Goal: Task Accomplishment & Management: Complete application form

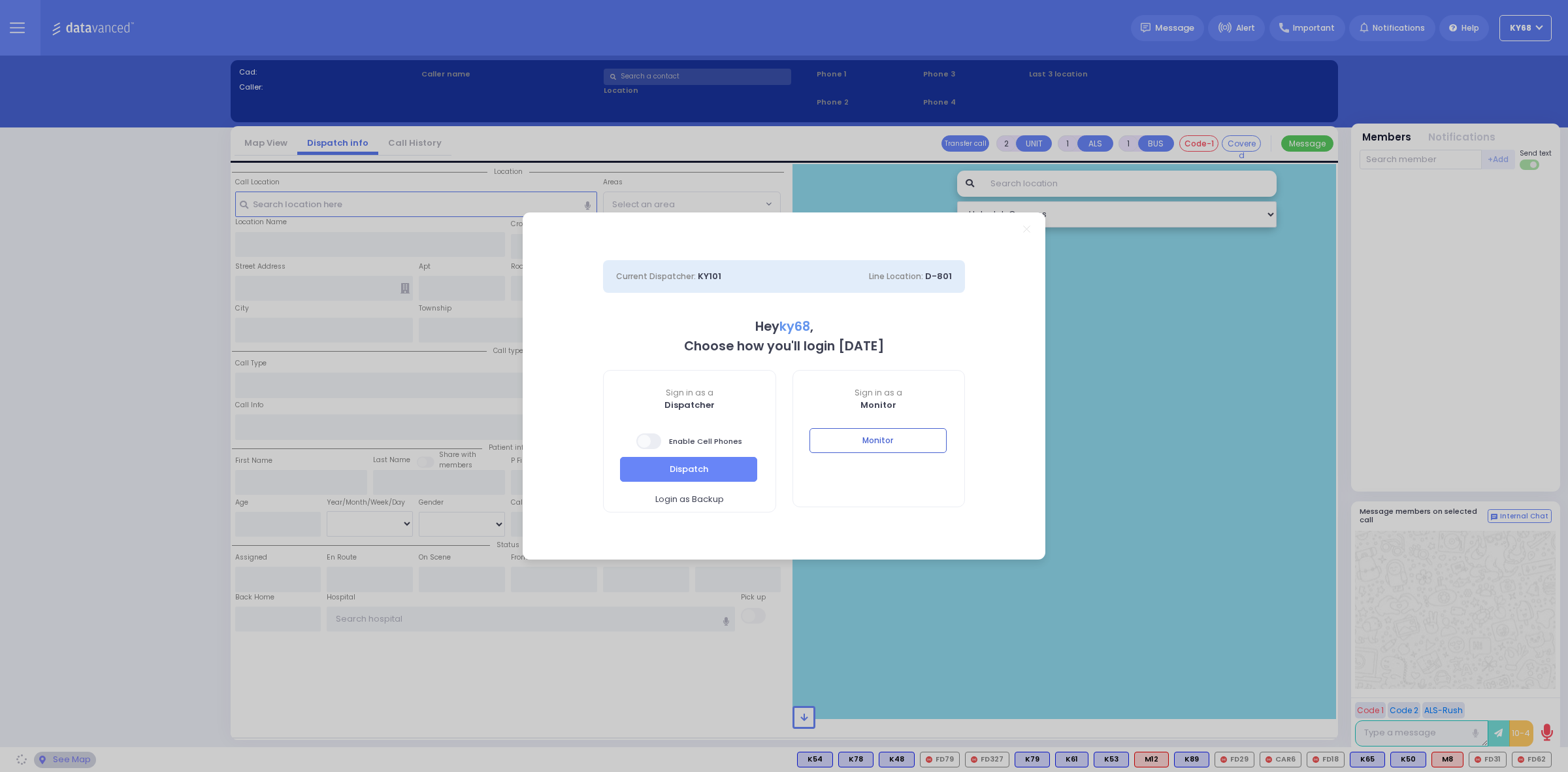
select select "12"
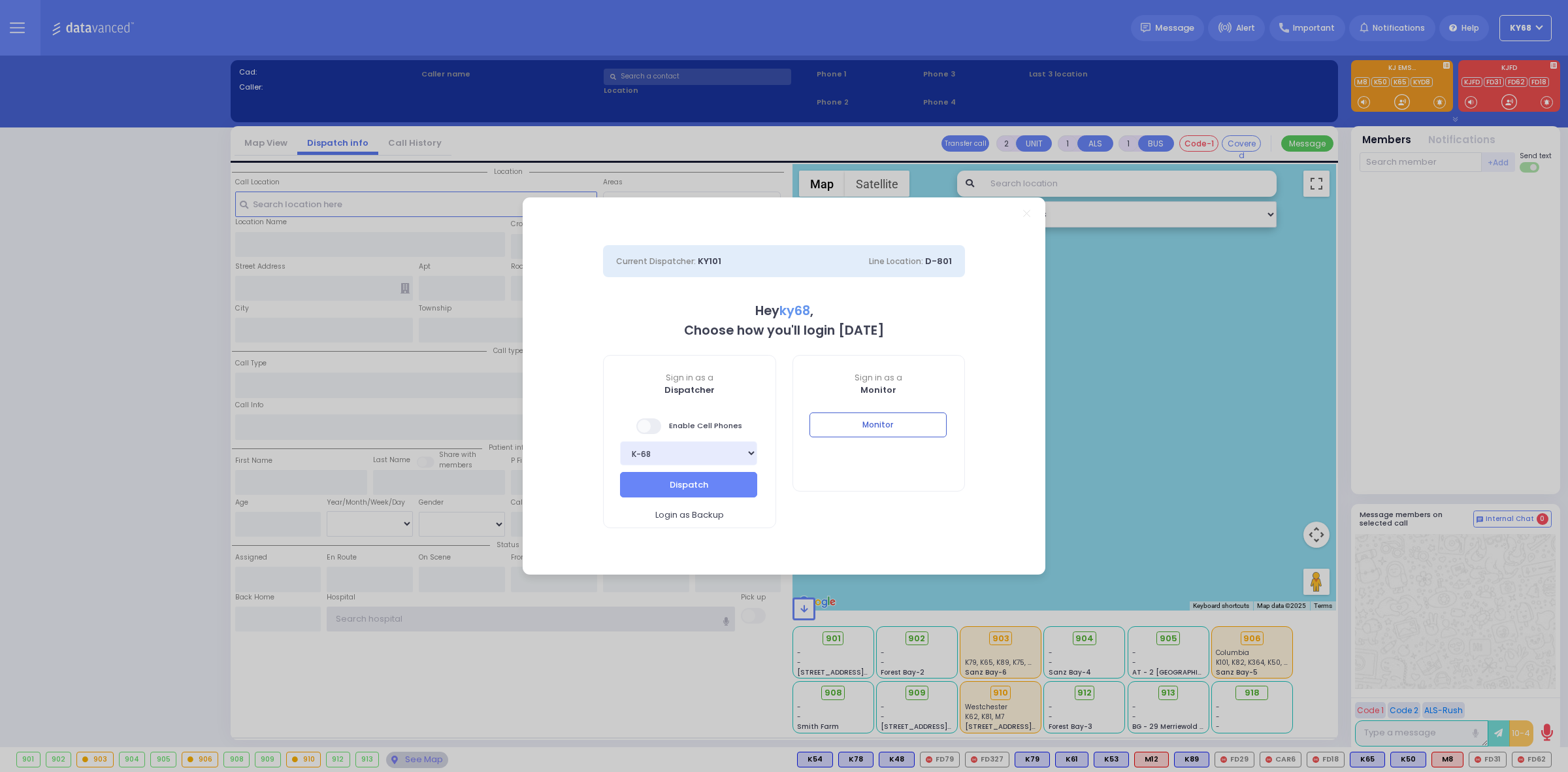
type input "ky68"
click at [644, 423] on span at bounding box center [649, 426] width 26 height 16
click at [648, 418] on span at bounding box center [649, 426] width 26 height 16
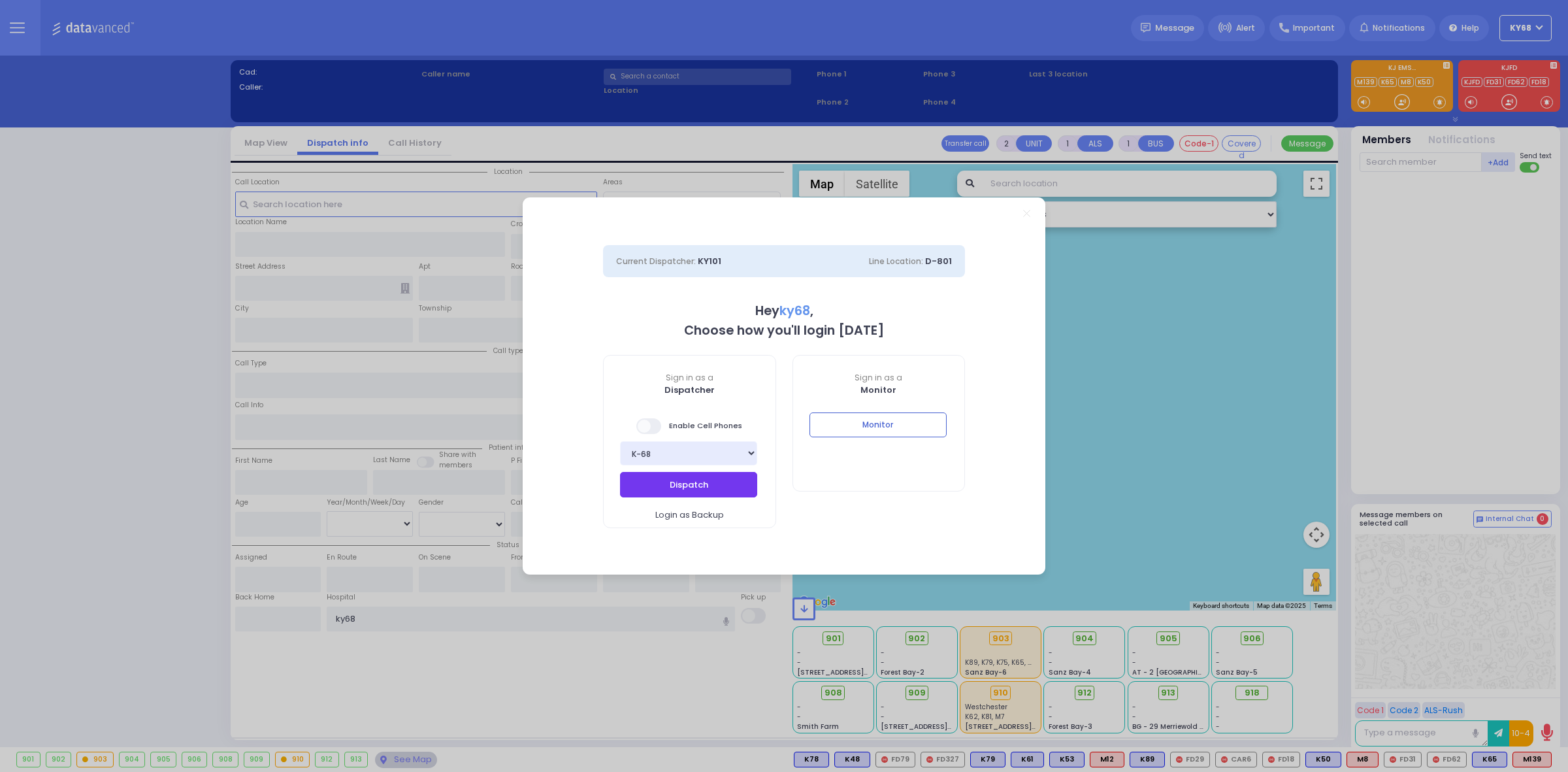
drag, startPoint x: 641, startPoint y: 496, endPoint x: 625, endPoint y: 473, distance: 28.0
click at [641, 492] on button "Dispatch" at bounding box center [689, 484] width 138 height 25
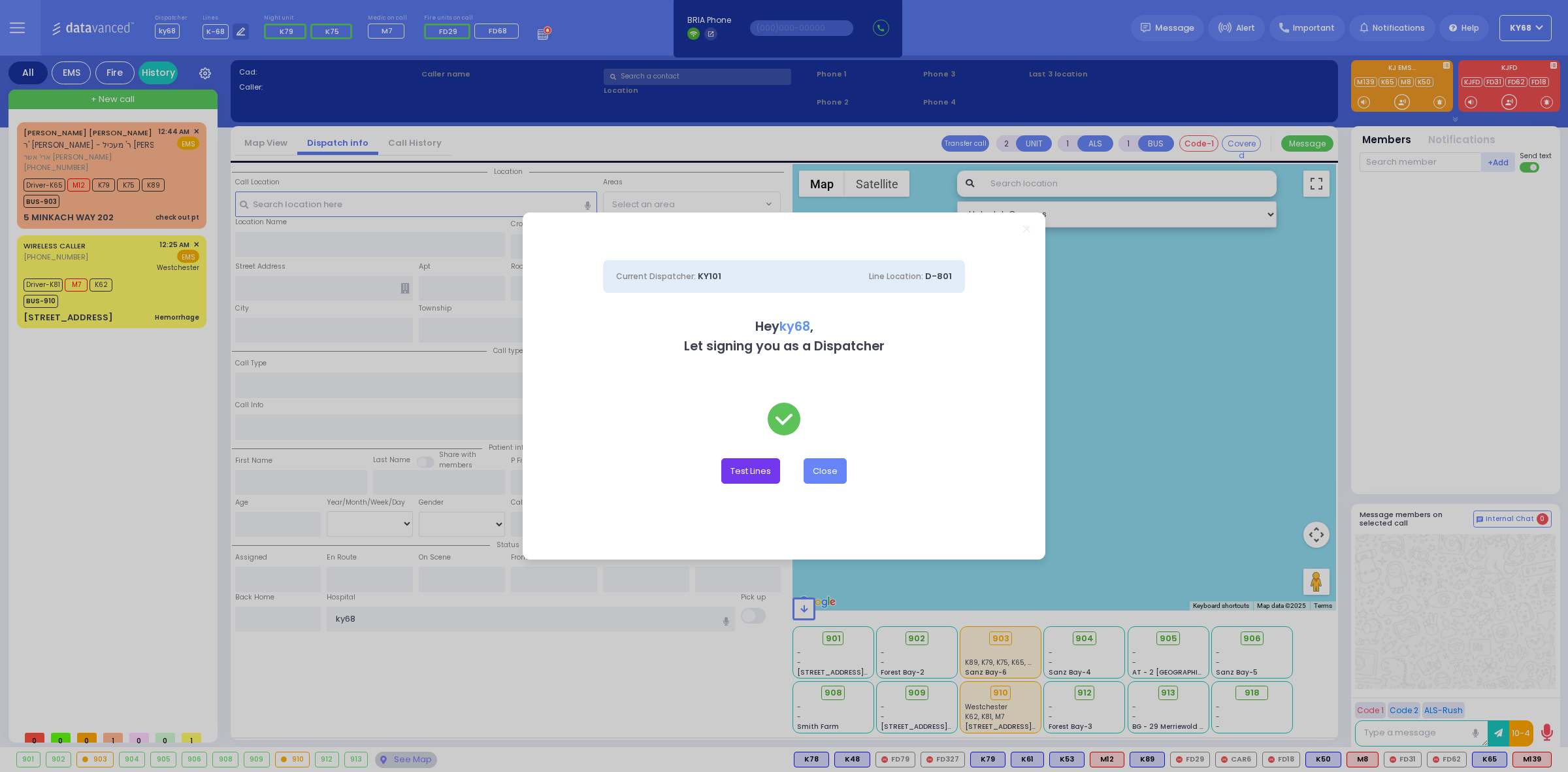
click at [734, 465] on button "Test Lines" at bounding box center [750, 470] width 59 height 25
type input "8457831212"
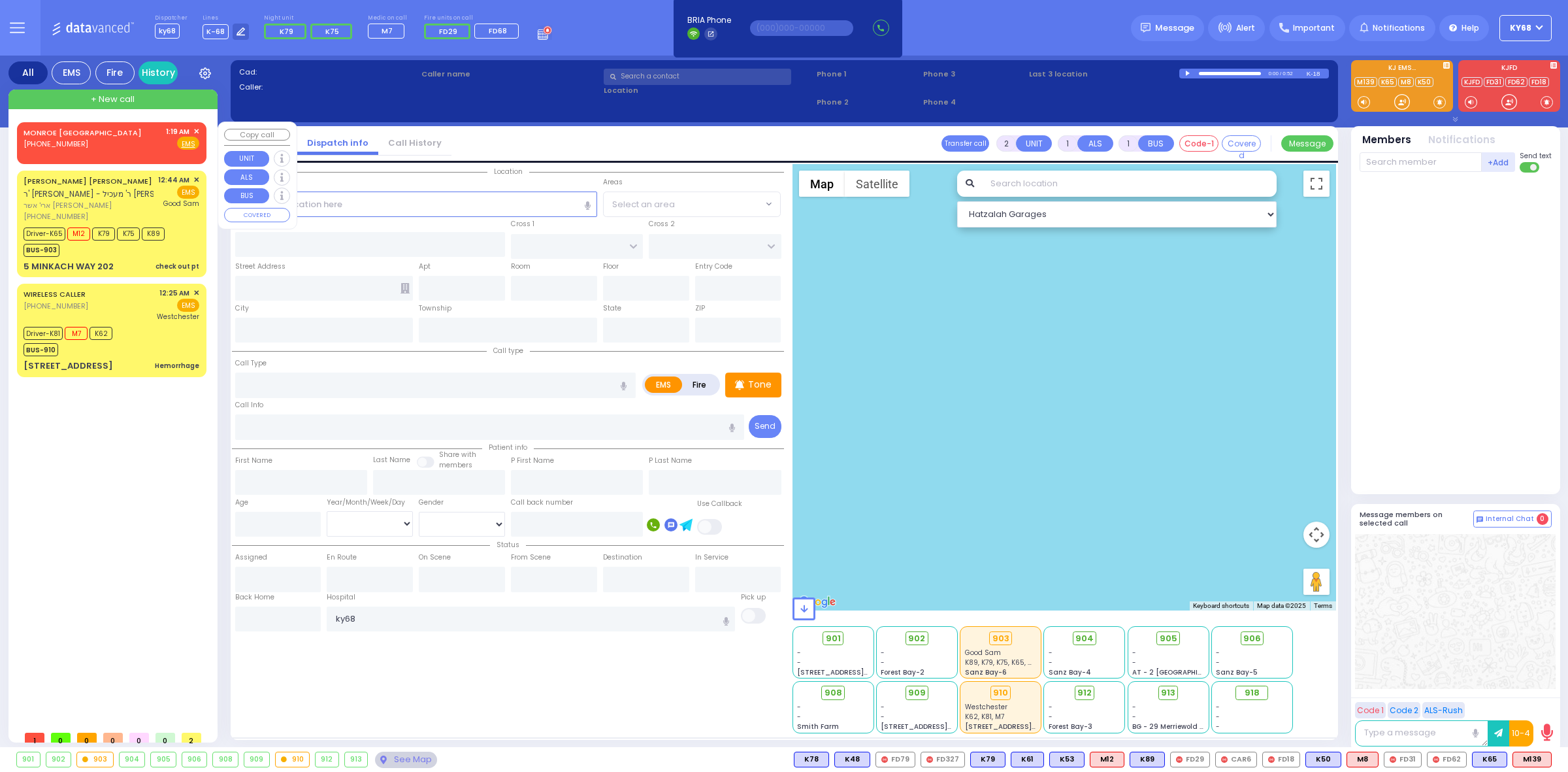
click at [196, 126] on span "✕" at bounding box center [196, 131] width 6 height 11
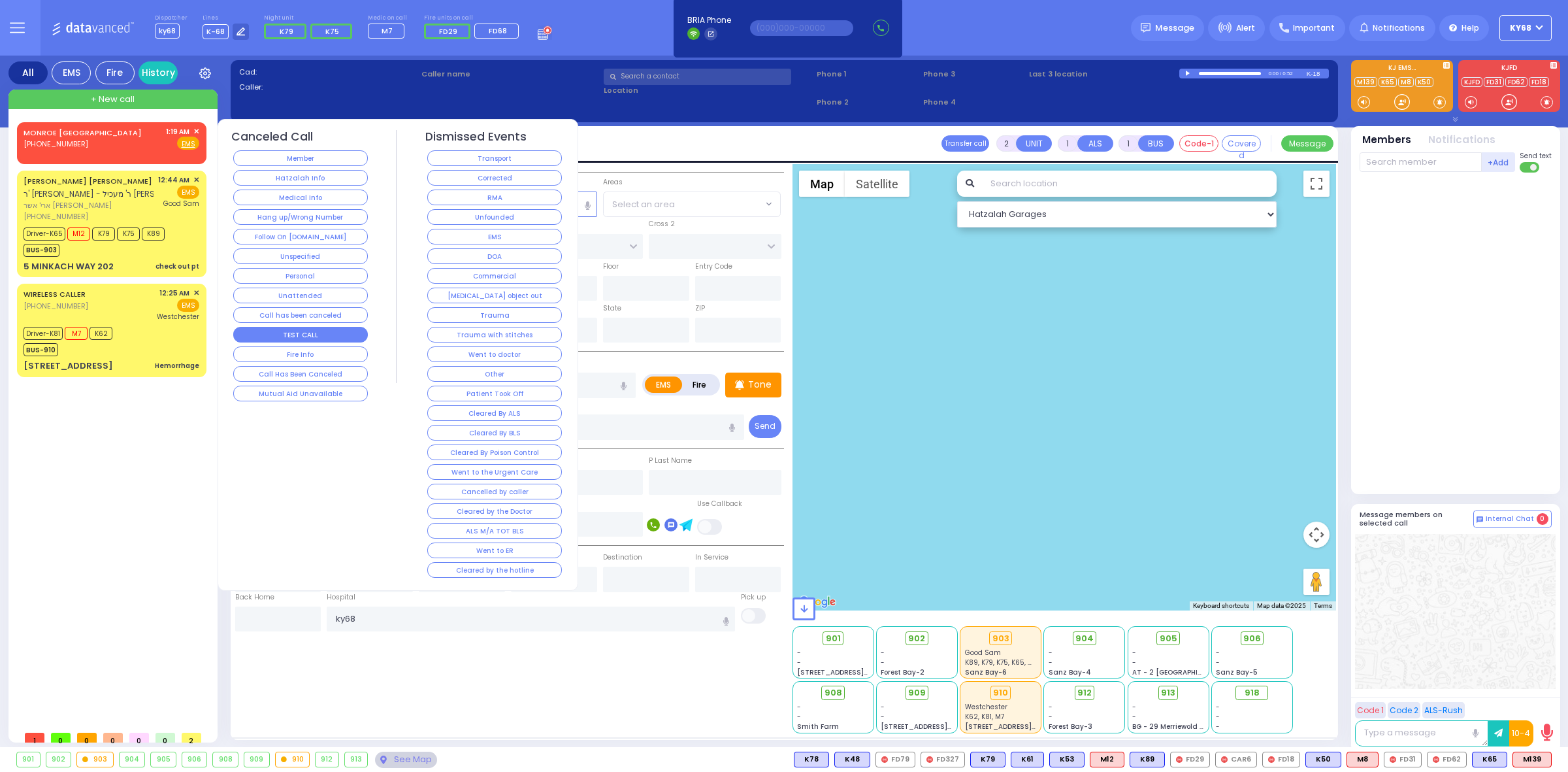
click at [343, 336] on button "TEST CALL" at bounding box center [300, 335] width 135 height 16
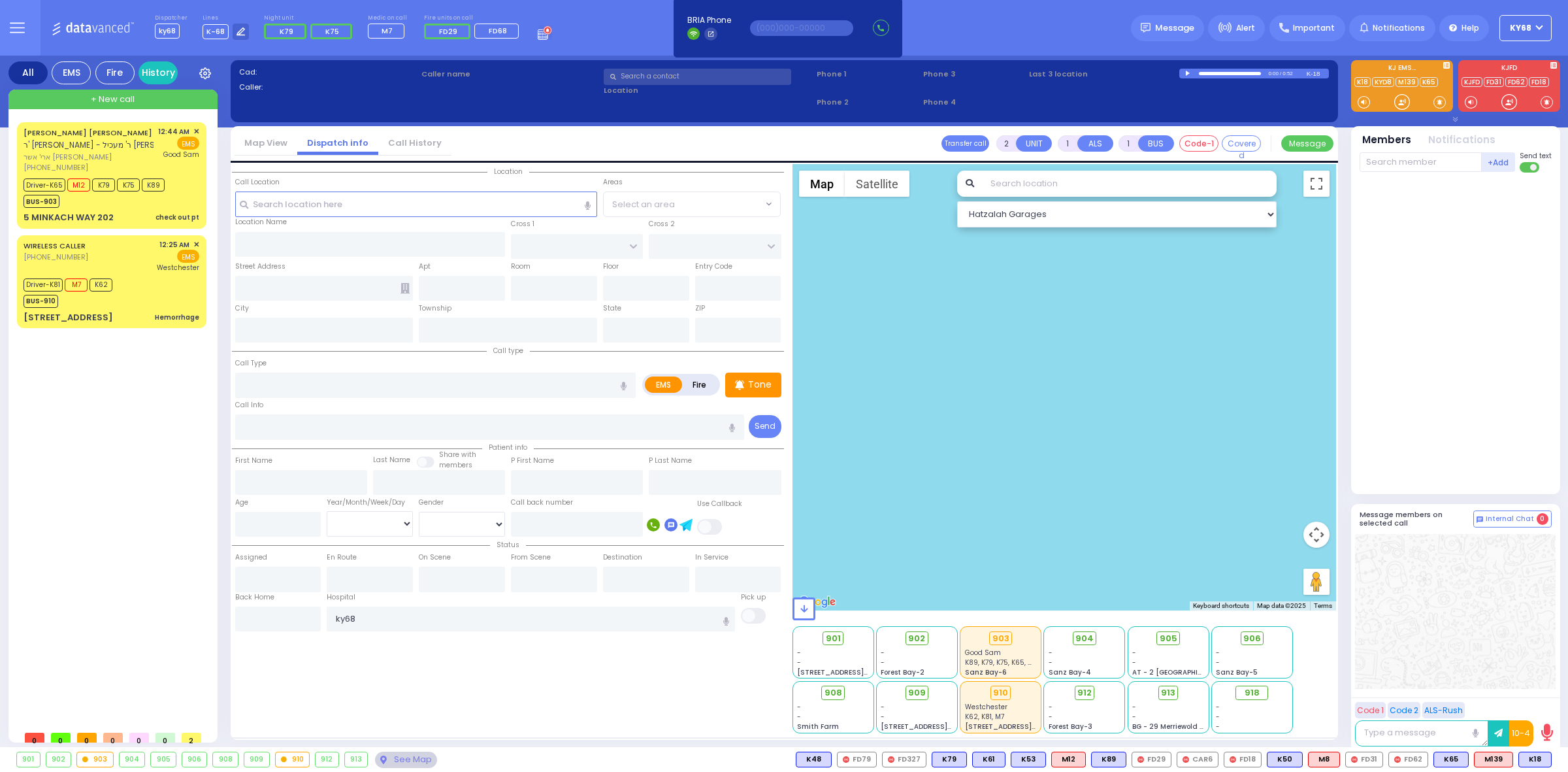
click at [612, 25] on div "Dispatcher ky68 shift has started. Are you ? Lines K-68" at bounding box center [784, 28] width 1568 height 56
click at [1416, 409] on div at bounding box center [1455, 333] width 193 height 311
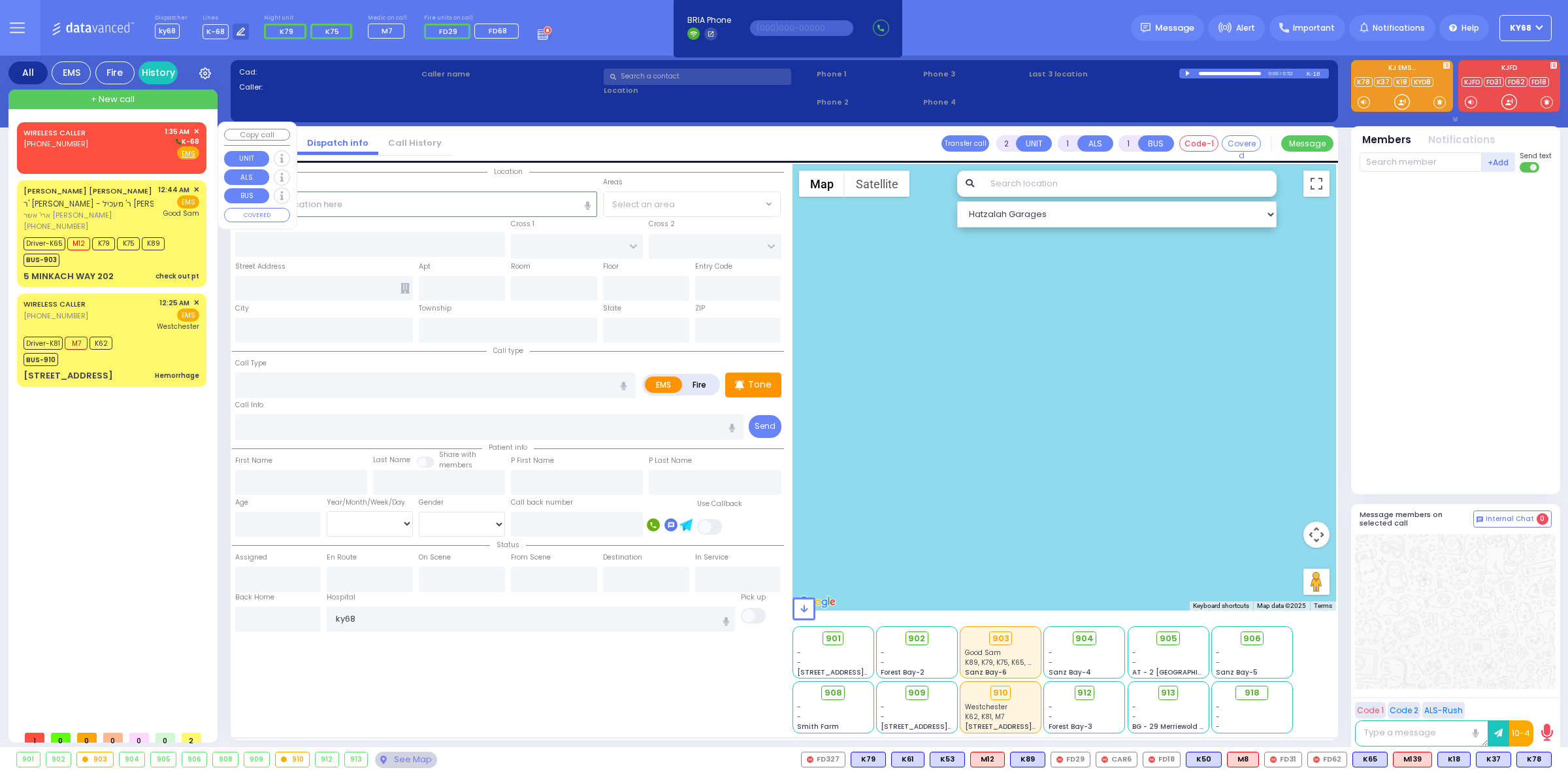
click at [85, 142] on div "(845) 655-7245" at bounding box center [57, 144] width 67 height 11
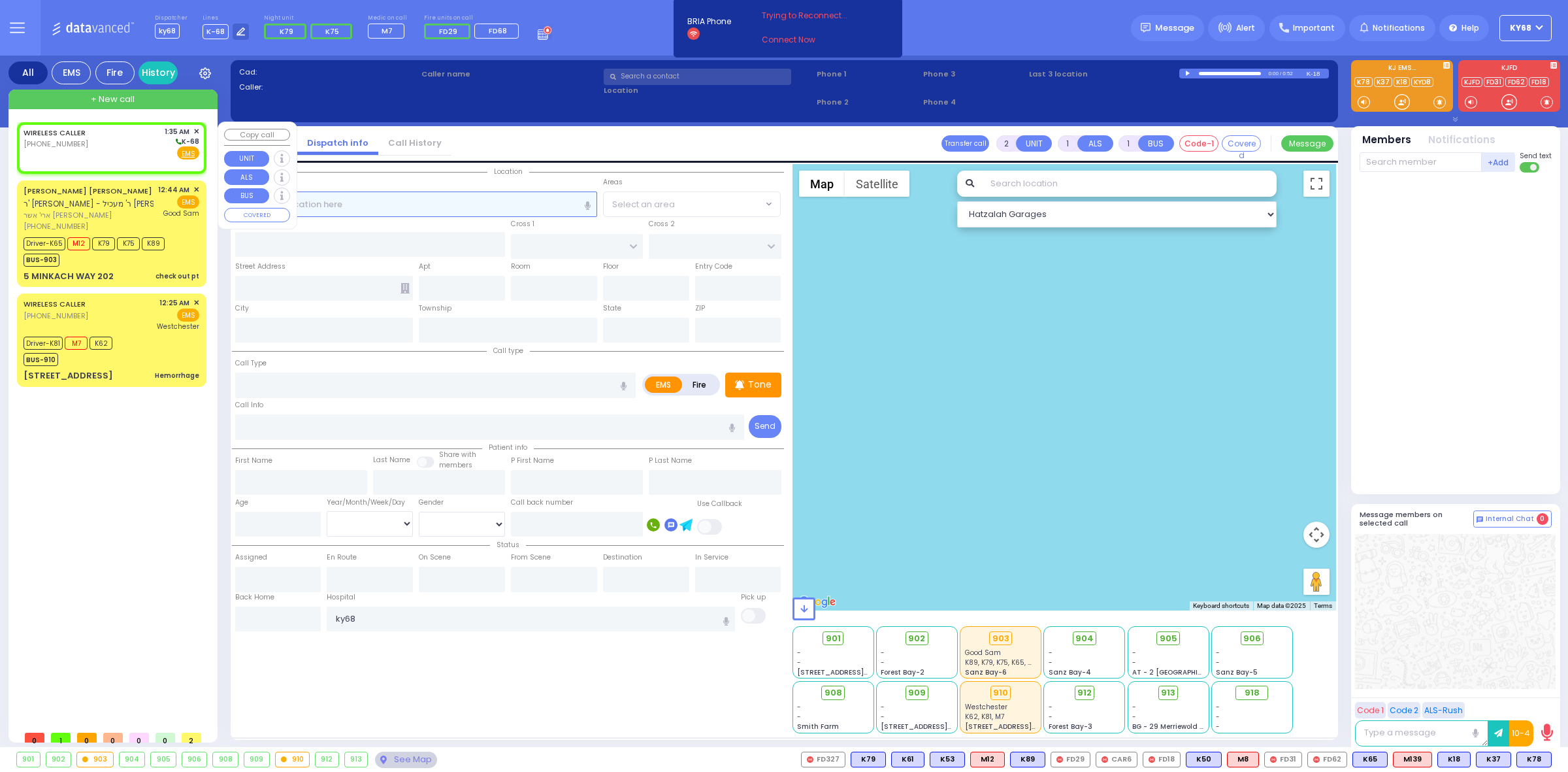
select select
radio input "true"
select select
type input "01:35"
select select "Hatzalah Garages"
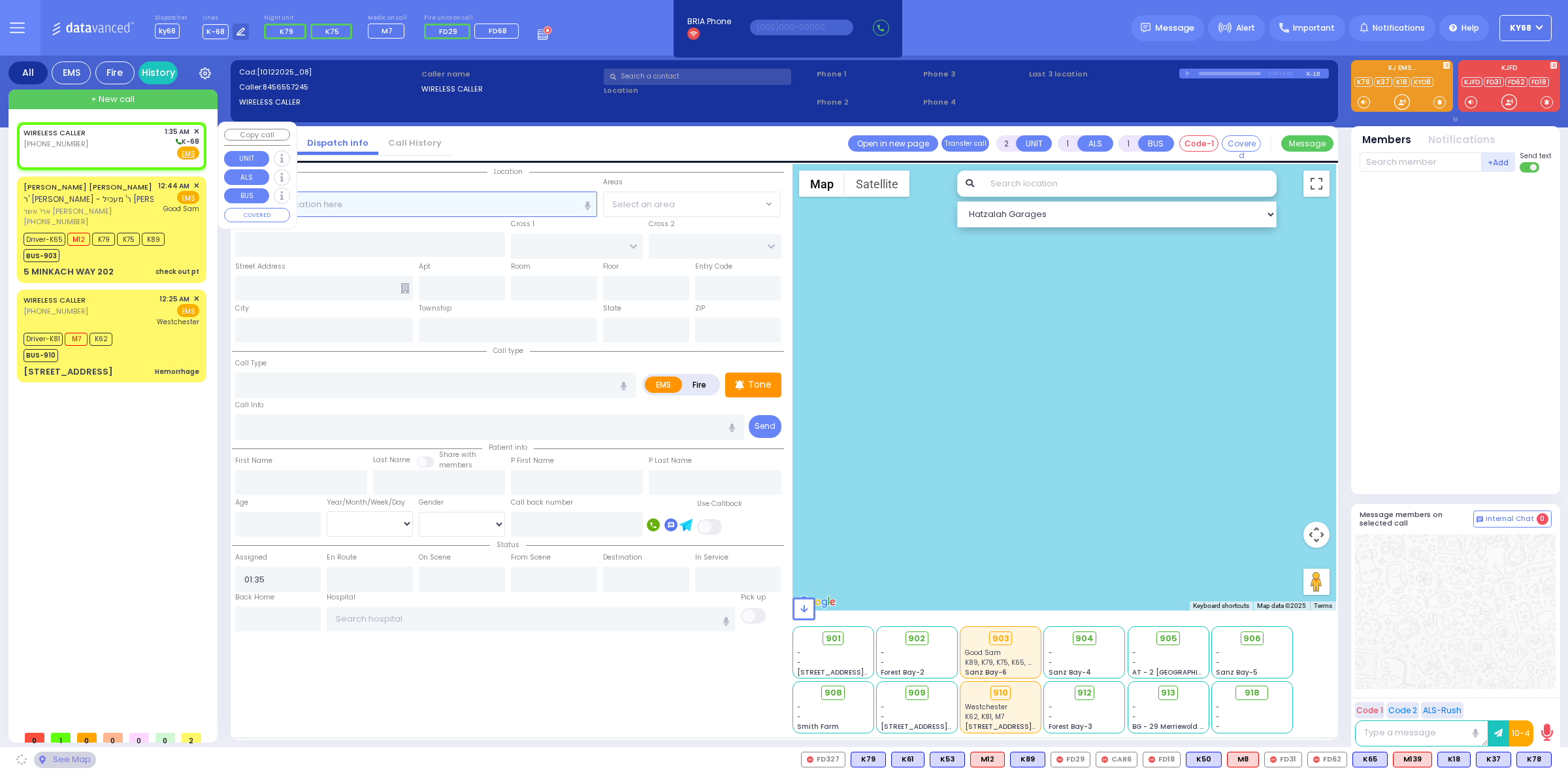
select select
radio input "true"
select select
select select "Hatzalah Garages"
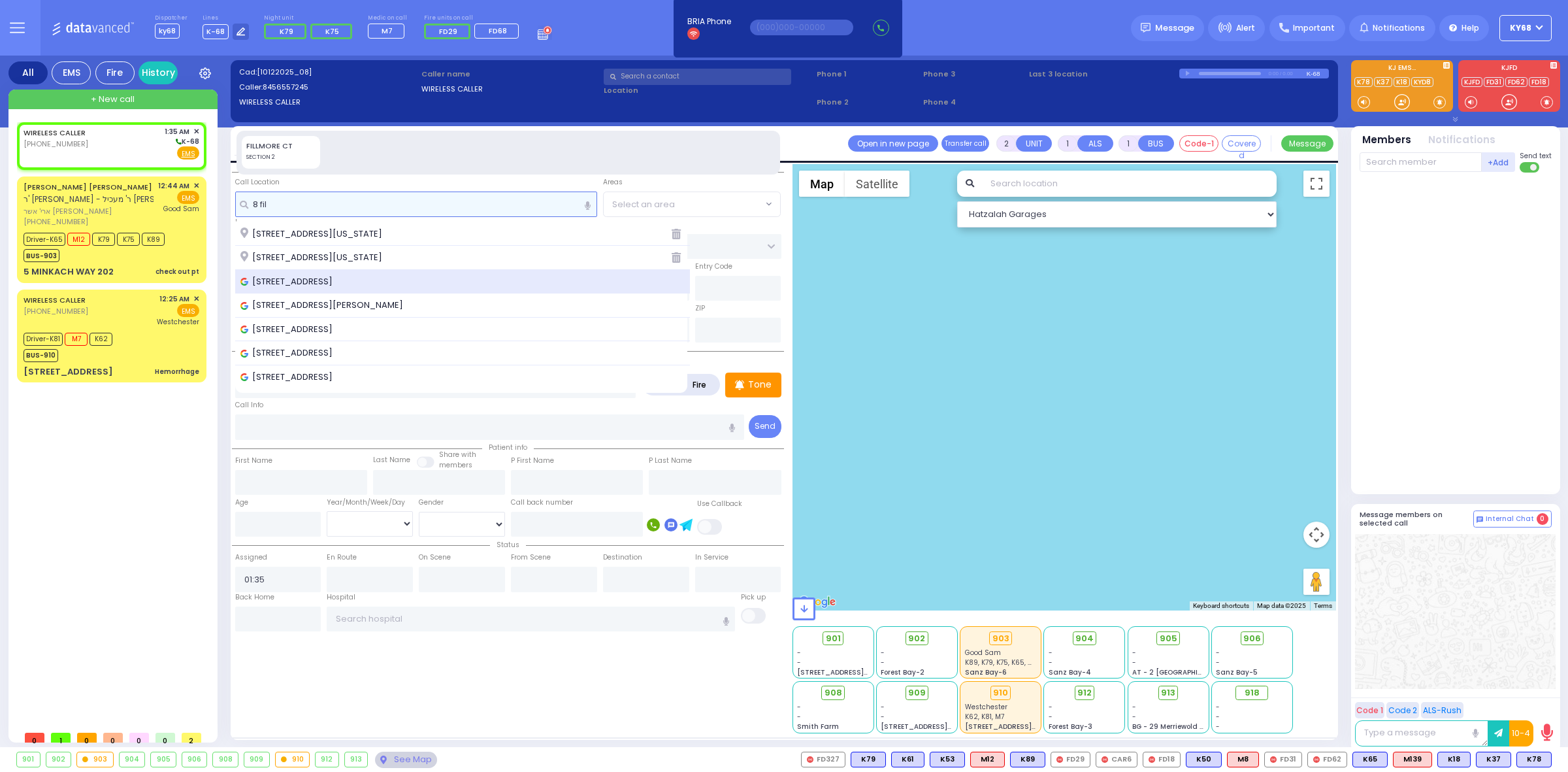
type input "8 fil"
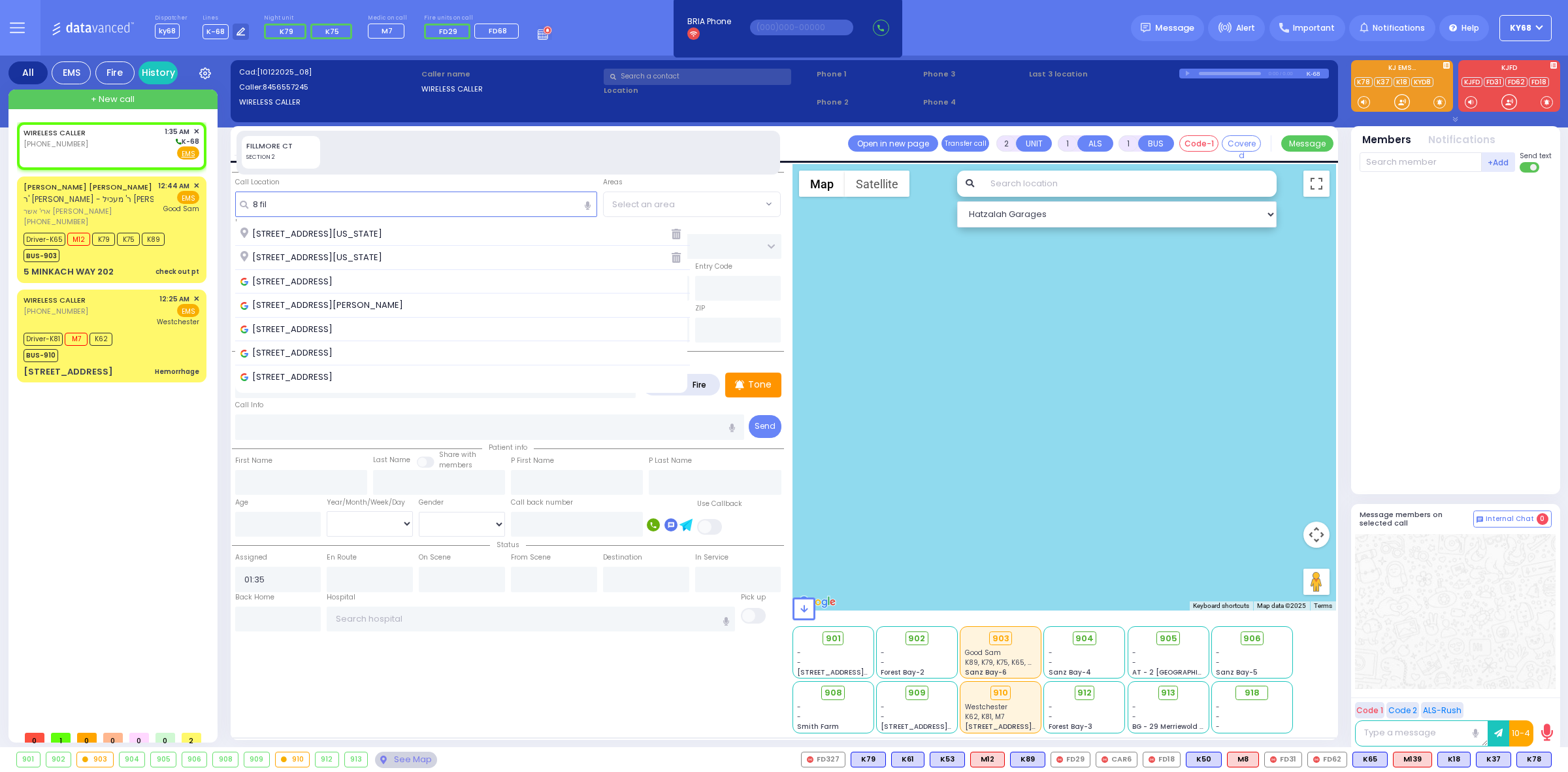
click at [337, 285] on span "8 Fillmore Court, Monroe, NY, USA" at bounding box center [288, 281] width 97 height 13
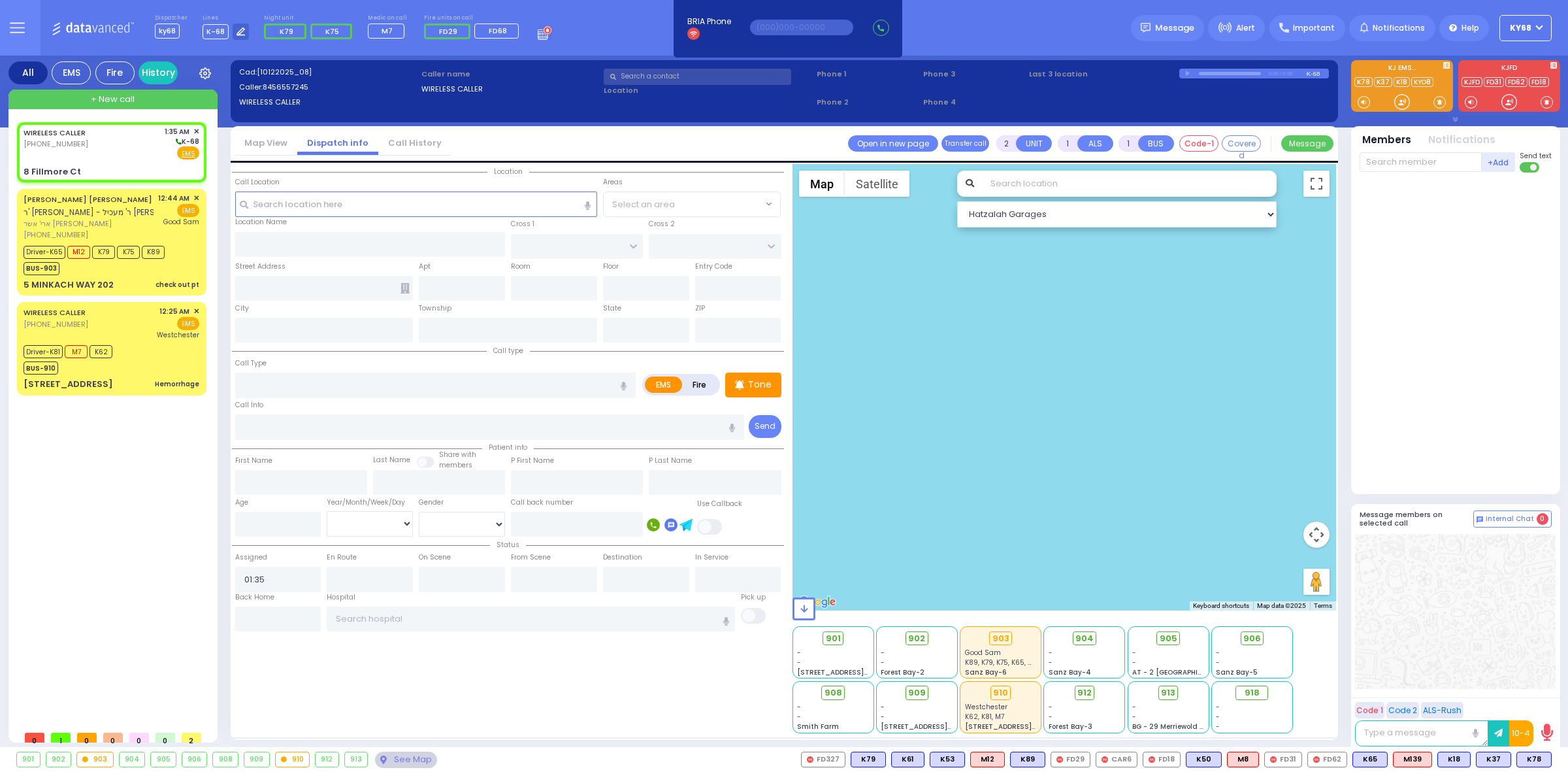
select select
radio input "true"
select select
select select "Hatzalah Garages"
type input "TARNOPOL WAY"
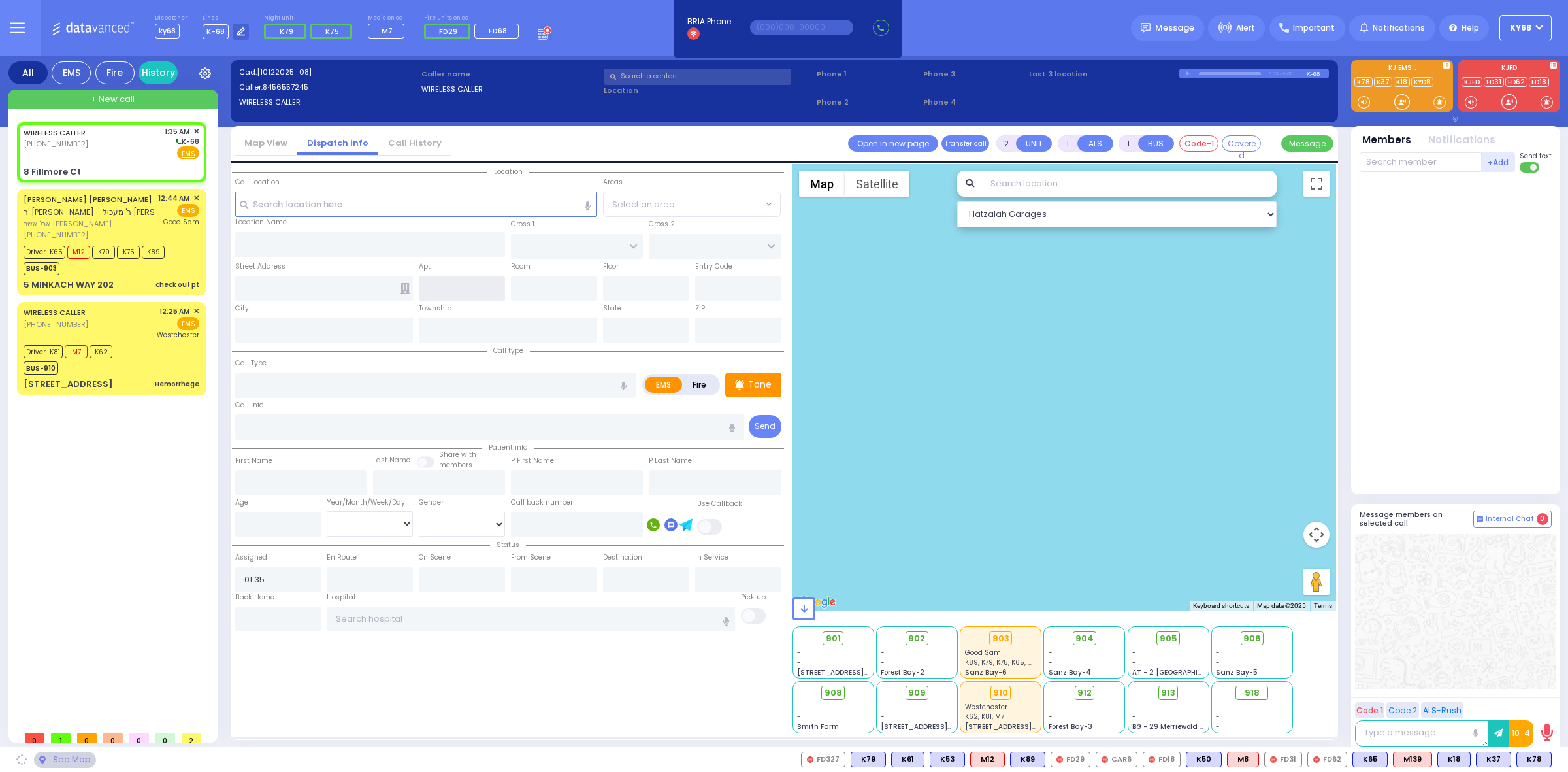
type input "TAYLOR COURT"
type input "8 Fillmore Ct"
type input "Monroe"
type input "[US_STATE]"
type input "10950"
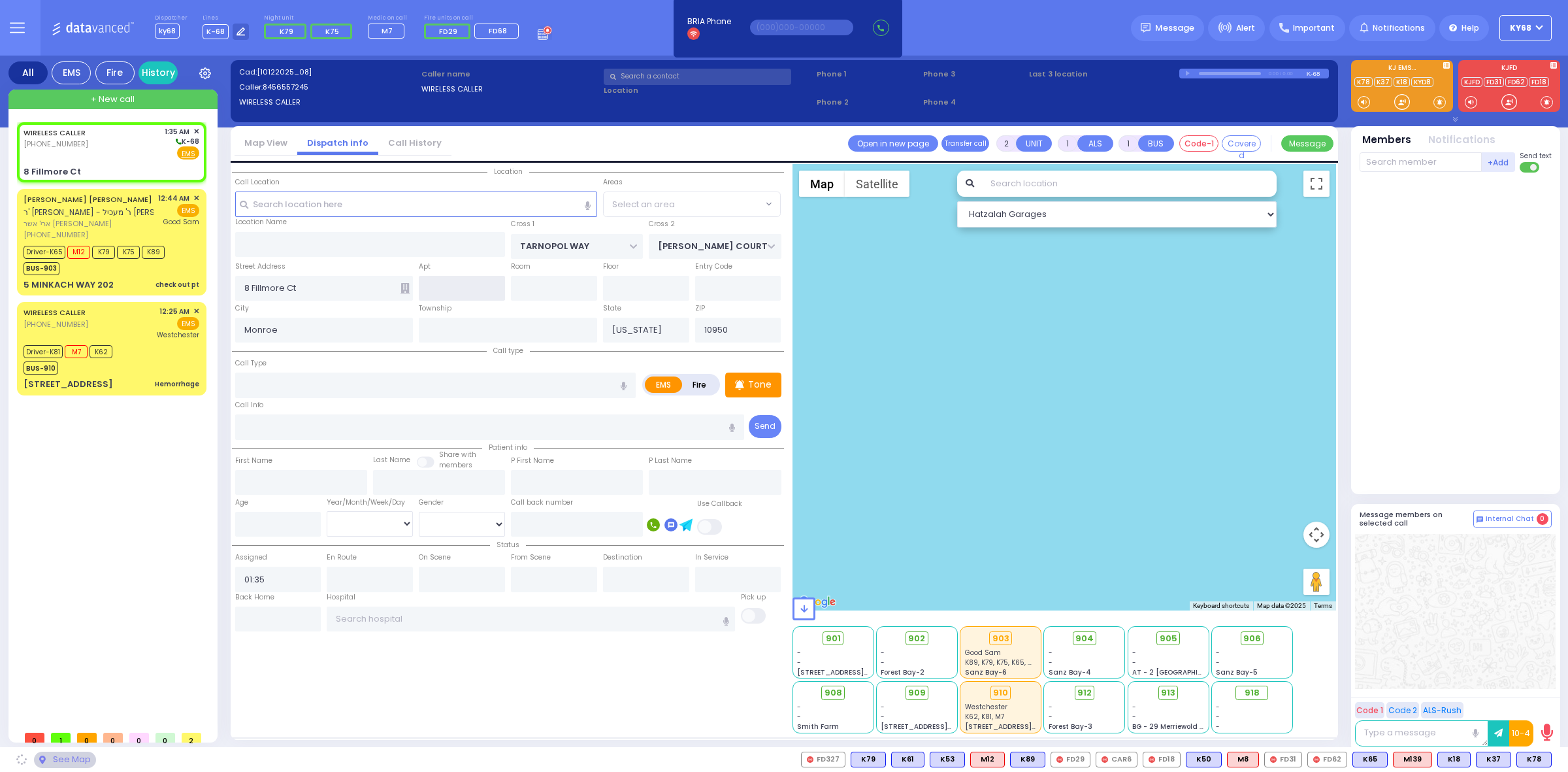
select select "SECTION 2"
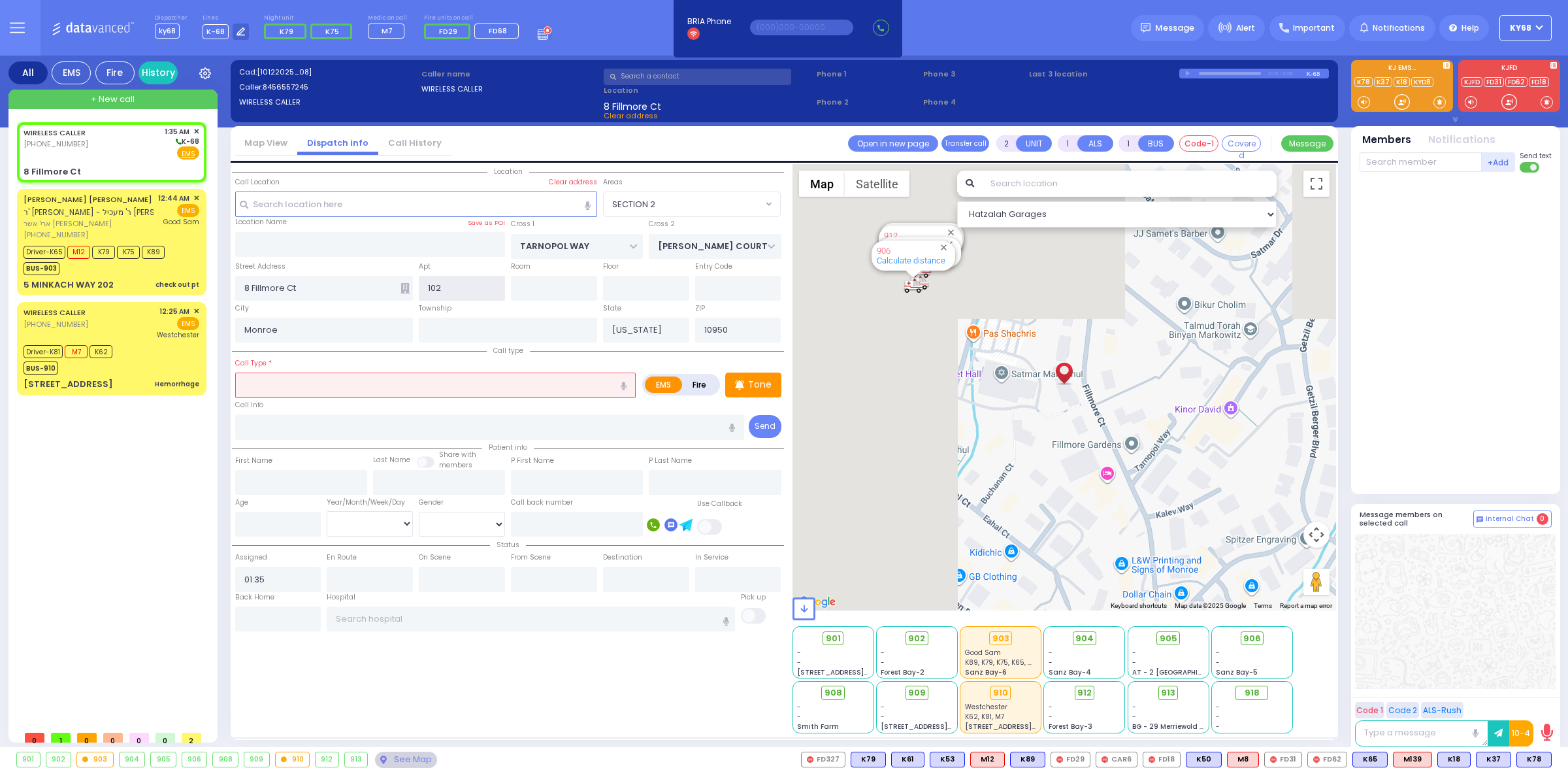
type input "102"
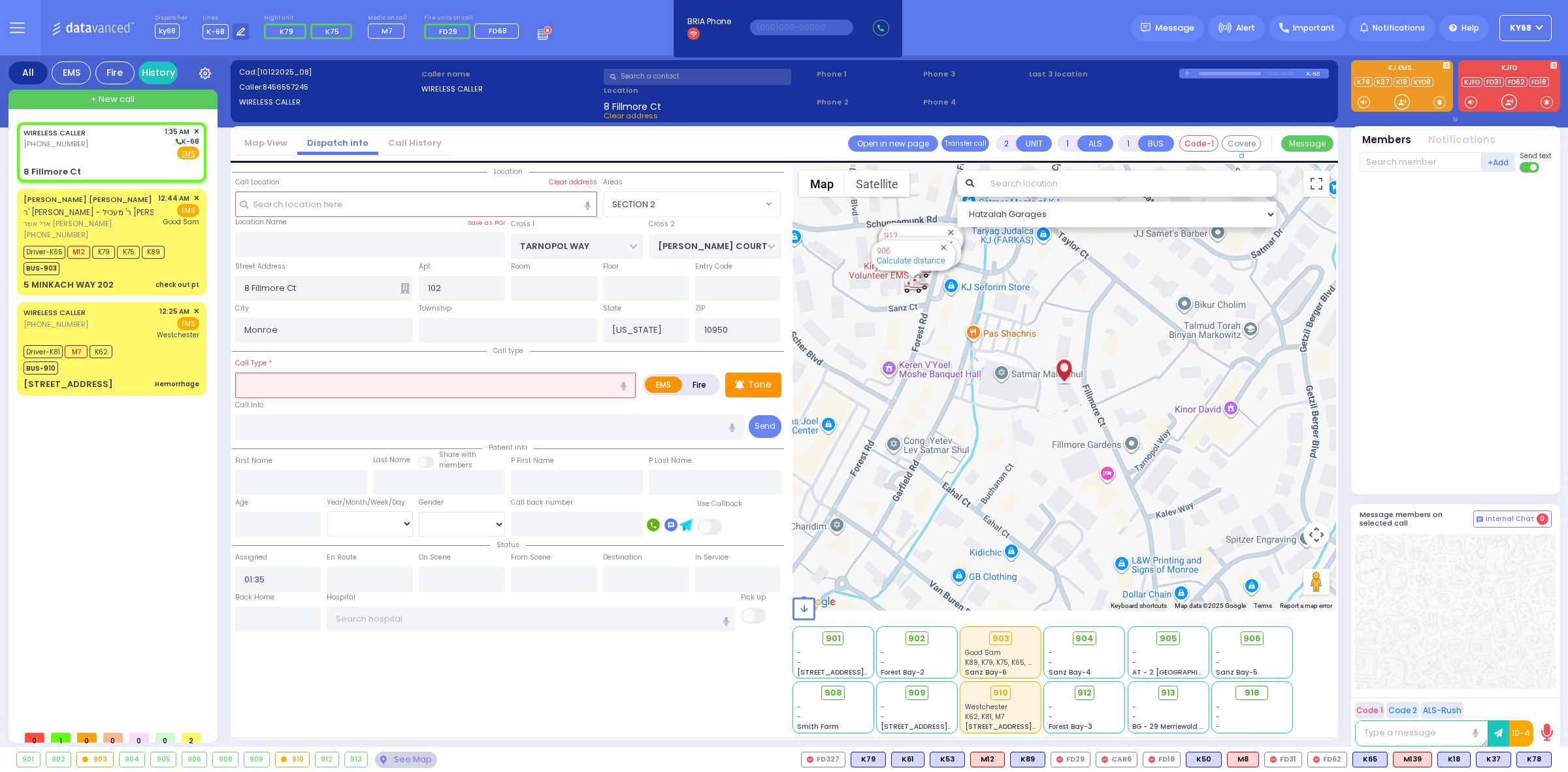
click at [466, 369] on div "Call Type *" at bounding box center [436, 377] width 401 height 42
click at [399, 387] on input "text" at bounding box center [436, 384] width 401 height 25
select select
radio input "true"
select select
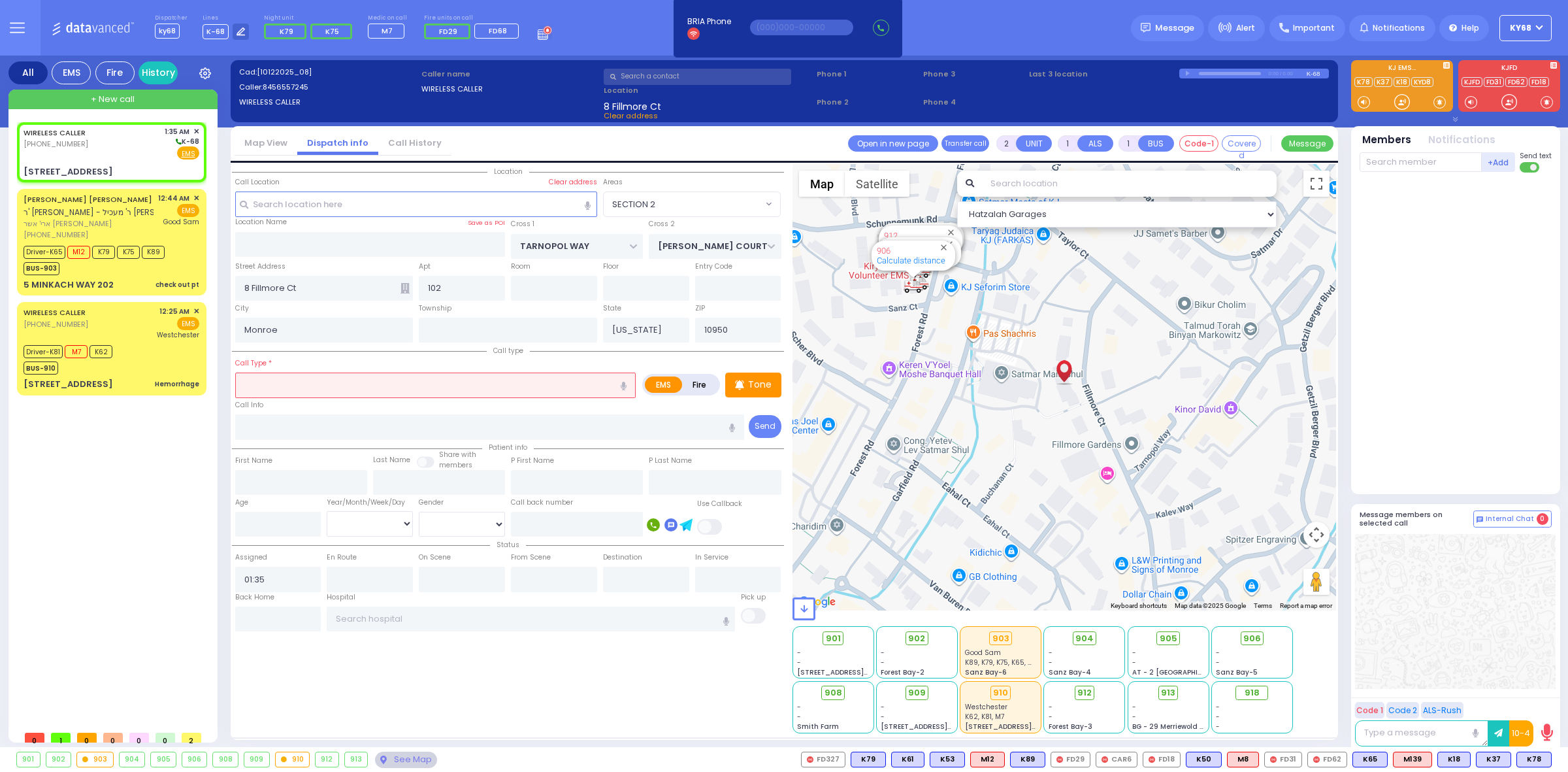
select select "Hatzalah Garages"
select select "SECTION 2"
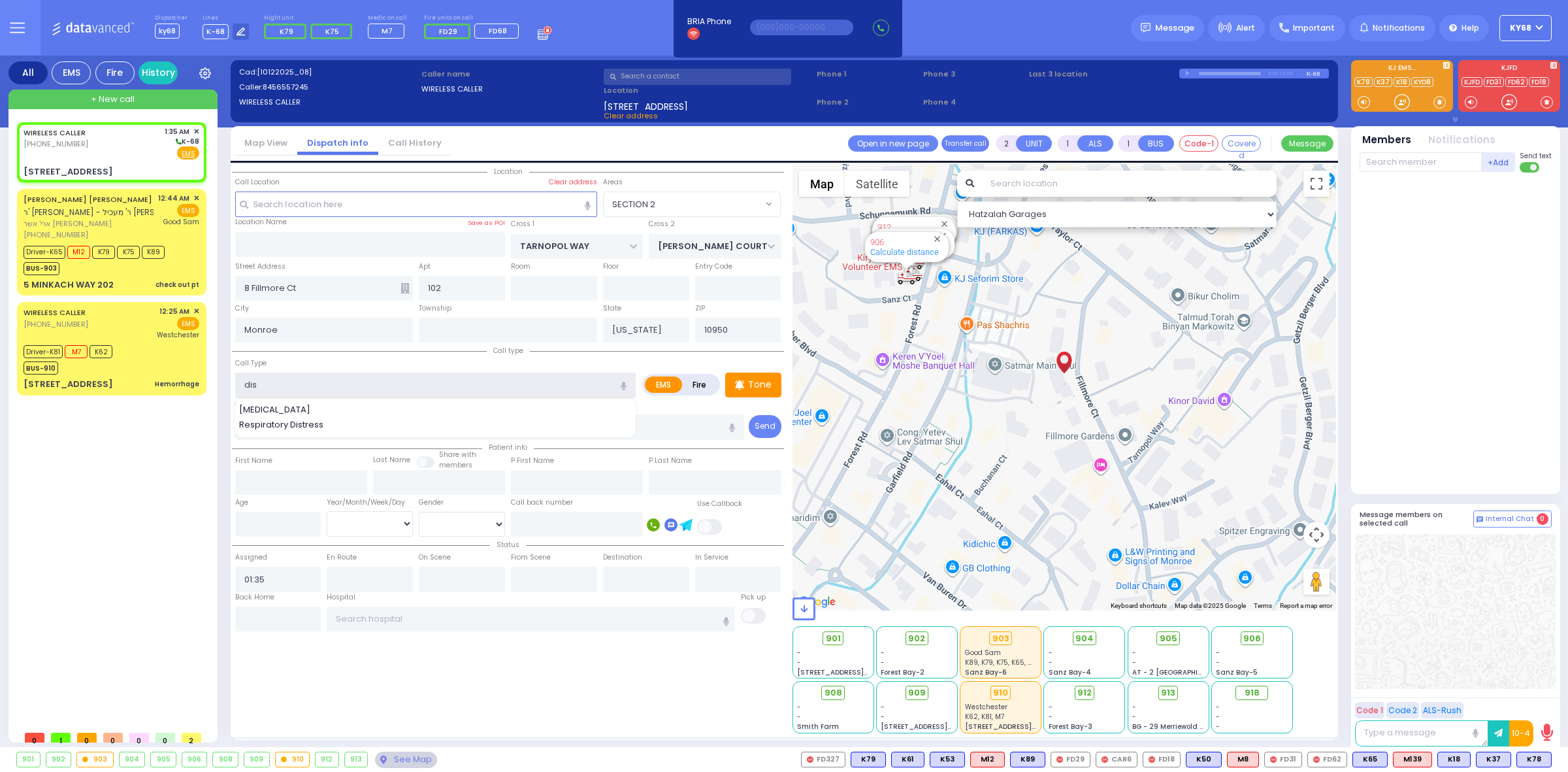
type input "Dislocation"
type input "0"
click at [265, 531] on input "number" at bounding box center [278, 524] width 86 height 25
type input "1"
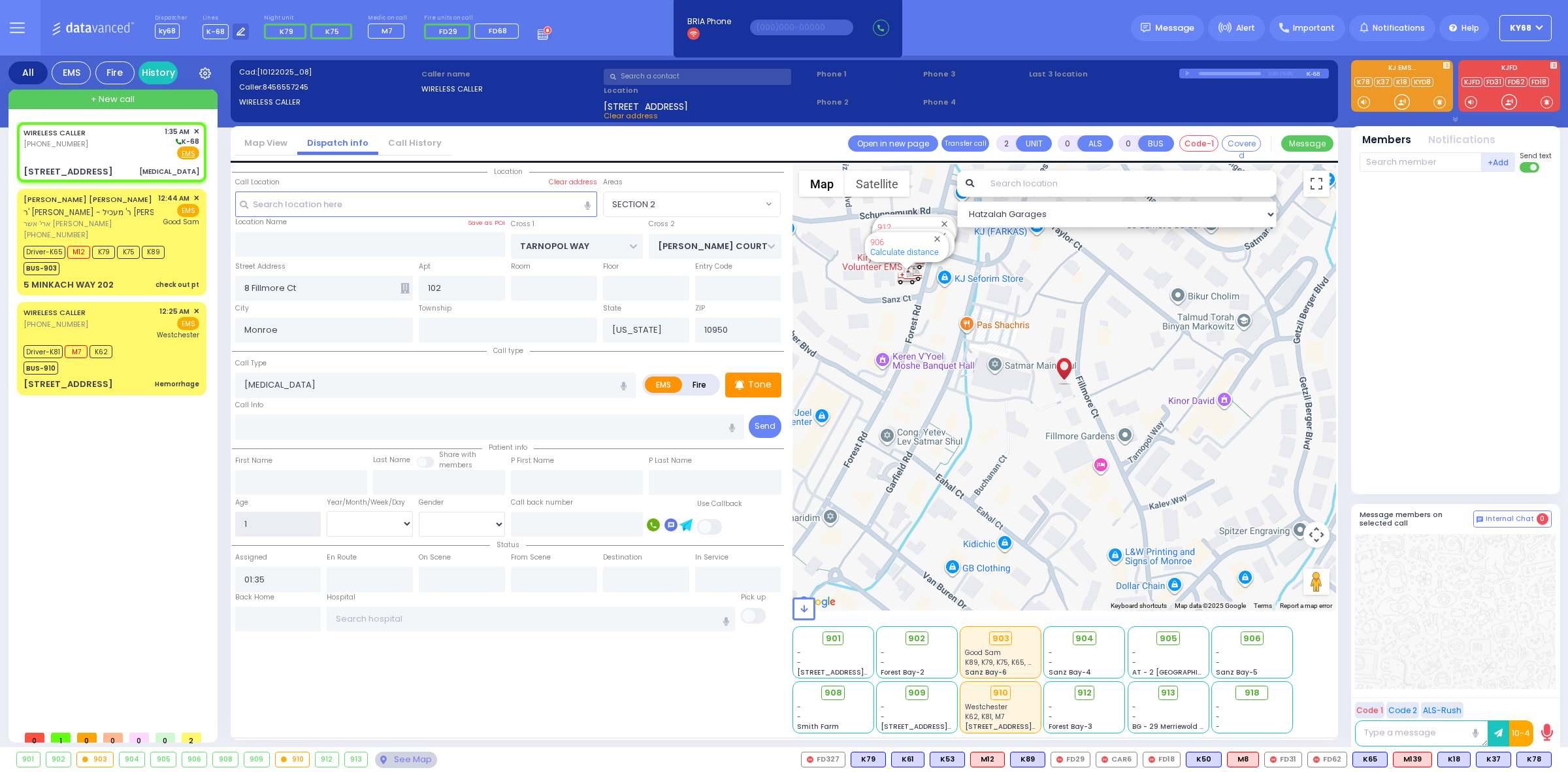
select select
radio input "true"
select select
select select "Hatzalah Garages"
type input "1"
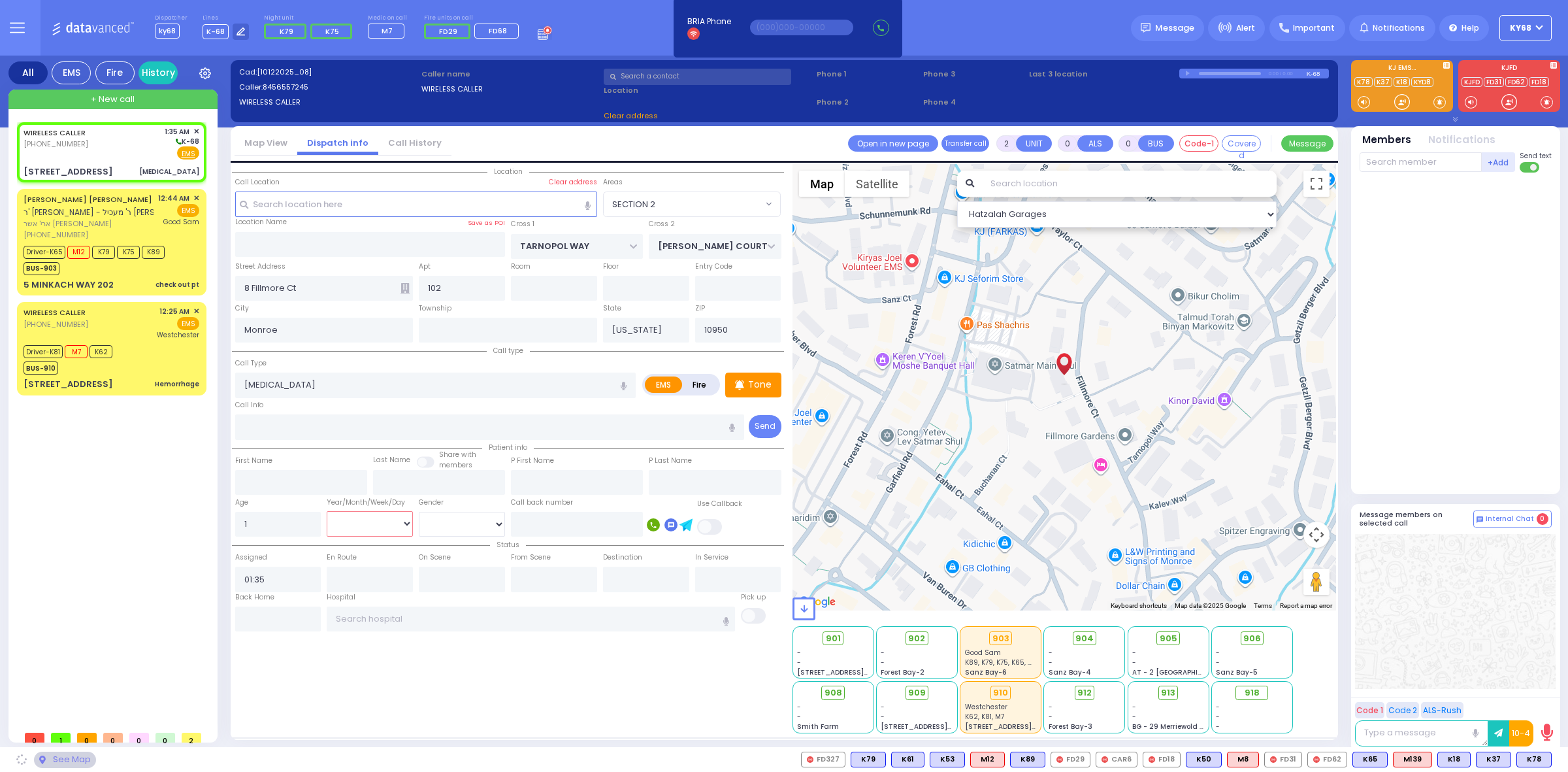
click at [370, 520] on select "Year Month Week Day" at bounding box center [370, 523] width 86 height 25
select select "SECTION 2"
select select "Year"
click at [327, 511] on select "Year Month Week Day" at bounding box center [370, 523] width 86 height 25
drag, startPoint x: 450, startPoint y: 534, endPoint x: 458, endPoint y: 530, distance: 8.9
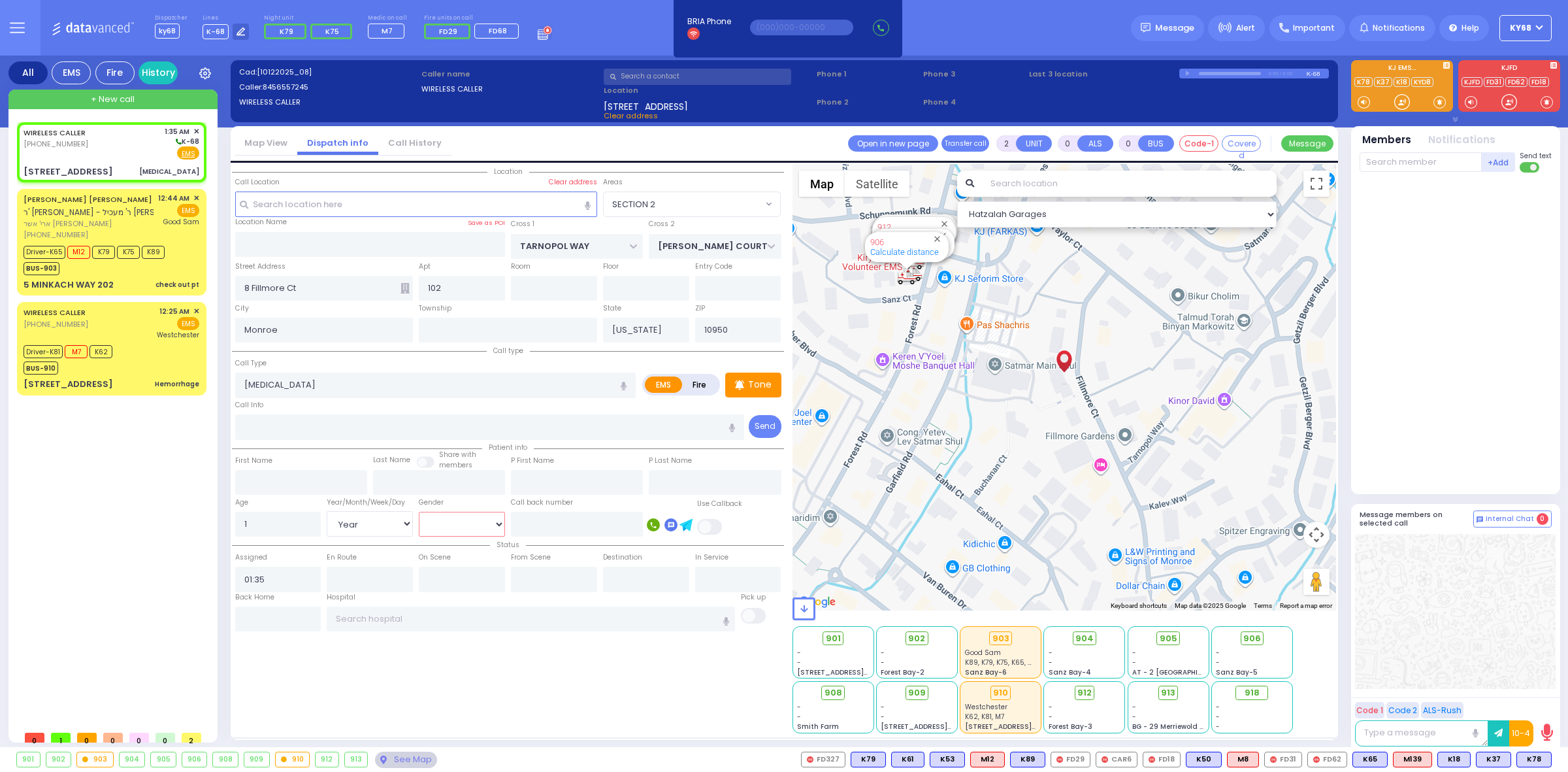
click at [456, 531] on select "Male Female" at bounding box center [462, 524] width 86 height 25
select select
radio input "true"
select select
select select "Hatzalah Garages"
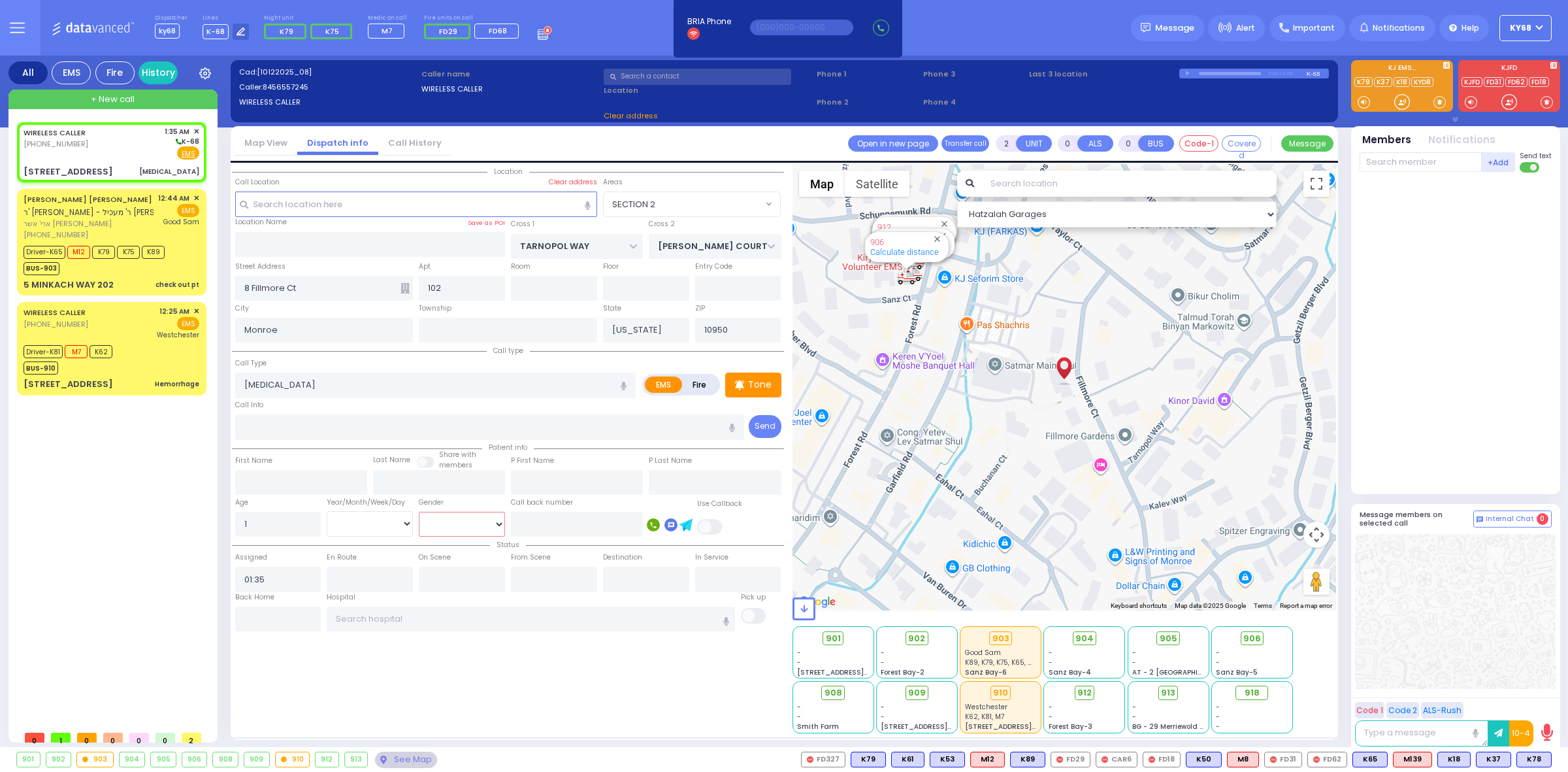
select select "[DEMOGRAPHIC_DATA]"
click at [419, 512] on select "Male Female" at bounding box center [462, 524] width 86 height 25
select select "SECTION 2"
select select
radio input "true"
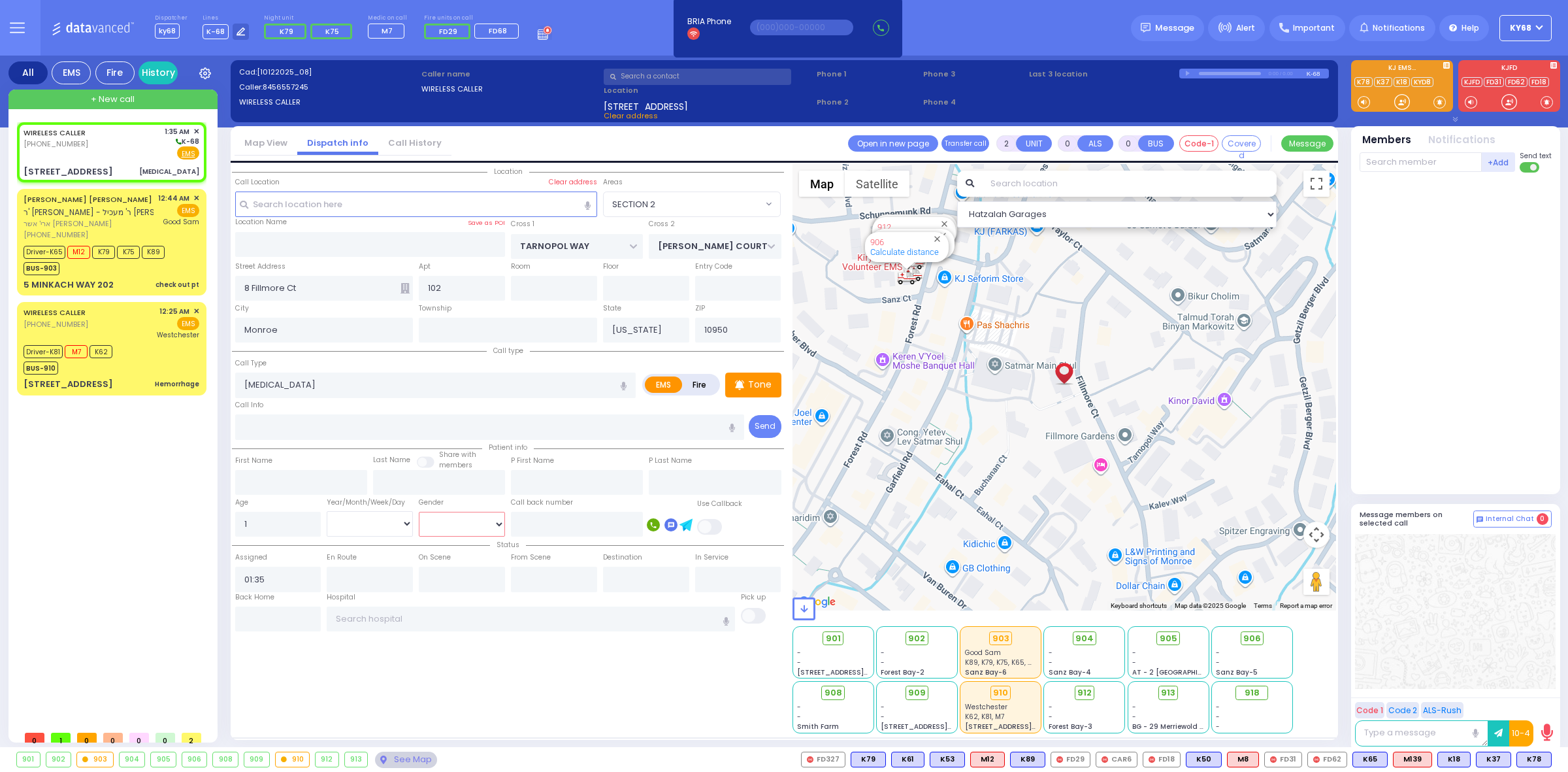
select select
select select "[DEMOGRAPHIC_DATA]"
select select "Hatzalah Garages"
select select "SECTION 2"
select select
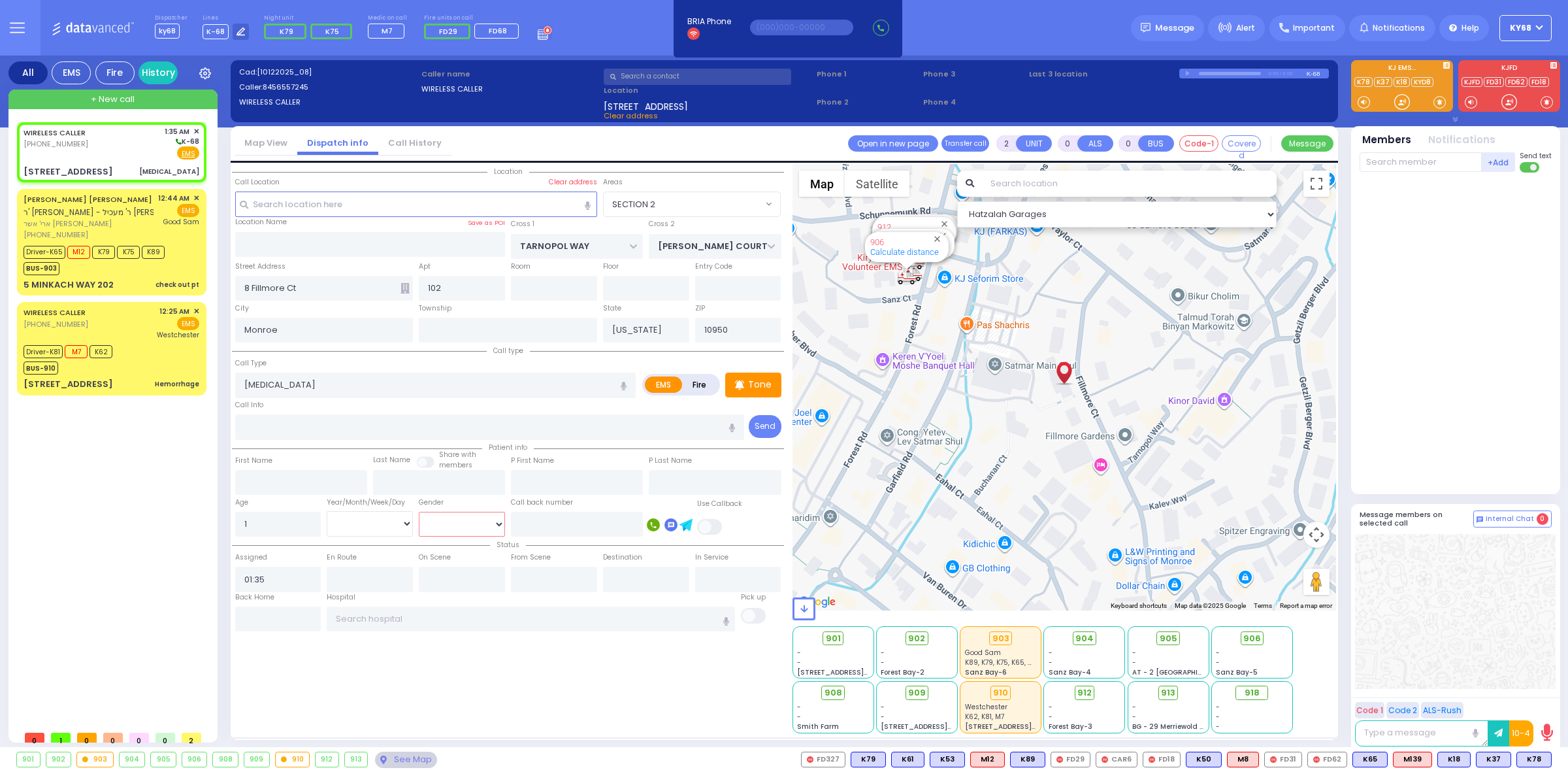
radio input "true"
select select
select select "[DEMOGRAPHIC_DATA]"
select select "Hatzalah Garages"
click at [469, 531] on select "Male Female" at bounding box center [462, 524] width 86 height 25
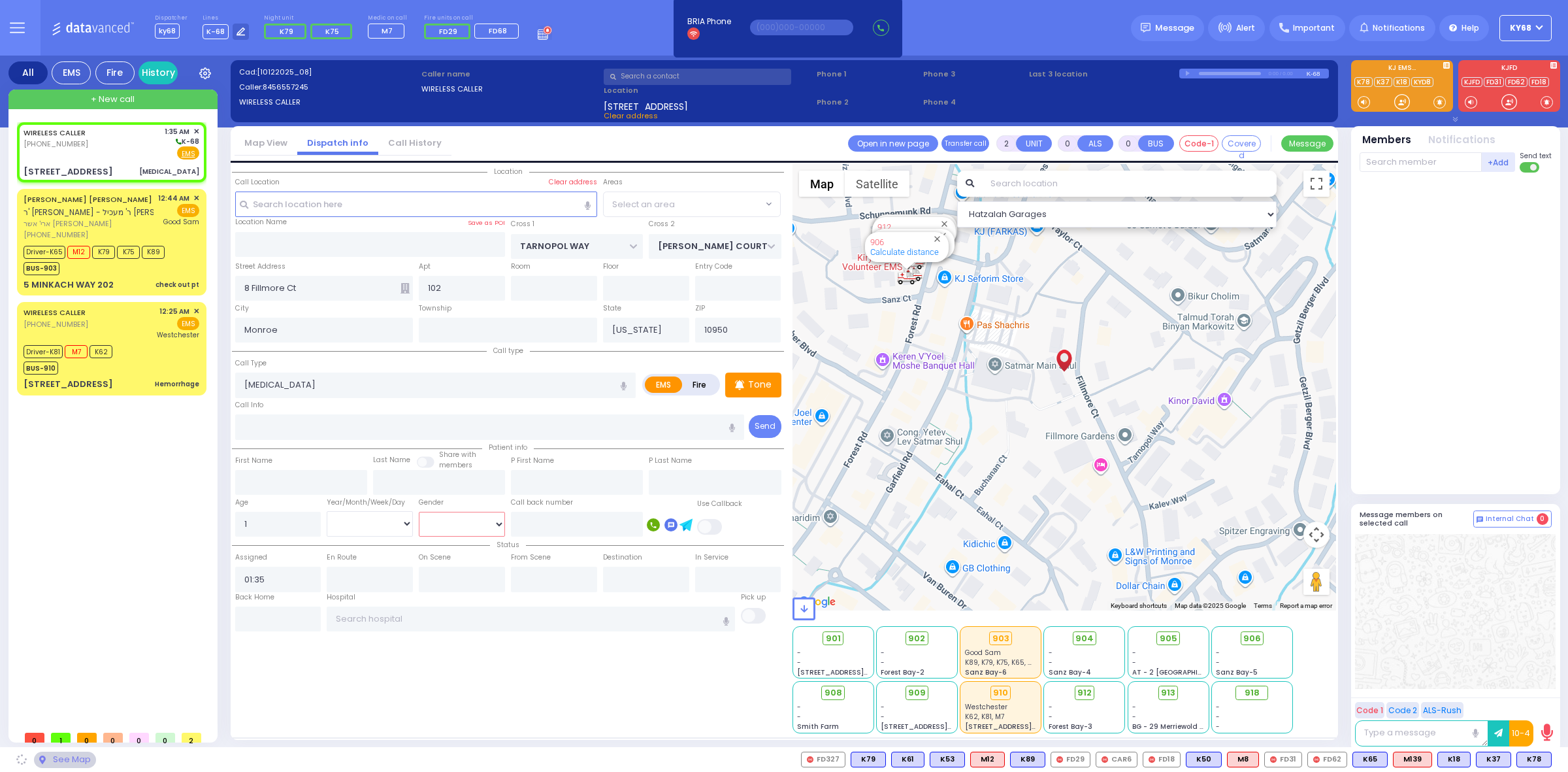
select select "SECTION 2"
select select "[DEMOGRAPHIC_DATA]"
click at [419, 512] on select "Male Female" at bounding box center [462, 524] width 86 height 25
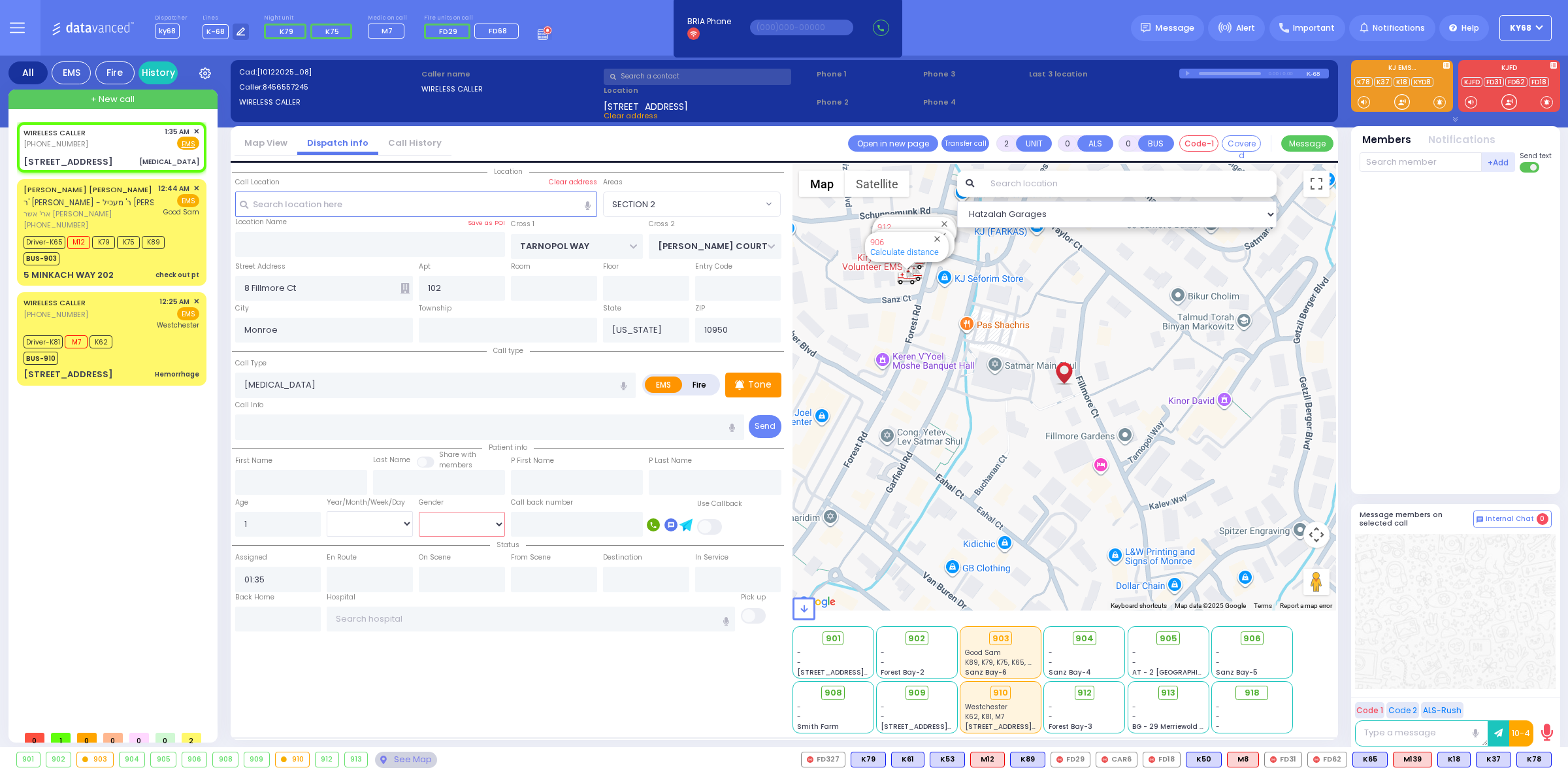
select select
radio input "true"
select select
select select "[DEMOGRAPHIC_DATA]"
select select "Hatzalah Garages"
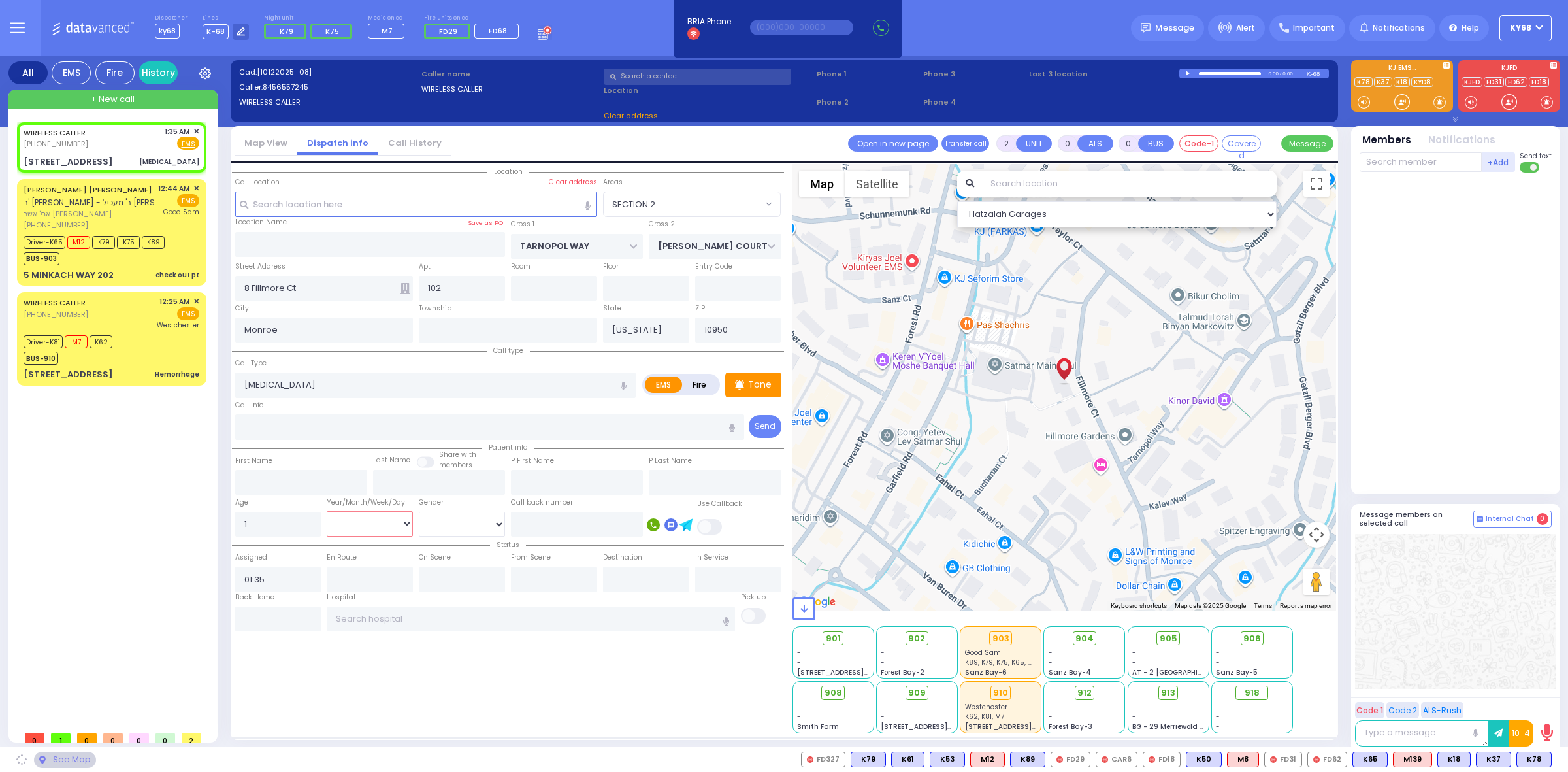
click at [374, 515] on select "Year Month Week Day" at bounding box center [370, 523] width 86 height 25
select select "SECTION 2"
select select "Year"
click at [327, 511] on select "Year Month Week Day" at bounding box center [370, 523] width 86 height 25
click at [1448, 341] on div at bounding box center [1456, 330] width 195 height 305
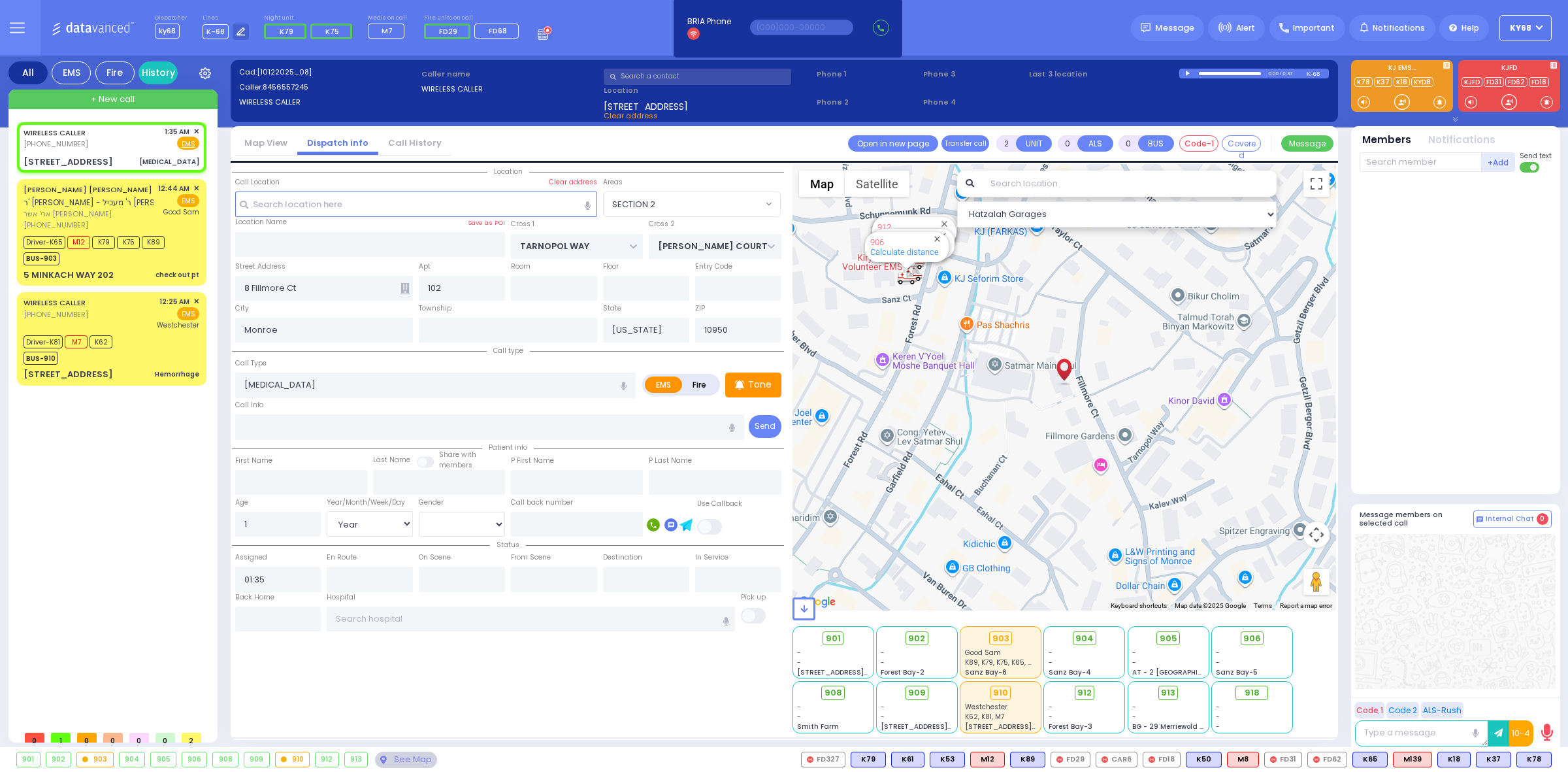
select select
radio input "true"
select select "Year"
select select "[DEMOGRAPHIC_DATA]"
select select "SECTION 2"
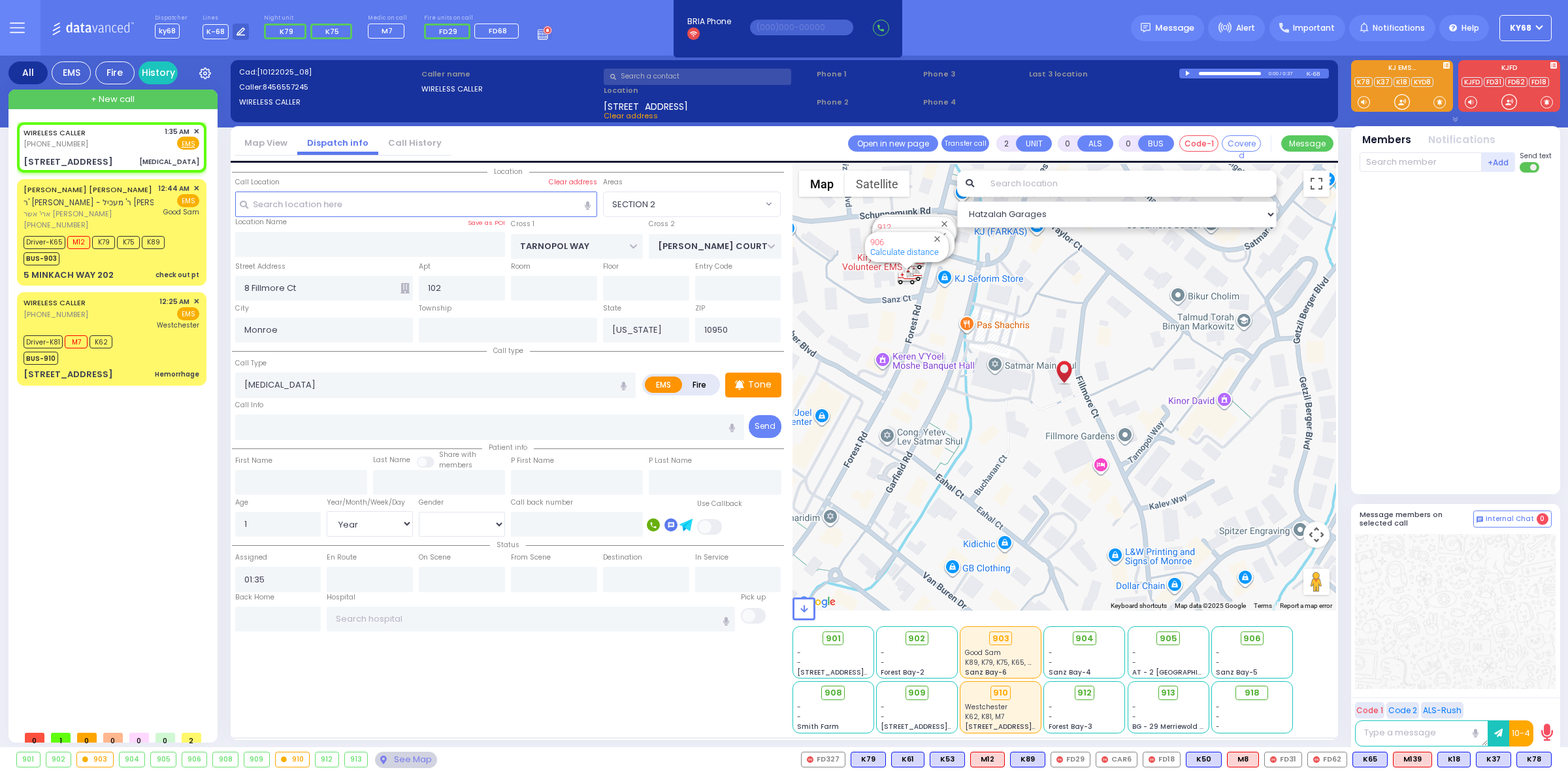
select select "Hatzalah Garages"
select select
radio input "true"
select select "Year"
select select "[DEMOGRAPHIC_DATA]"
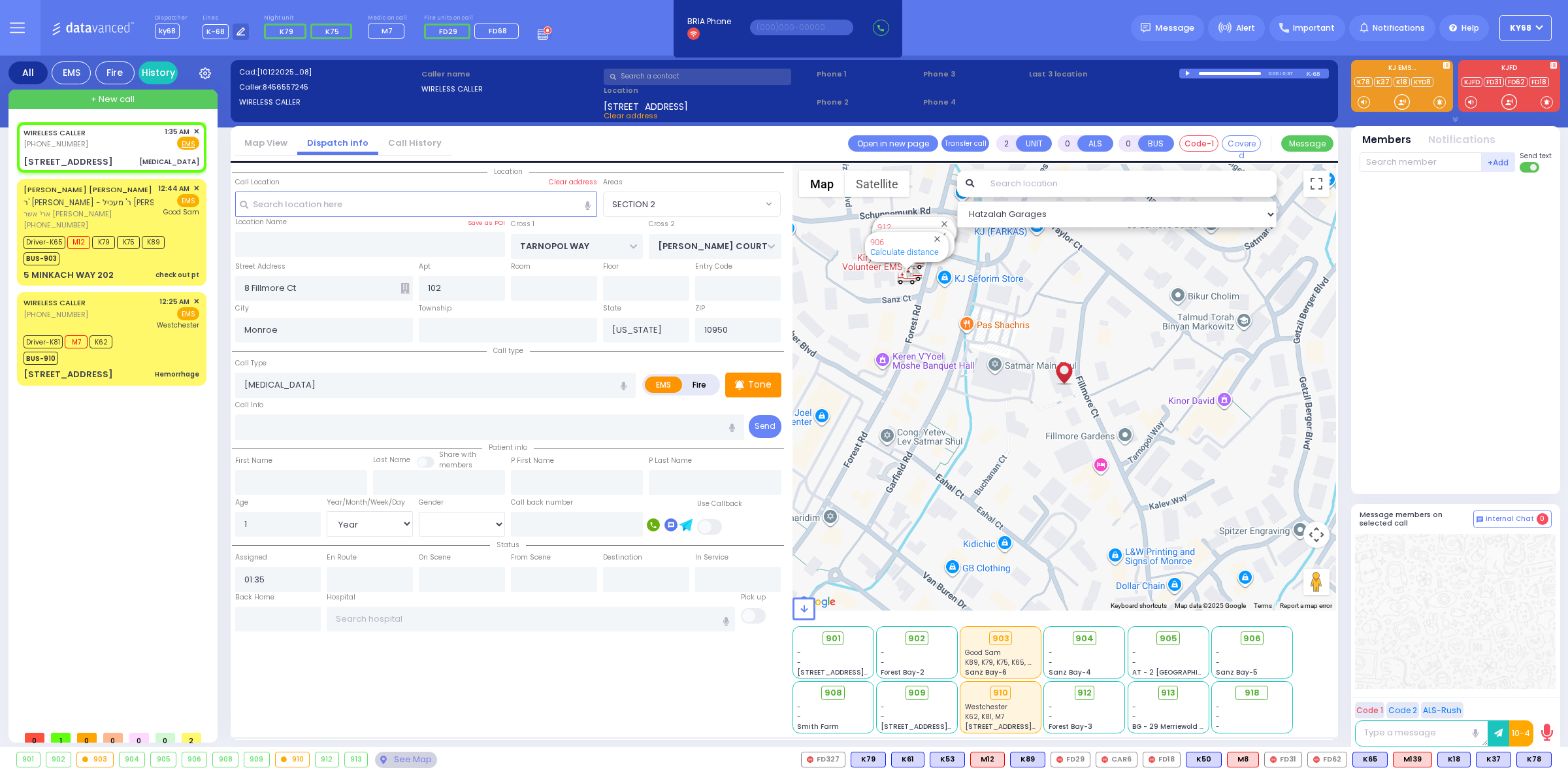
select select "Hatzalah Garages"
select select "SECTION 2"
click at [0, 0] on circle at bounding box center [0, 0] width 0 height 0
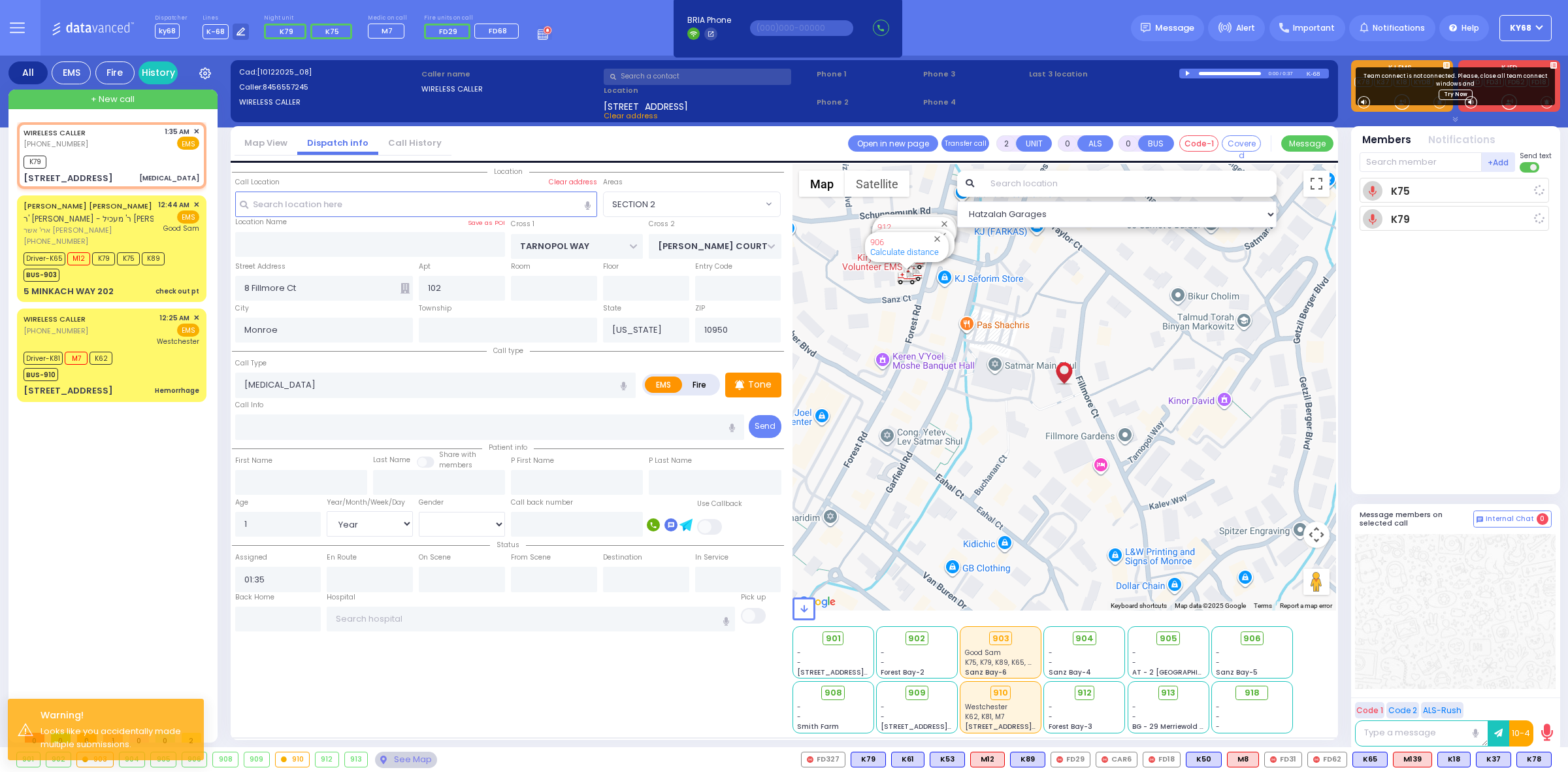
select select
radio input "true"
select select "Year"
select select "[DEMOGRAPHIC_DATA]"
type input "01:37"
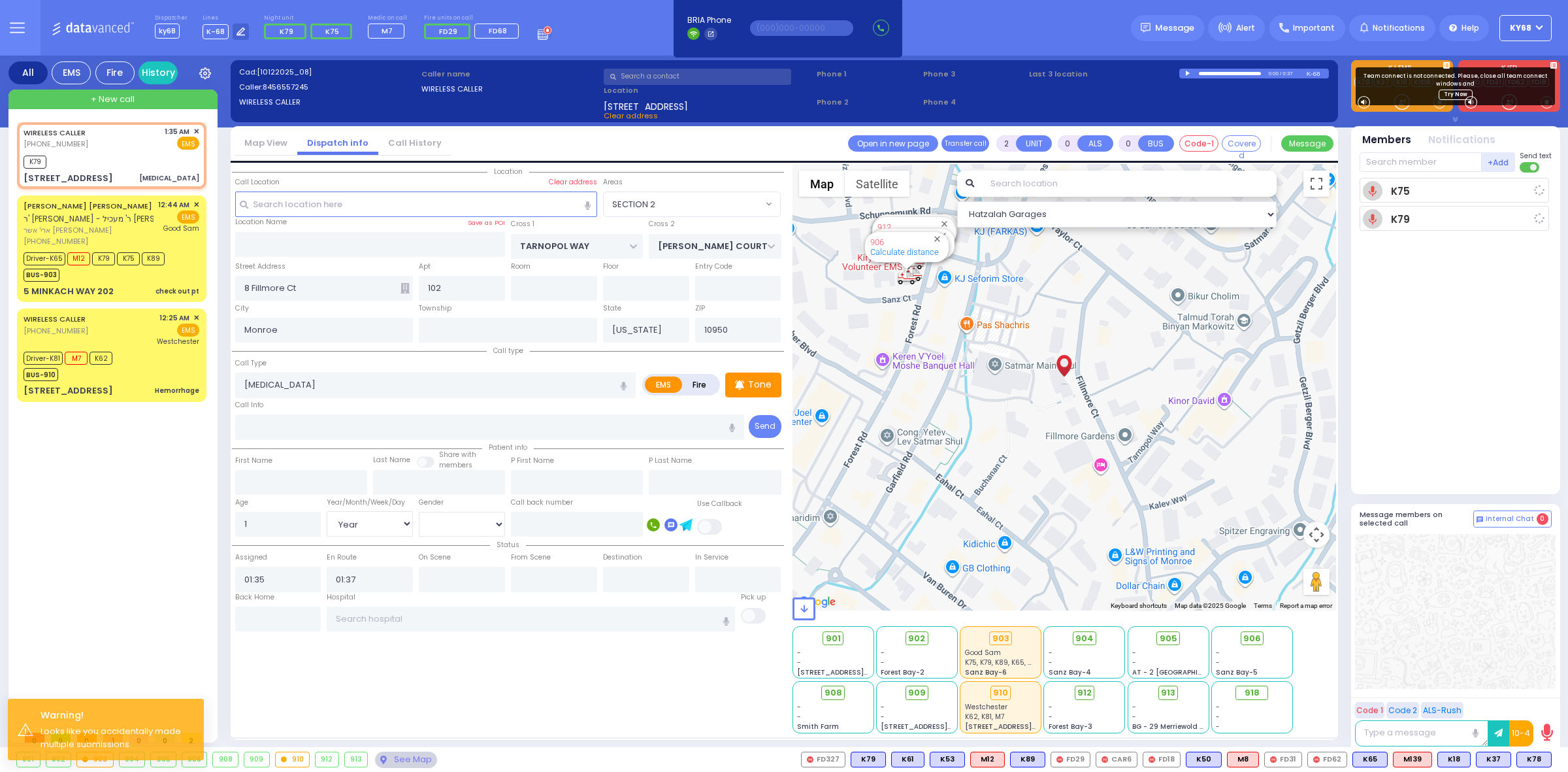
select select "Hatzalah Garages"
select select
radio input "true"
select select "Year"
select select "[DEMOGRAPHIC_DATA]"
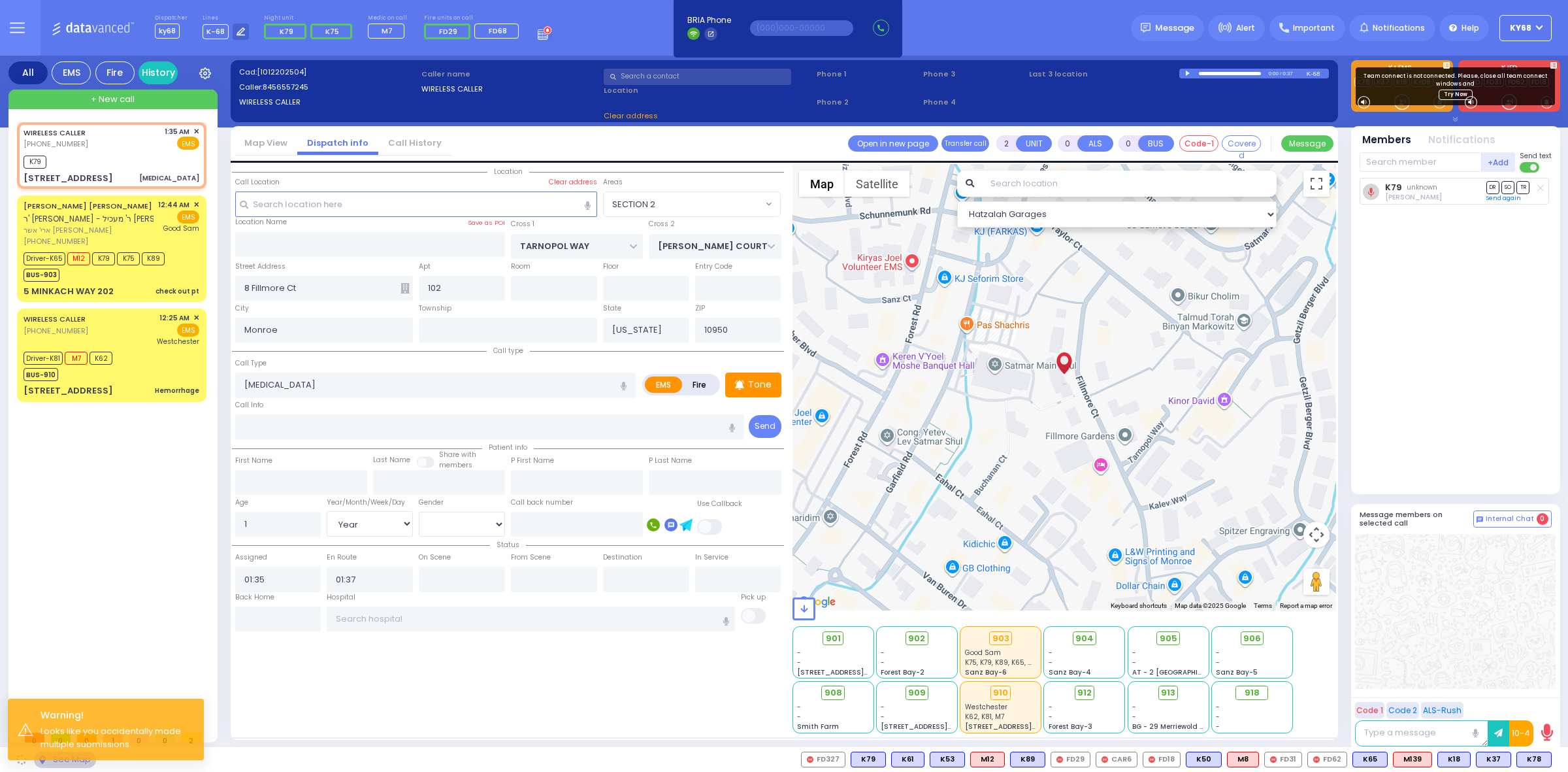
select select "SECTION 2"
select select "Hatzalah Garages"
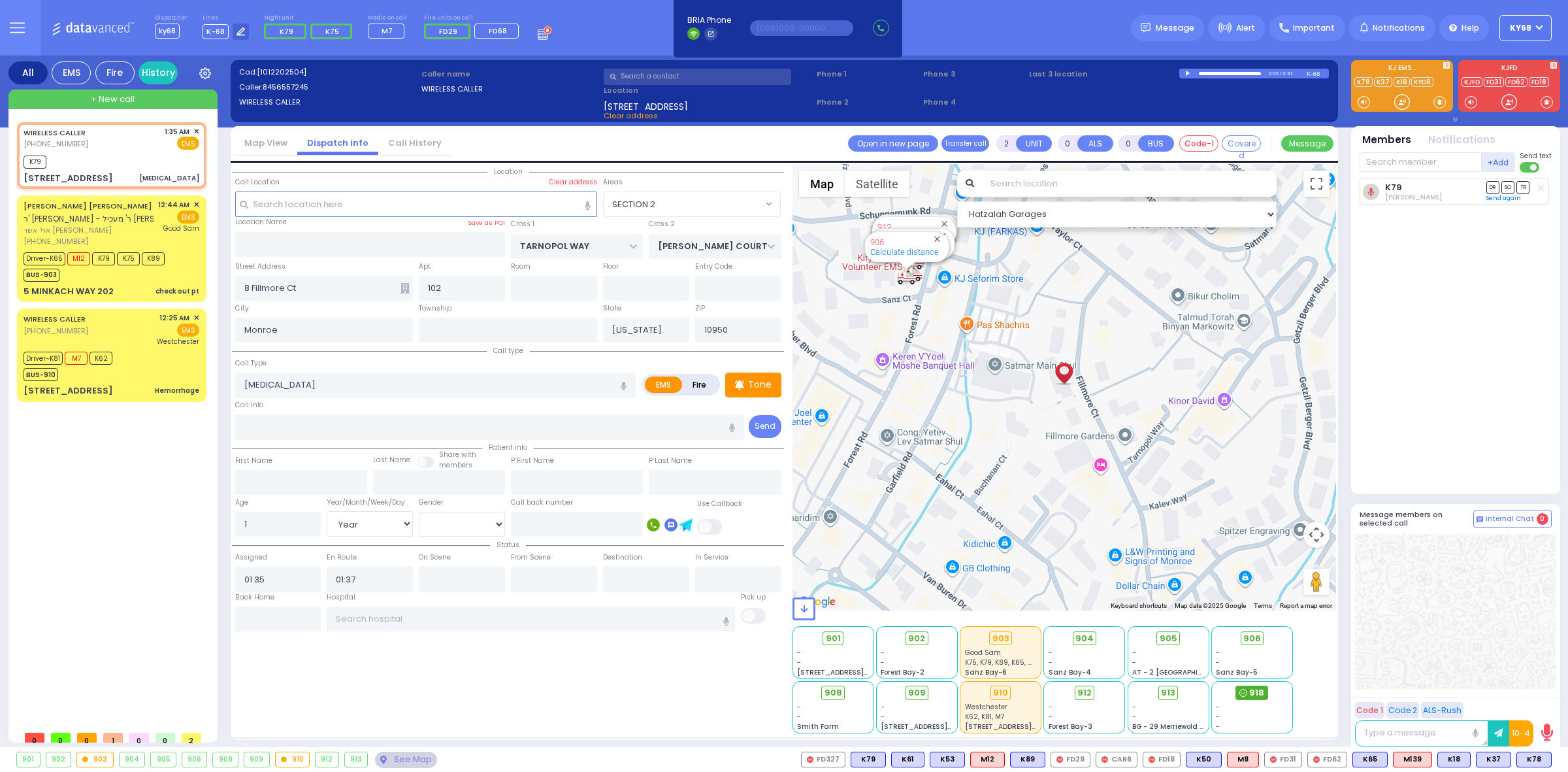
click at [1245, 693] on icon at bounding box center [1244, 692] width 8 height 8
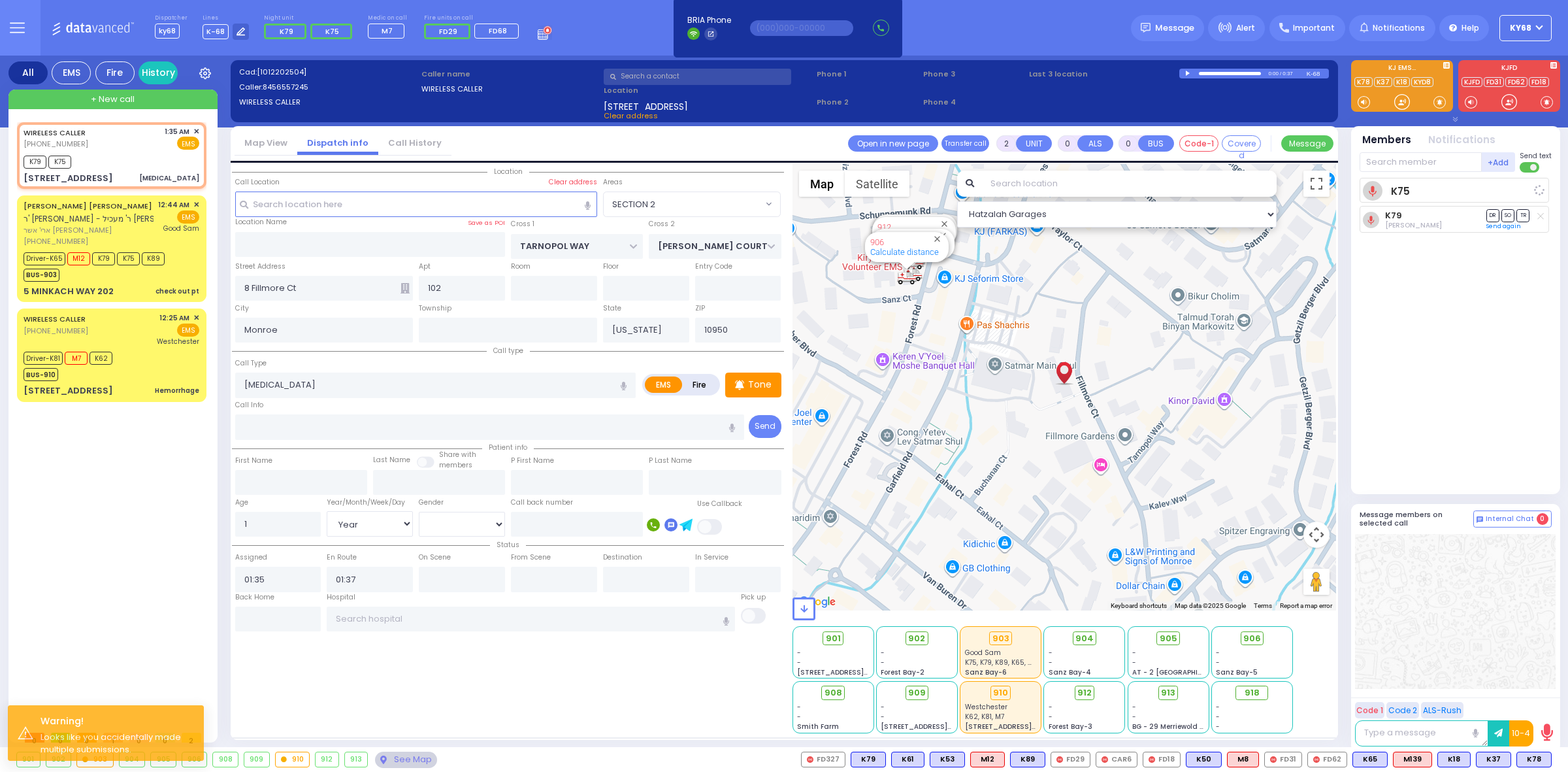
select select
radio input "true"
select select "Year"
select select "[DEMOGRAPHIC_DATA]"
select select "Hatzalah Garages"
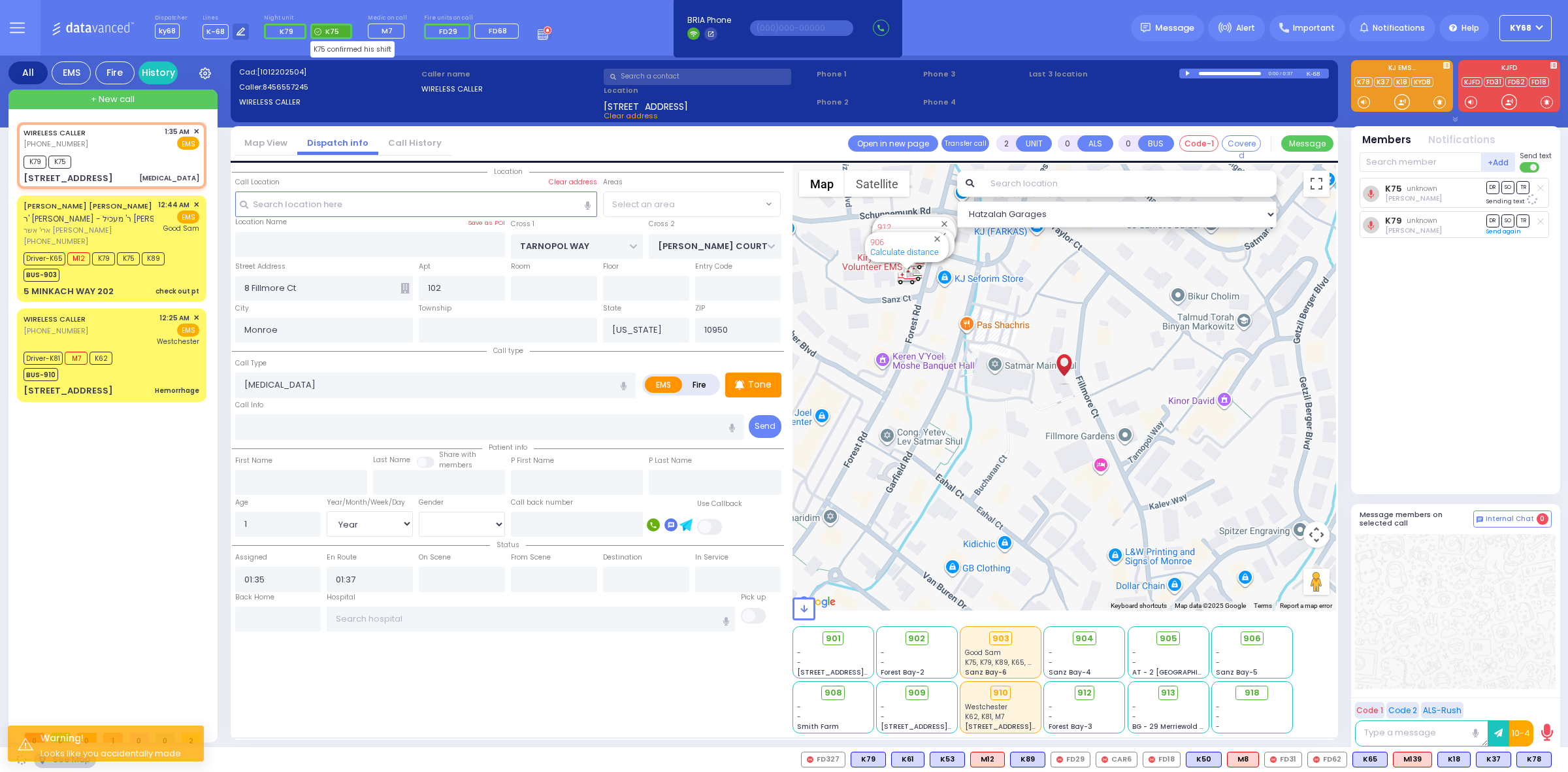
select select "SECTION 2"
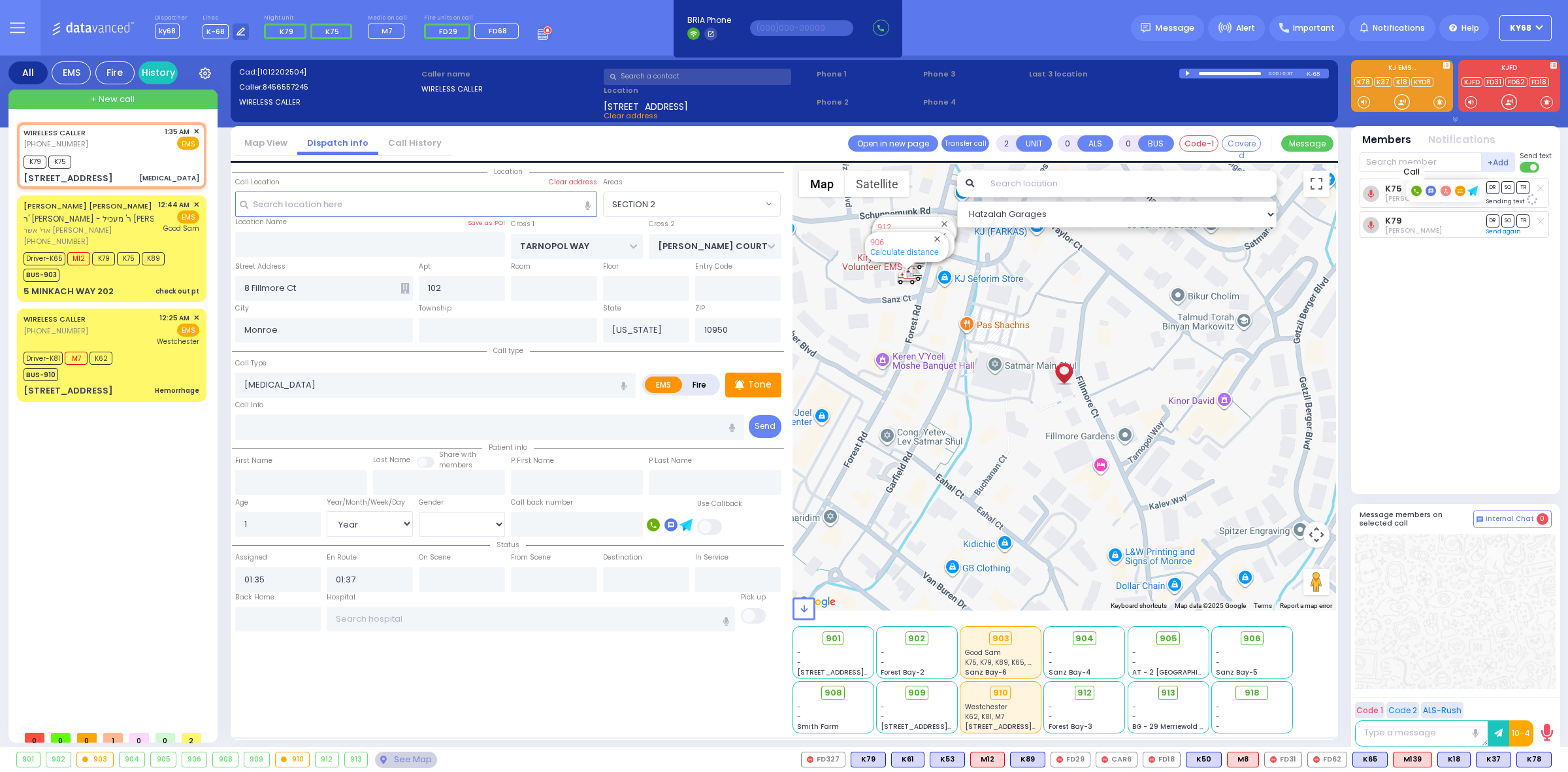
click at [1414, 189] on rect at bounding box center [1416, 191] width 10 height 10
type input "8456624482"
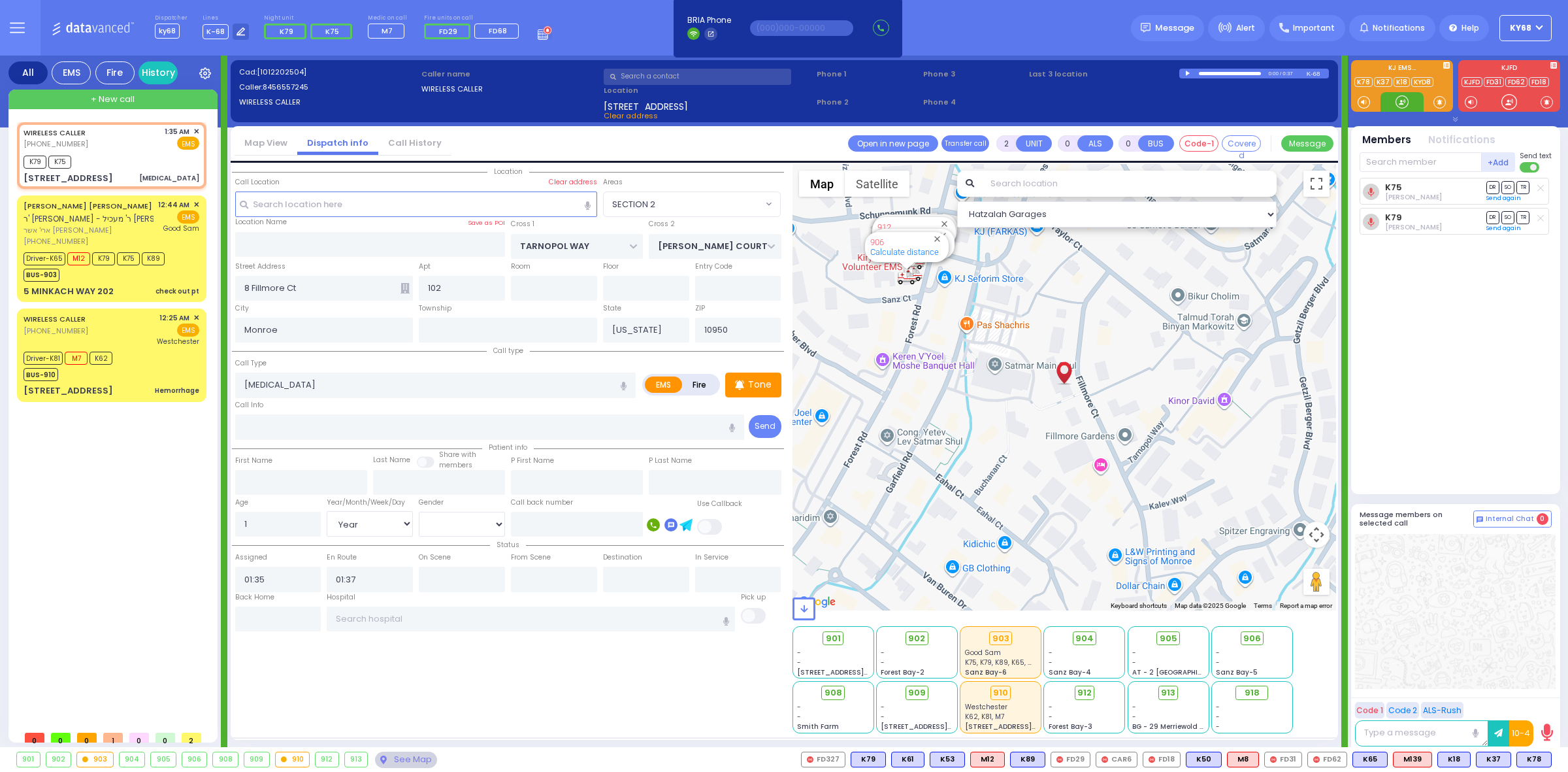
click at [1396, 100] on div at bounding box center [1401, 102] width 13 height 13
click at [1400, 102] on div at bounding box center [1401, 102] width 13 height 13
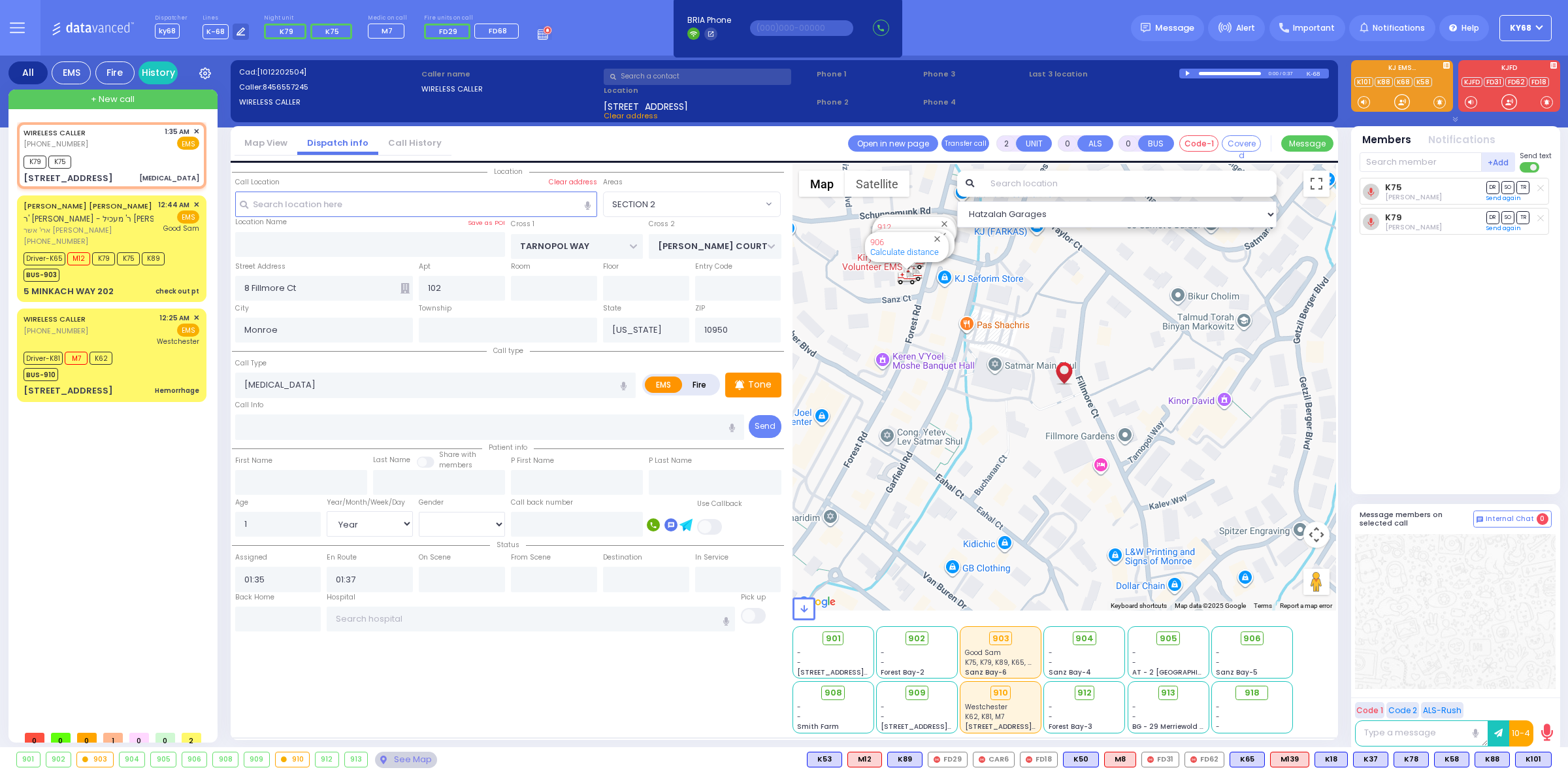
click at [1530, 171] on span at bounding box center [1530, 167] width 21 height 10
click at [867, 161] on input "checkbox" at bounding box center [867, 161] width 0 height 0
click at [1537, 188] on icon at bounding box center [1540, 188] width 7 height 7
click at [1541, 217] on line at bounding box center [1540, 218] width 6 height 6
click at [1498, 763] on span "K88" at bounding box center [1492, 759] width 34 height 14
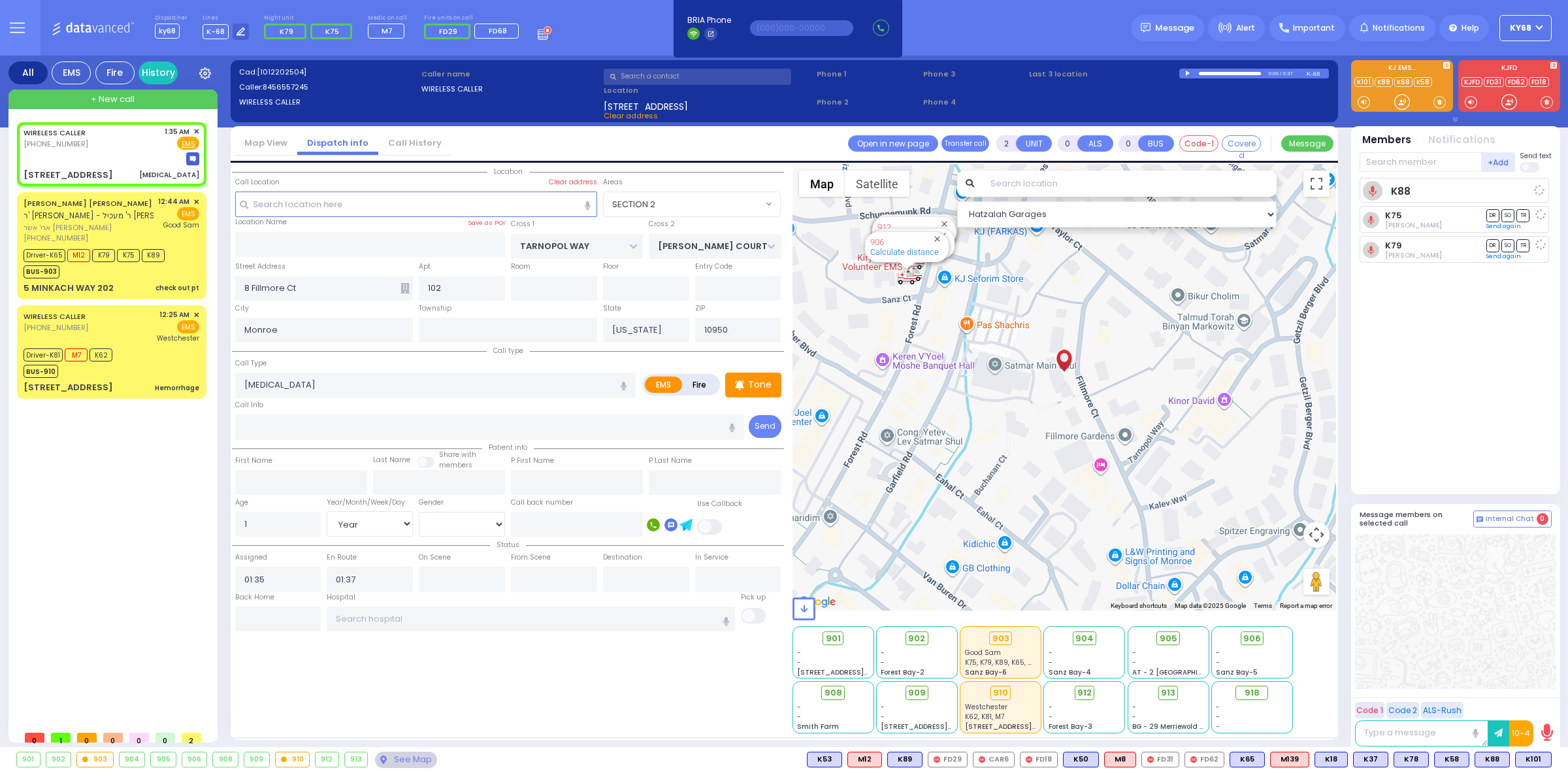
select select
radio input "true"
select select "Year"
select select "[DEMOGRAPHIC_DATA]"
select select "Hatzalah Garages"
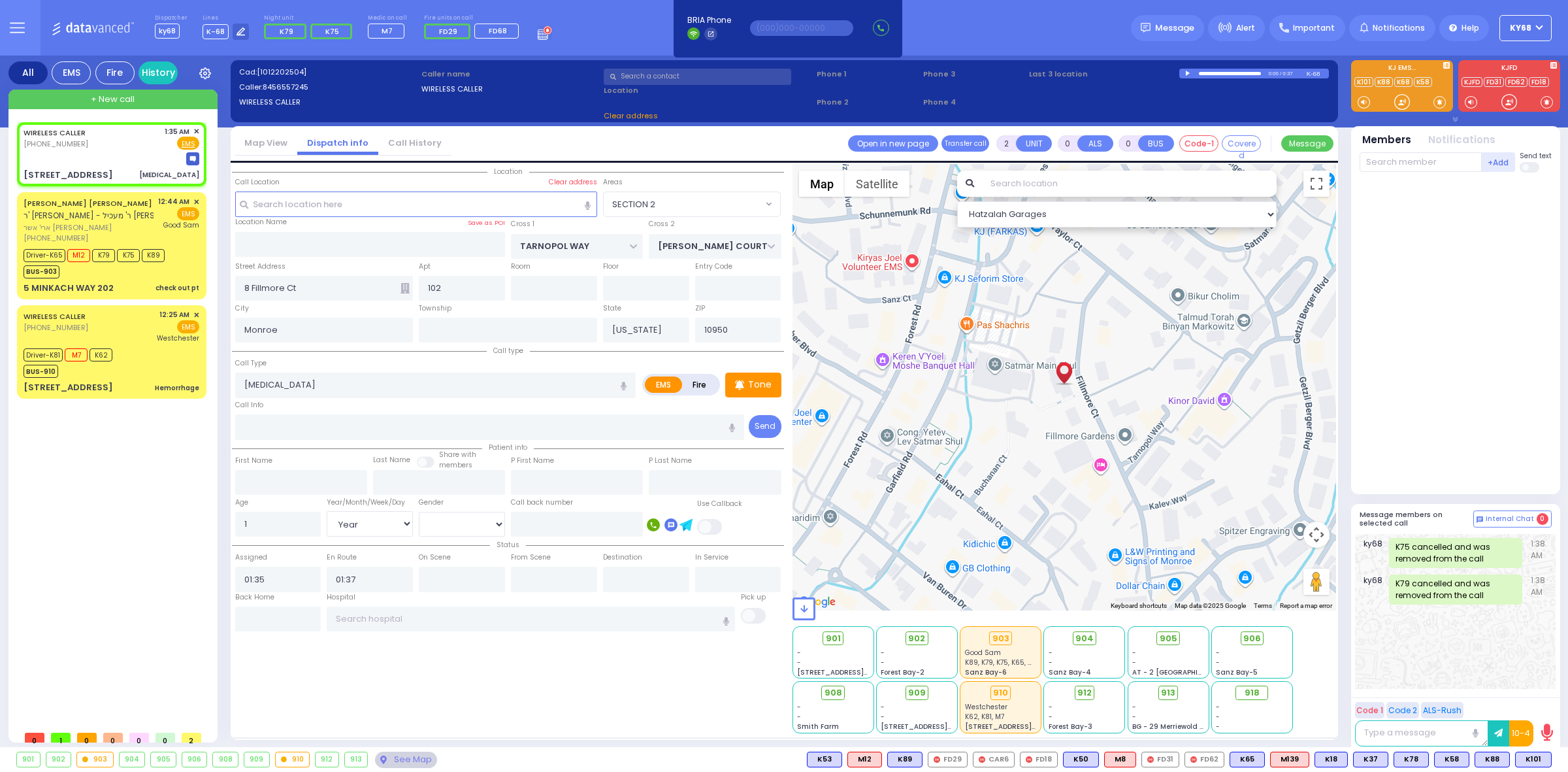
select select
radio input "true"
select select "Year"
select select "[DEMOGRAPHIC_DATA]"
select select
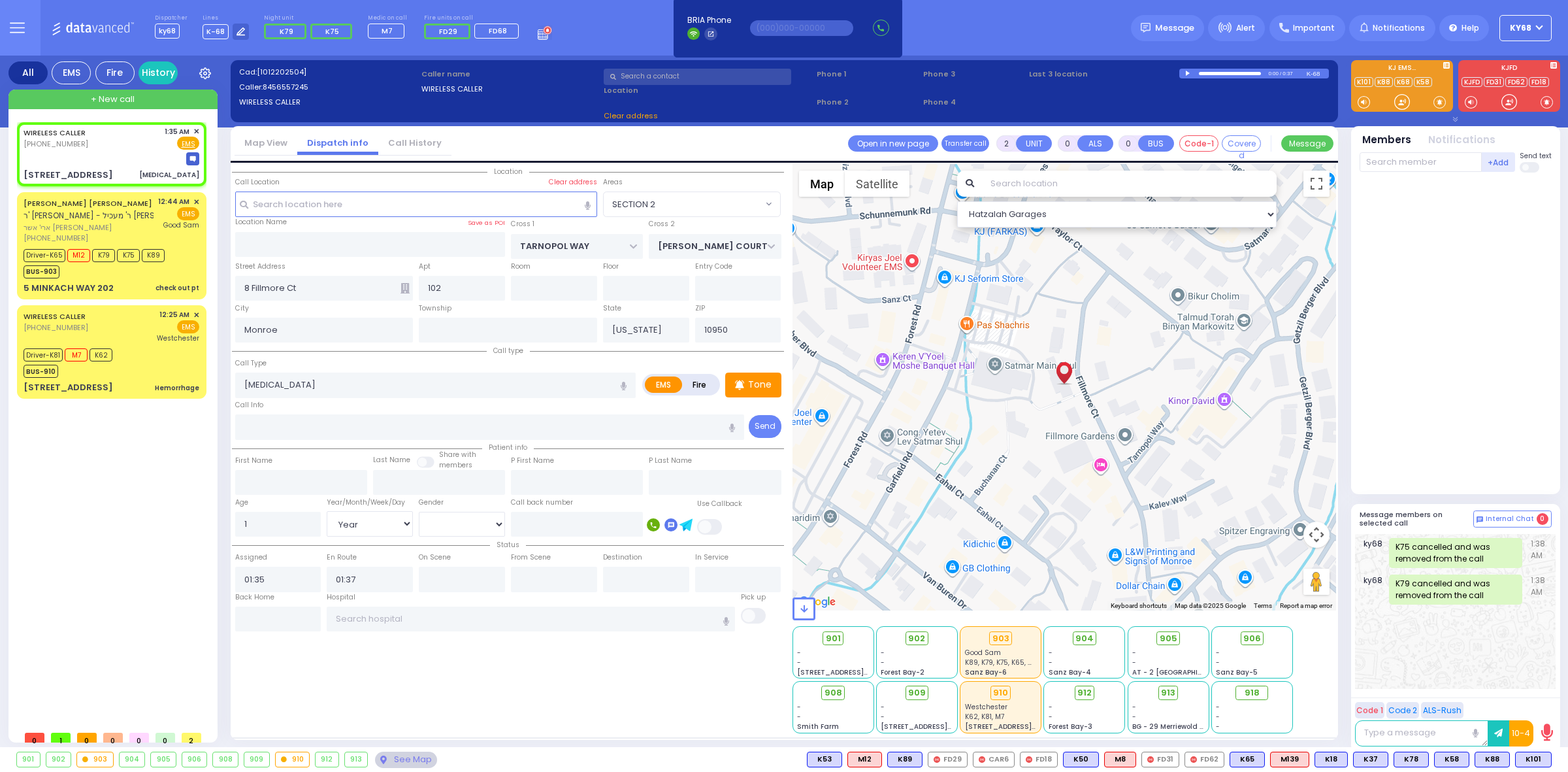
radio input "true"
select select "Year"
select select "[DEMOGRAPHIC_DATA]"
select select "Hatzalah Garages"
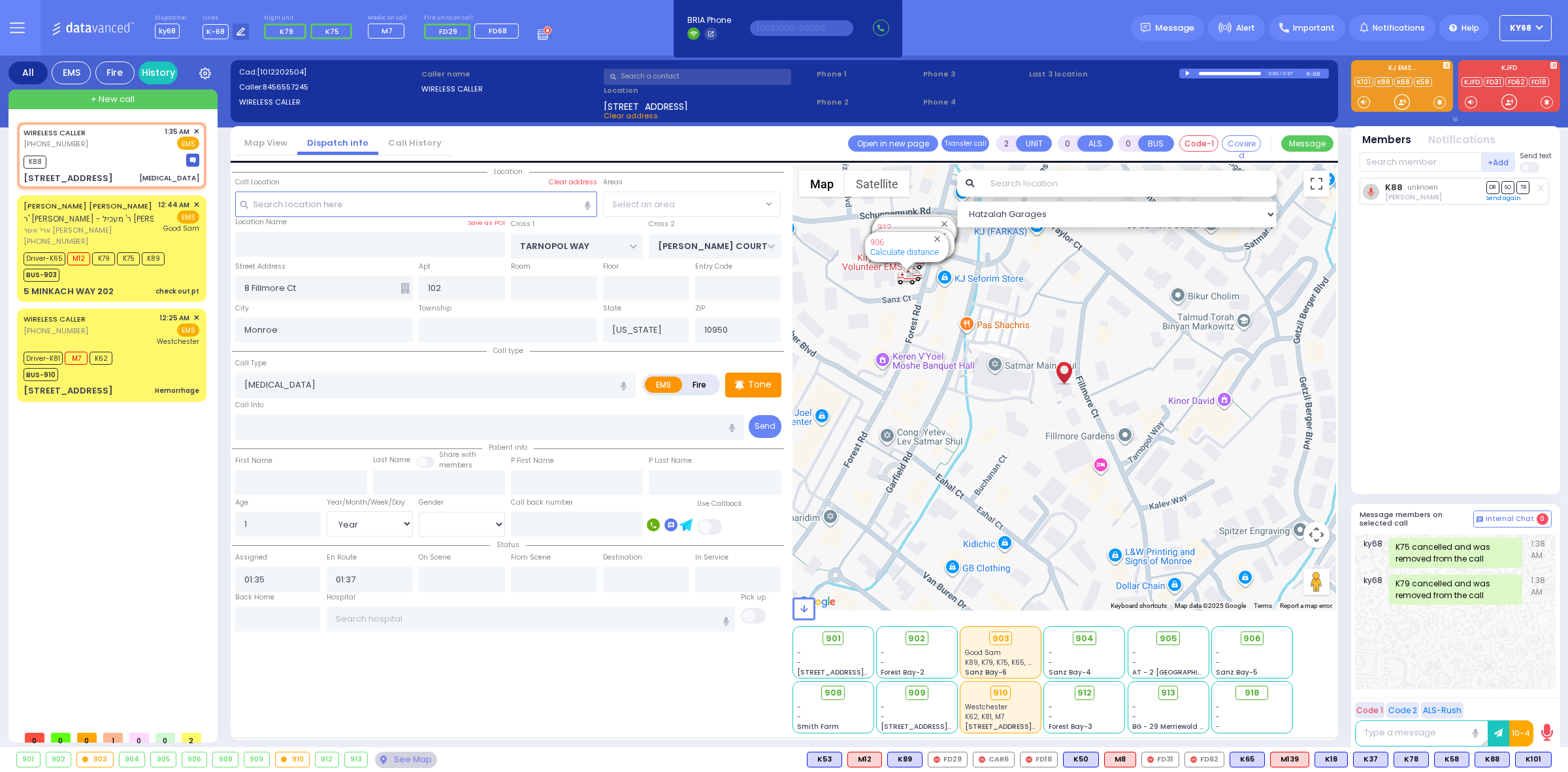
select select
radio input "true"
select select "Year"
select select "[DEMOGRAPHIC_DATA]"
select select "Hatzalah Garages"
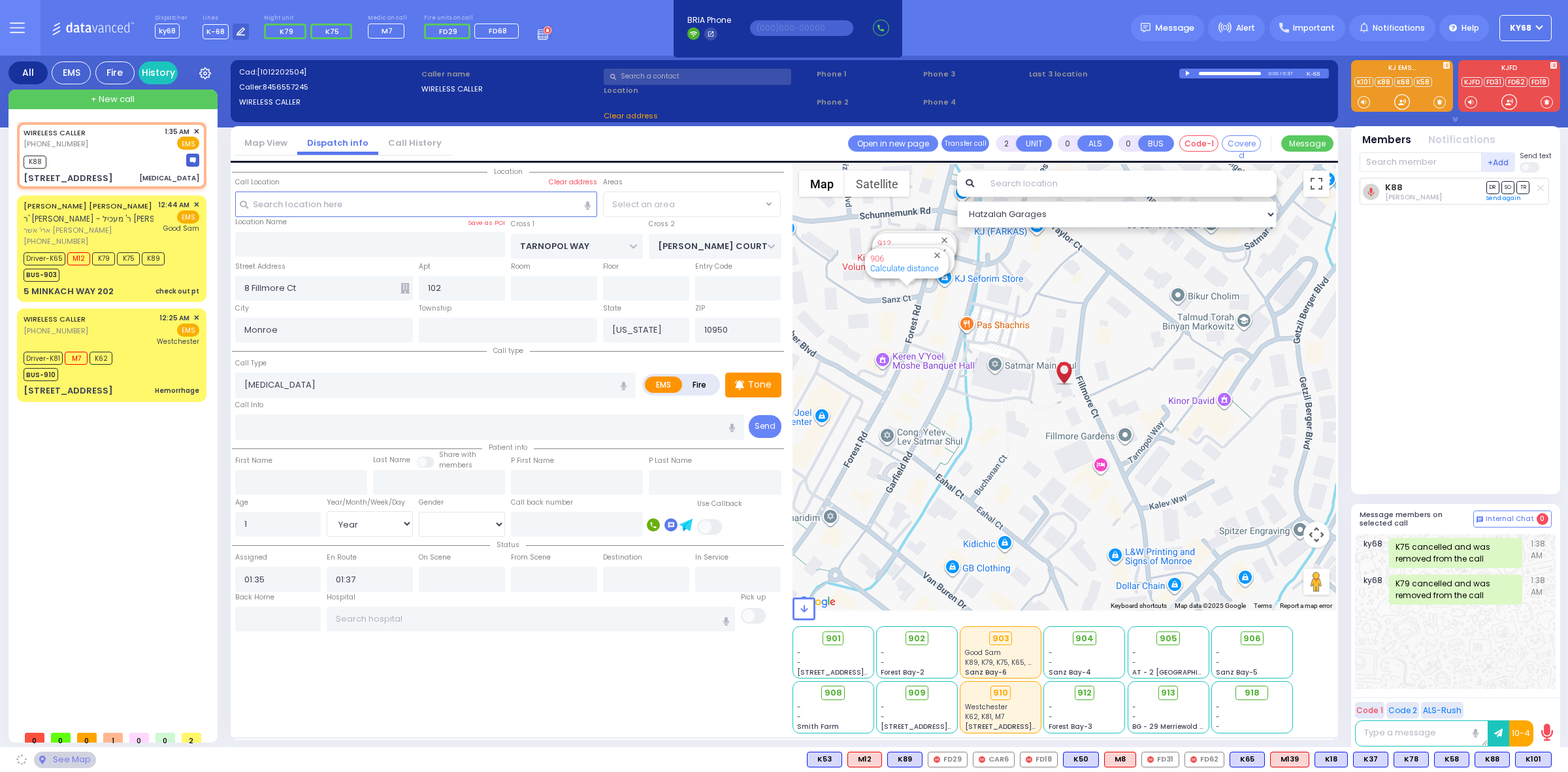
select select "SECTION 2"
select select
radio input "true"
select select "Year"
select select "[DEMOGRAPHIC_DATA]"
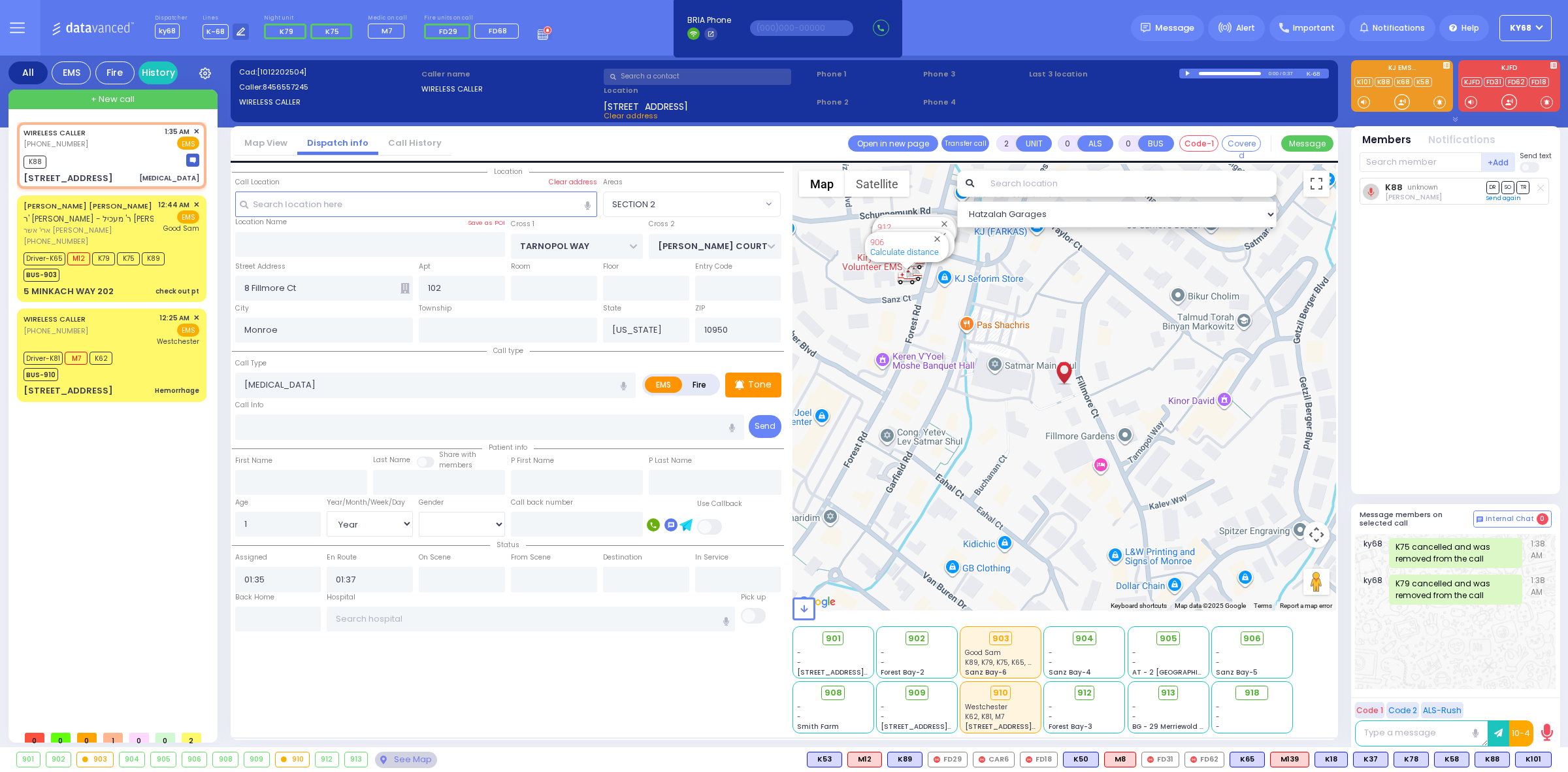
select select "SECTION 2"
select select "Hatzalah Garages"
select select "SECTION 2"
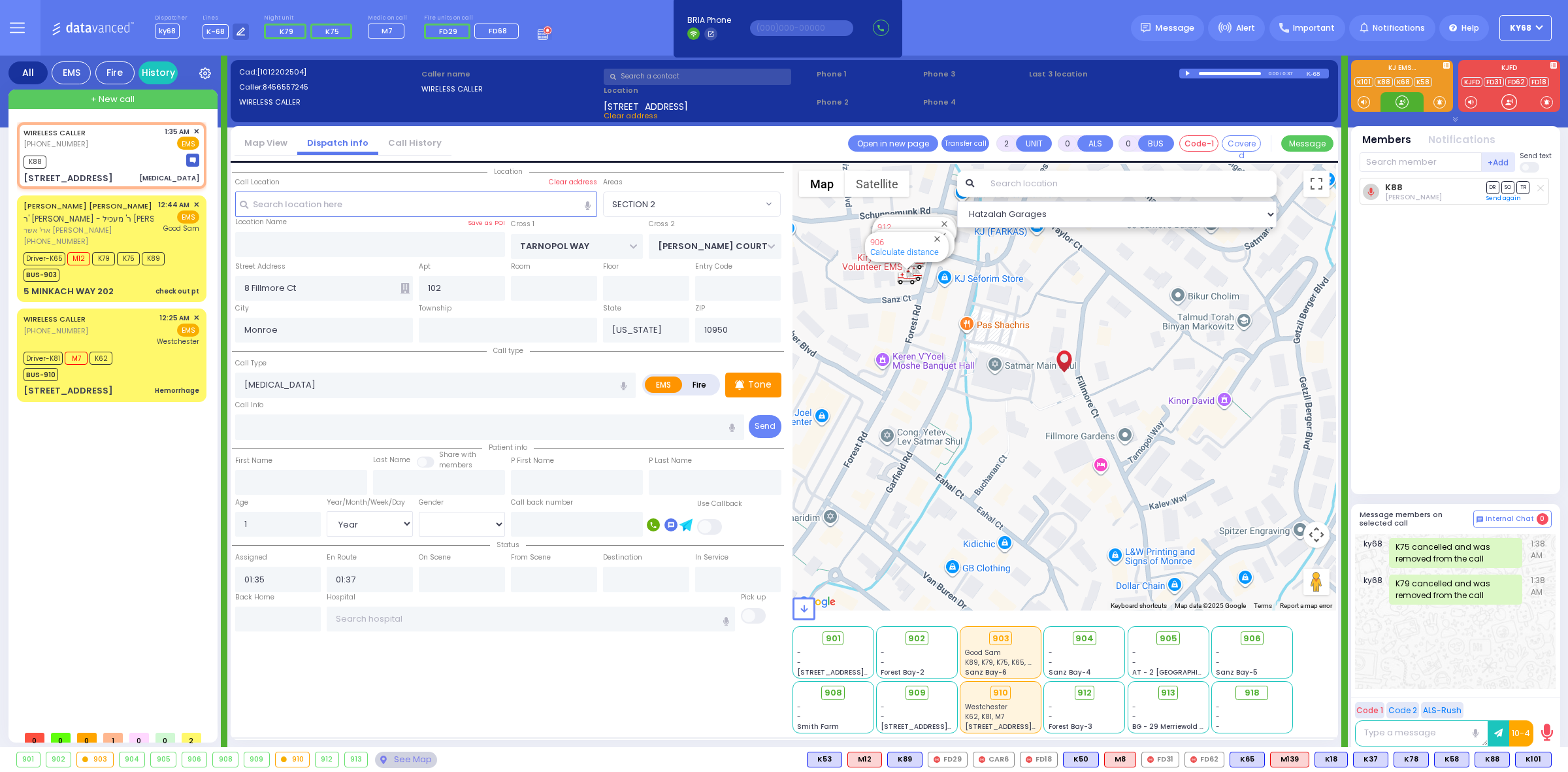
click at [1400, 102] on div at bounding box center [1401, 102] width 13 height 13
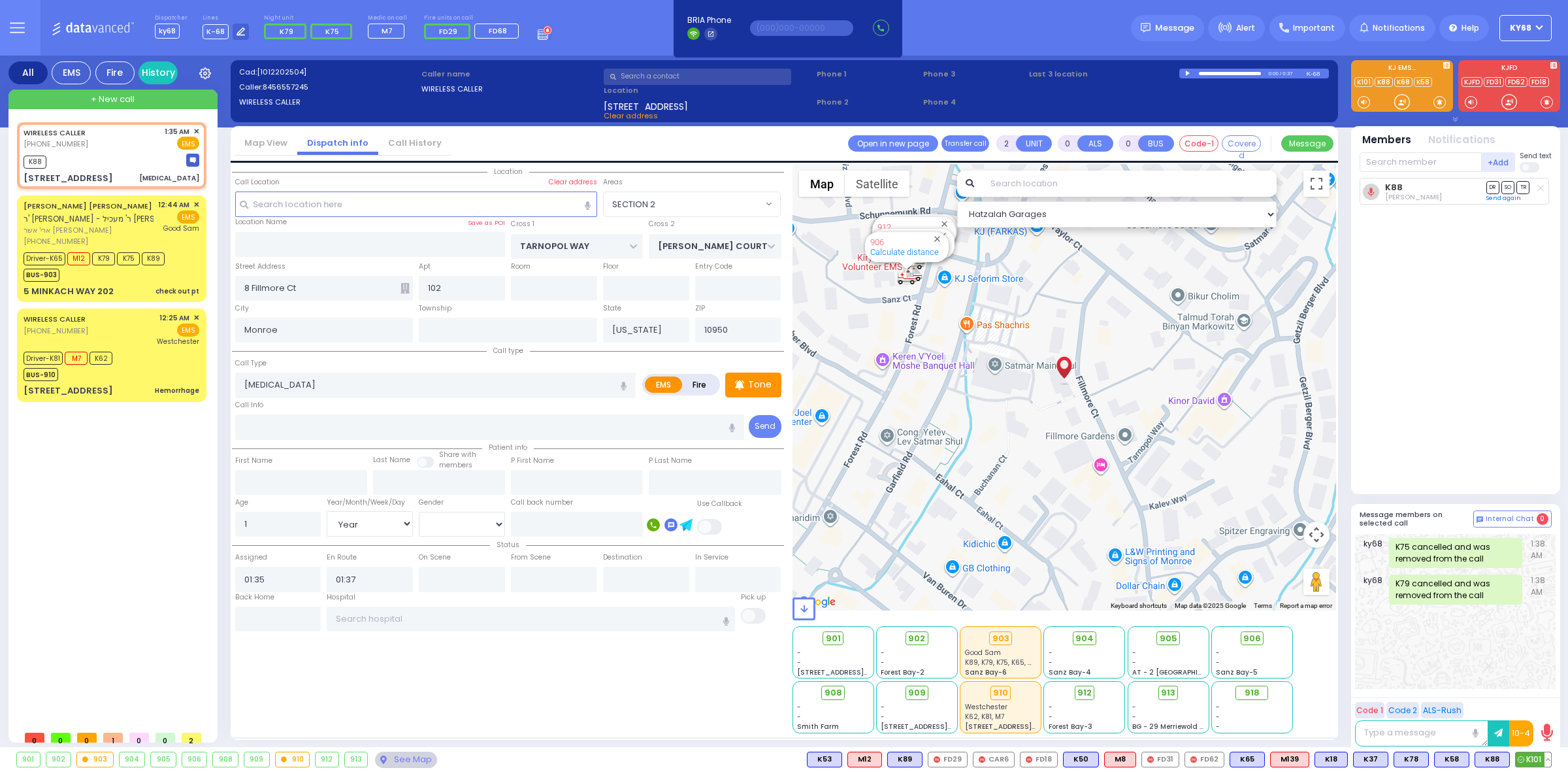
click at [1536, 763] on span "K101" at bounding box center [1533, 759] width 35 height 14
select select
radio input "true"
select select "Year"
select select "[DEMOGRAPHIC_DATA]"
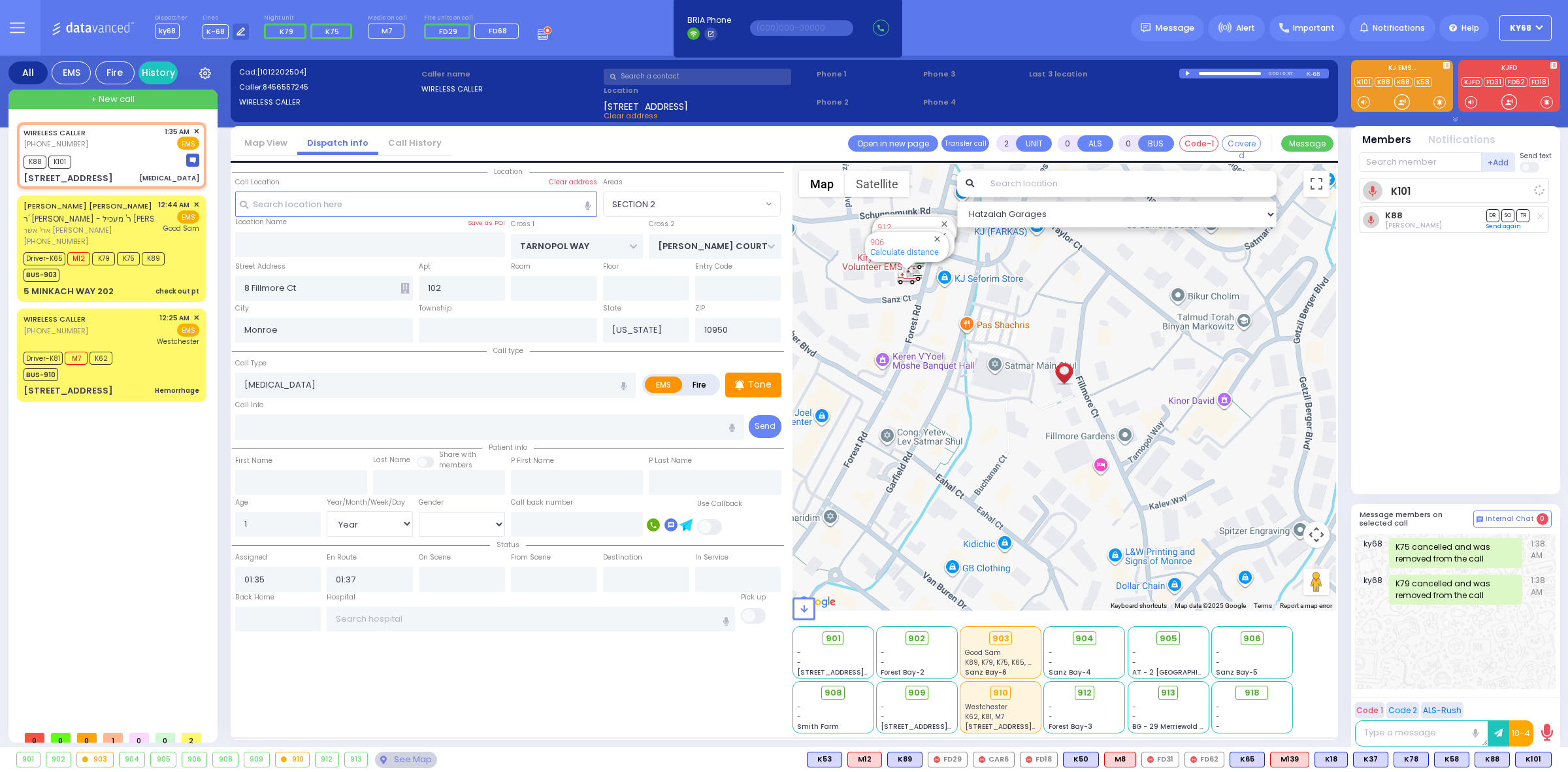
select select "Hatzalah Garages"
select select "SECTION 2"
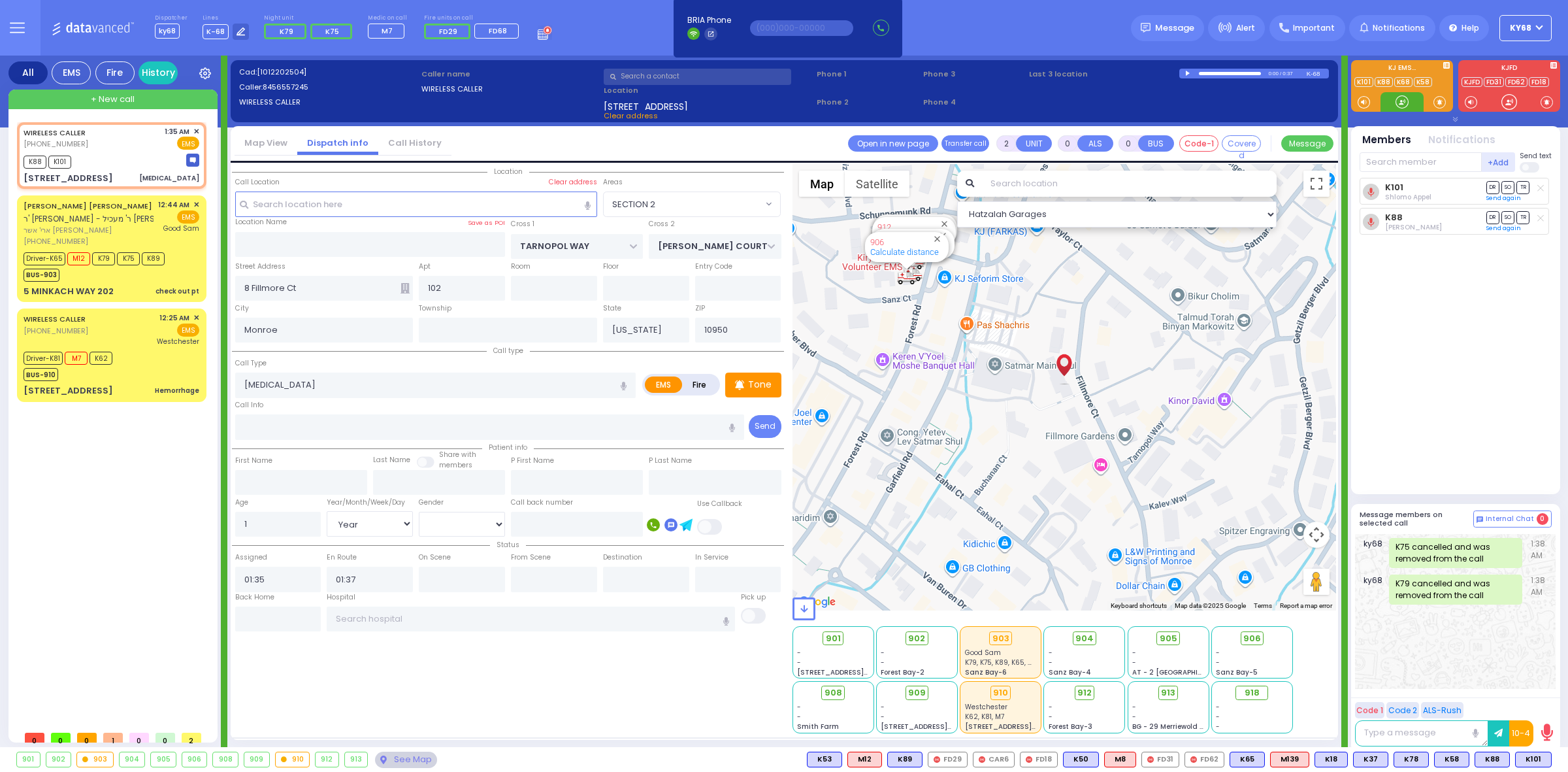
click at [1398, 105] on div at bounding box center [1401, 102] width 13 height 13
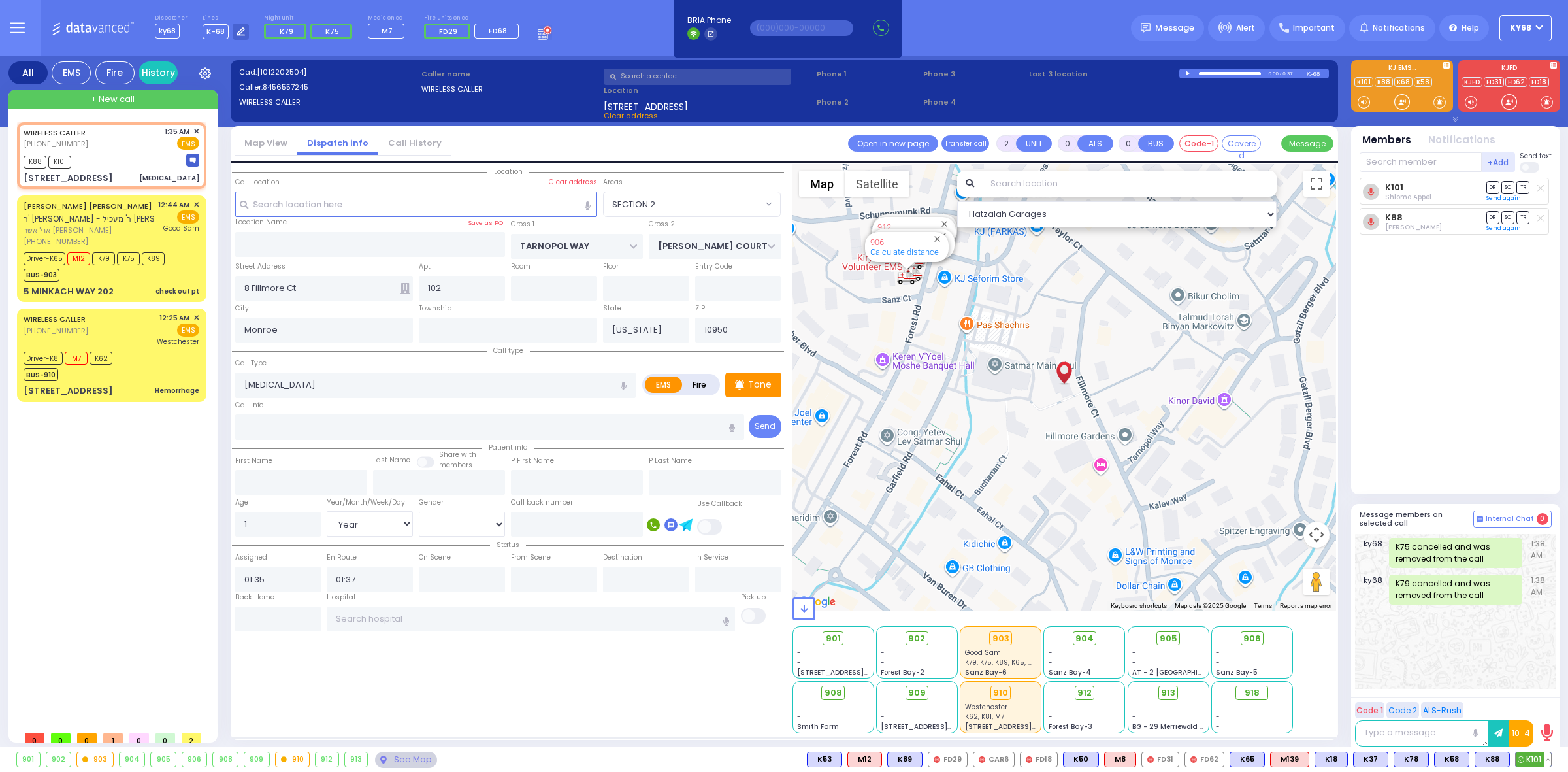
click at [1549, 757] on button at bounding box center [1548, 759] width 7 height 14
click at [1540, 702] on icon at bounding box center [1539, 701] width 14 height 14
click at [1431, 383] on div "K101 Shlomo Appel DR SO TR" at bounding box center [1456, 330] width 195 height 305
click at [1537, 185] on line at bounding box center [1540, 188] width 6 height 6
click at [1395, 166] on input "text" at bounding box center [1420, 163] width 123 height 20
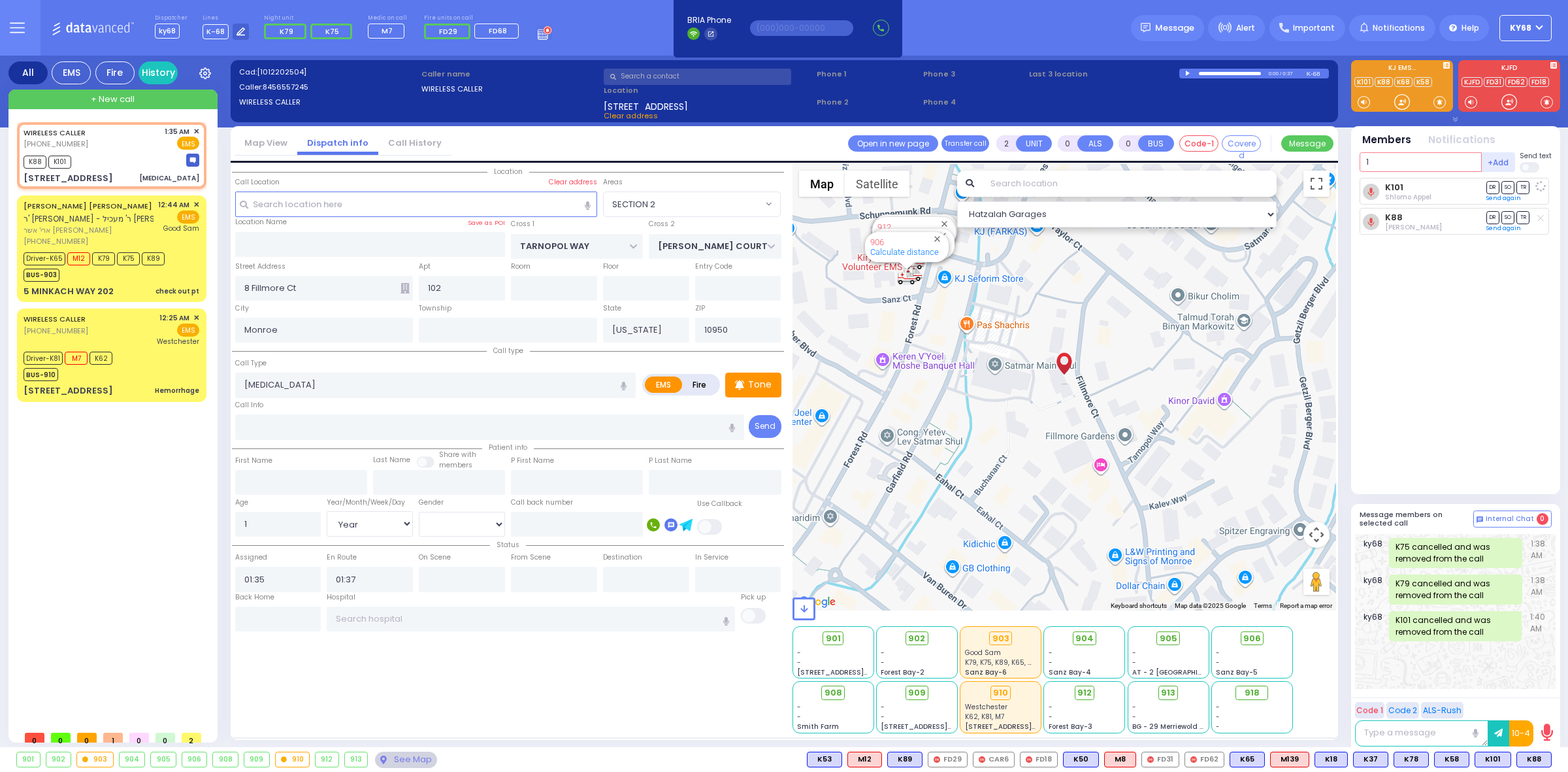
type input "12"
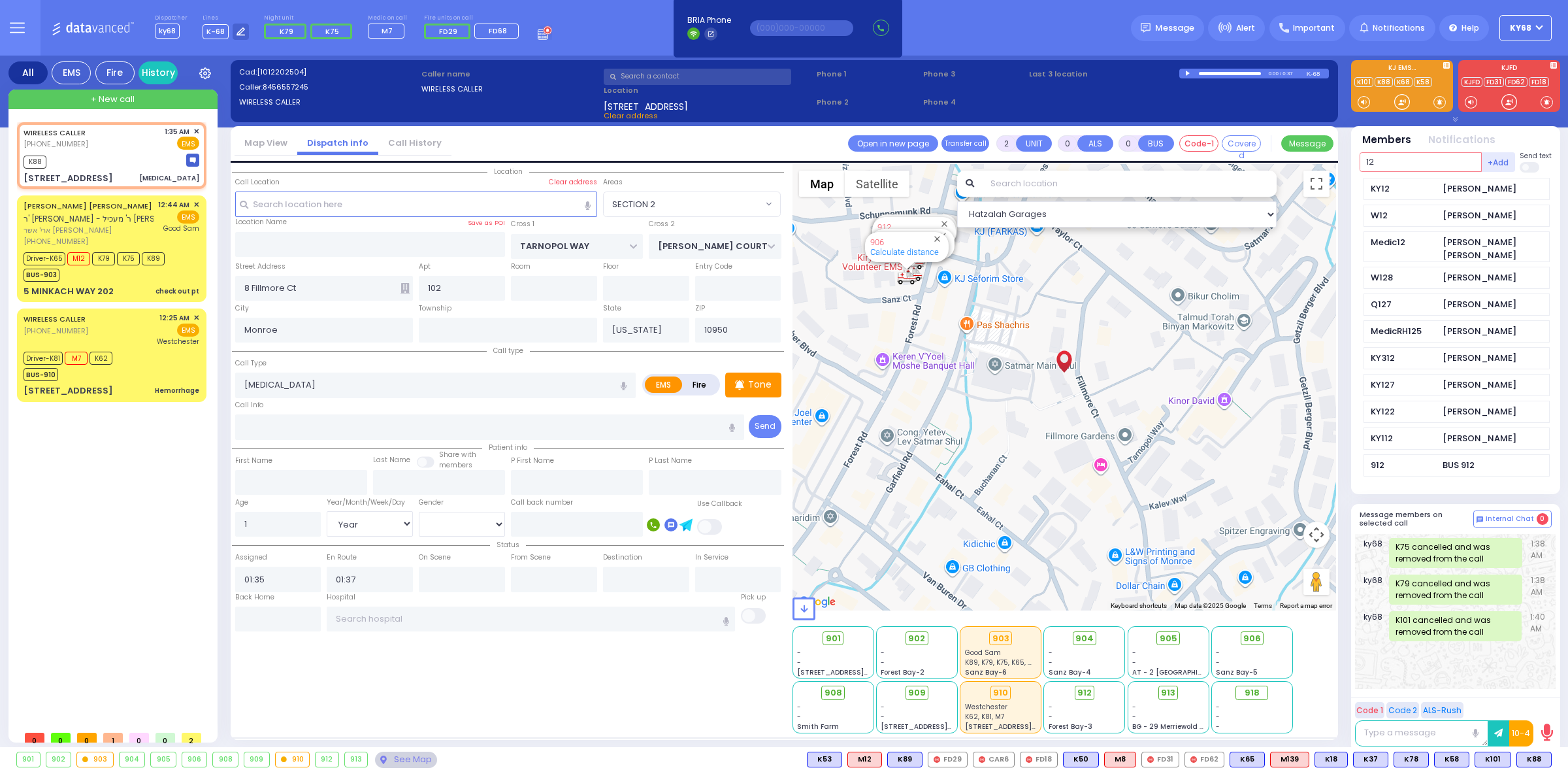
select select
radio input "true"
select select "Year"
select select "[DEMOGRAPHIC_DATA]"
select select "Hatzalah Garages"
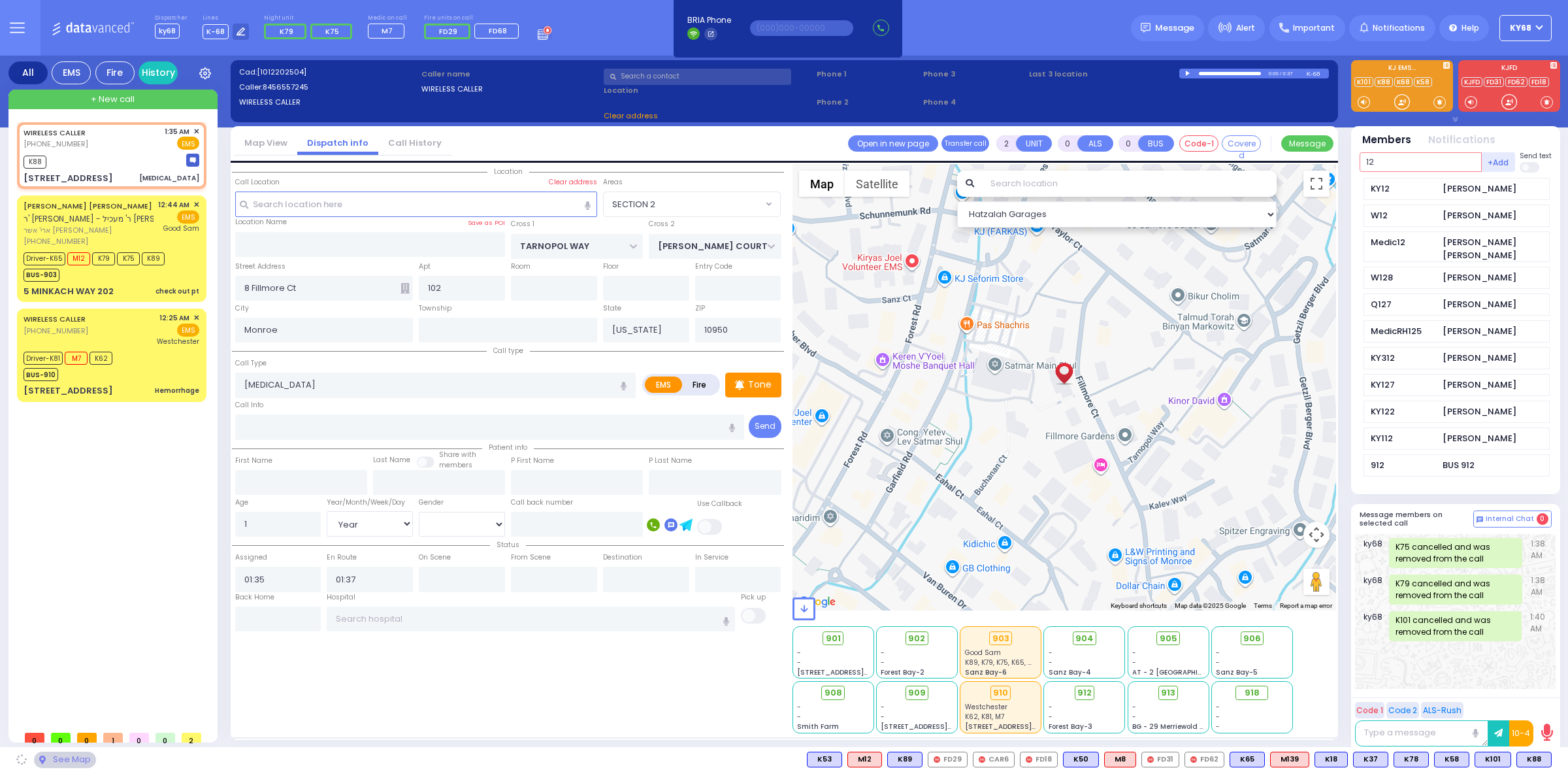
type input "12"
select select "SECTION 2"
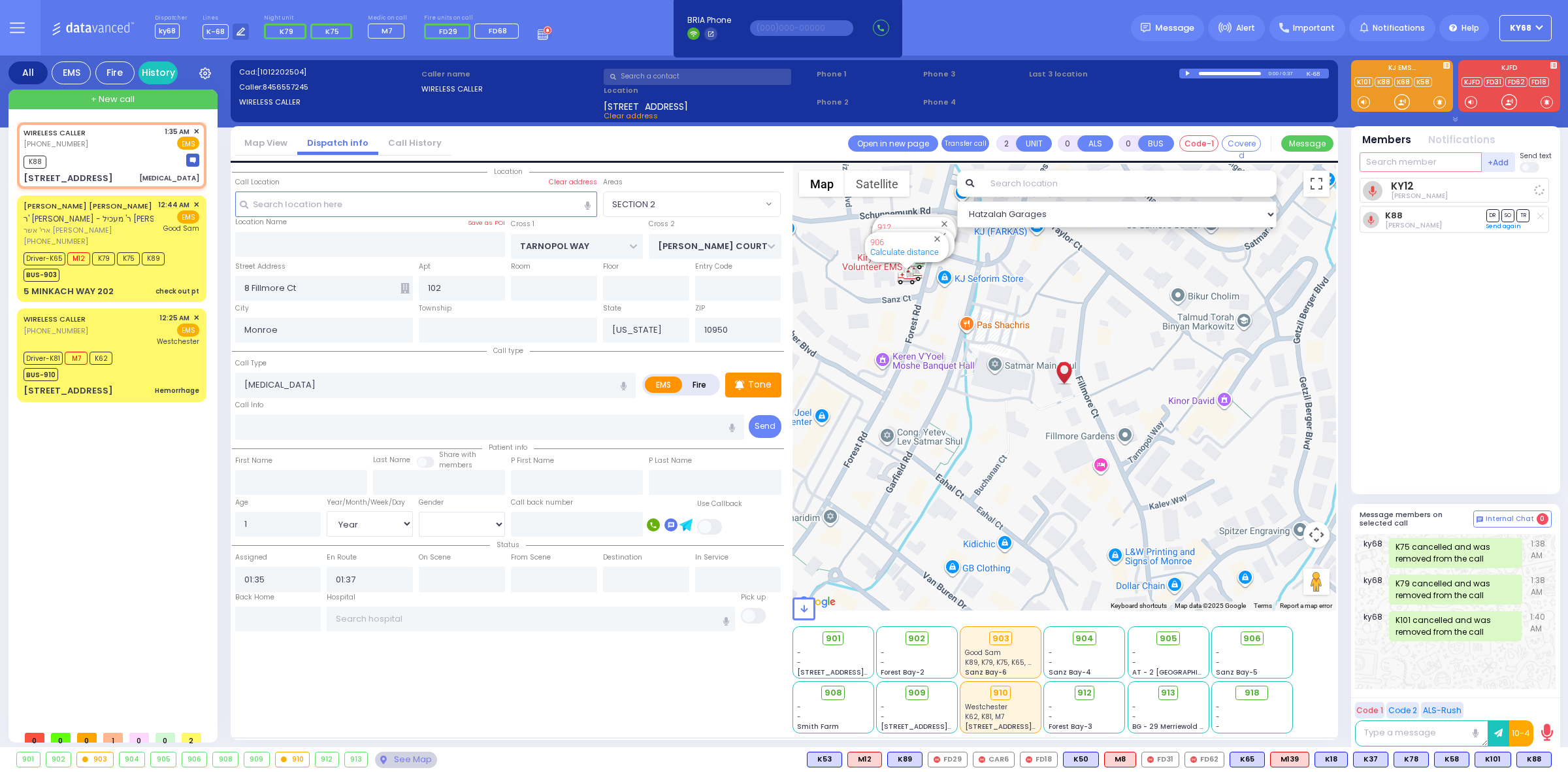
select select
radio input "true"
select select "Year"
select select "[DEMOGRAPHIC_DATA]"
select select "Hatzalah Garages"
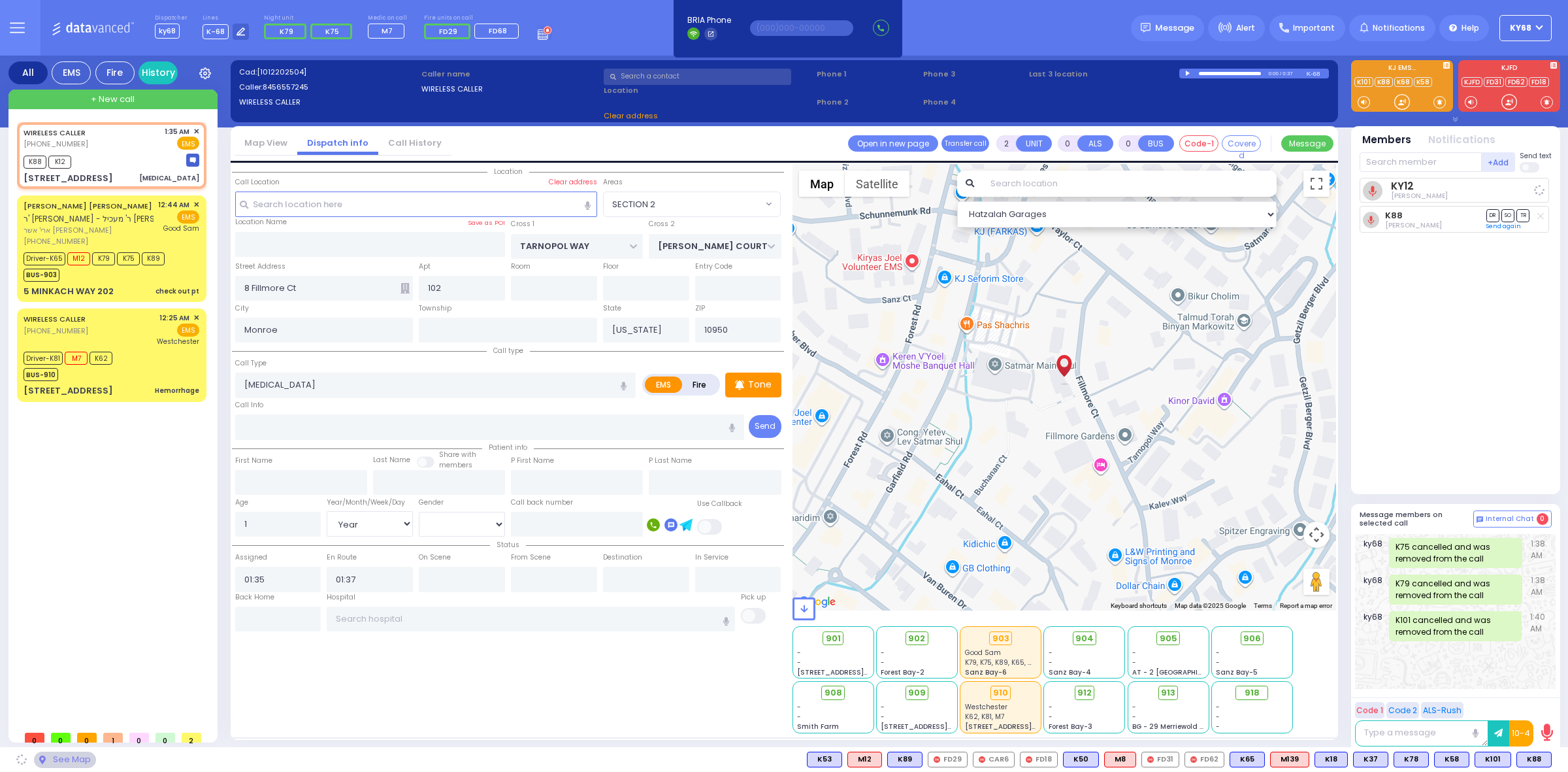
click at [1534, 170] on span at bounding box center [1530, 167] width 21 height 10
click at [867, 161] on input "checkbox" at bounding box center [867, 161] width 0 height 0
select select "SECTION 2"
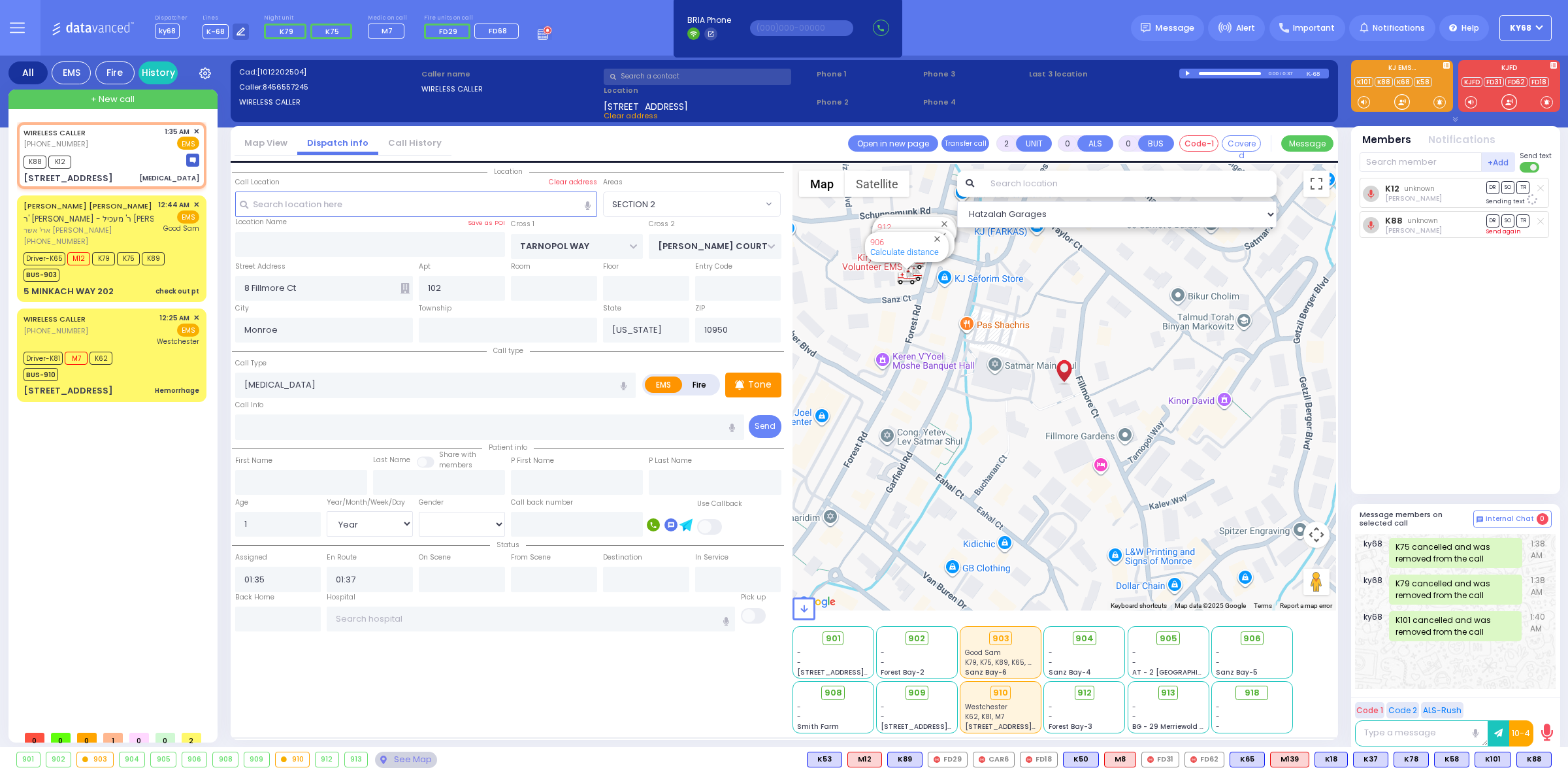
click at [1500, 230] on link "Send again" at bounding box center [1503, 231] width 35 height 8
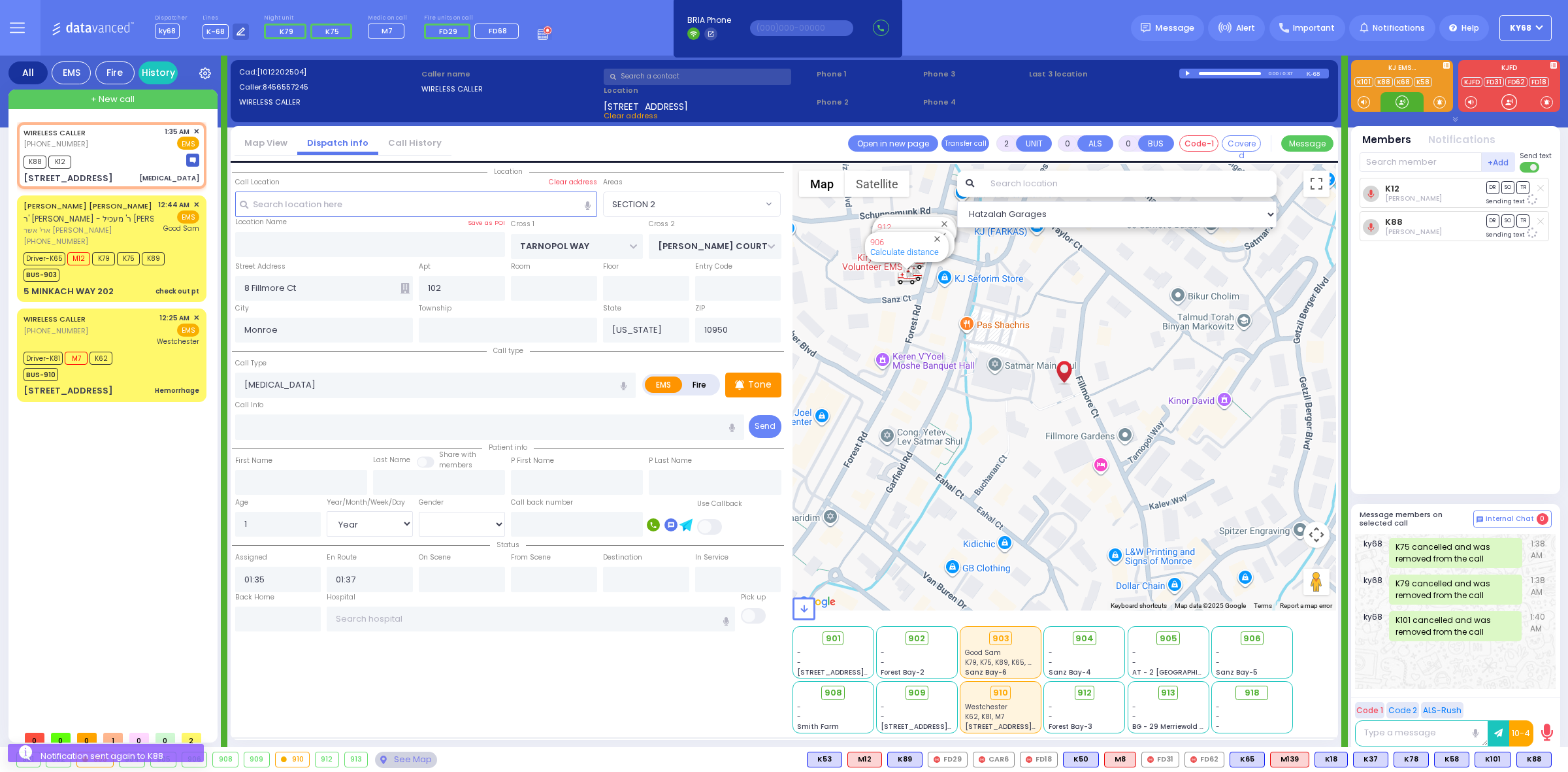
click at [1408, 100] on div at bounding box center [1401, 102] width 13 height 13
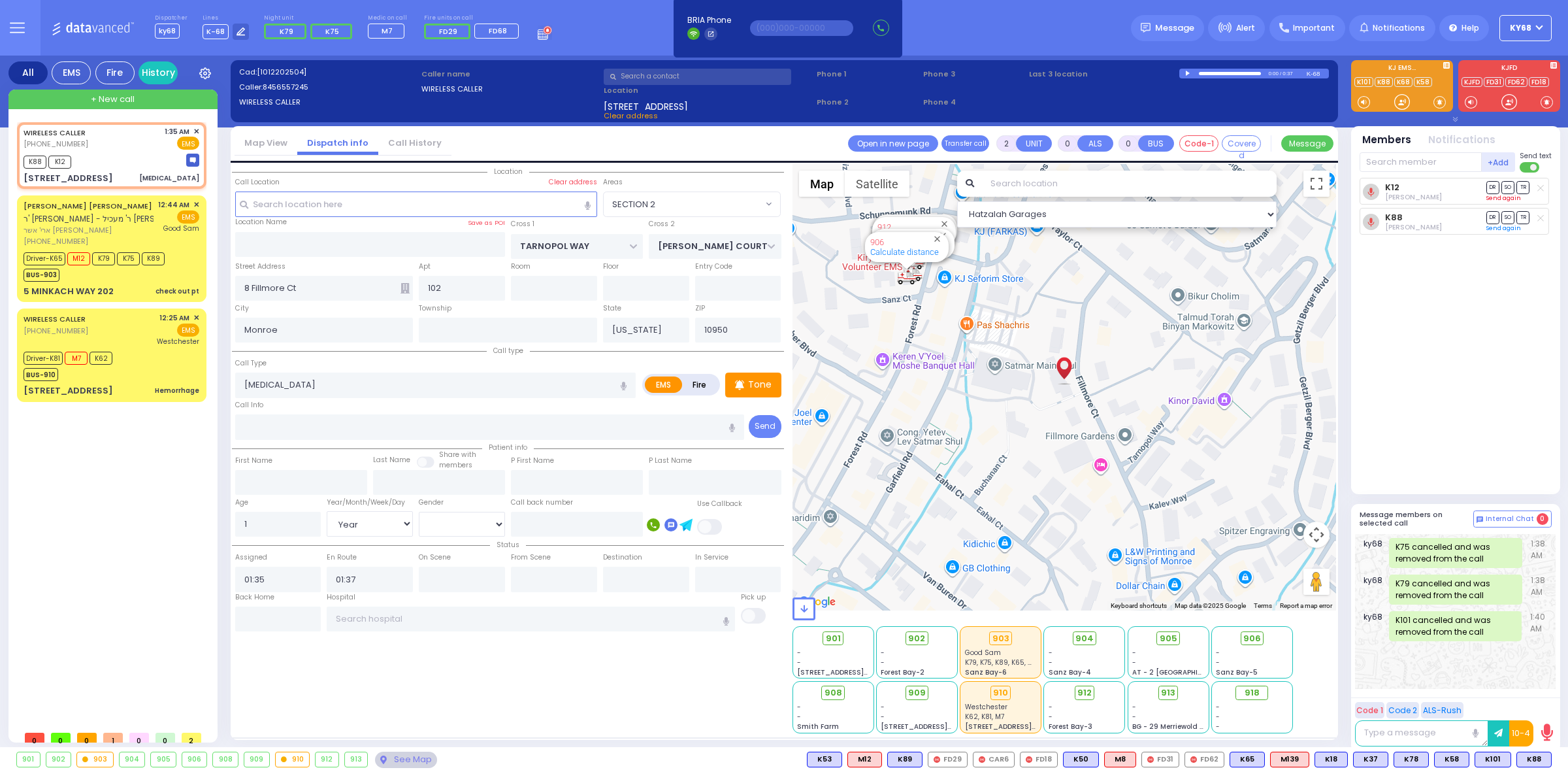
click at [1488, 200] on link "Send again" at bounding box center [1503, 198] width 35 height 8
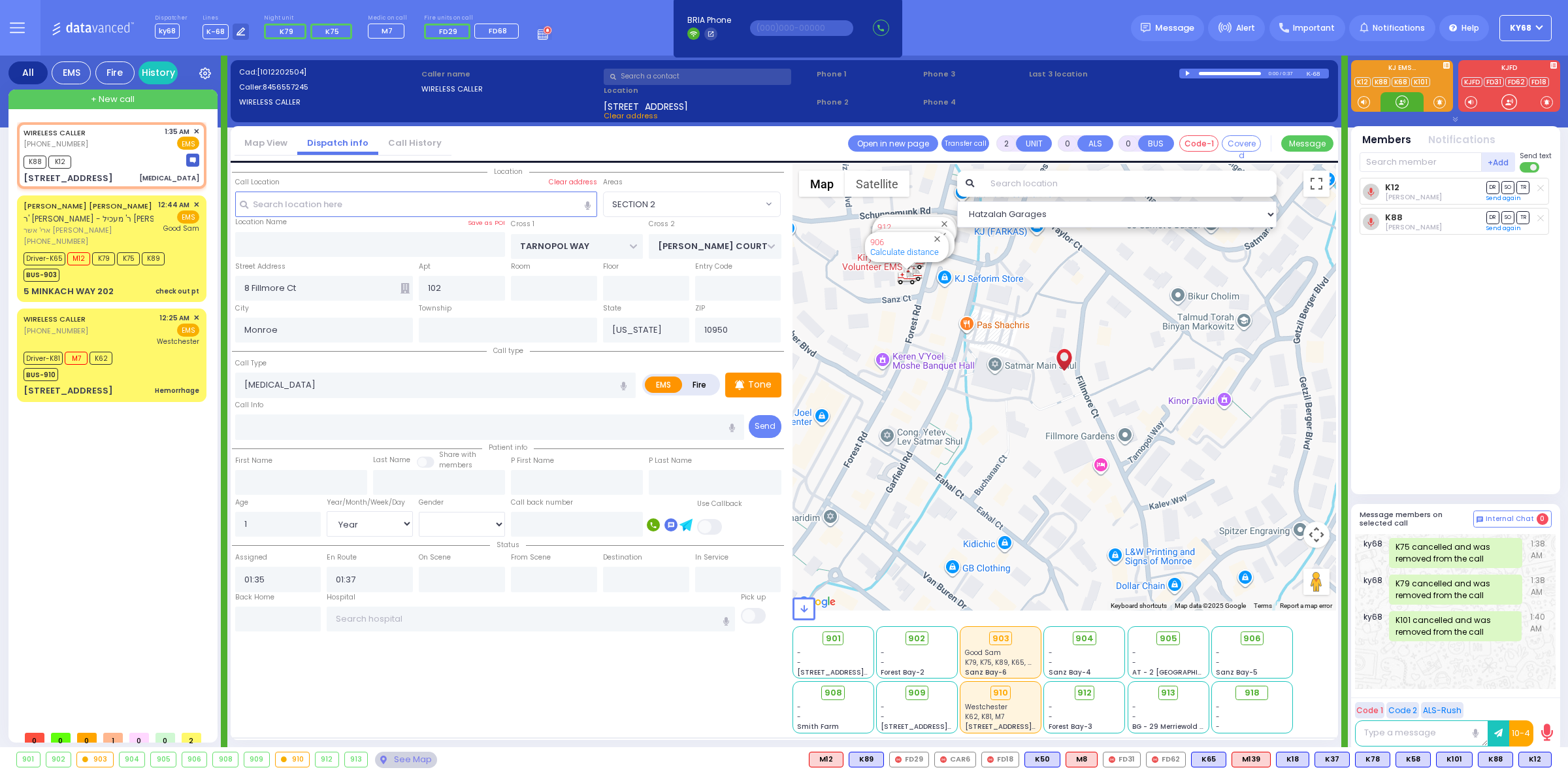
click at [1406, 96] on div at bounding box center [1401, 102] width 13 height 13
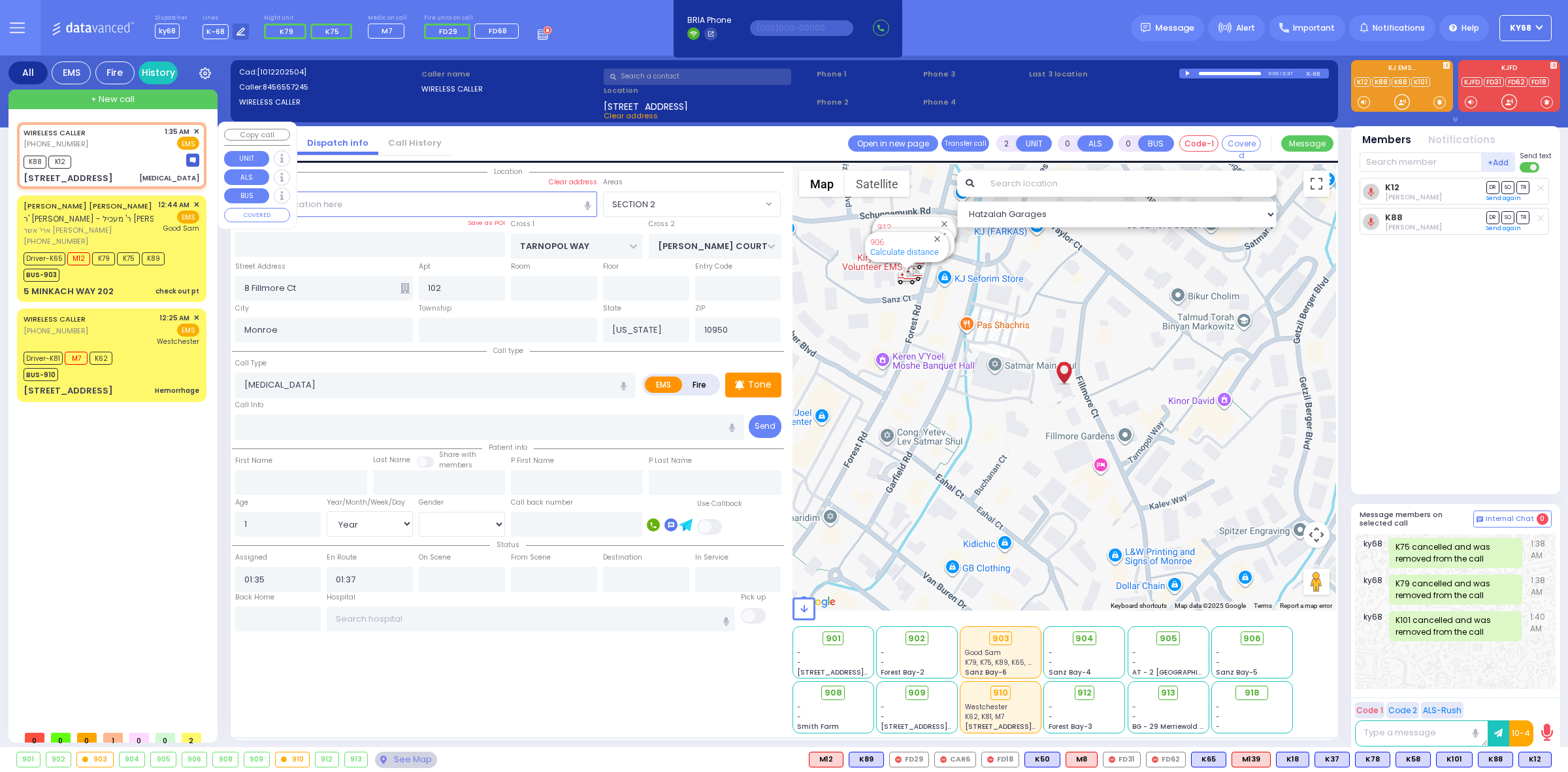
click at [195, 129] on span "✕" at bounding box center [196, 131] width 6 height 11
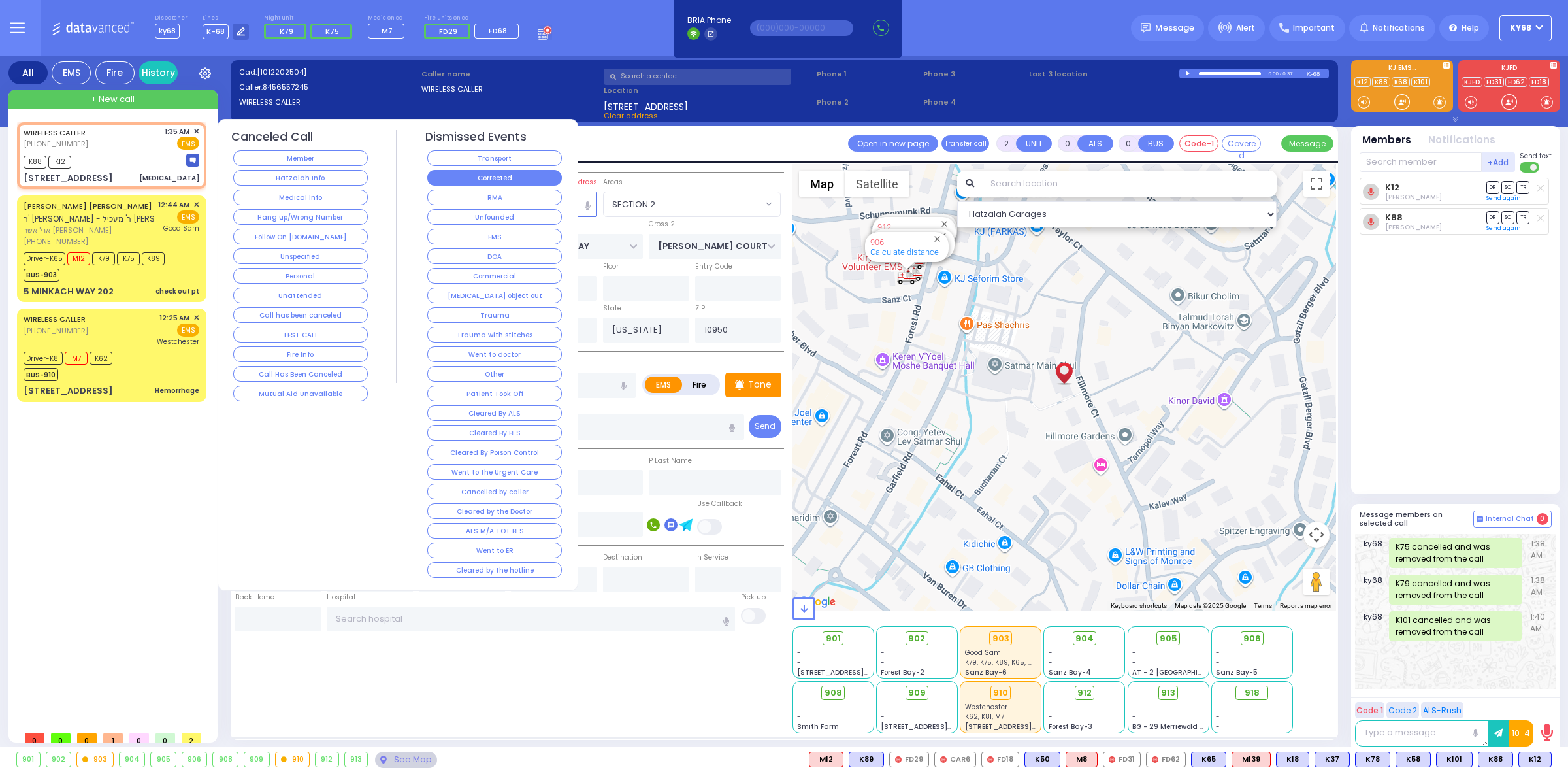
click at [533, 176] on button "Corrected" at bounding box center [494, 178] width 135 height 16
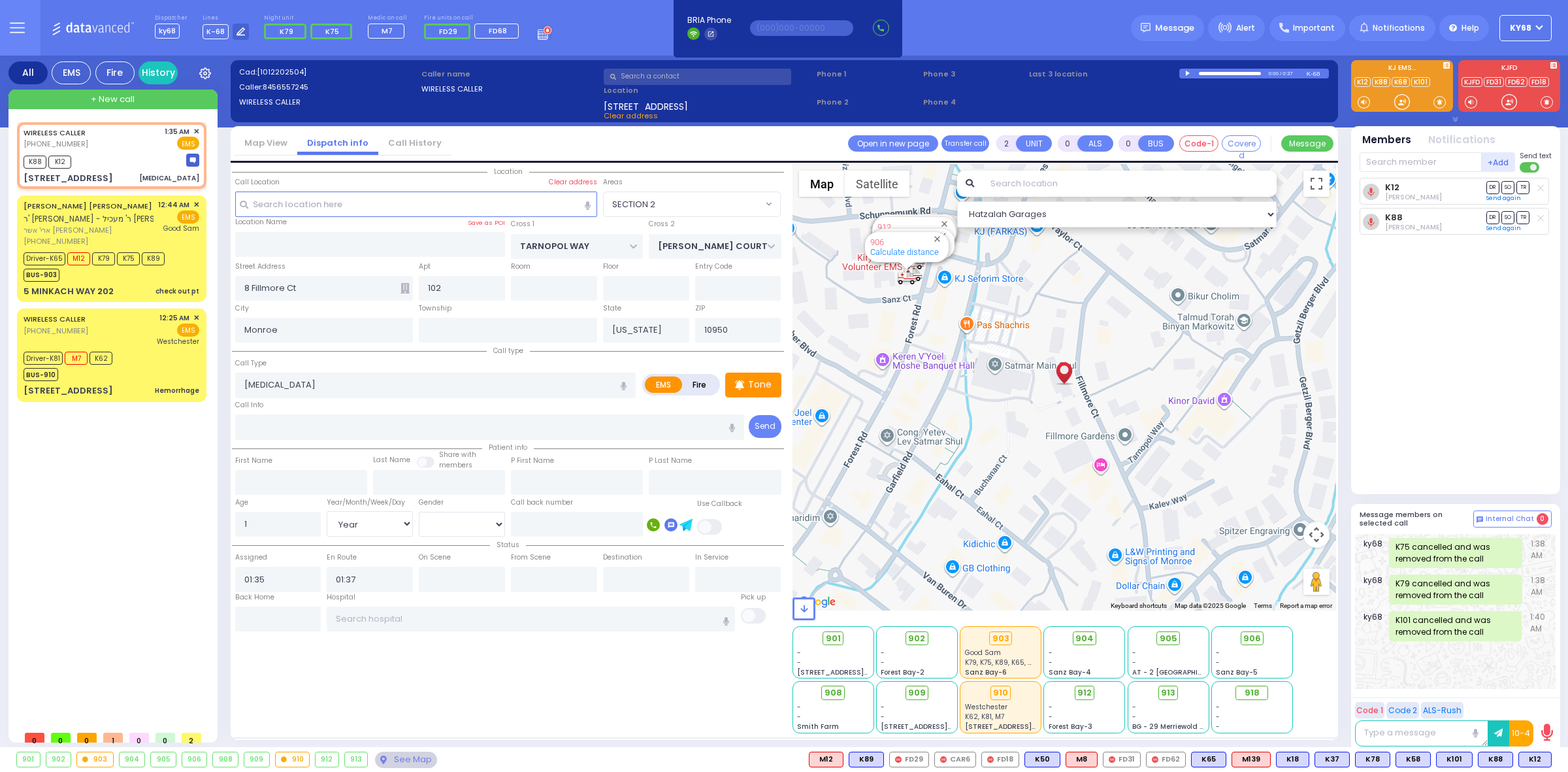
select select
radio input "true"
select select
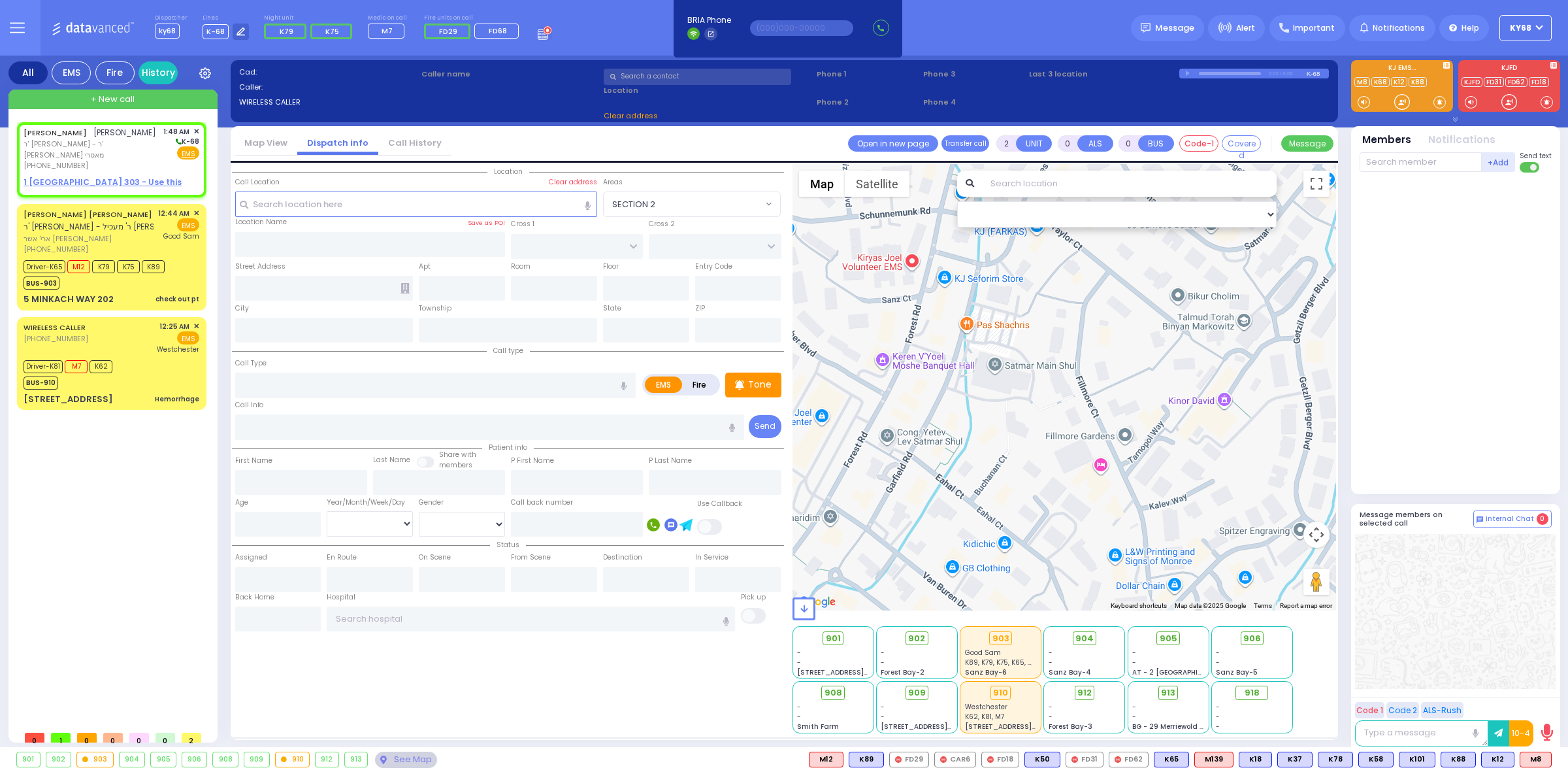
type input "1"
select select
radio input "true"
type input "ELIEZER"
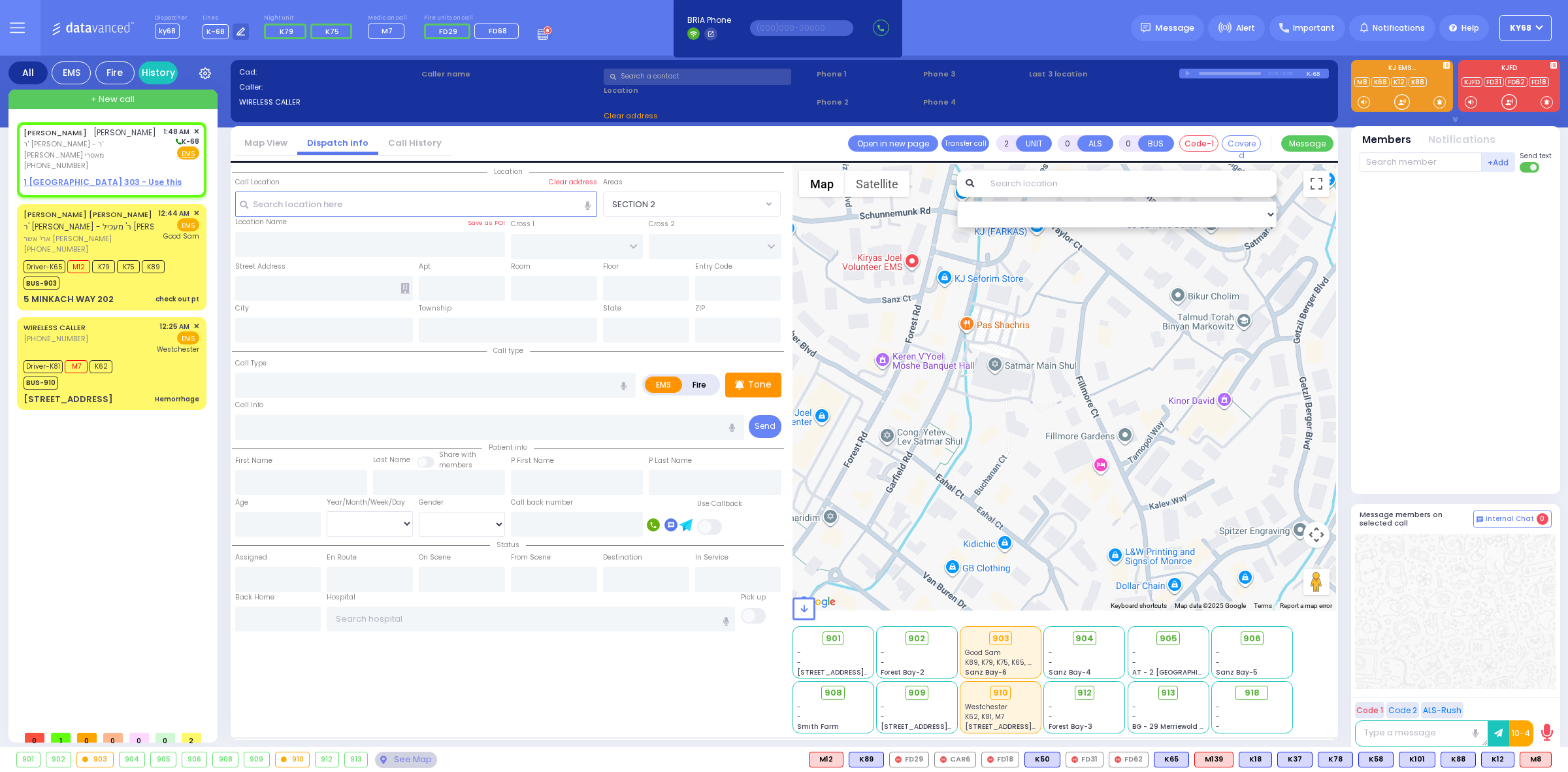
type input "ROTH"
select select
type input "01:48"
select select "Hatzalah Garages"
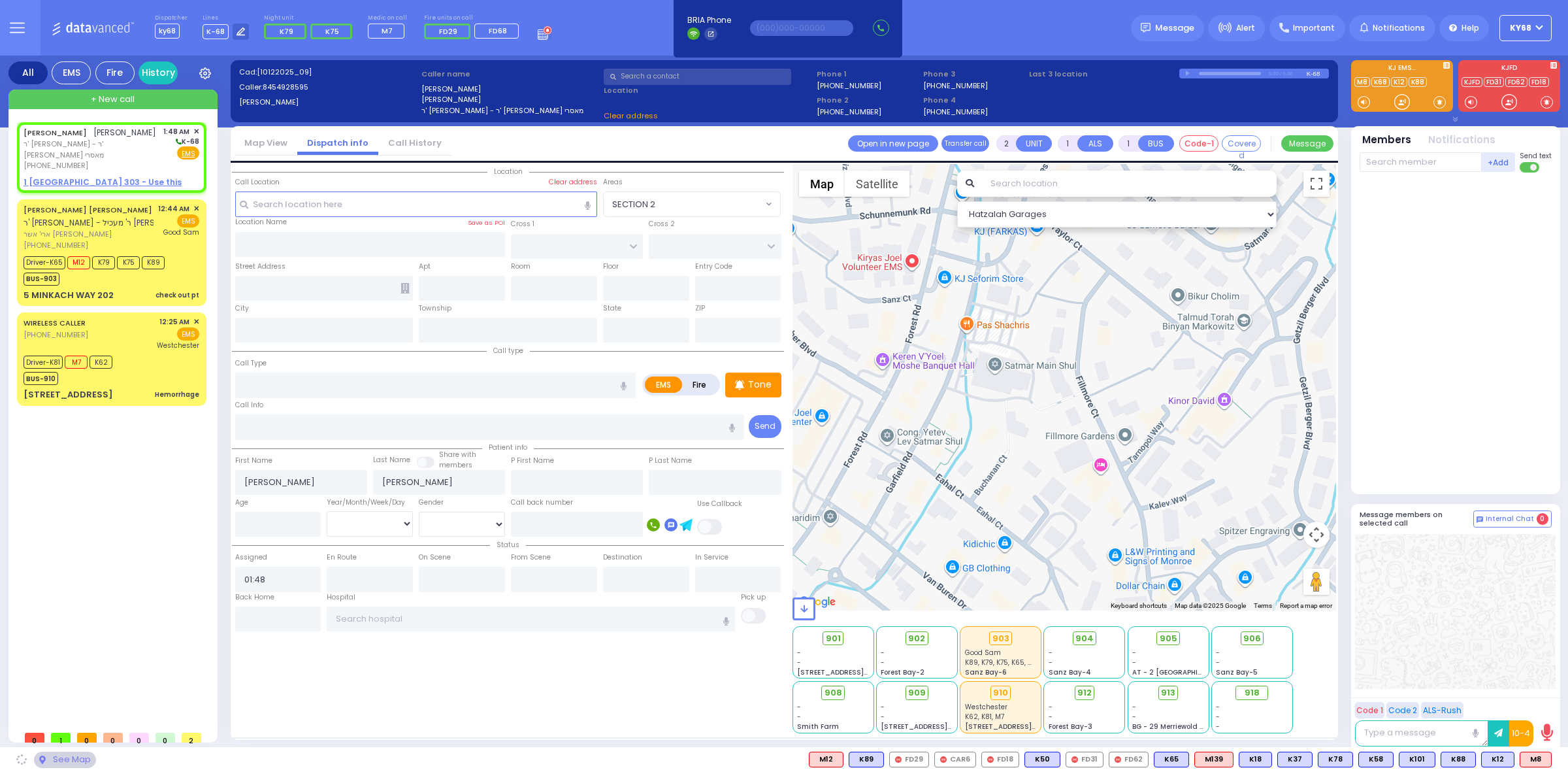
select select
radio input "true"
select select
select select "Hatzalah Garages"
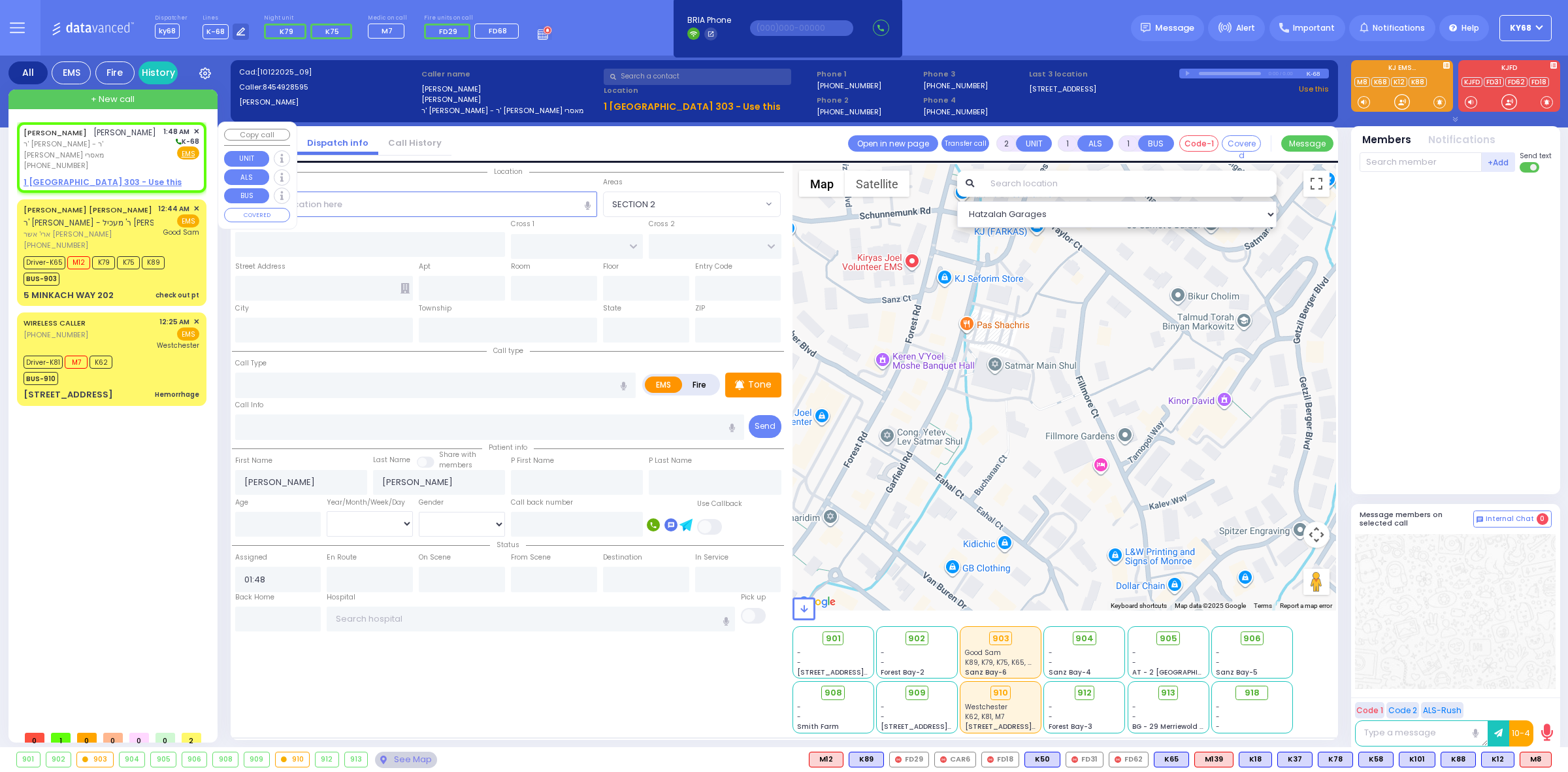
click at [66, 177] on u "1 KARLSBURG RD 303 - Use this" at bounding box center [103, 182] width 159 height 11
select select
radio input "true"
select select
select select "Hatzalah Garages"
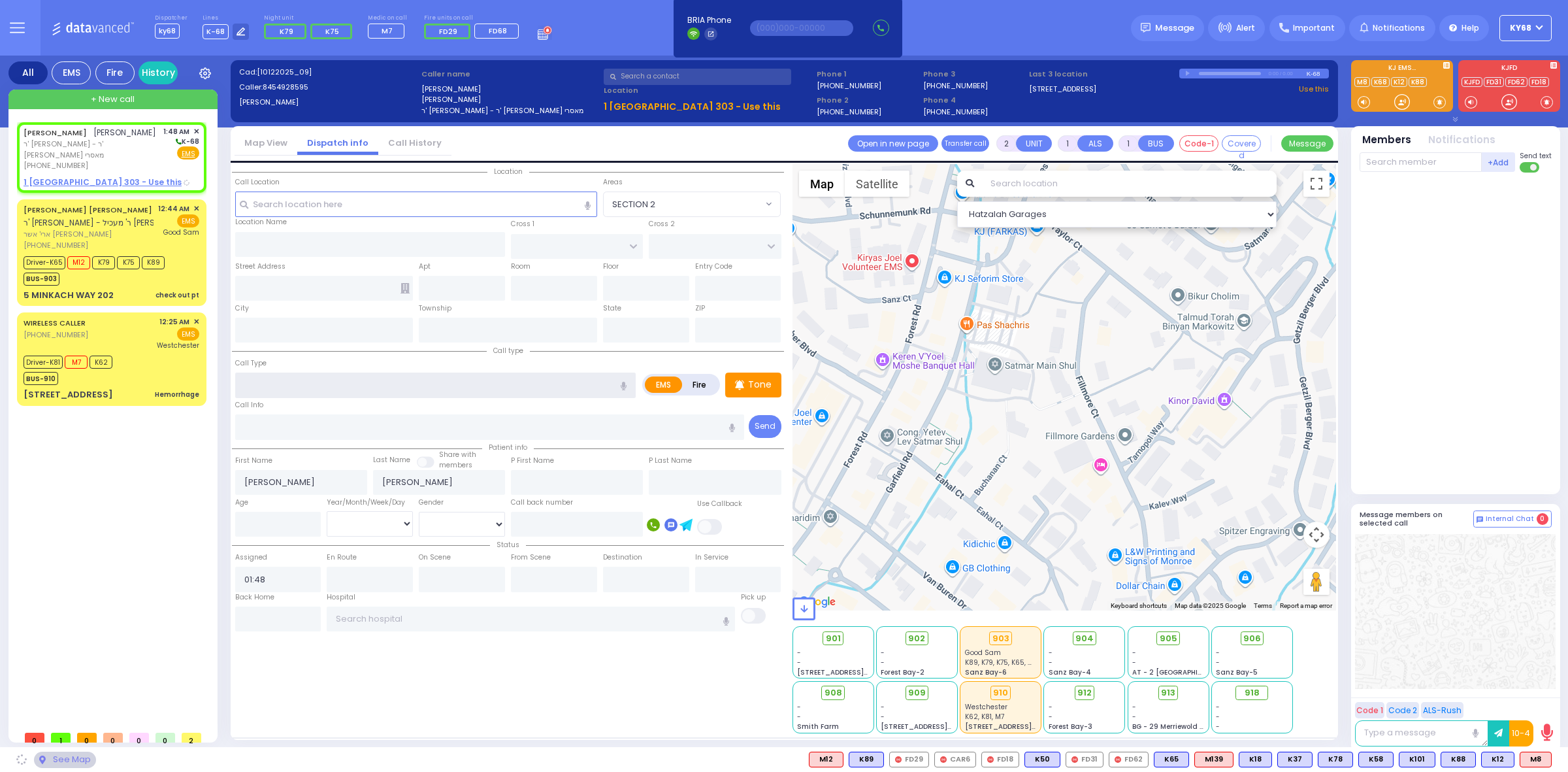
click at [340, 391] on input "text" at bounding box center [436, 384] width 401 height 25
select select
radio input "true"
select select
select select "Hatzalah Garages"
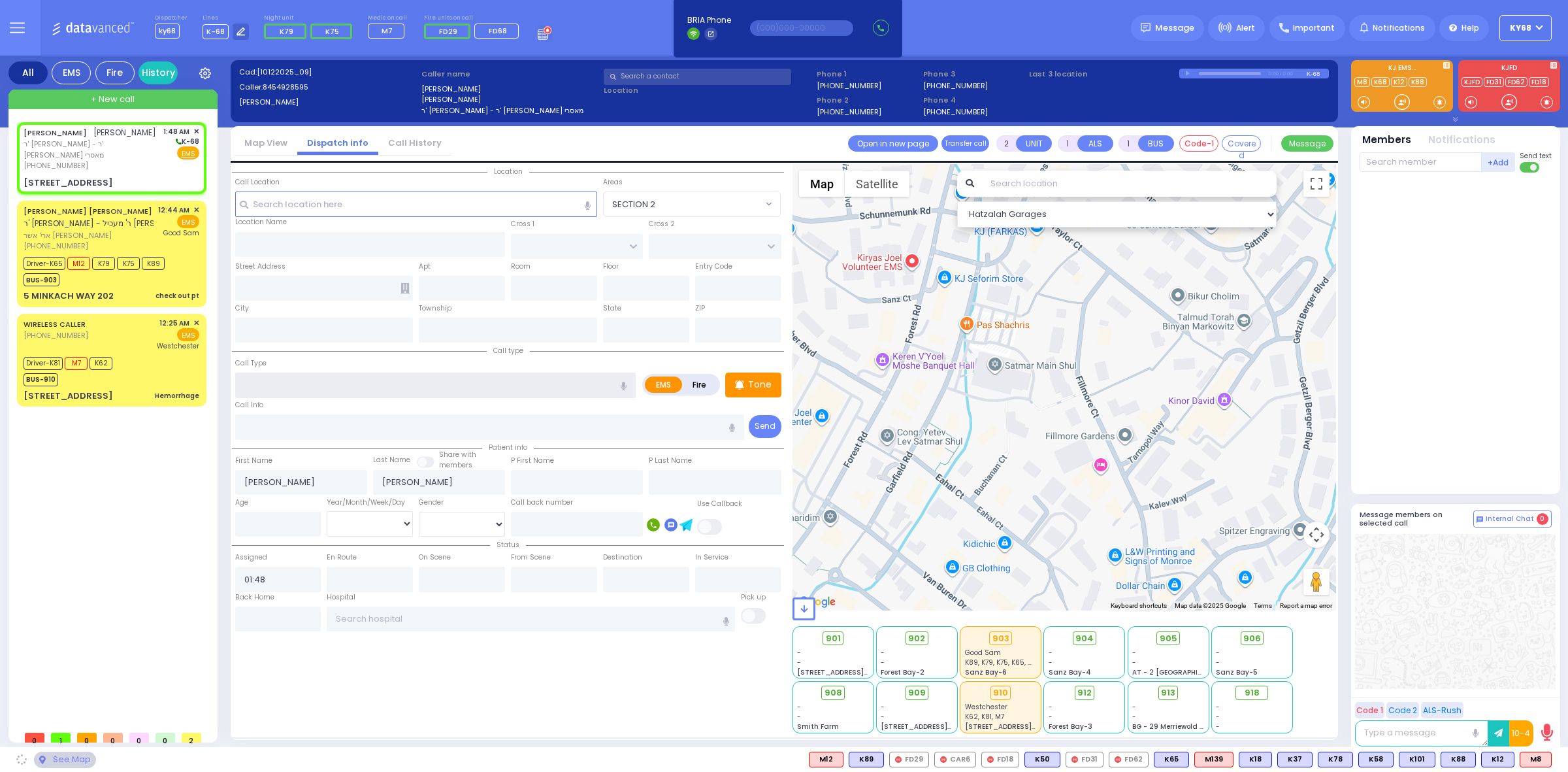
type input "SEVEN SPRINGS MOUNTAIN RD"
type input "CHEVRON RD"
type input "1 KARLSBURG RD"
type input "303"
type input "Monroe"
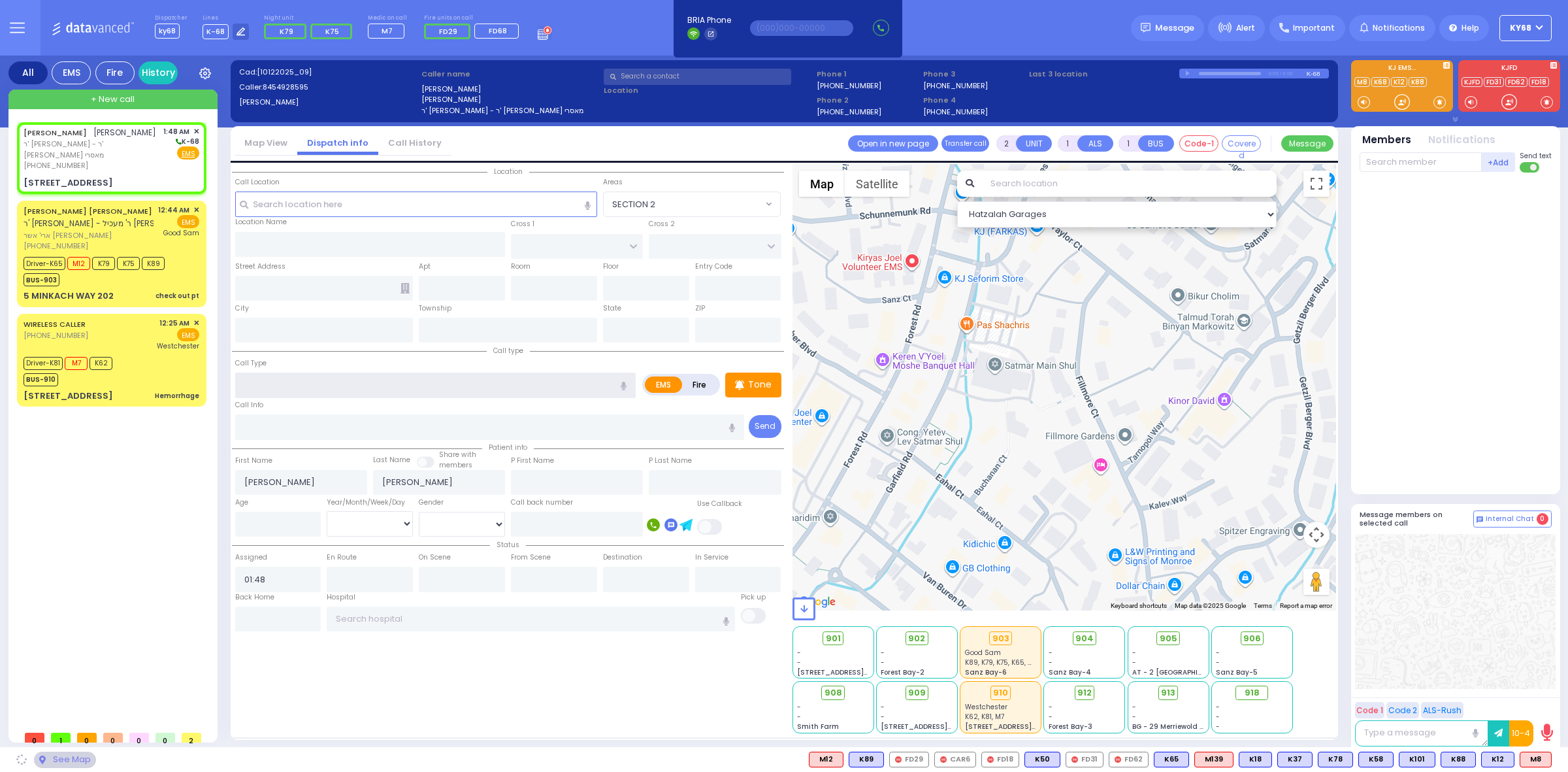
type input "[US_STATE]"
type input "10950"
select select "SECTION 5"
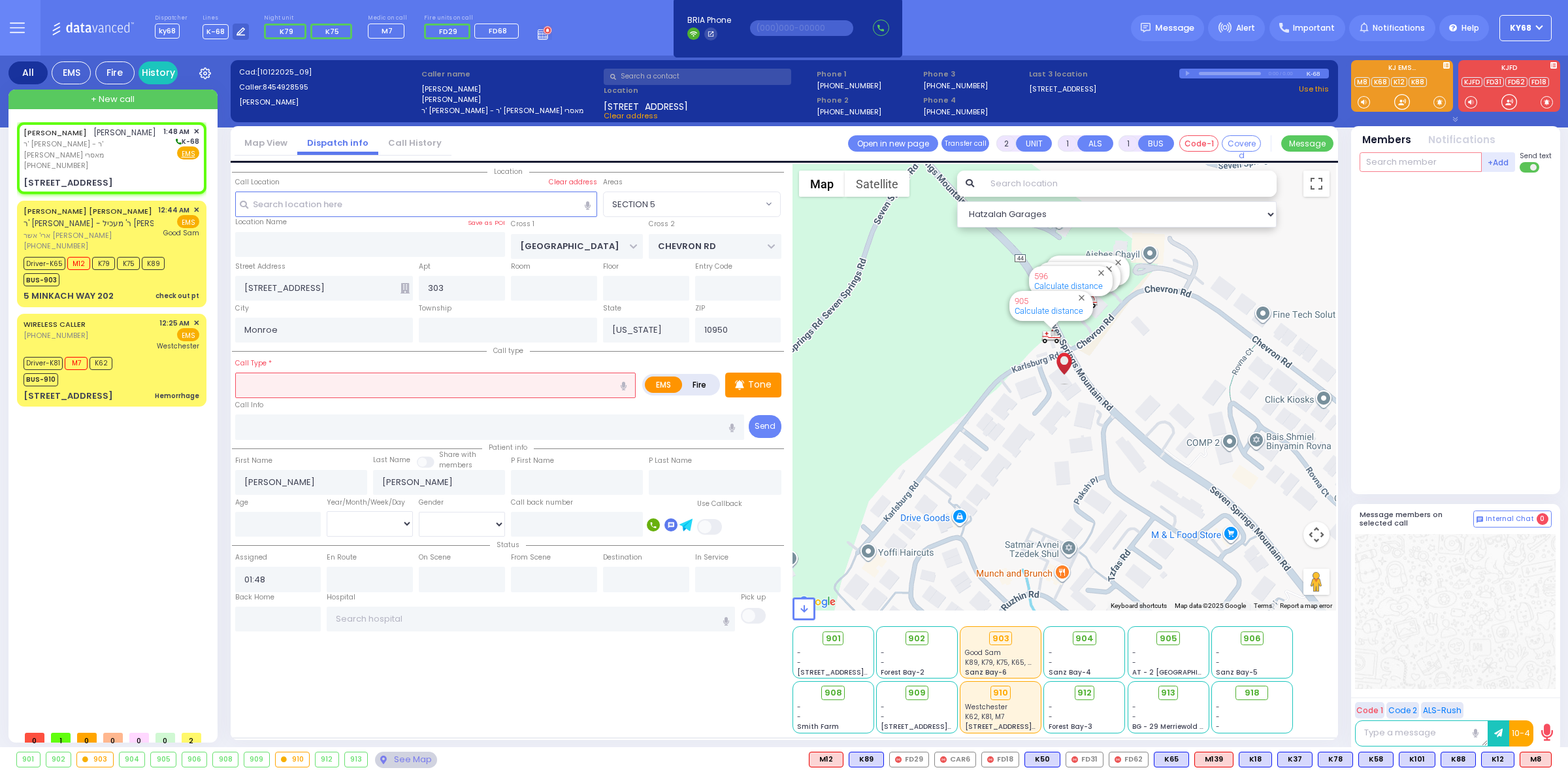
click at [1431, 161] on input "text" at bounding box center [1420, 163] width 123 height 20
select select "SECTION 5"
select select
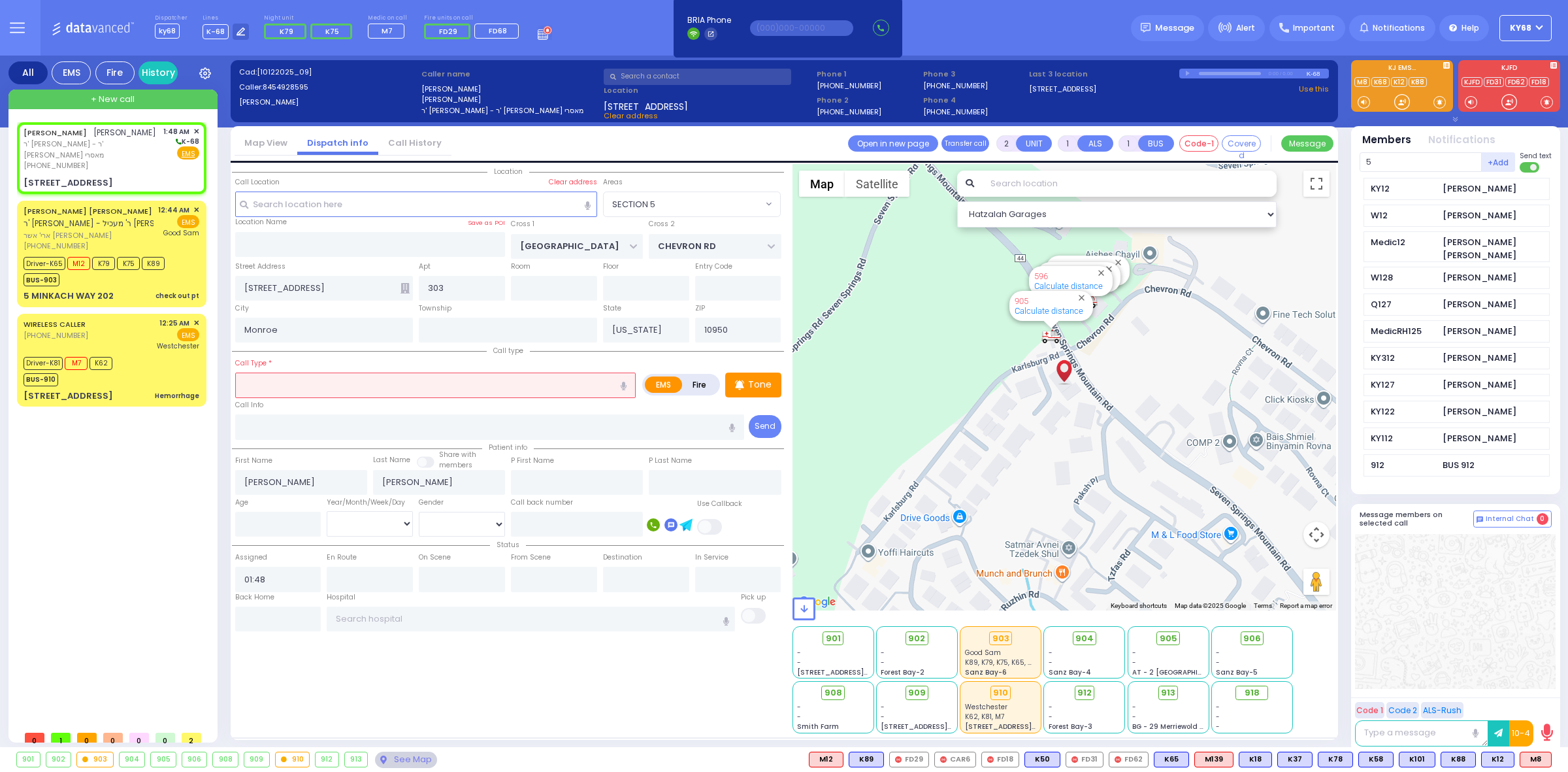
type input "52"
select select
radio input "true"
select select
select select "Hatzalah Garages"
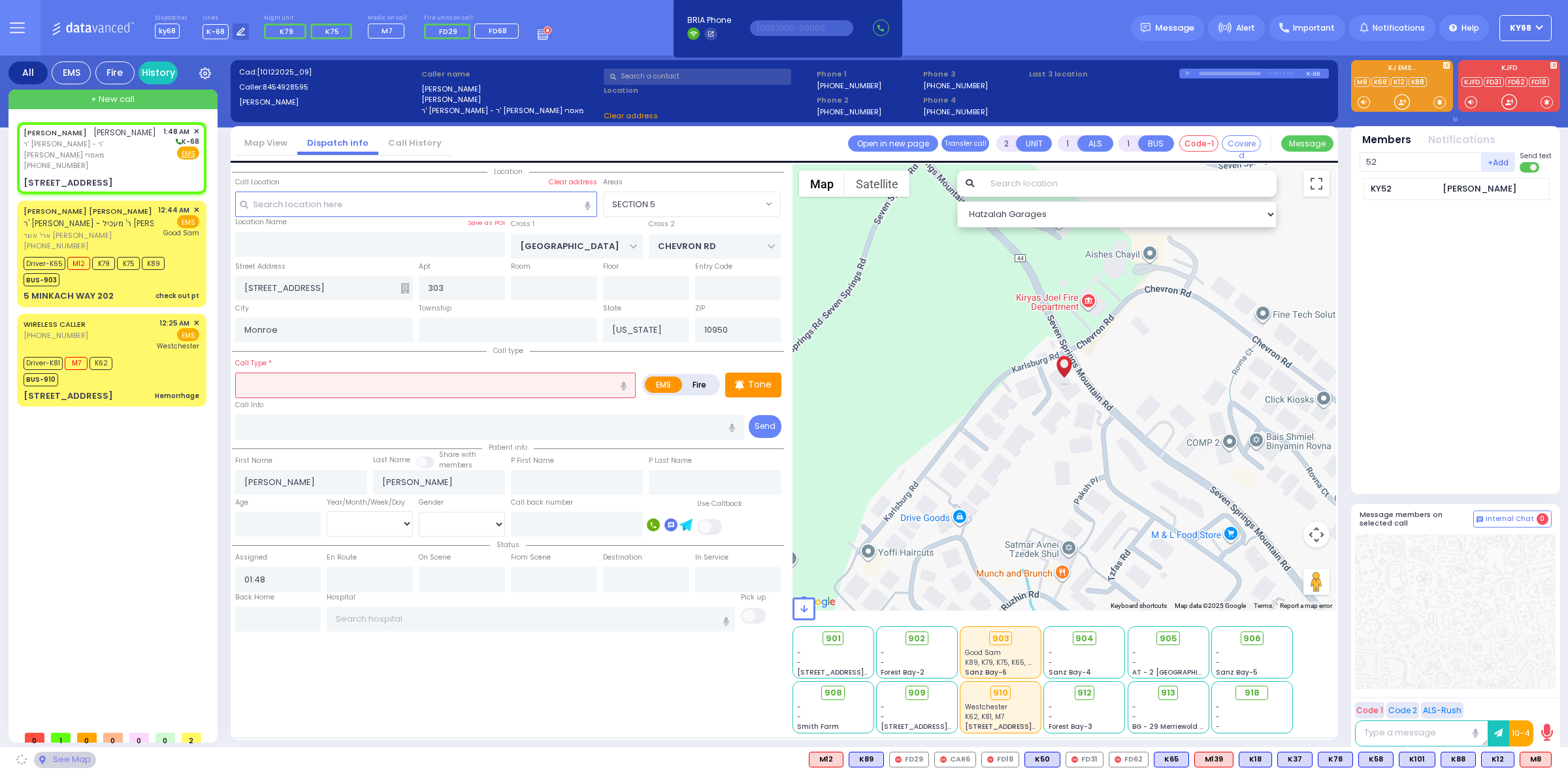
type input "52"
select select "SECTION 5"
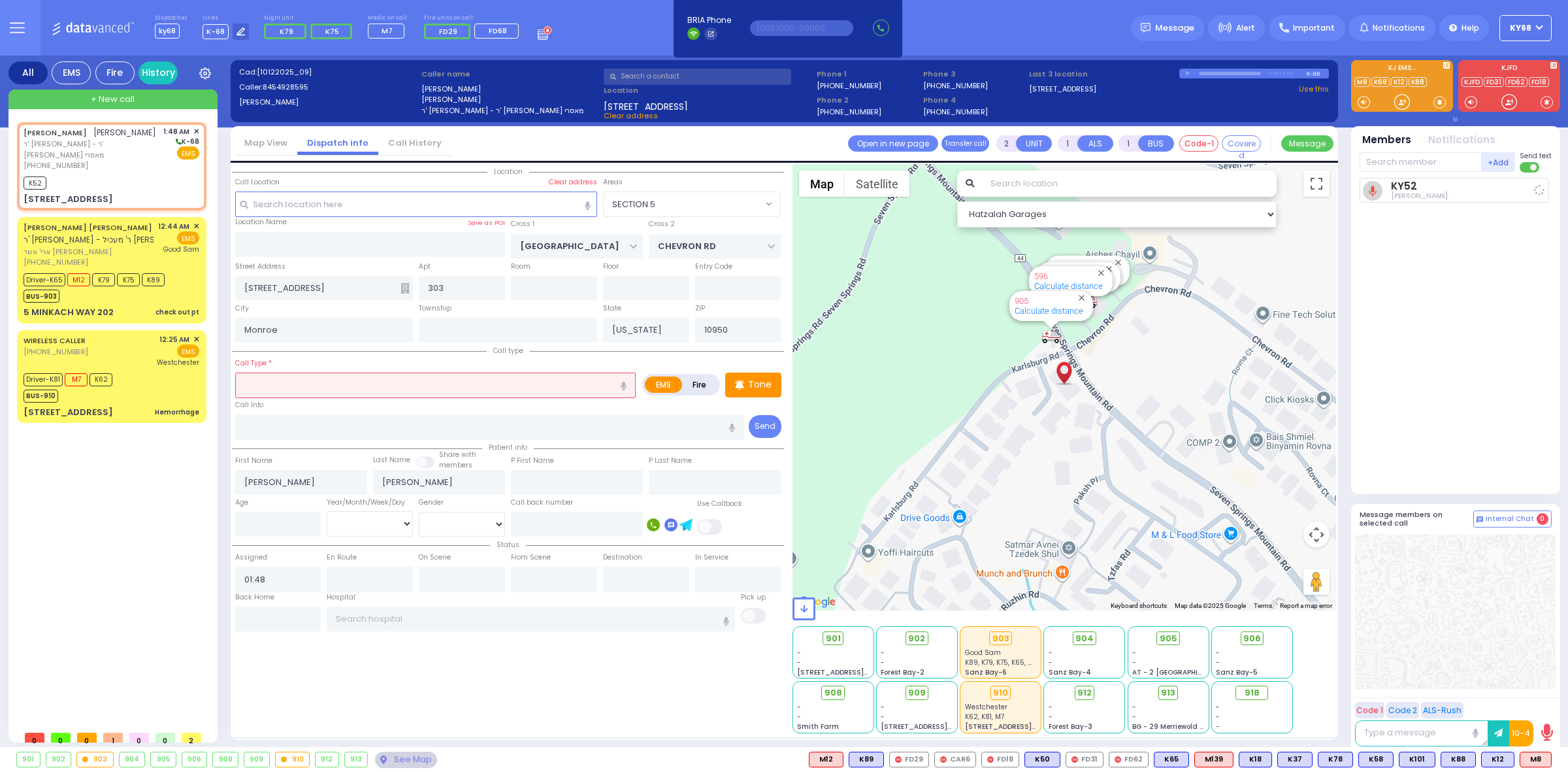
select select
radio input "true"
select select
type input "01:49"
click at [474, 391] on input "text" at bounding box center [436, 384] width 401 height 25
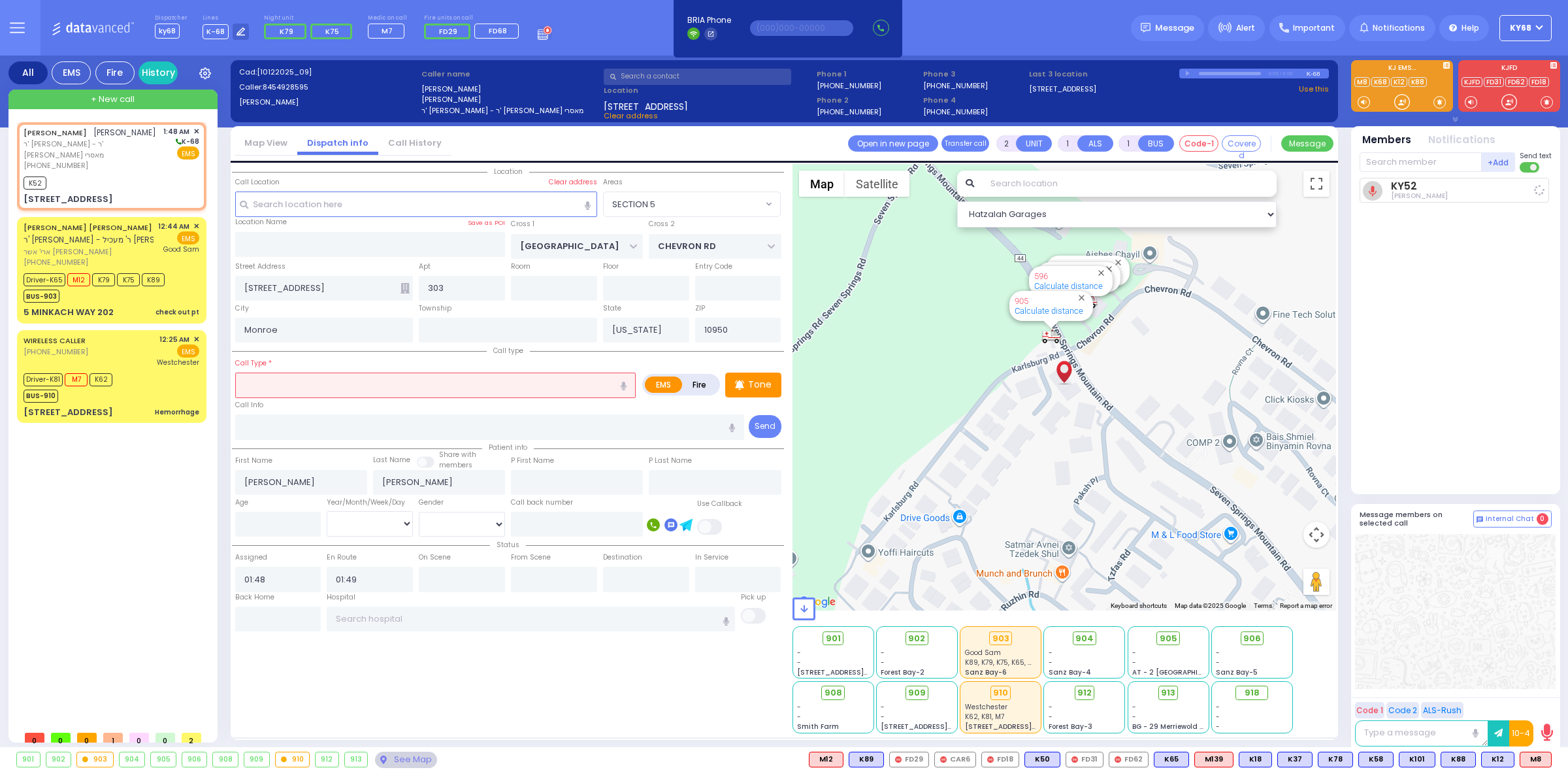
select select "Hatzalah Garages"
select select "SECTION 5"
type input "dif"
click at [465, 382] on input "dif" at bounding box center [436, 384] width 401 height 25
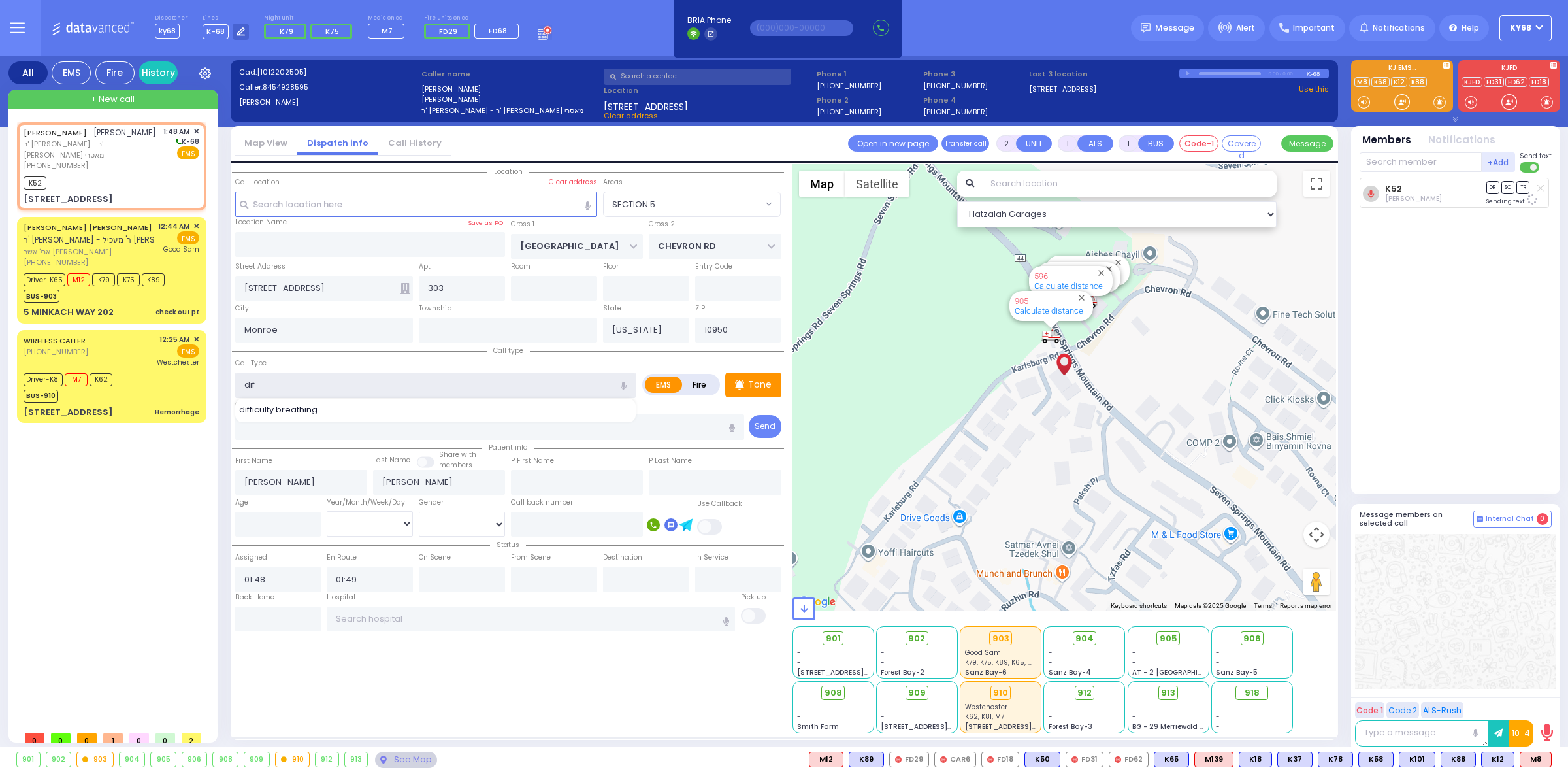
click at [465, 382] on input "dif" at bounding box center [436, 384] width 401 height 25
select select
radio input "true"
select select
select select "Hatzalah Garages"
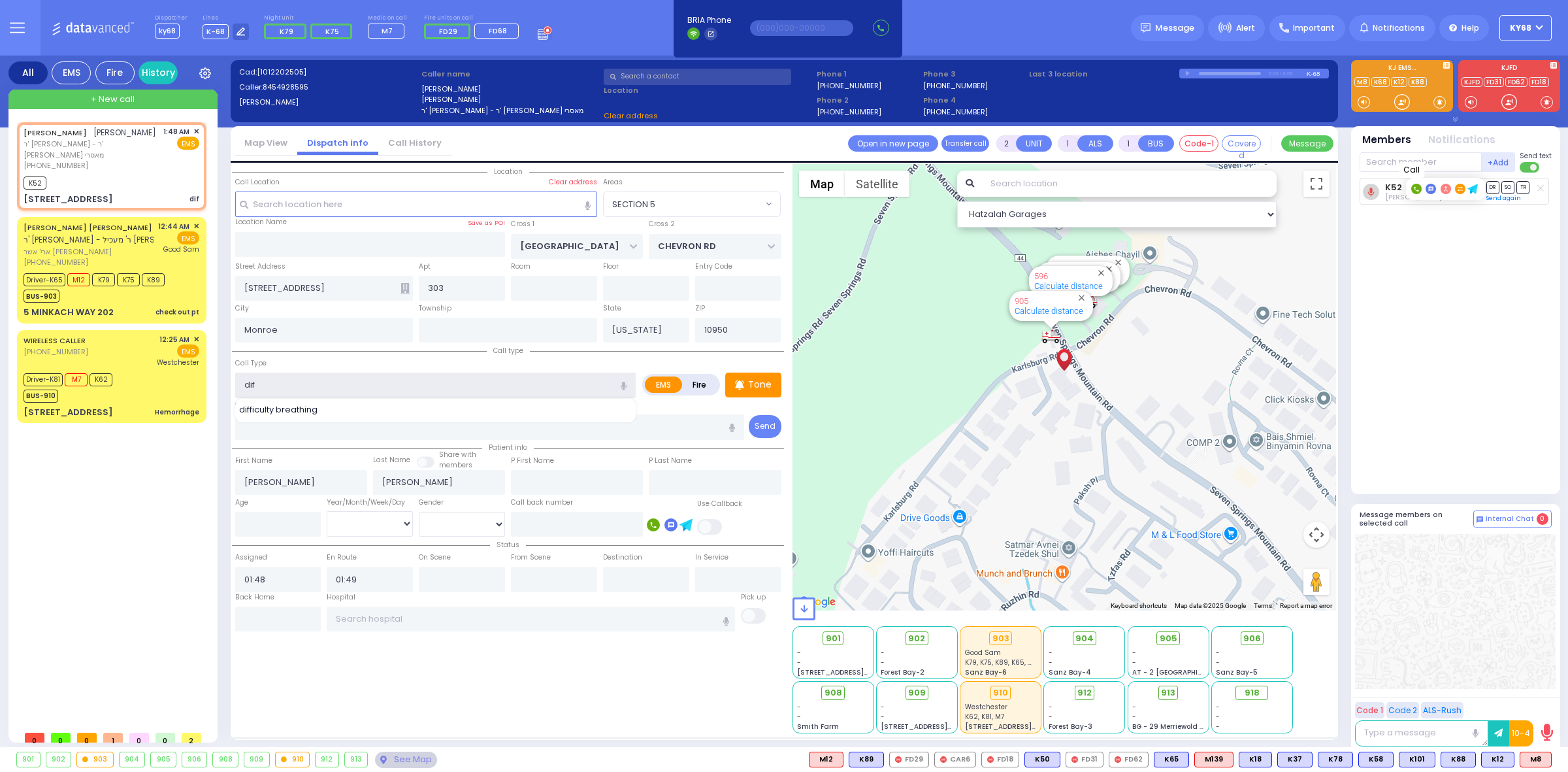
select select
radio input "true"
select select
select select "Hatzalah Garages"
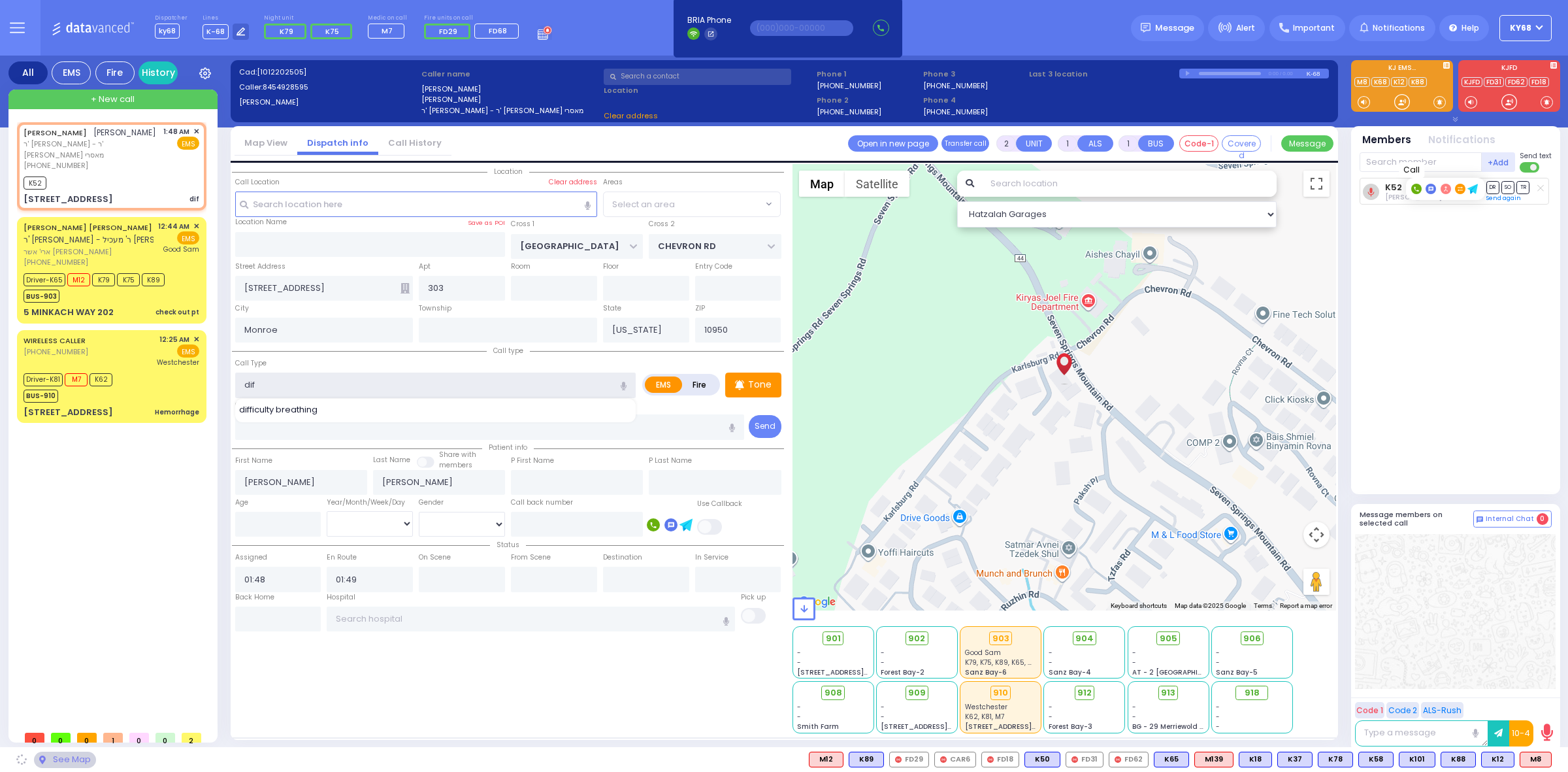
type input "dif"
click at [1418, 191] on rect at bounding box center [1416, 189] width 10 height 10
type input "8455002963"
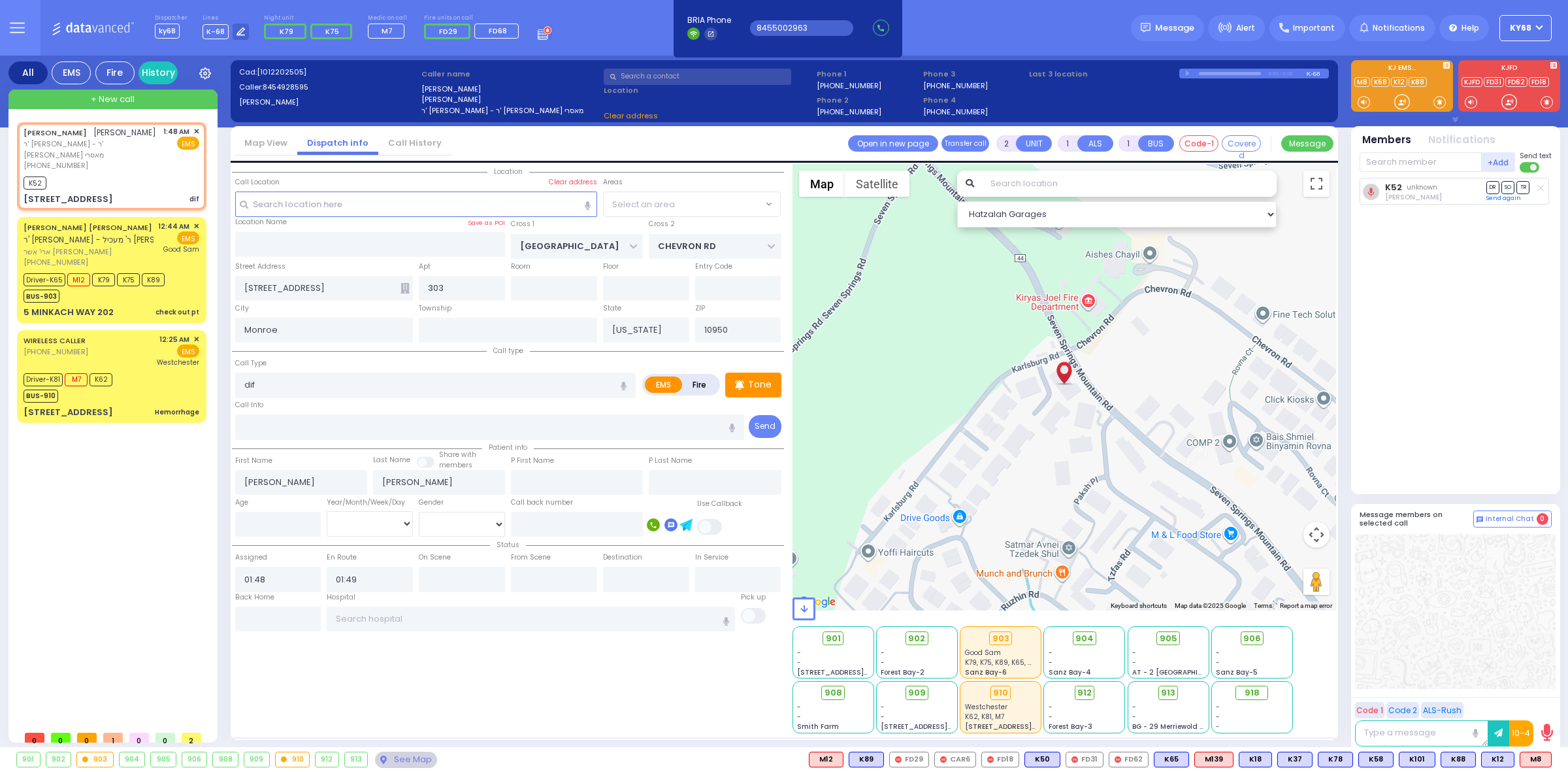
select select "SECTION 5"
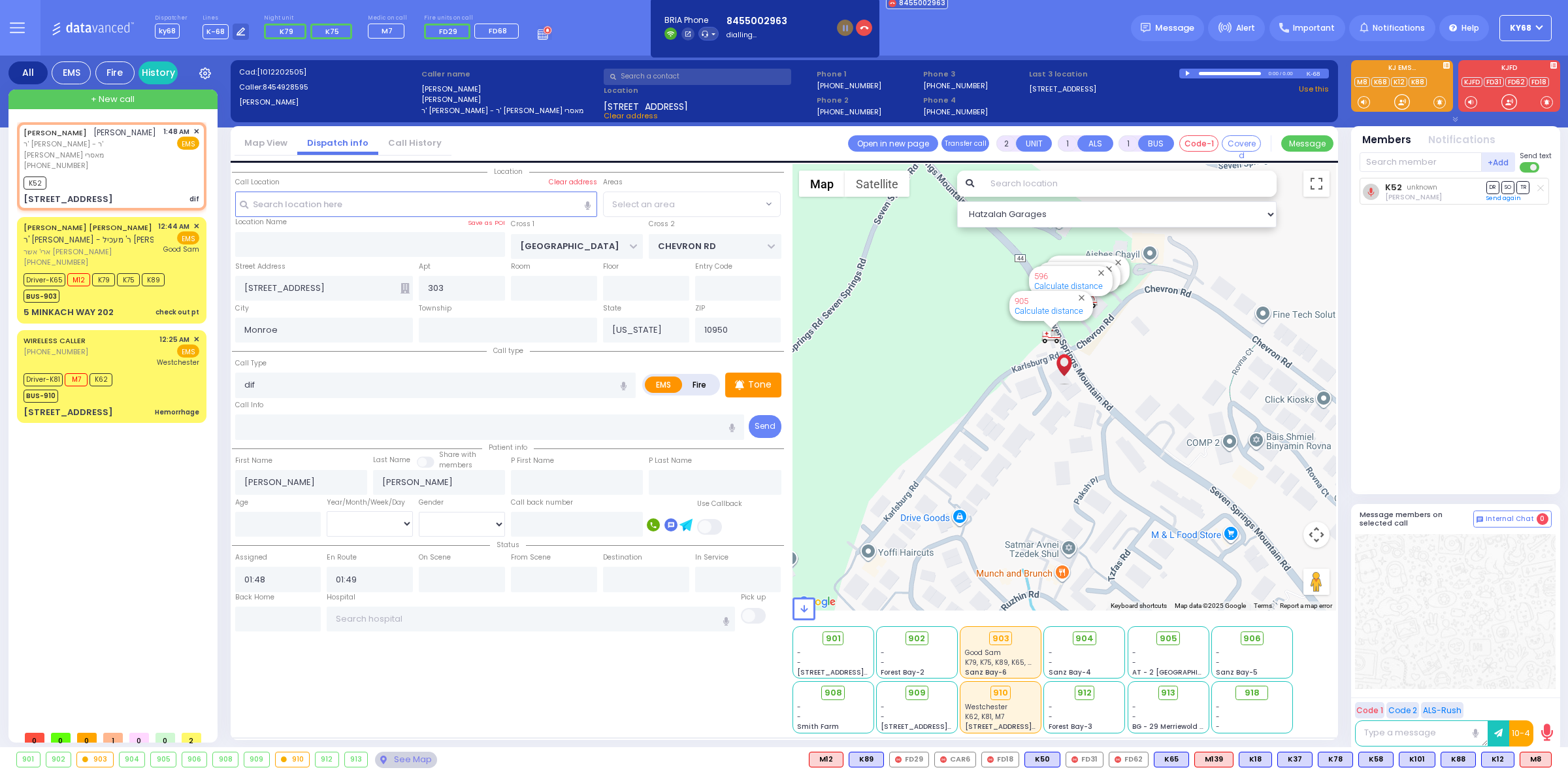
select select "SECTION 5"
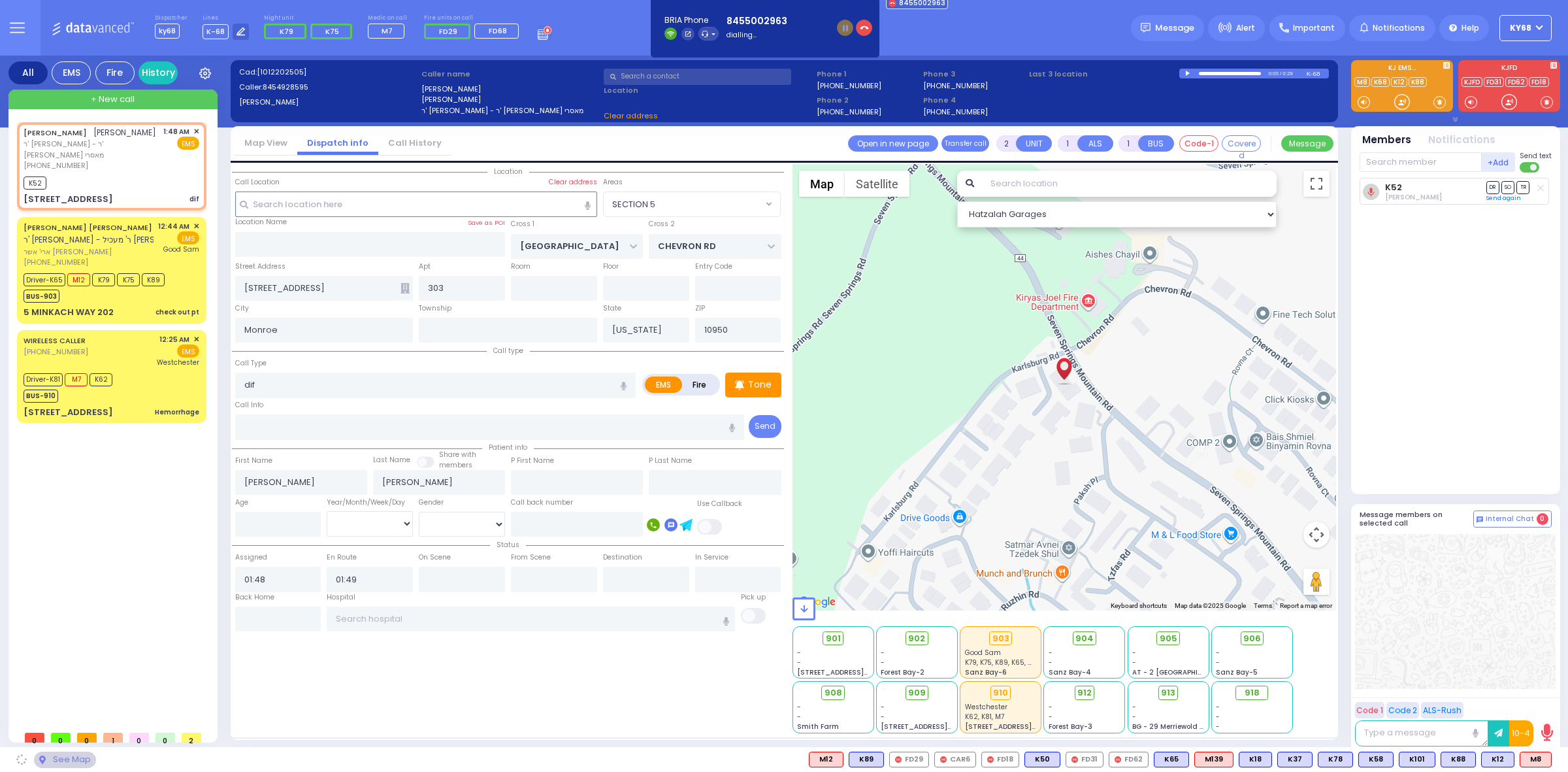
select select
radio input "true"
select select
select select "Hatzalah Garages"
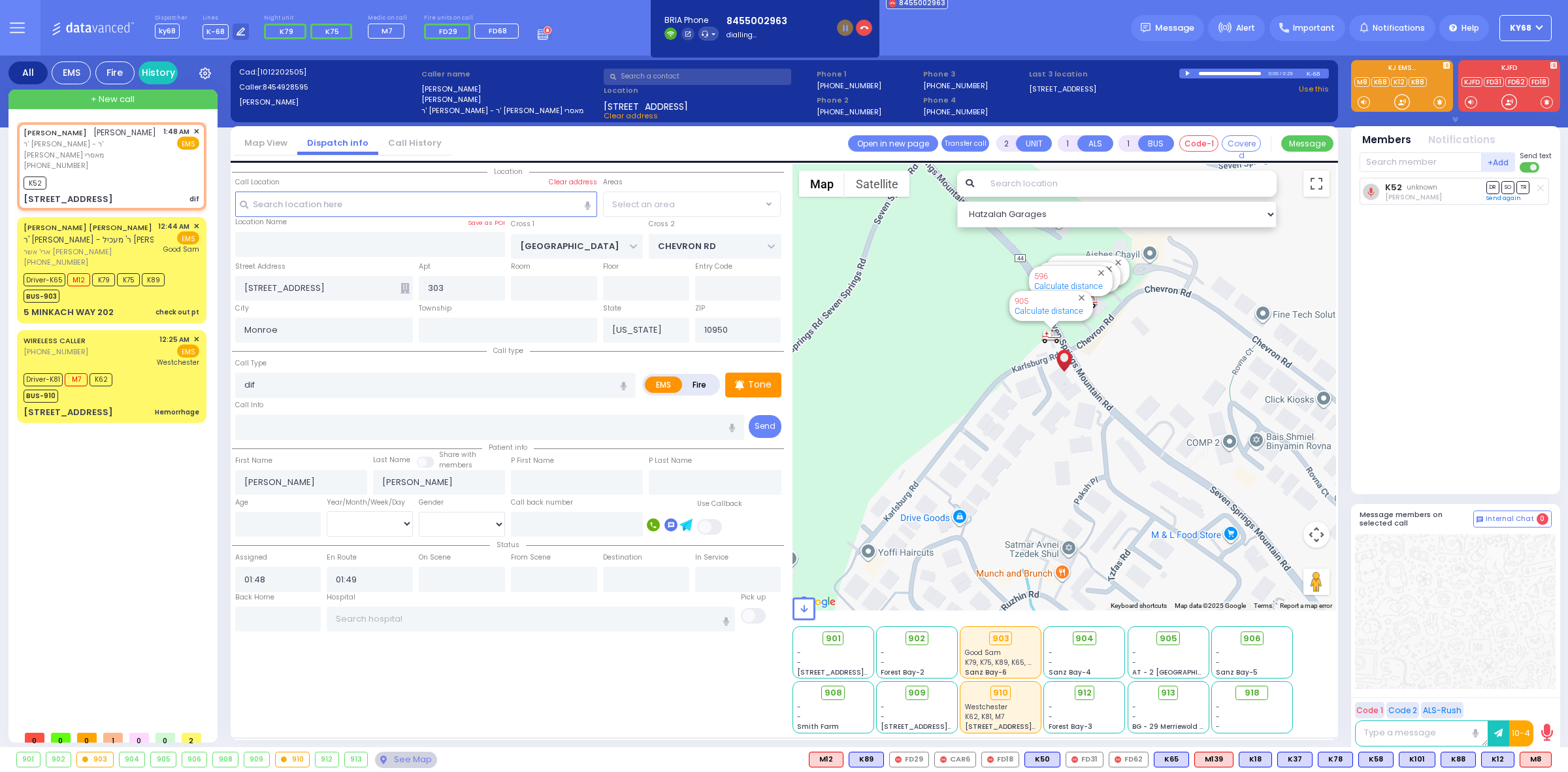
select select "SECTION 5"
click at [317, 387] on input "dif" at bounding box center [436, 384] width 401 height 25
type input "Pt not feeling well"
type input "1"
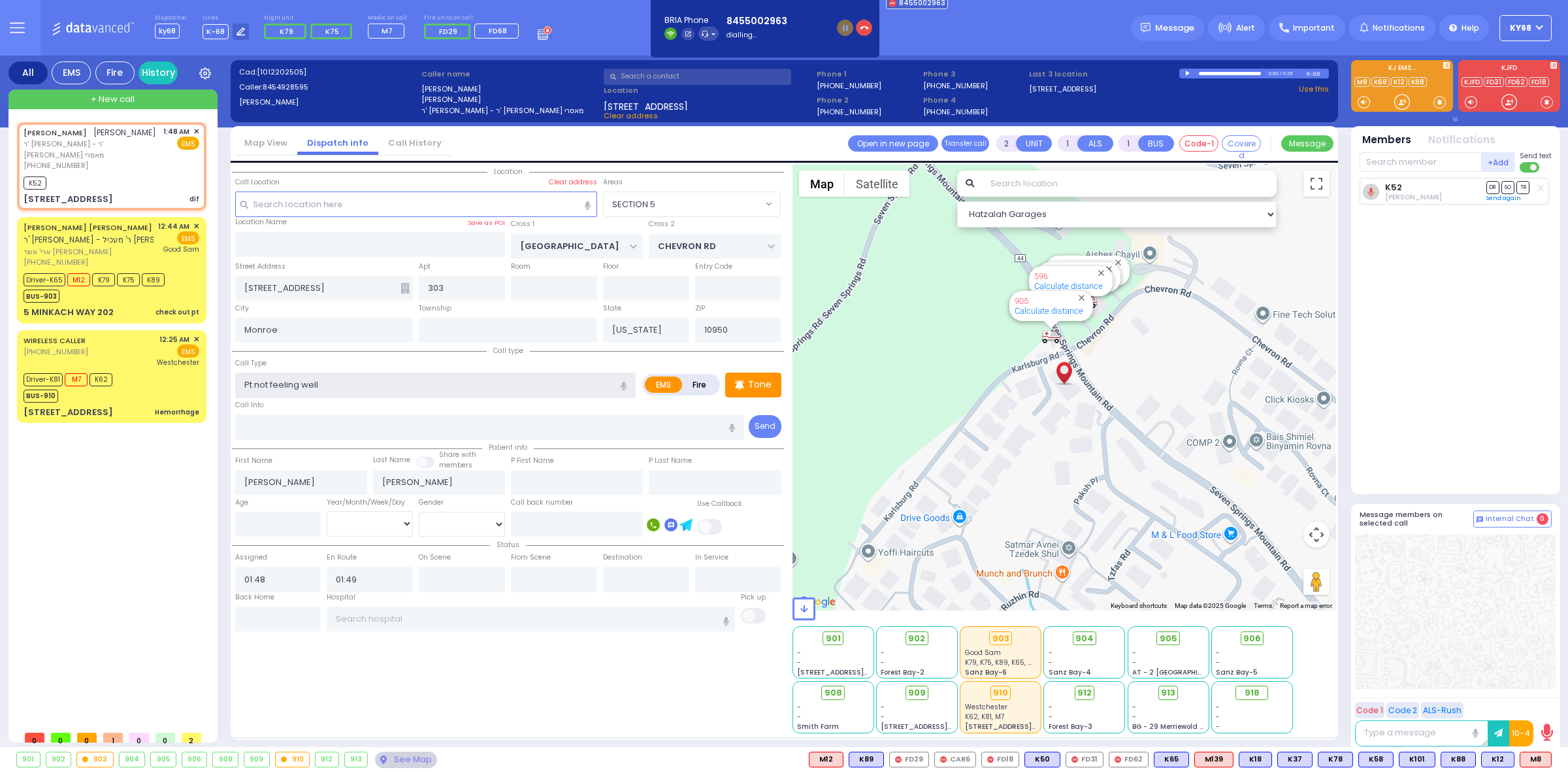
type input "0"
click at [1420, 170] on input "text" at bounding box center [1420, 163] width 123 height 20
type input "32"
select select
radio input "true"
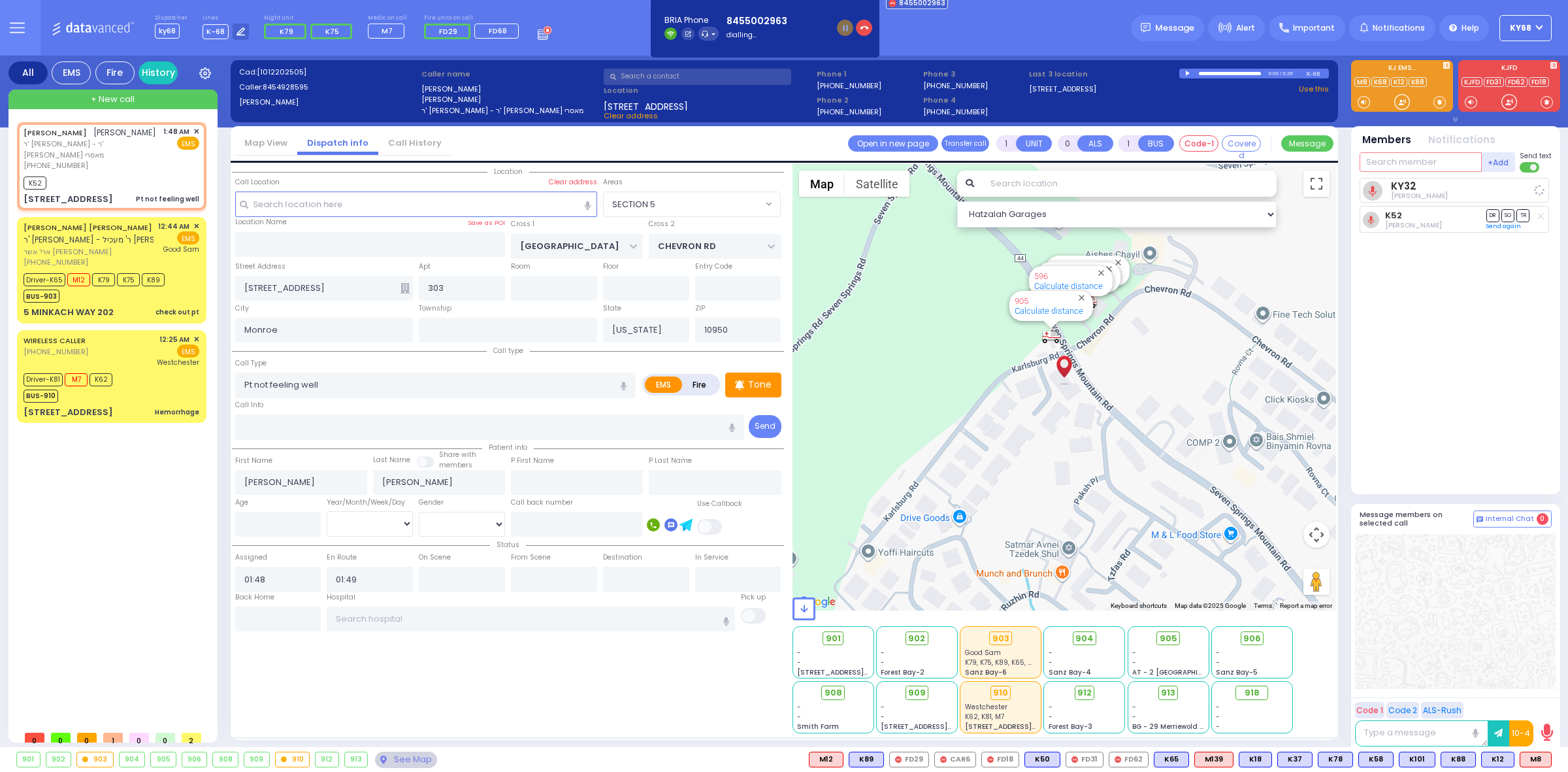
select select
select select "Hatzalah Garages"
select select "SECTION 5"
select select
radio input "true"
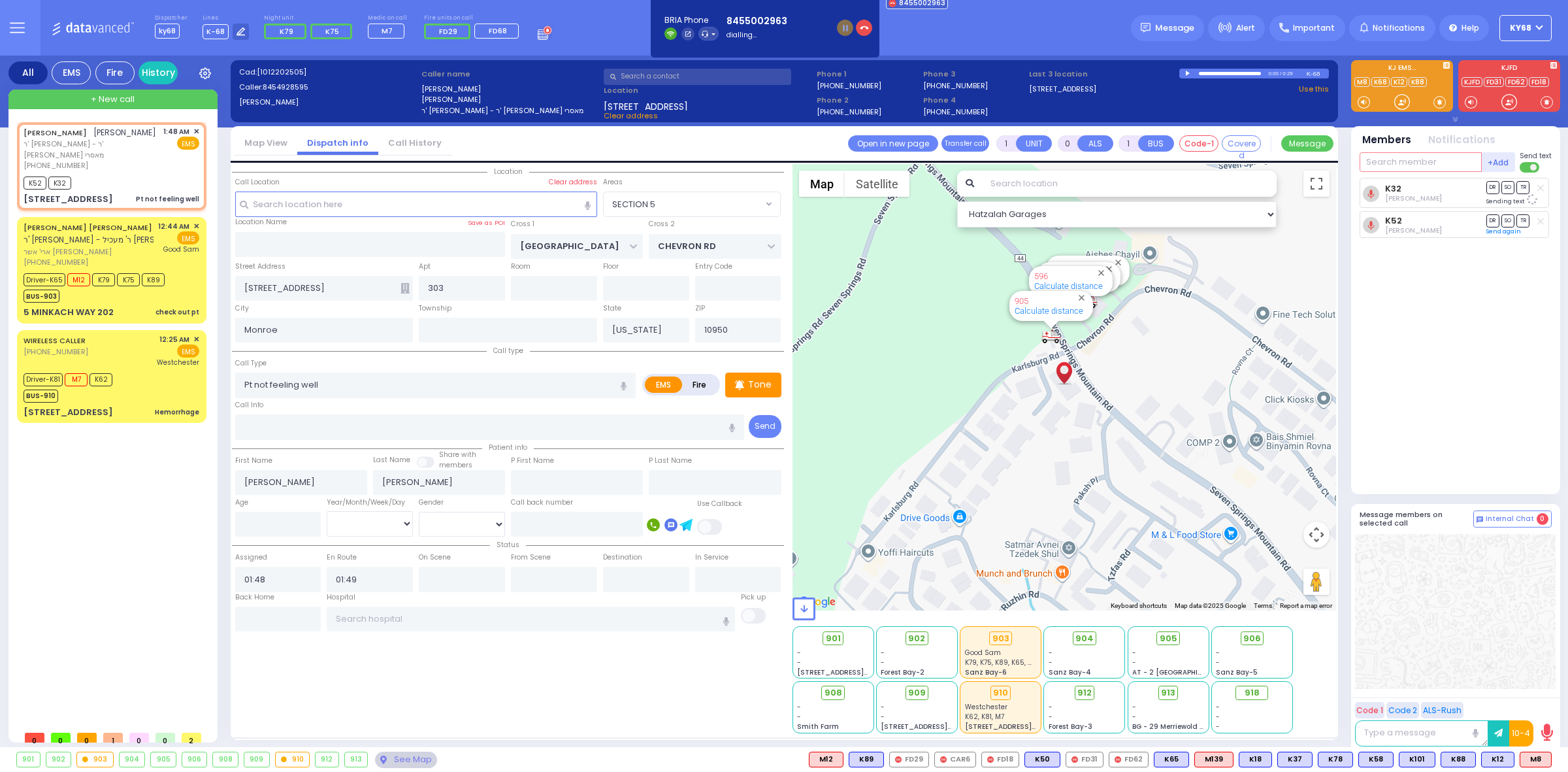
select select
select select "Hatzalah Garages"
select select "SECTION 5"
click at [1375, 161] on input "text" at bounding box center [1420, 163] width 123 height 20
type input "1"
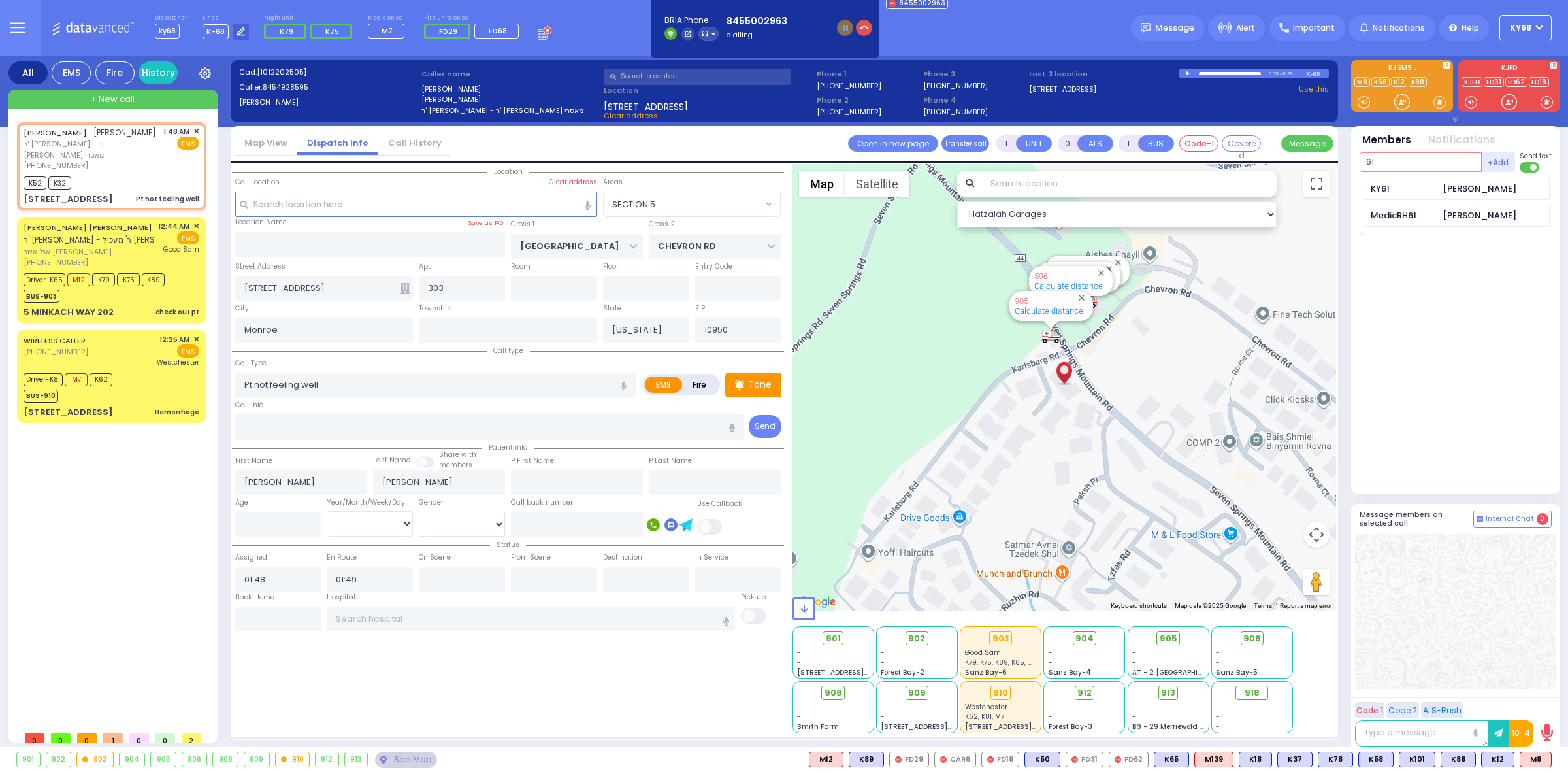
type input "61"
click at [1413, 188] on div "KY61" at bounding box center [1403, 189] width 66 height 13
select select
radio input "true"
select select
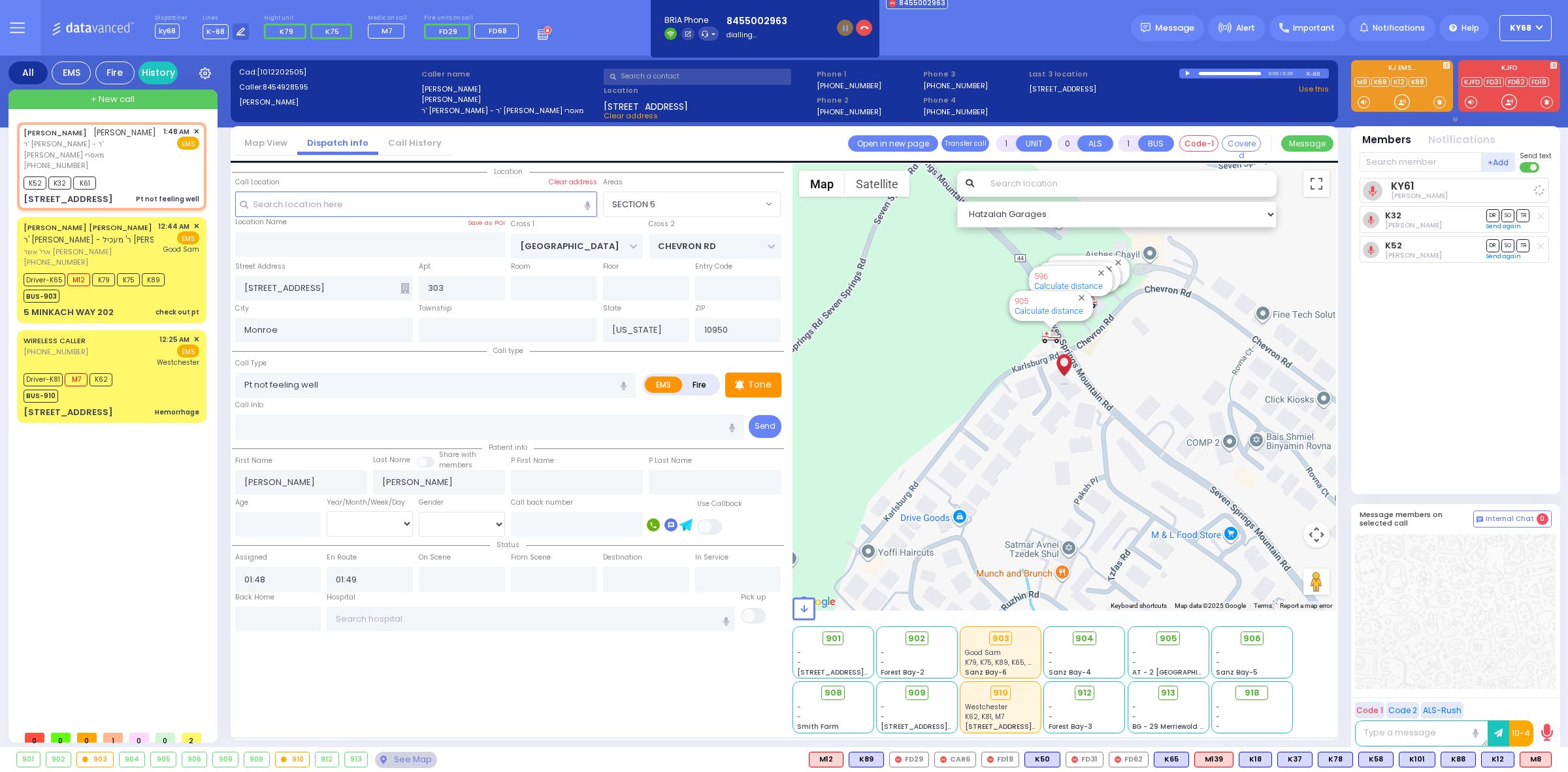
select select "Hatzalah Garages"
select select "SECTION 5"
click at [1418, 190] on rect at bounding box center [1414, 191] width 10 height 10
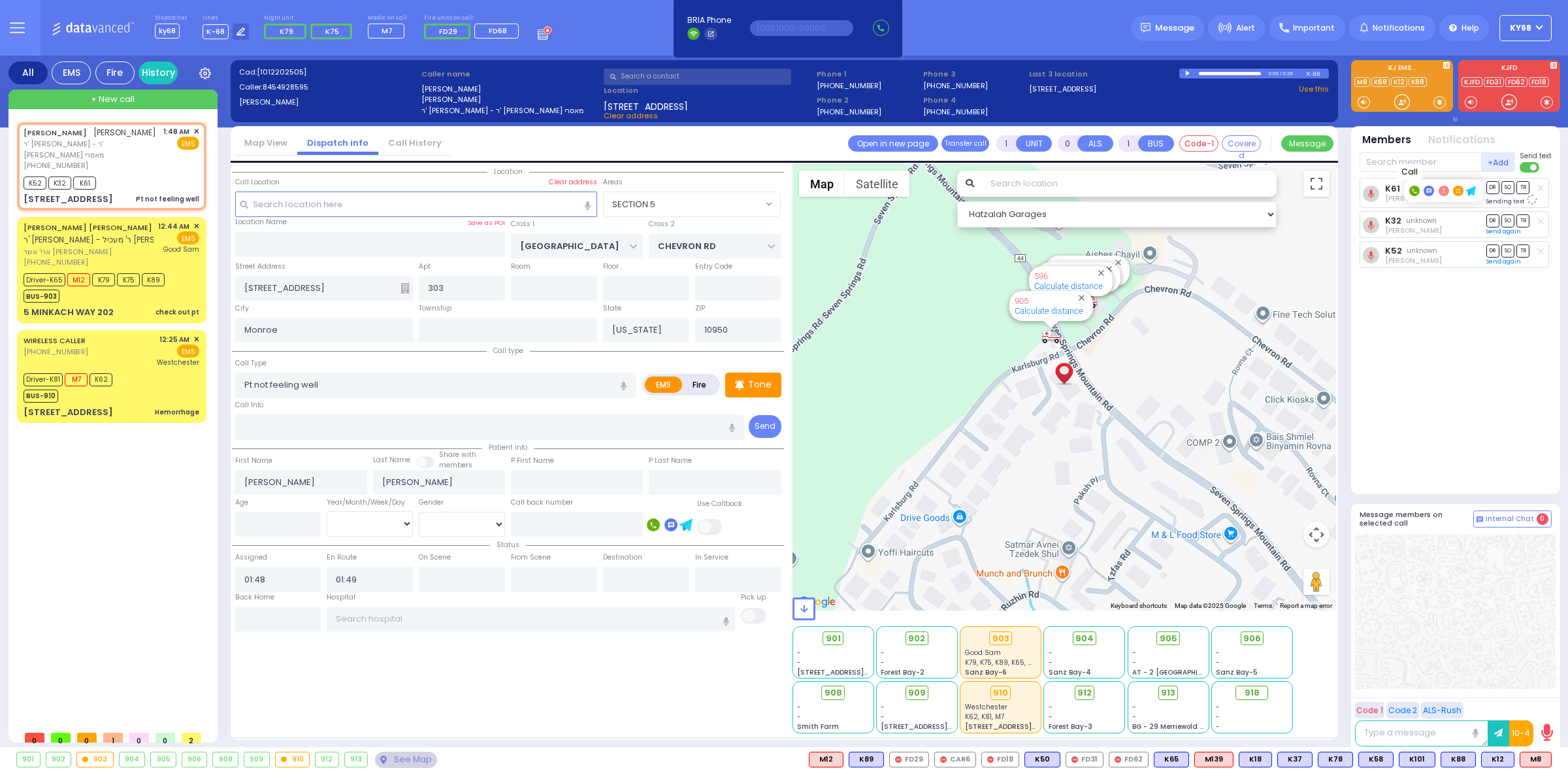
type input "8452345254"
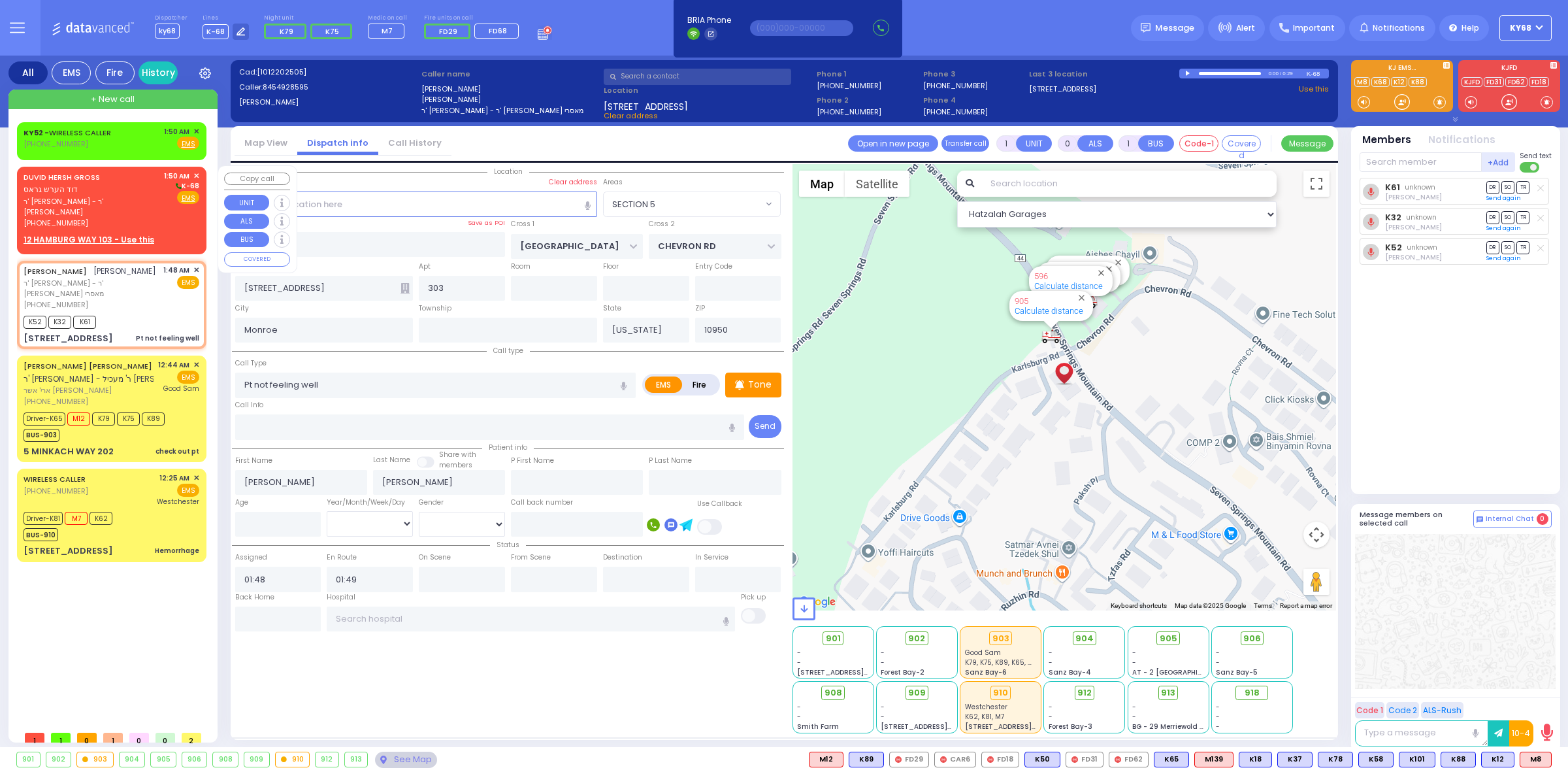
click at [118, 196] on span "ר' מאיר - ר' אהרן יוסף לאנדא" at bounding box center [92, 207] width 136 height 22
type input "2"
type input "1"
select select
radio input "true"
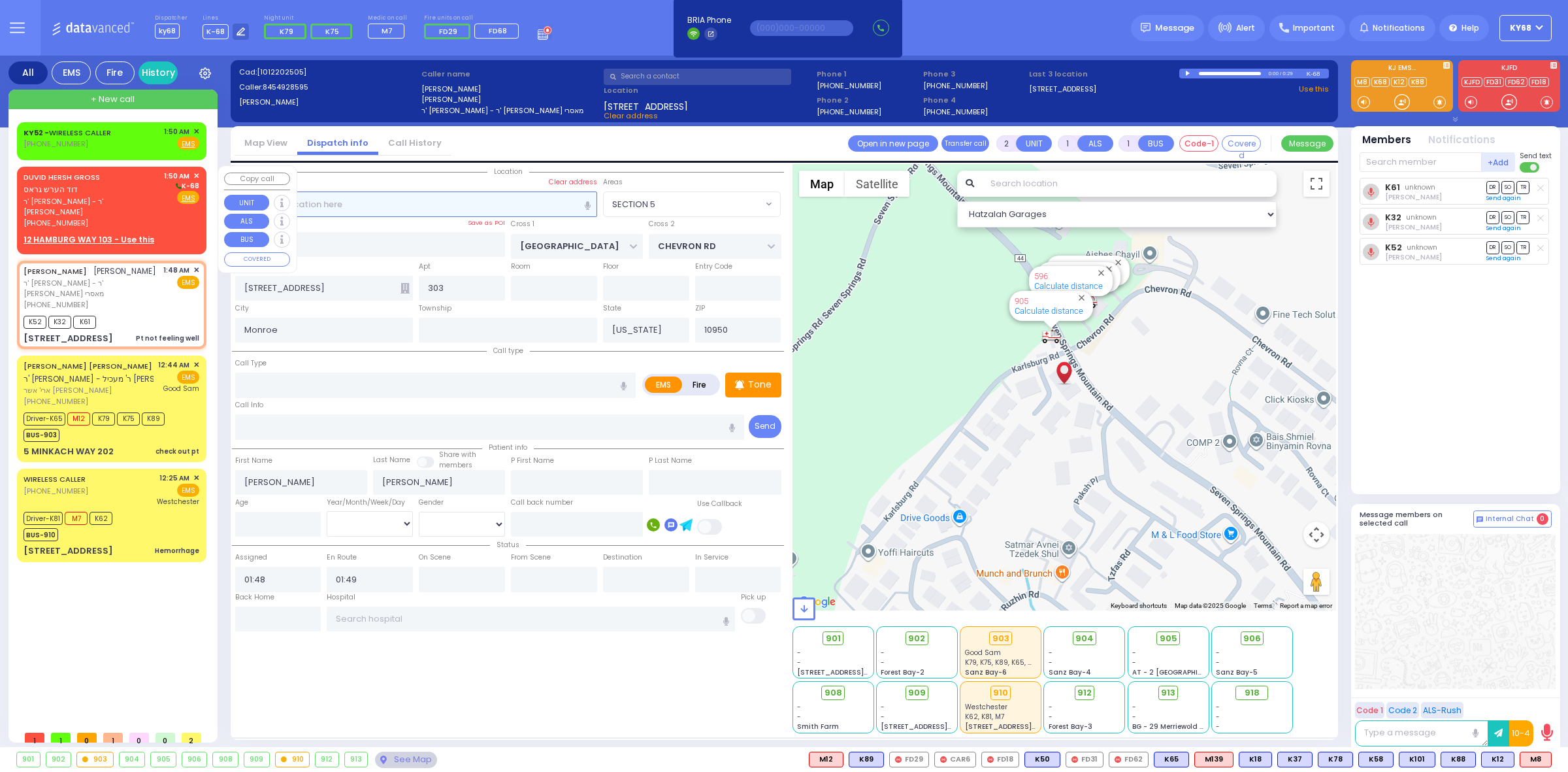
type input "DUVID HERSH"
type input "GROSS"
select select
type input "01:50"
select select "Hatzalah Garages"
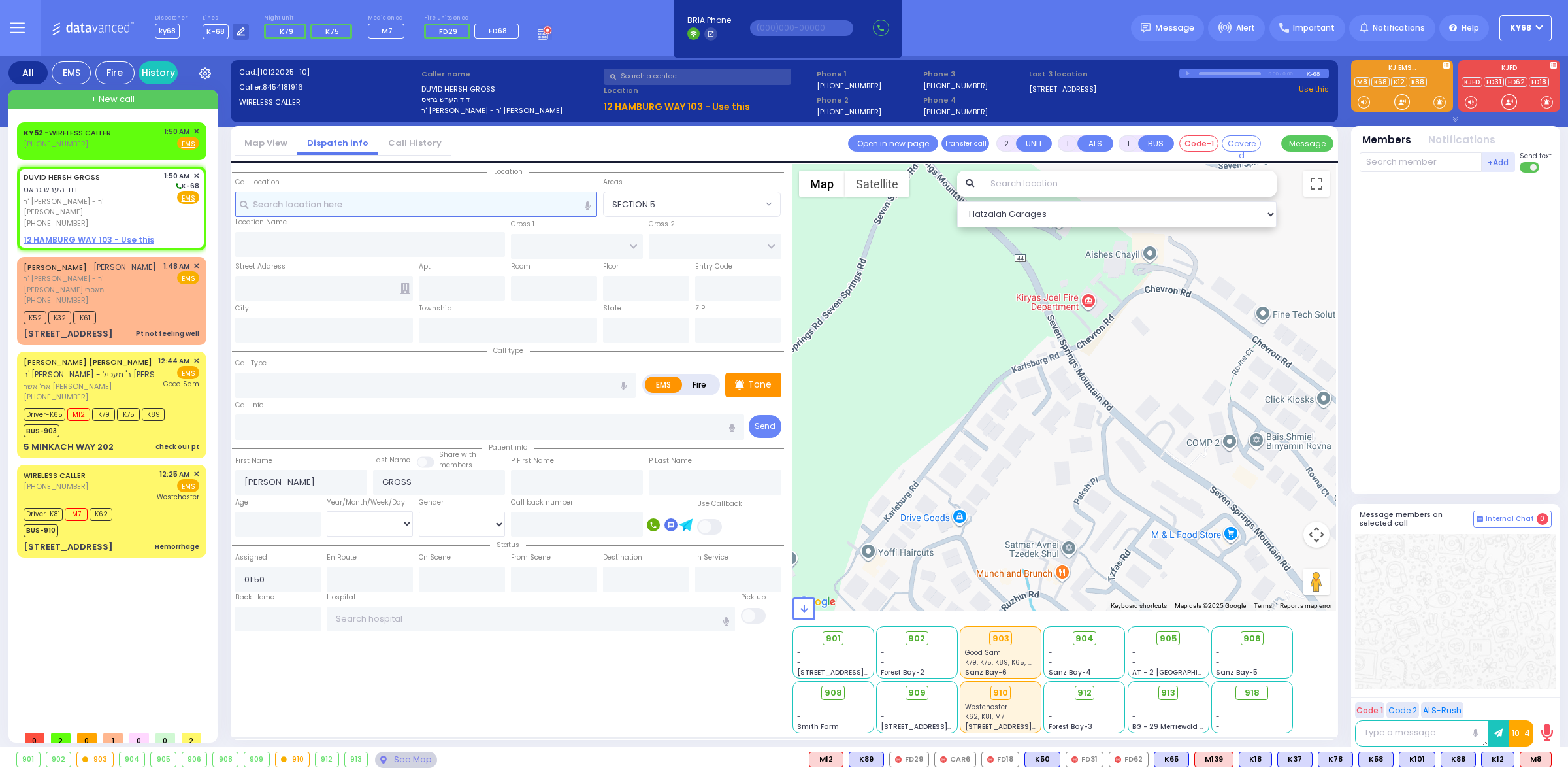
select select
radio input "true"
select select
select select "Hatzalah Garages"
click at [41, 143] on span at bounding box center [37, 141] width 12 height 10
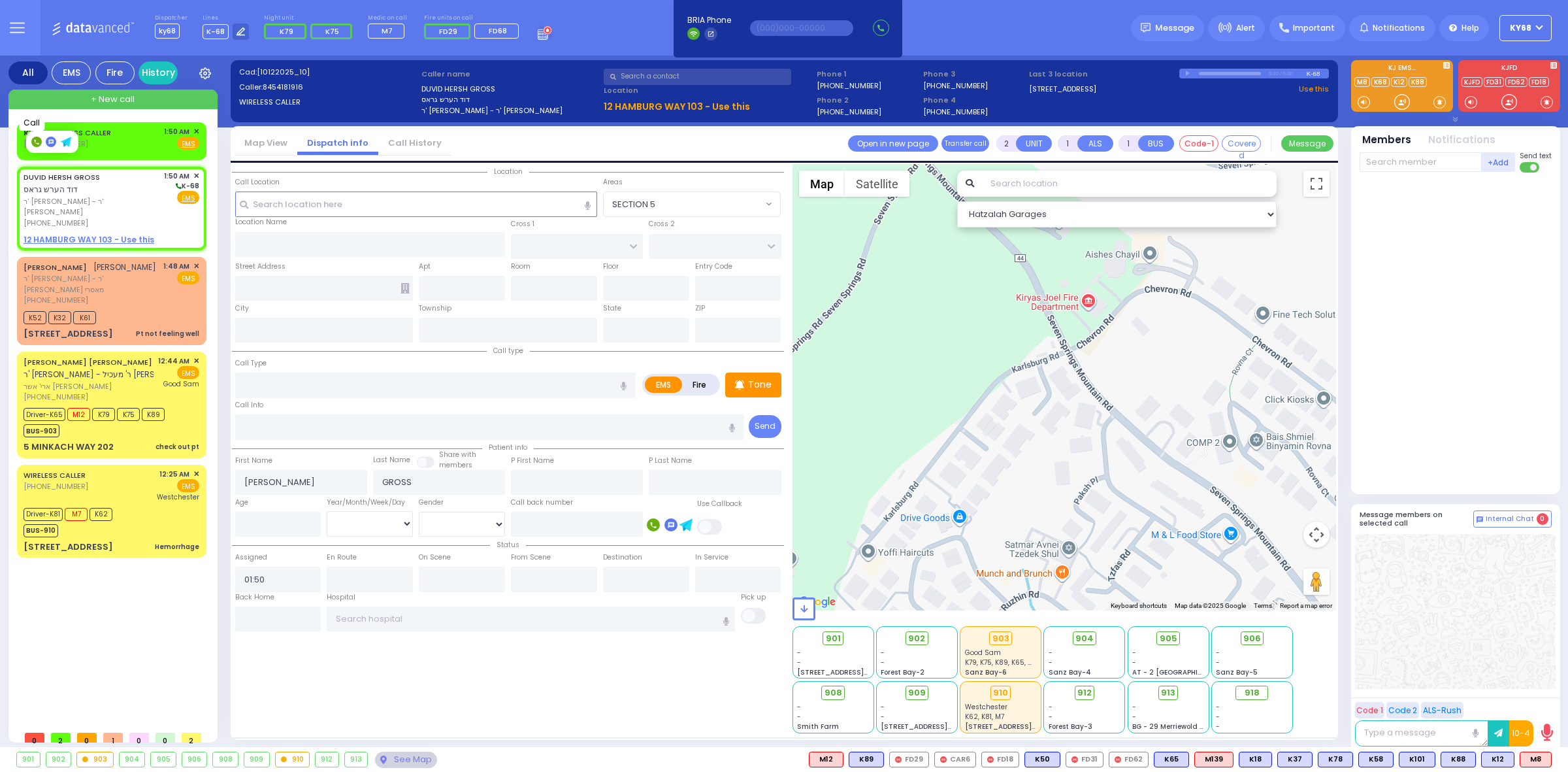
type input "8455002963"
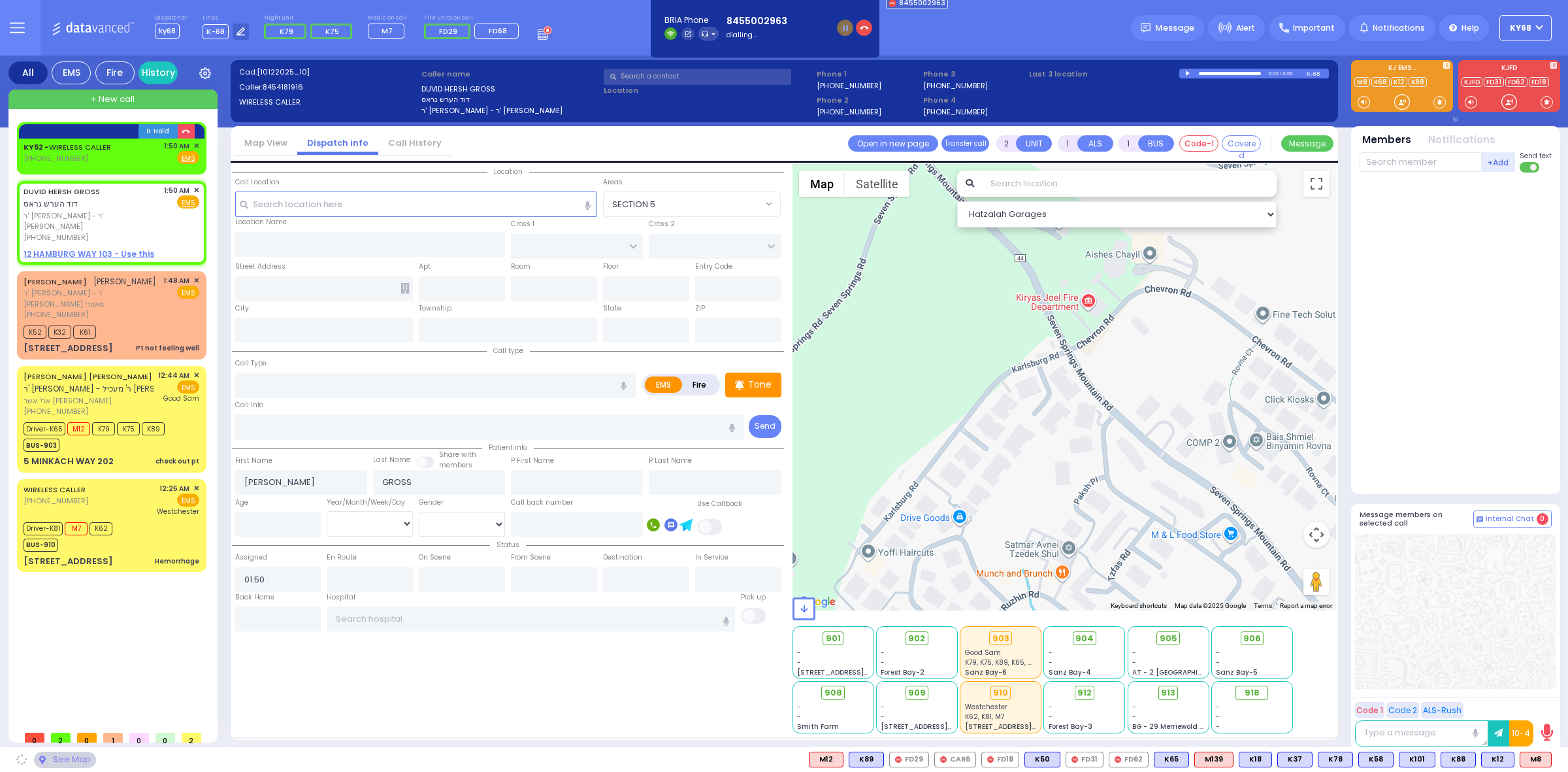
select select
radio input "true"
select select
select select "Hatzalah Garages"
click at [972, 45] on div "Dispatcher ky68 shift has started. Are you ? Lines K-68" at bounding box center [784, 28] width 1568 height 56
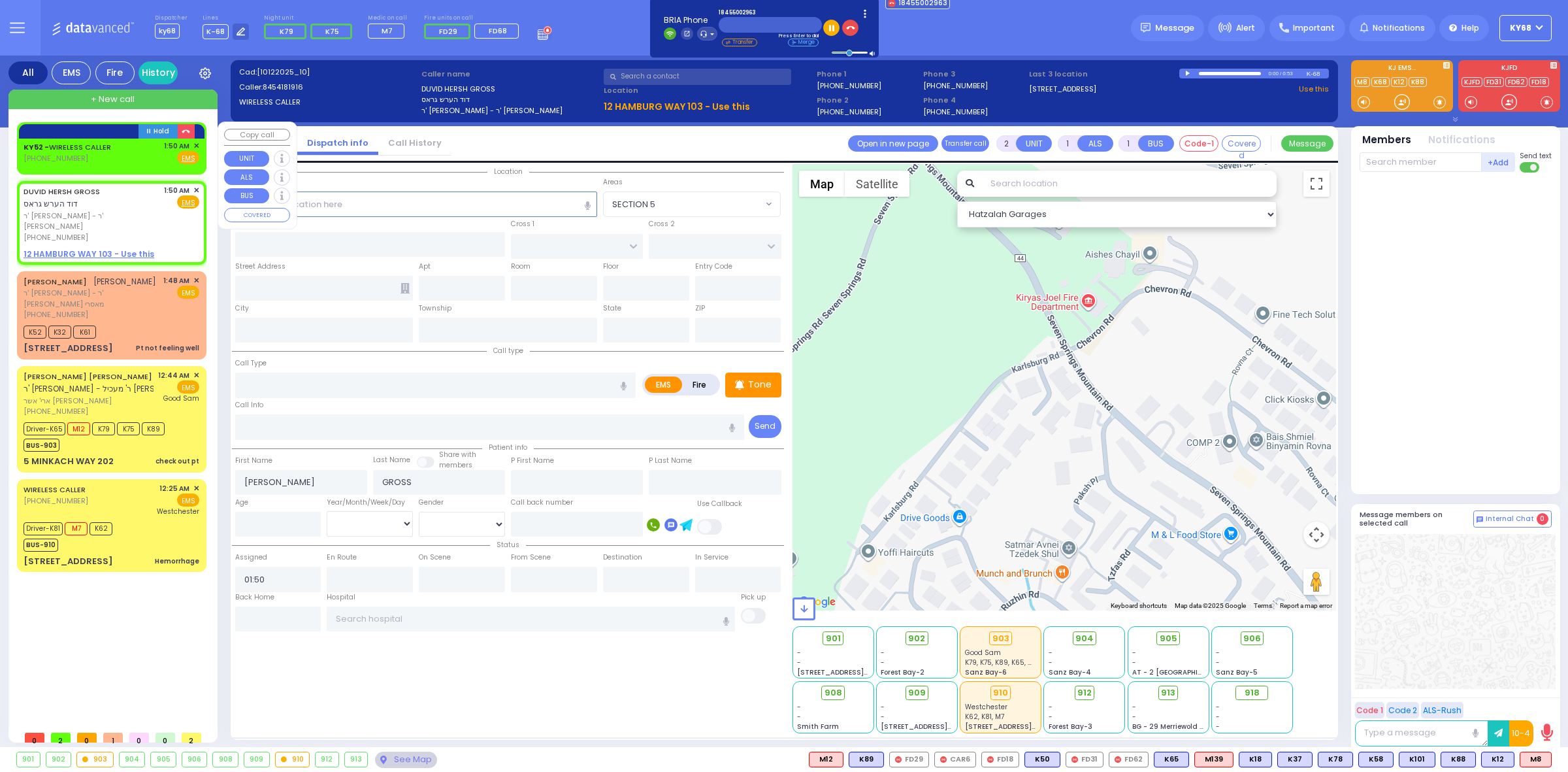
click at [196, 145] on span "✕" at bounding box center [196, 146] width 6 height 11
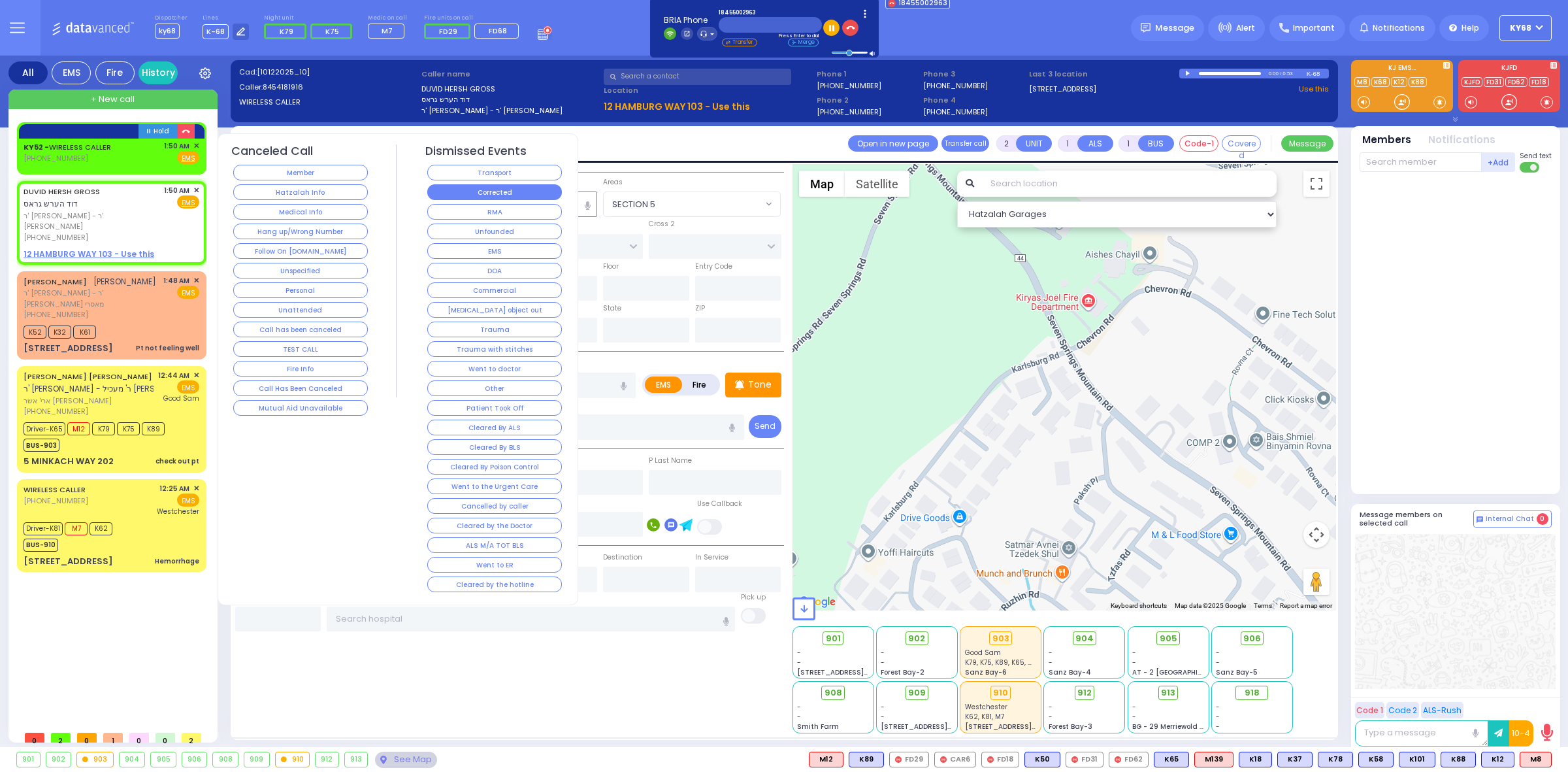
click at [508, 188] on button "Corrected" at bounding box center [494, 193] width 135 height 16
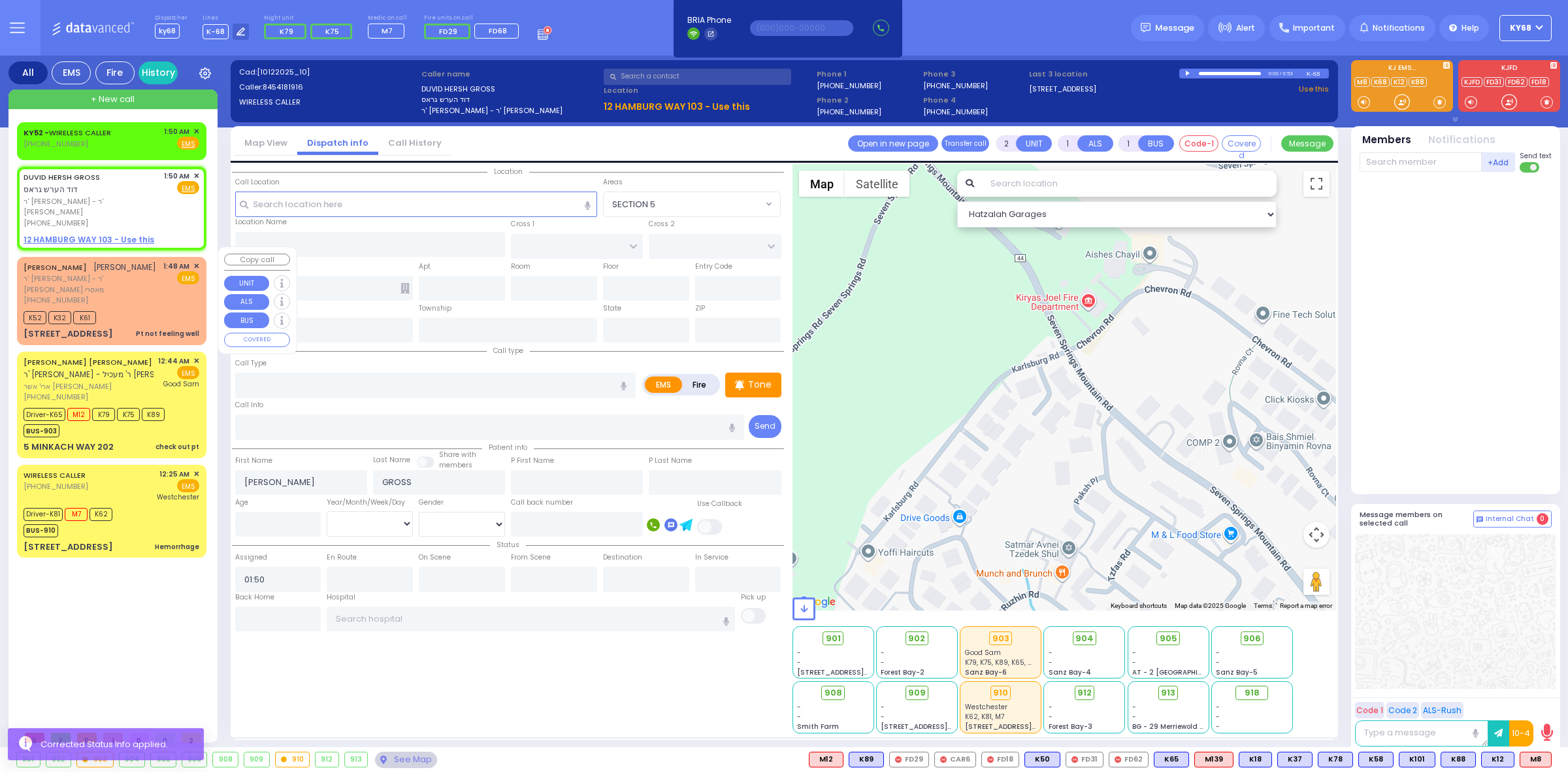
click at [80, 294] on span "[PHONE_NUMBER]" at bounding box center [56, 299] width 65 height 10
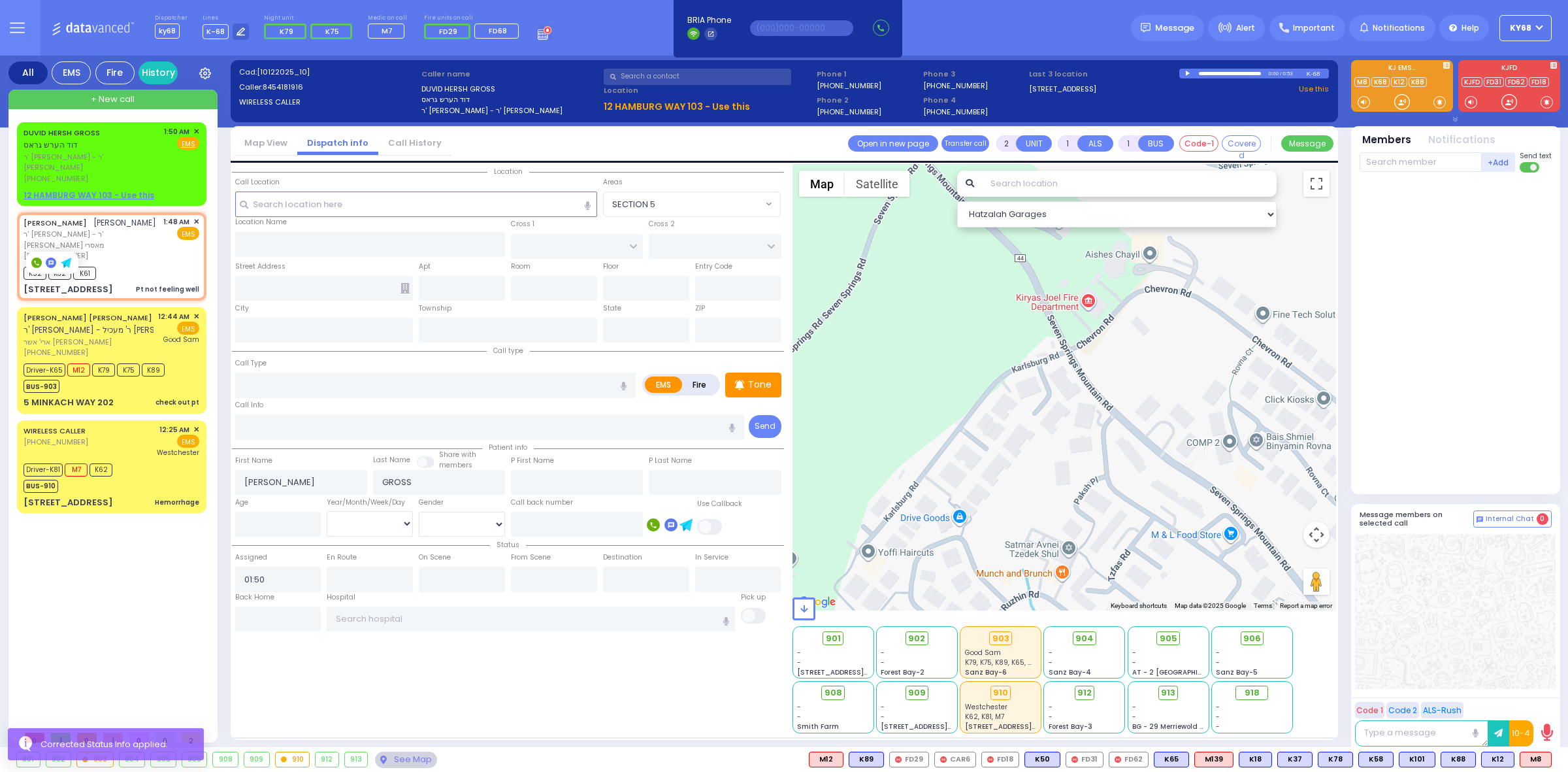
type input "1"
type input "0"
select select
type input "Pt not feeling well"
radio input "true"
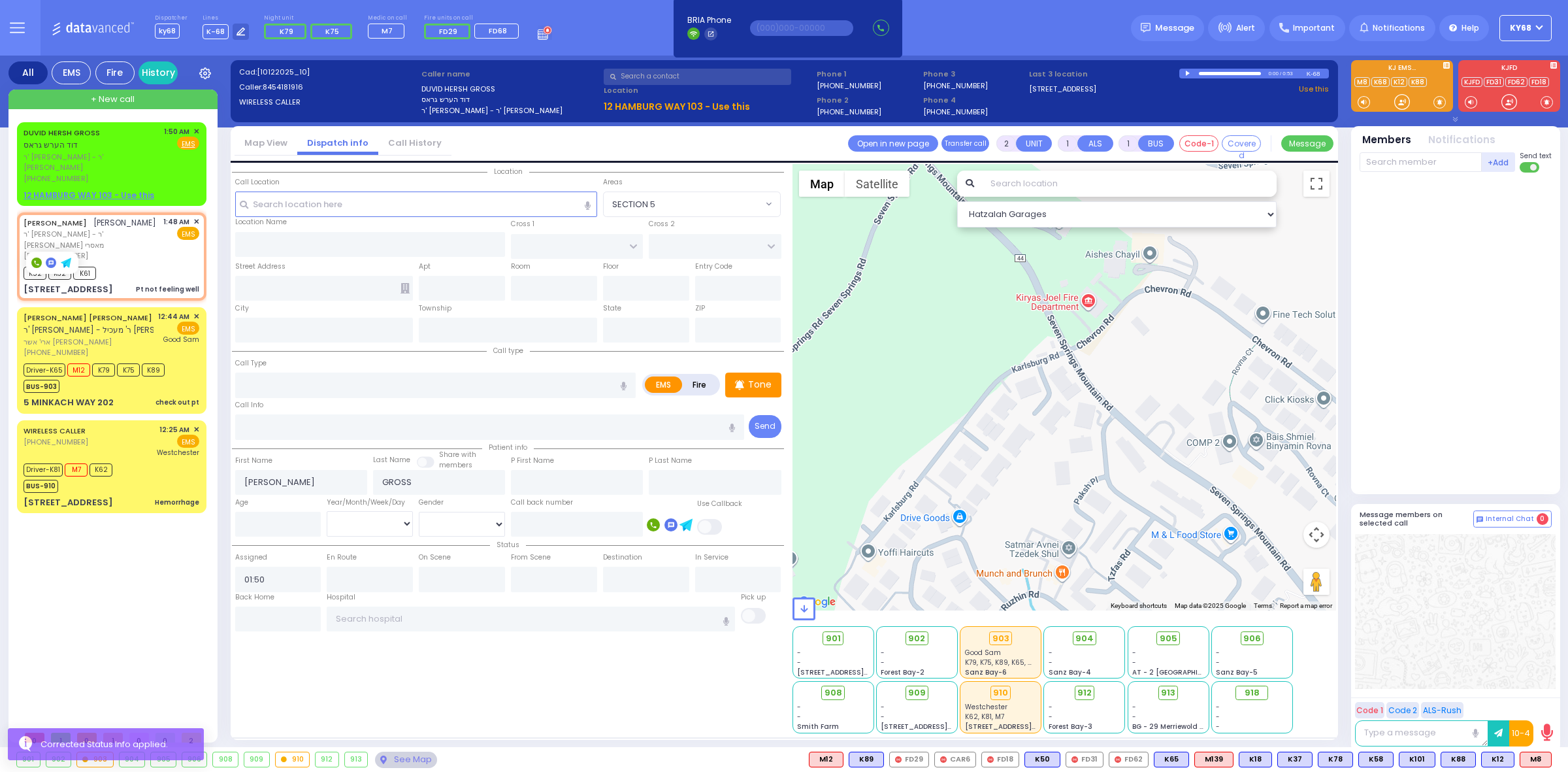
type input "[PERSON_NAME]"
select select
type input "01:48"
type input "01:49"
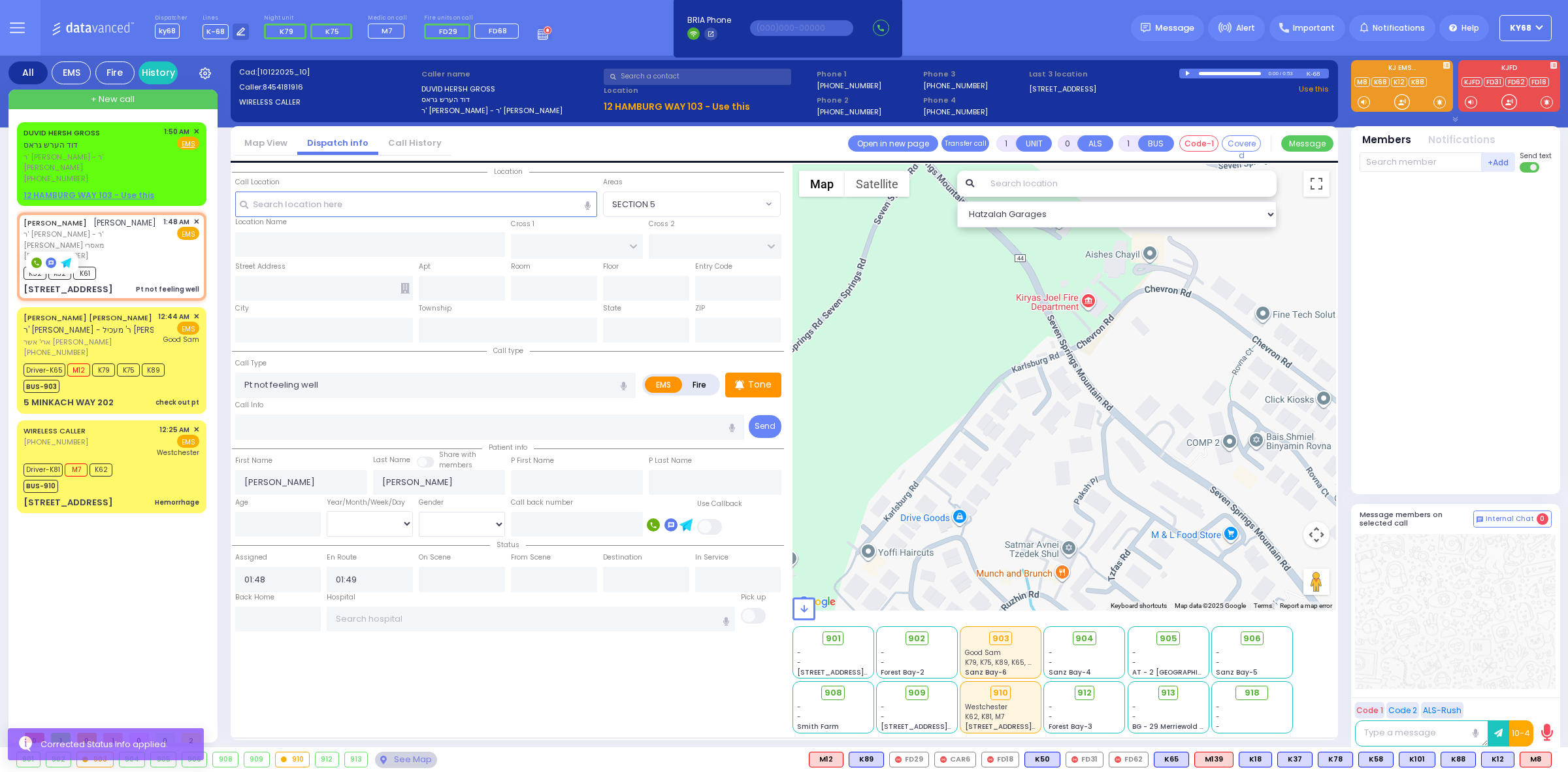
select select "Hatzalah Garages"
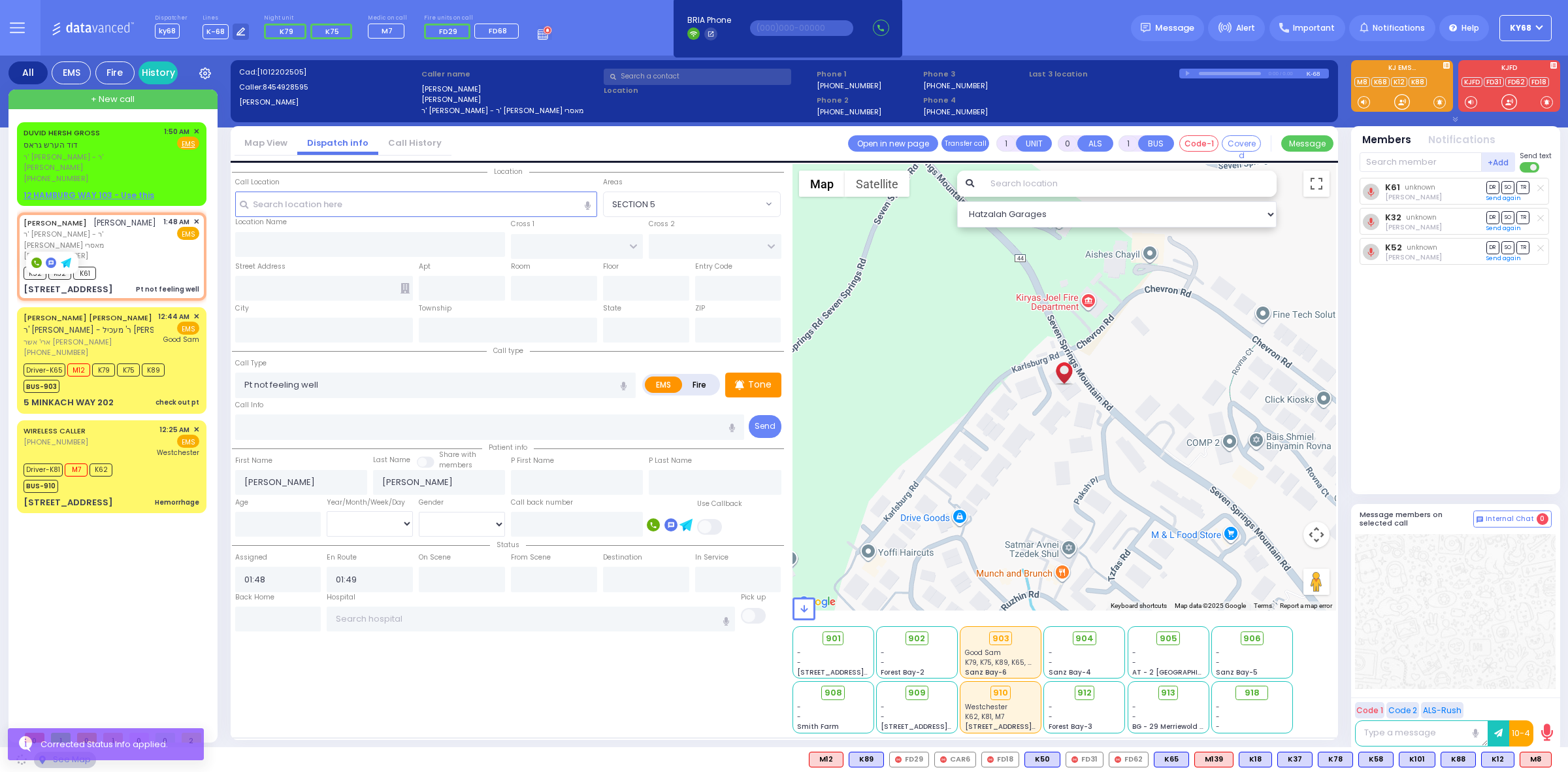
type input "[GEOGRAPHIC_DATA]"
type input "CHEVRON RD"
type input "[STREET_ADDRESS]"
type input "303"
type input "Monroe"
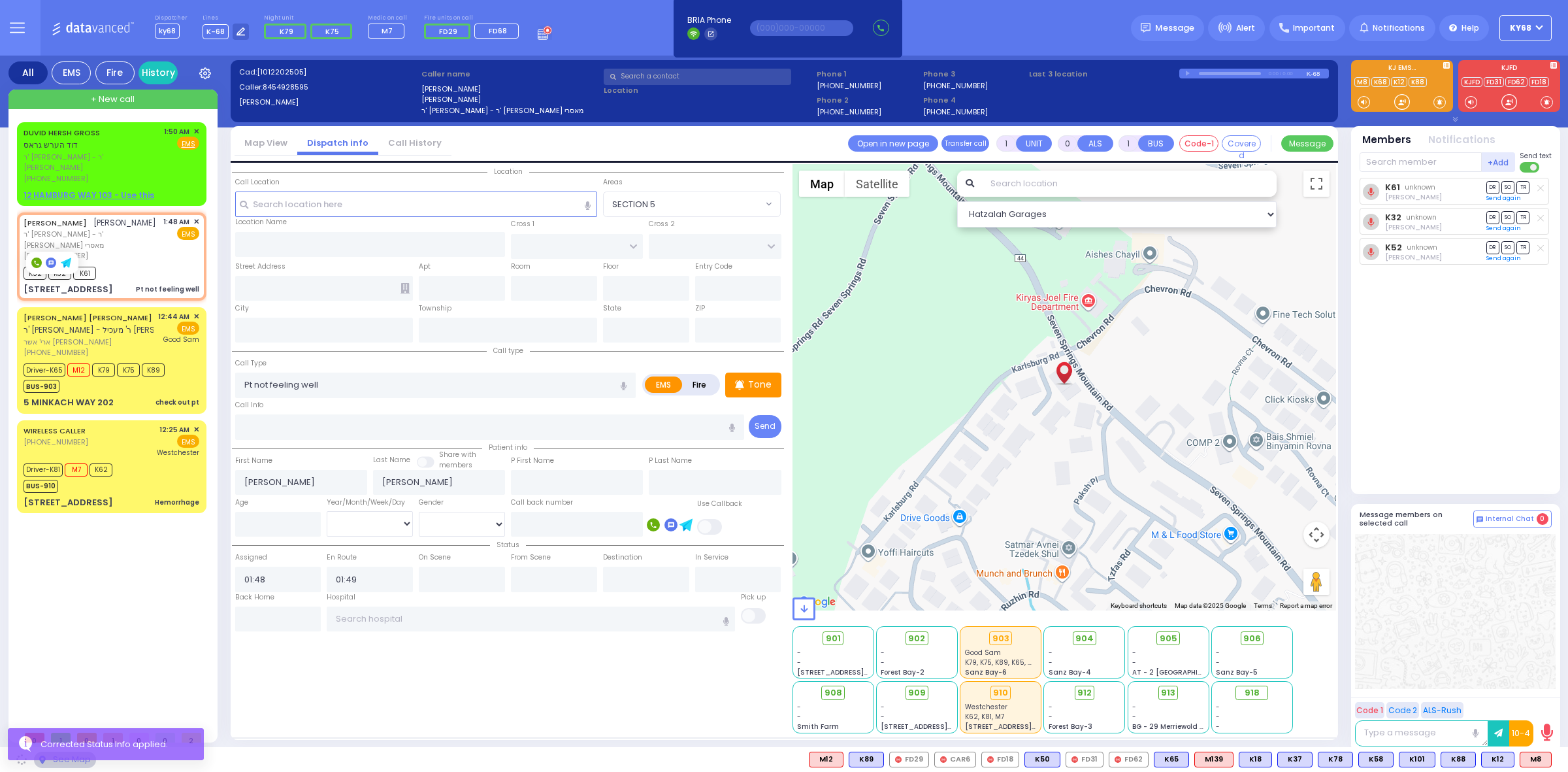
type input "[US_STATE]"
type input "10950"
select select "SECTION 5"
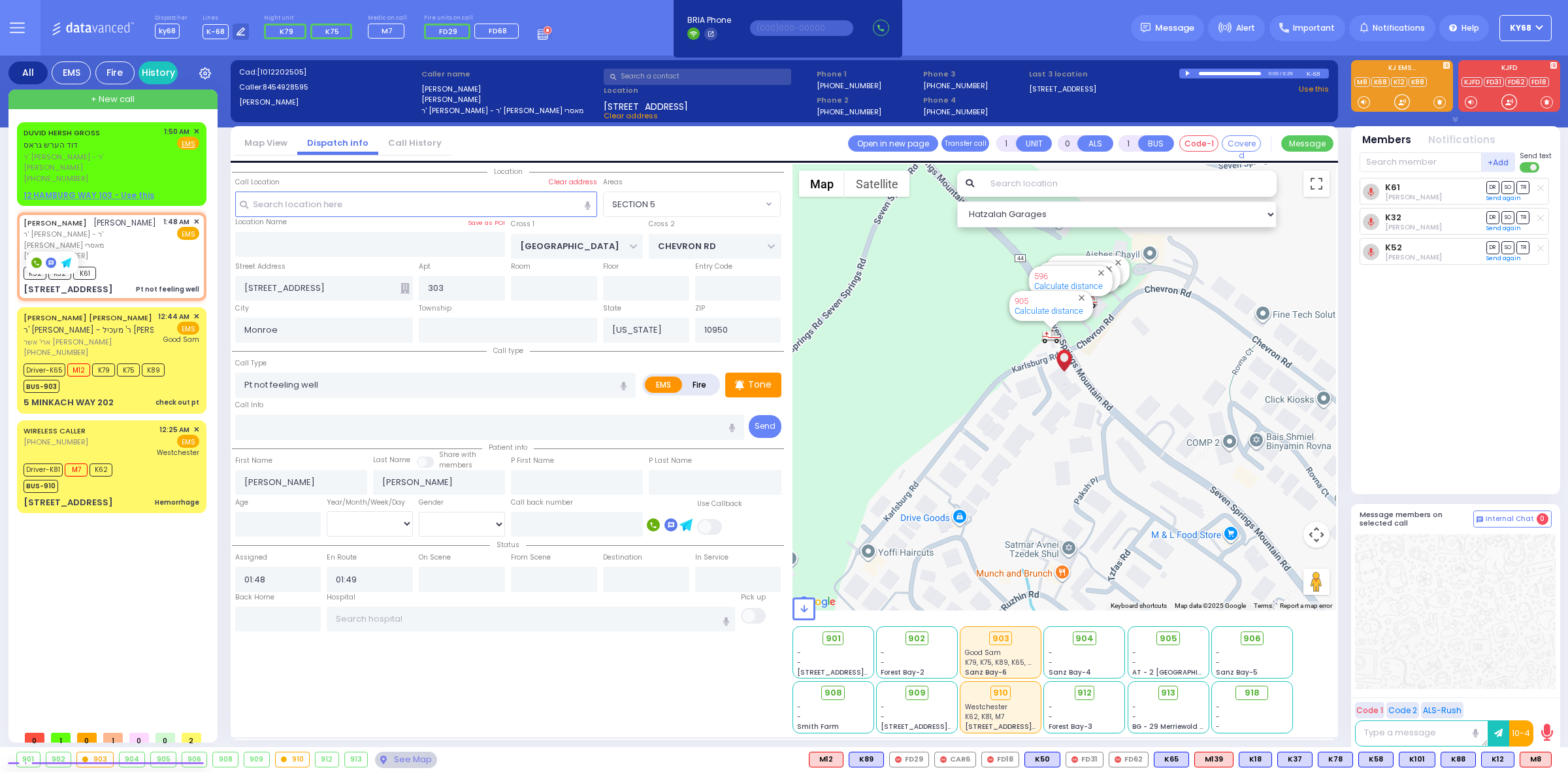
click at [1527, 164] on span at bounding box center [1530, 167] width 21 height 10
click at [867, 161] on input "checkbox" at bounding box center [867, 161] width 0 height 0
click at [1539, 216] on icon at bounding box center [1540, 217] width 7 height 7
click at [1530, 168] on span at bounding box center [1530, 167] width 21 height 10
click at [867, 161] on input "checkbox" at bounding box center [867, 161] width 0 height 0
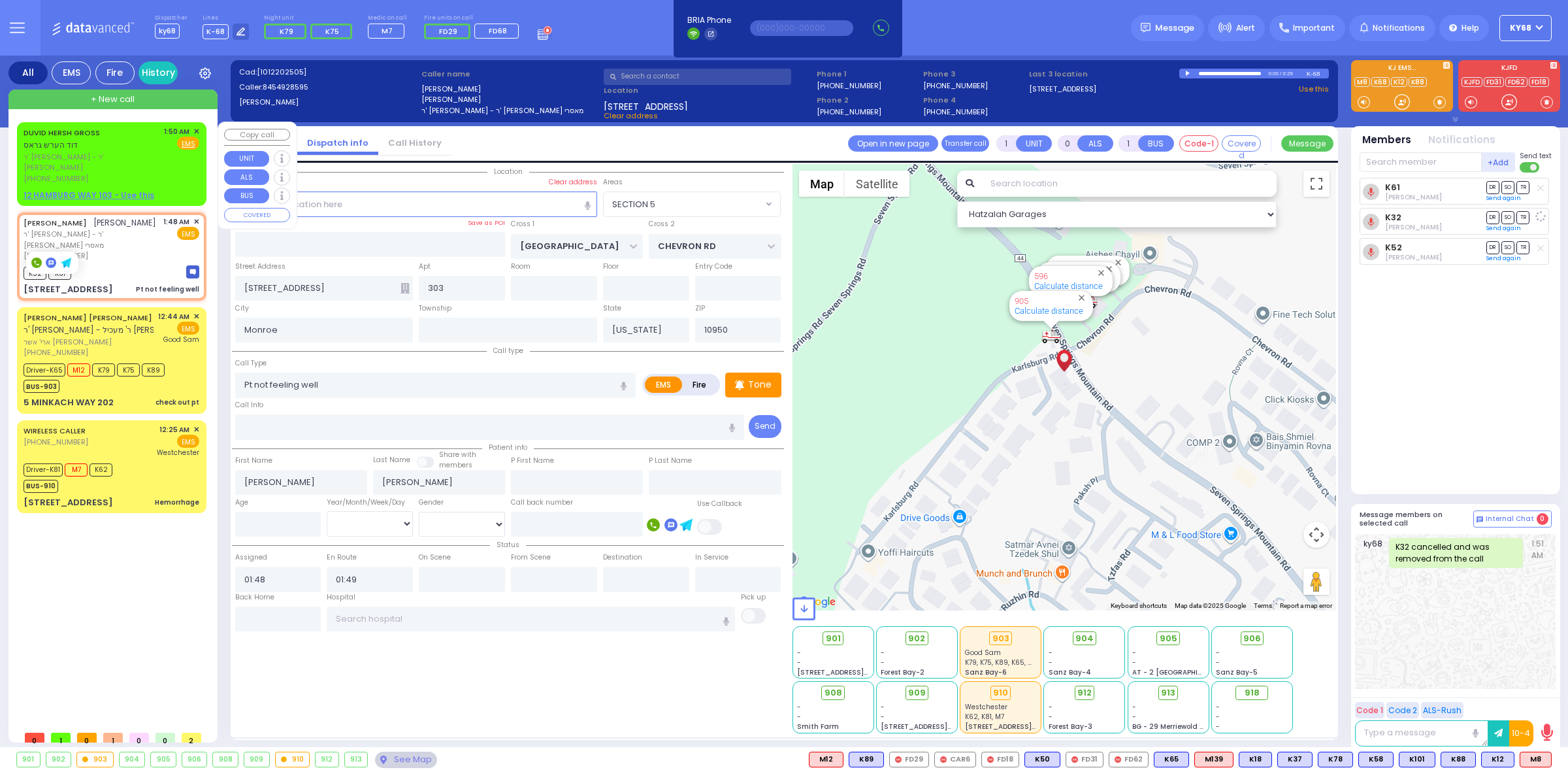
click at [113, 152] on span "ר' מאיר - ר' אהרן יוסף לאנדא" at bounding box center [92, 163] width 136 height 22
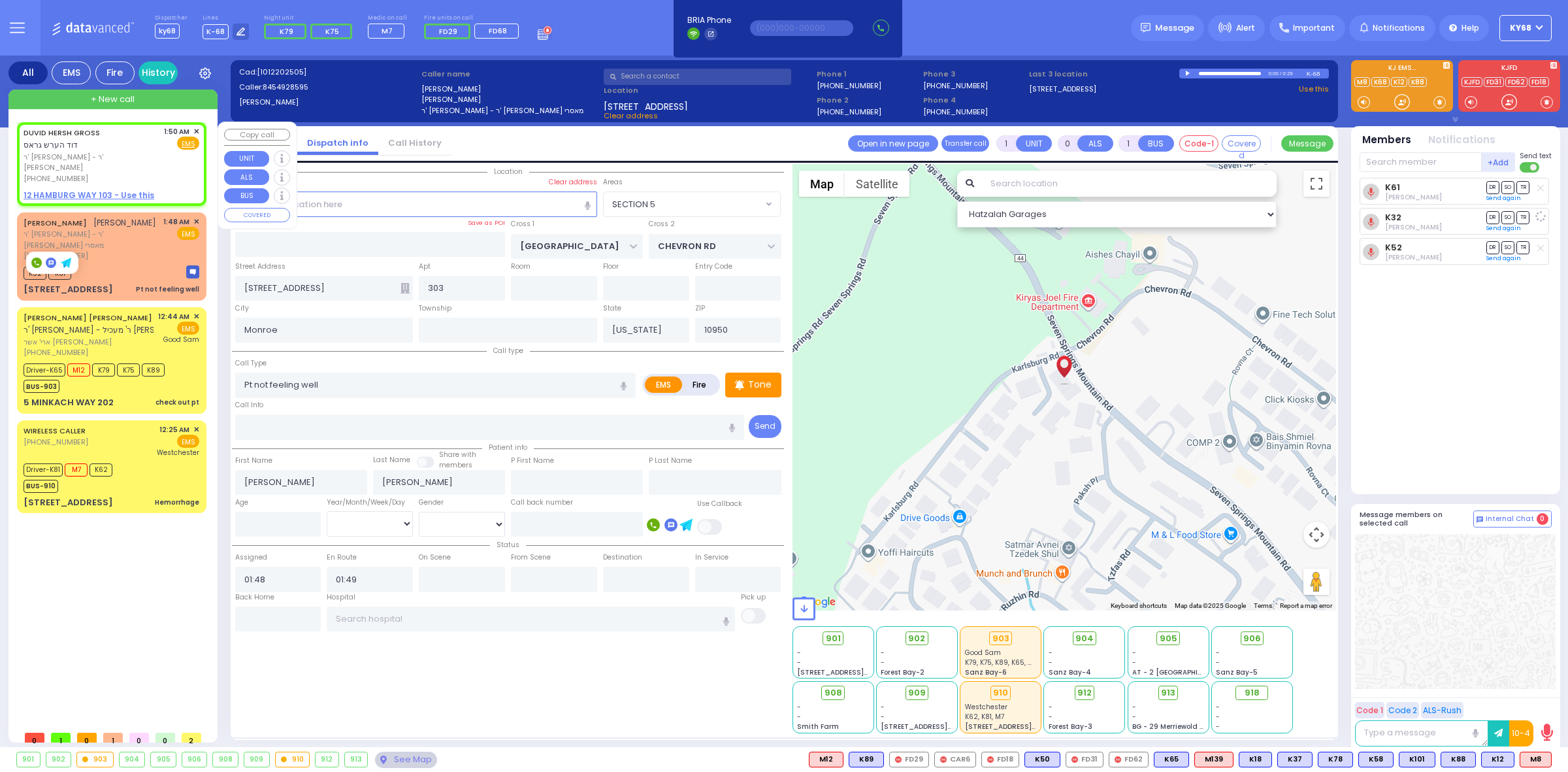
select select
radio input "true"
select select
select select "Hatzalah Garages"
type input "2"
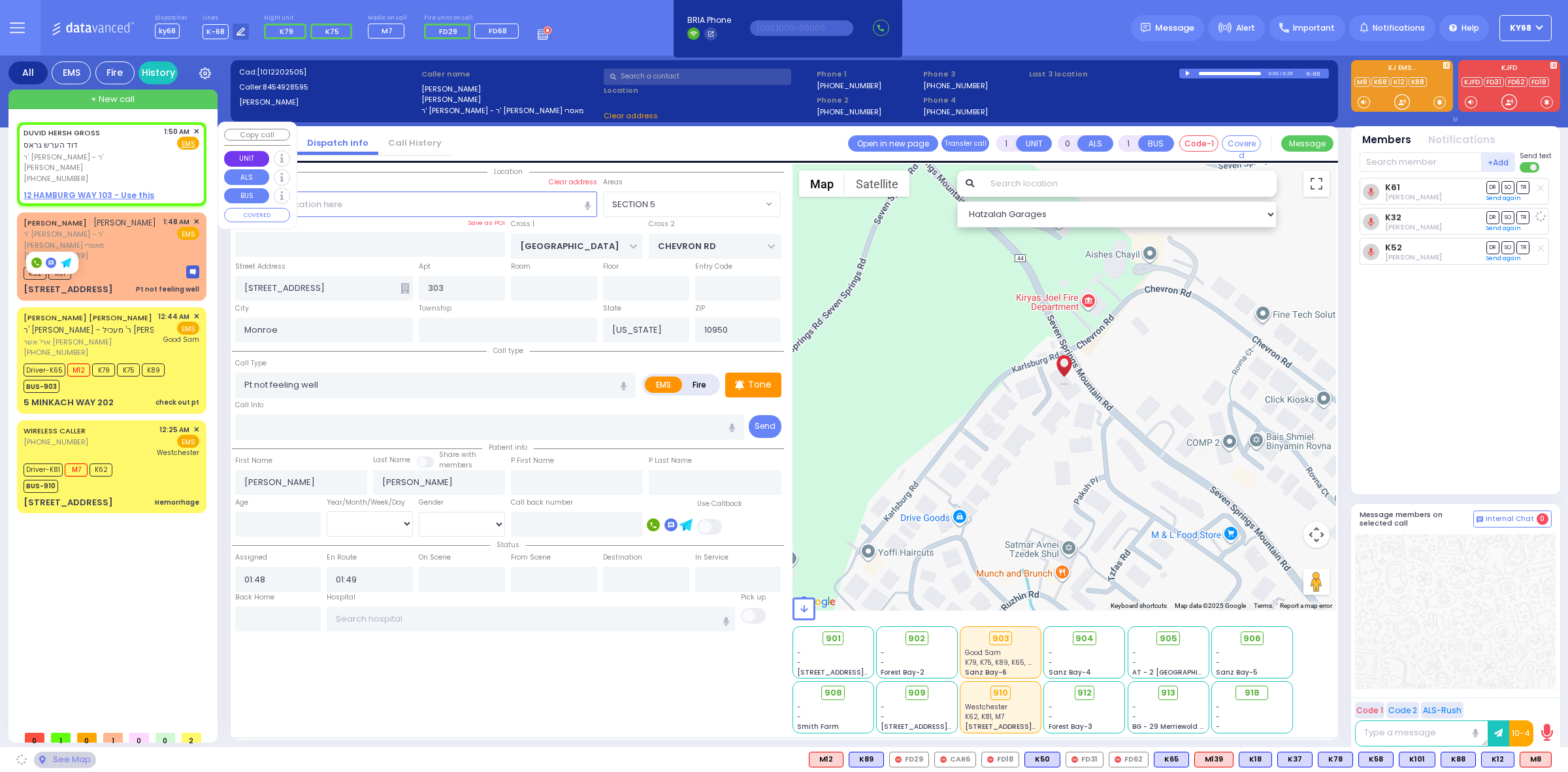
type input "1"
select select
radio input "true"
type input "DUVID HERSH"
type input "GROSS"
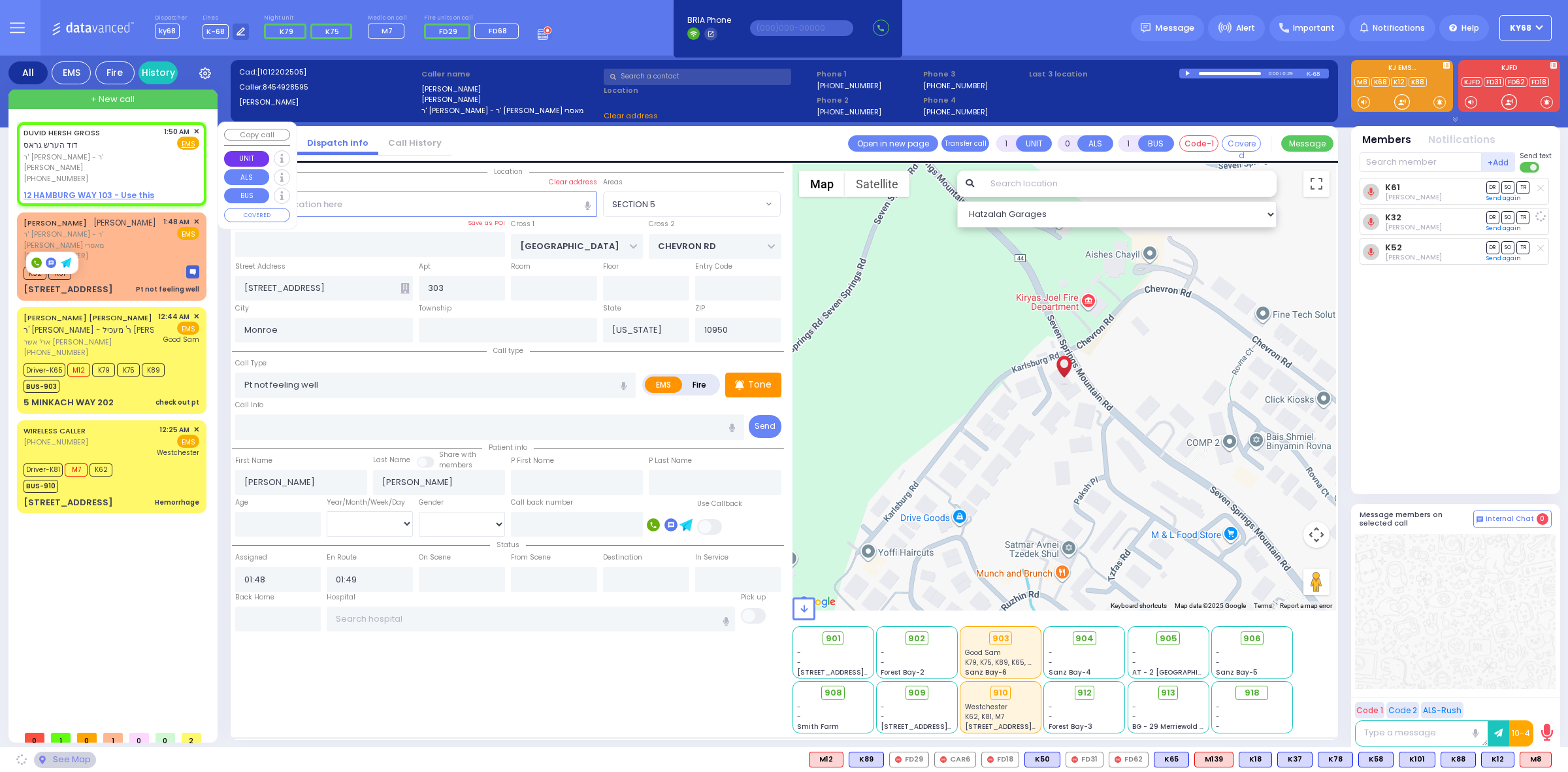
select select
type input "01:50"
select select "Hatzalah Garages"
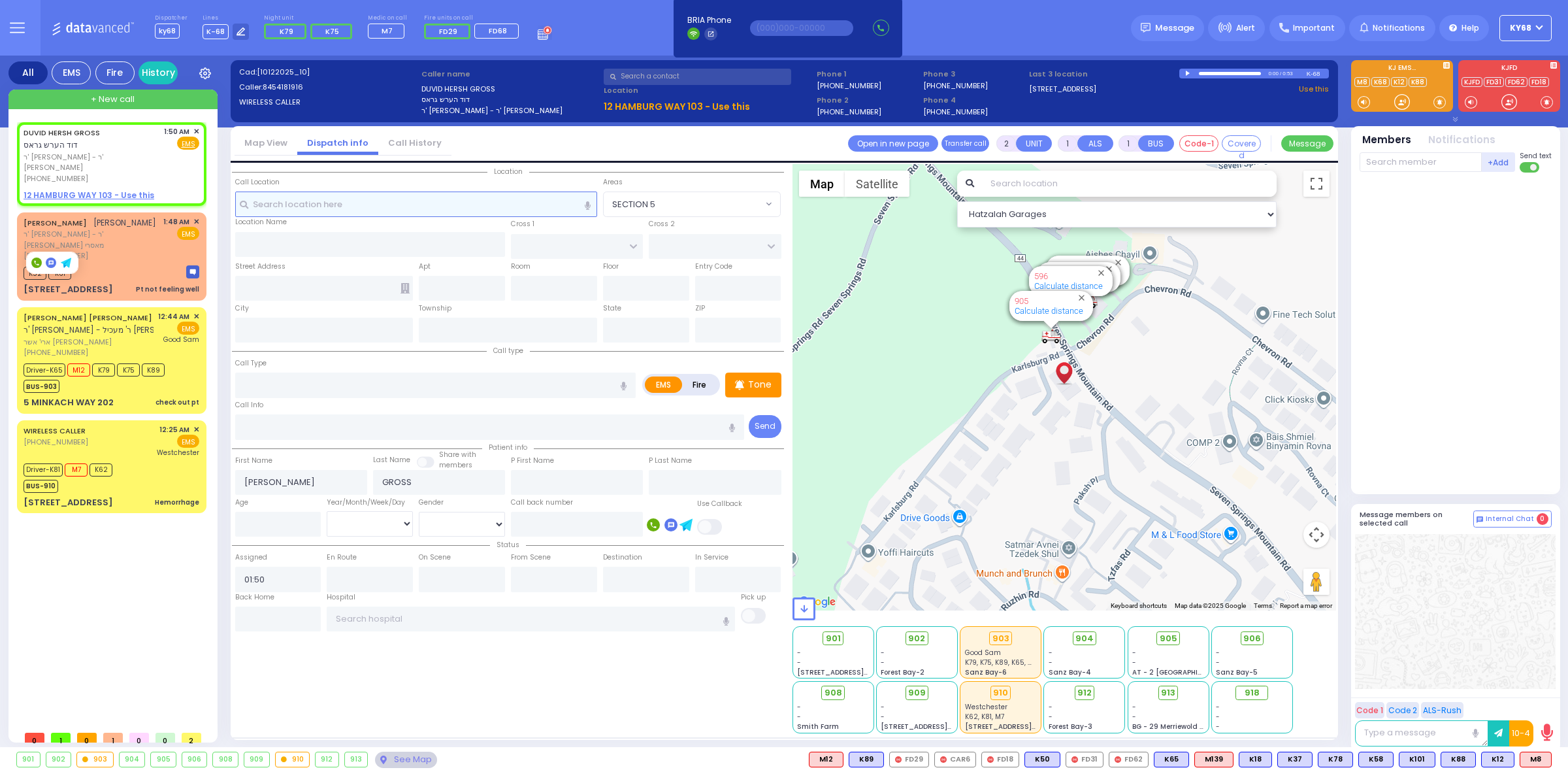
click at [449, 204] on input "text" at bounding box center [416, 203] width 362 height 25
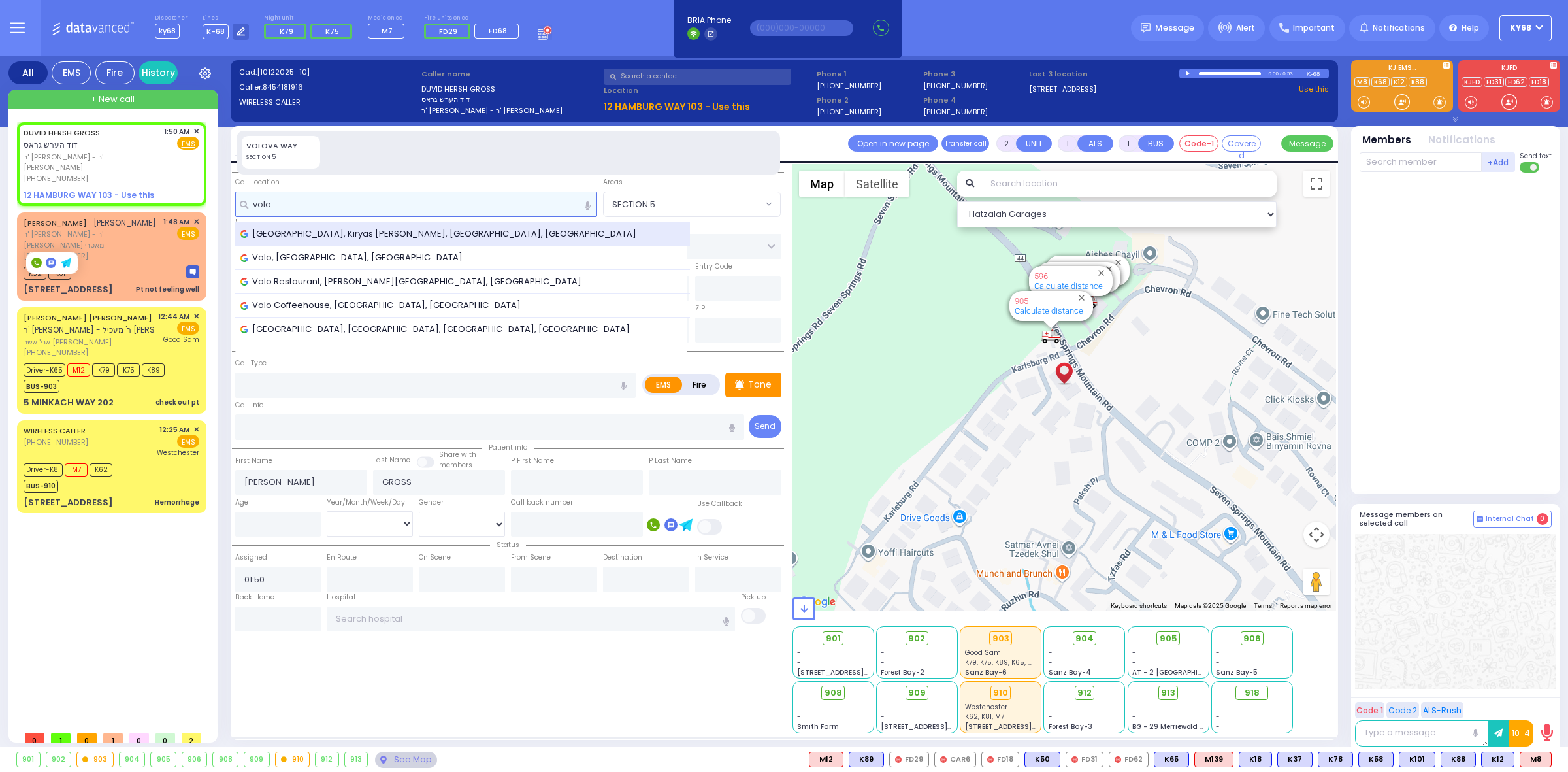
type input "volo"
click at [424, 223] on div "Volova Road, Kiryas Joel, NY, USA" at bounding box center [463, 234] width 456 height 24
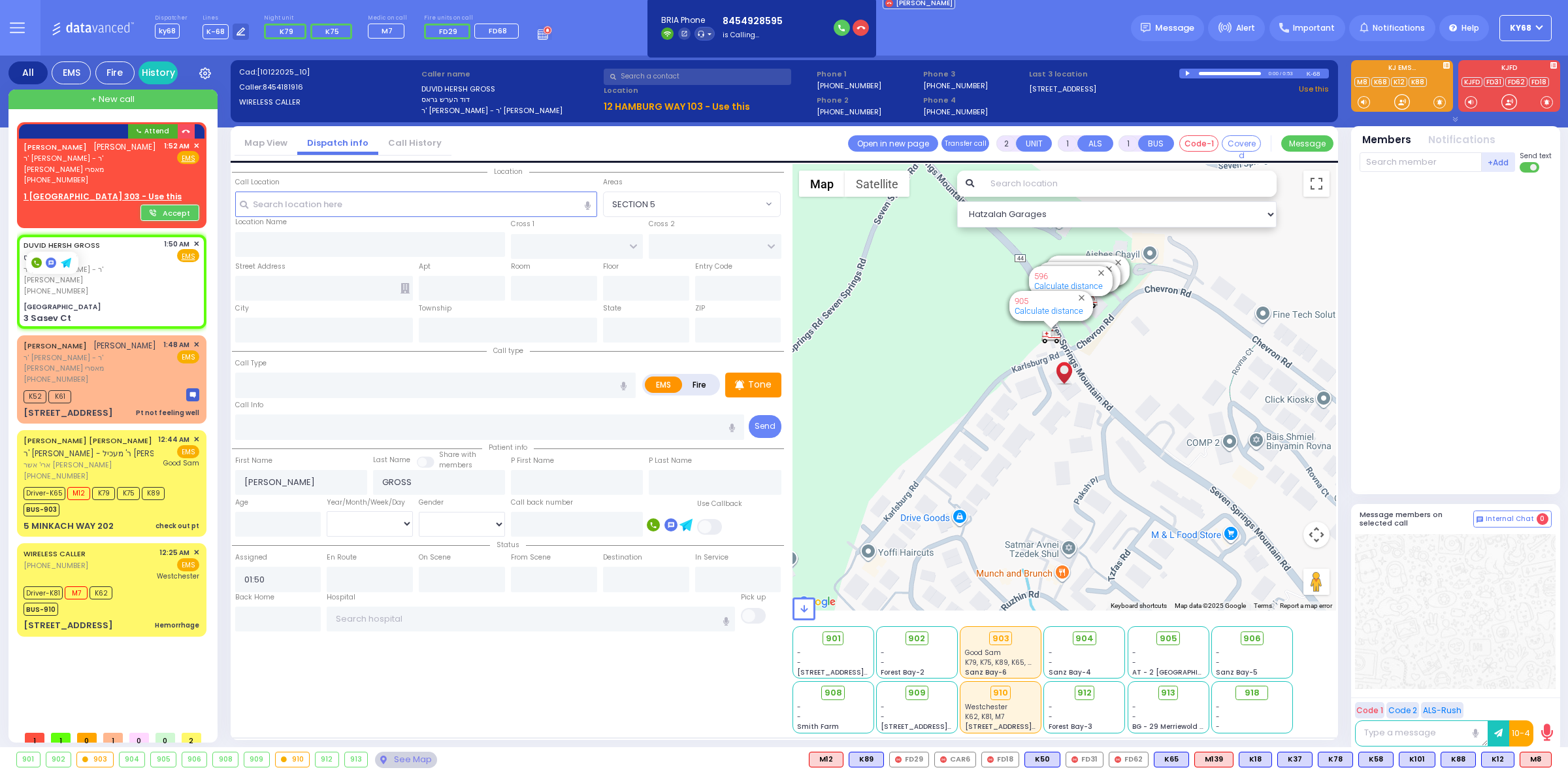
select select
radio input "true"
select select
select select "Hatzalah Garages"
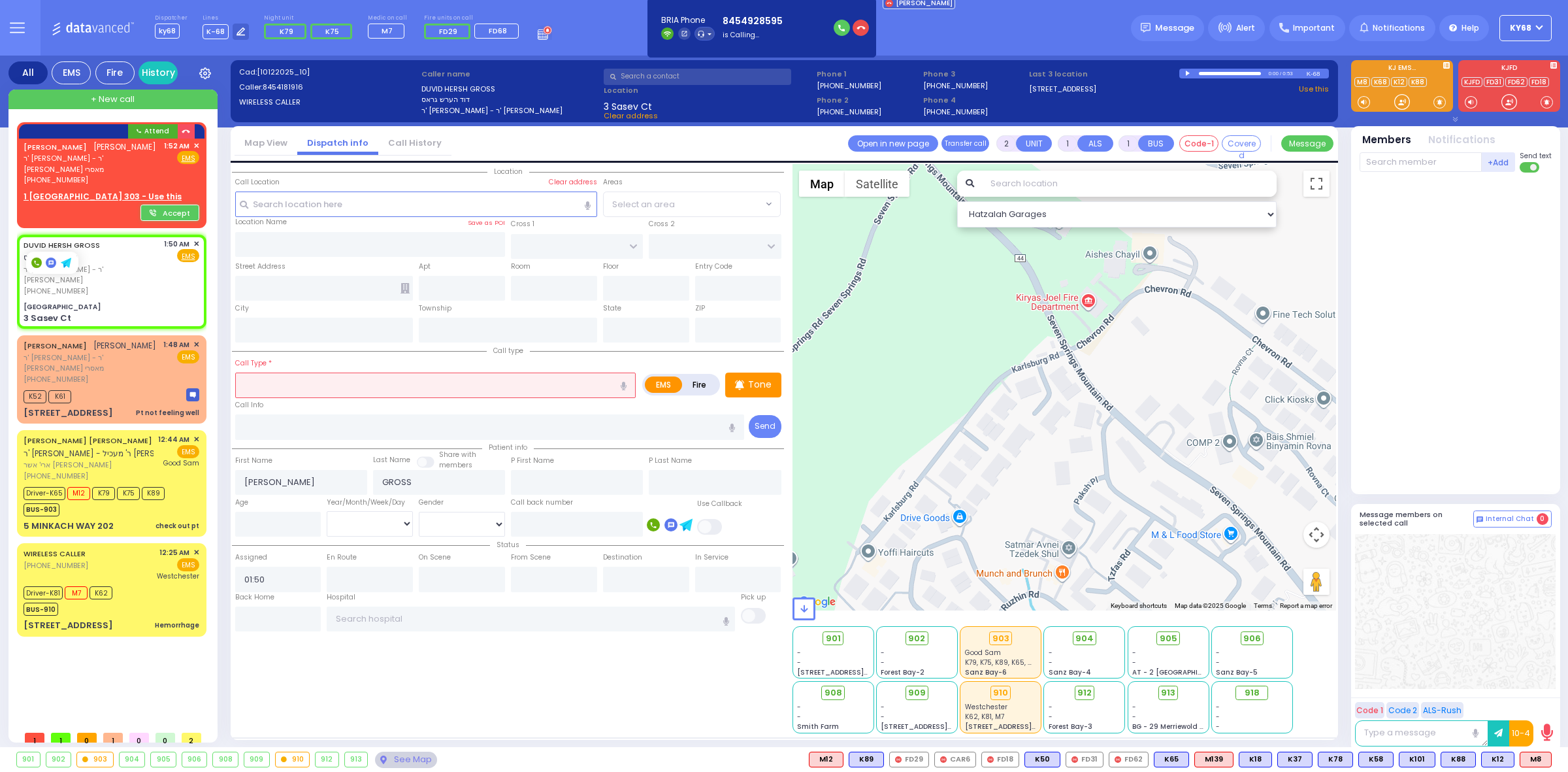
type input "Volova Road"
type input "MOUNTAIN RD"
type input "3 Sasev Ct"
type input "Monroe"
type input "[US_STATE]"
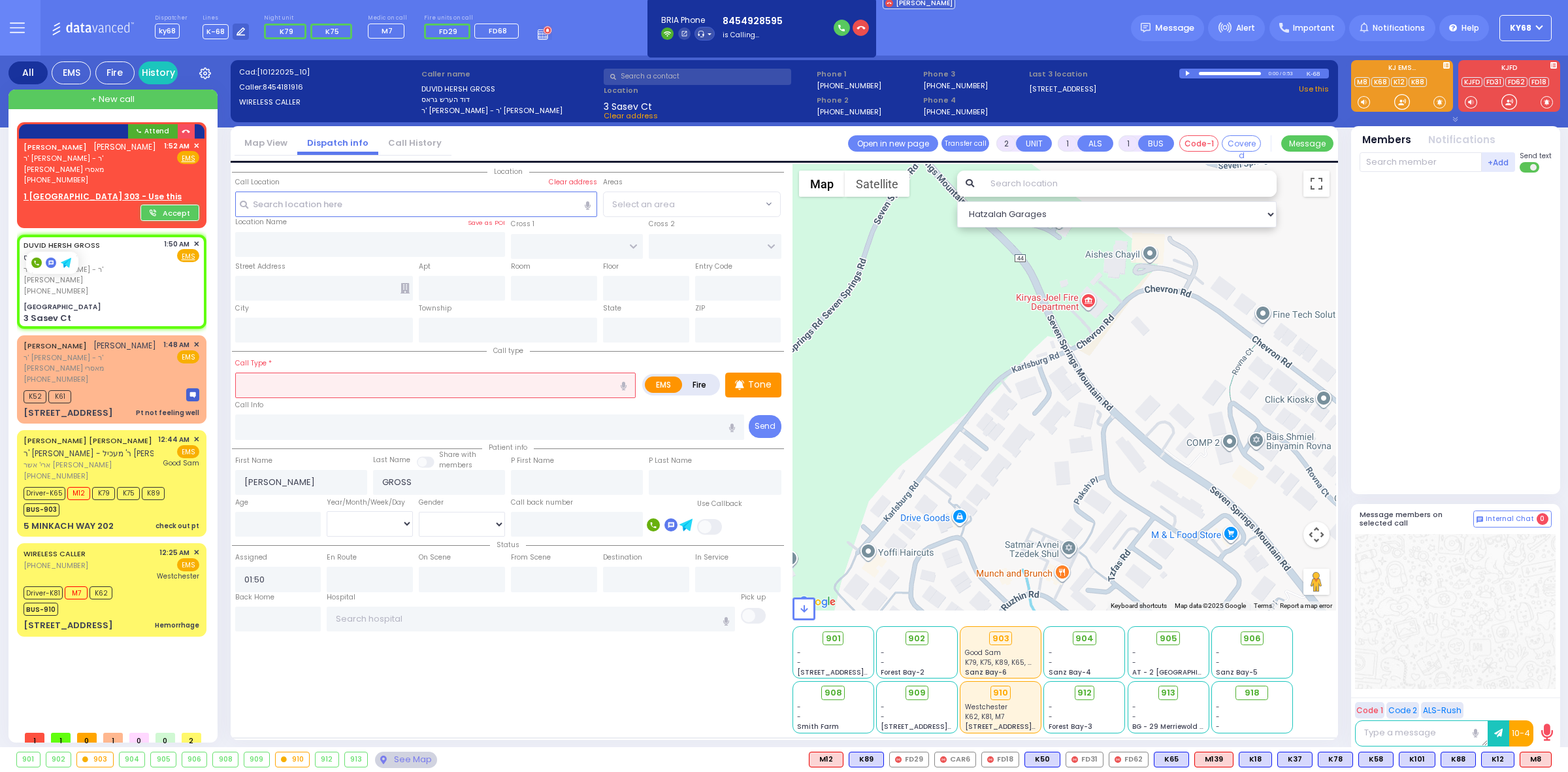
type input "10950"
select select "[GEOGRAPHIC_DATA]"
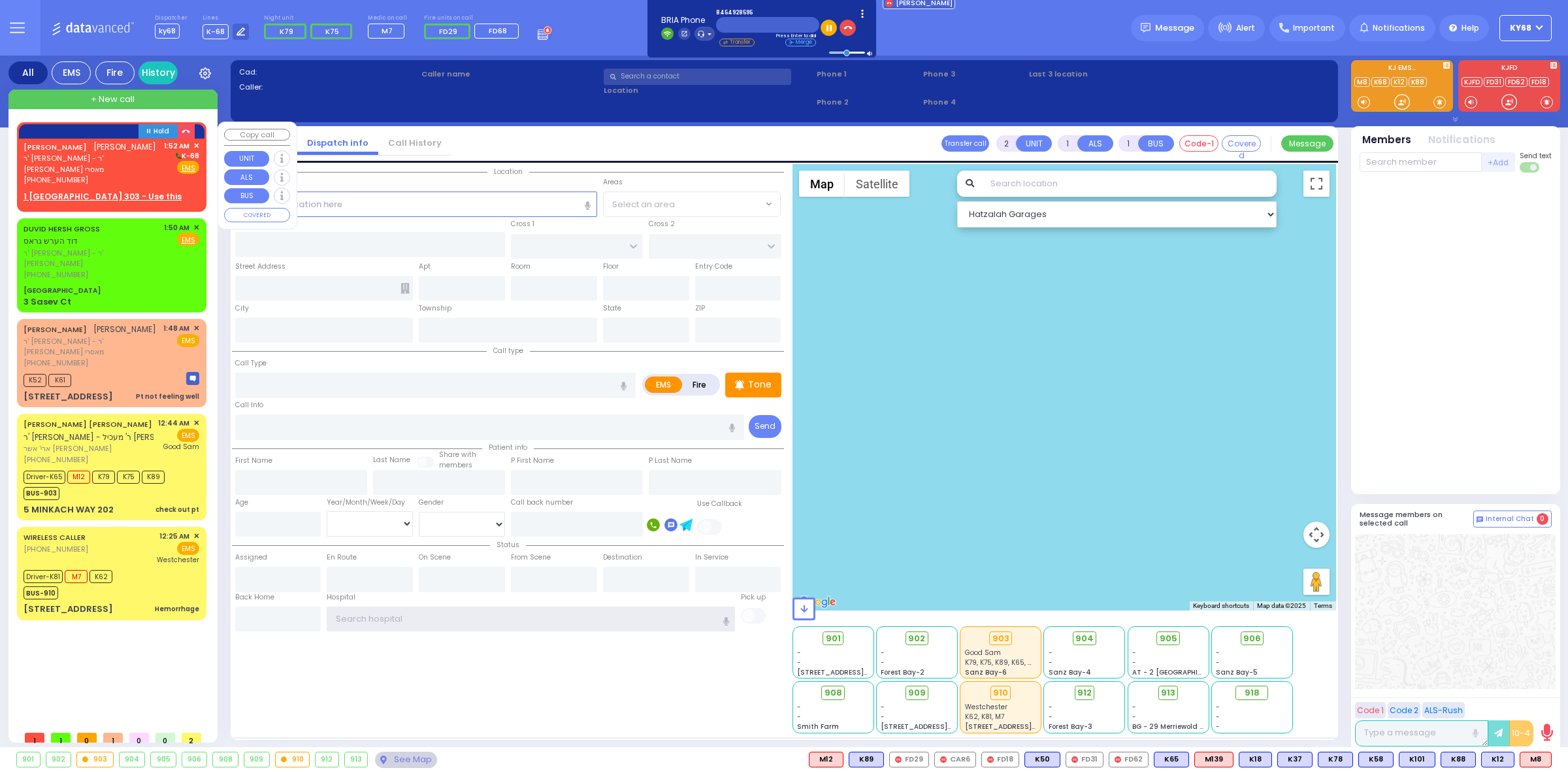
type input "ky68"
click at [102, 145] on span "[PERSON_NAME]" at bounding box center [125, 147] width 63 height 11
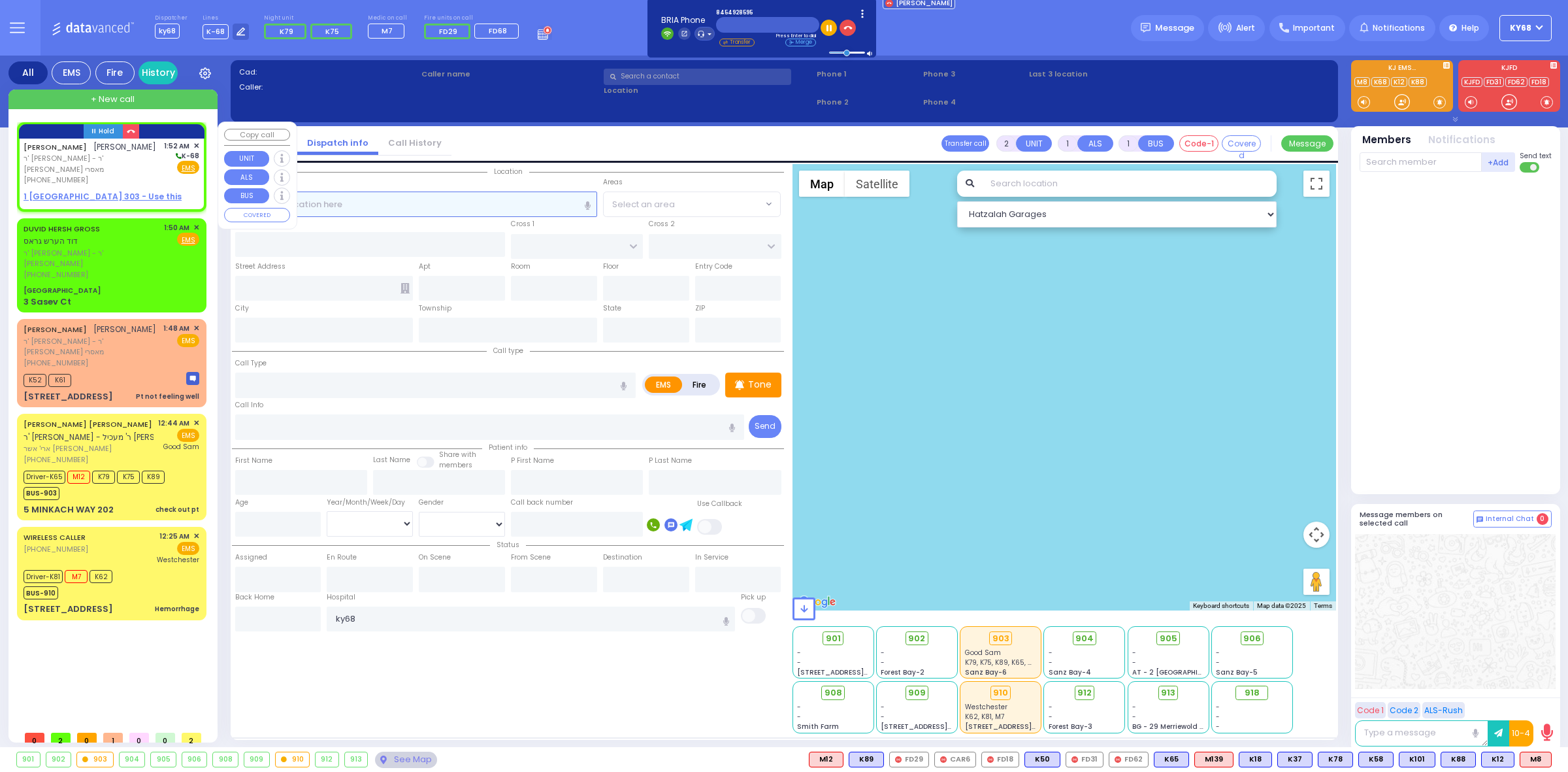
select select
radio input "true"
type input "[PERSON_NAME]"
select select
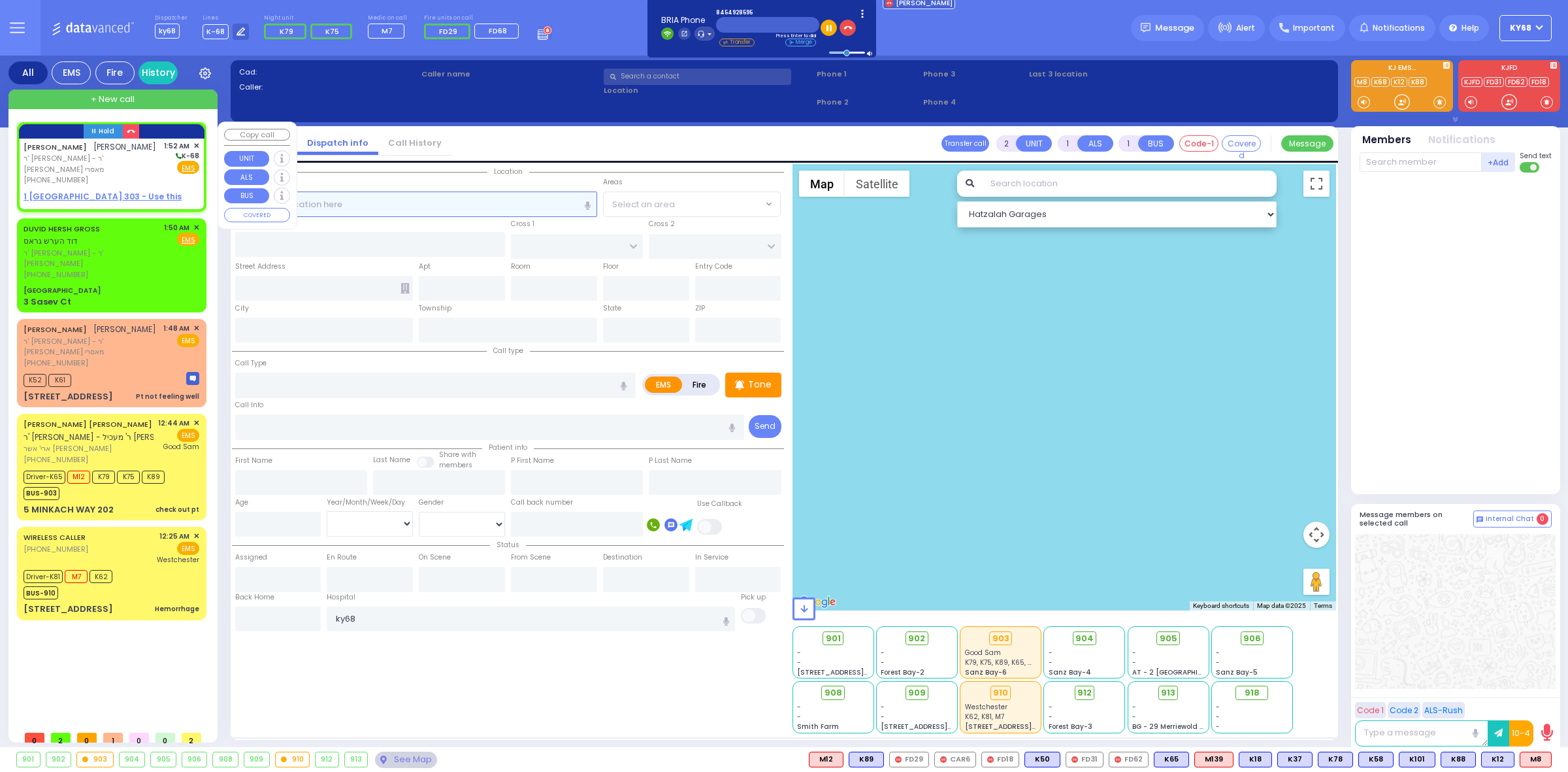
type input "01:52"
select select "Hatzalah Garages"
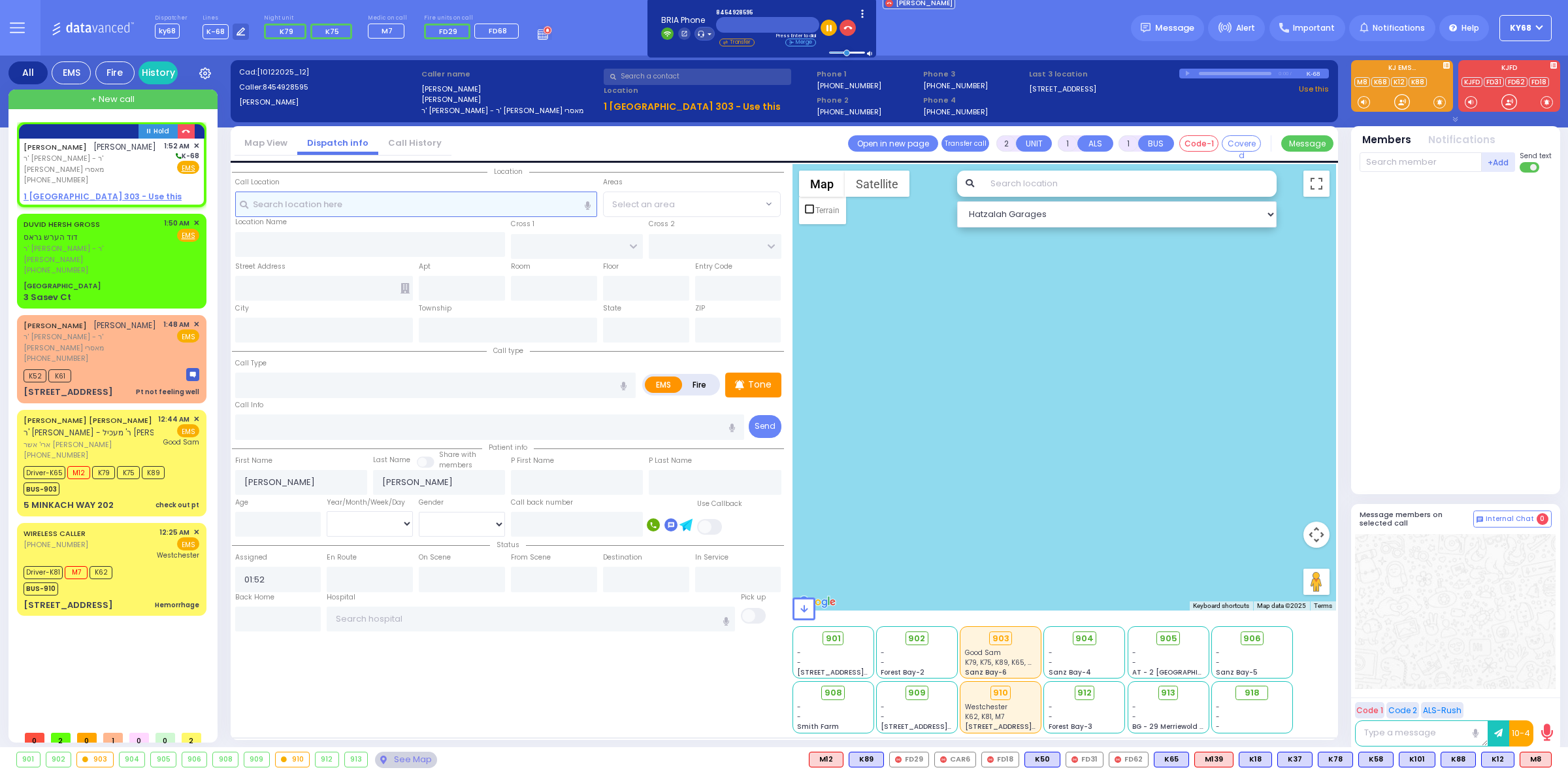
select select
radio input "true"
select select
select select "Hatzalah Garages"
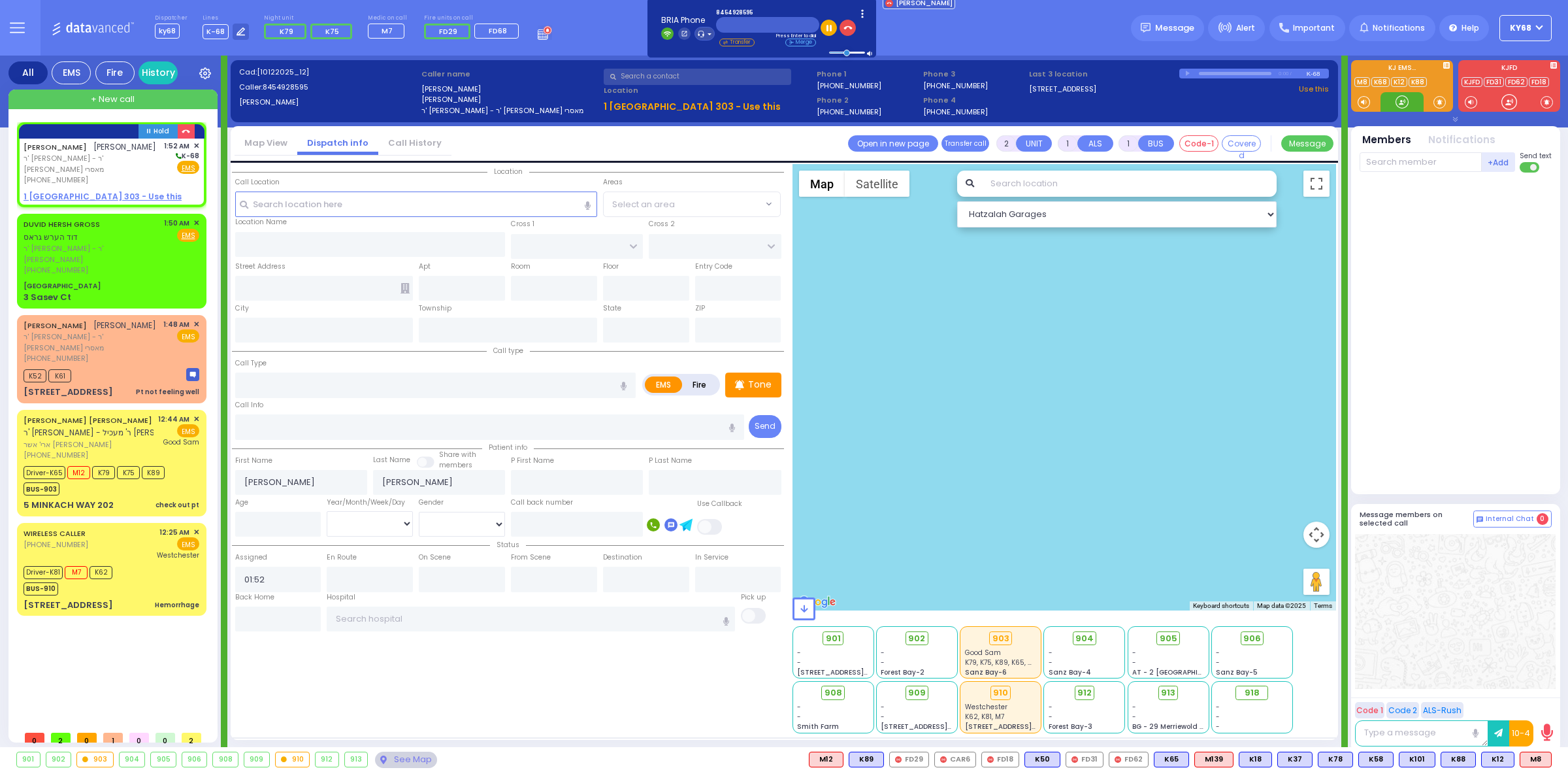
click at [1393, 108] on div at bounding box center [1401, 102] width 43 height 20
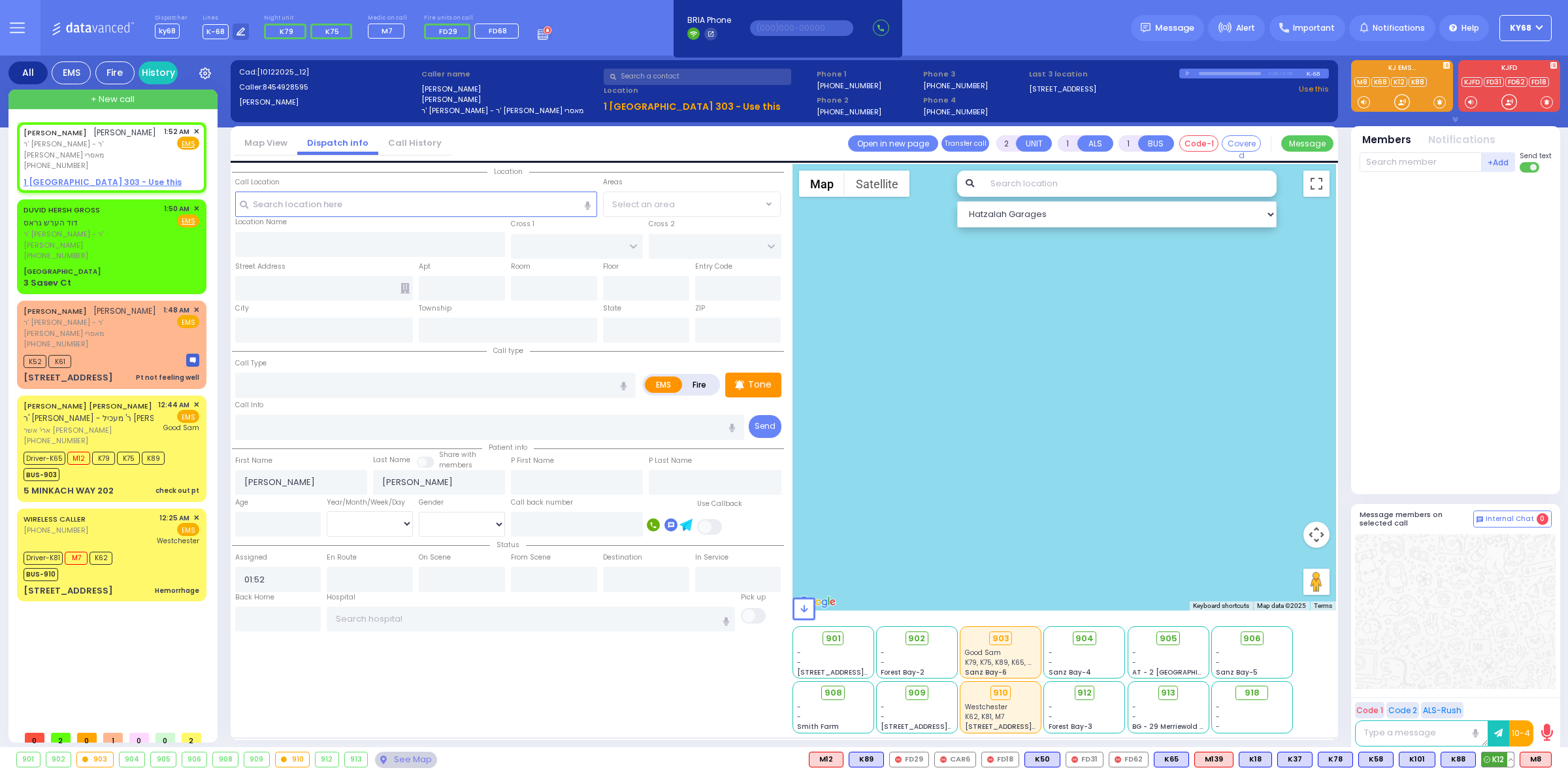
select select
radio input "true"
select select
select select "Hatzalah Garages"
click at [1510, 759] on button at bounding box center [1510, 759] width 7 height 14
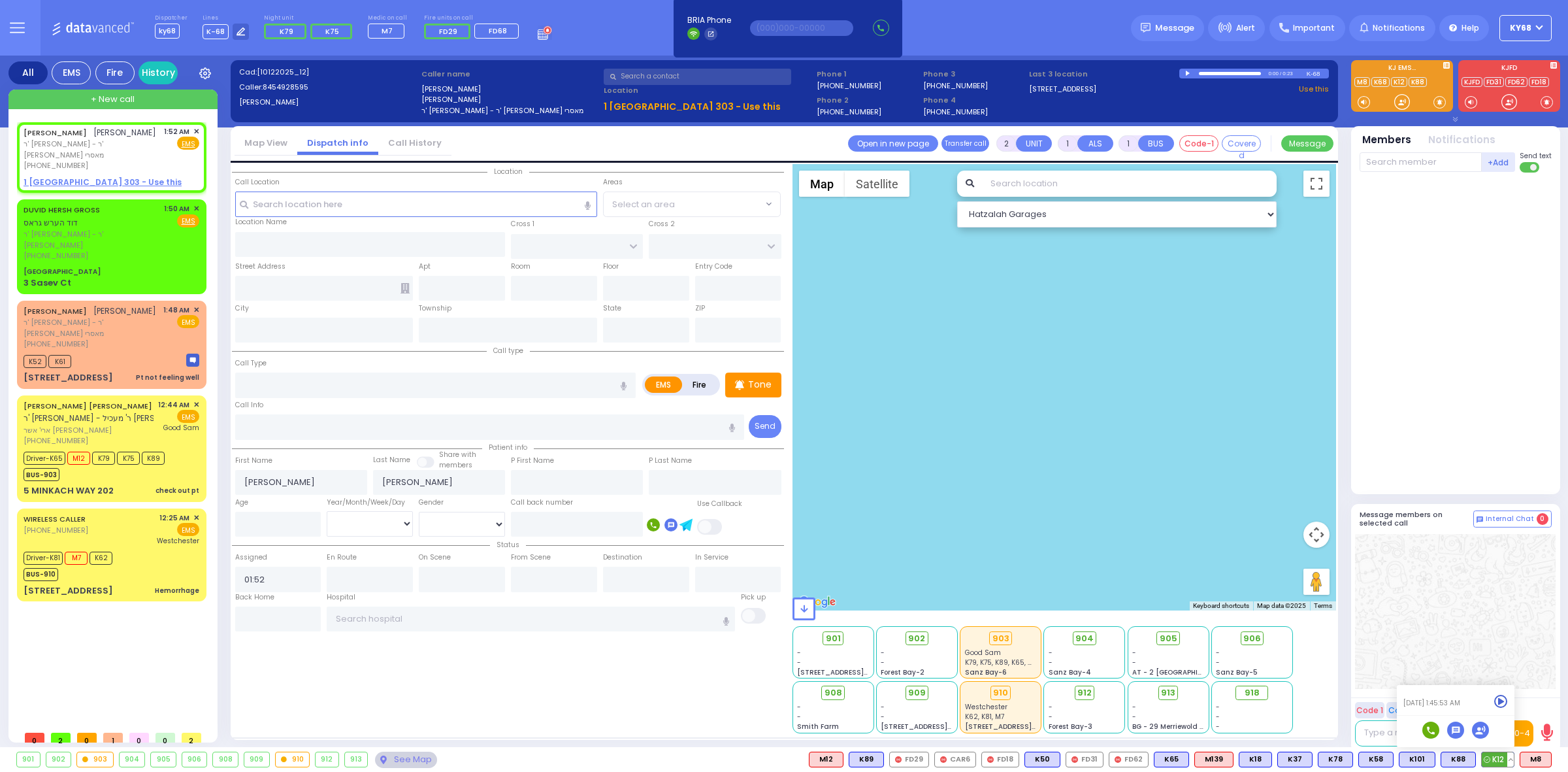
click at [1431, 730] on rect at bounding box center [1430, 729] width 17 height 17
type input "3478178395"
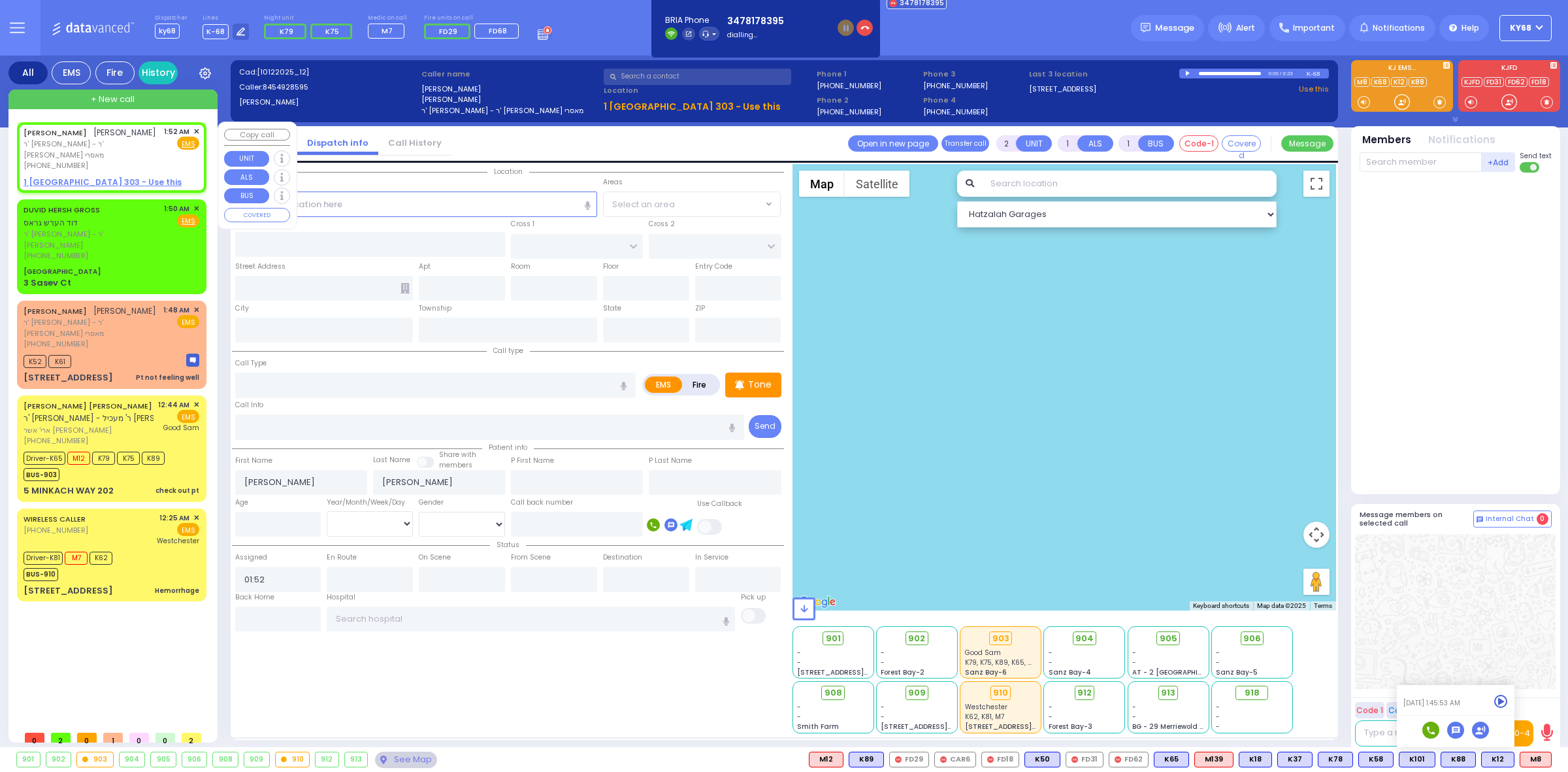
click at [196, 129] on span "✕" at bounding box center [196, 131] width 6 height 11
click at [1457, 348] on div at bounding box center [1456, 330] width 195 height 305
click at [196, 128] on span "✕" at bounding box center [196, 131] width 6 height 11
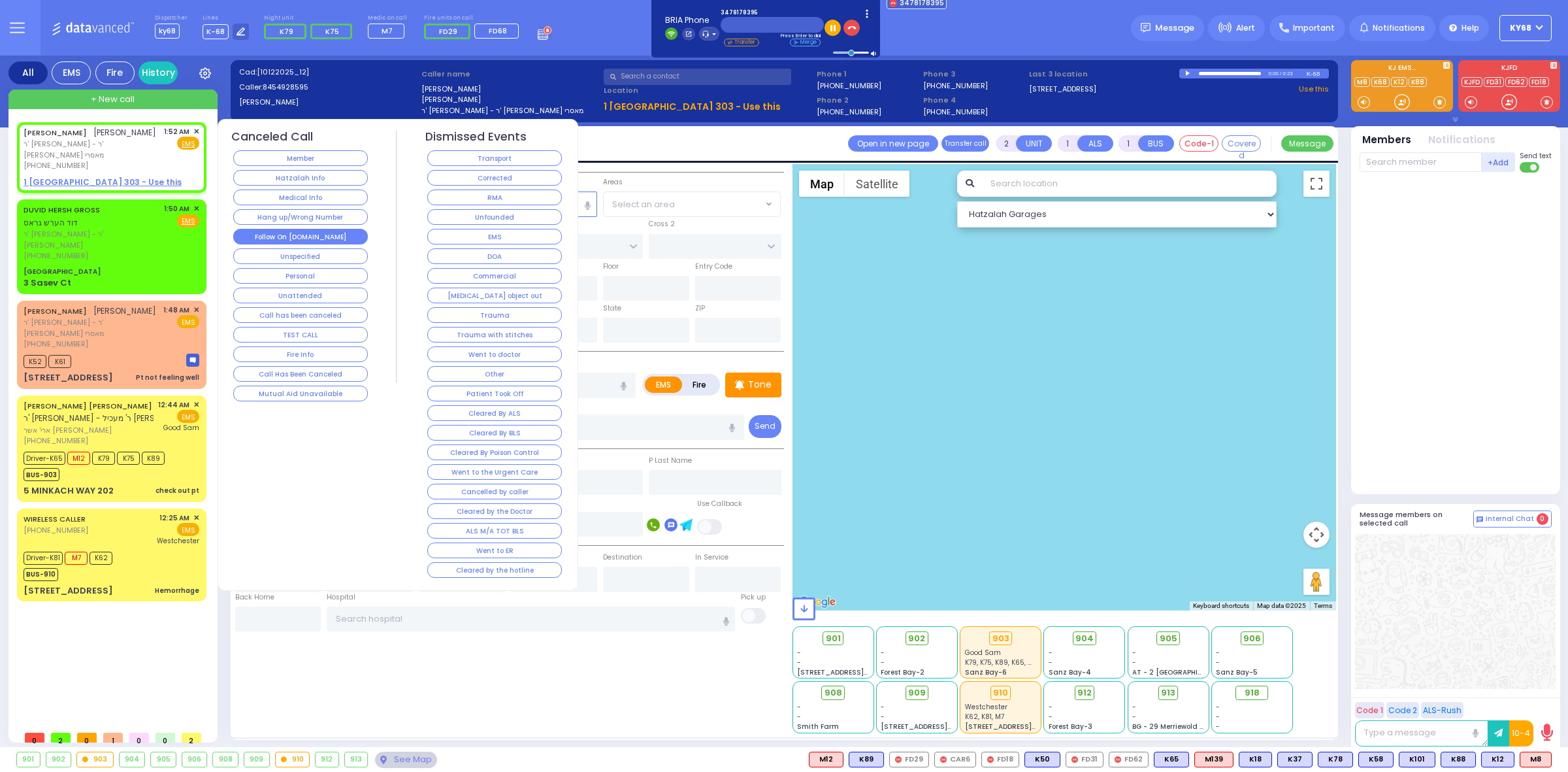
click at [355, 239] on button "Follow On [DOMAIN_NAME]" at bounding box center [300, 236] width 135 height 16
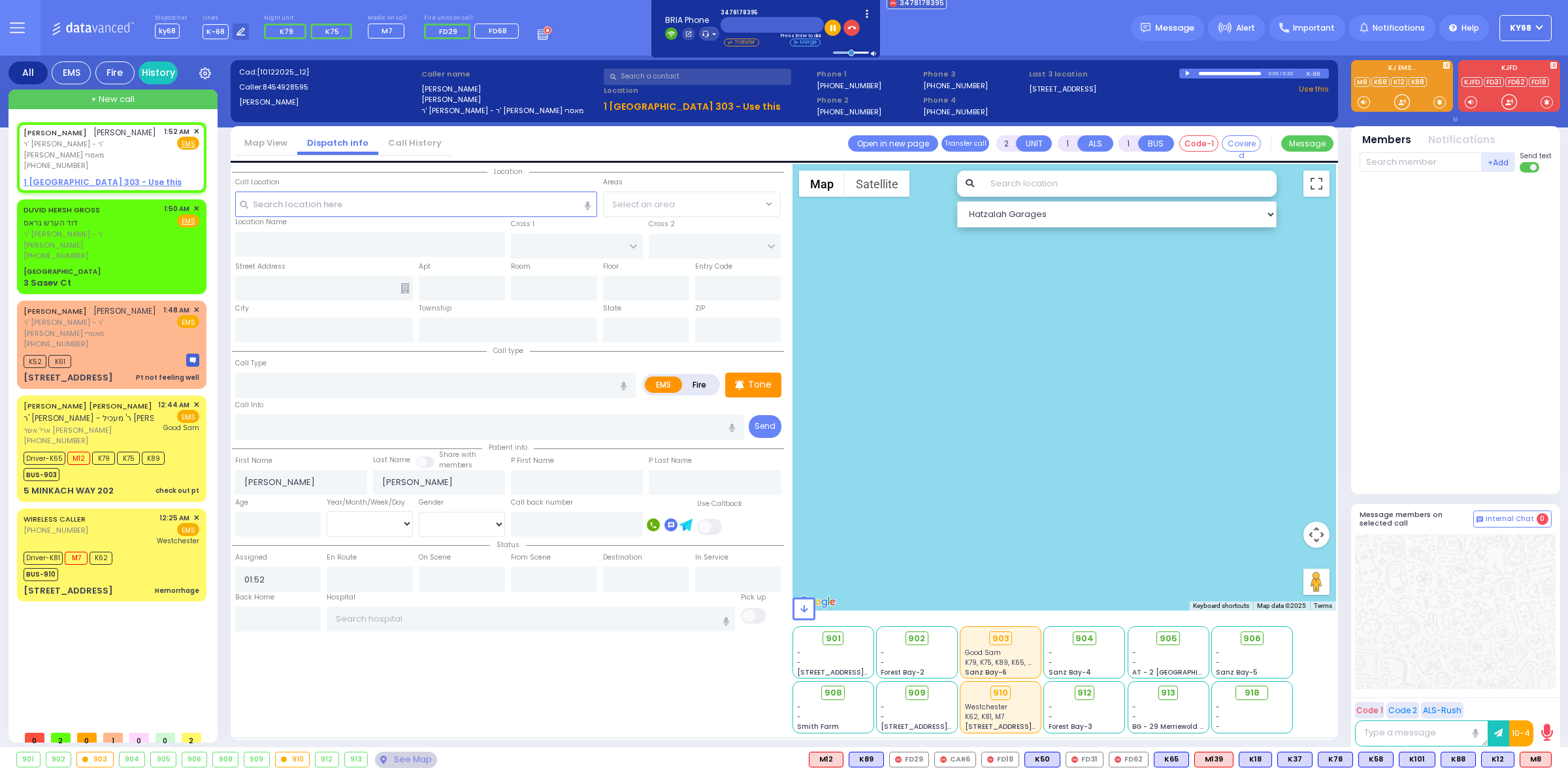
select select
radio input "true"
select select
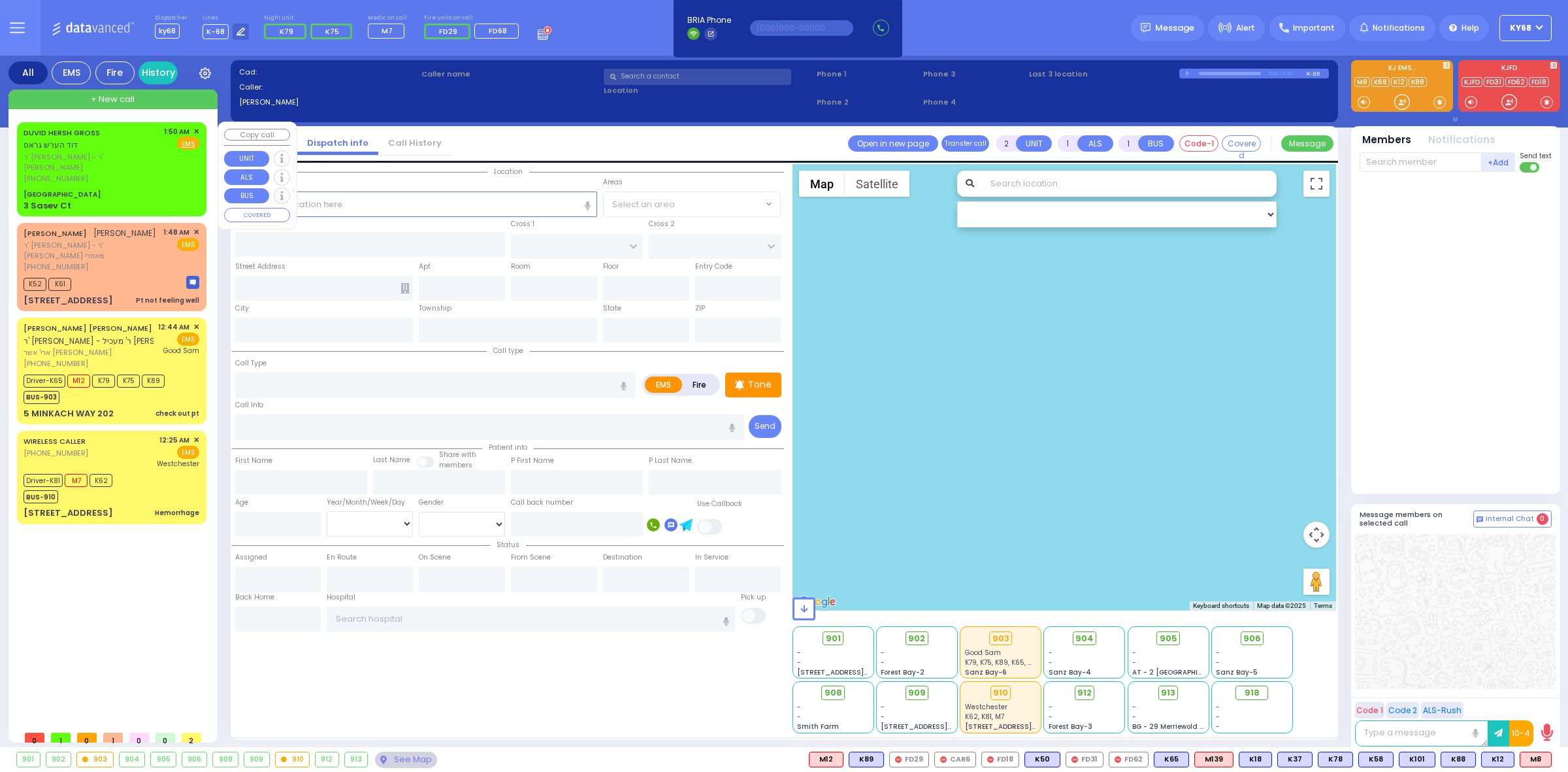
click at [140, 152] on span "ר' מאיר - ר' אהרן יוסף לאנדא" at bounding box center [92, 163] width 136 height 22
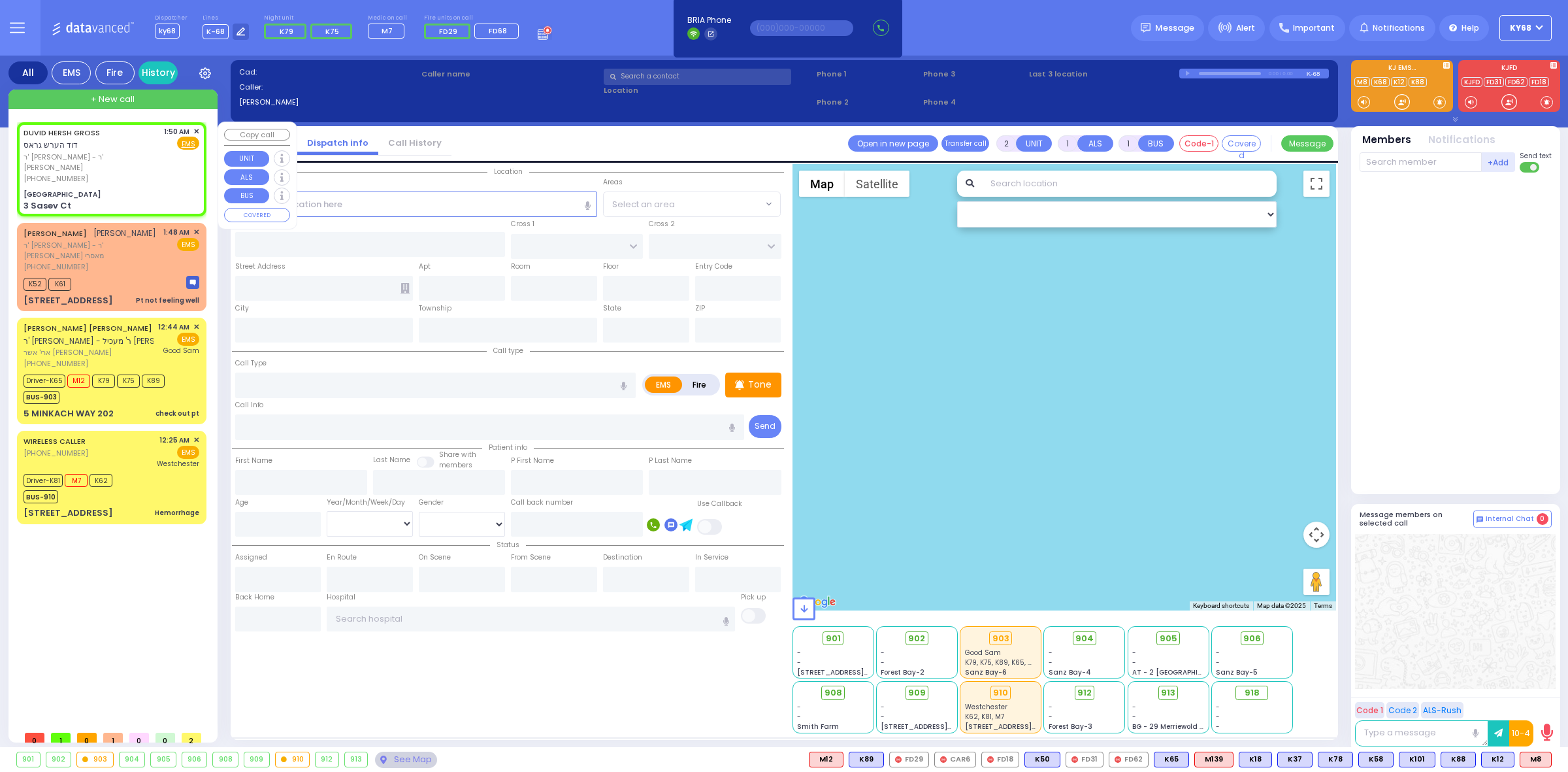
select select
radio input "true"
type input "DUVID HERSH"
type input "GROSS"
select select
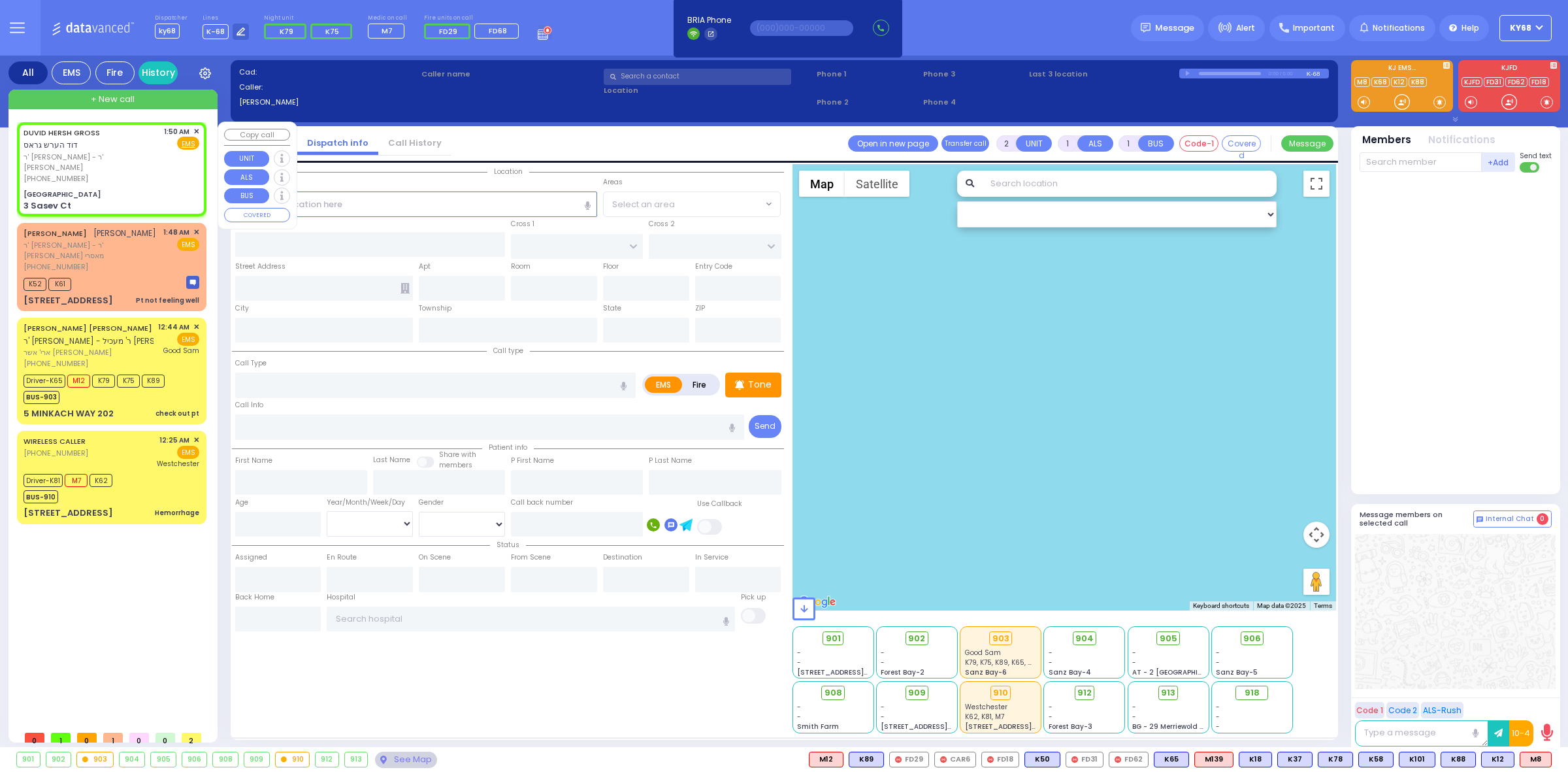
type input "01:50"
select select "Hatzalah Garages"
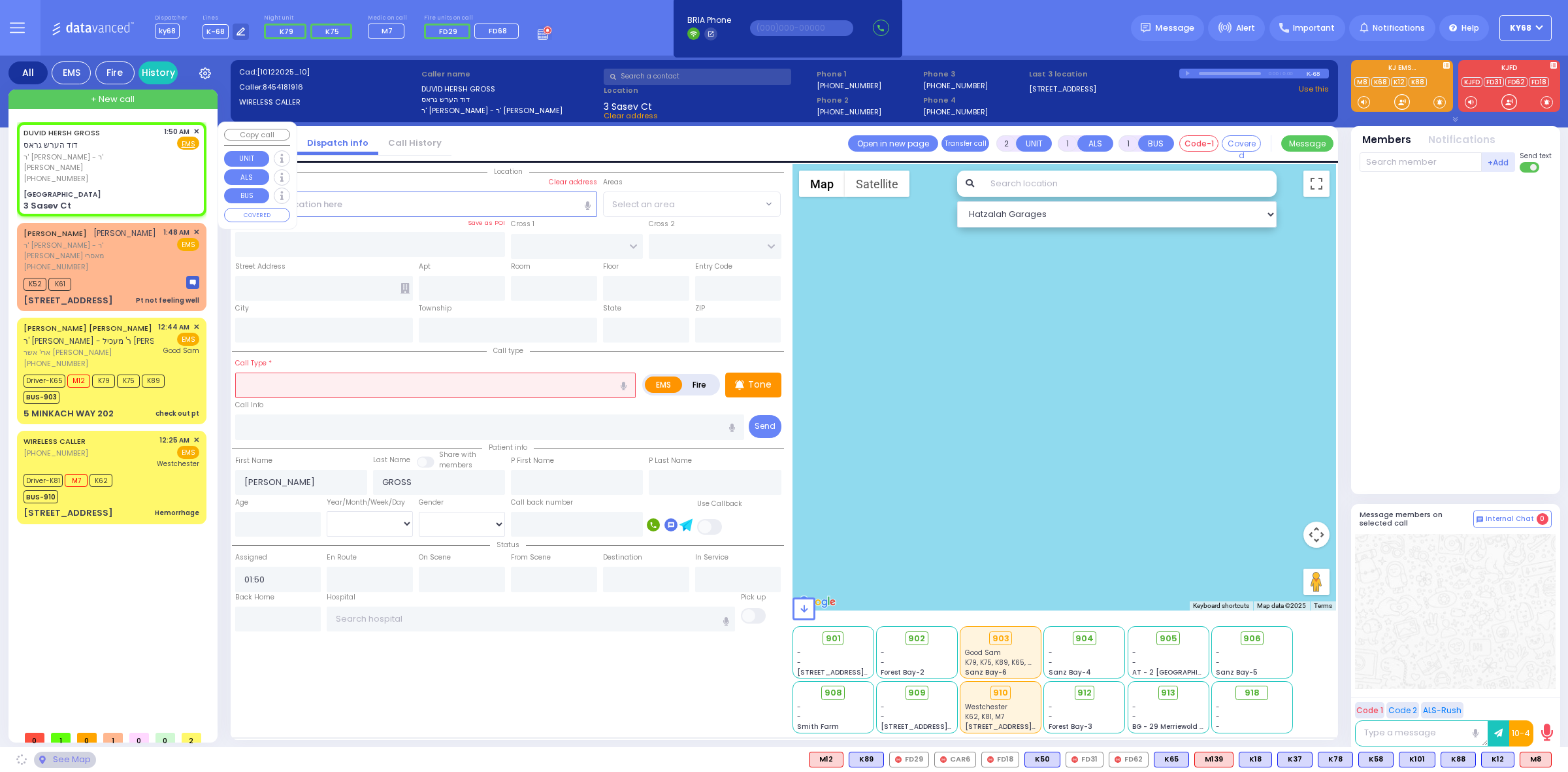
type input "Volova Road"
type input "MOUNTAIN RD"
type input "3 Sasev Ct"
type input "Monroe"
type input "[US_STATE]"
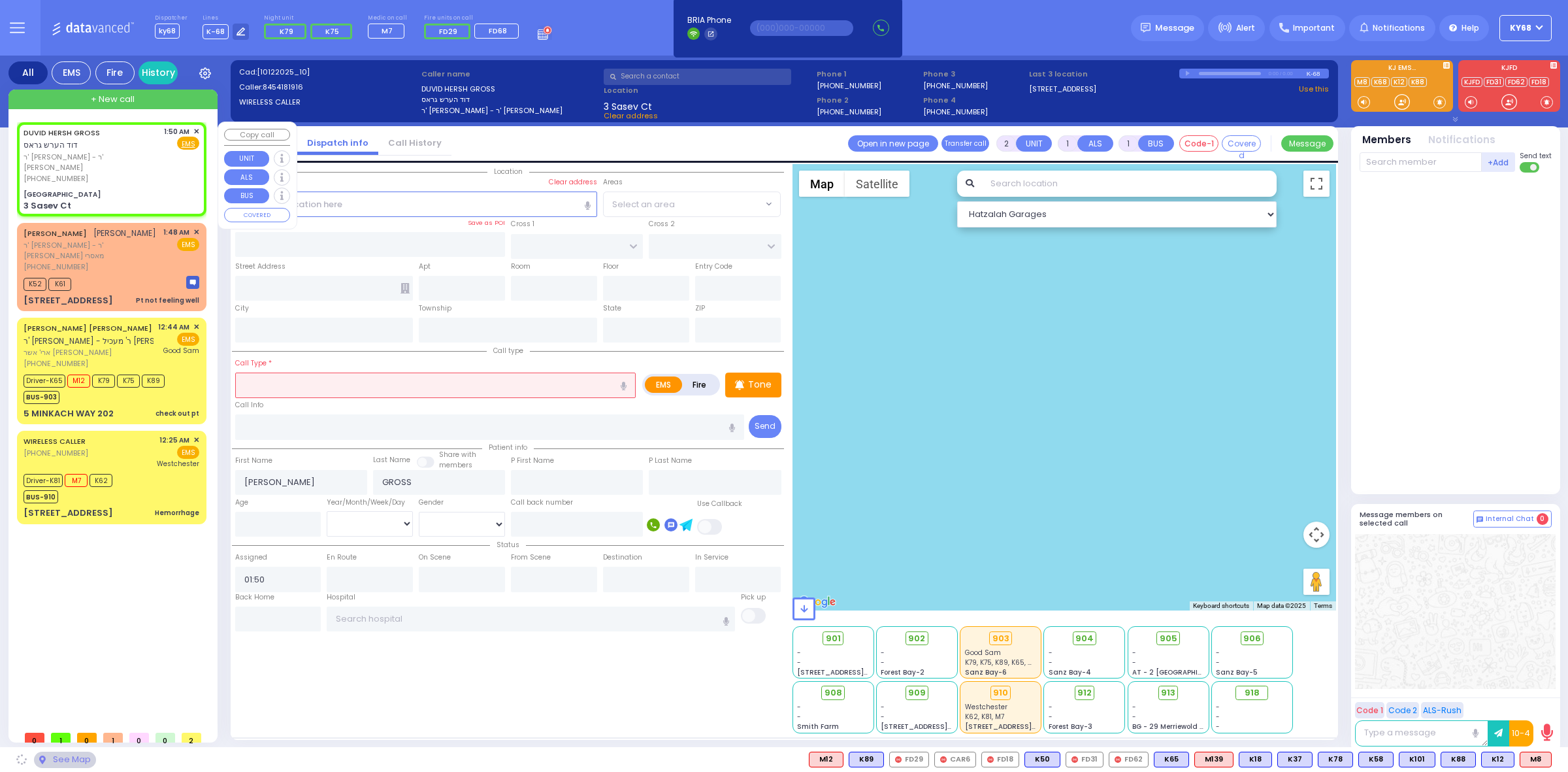
type input "10950"
select select "BLOOMING GROVE"
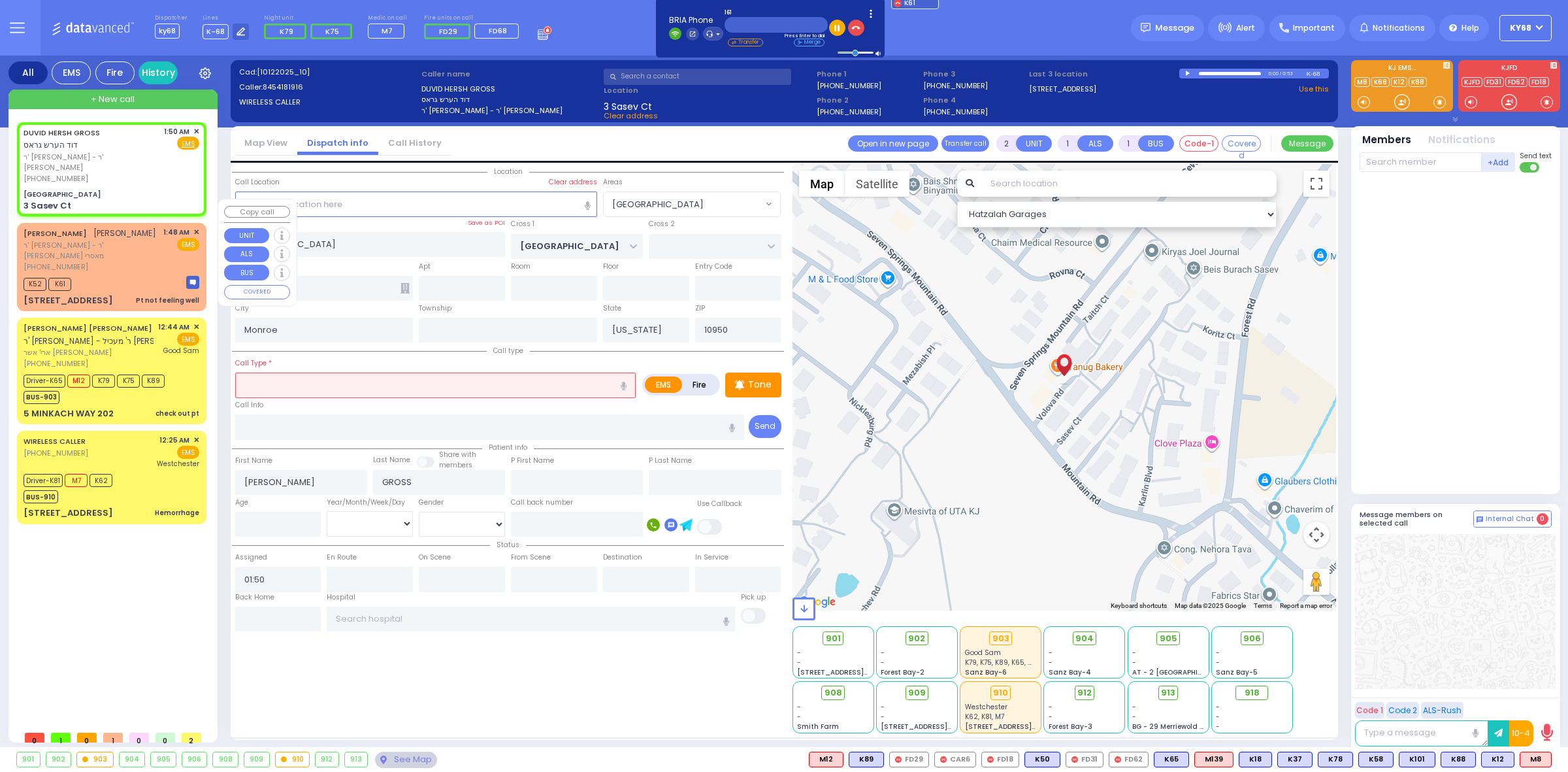
click at [43, 277] on span "K52" at bounding box center [35, 283] width 23 height 13
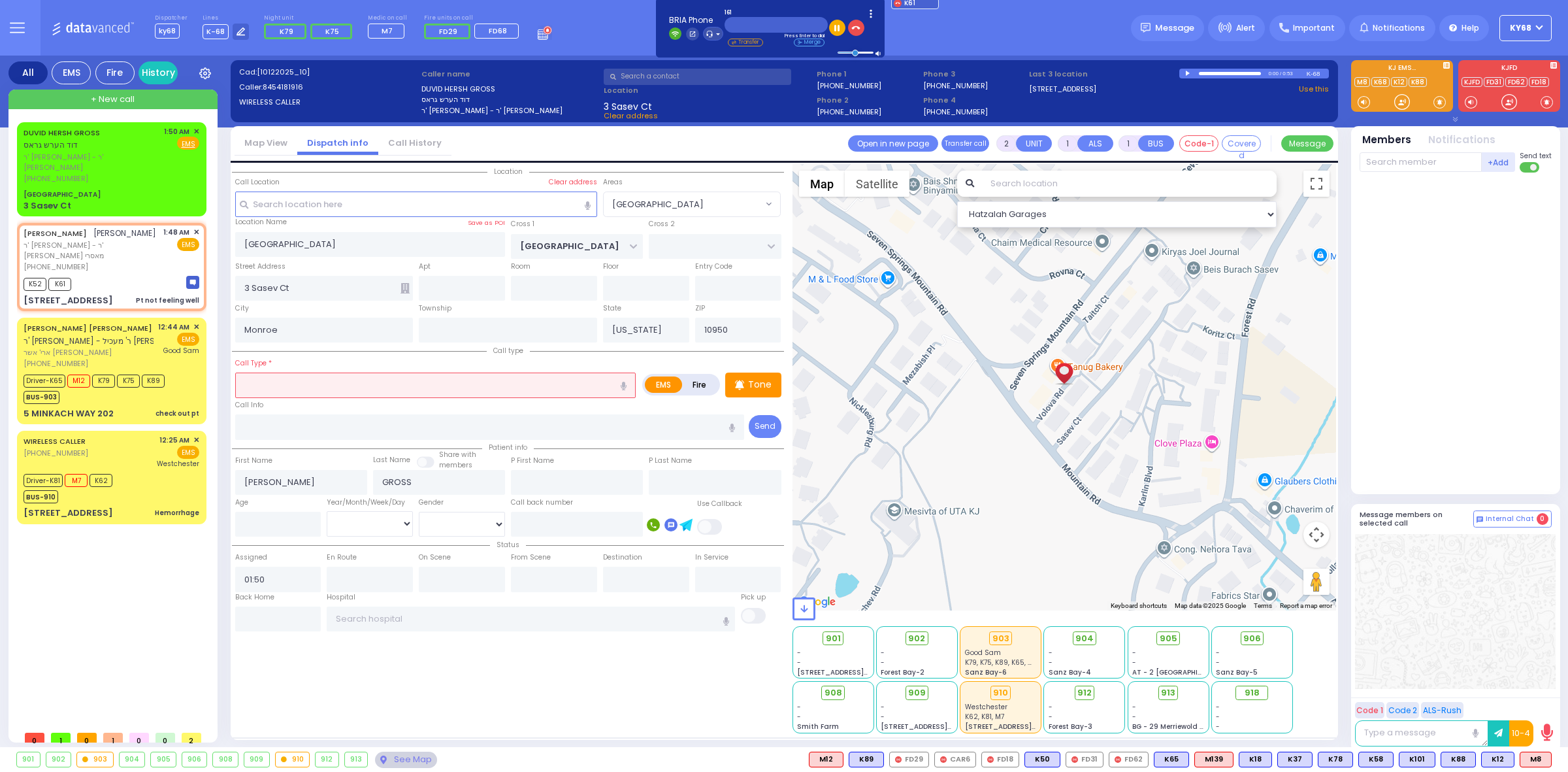
type input "1"
type input "0"
select select
type input "Pt not feeling well"
radio input "true"
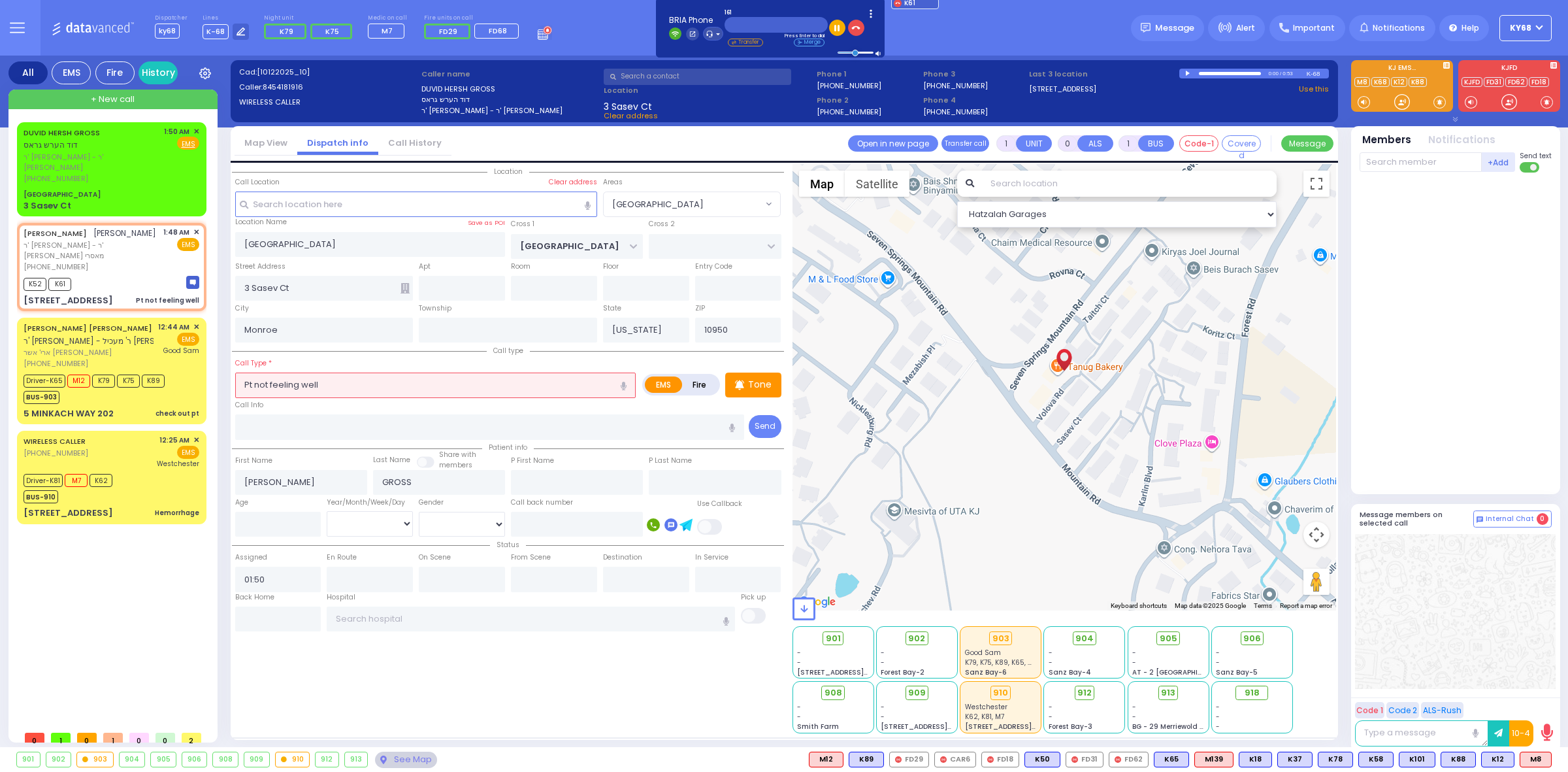
type input "[PERSON_NAME]"
select select
type input "01:48"
type input "01:49"
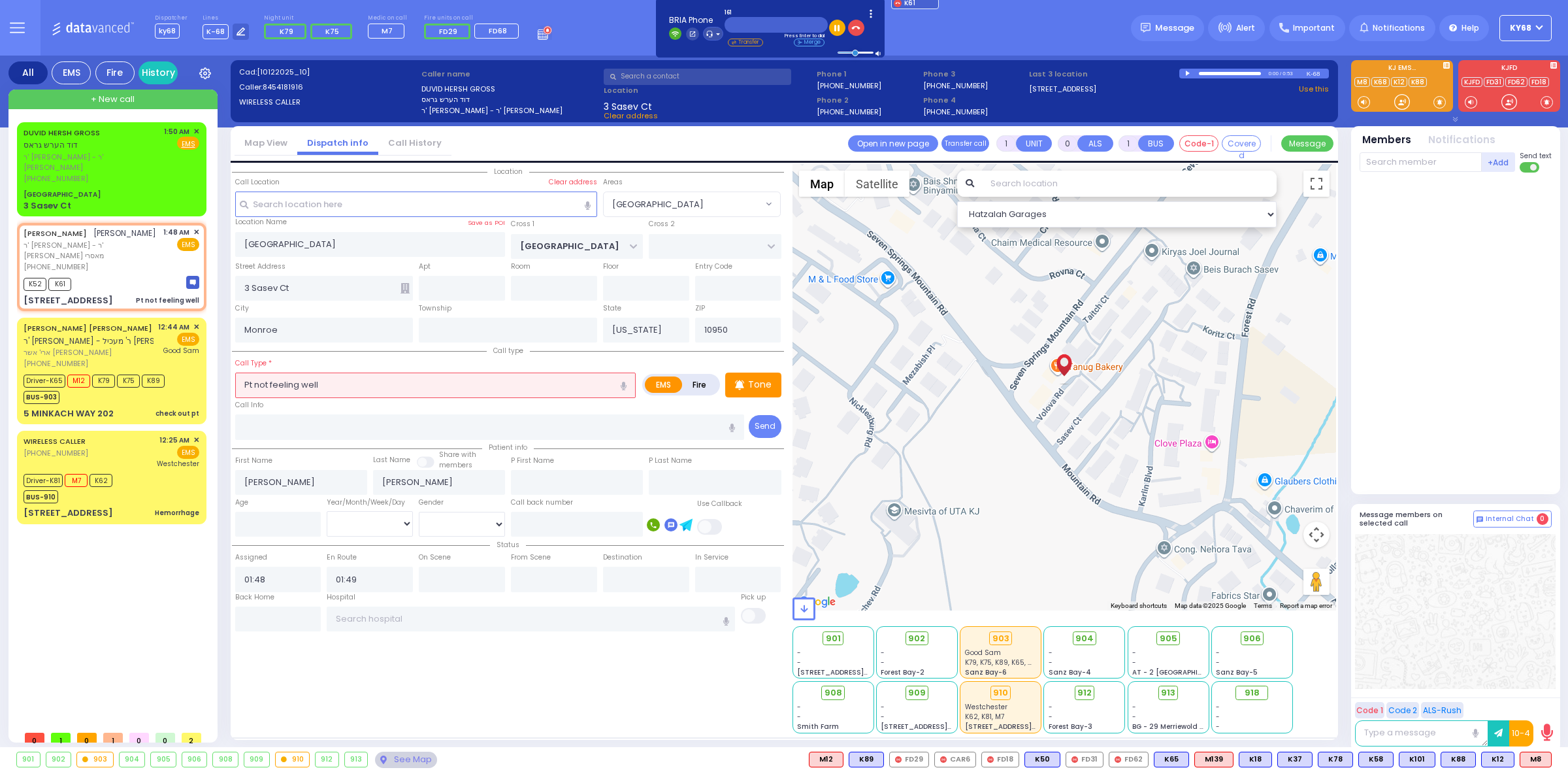
type input "SEVEN SPRINGS MOUNTAIN RD"
type input "CHEVRON RD"
type input "1 KARLSBURG RD"
type input "303"
select select "Hatzalah Garages"
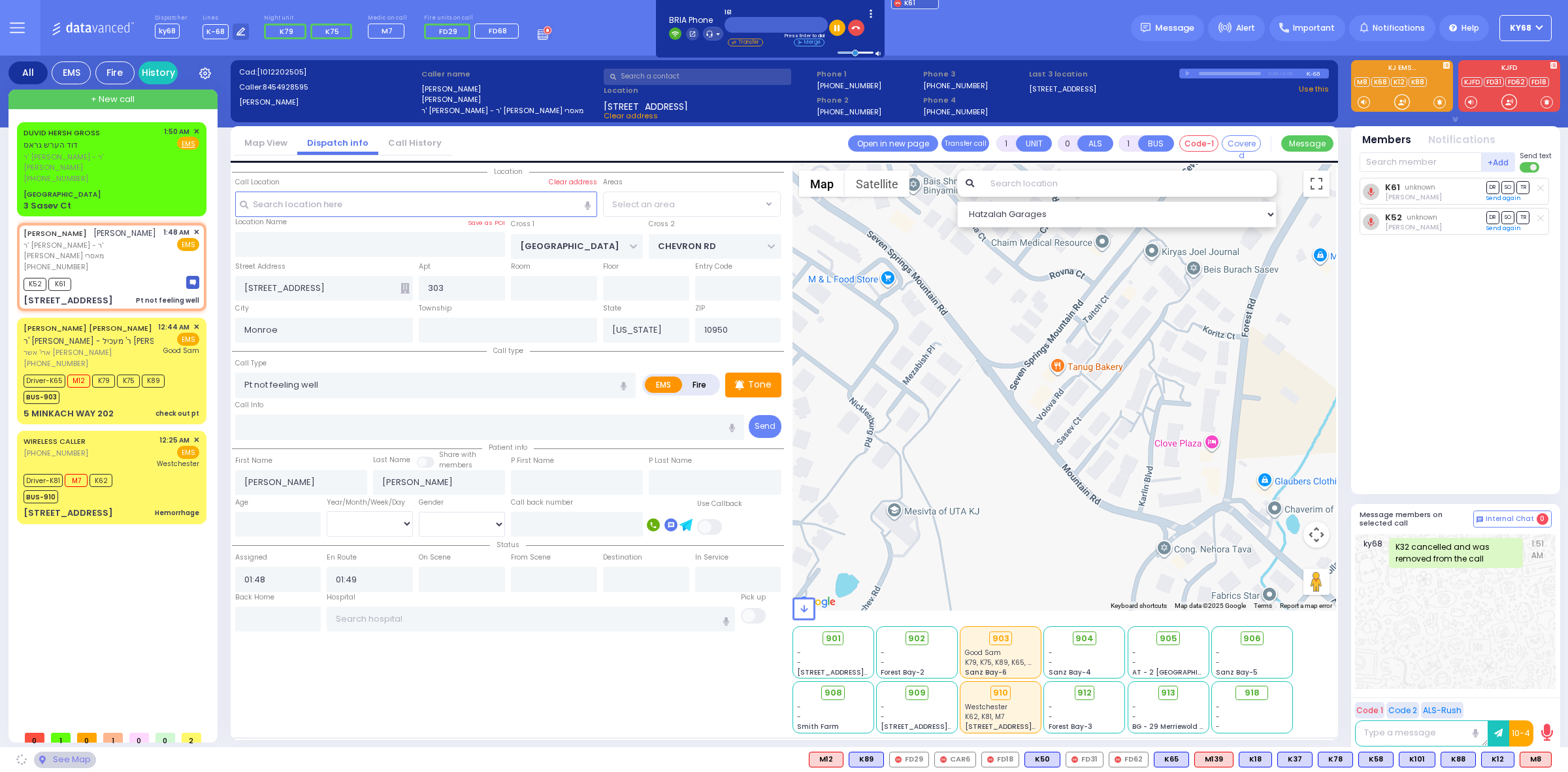
select select "SECTION 5"
click at [1419, 170] on input "text" at bounding box center [1420, 163] width 123 height 20
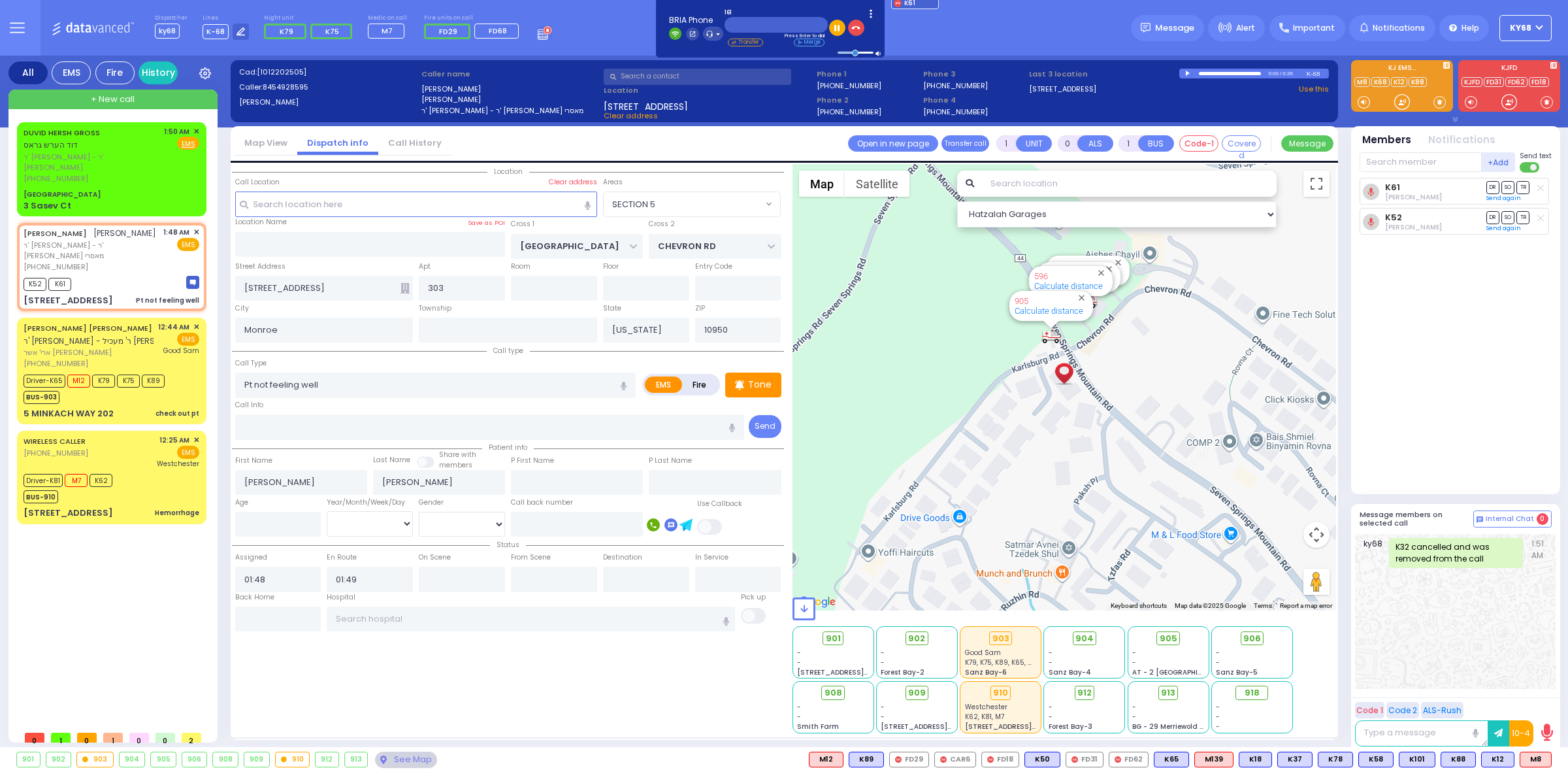
click at [1528, 169] on span at bounding box center [1530, 167] width 21 height 10
click at [867, 161] on input "checkbox" at bounding box center [867, 161] width 0 height 0
click at [1539, 181] on div at bounding box center [1540, 187] width 13 height 13
click at [1391, 157] on input "text" at bounding box center [1420, 163] width 123 height 20
select select
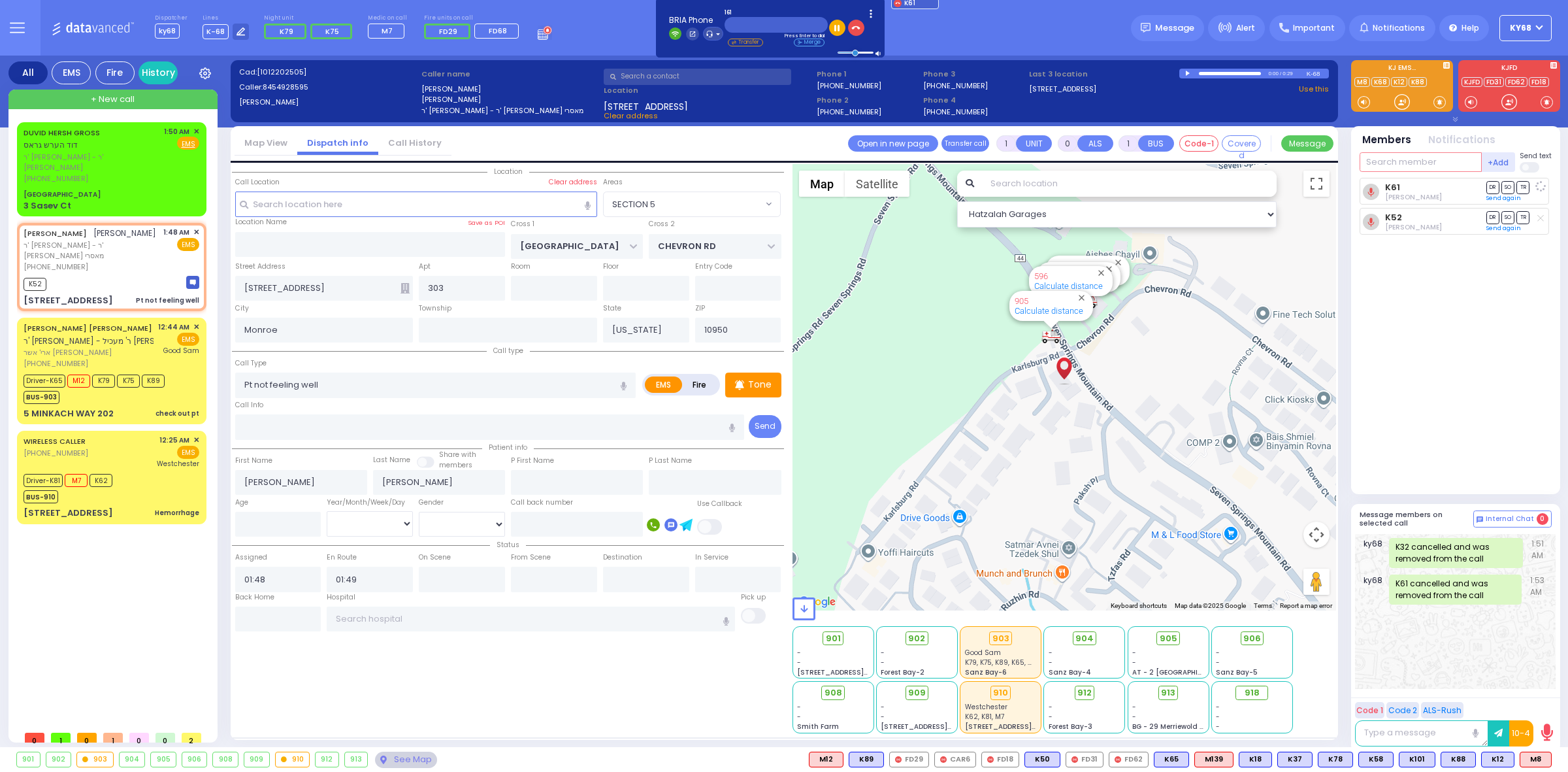
radio input "true"
select select
select select "Hatzalah Garages"
type input "7"
select select "SECTION 5"
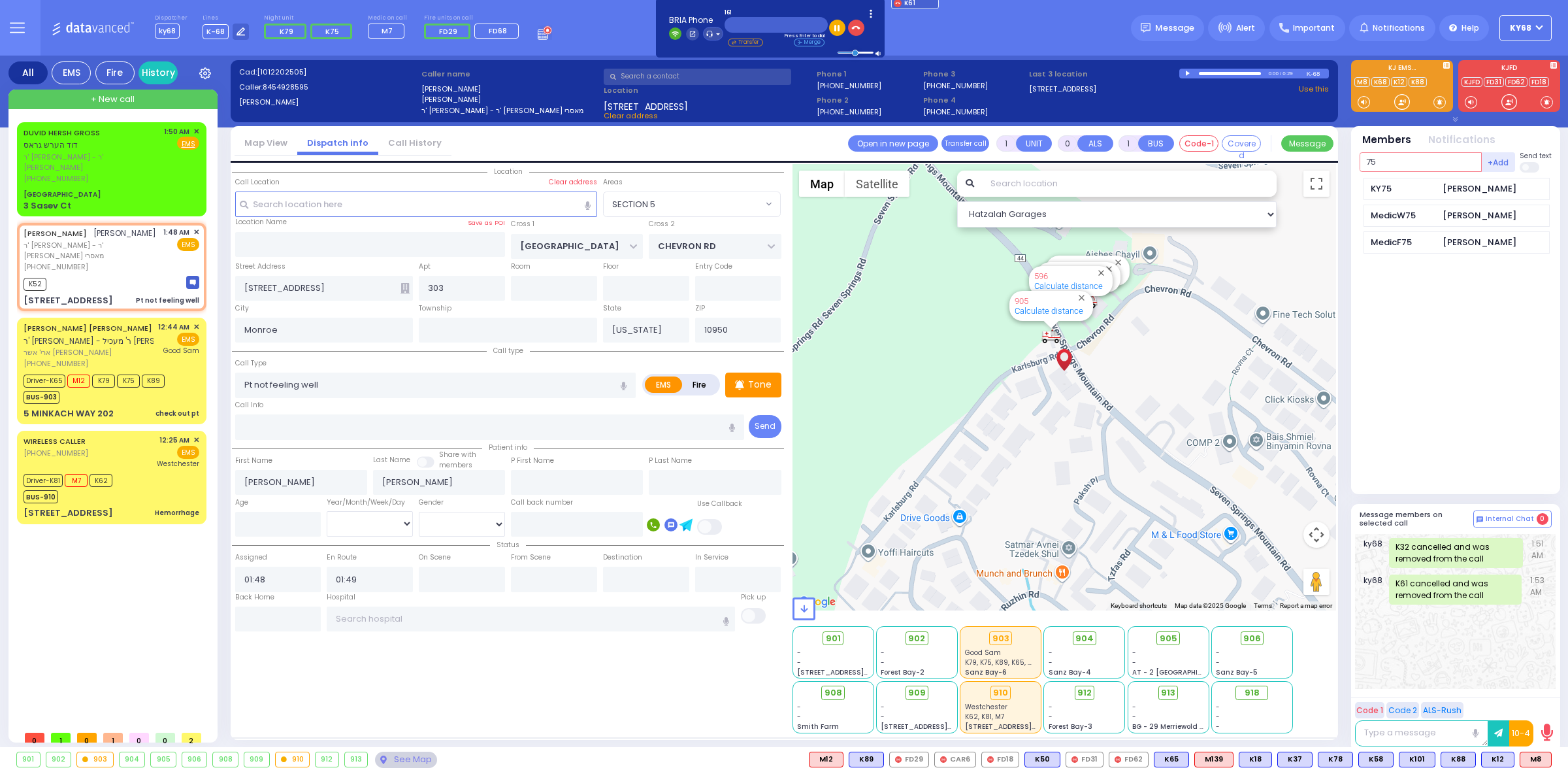
type input "75"
select select
radio input "true"
select select
select select "Hatzalah Garages"
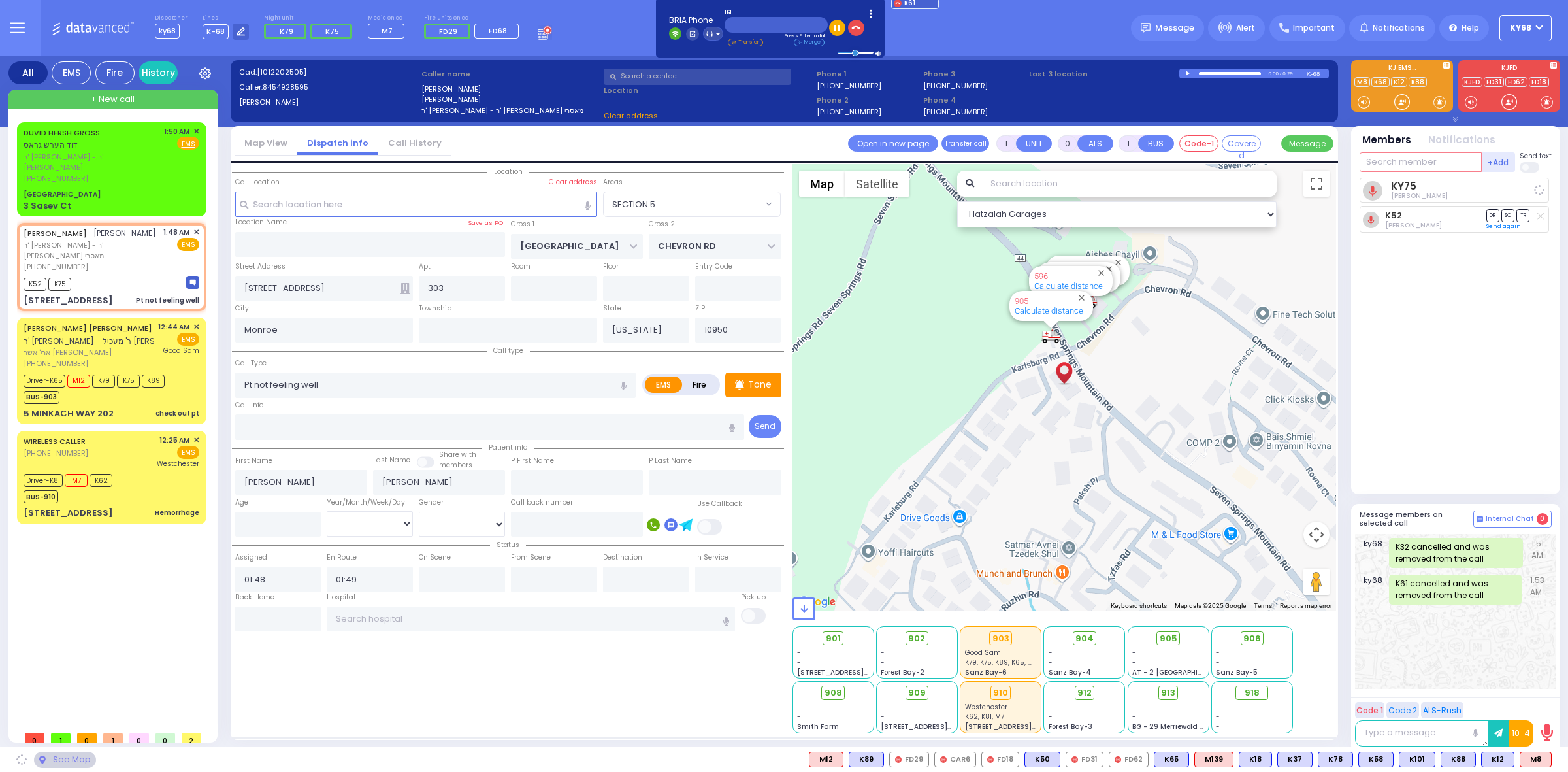
select select "SECTION 5"
click at [1536, 164] on span at bounding box center [1530, 167] width 21 height 10
click at [867, 161] on input "checkbox" at bounding box center [867, 161] width 0 height 0
click at [1371, 224] on icon at bounding box center [1371, 225] width 7 height 9
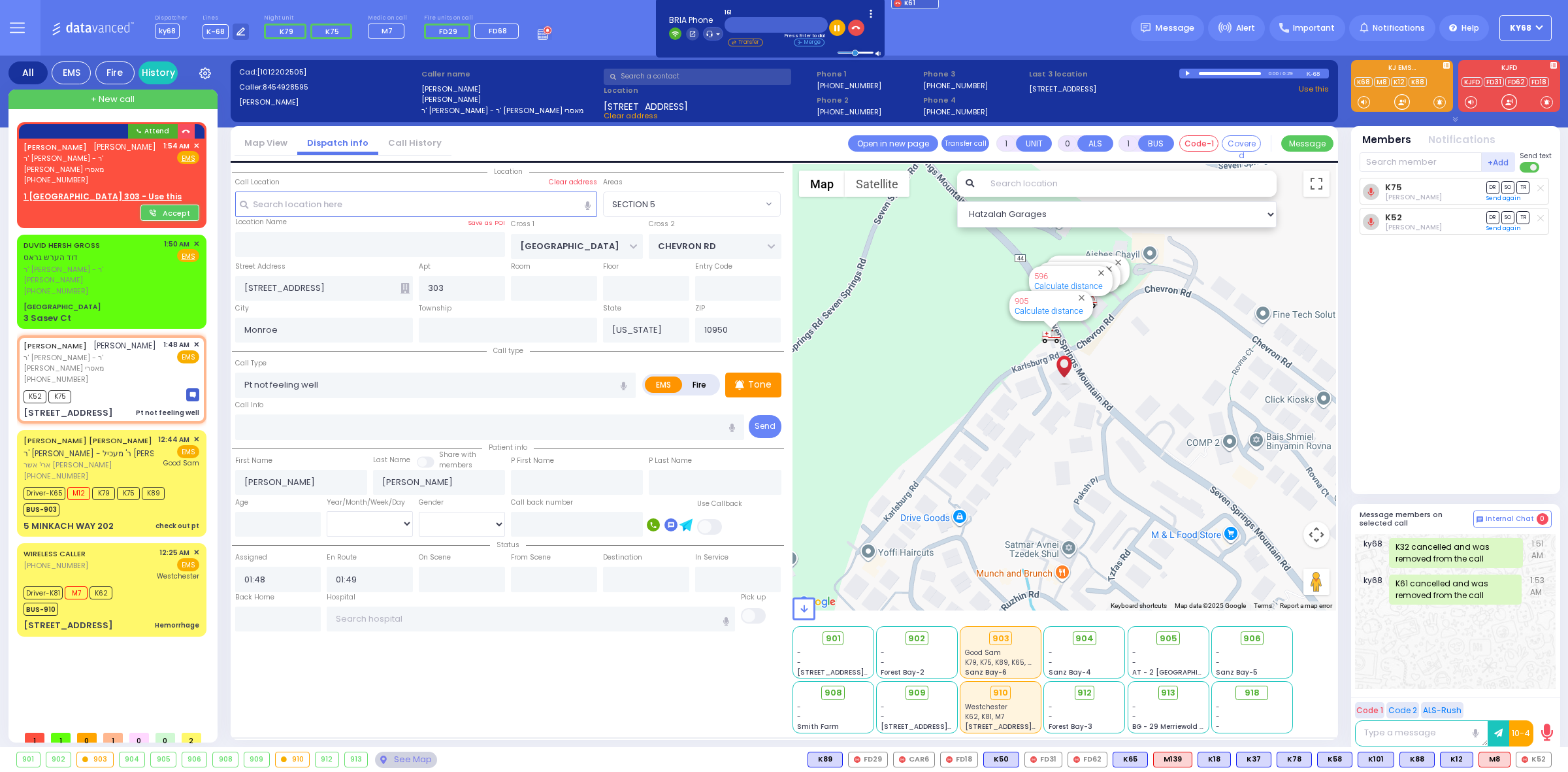
click at [1478, 356] on div "K75 Jacob Jakobowits DR SO TR Sending text K52" at bounding box center [1456, 330] width 195 height 305
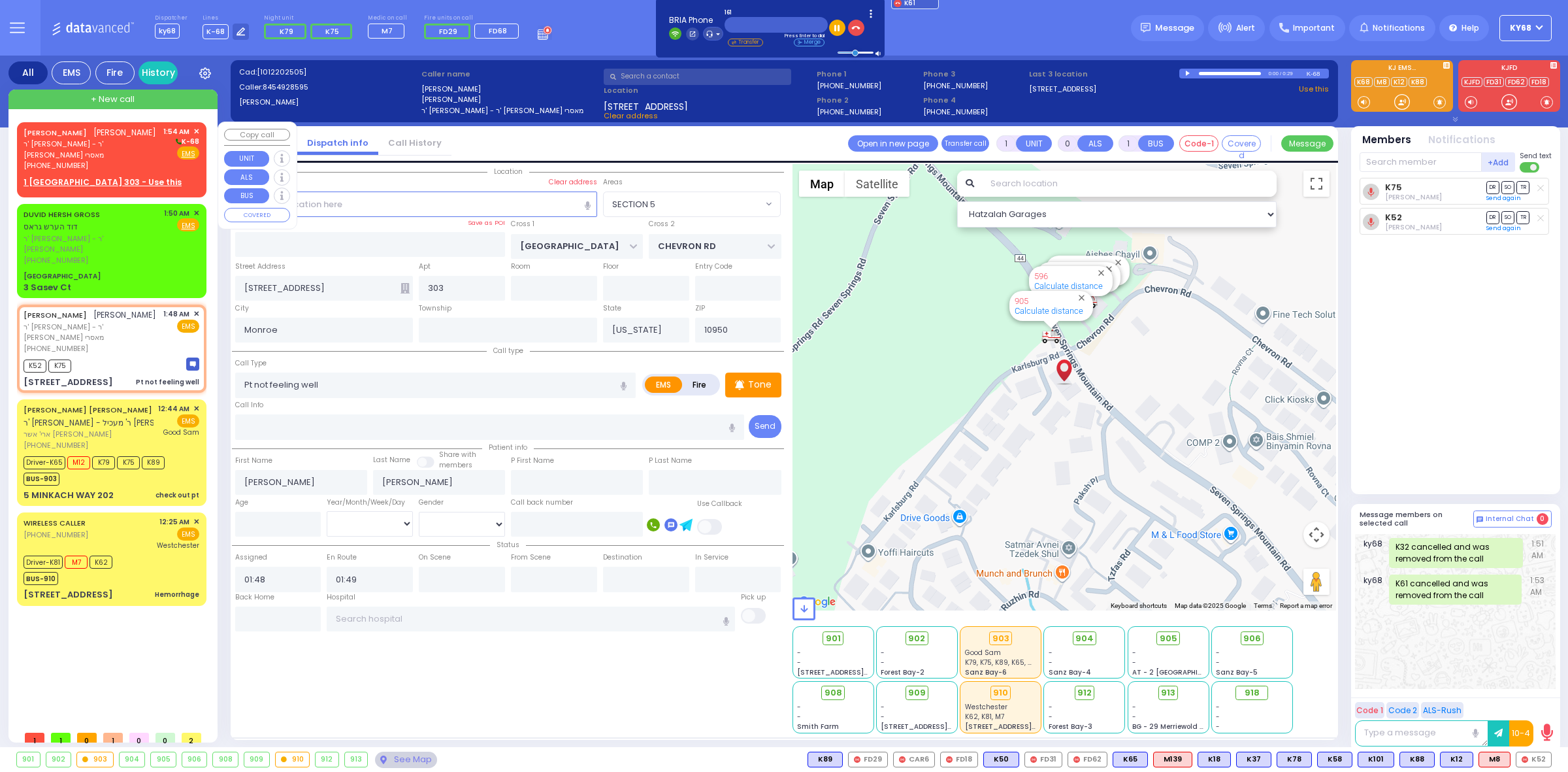
click at [196, 131] on span "✕" at bounding box center [196, 131] width 6 height 11
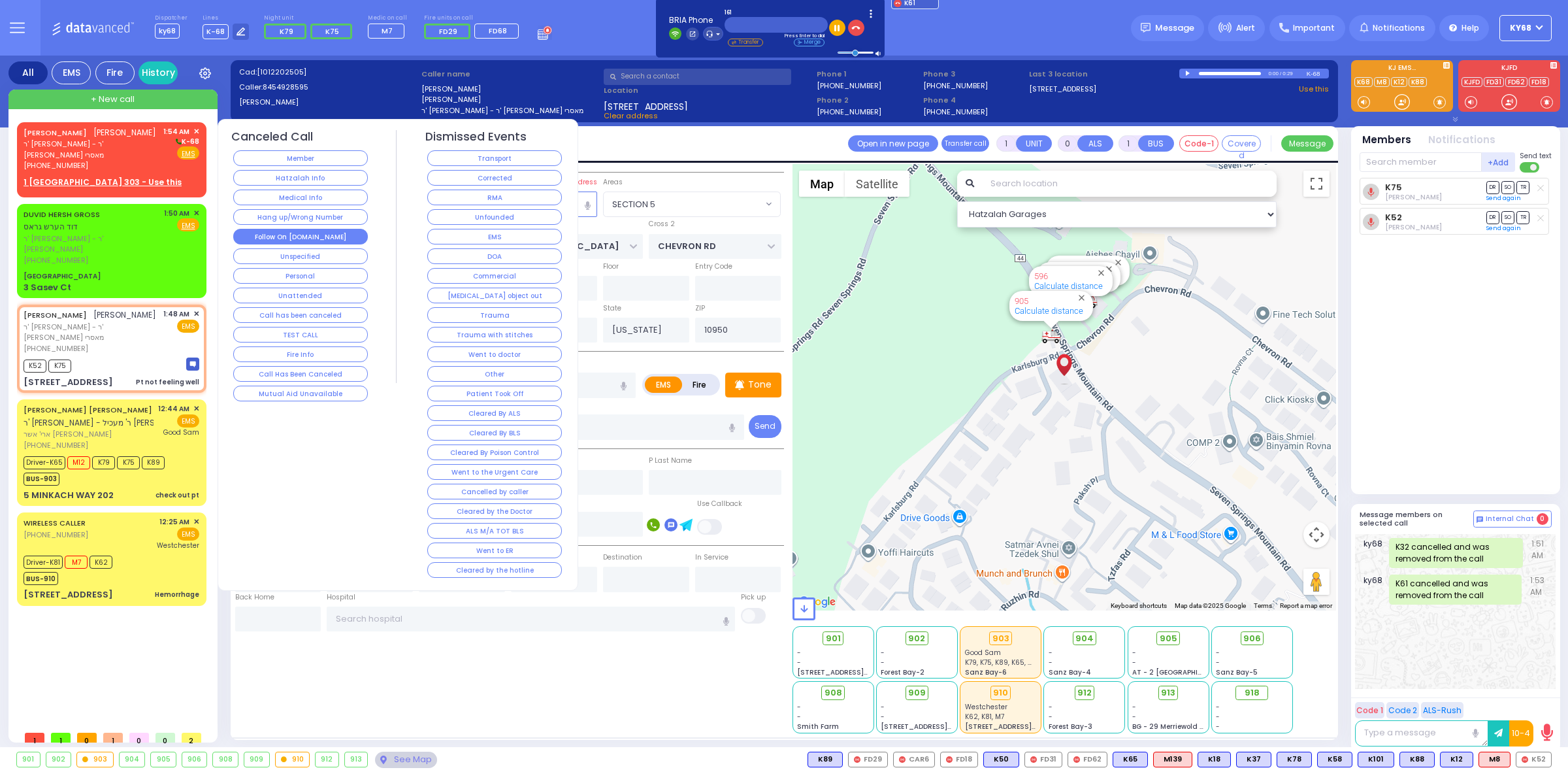
click at [334, 237] on button "Follow On [DOMAIN_NAME]" at bounding box center [300, 236] width 135 height 16
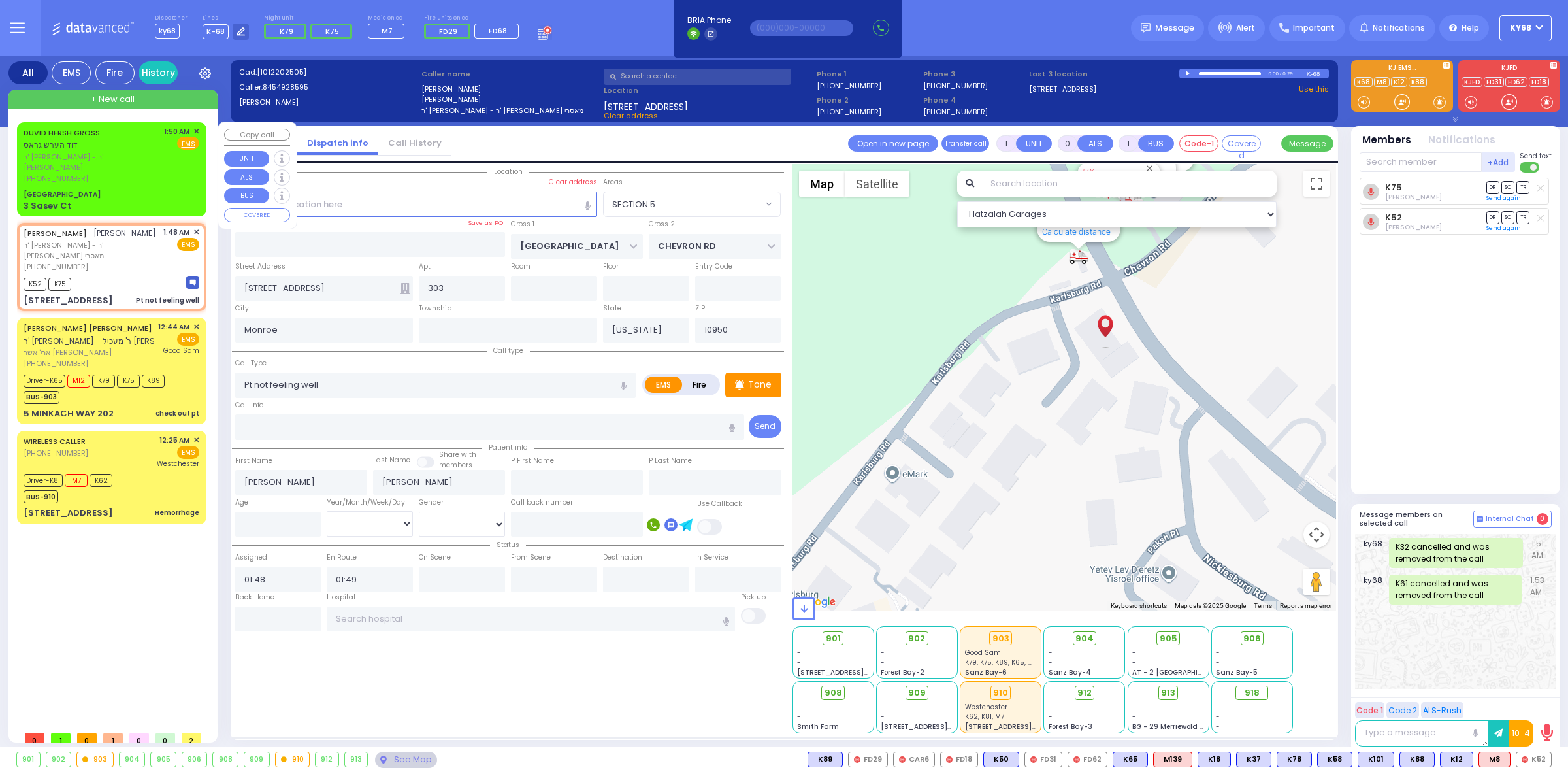
click at [108, 174] on div "(845) 418-1916" at bounding box center [92, 179] width 136 height 11
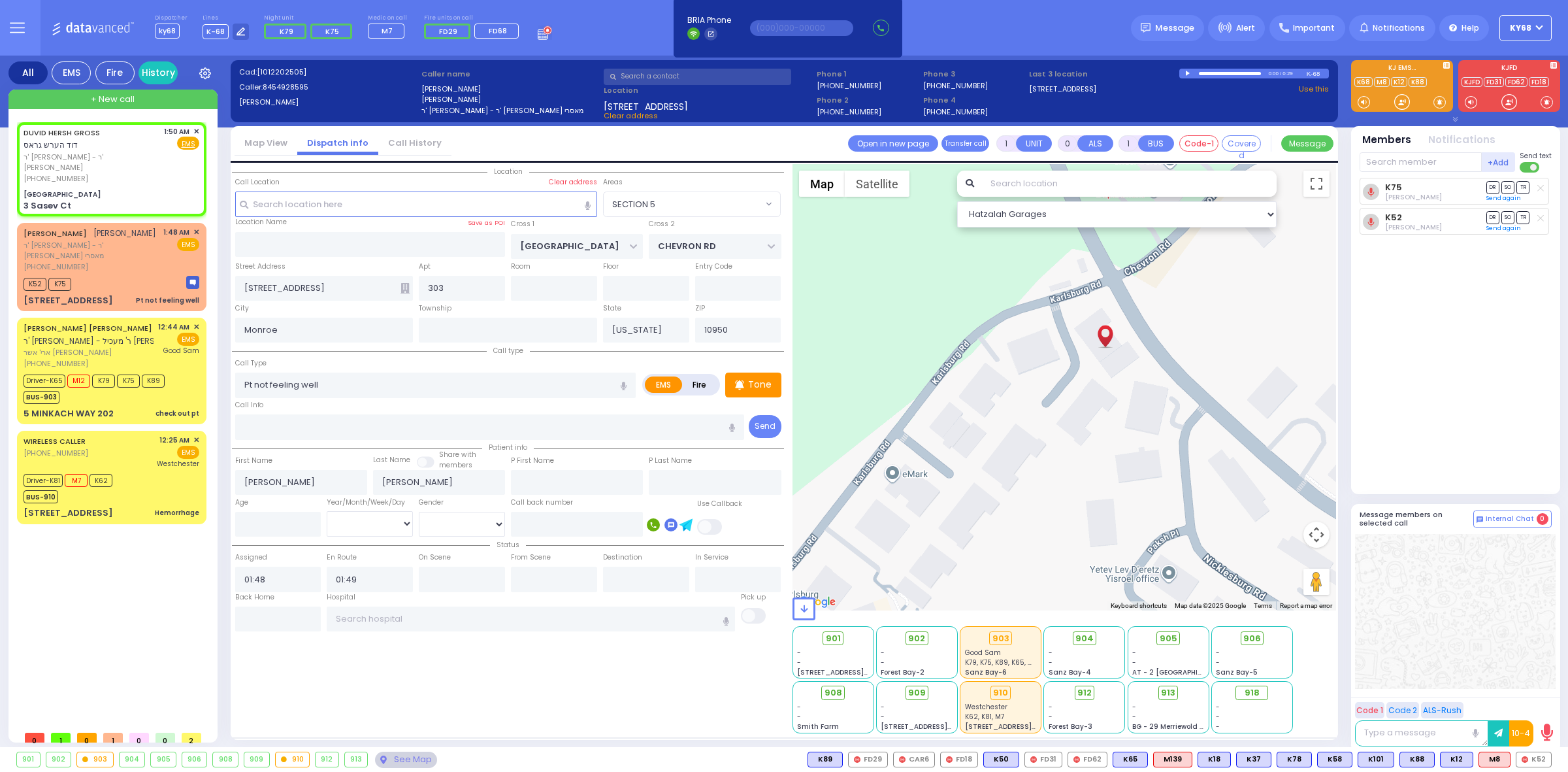
type input "2"
type input "1"
select select
radio input "true"
type input "DUVID HERSH"
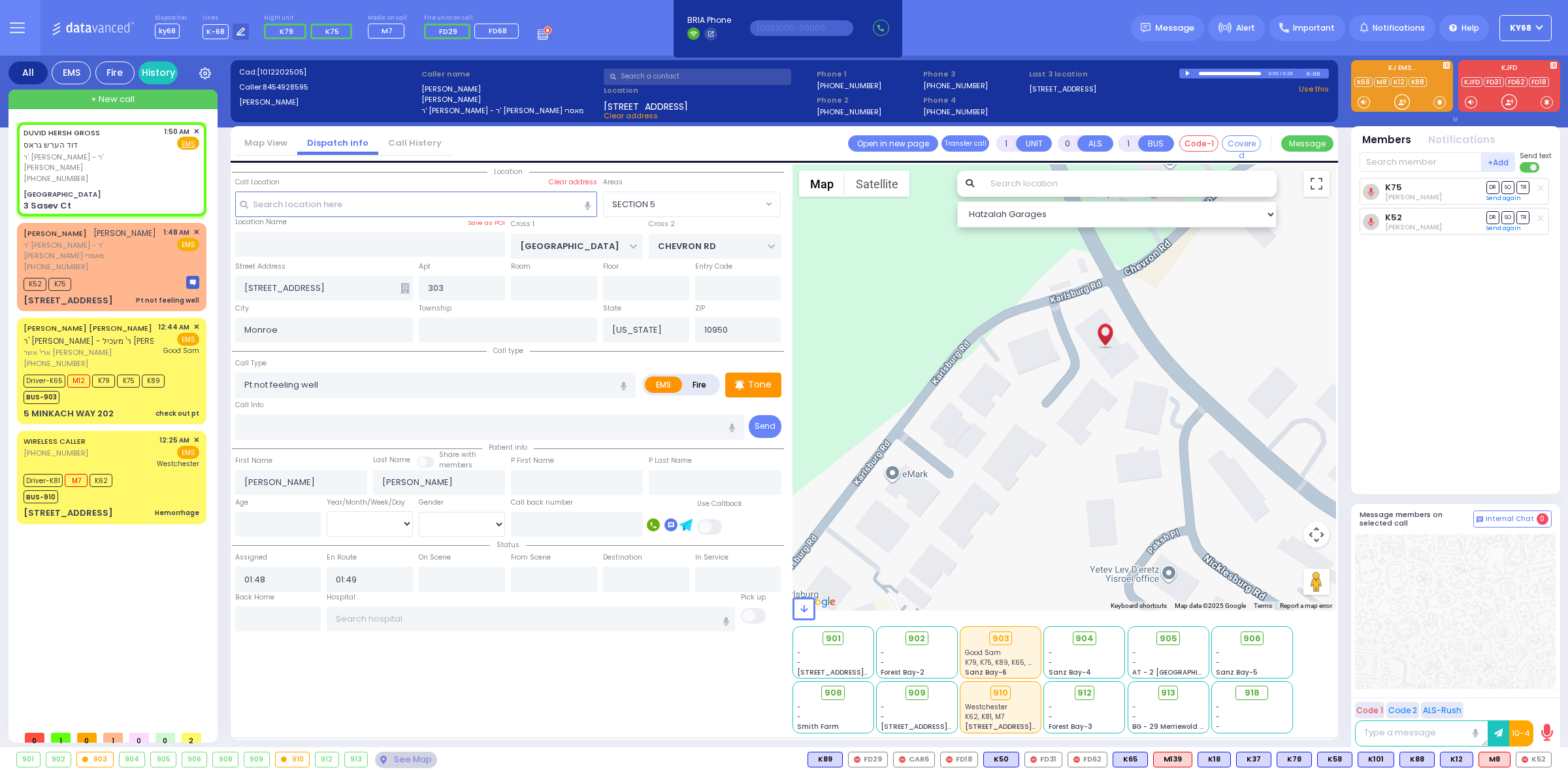
type input "GROSS"
select select
type input "01:50"
type input "Volova Road"
type input "MOUNTAIN RD"
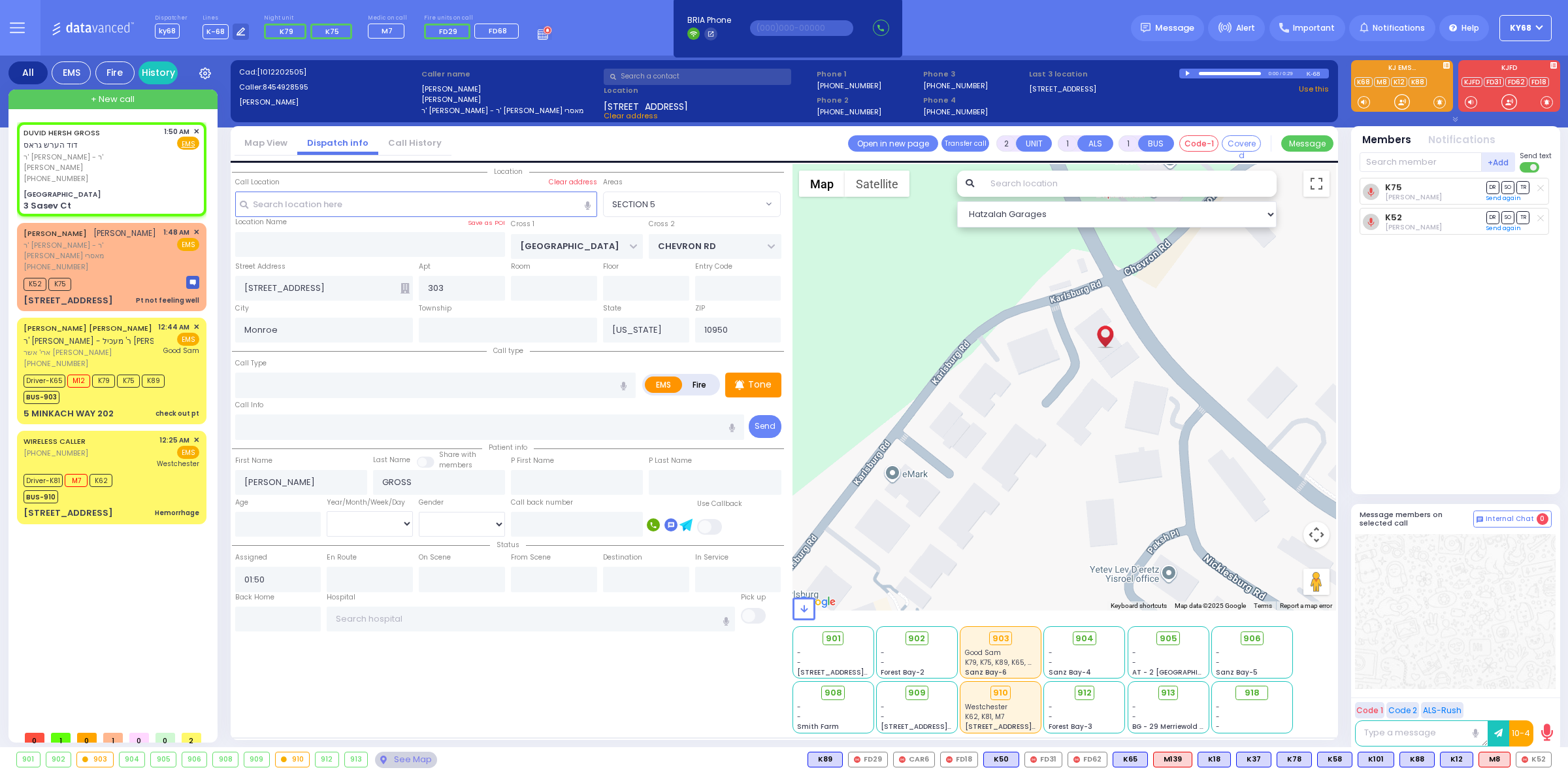
type input "3 Sasev Ct"
select select "Hatzalah Garages"
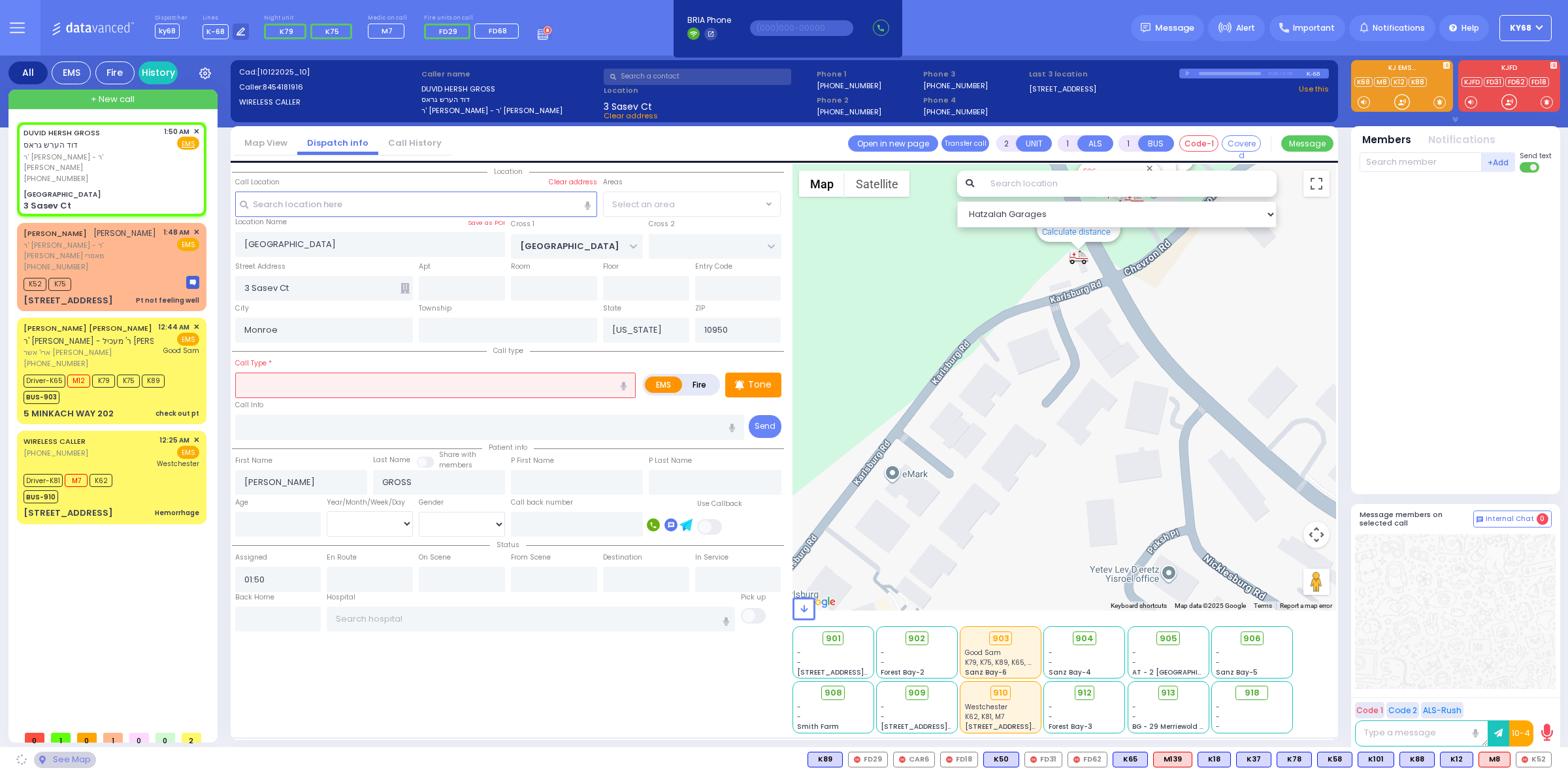
select select "[GEOGRAPHIC_DATA]"
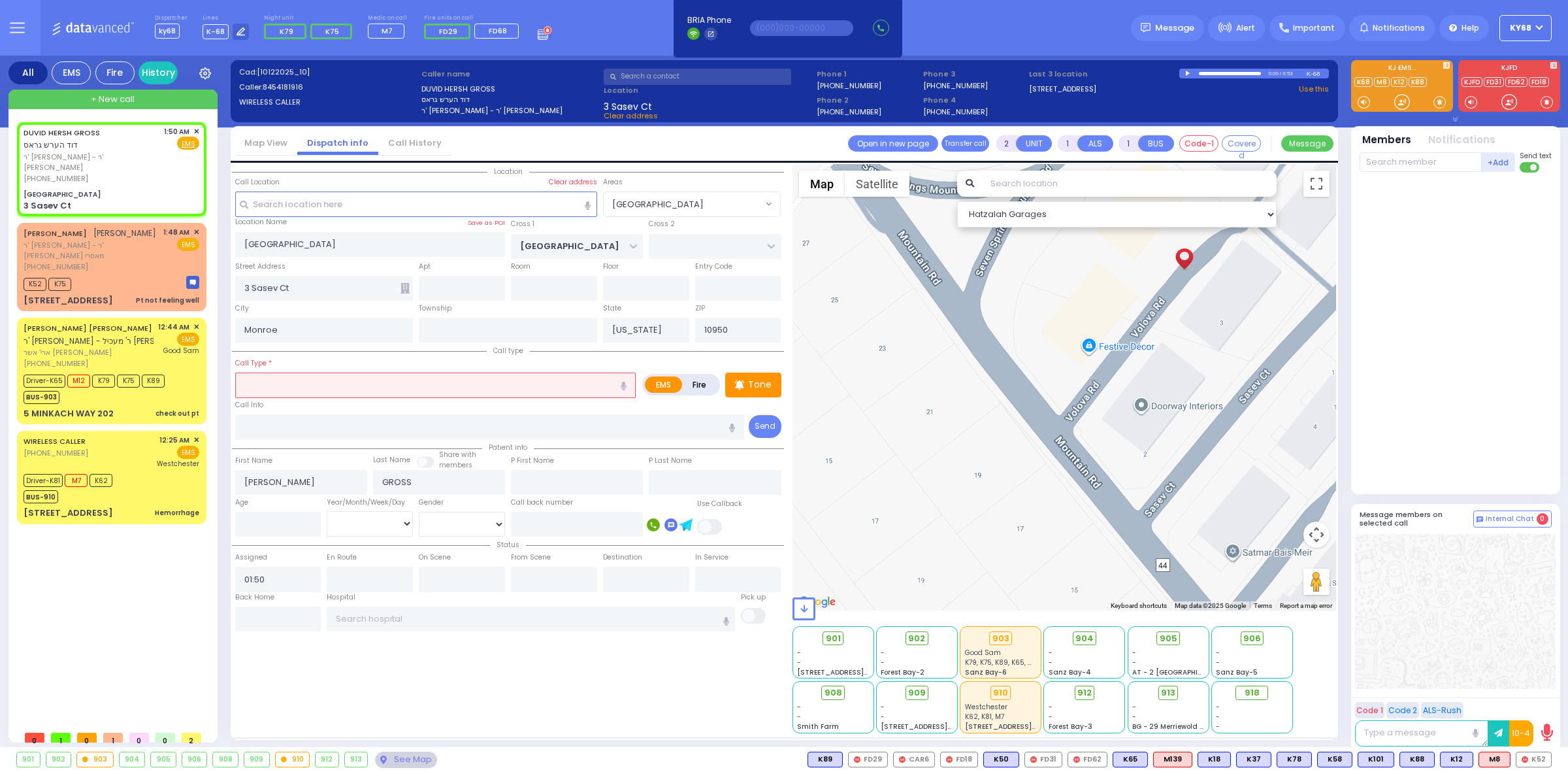
drag, startPoint x: 1174, startPoint y: 443, endPoint x: 1322, endPoint y: 415, distance: 150.6
click at [1322, 415] on div "594 Calculate distance 595 Calculate distance 596 Calculate distance 901 Calcul…" at bounding box center [1065, 386] width 545 height 446
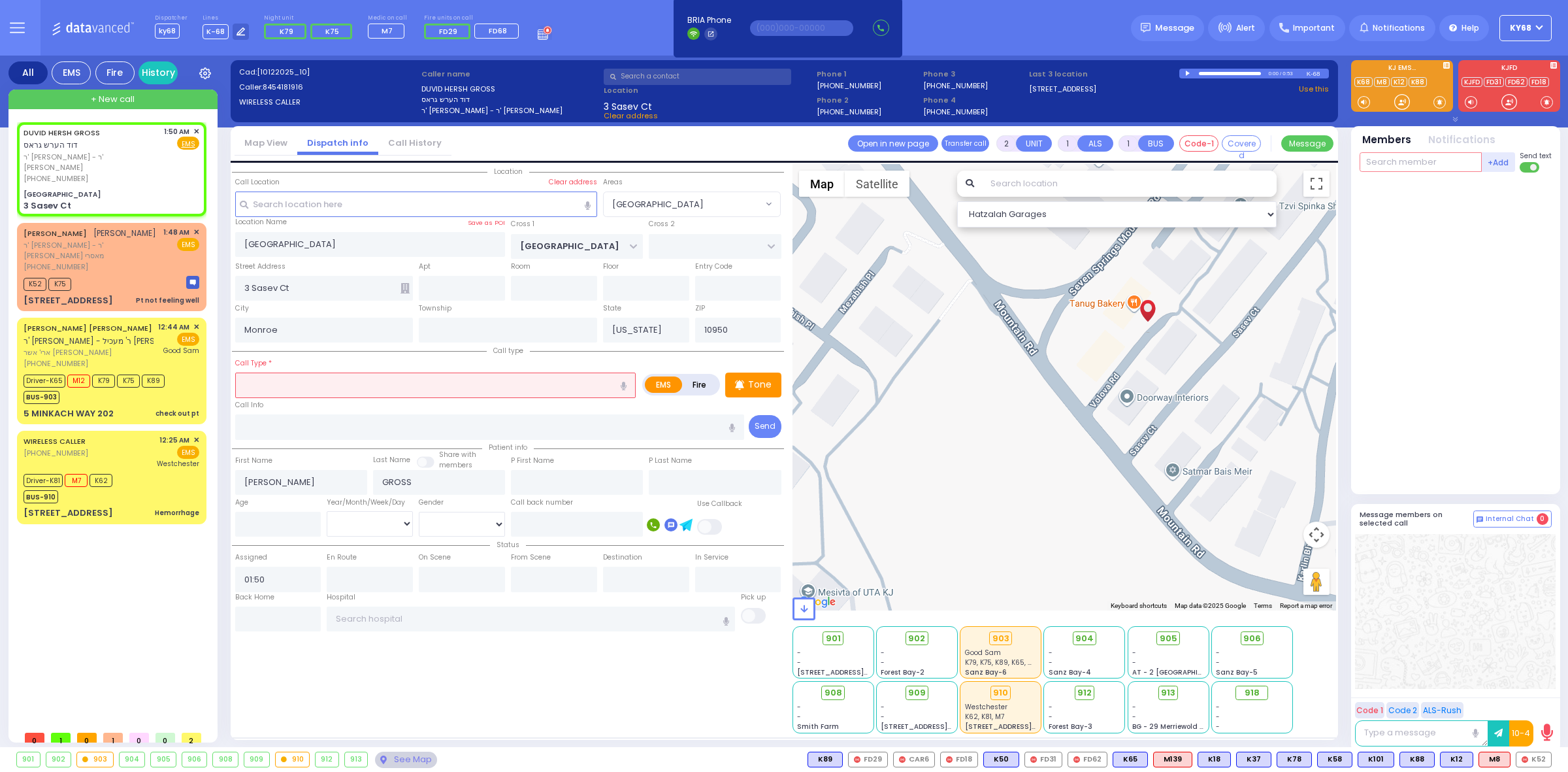
click at [1391, 168] on input "text" at bounding box center [1420, 163] width 123 height 20
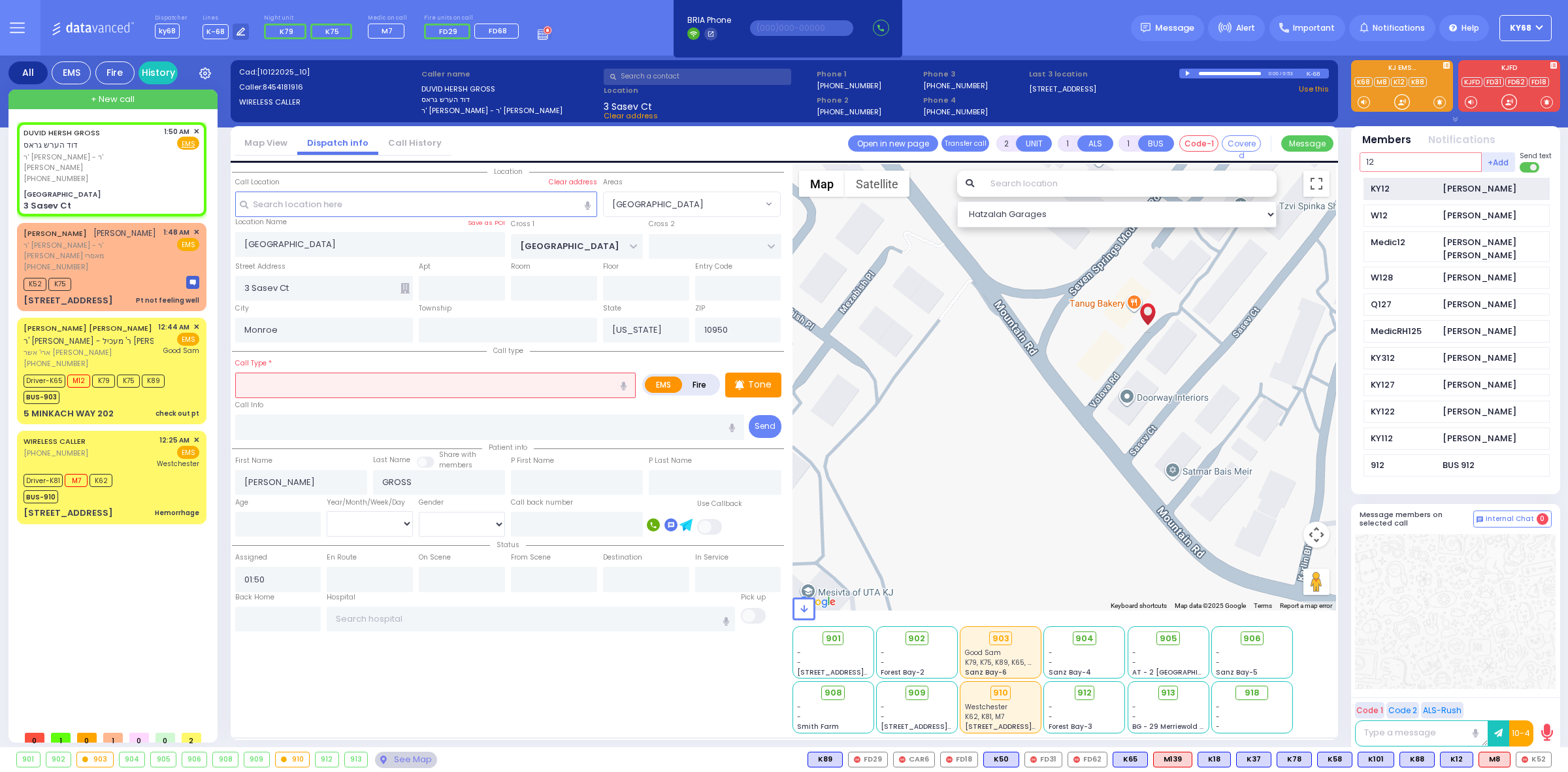
type input "12"
click at [1395, 183] on div "KY12" at bounding box center [1403, 189] width 66 height 13
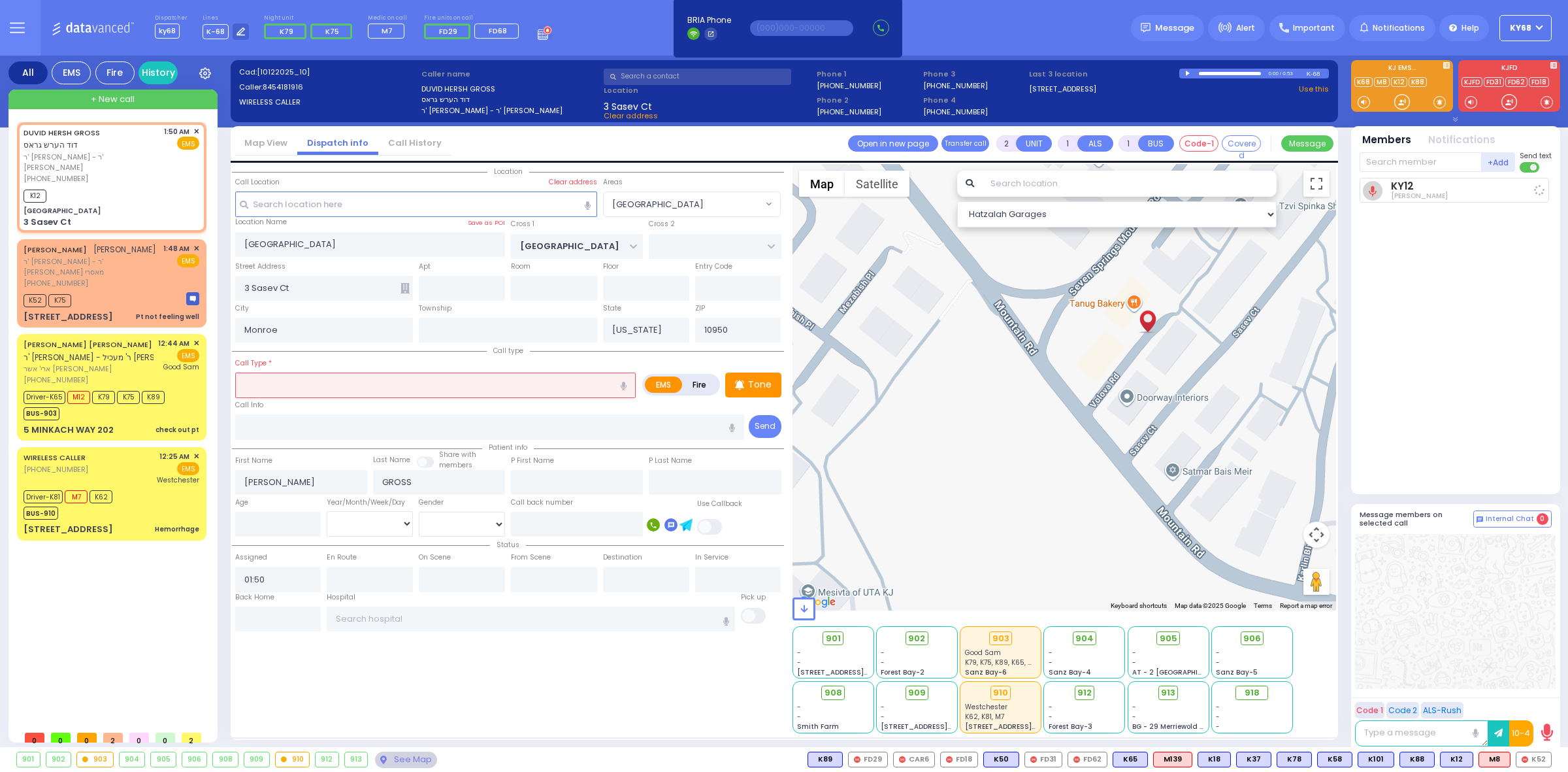
select select
radio input "true"
select select
type input "01:55"
select select "Hatzalah Garages"
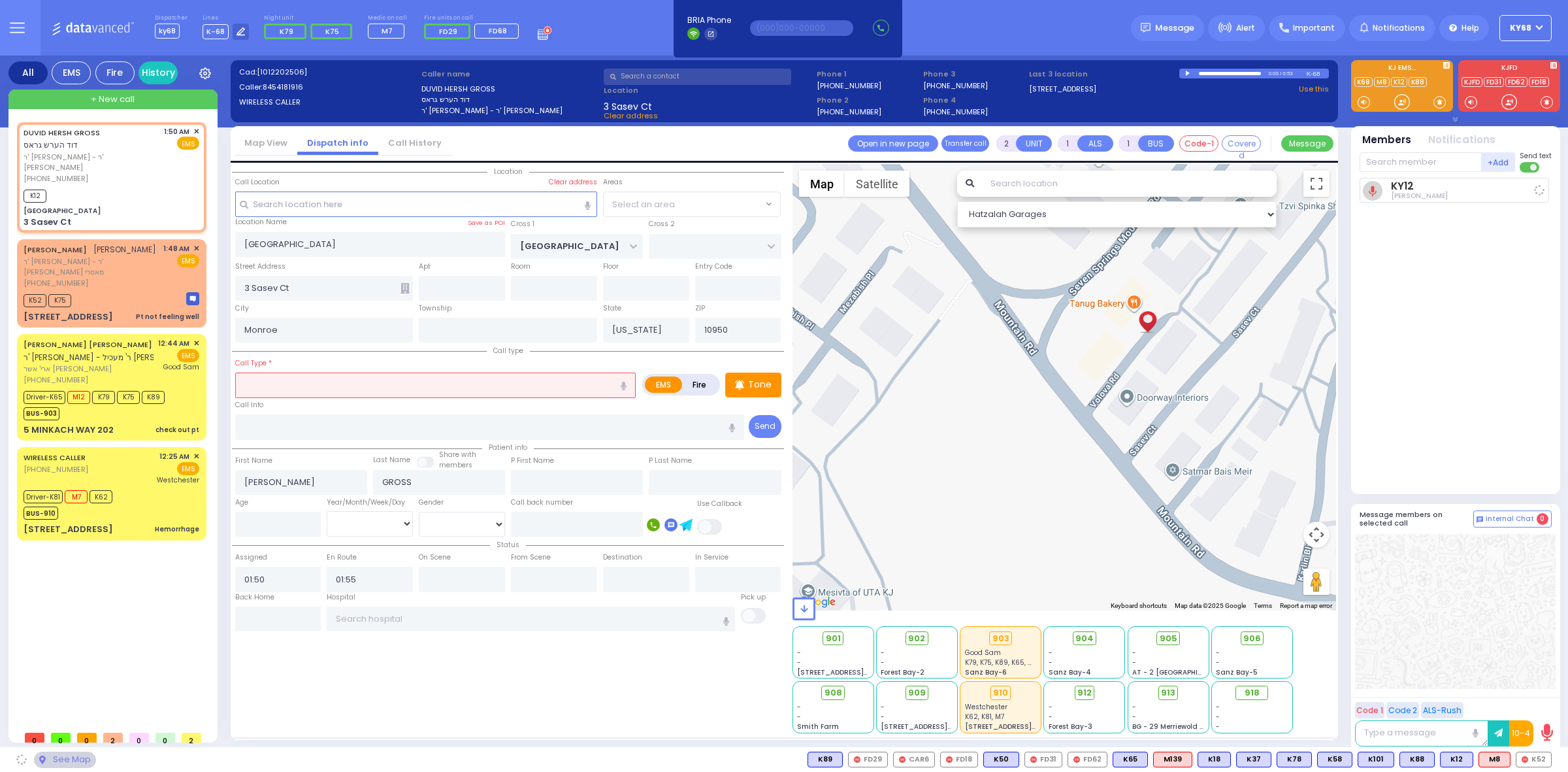
select select "[GEOGRAPHIC_DATA]"
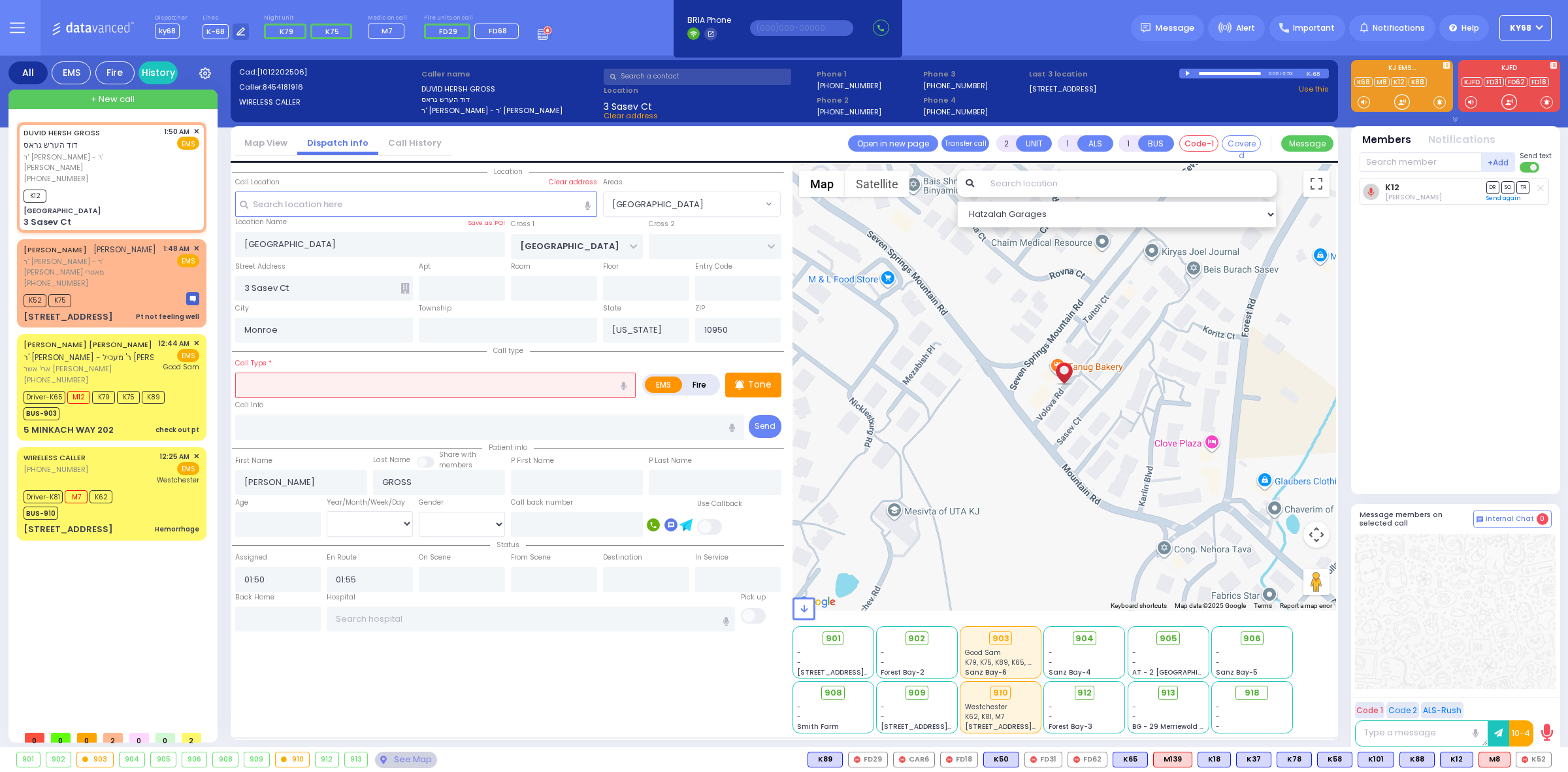
click at [414, 373] on input "text" at bounding box center [436, 384] width 401 height 25
type input "child crying"
select select
radio input "true"
select select
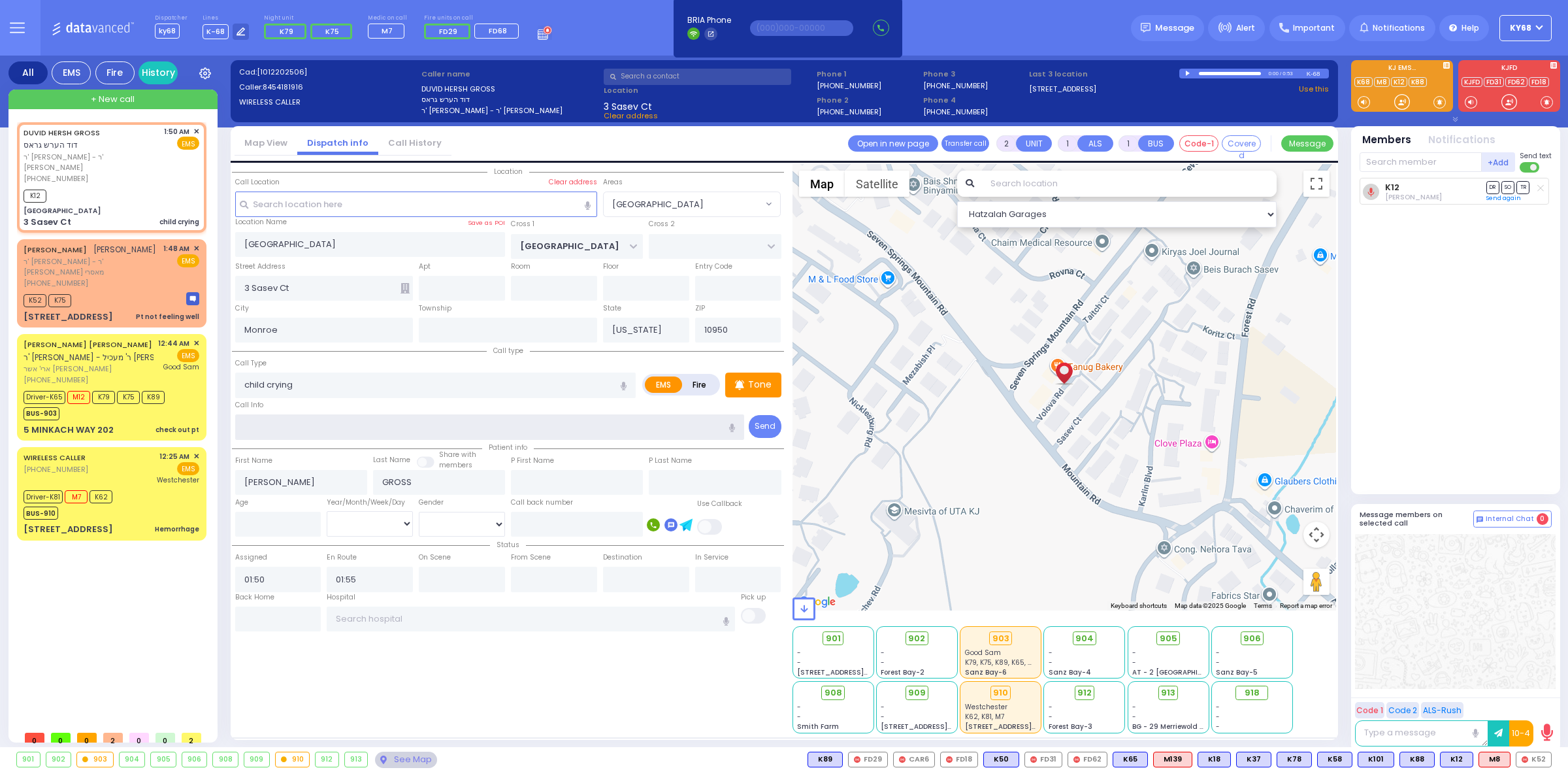
select select "Hatzalah Garages"
select select "[GEOGRAPHIC_DATA]"
click at [1416, 734] on textarea at bounding box center [1422, 733] width 134 height 26
type textarea "you can call the callback"
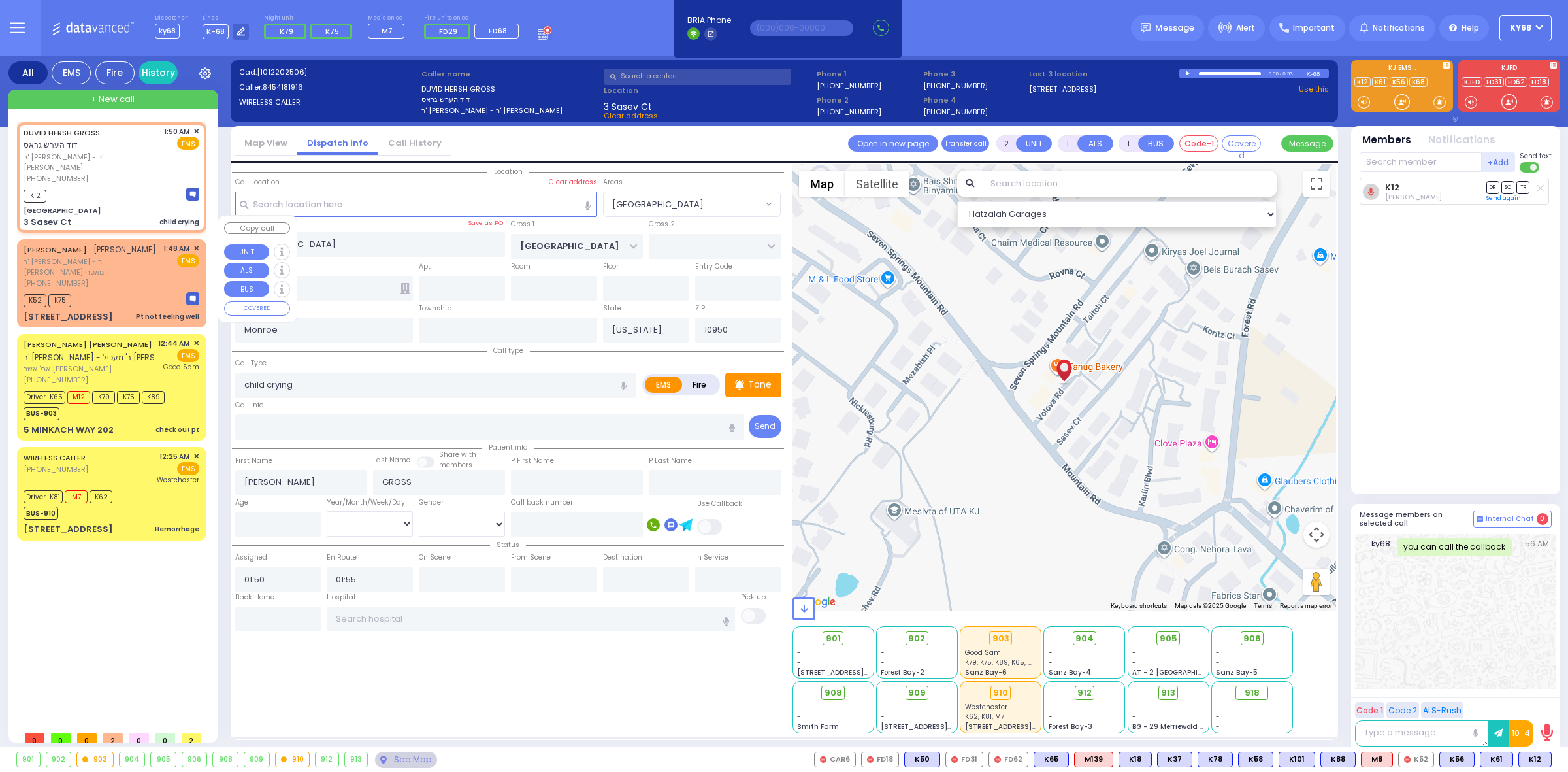
click at [71, 291] on div "K52 K75" at bounding box center [48, 299] width 48 height 16
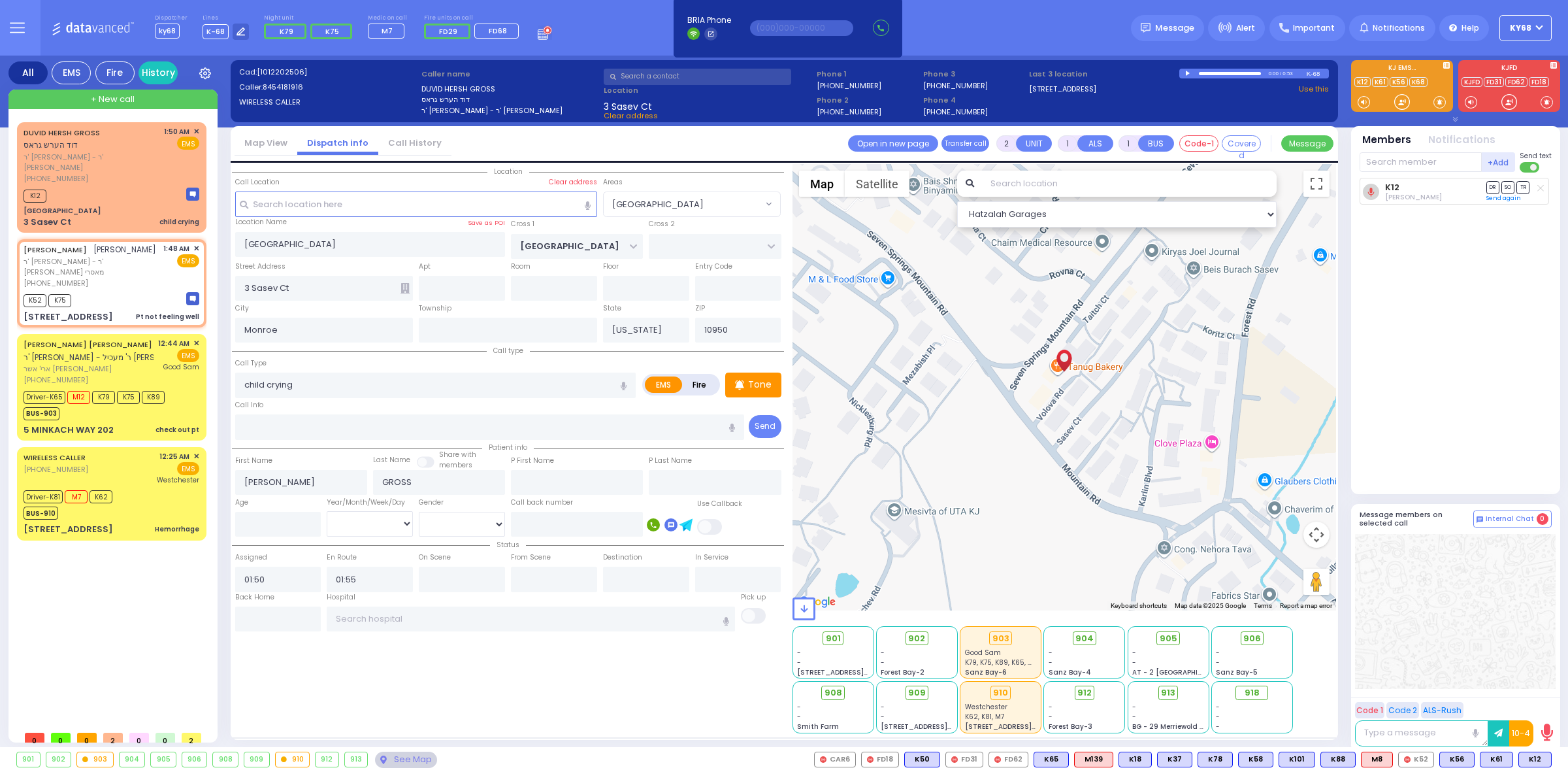
type input "1"
type input "0"
select select
type input "Pt not feeling well"
radio input "true"
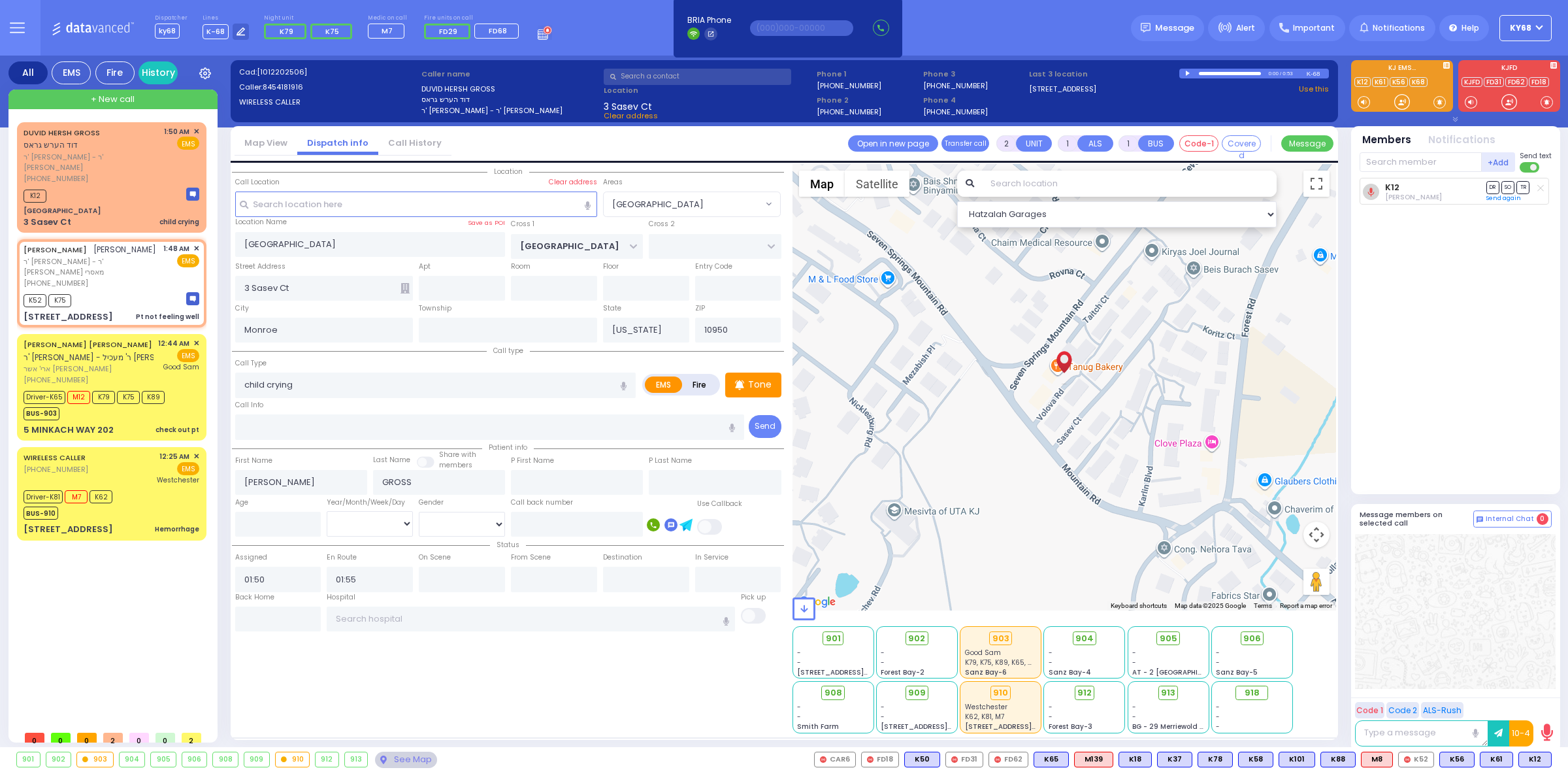
type input "ELIEZER"
type input "ROTH"
select select
type input "01:48"
type input "01:49"
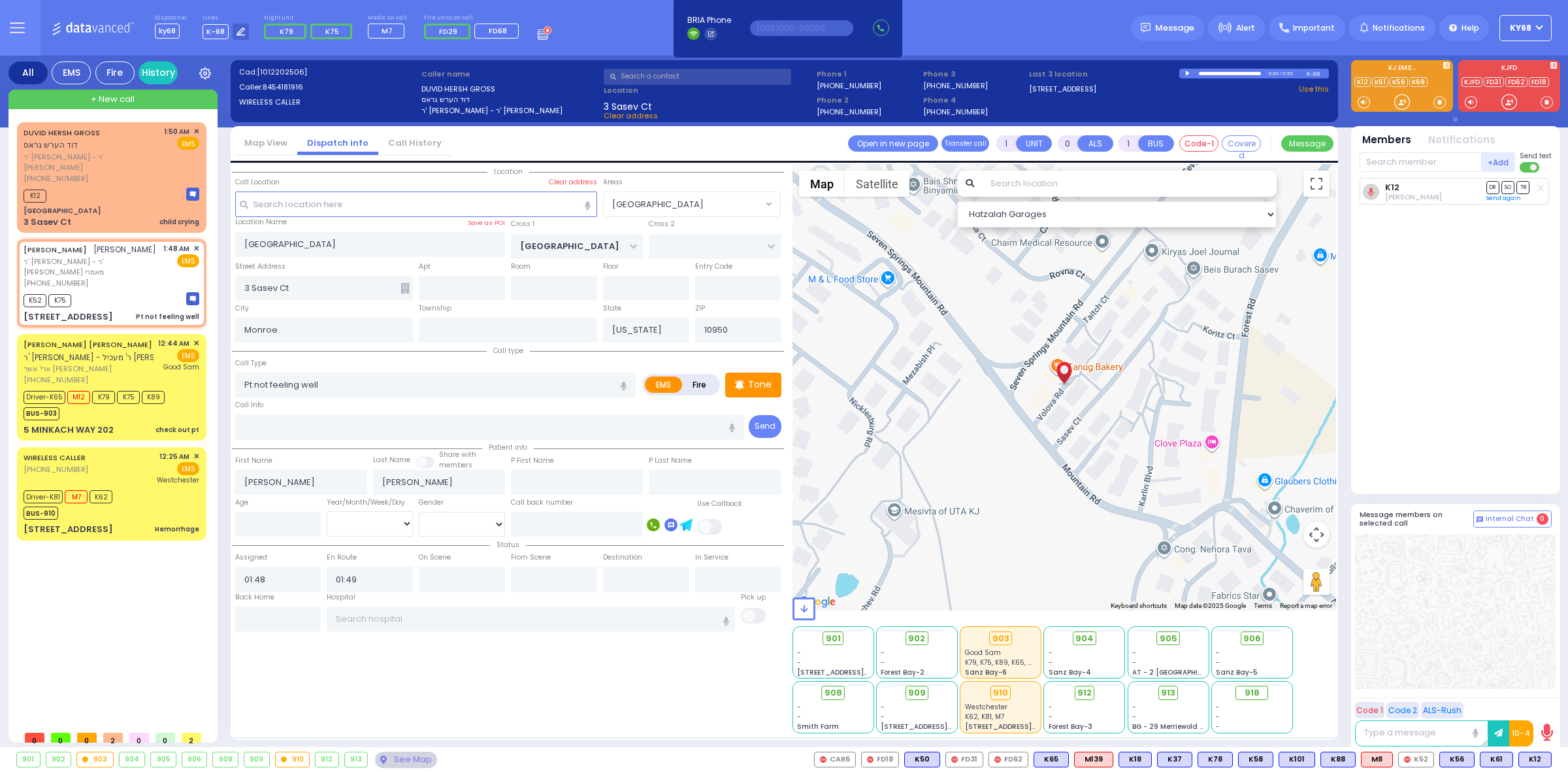
type input "SEVEN SPRINGS MOUNTAIN RD"
type input "CHEVRON RD"
type input "1 KARLSBURG RD"
type input "303"
select select "Hatzalah Garages"
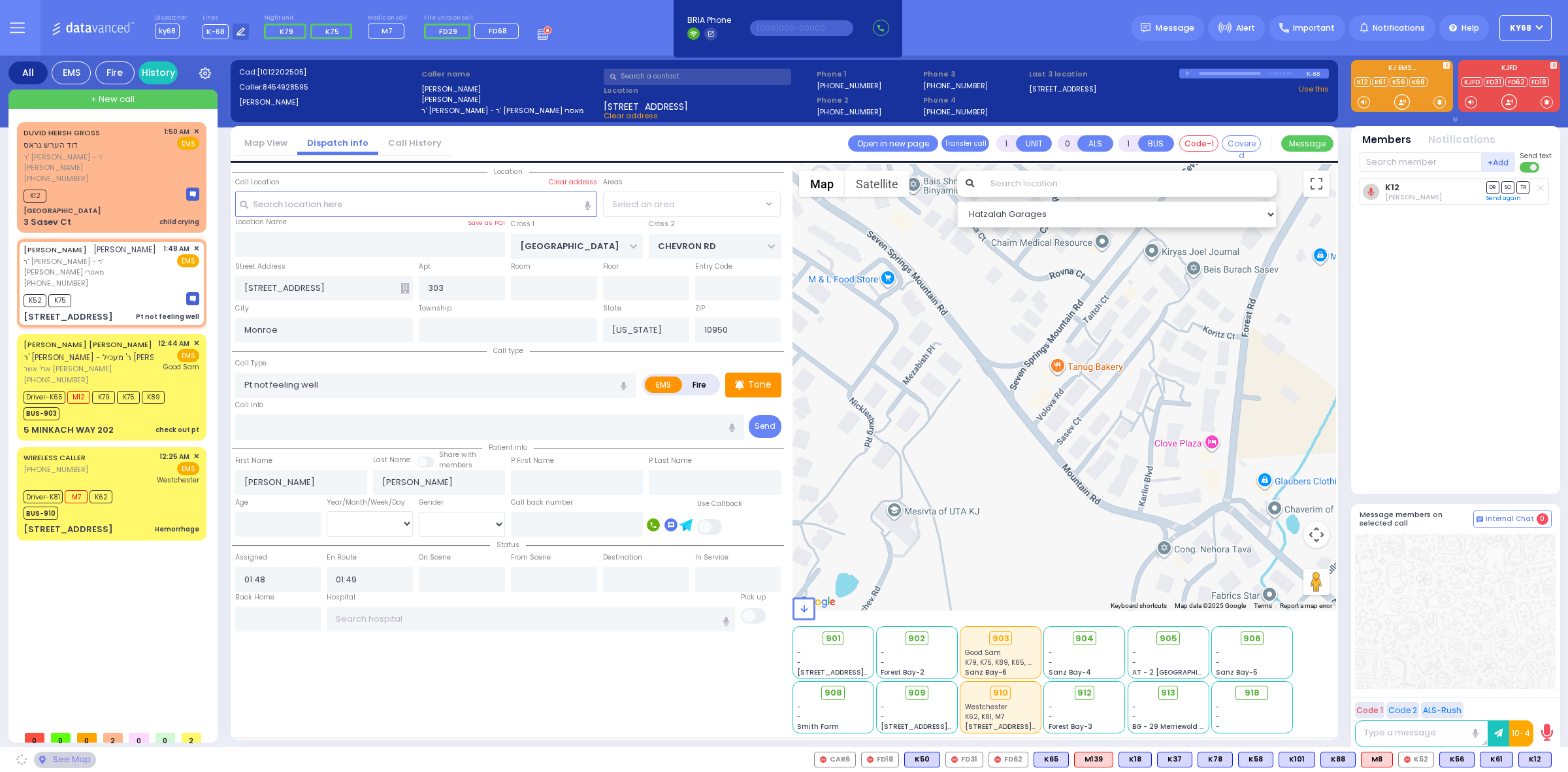
select select "SECTION 5"
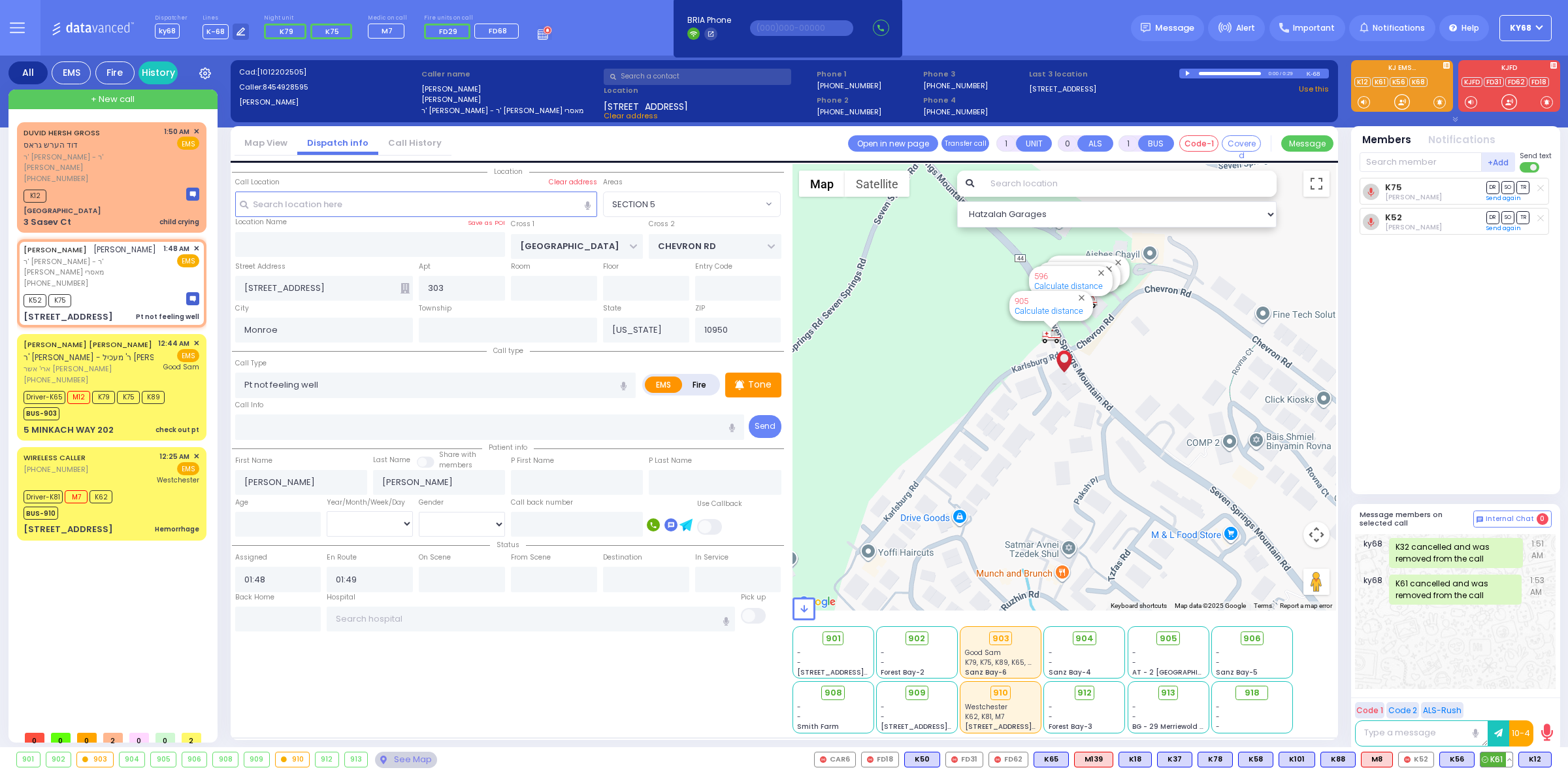
click at [1498, 758] on span "K61" at bounding box center [1496, 759] width 32 height 14
select select
radio input "true"
select select
select select "Hatzalah Garages"
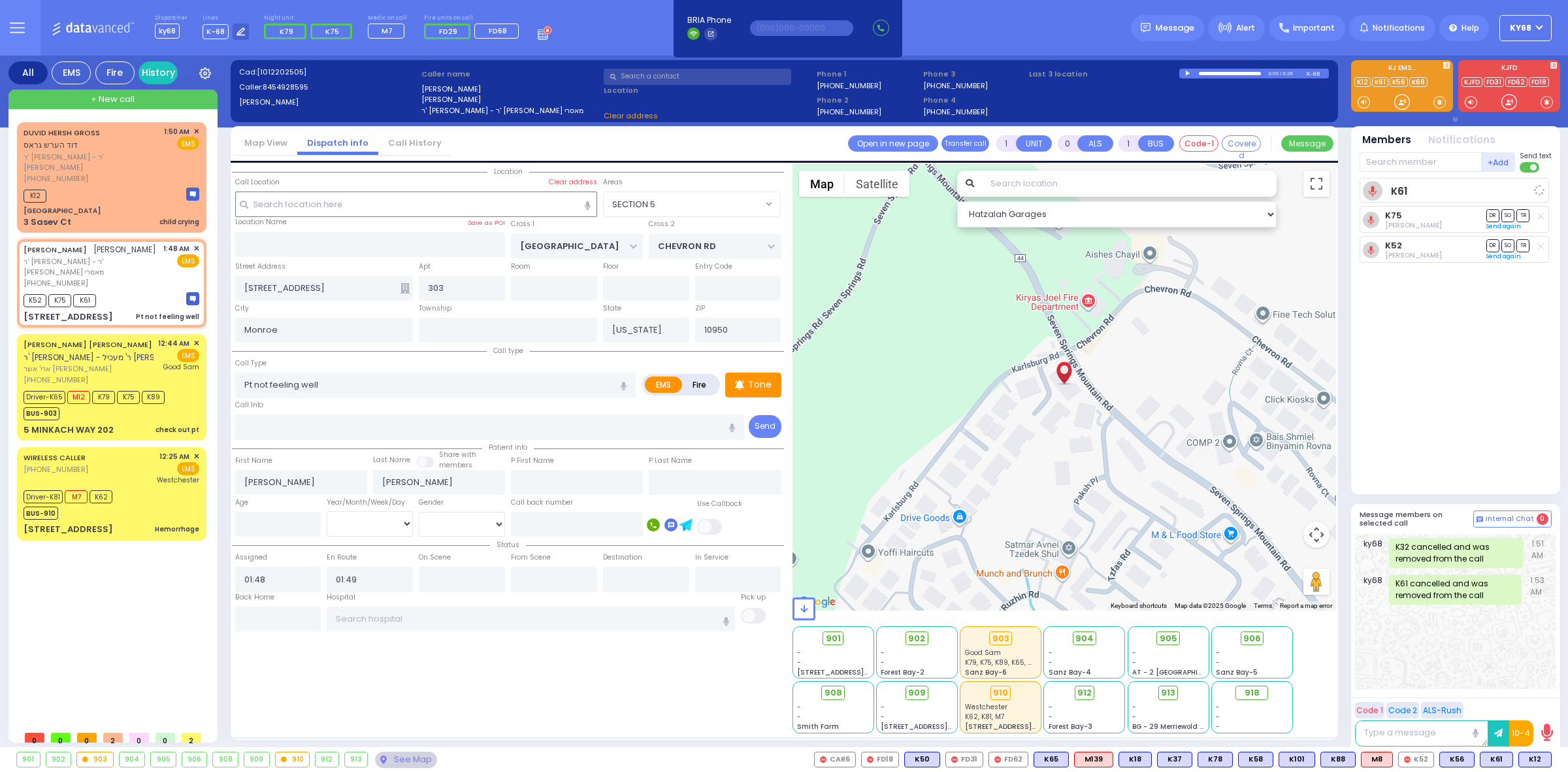
select select "SECTION 5"
click at [1412, 732] on textarea at bounding box center [1422, 733] width 134 height 26
type textarea "she has a white car"
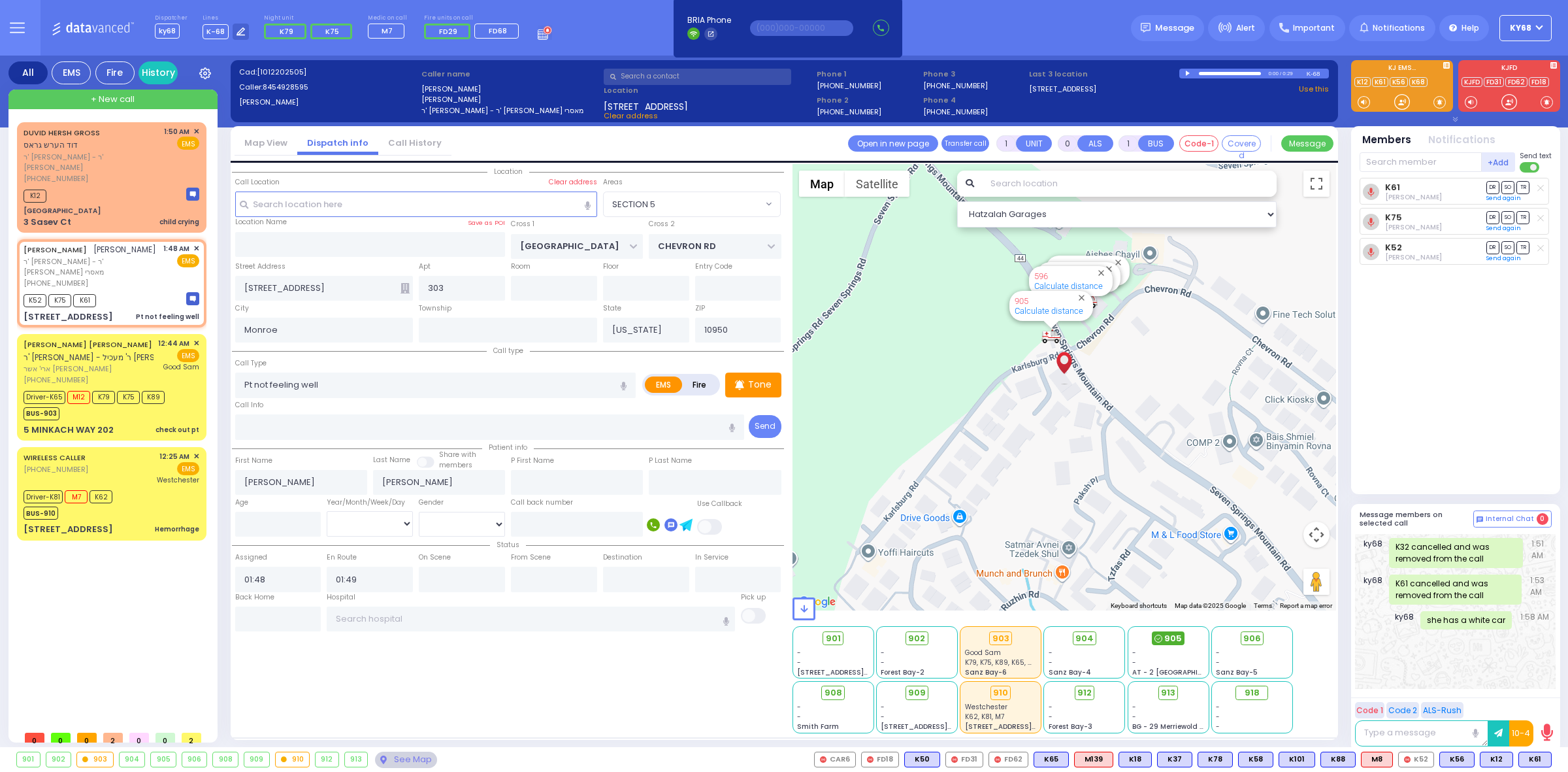
click at [1171, 640] on span "905" at bounding box center [1173, 637] width 18 height 13
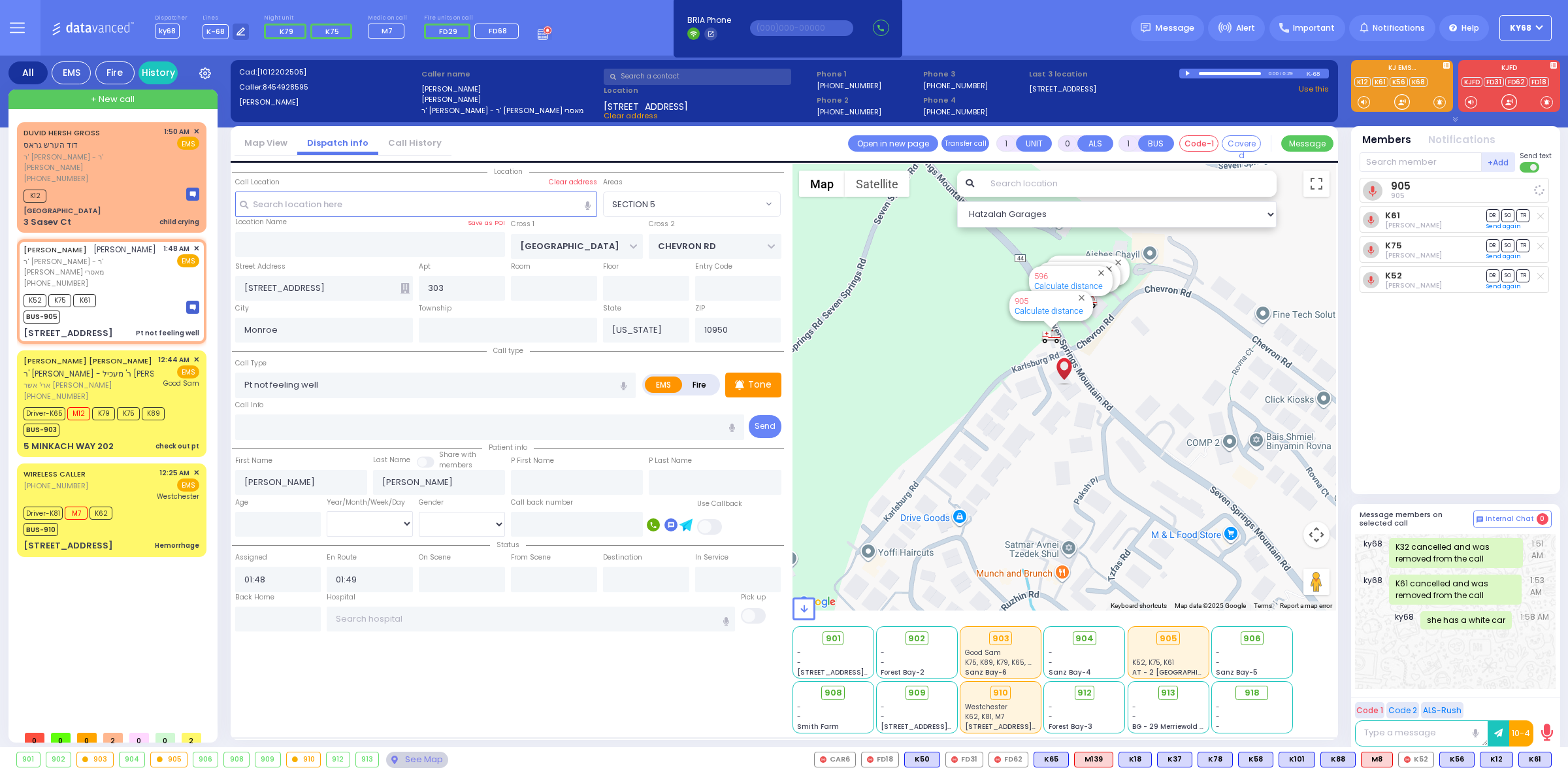
select select
radio input "true"
select select
select select "Hatzalah Garages"
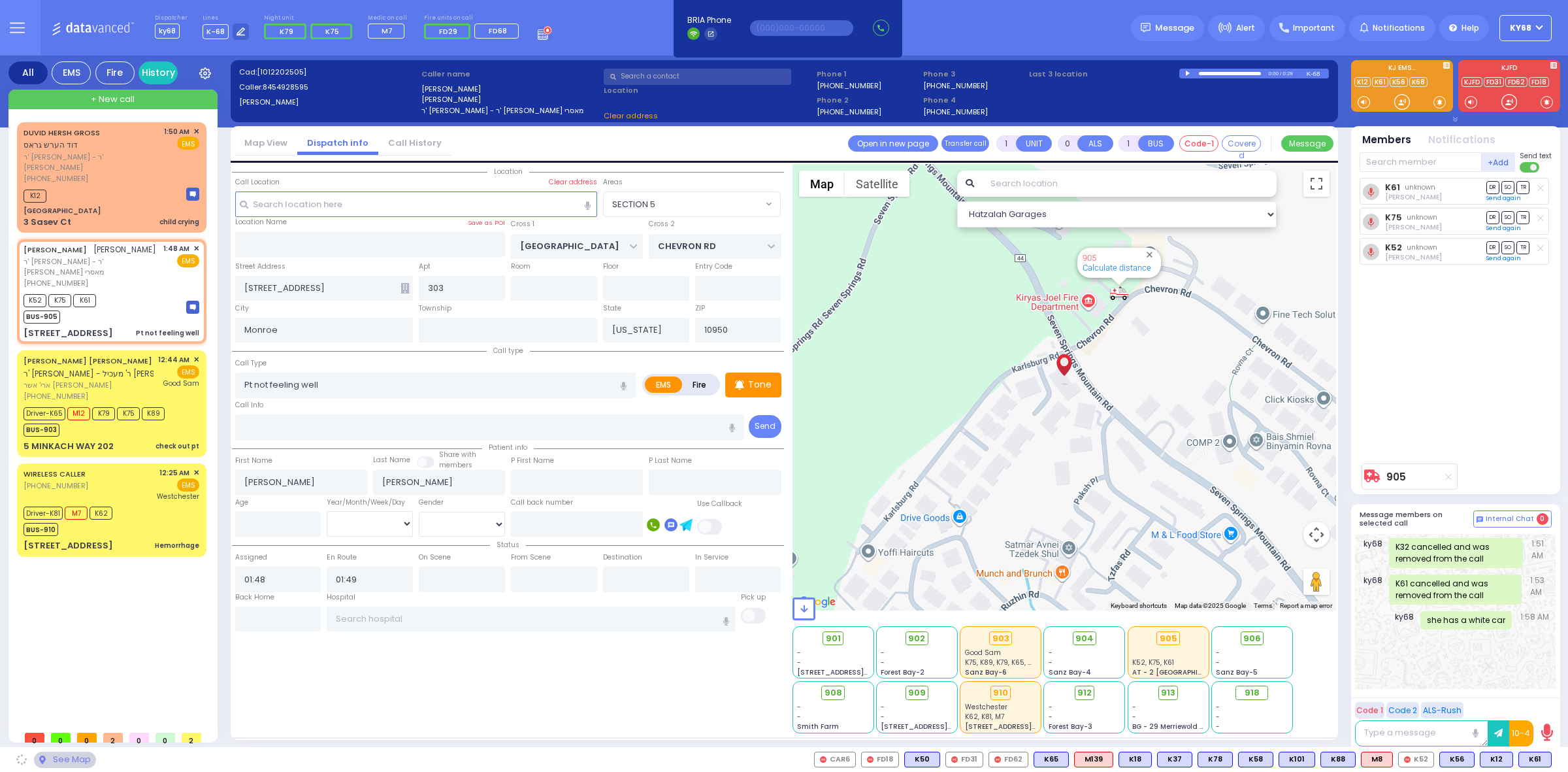
select select "SECTION 5"
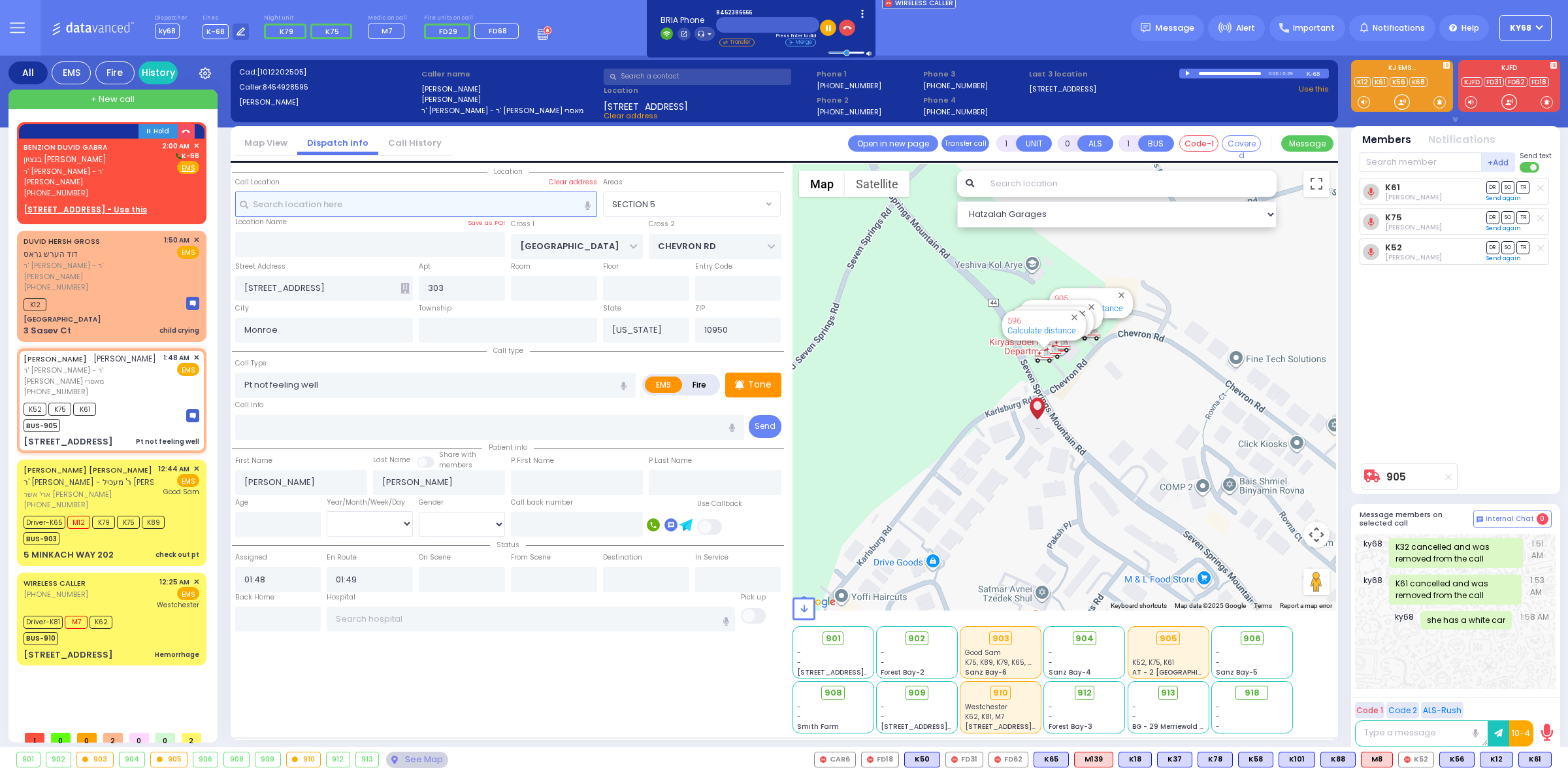
click at [467, 206] on input "text" at bounding box center [416, 203] width 362 height 25
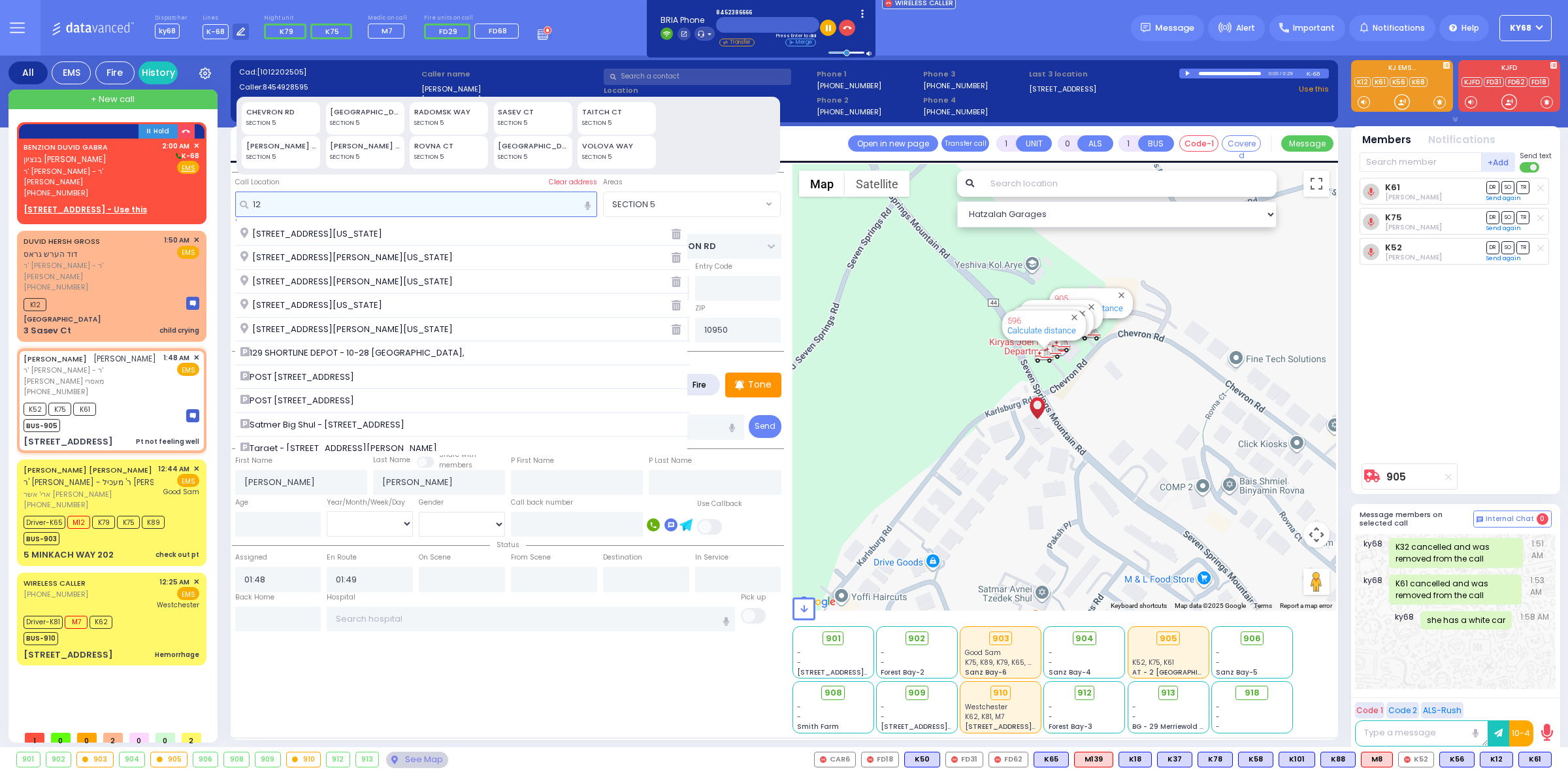
type input "12"
click at [1022, 39] on div "Dispatcher ky68 shift has started. Are you ? Lines K-68" at bounding box center [784, 28] width 1568 height 56
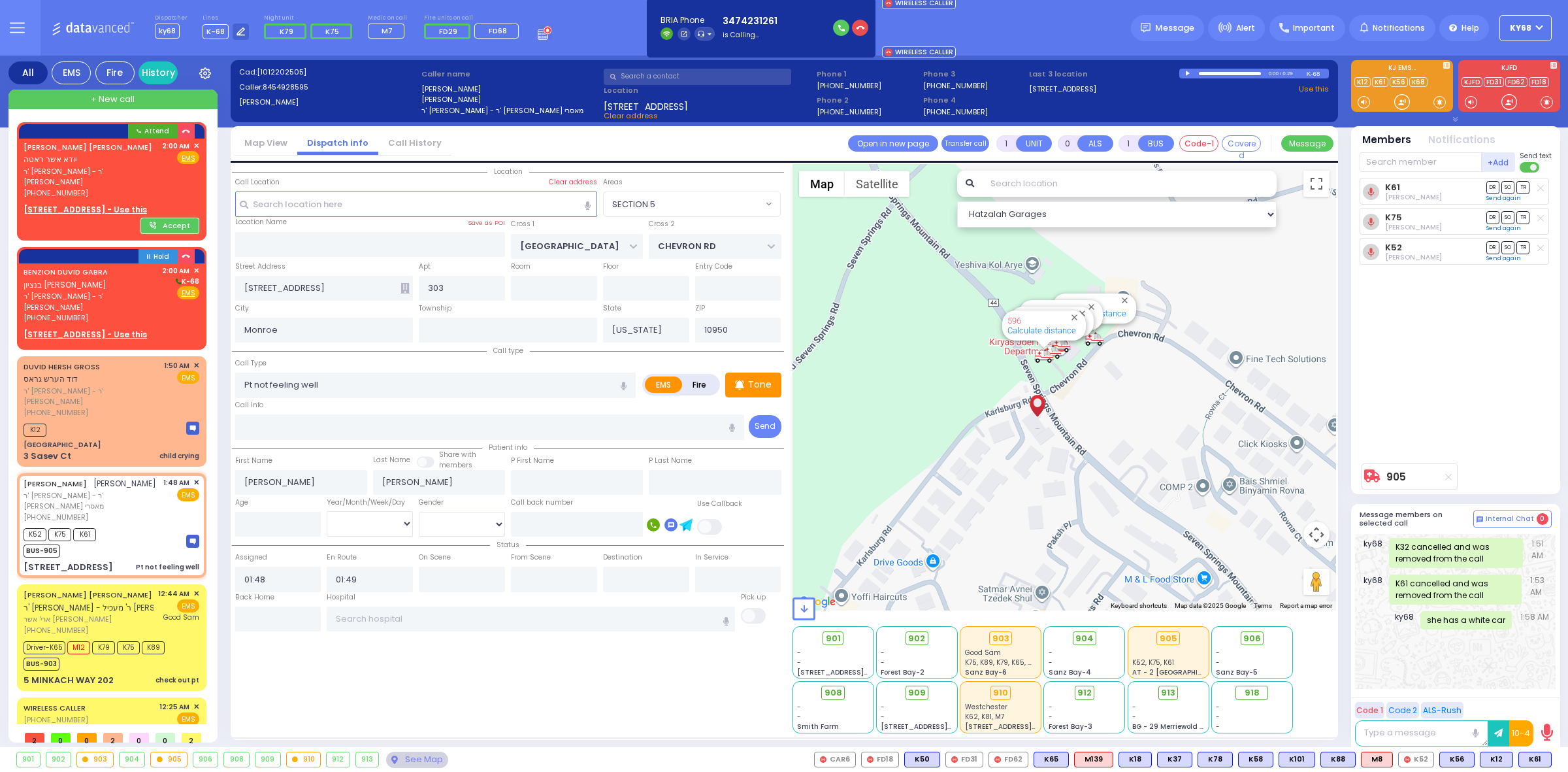
click at [1455, 355] on div "K61 Aron Polatsek DR SO TR Sending text K75 DR" at bounding box center [1456, 317] width 195 height 279
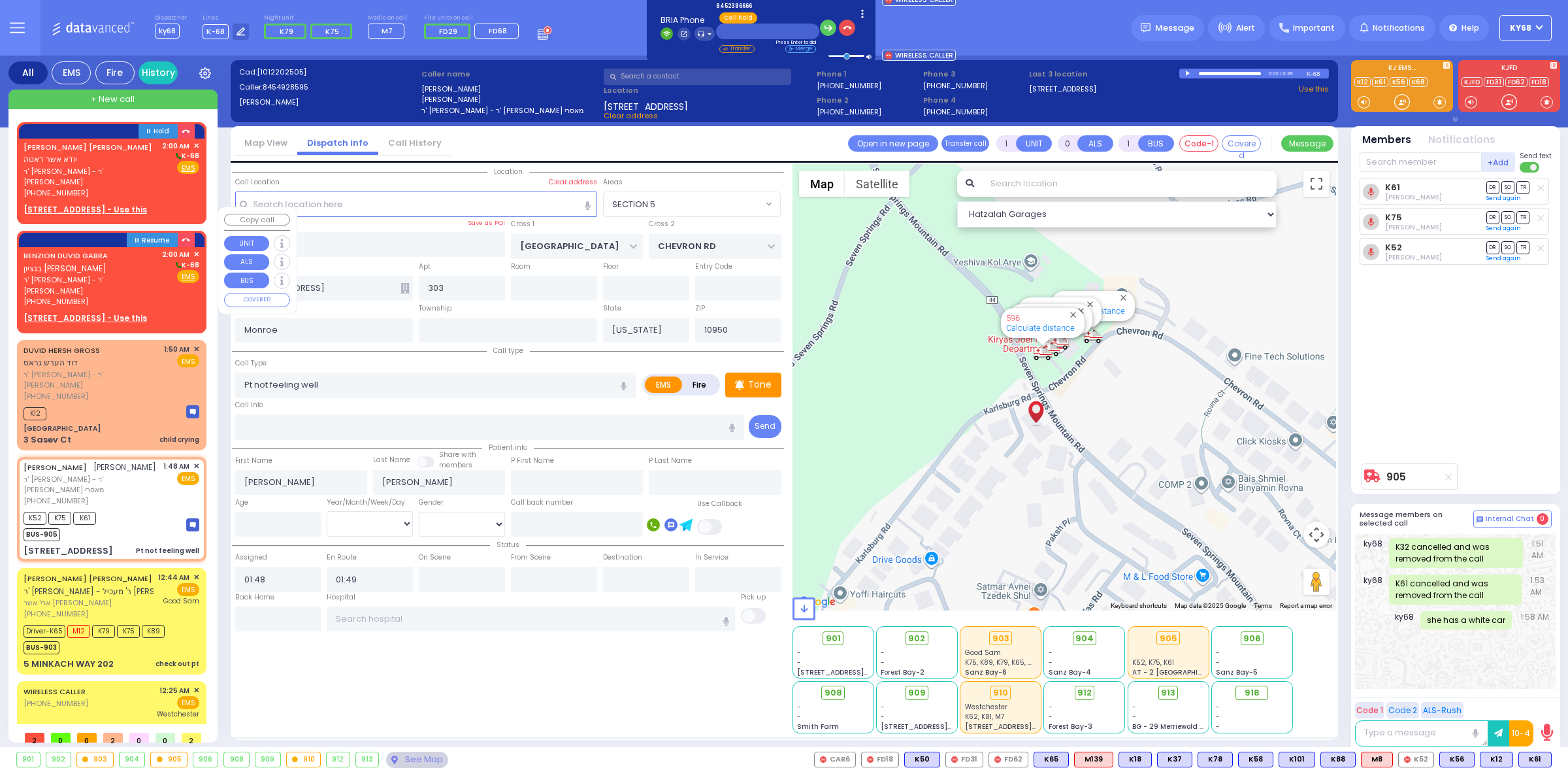
click at [130, 274] on span "ר' משה אריאל - ר' אהרן דניאל מאלח" at bounding box center [91, 285] width 134 height 22
type input "2"
type input "1"
select select
radio input "true"
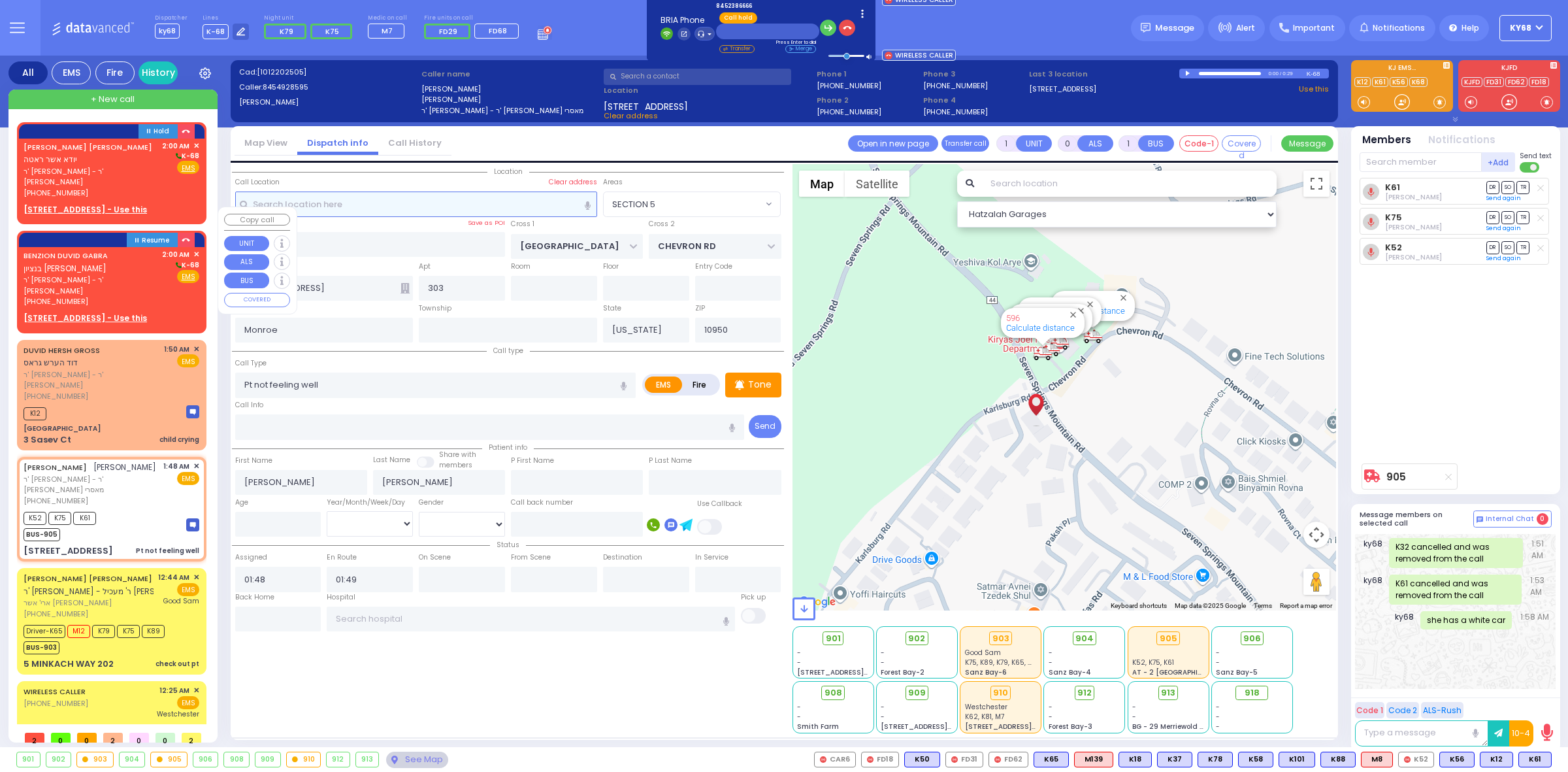
type input "BENZION DUVID"
type input "GABRA"
select select
type input "02:00"
select select "Hatzalah Garages"
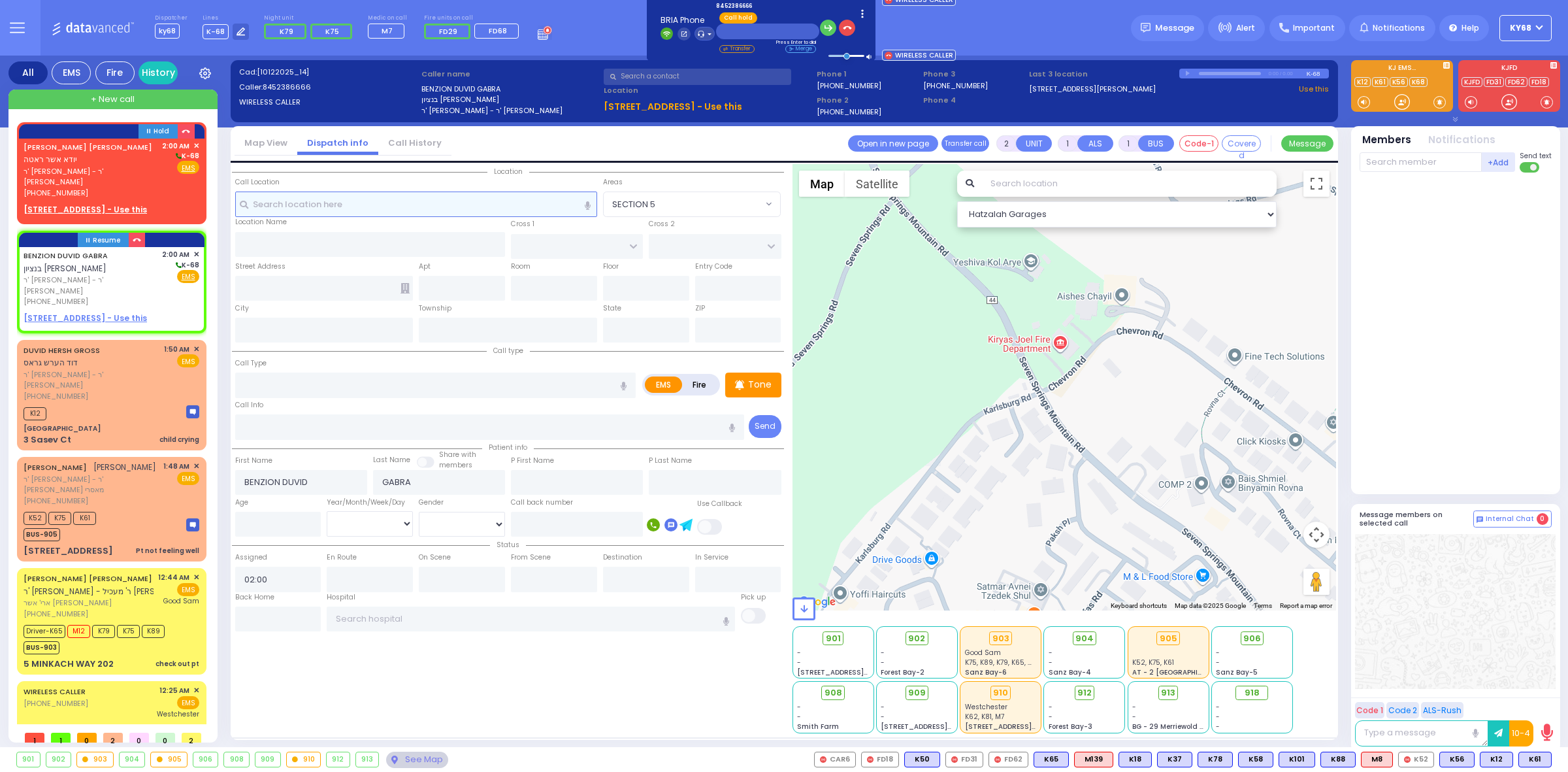
click at [370, 200] on input "text" at bounding box center [416, 203] width 362 height 25
select select
radio input "true"
select select
select select "Hatzalah Garages"
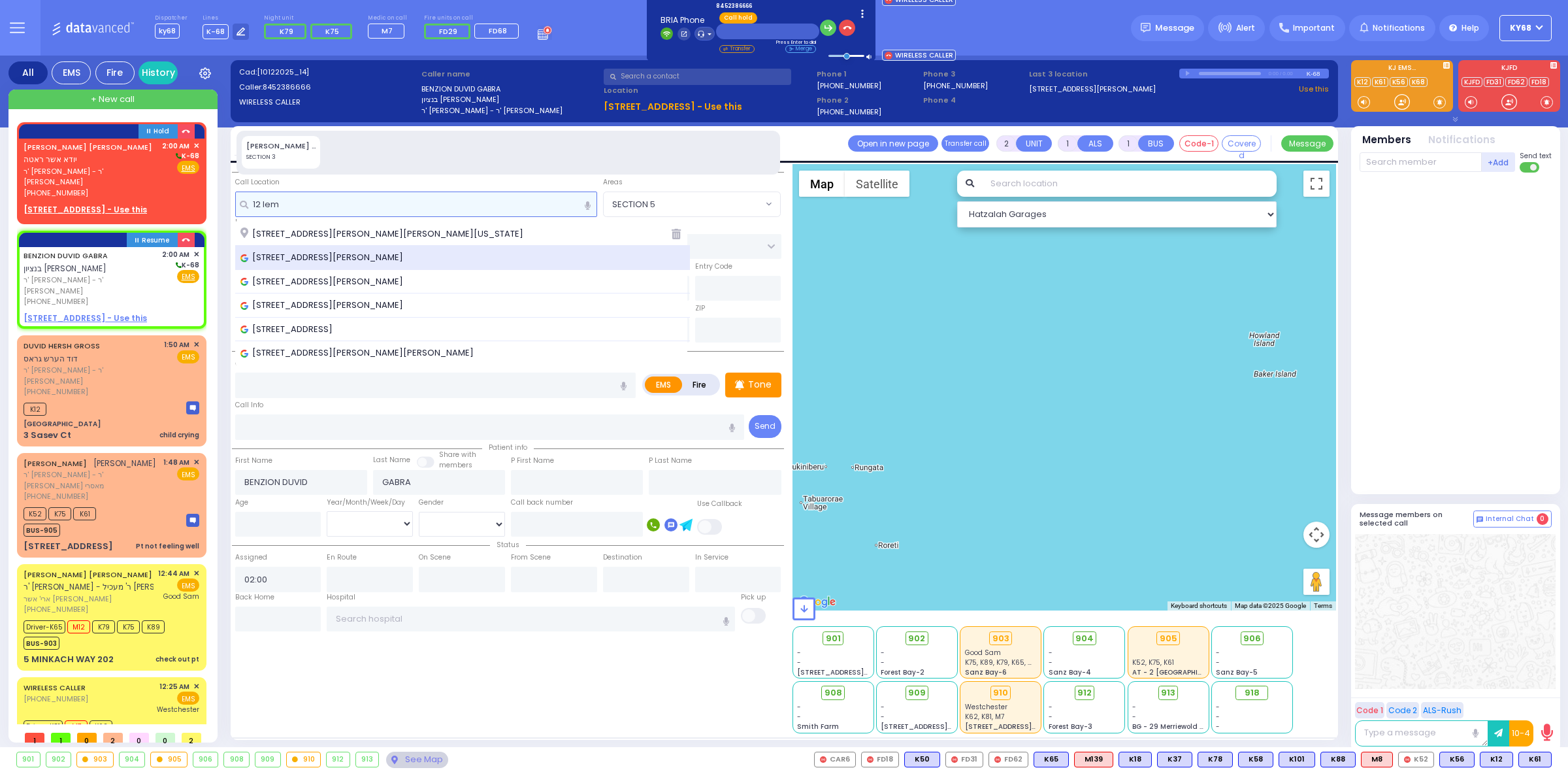
type input "12 lem"
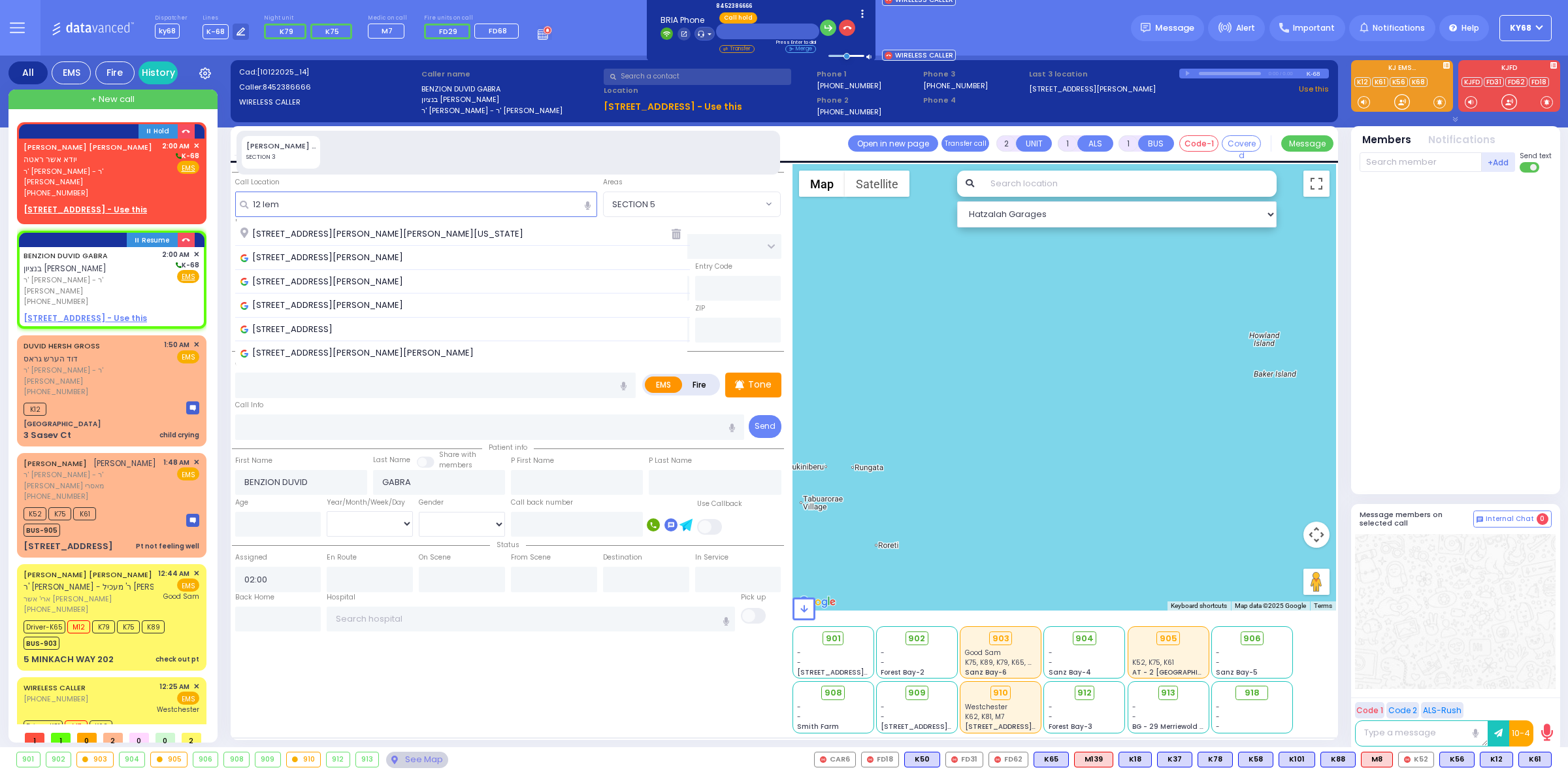
click at [328, 255] on span "12 Lemberg Court, Monroe, NY, USA" at bounding box center [324, 257] width 168 height 13
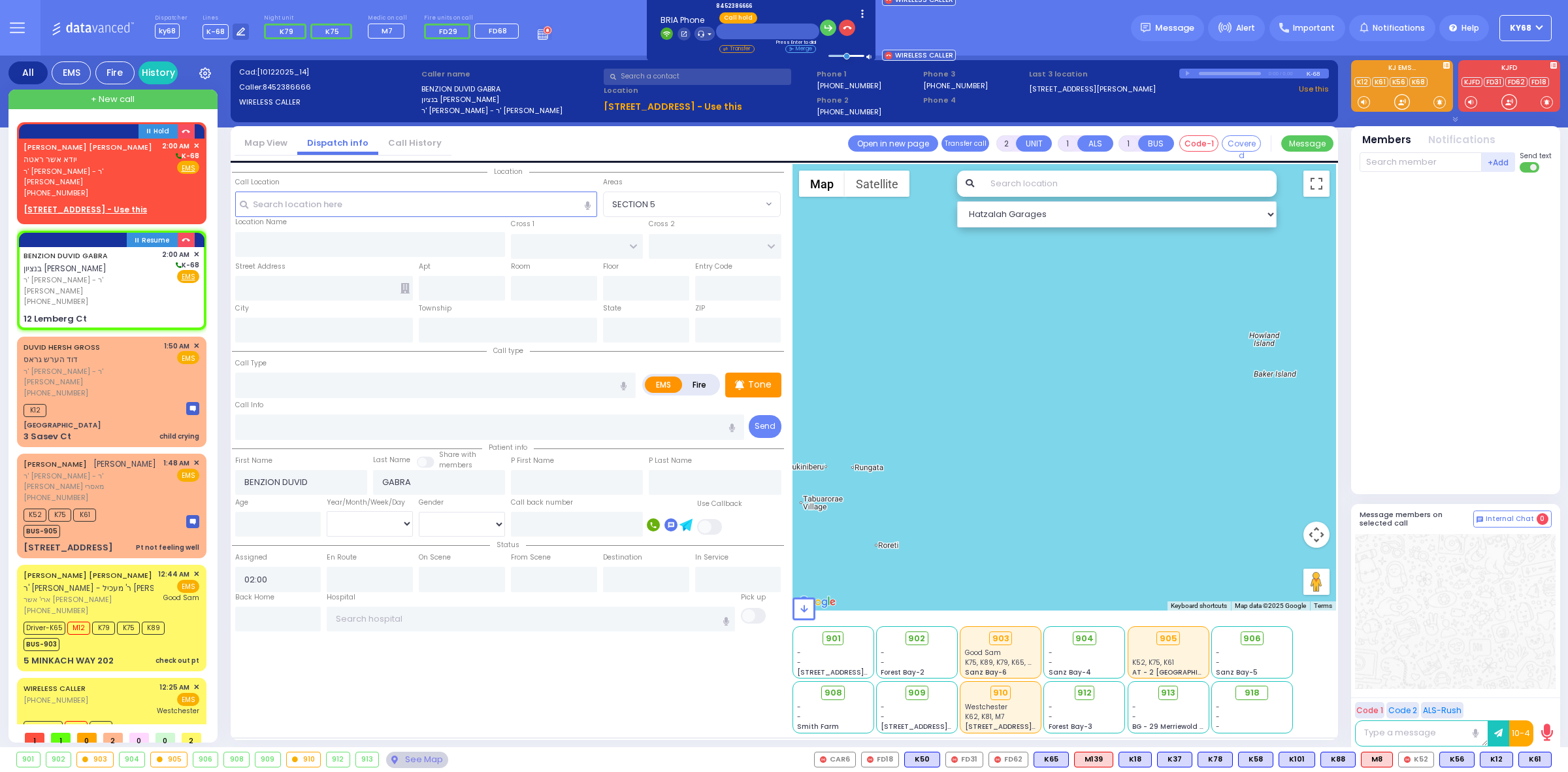
select select
radio input "true"
select select
select select "Hatzalah Garages"
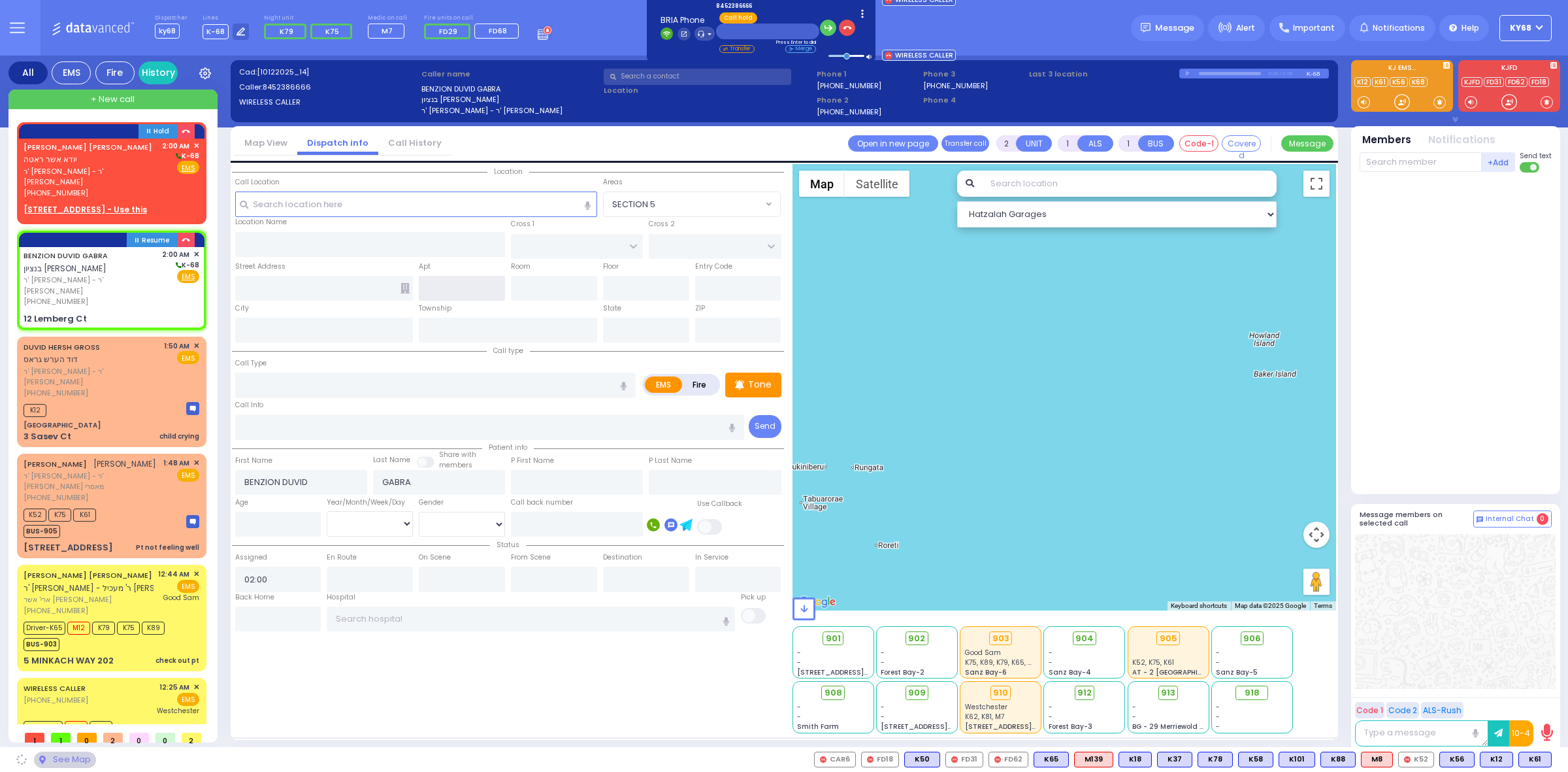
type input "ACRES RD"
type input "12 Lemberg Ct"
type input "Monroe"
type input "[US_STATE]"
type input "10950"
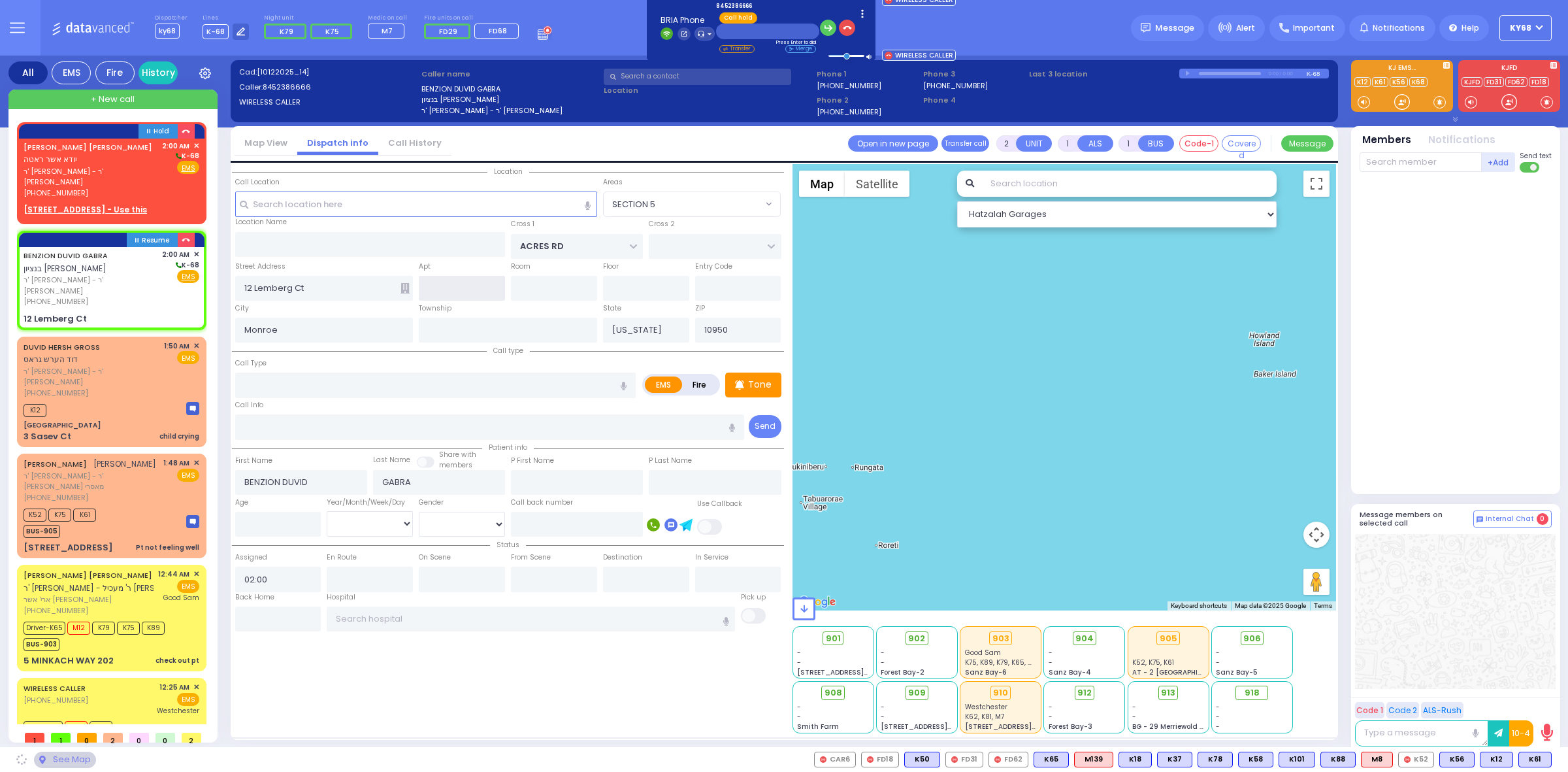
select select "PALM TREE"
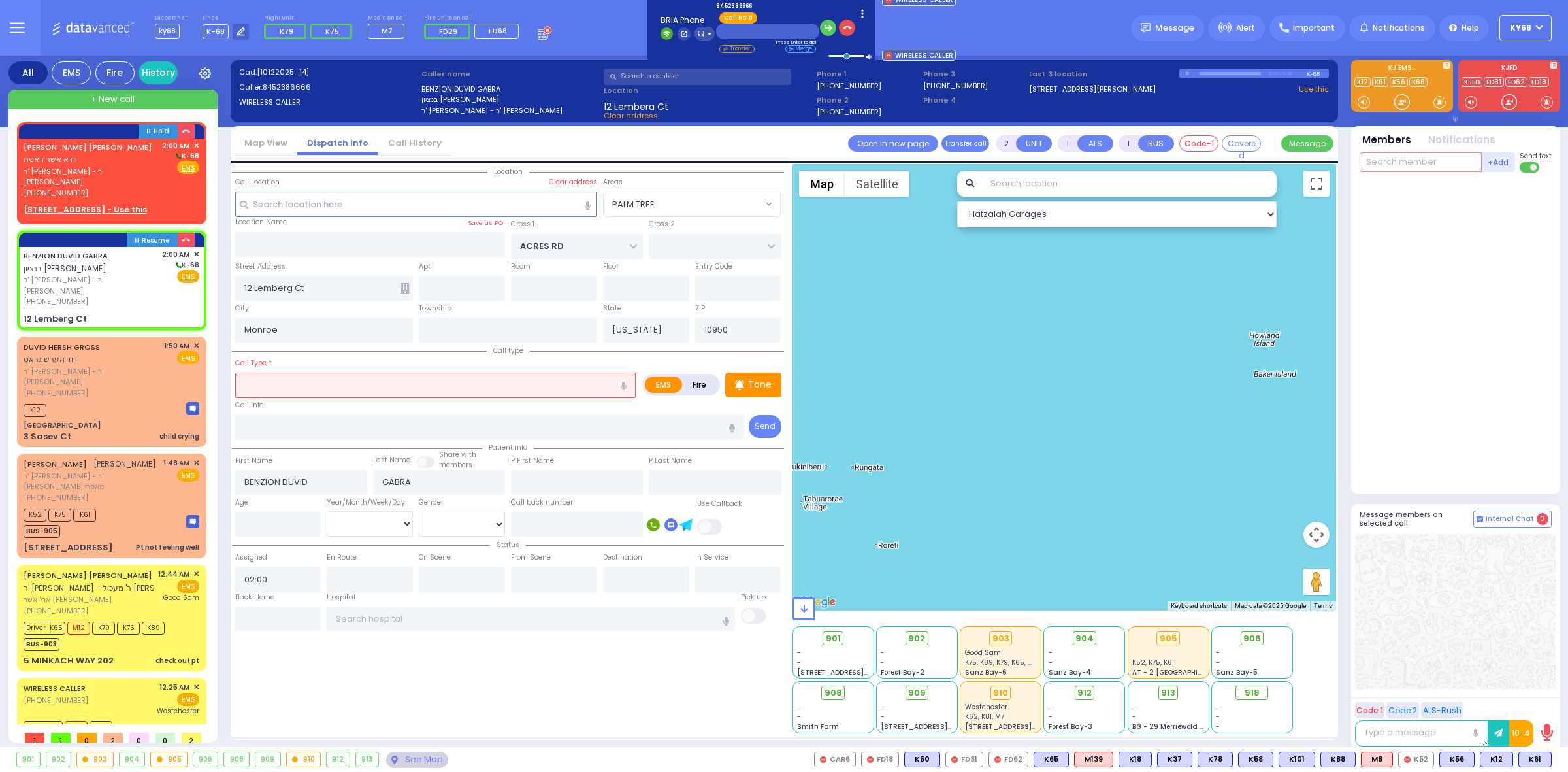
click at [1427, 164] on input "text" at bounding box center [1420, 163] width 123 height 20
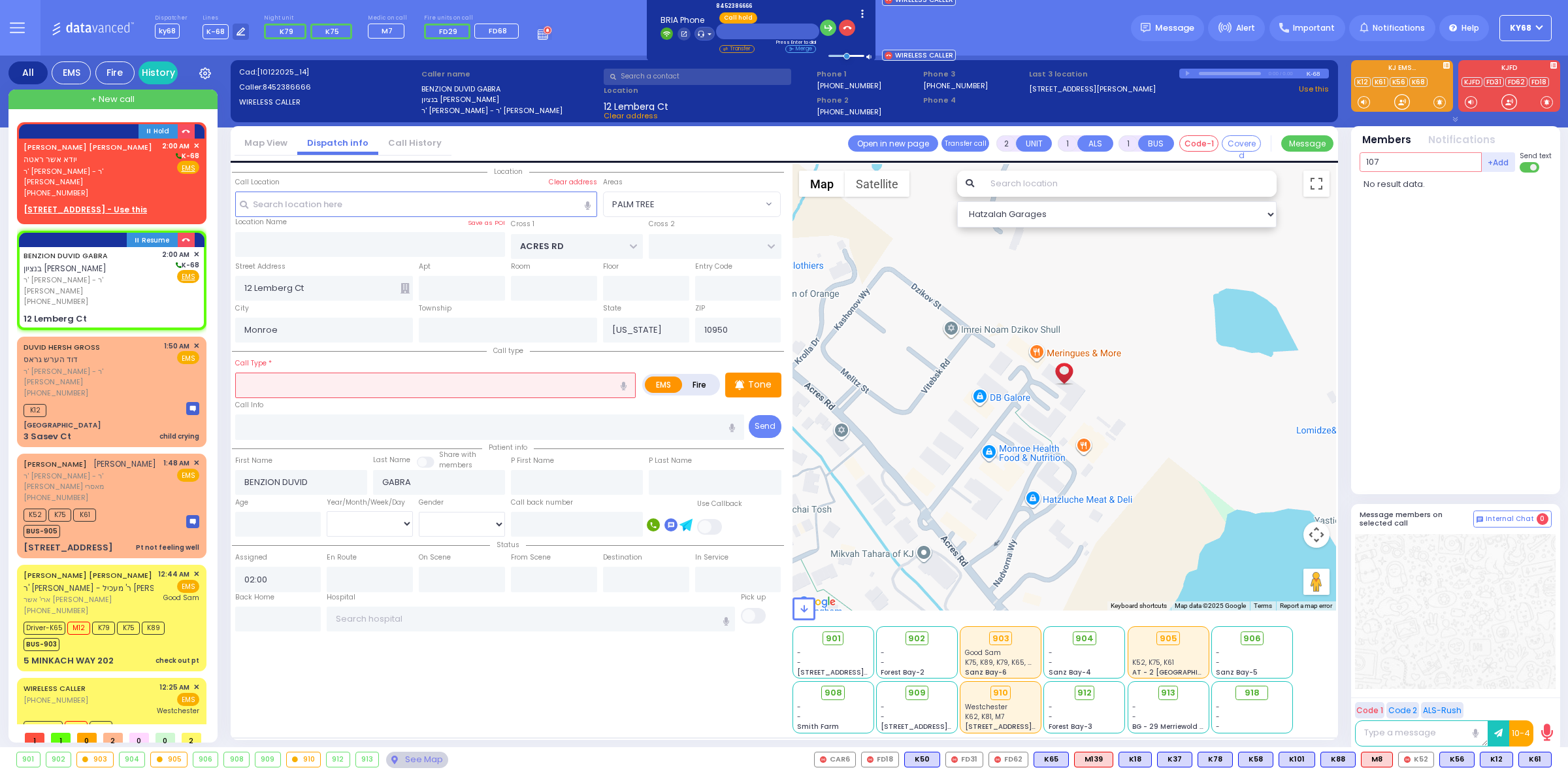
type input "107"
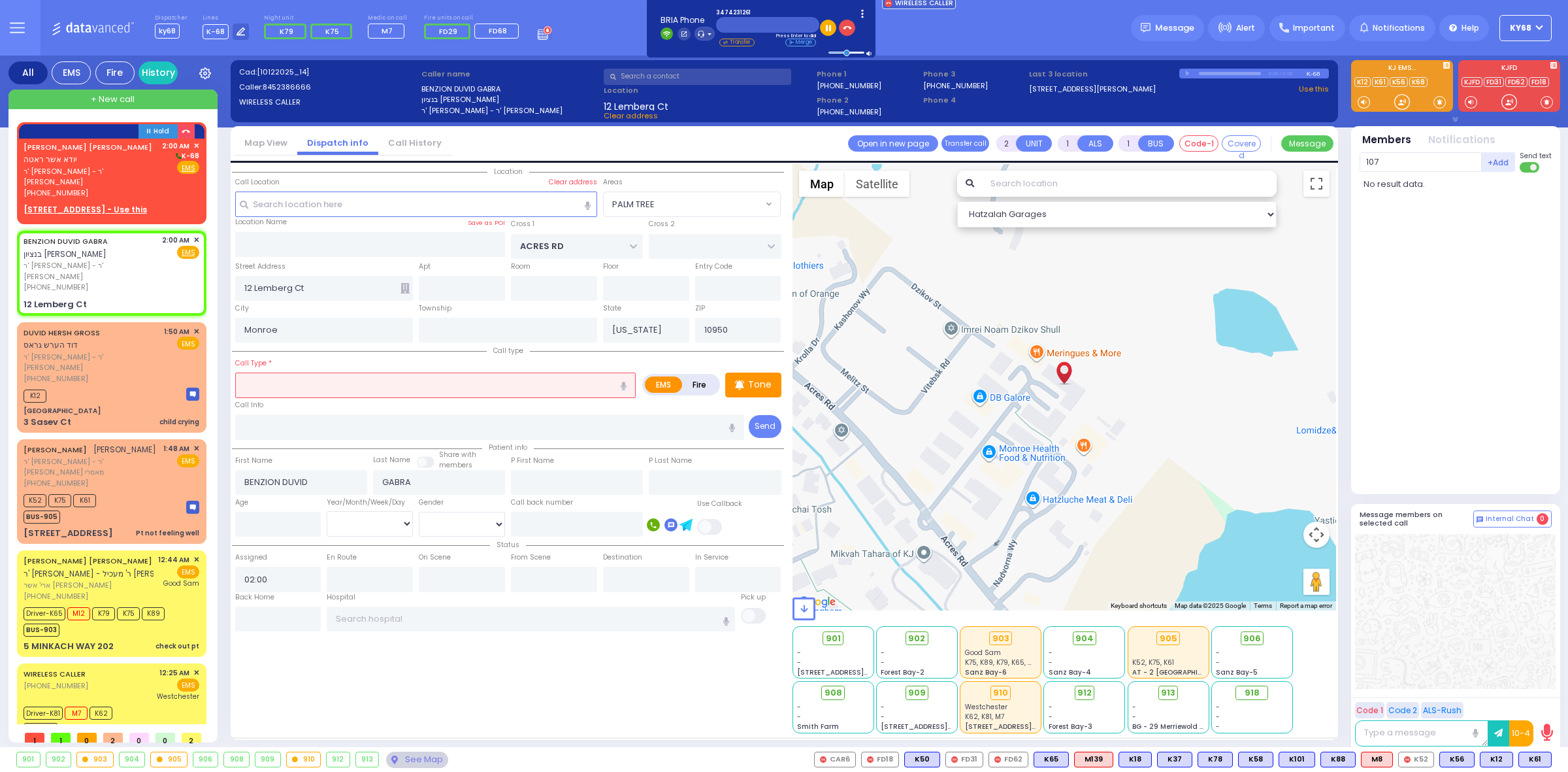
select select
radio input "true"
select select
select select "Hatzalah Garages"
select select "PALM TREE"
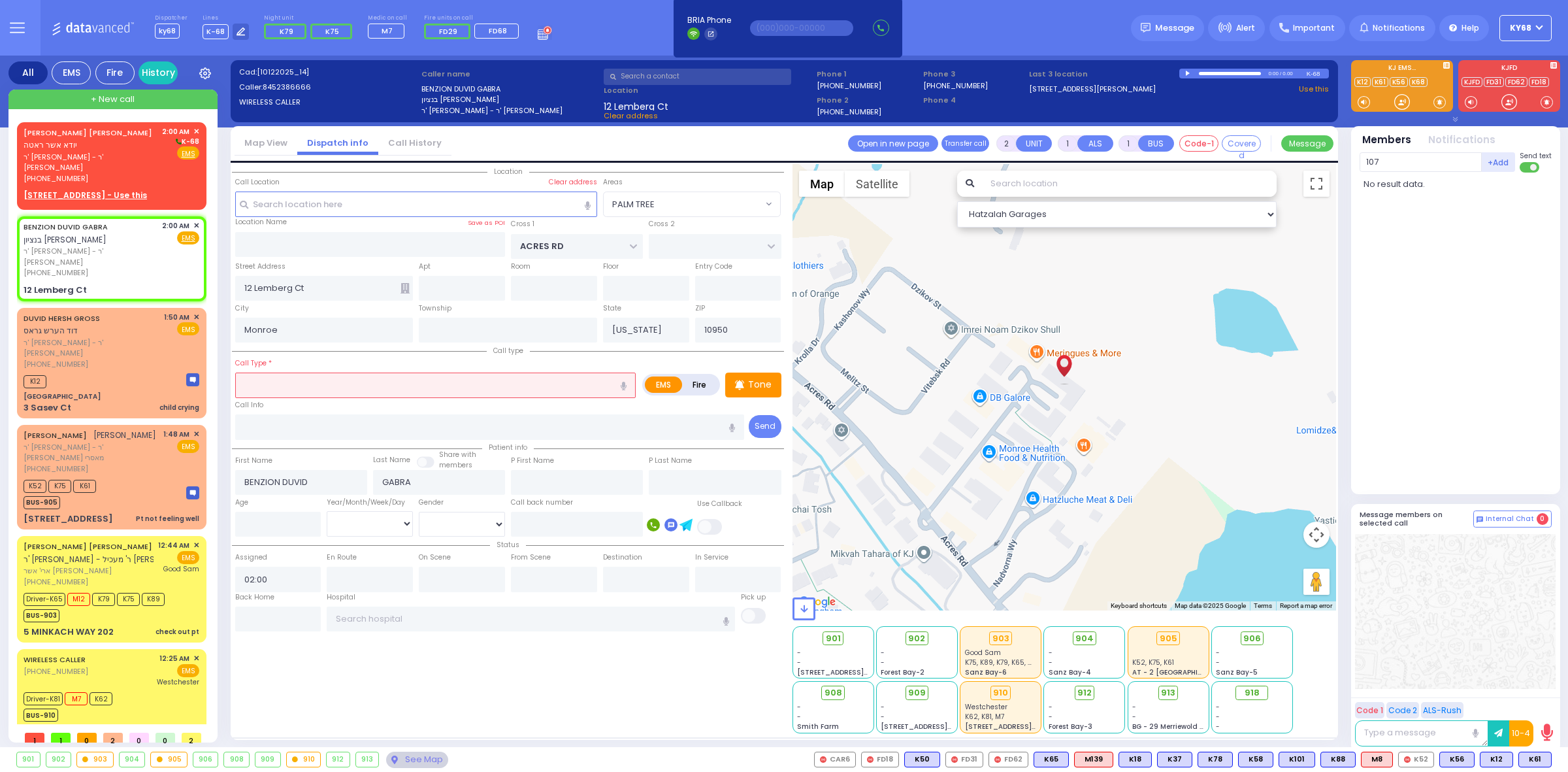
click at [1400, 232] on div at bounding box center [1456, 330] width 195 height 305
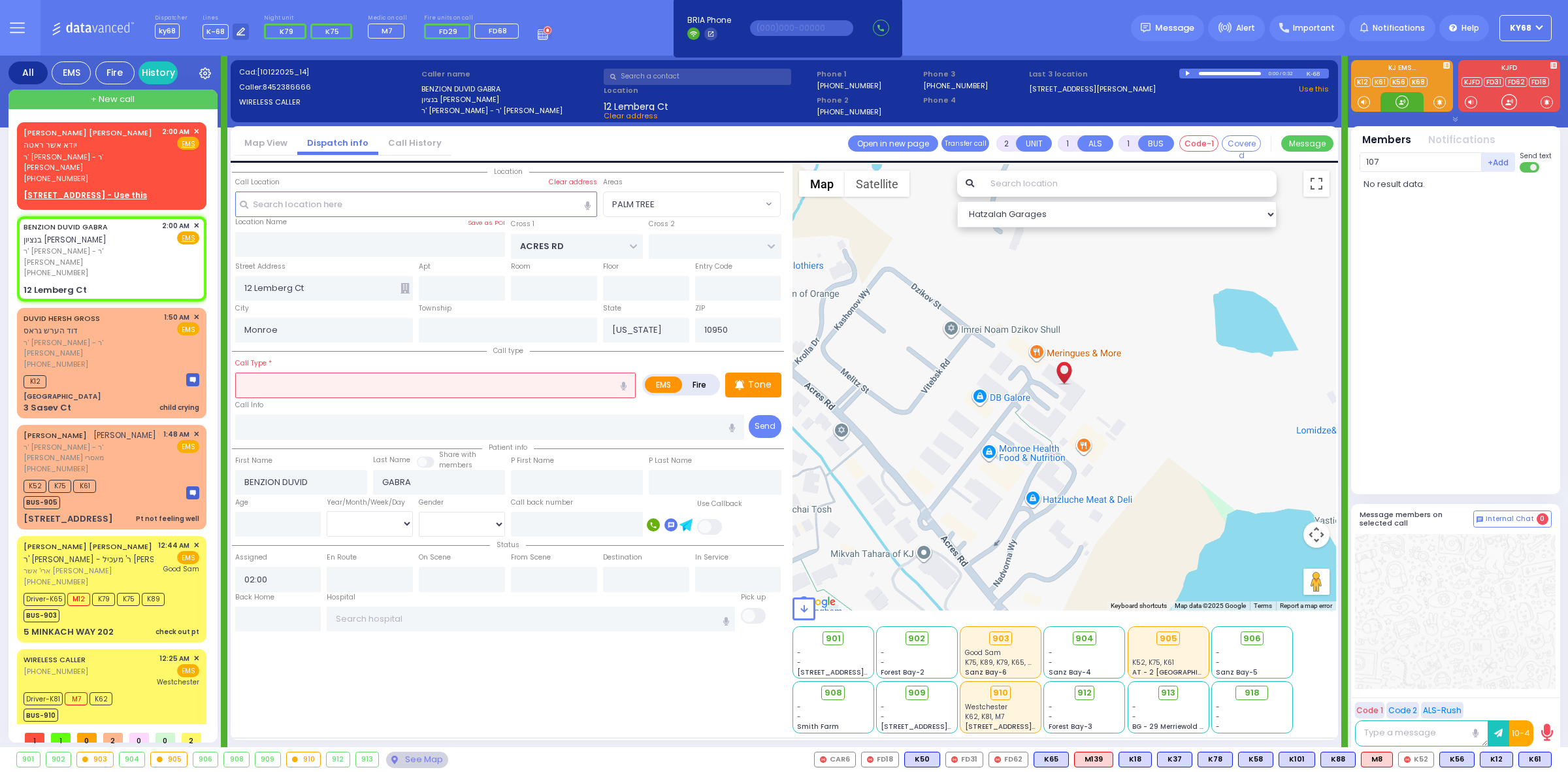
click at [1396, 105] on div at bounding box center [1401, 102] width 13 height 13
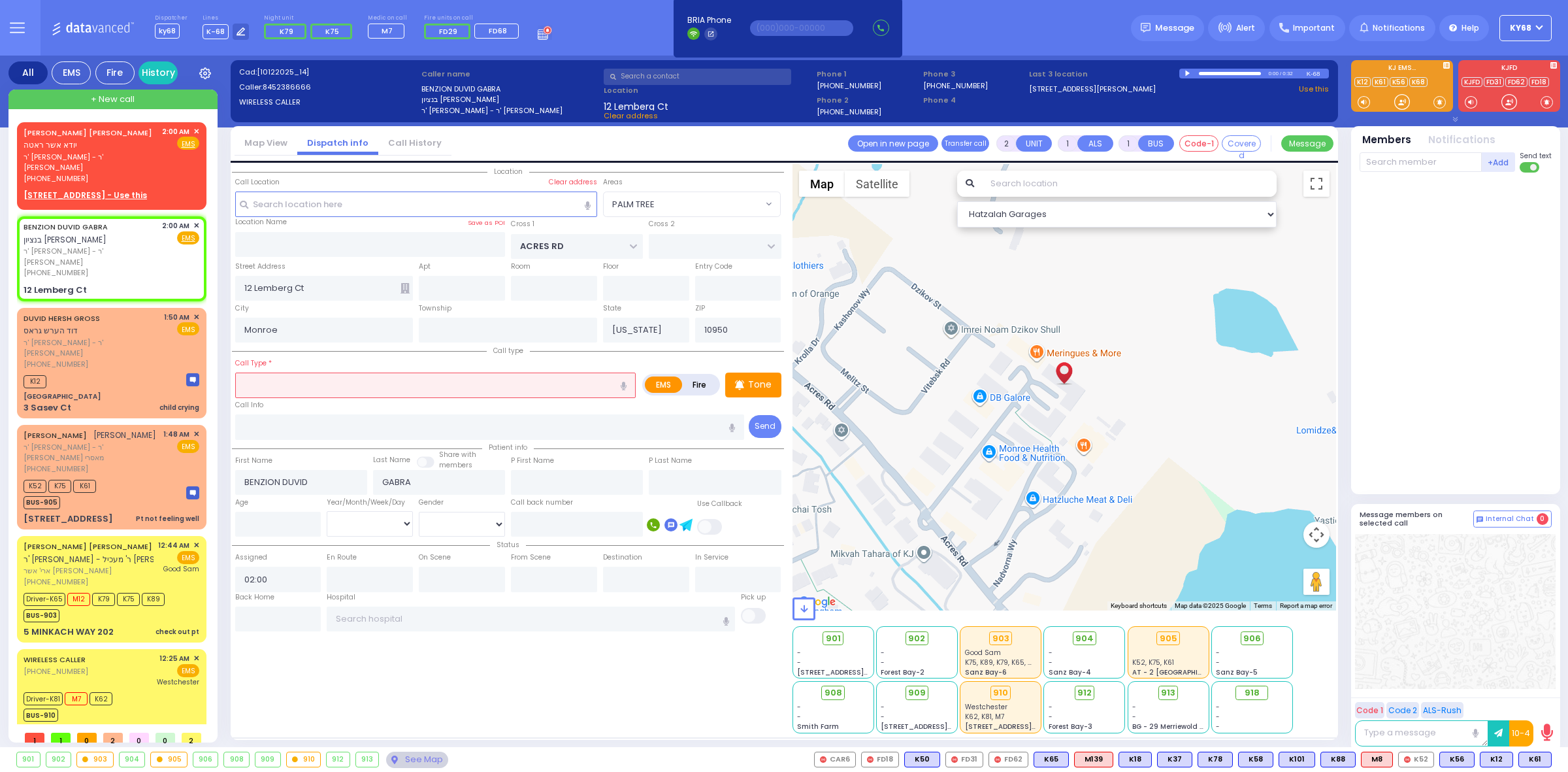
click at [1187, 74] on div at bounding box center [1188, 74] width 7 height 6
click at [1243, 73] on div at bounding box center [1230, 73] width 63 height 3
click at [1221, 75] on div "0:25 / 0:32" at bounding box center [1243, 74] width 128 height 10
click at [1225, 73] on div at bounding box center [1224, 74] width 48 height 2
click at [1187, 73] on div at bounding box center [1188, 73] width 7 height 5
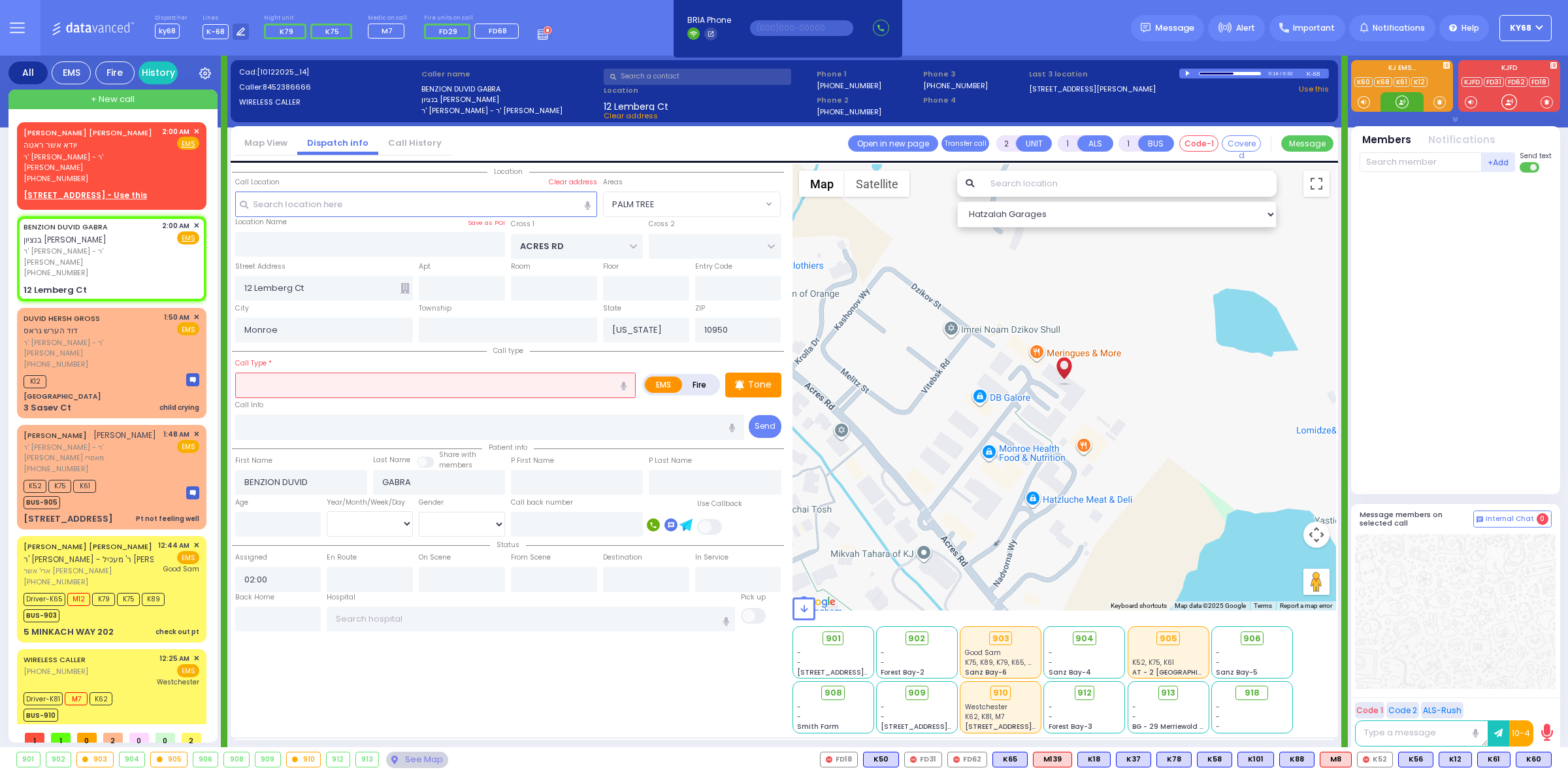
click at [1402, 99] on div at bounding box center [1401, 102] width 13 height 13
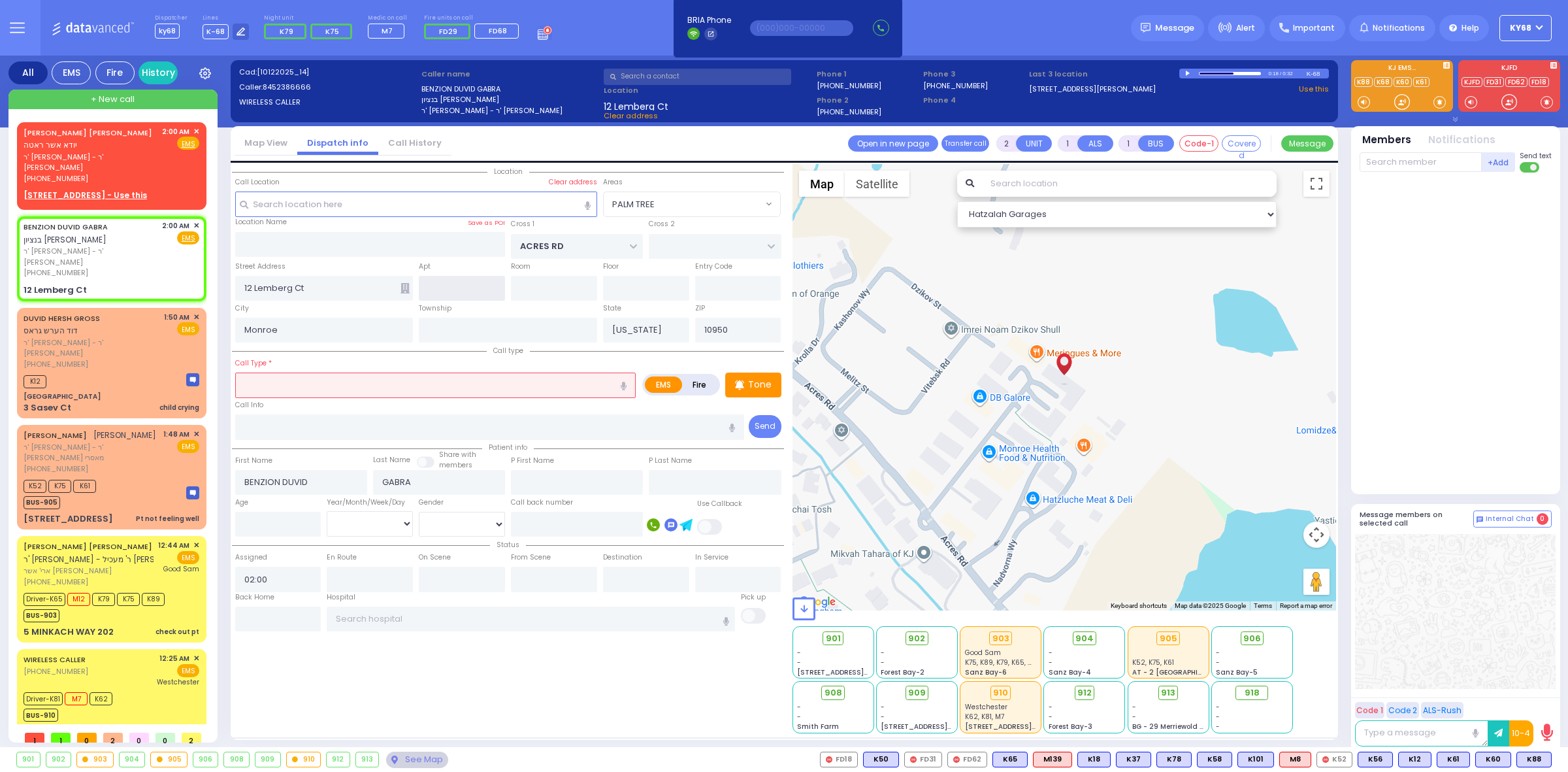
click at [462, 286] on input "text" at bounding box center [462, 287] width 86 height 25
type input "207"
click at [1494, 299] on div at bounding box center [1456, 330] width 195 height 305
select select
radio input "true"
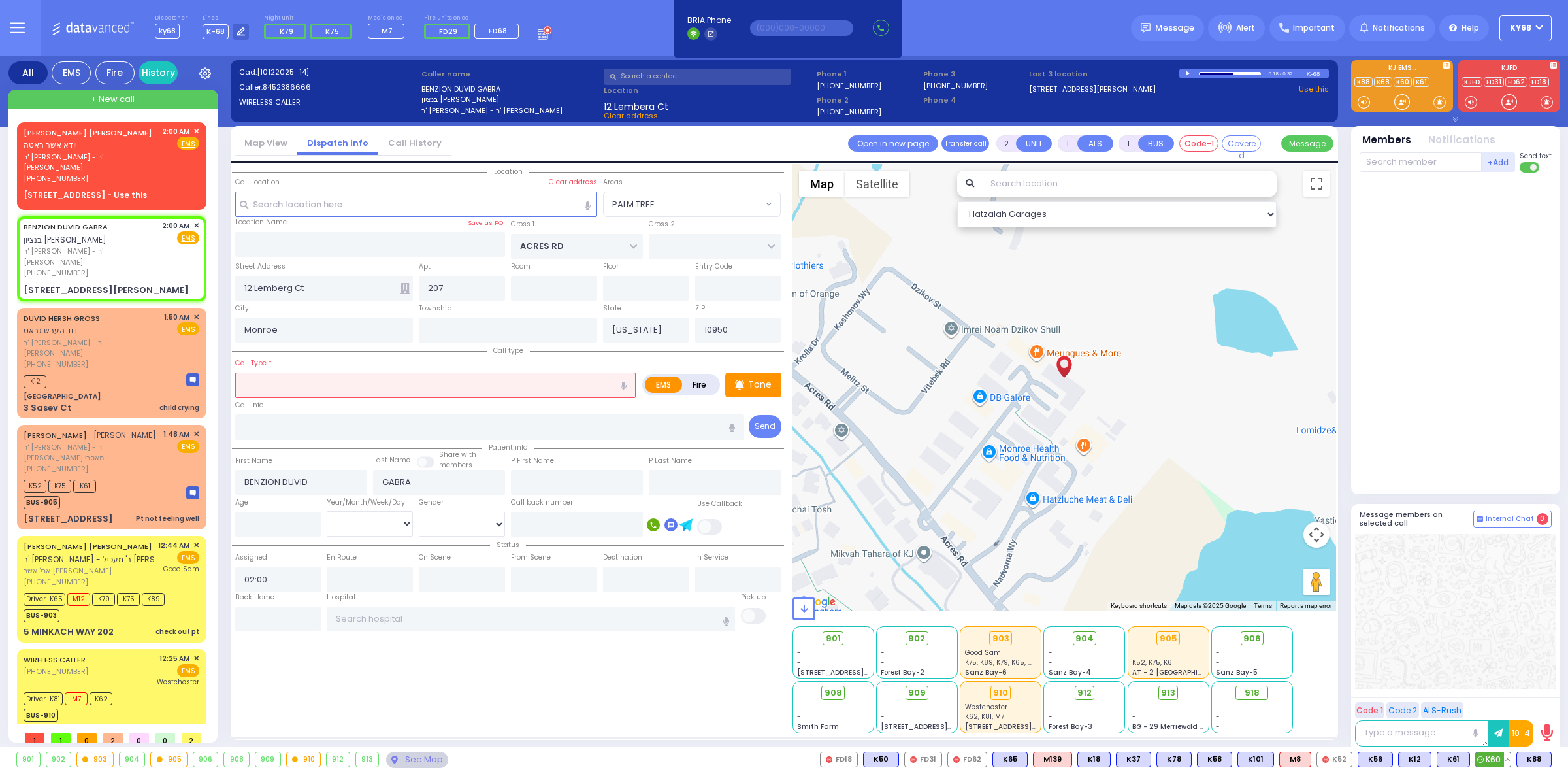
select select
select select "Hatzalah Garages"
select select "PALM TREE"
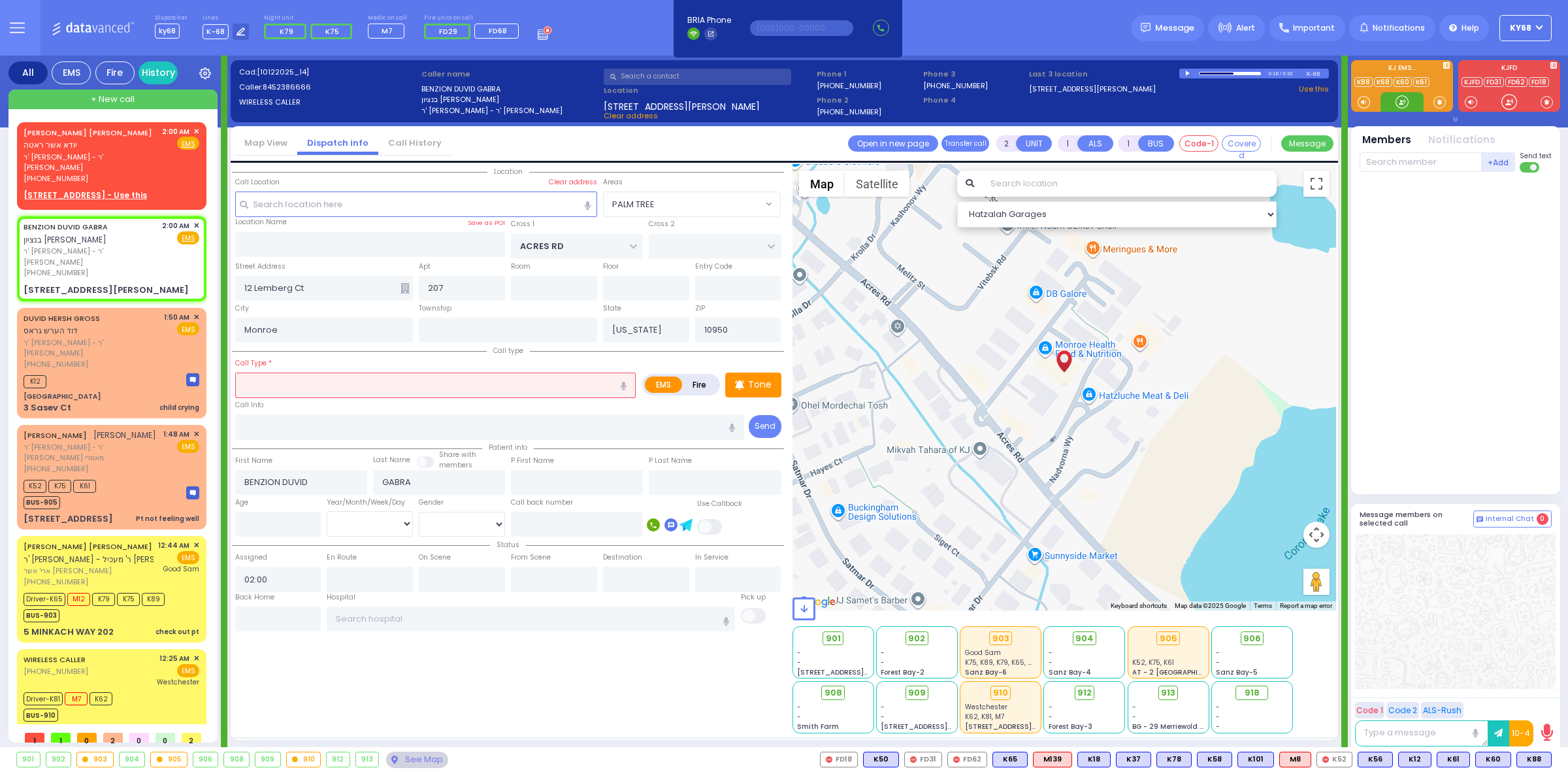
click at [1406, 102] on div at bounding box center [1401, 102] width 13 height 13
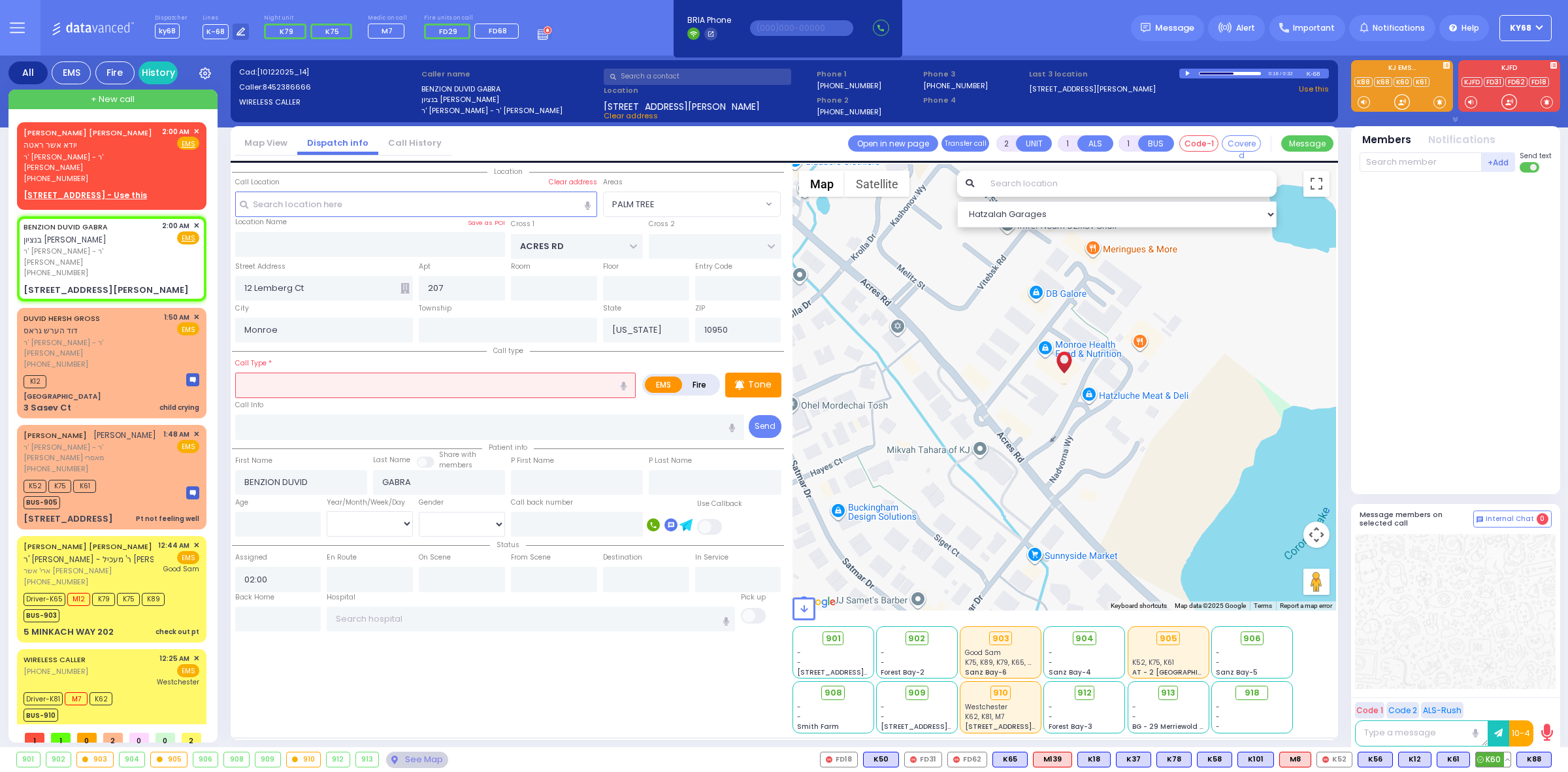
click at [1486, 758] on span "K60" at bounding box center [1493, 759] width 35 height 14
click at [1536, 762] on span "K88" at bounding box center [1534, 759] width 34 height 14
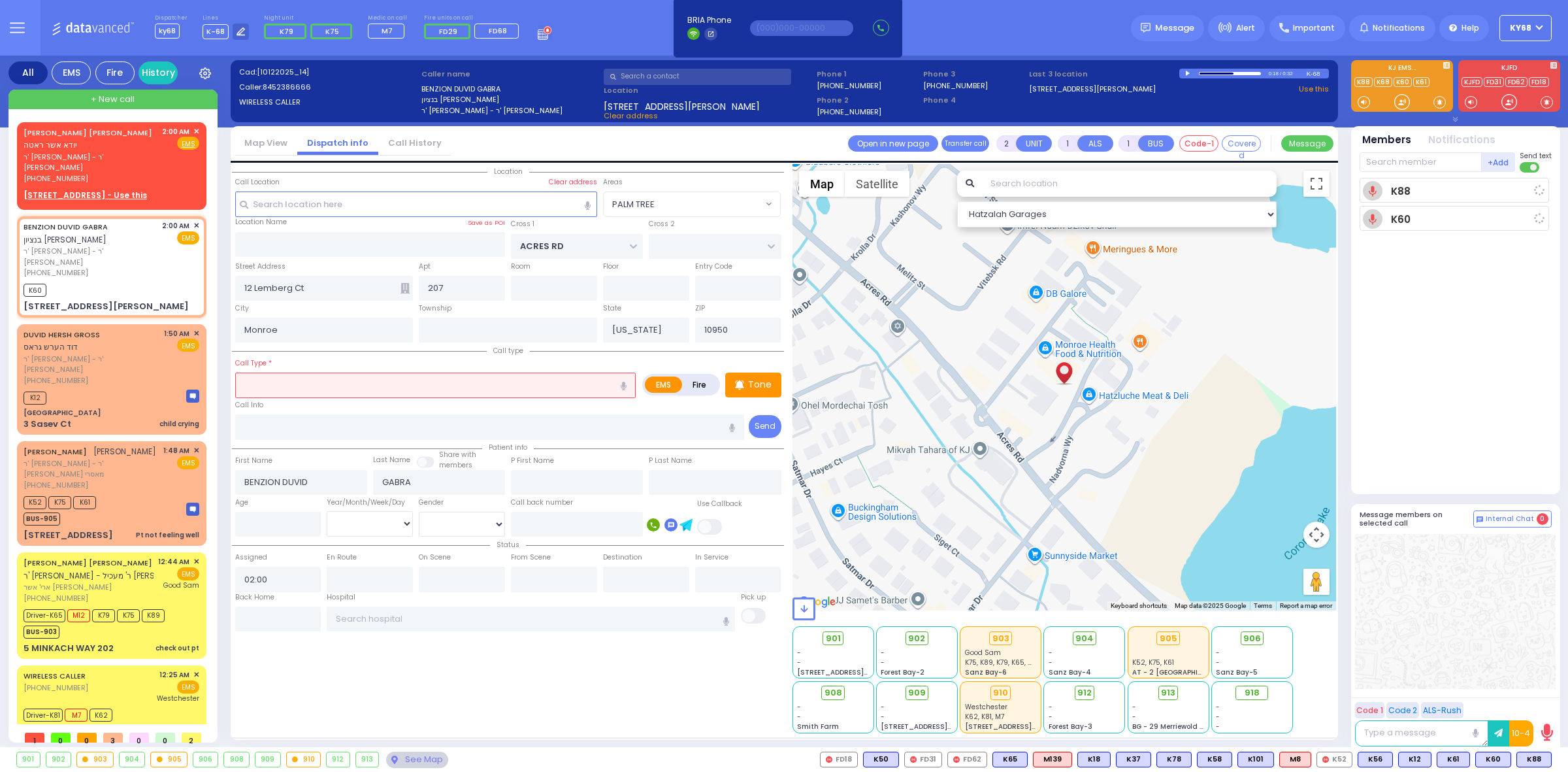
select select
radio input "true"
select select
type input "02:01"
select select "Hatzalah Garages"
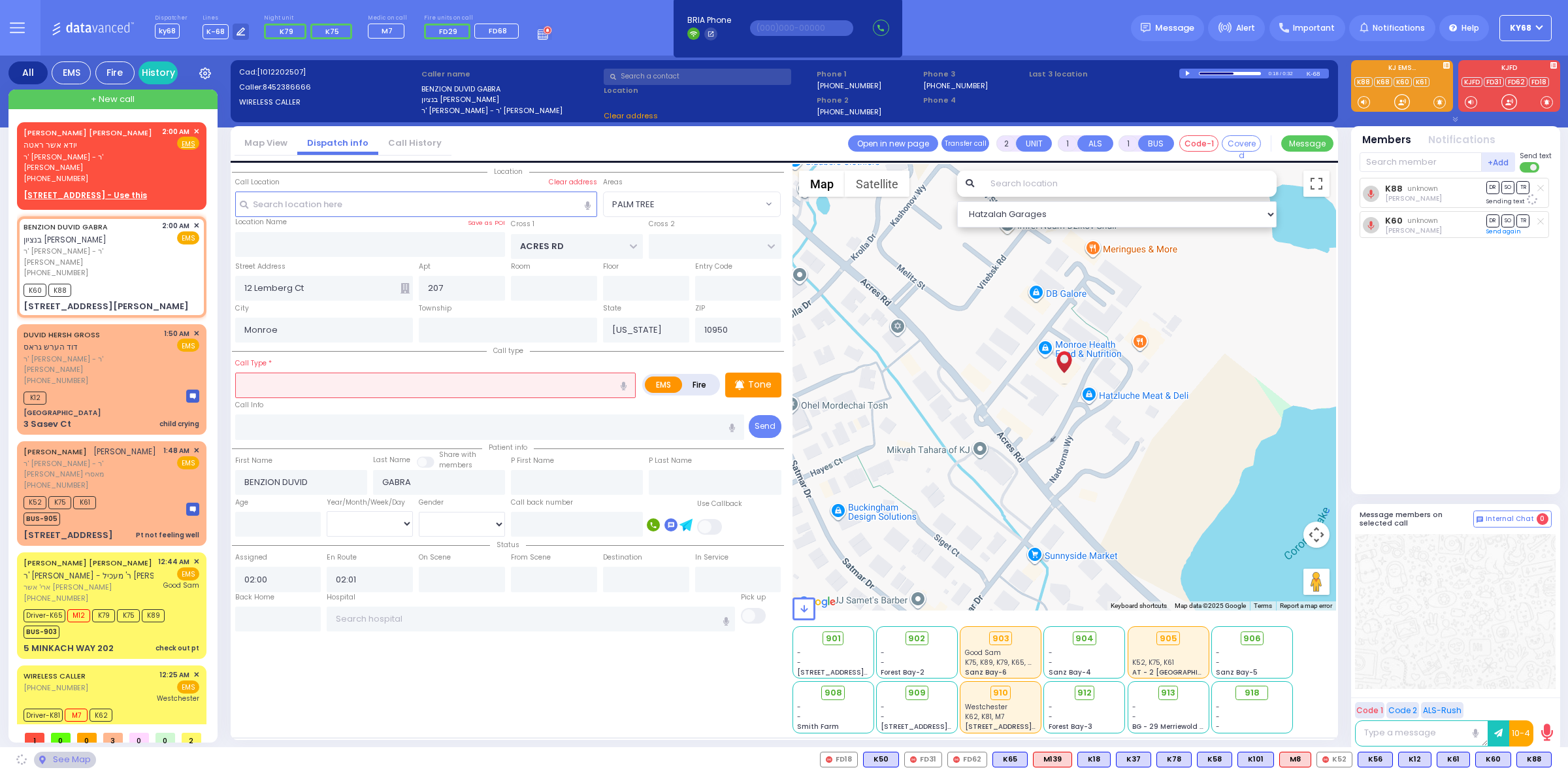
select select
radio input "true"
select select
select select "Hatzalah Garages"
select select "PALM TREE"
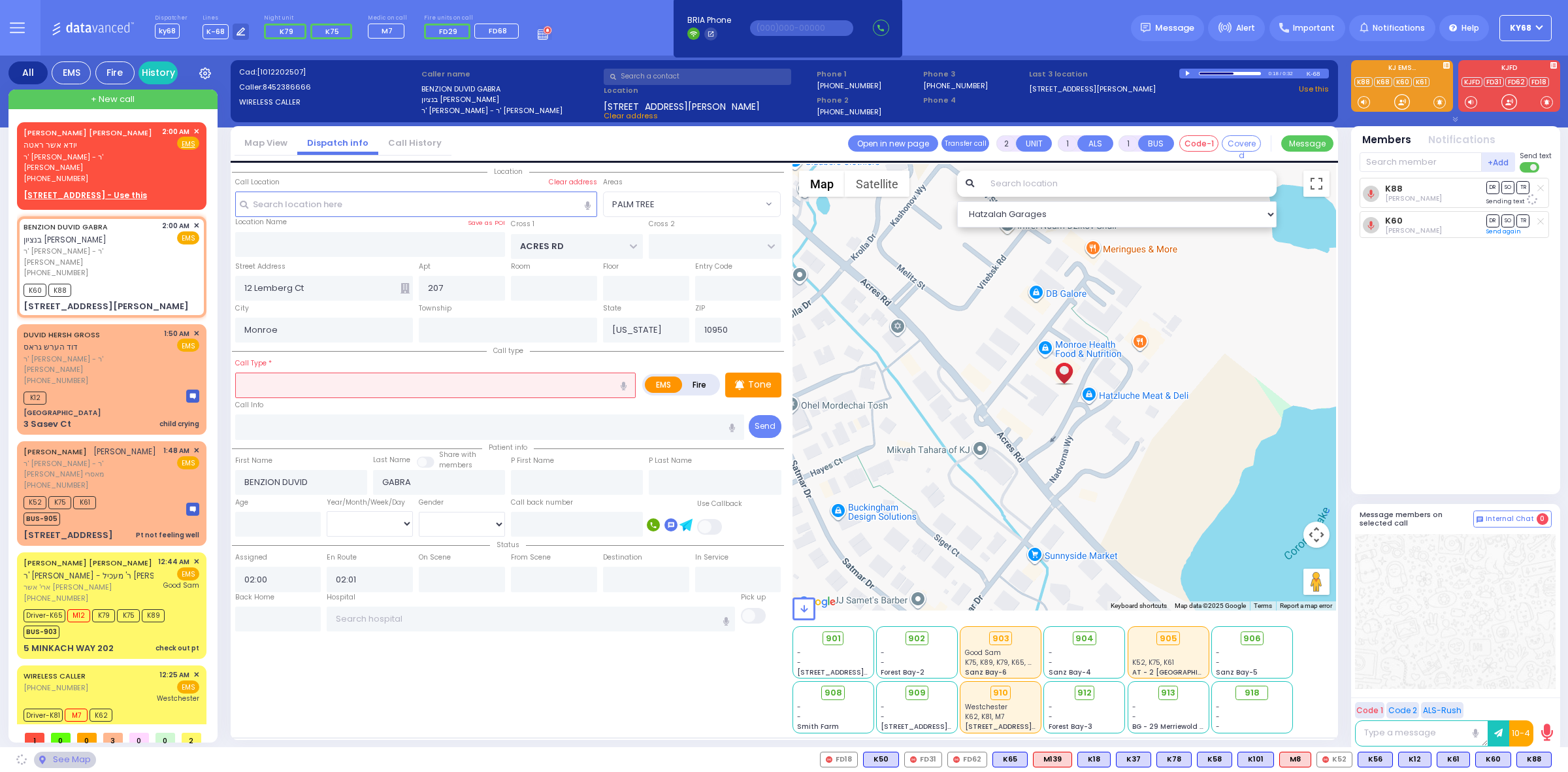
click at [371, 386] on input "text" at bounding box center [436, 384] width 401 height 25
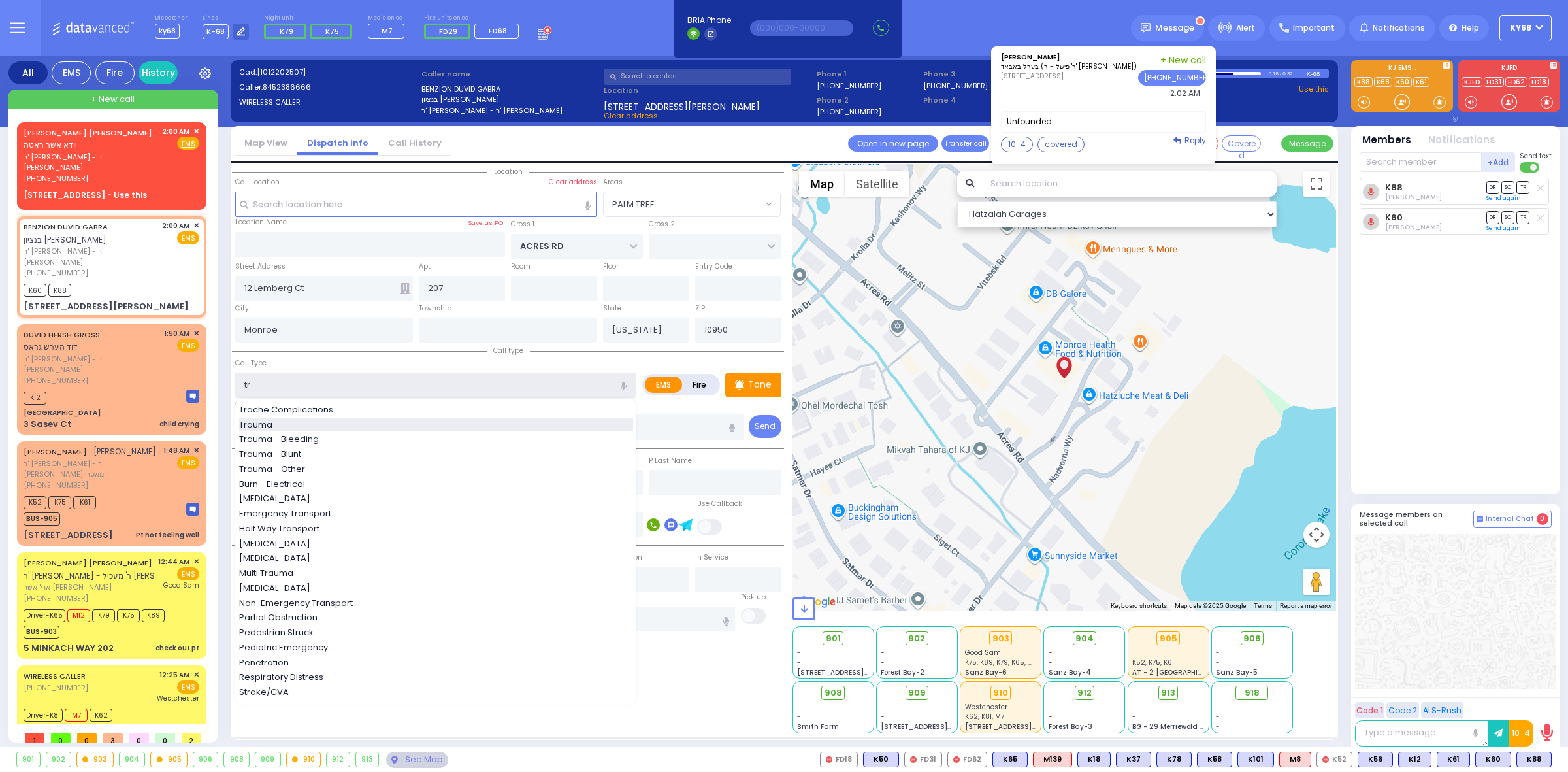
type input "Trauma"
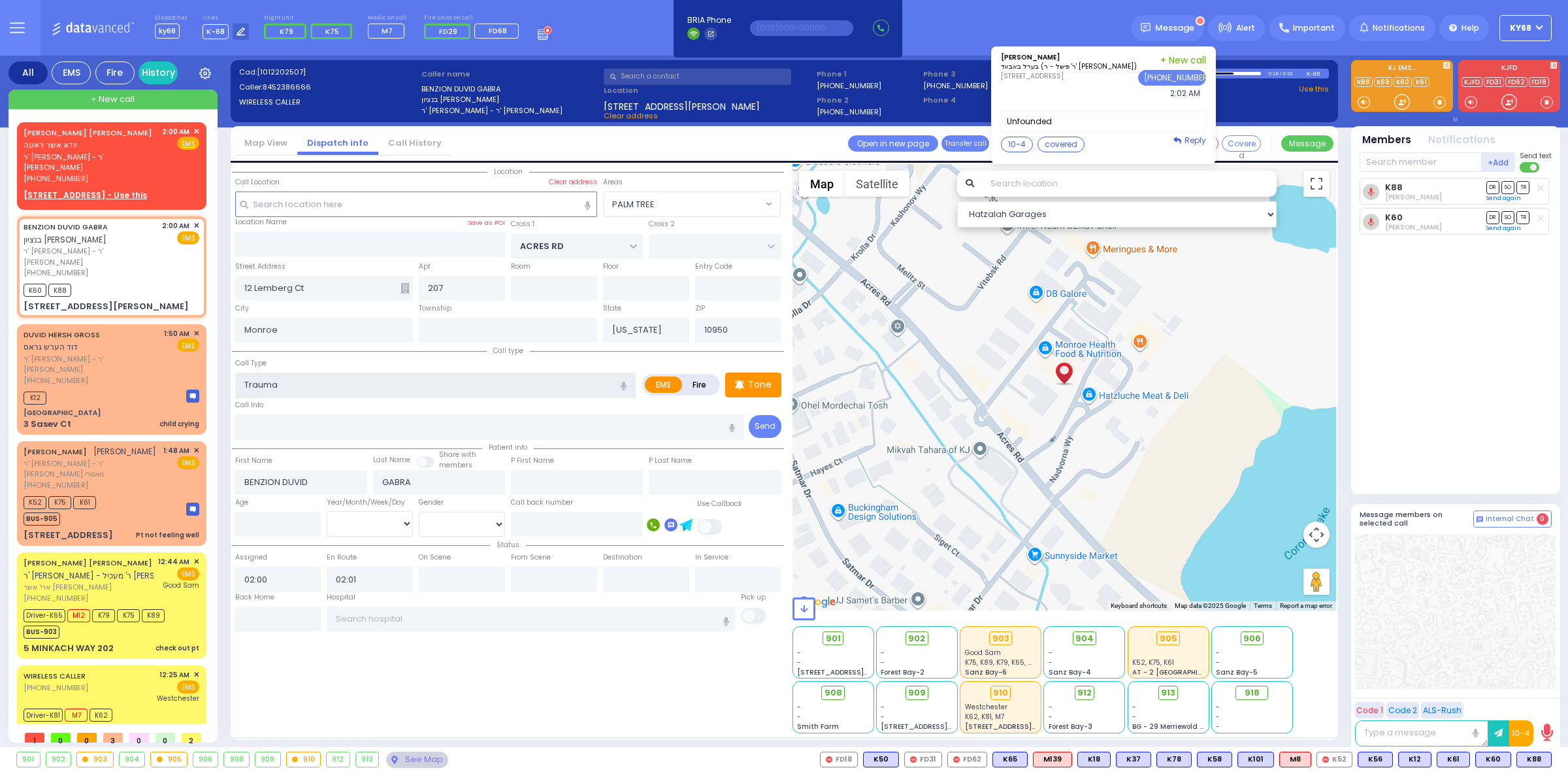
type input "0"
select select
radio input "true"
select select
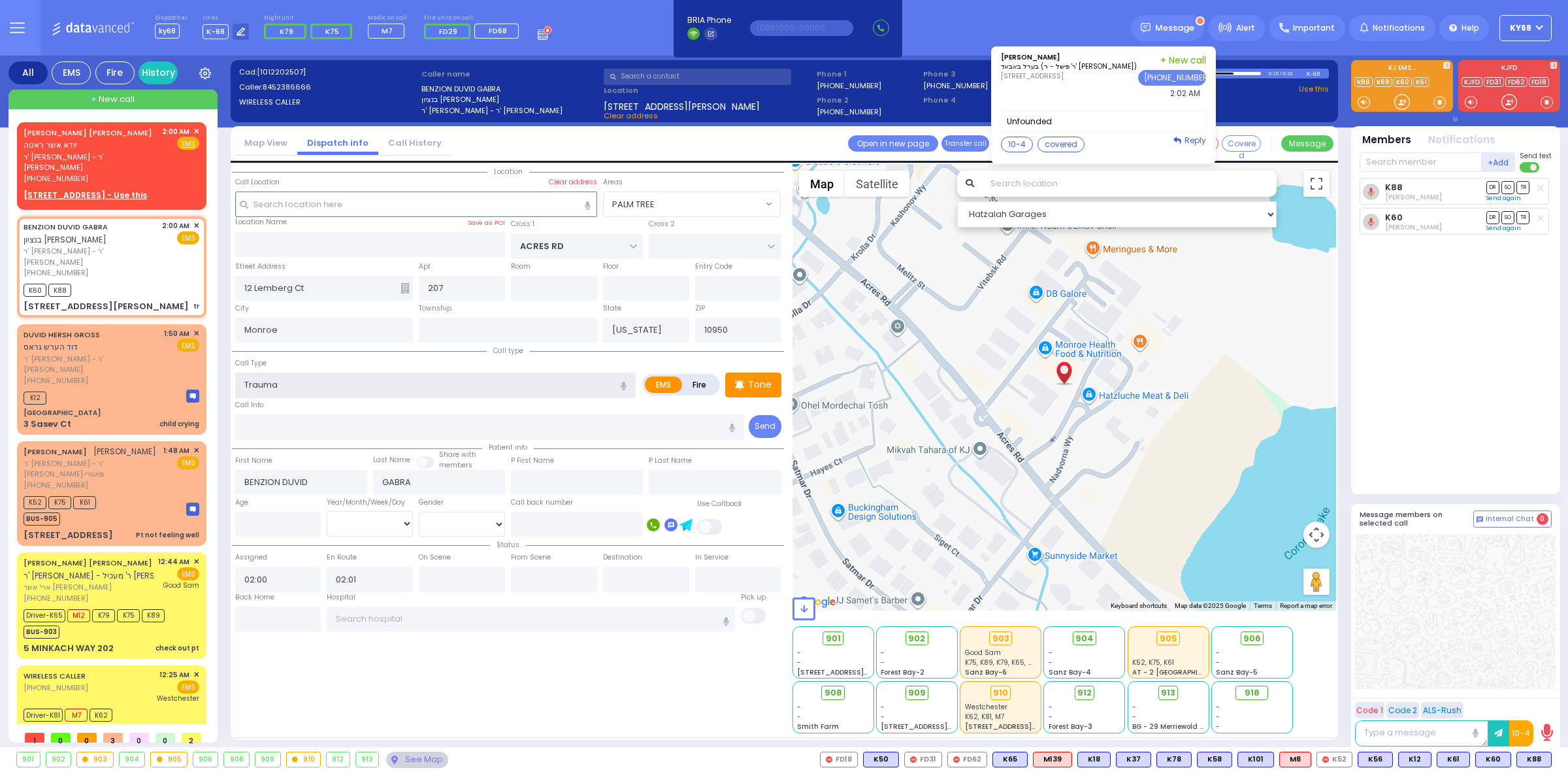
select select "Hatzalah Garages"
select select "PALM TREE"
click at [1019, 141] on button "10-4" at bounding box center [1017, 145] width 32 height 16
type textarea "10-4 thank you"
click at [1181, 252] on button "Send" at bounding box center [1185, 251] width 37 height 16
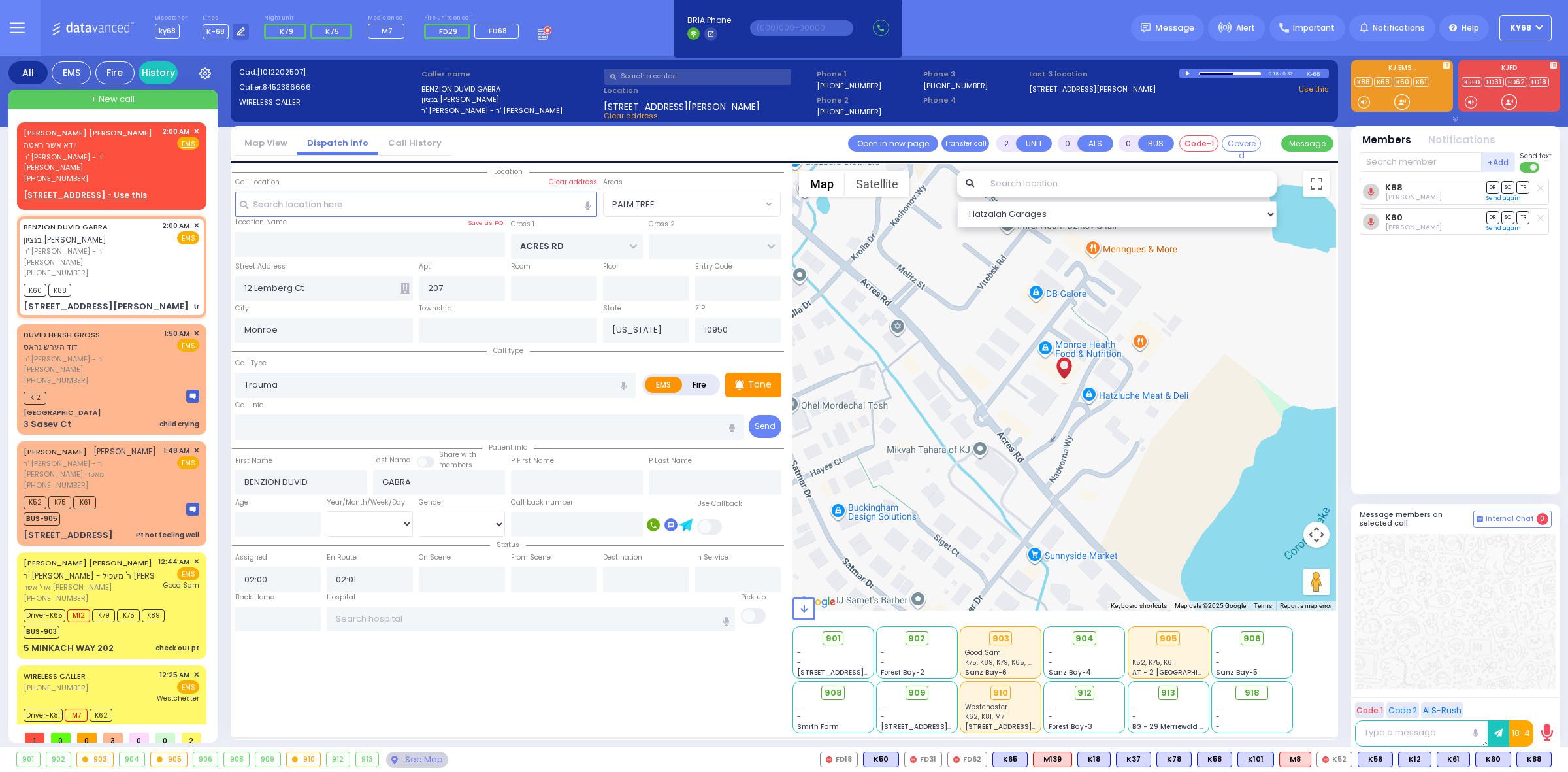
select select
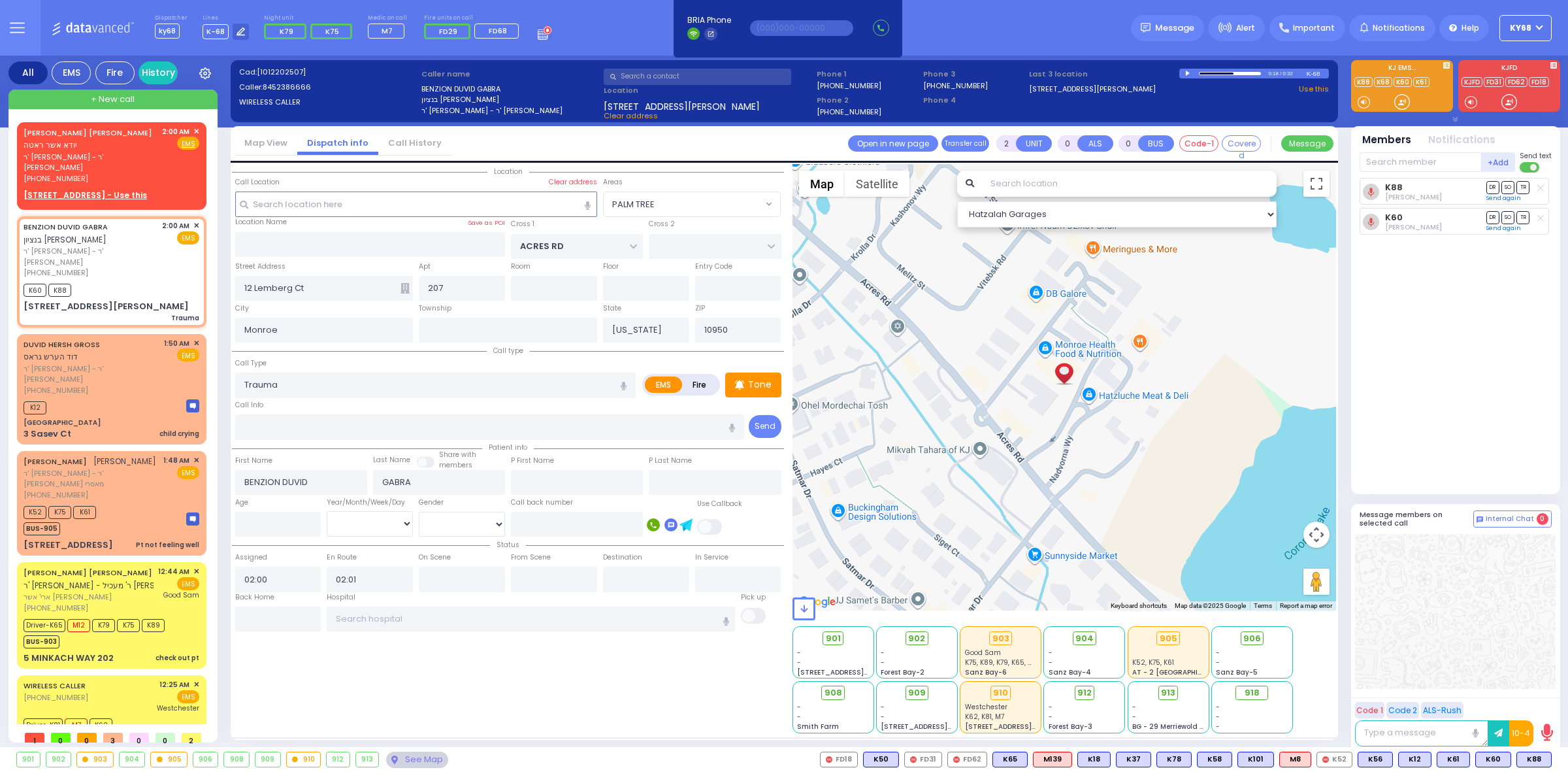
click at [1435, 318] on div "K88 Mordechai Ungar DR SO TR Sending text K60 DR" at bounding box center [1456, 330] width 195 height 305
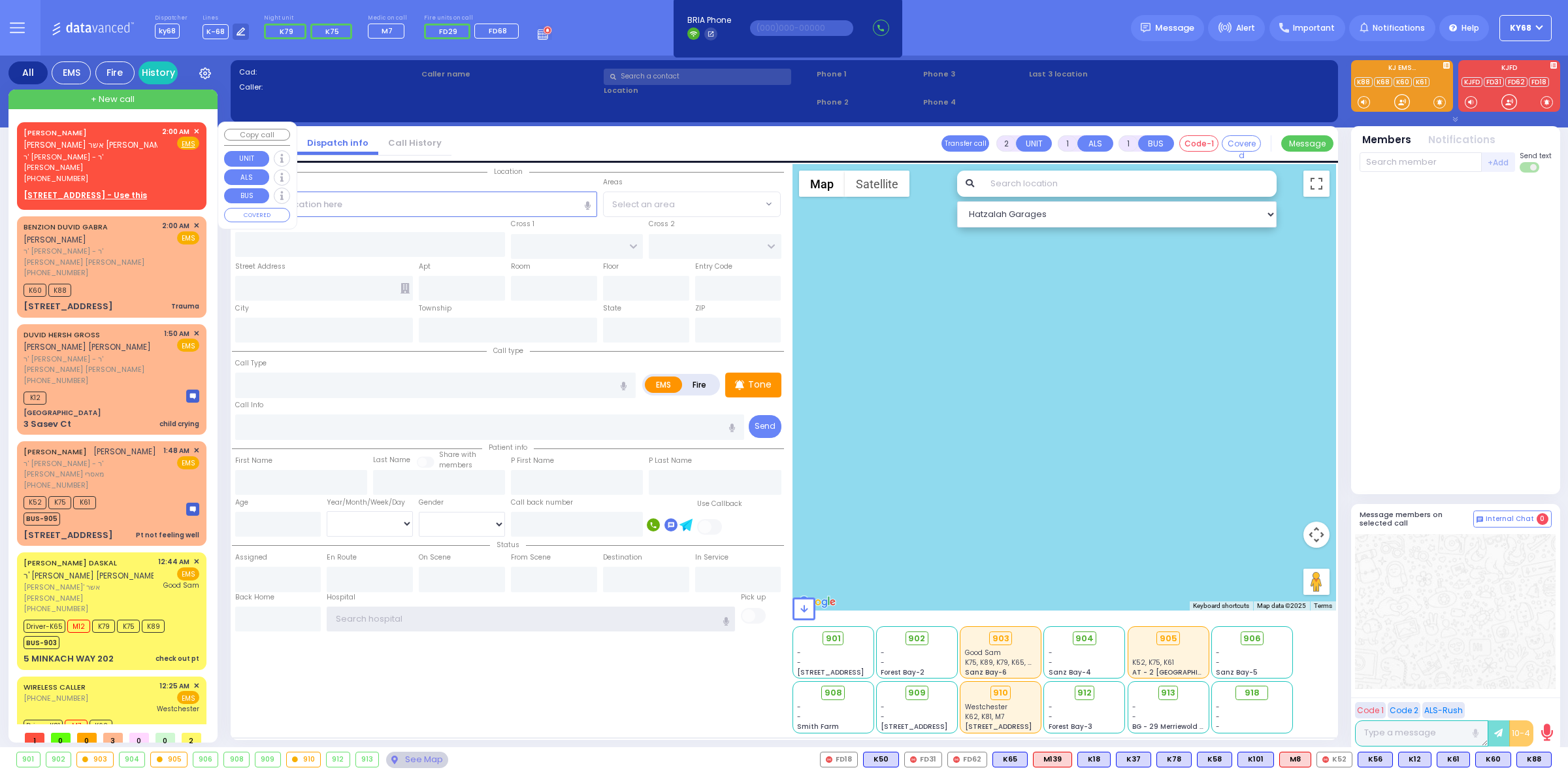
type input "ky68"
click at [196, 132] on span "✕" at bounding box center [196, 131] width 6 height 11
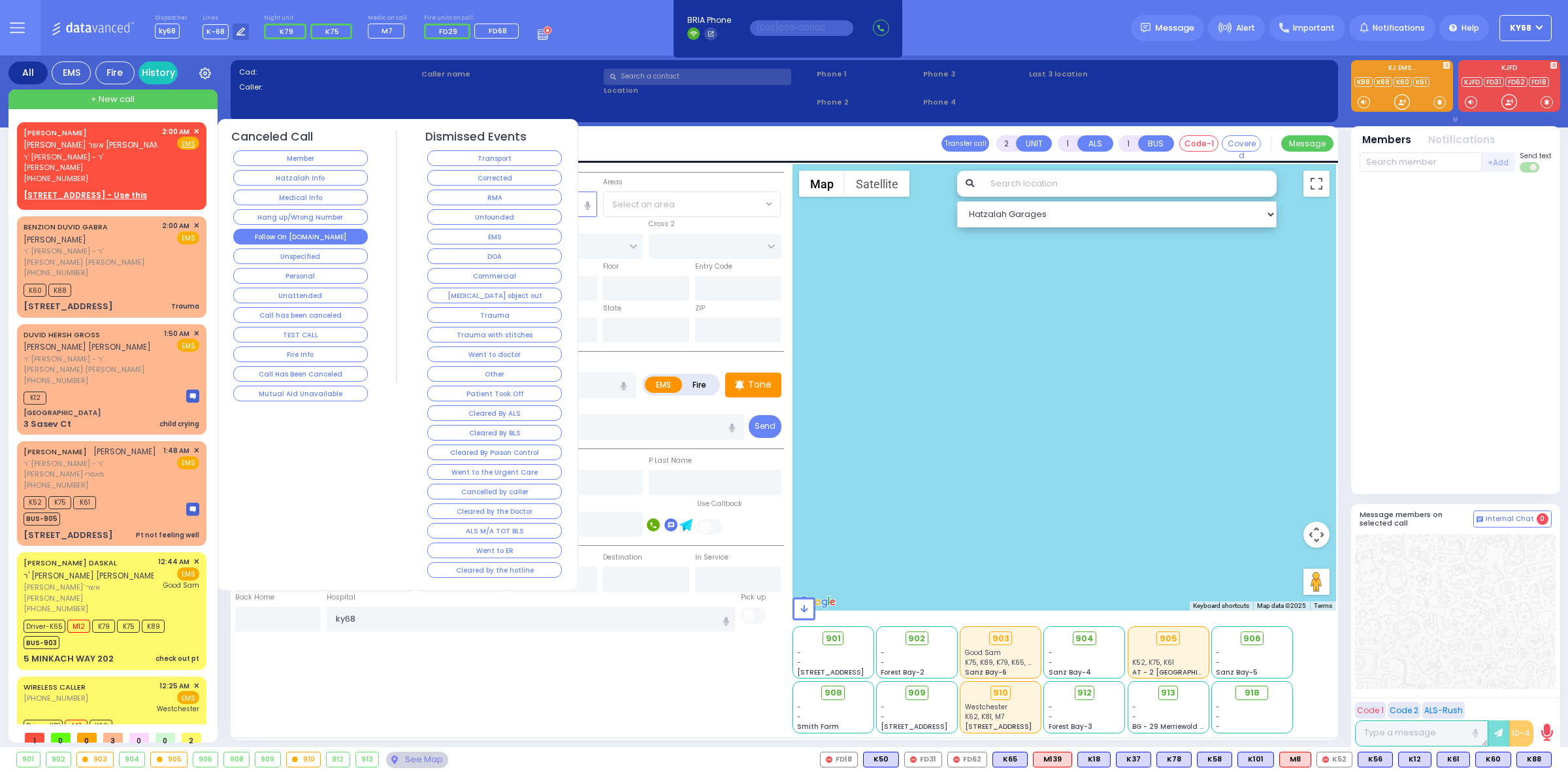
click at [317, 238] on button "Follow On [DOMAIN_NAME]" at bounding box center [300, 236] width 135 height 16
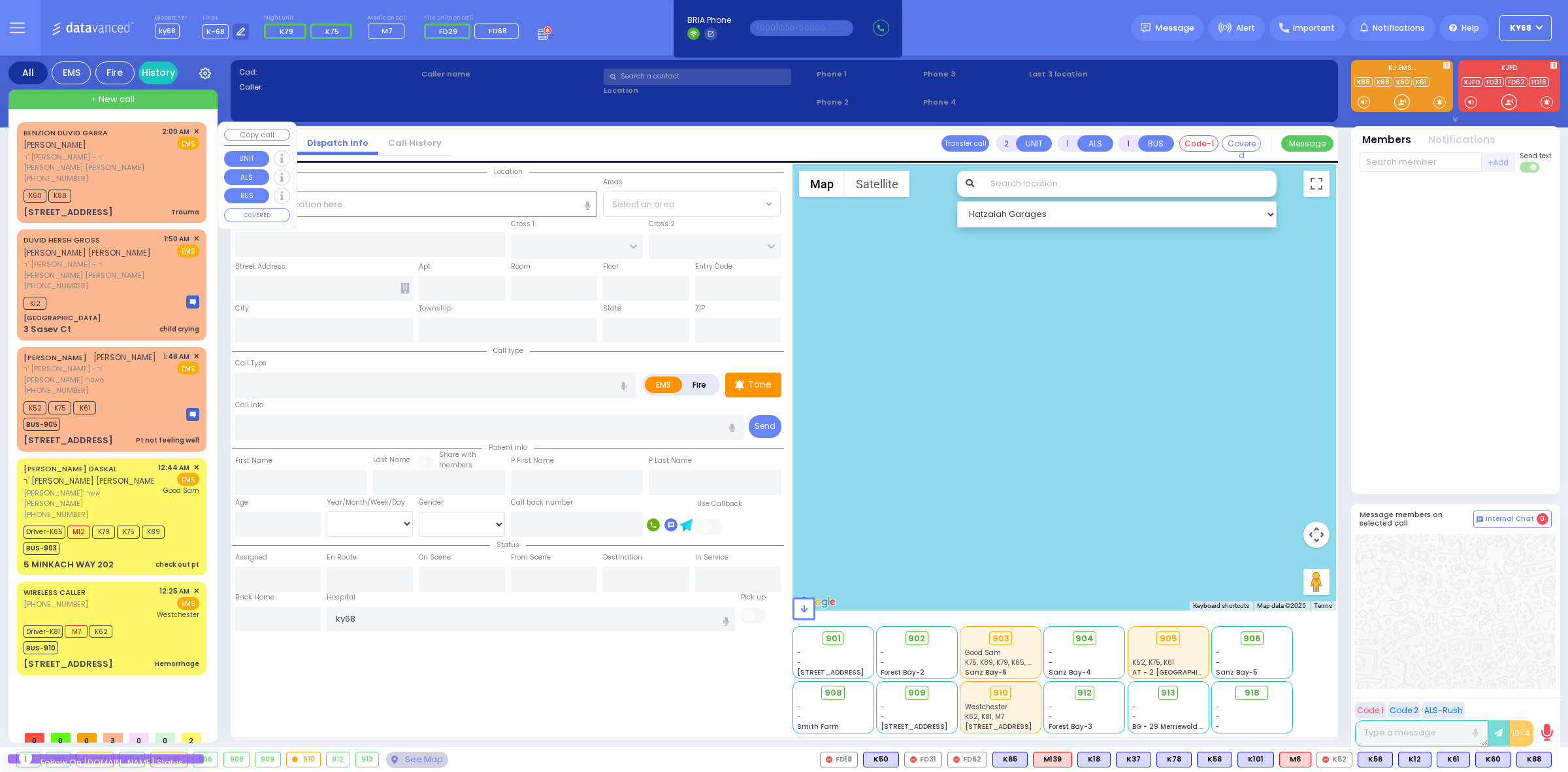
click at [115, 161] on div "BENZION DUVID GABRA בנציון דוד ג'ברא ר' משה אריאל - ר' אהרן דניאל מאלח (845) 23…" at bounding box center [112, 172] width 185 height 97
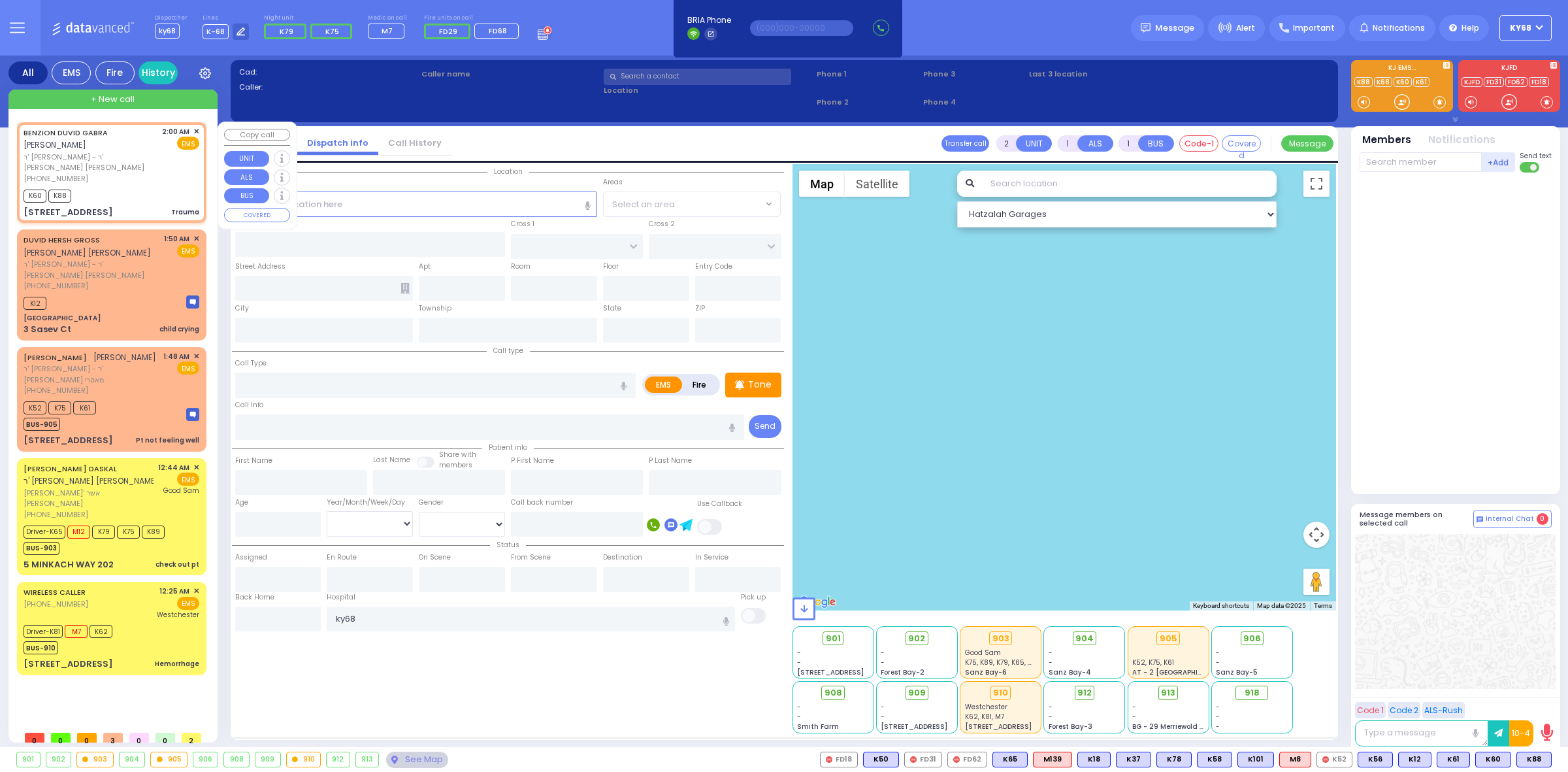
type input "0"
select select
type input "Trauma"
radio input "true"
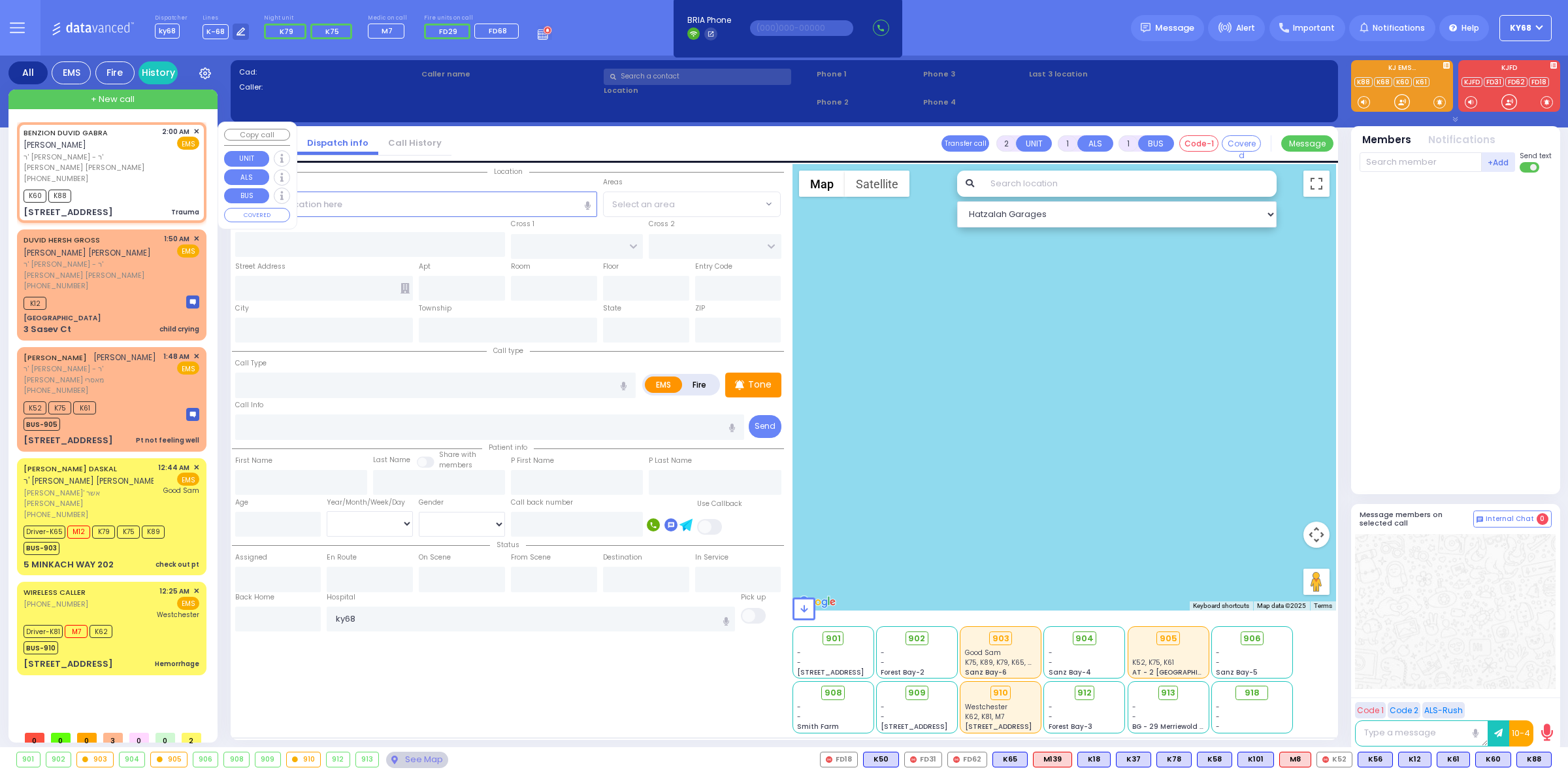
type input "BENZION DUVID"
type input "GABRA"
select select
type input "02:00"
type input "02:01"
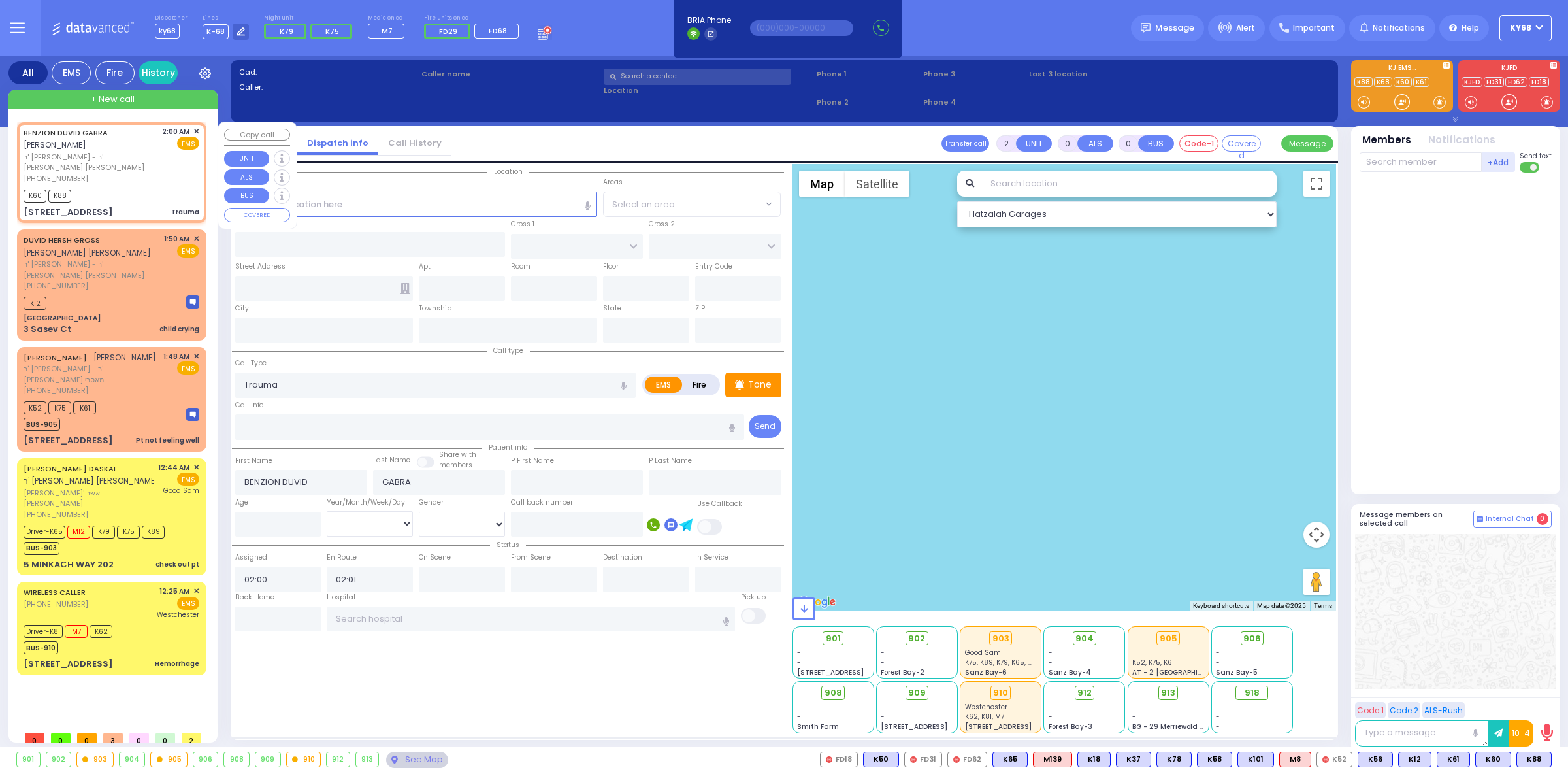
select select "Hatzalah Garages"
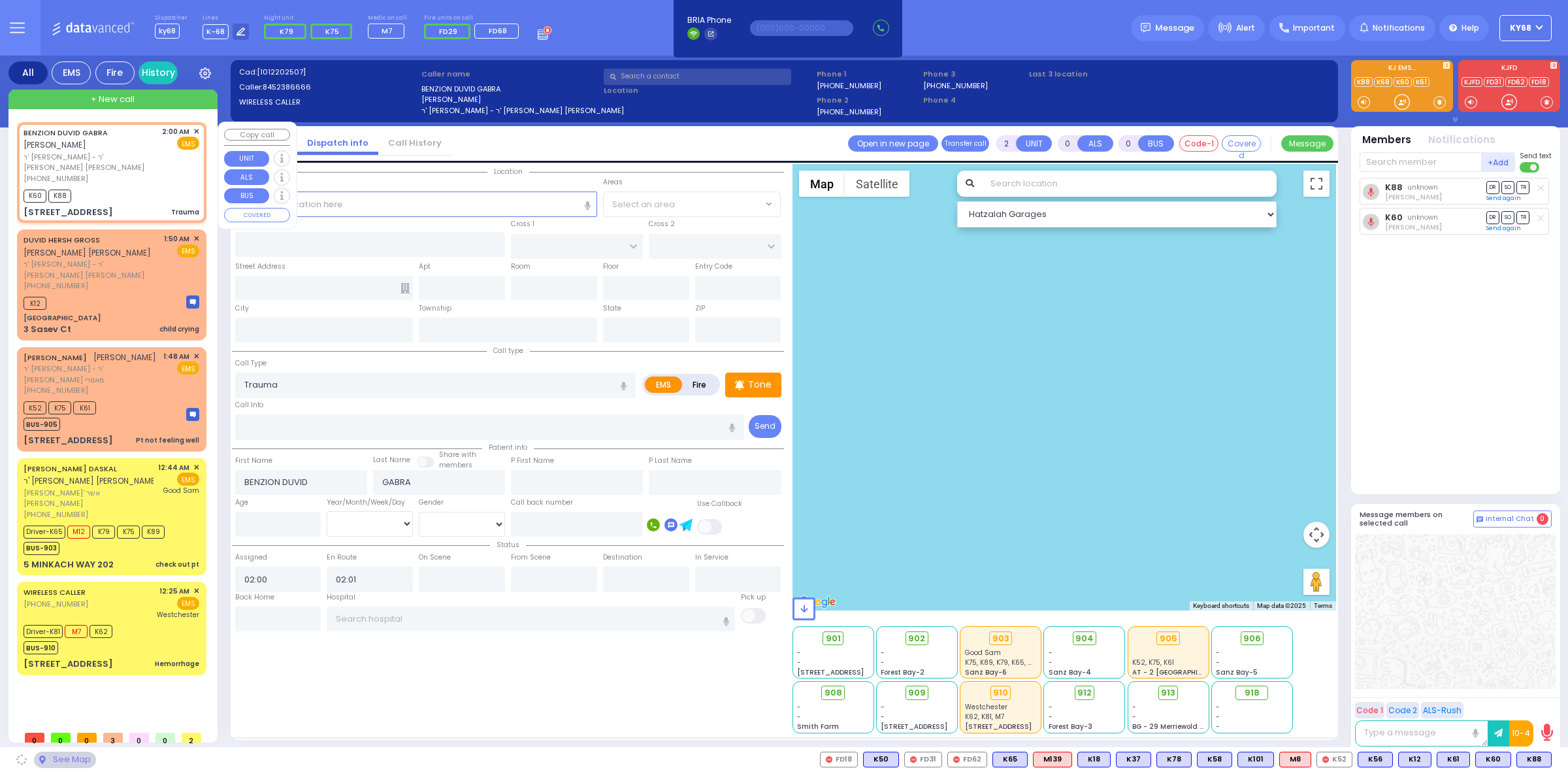
type input "ACRES RD"
type input "12 Lemberg Ct"
type input "207"
type input "Monroe"
type input "[US_STATE]"
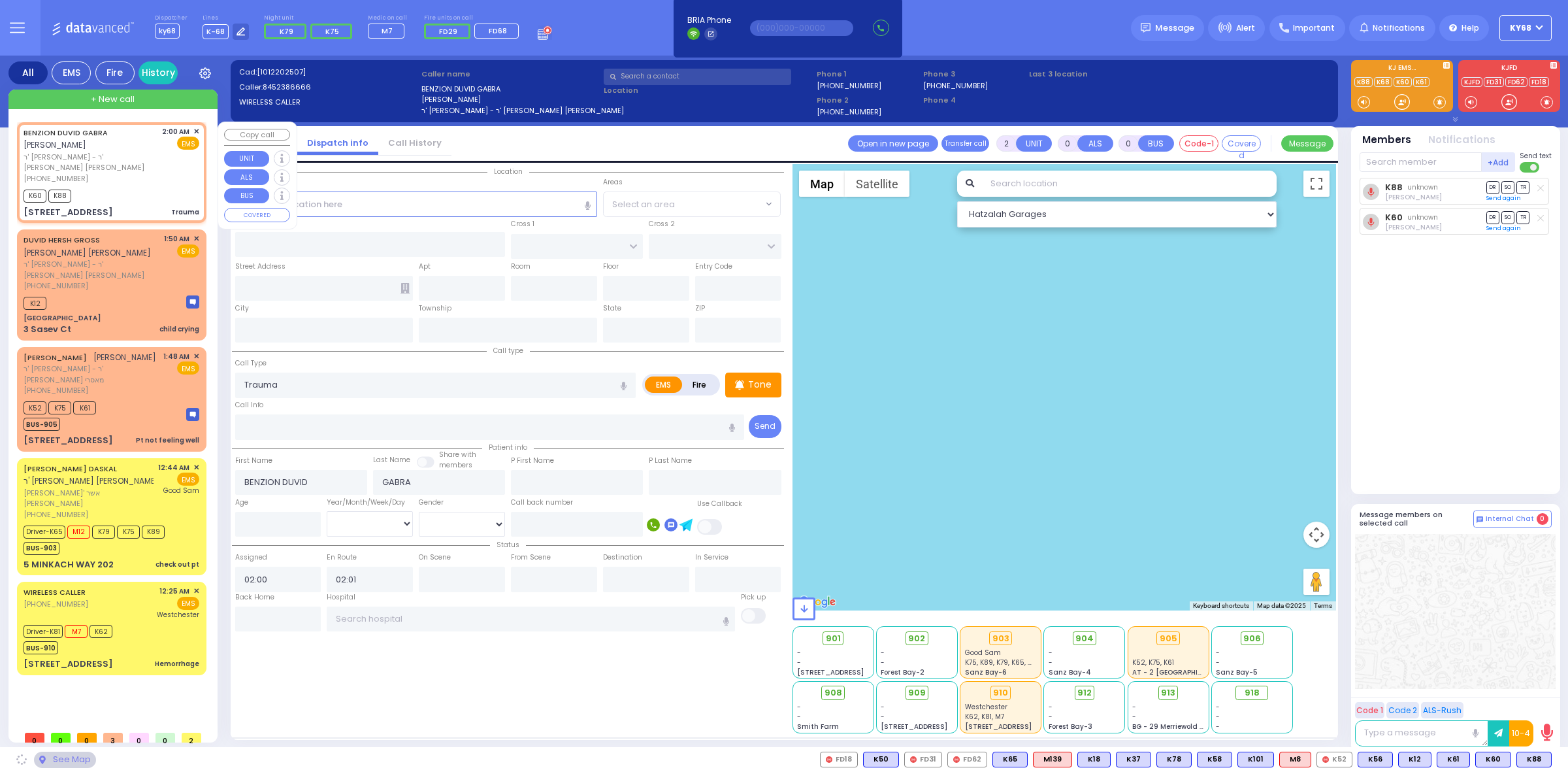
type input "10950"
select select "PALM TREE"
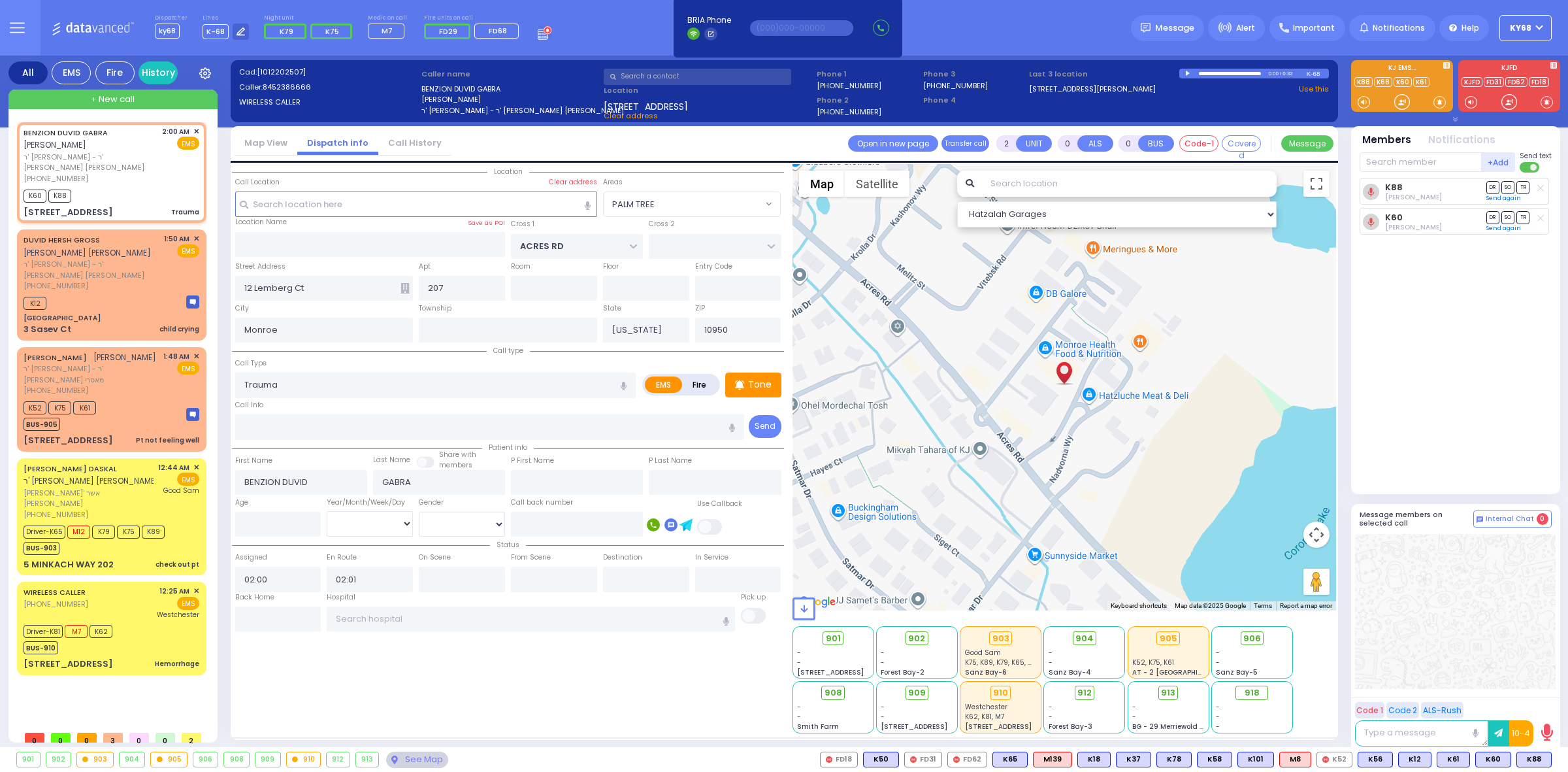
drag, startPoint x: 1459, startPoint y: 308, endPoint x: 641, endPoint y: 31, distance: 863.6
click at [641, 31] on div "Dispatcher ky68 ?" at bounding box center [784, 386] width 1568 height 772
click at [641, 31] on div "Dispatcher ky68 shift has started. Are you ? Lines K-68" at bounding box center [784, 28] width 1568 height 56
click at [608, 39] on div "Dispatcher ky68 shift has started. Are you ? Lines K-68" at bounding box center [784, 28] width 1568 height 56
click at [195, 233] on span "✕" at bounding box center [196, 238] width 6 height 11
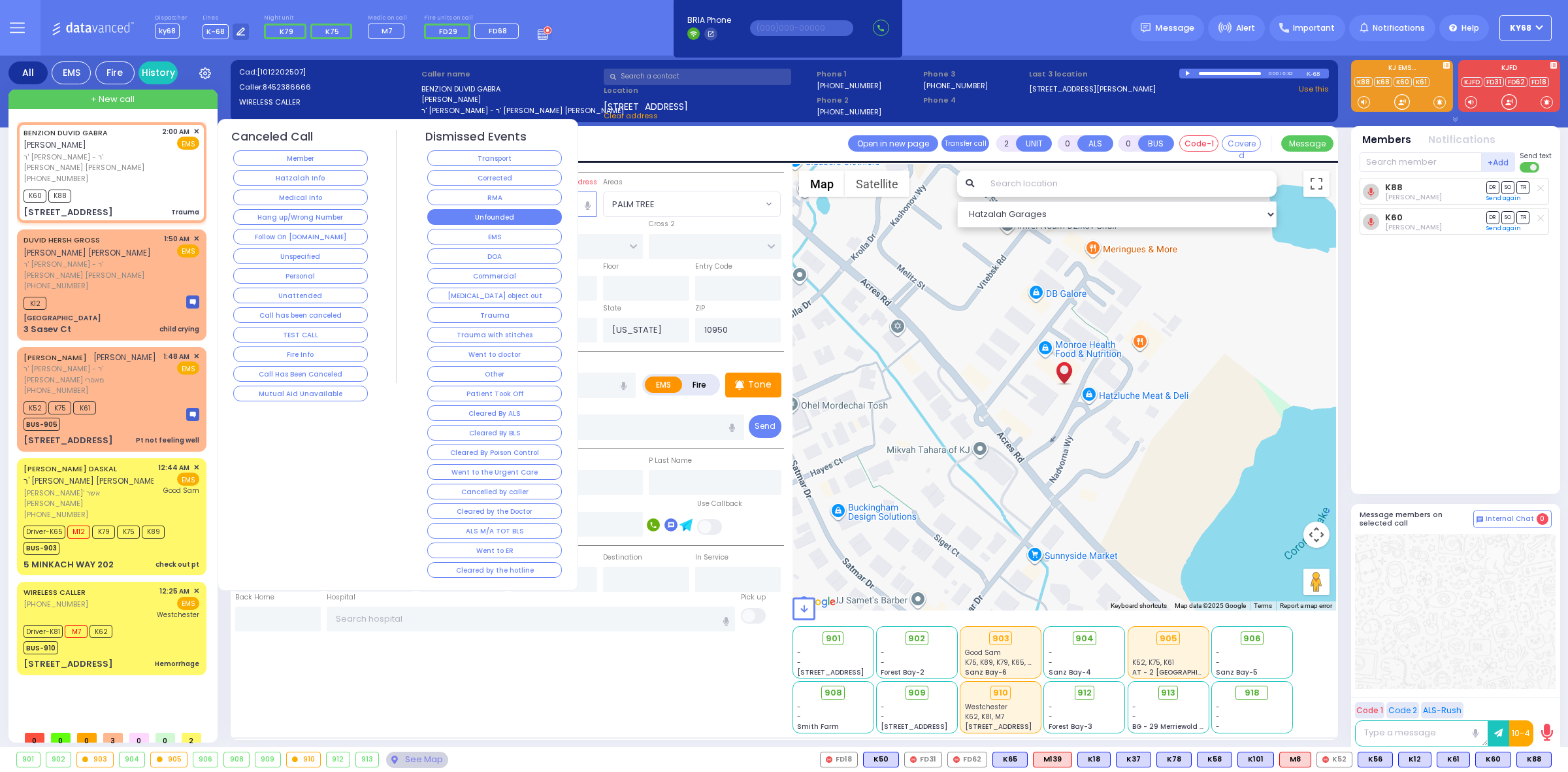
click at [451, 213] on button "Unfounded" at bounding box center [494, 217] width 135 height 16
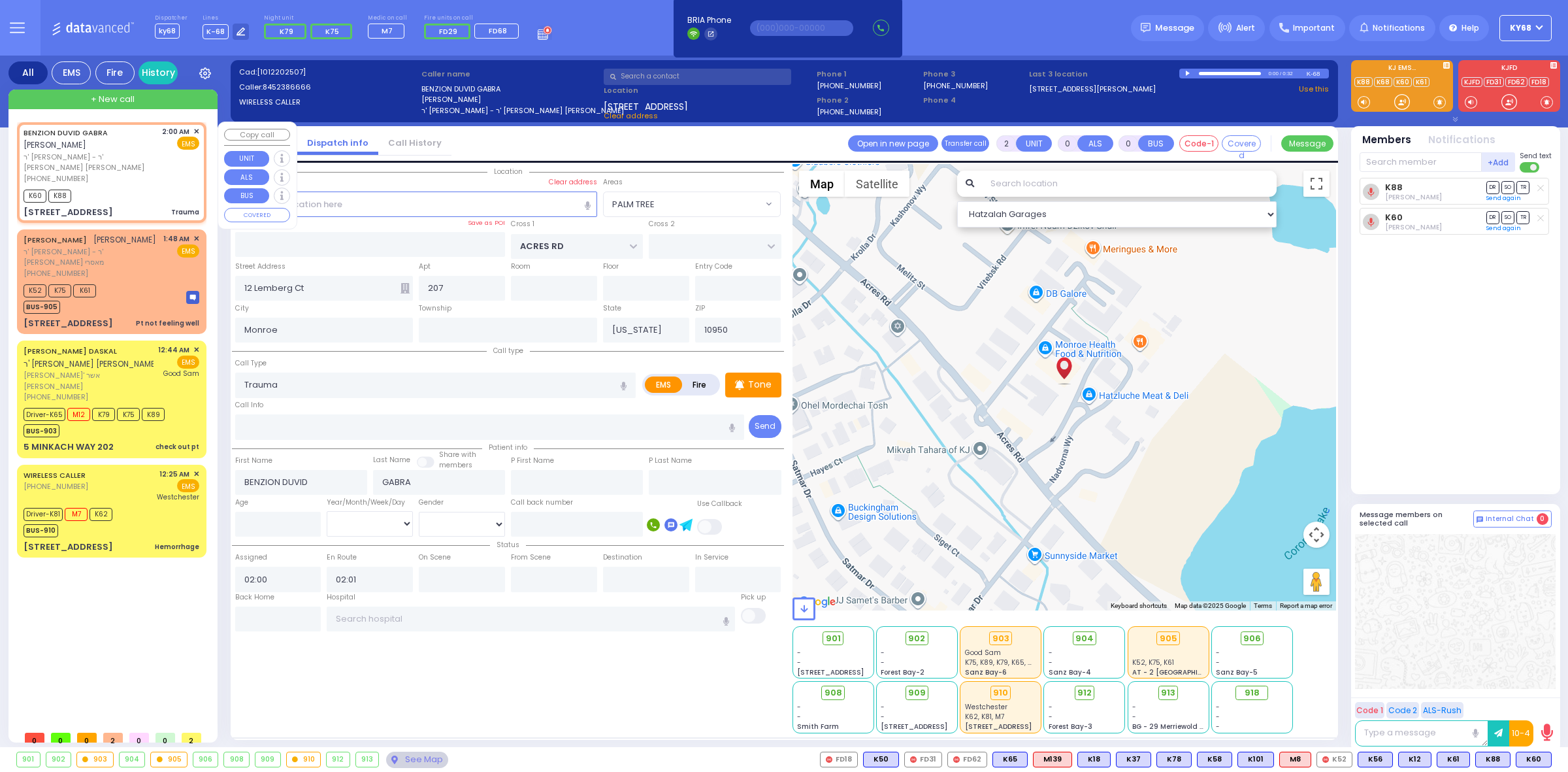
click at [196, 126] on span "✕" at bounding box center [196, 131] width 6 height 11
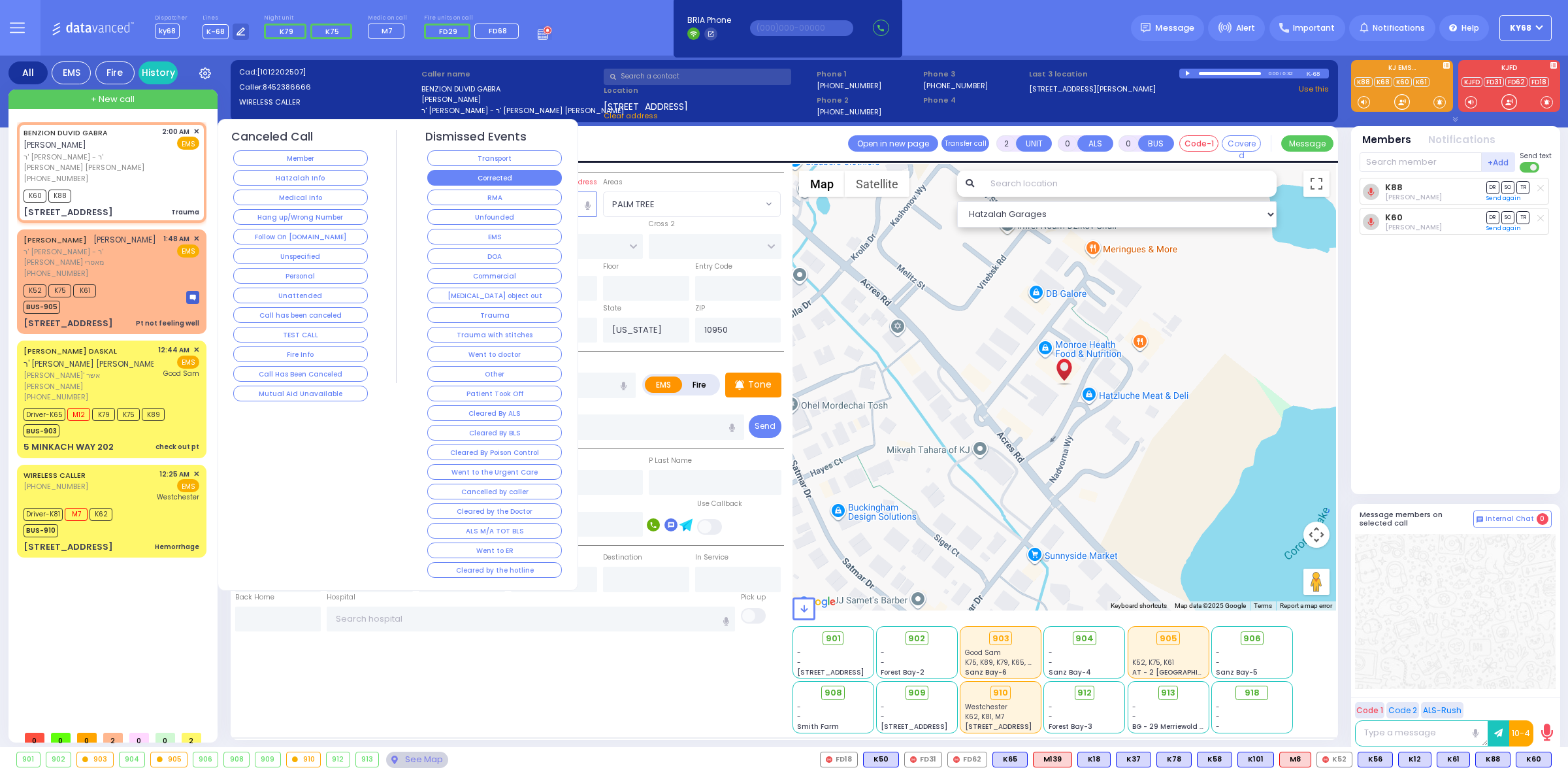
click at [469, 170] on button "Corrected" at bounding box center [494, 178] width 135 height 16
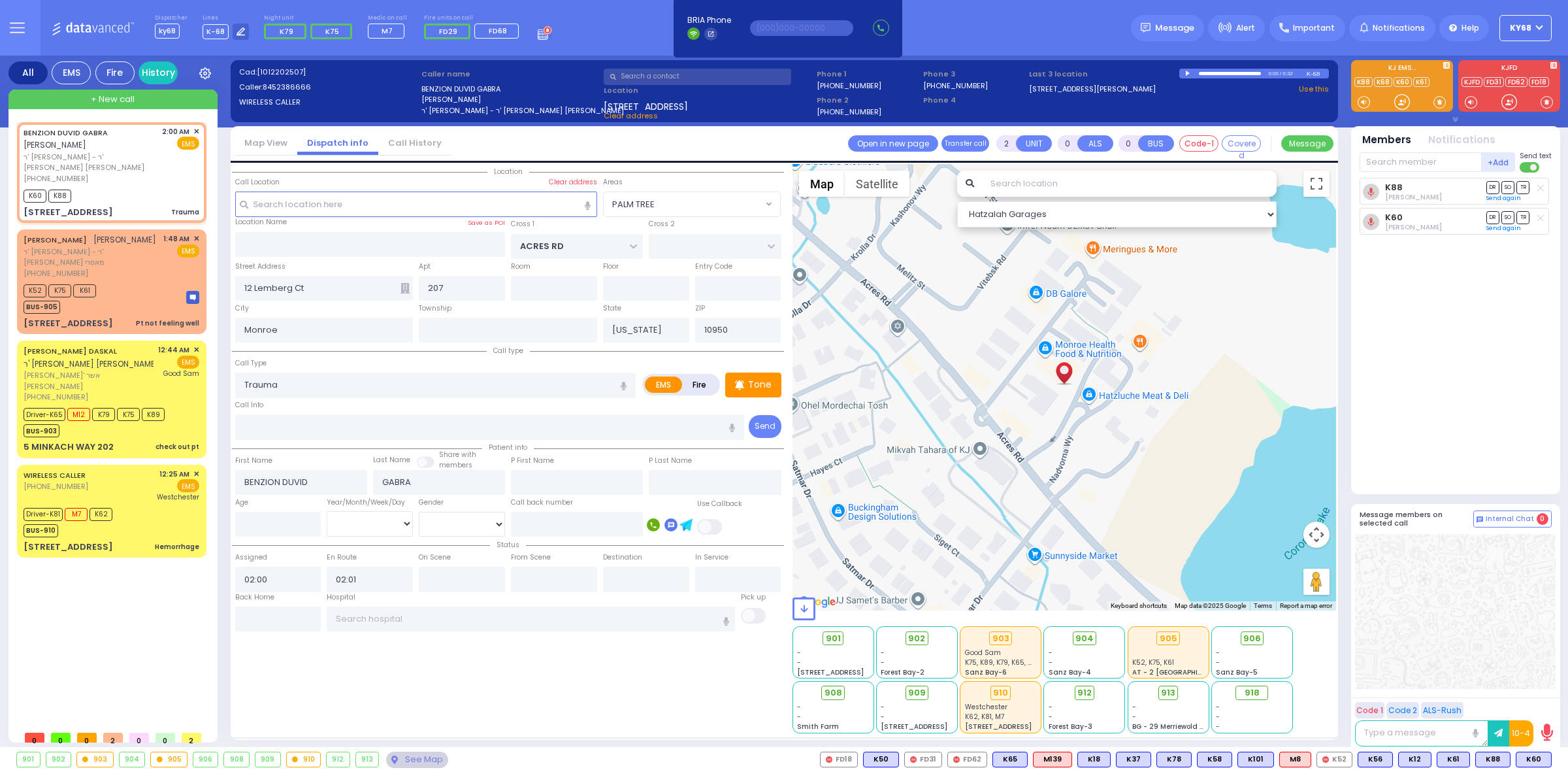
select select
radio input "true"
select select
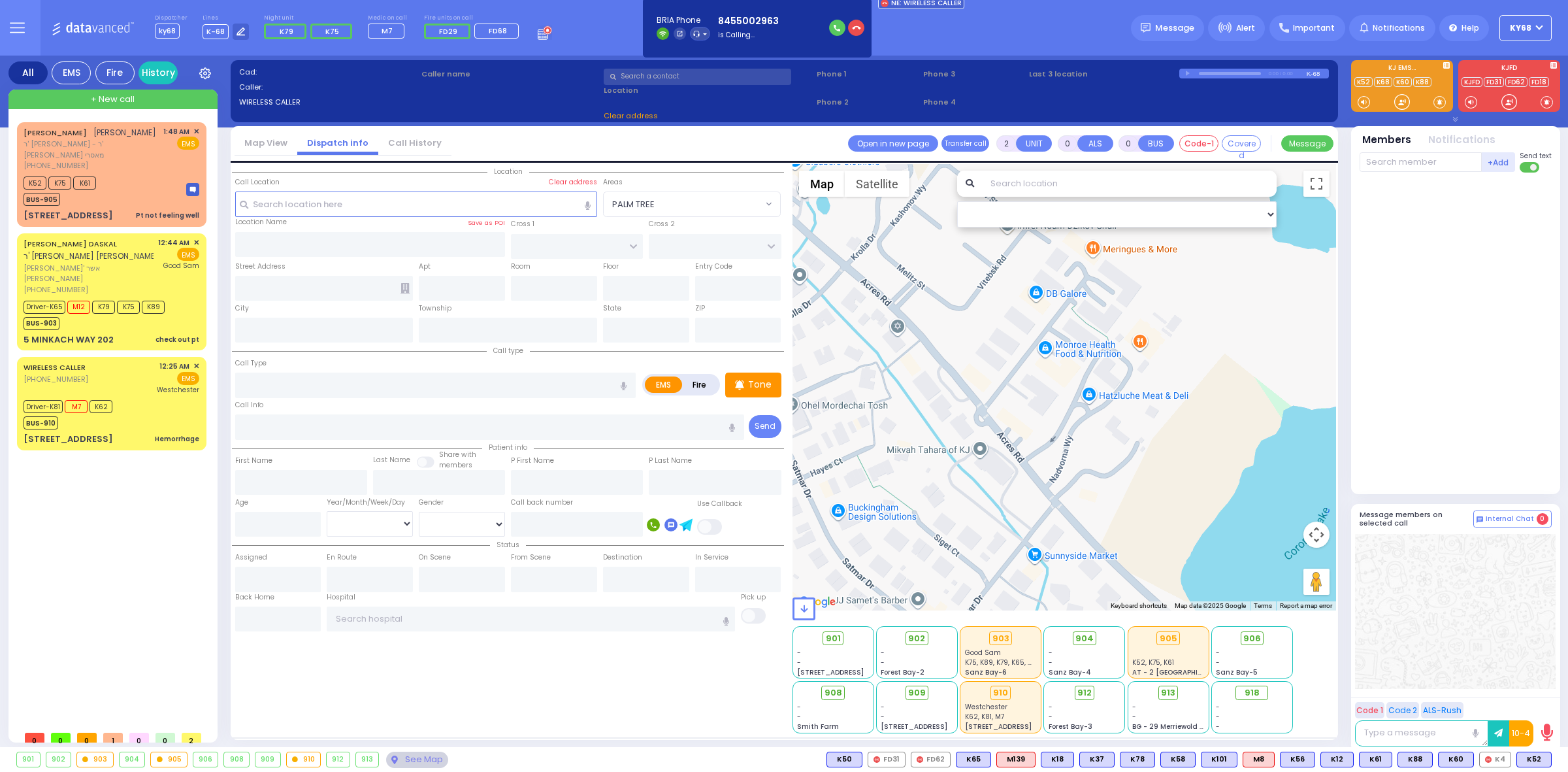
click at [1384, 315] on div at bounding box center [1455, 333] width 193 height 311
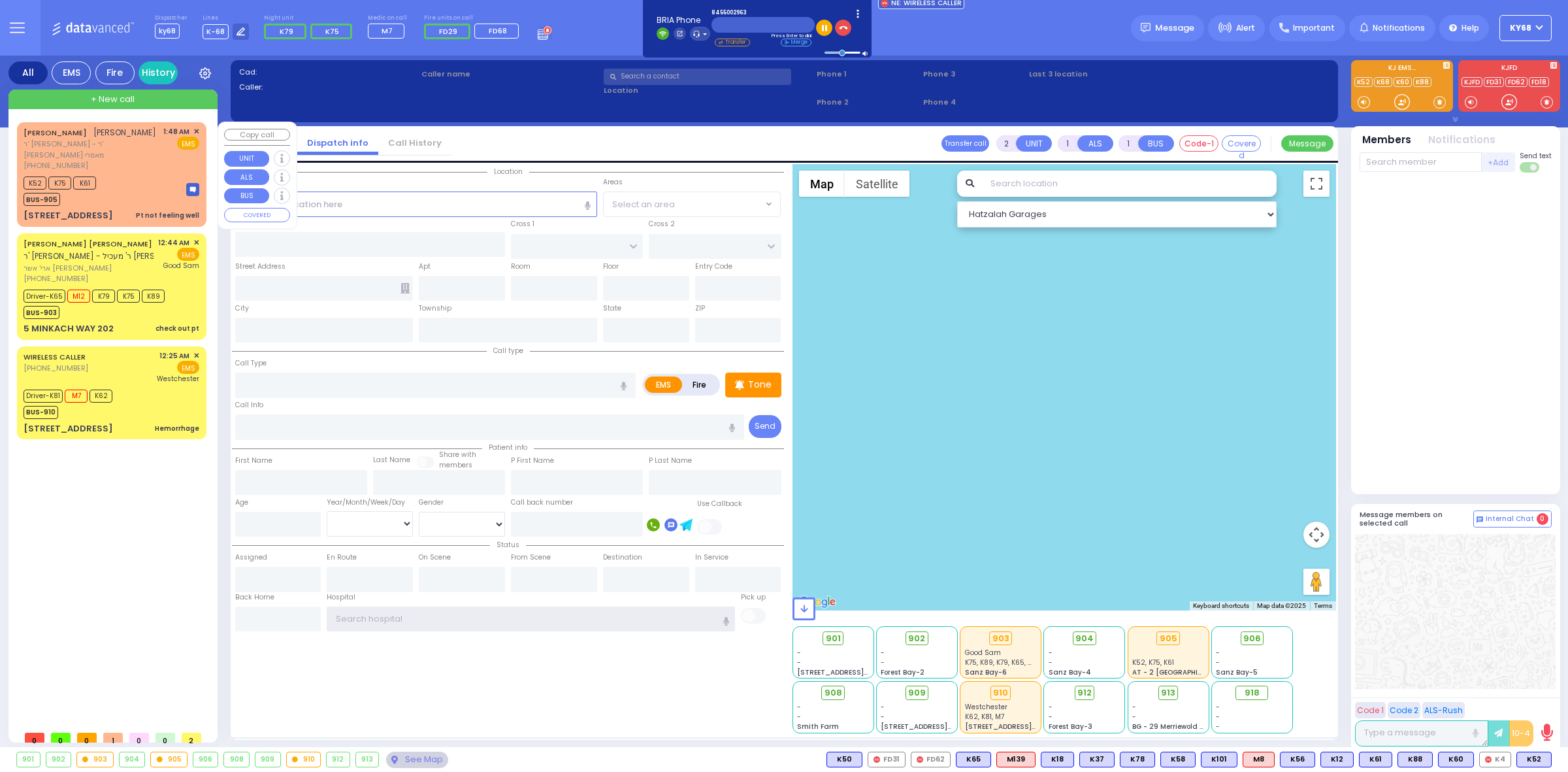
type input "ky68"
click at [93, 190] on div "BUS-905" at bounding box center [60, 197] width 73 height 16
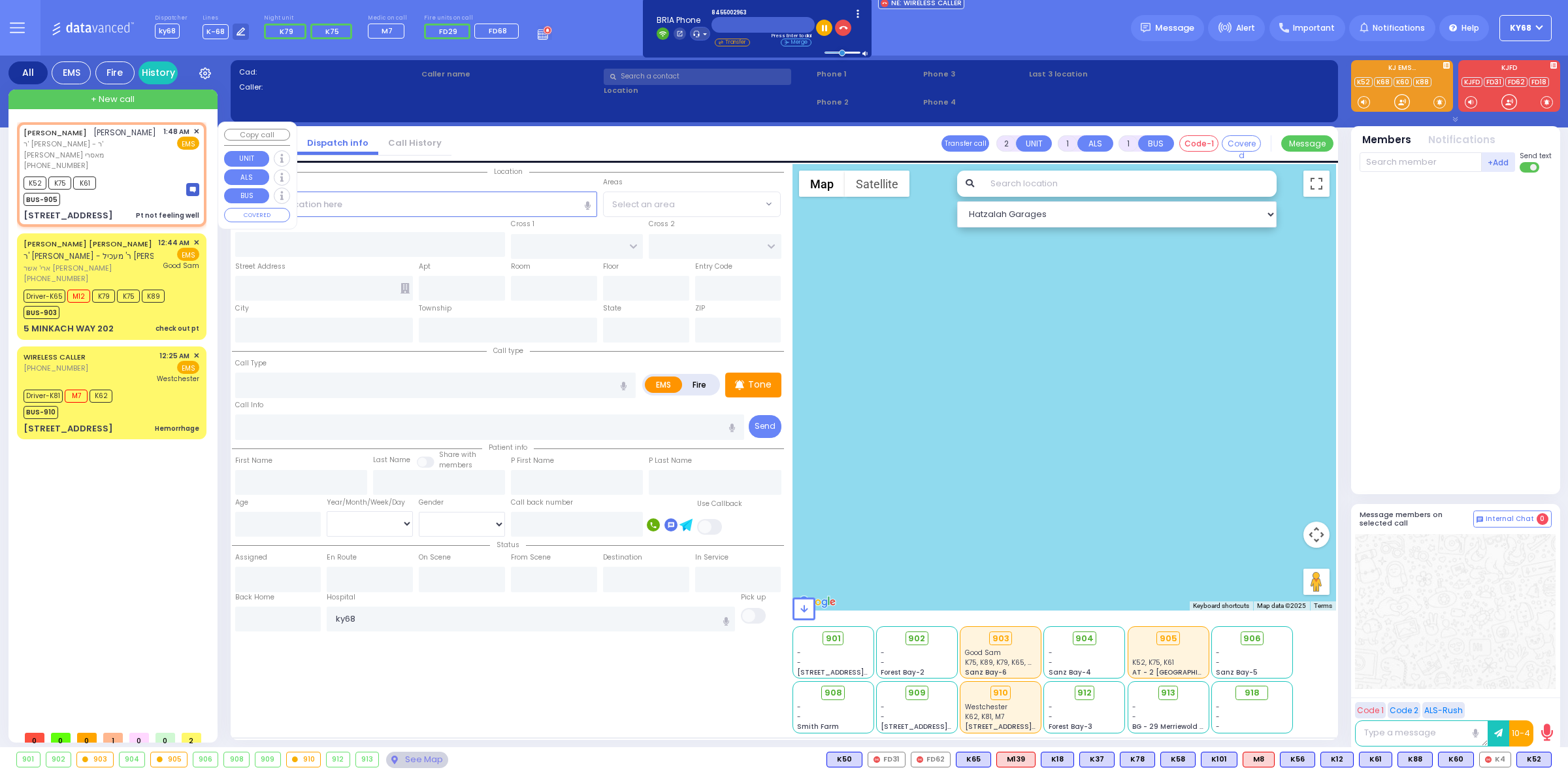
type input "1"
type input "0"
select select
type input "Pt not feeling well"
radio input "true"
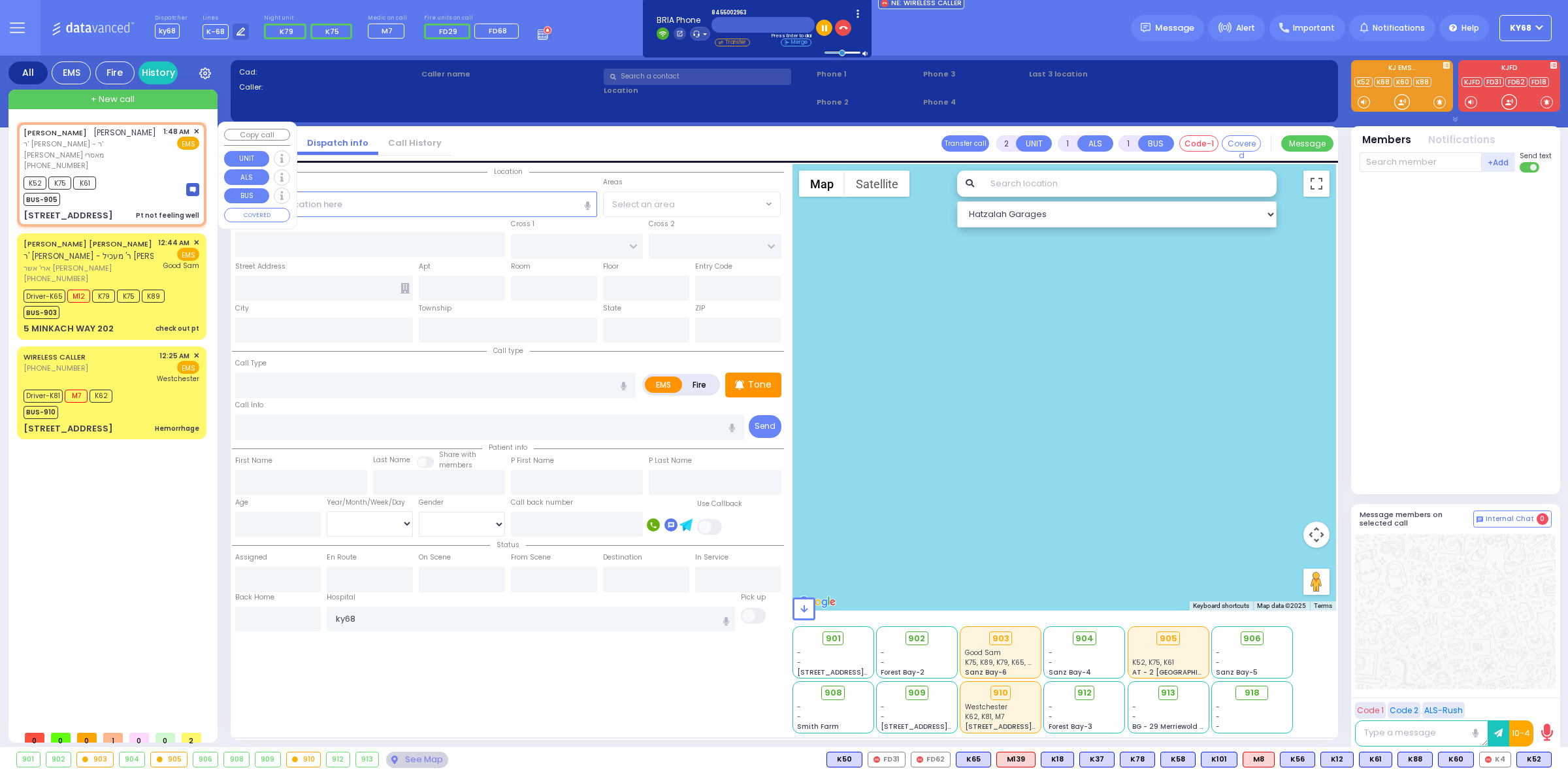
type input "[PERSON_NAME]"
select select
type input "01:48"
type input "01:49"
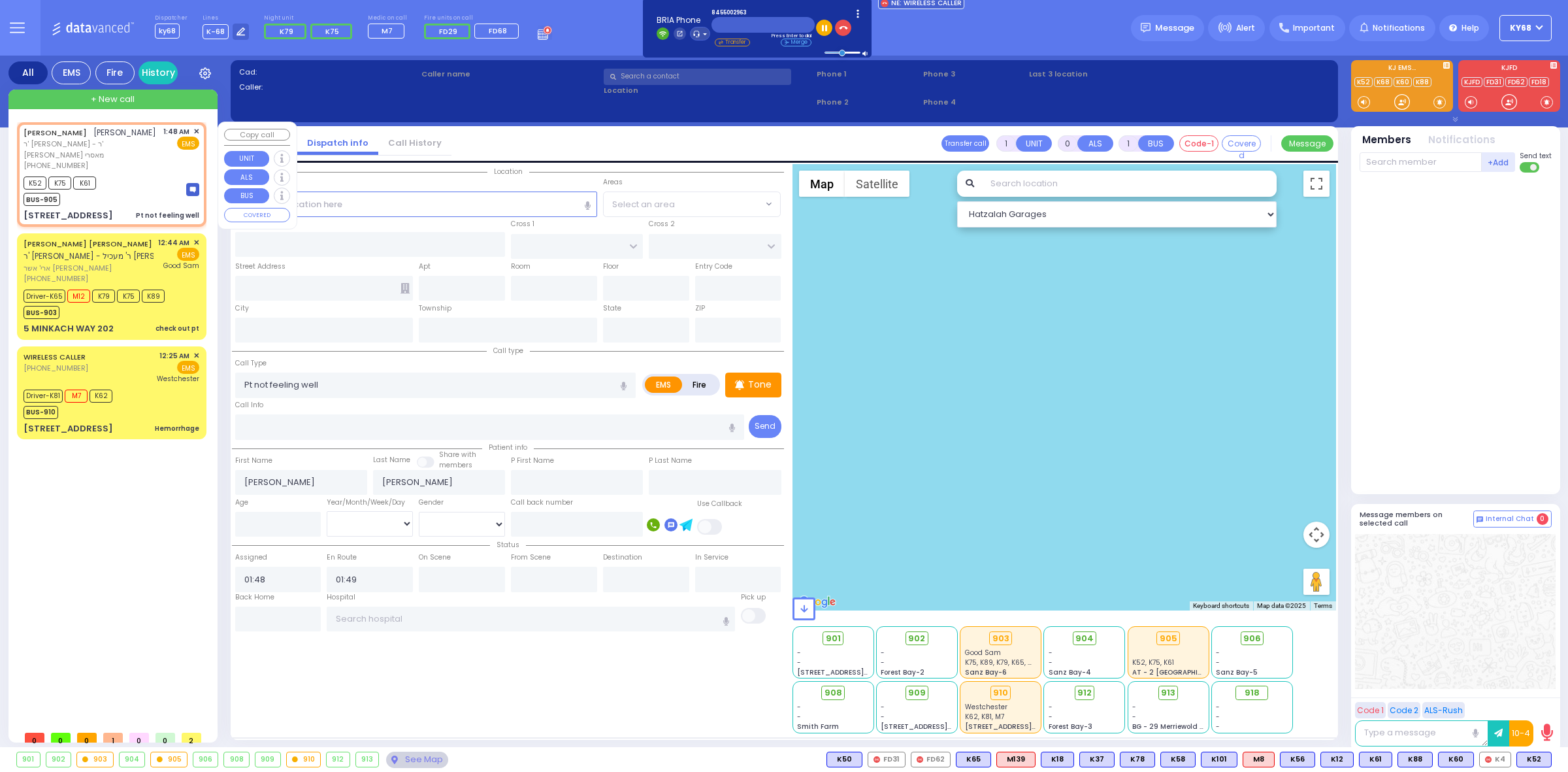
select select "Hatzalah Garages"
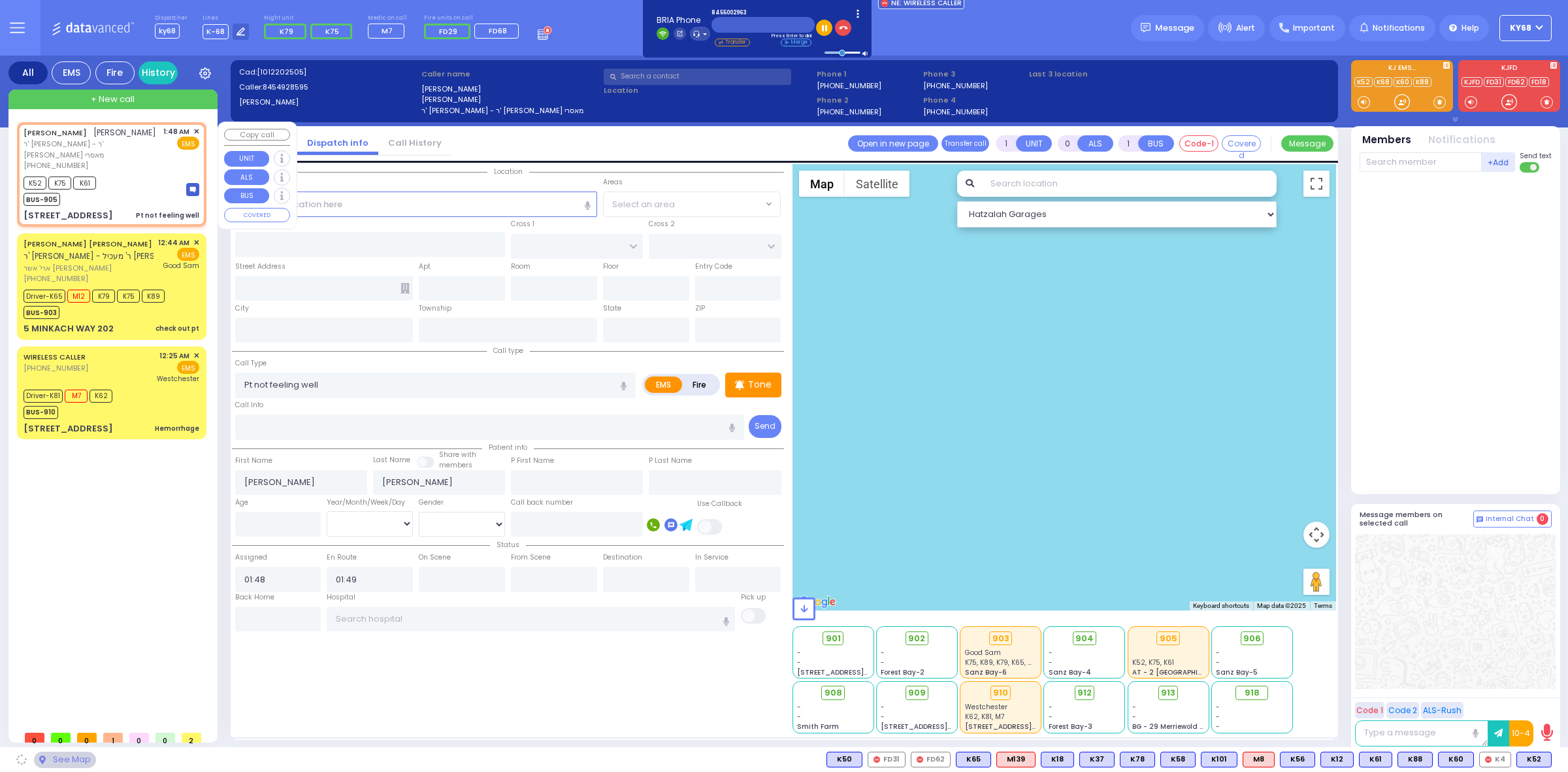
type input "[GEOGRAPHIC_DATA]"
type input "CHEVRON RD"
type input "[STREET_ADDRESS]"
type input "303"
type input "Monroe"
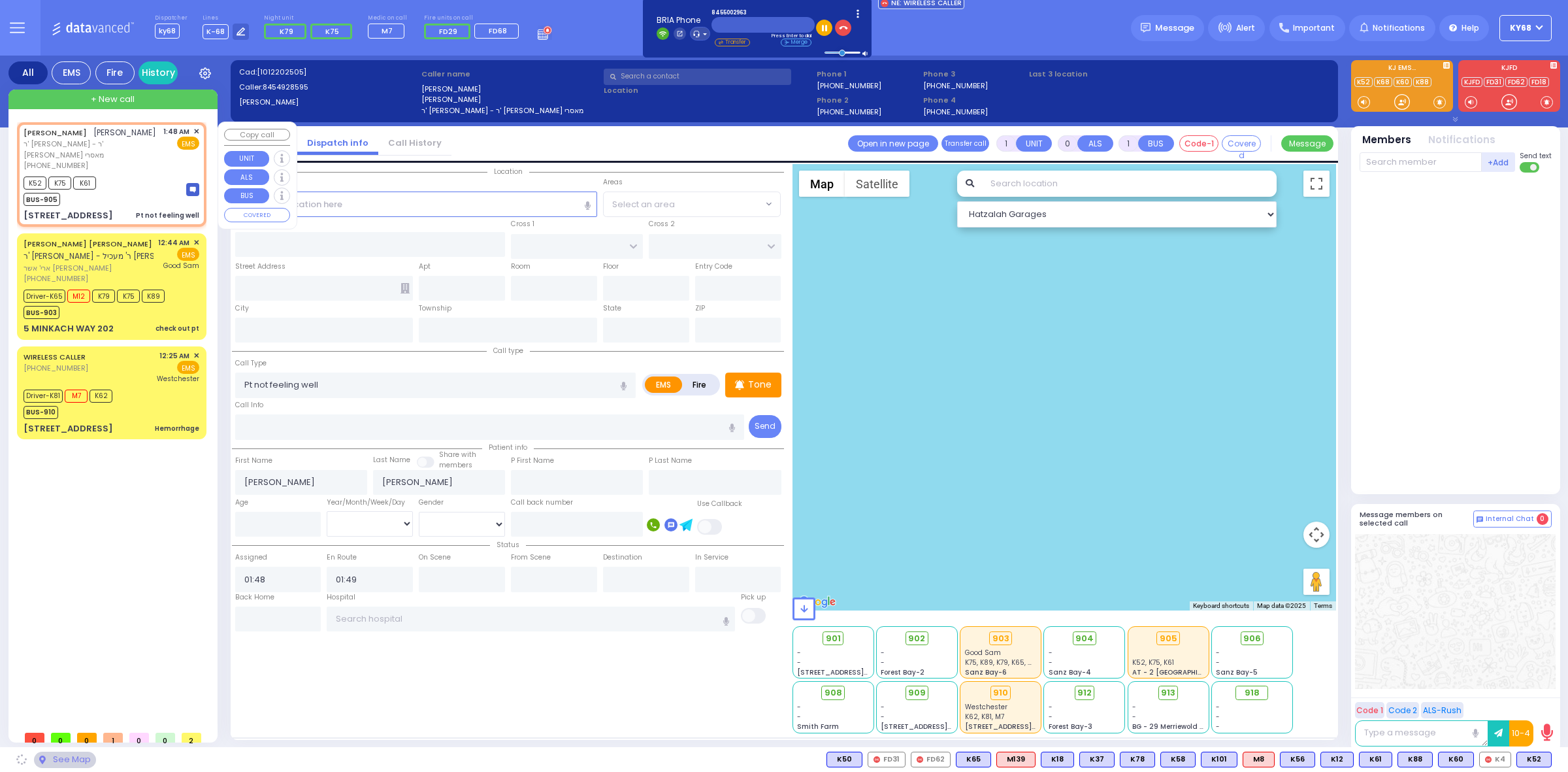
type input "[US_STATE]"
type input "10950"
select select "SECTION 5"
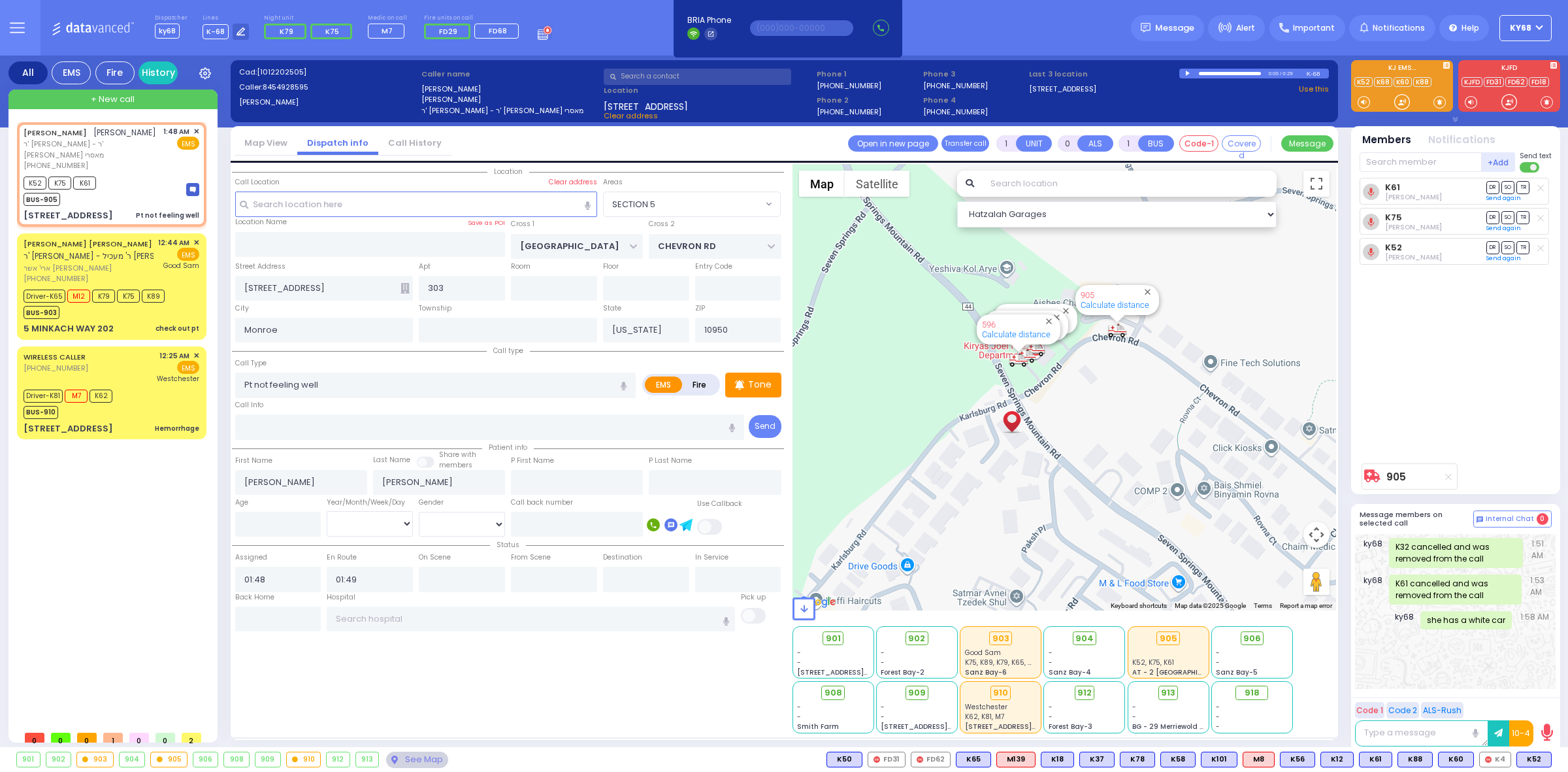
click at [1410, 338] on div "K61 [PERSON_NAME] DR SO TR Sending text K75 DR" at bounding box center [1456, 317] width 195 height 279
click at [1372, 325] on div "K61 [PERSON_NAME] DR SO TR Sending text K75 DR" at bounding box center [1456, 317] width 195 height 279
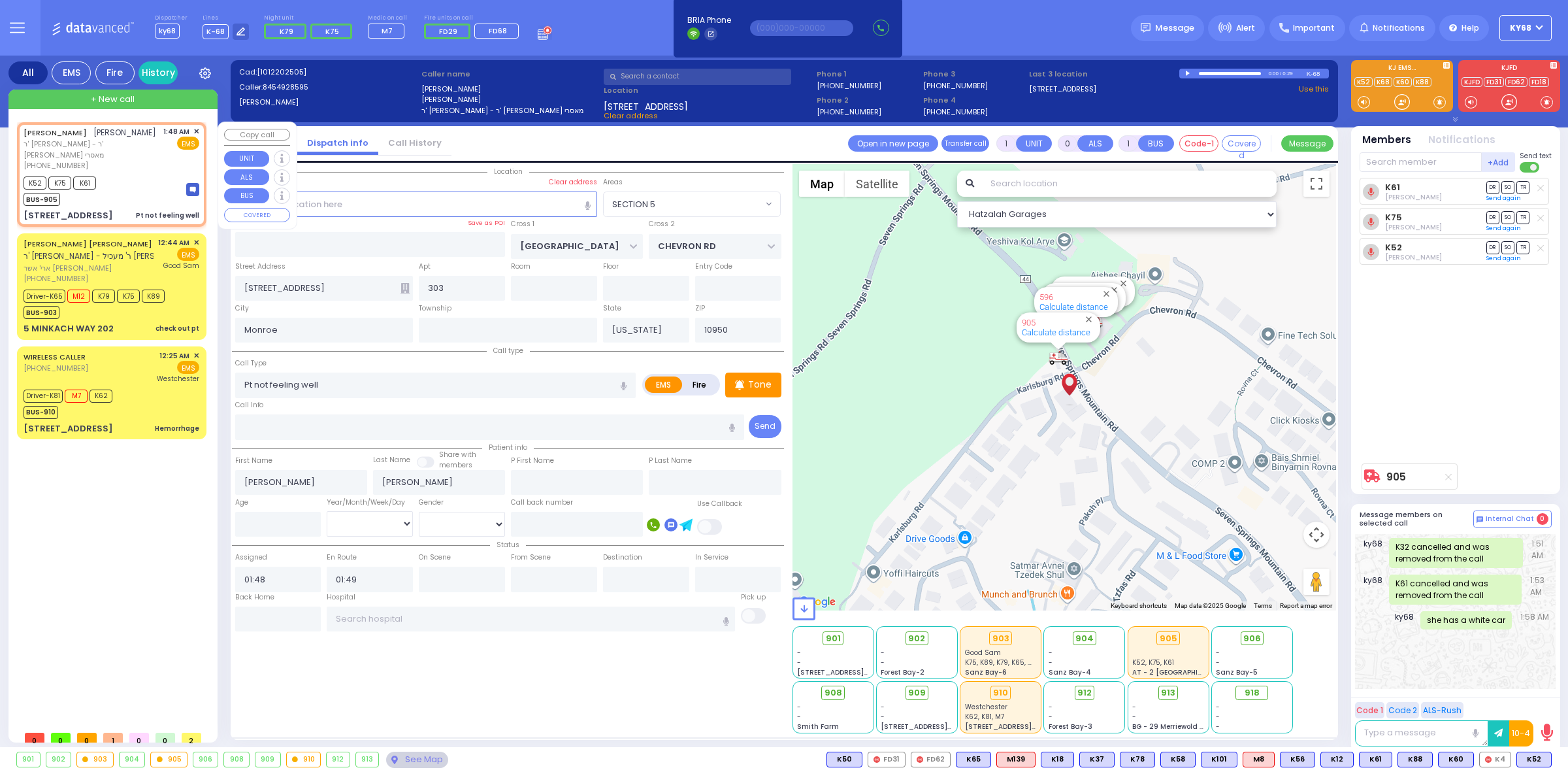
click at [195, 129] on span "✕" at bounding box center [196, 131] width 6 height 11
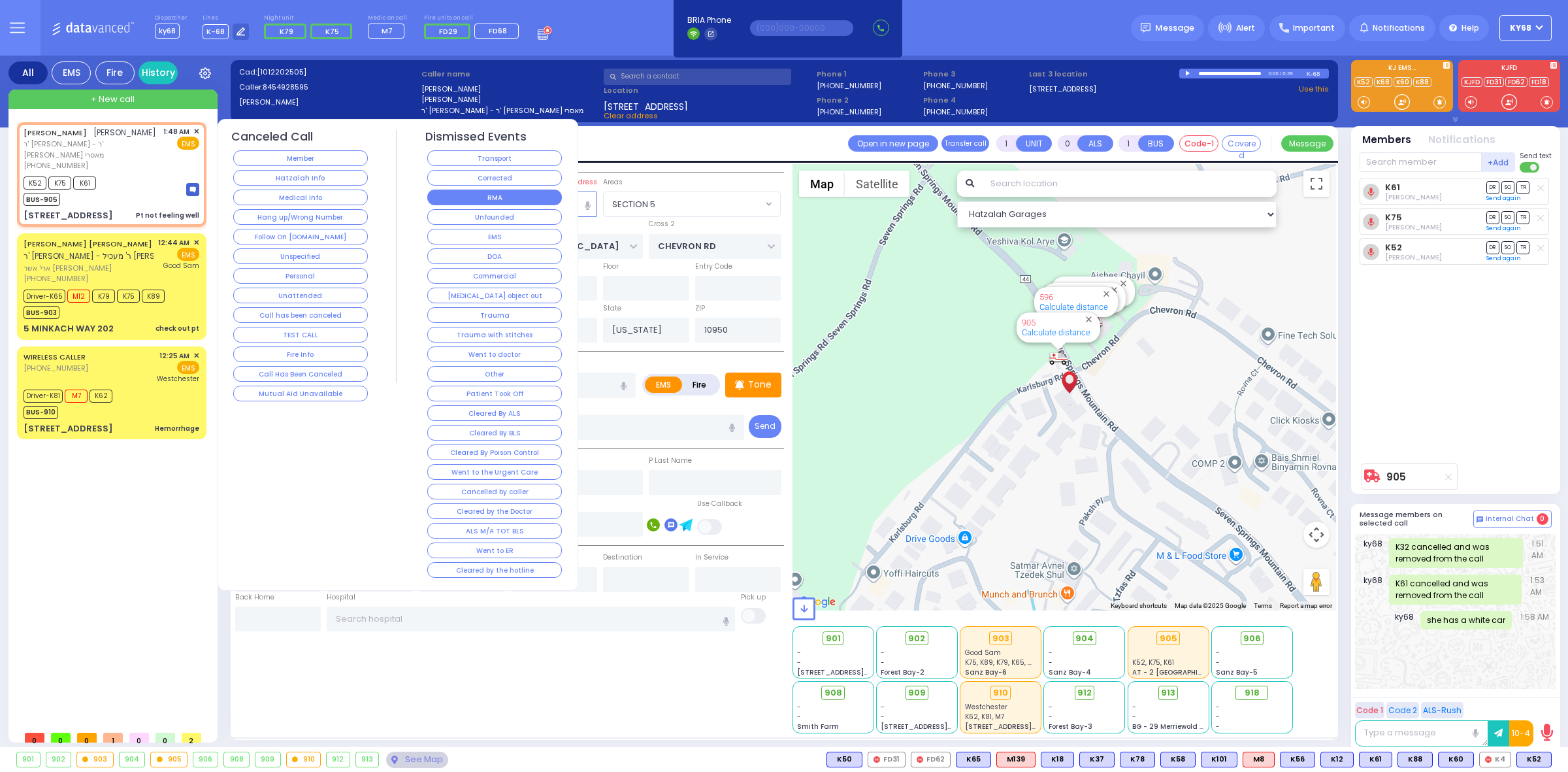
click at [534, 196] on button "RMA" at bounding box center [494, 197] width 135 height 16
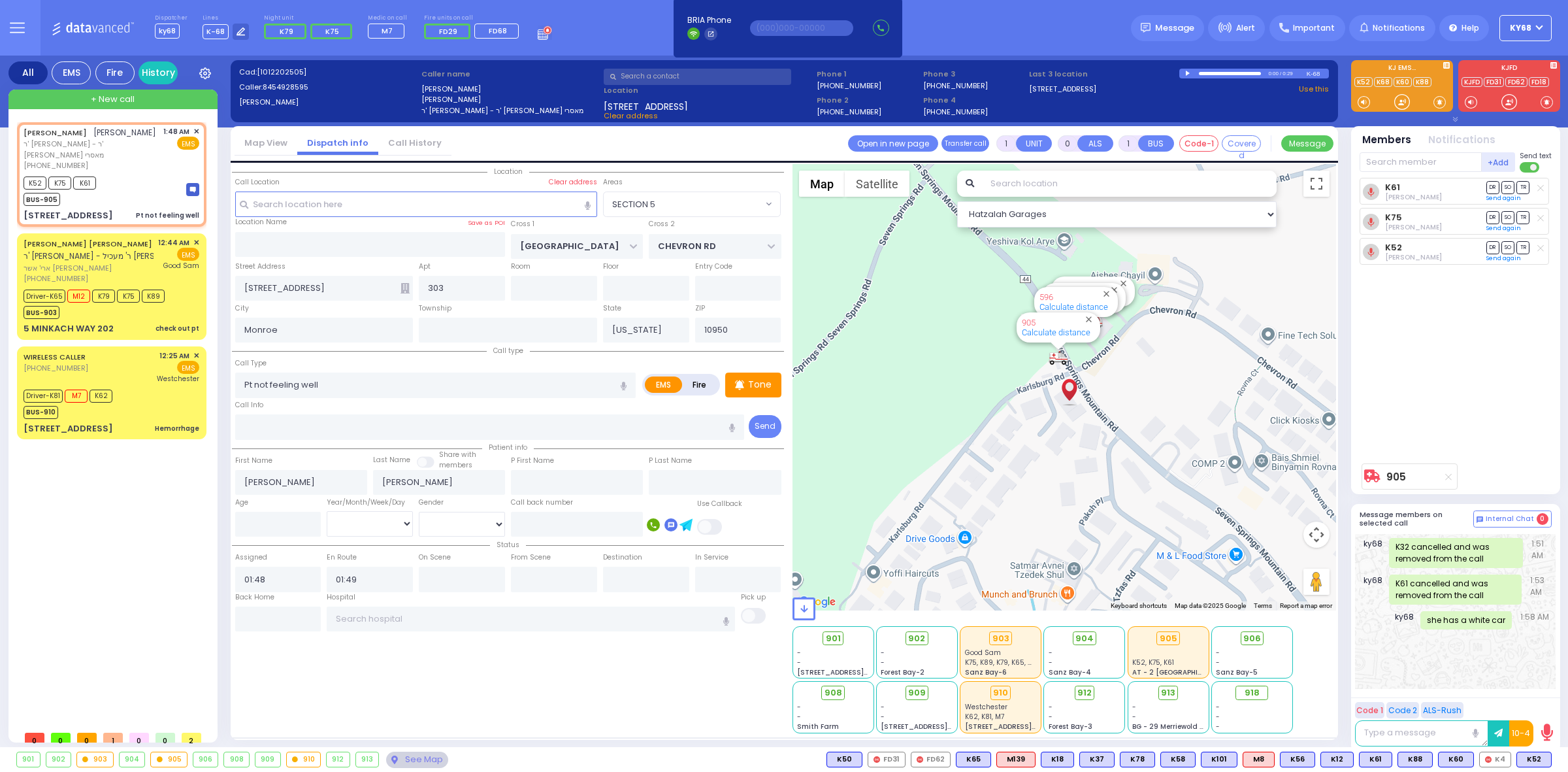
select select
radio input "true"
select select
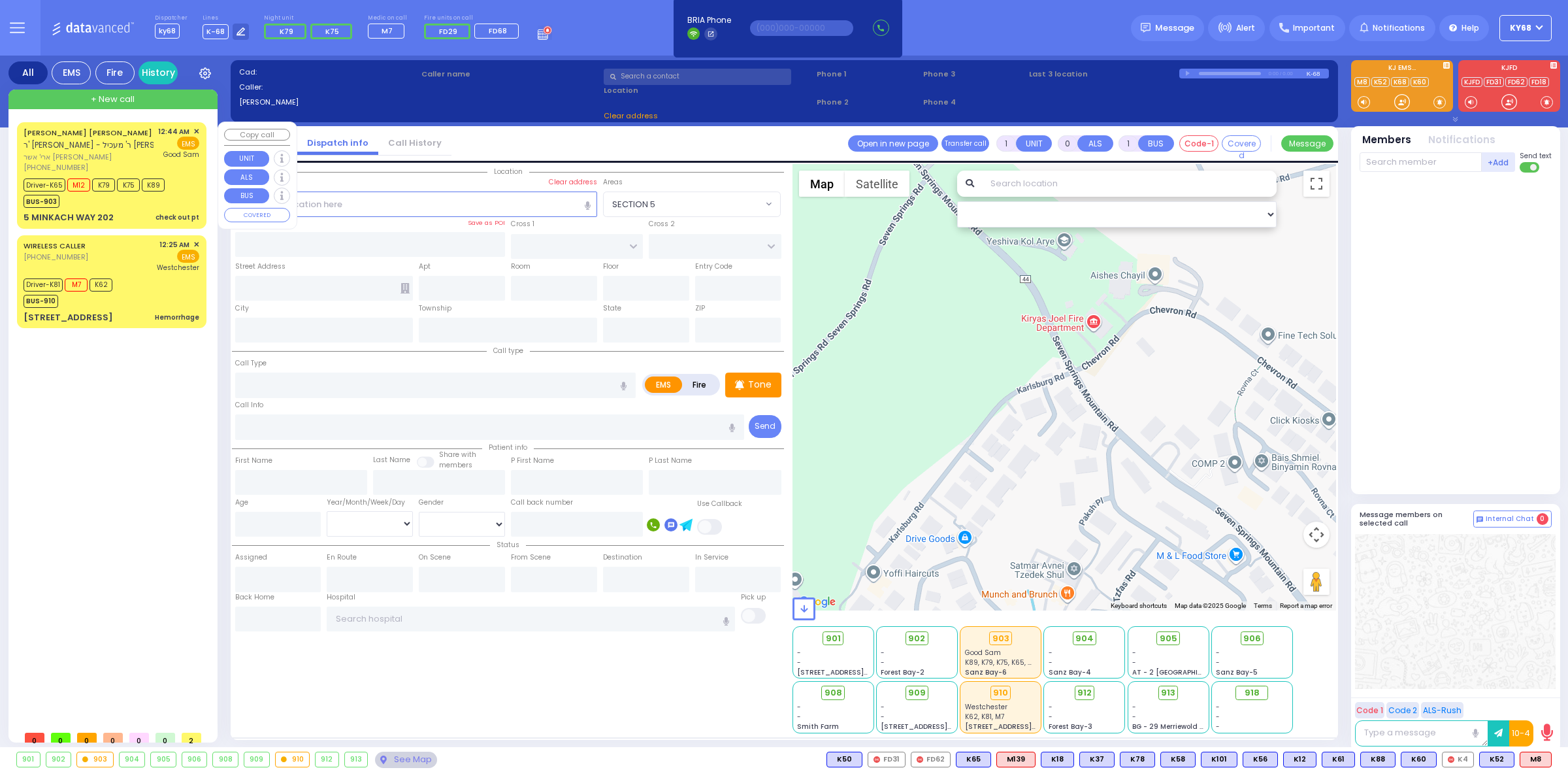
click at [113, 157] on span "ארי' אשר [PERSON_NAME]" at bounding box center [89, 157] width 130 height 11
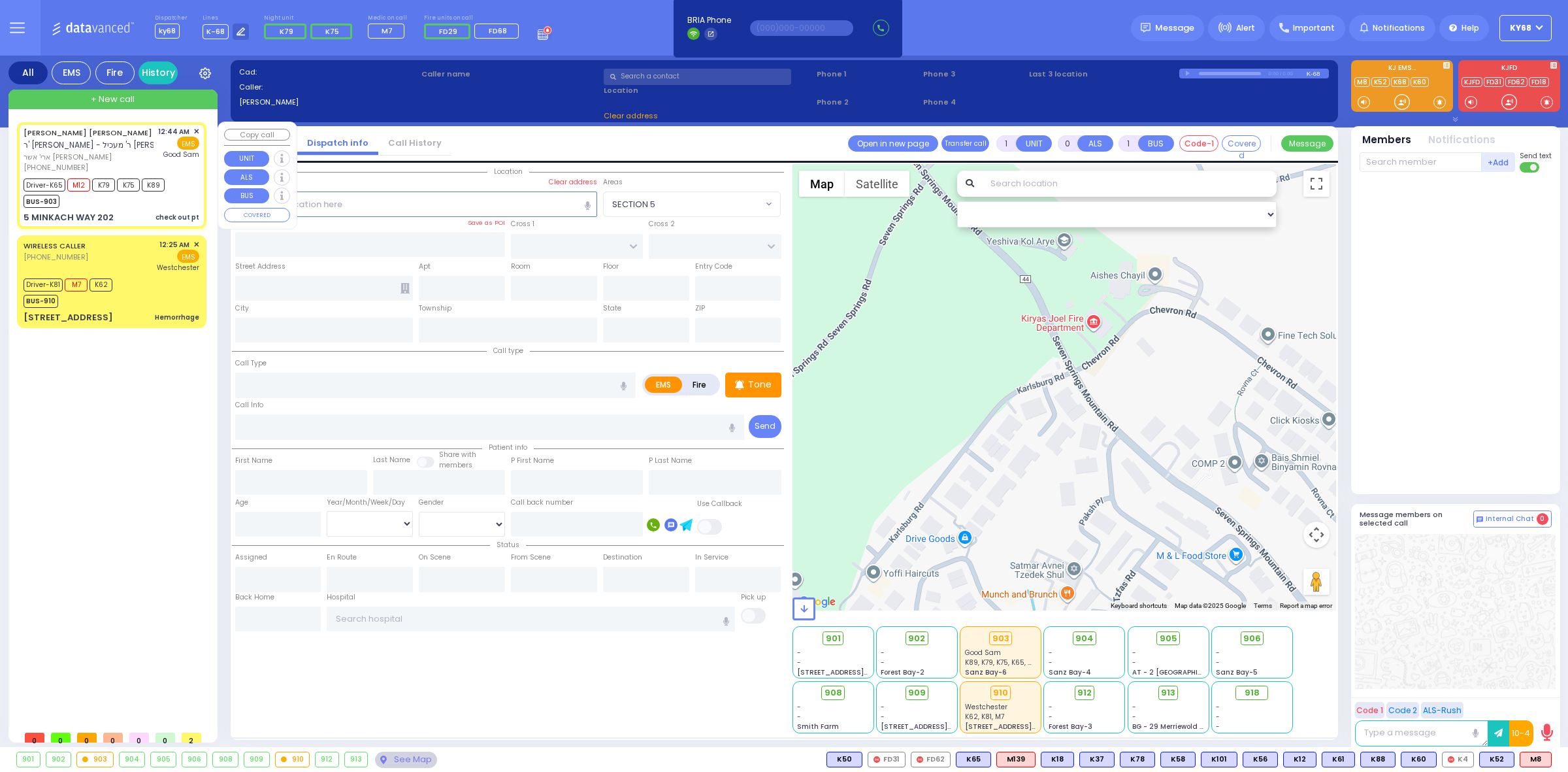
type input "6"
select select
type input "check out pt"
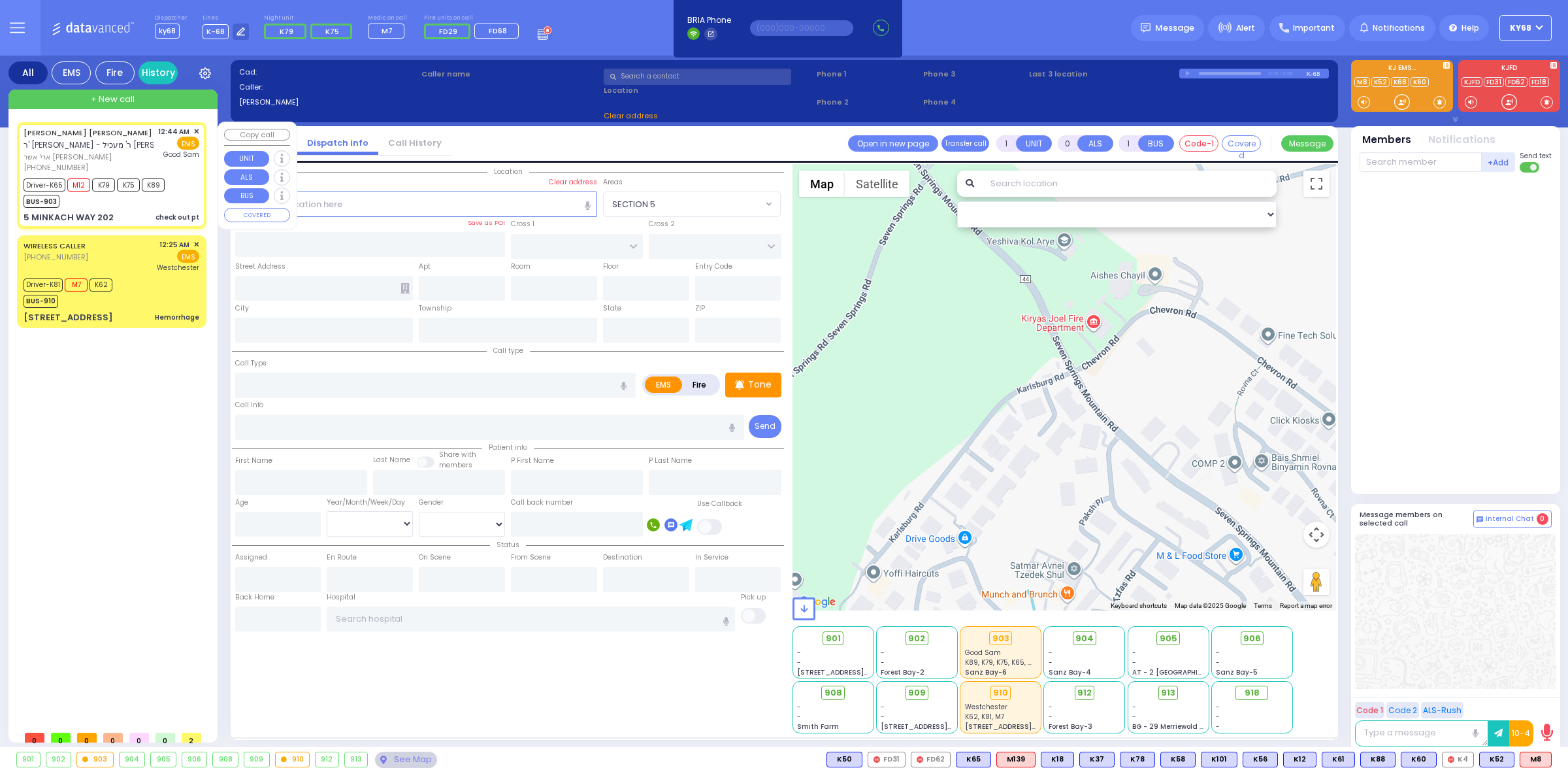
radio input "true"
type input "[PERSON_NAME]"
type input "Falkovitz"
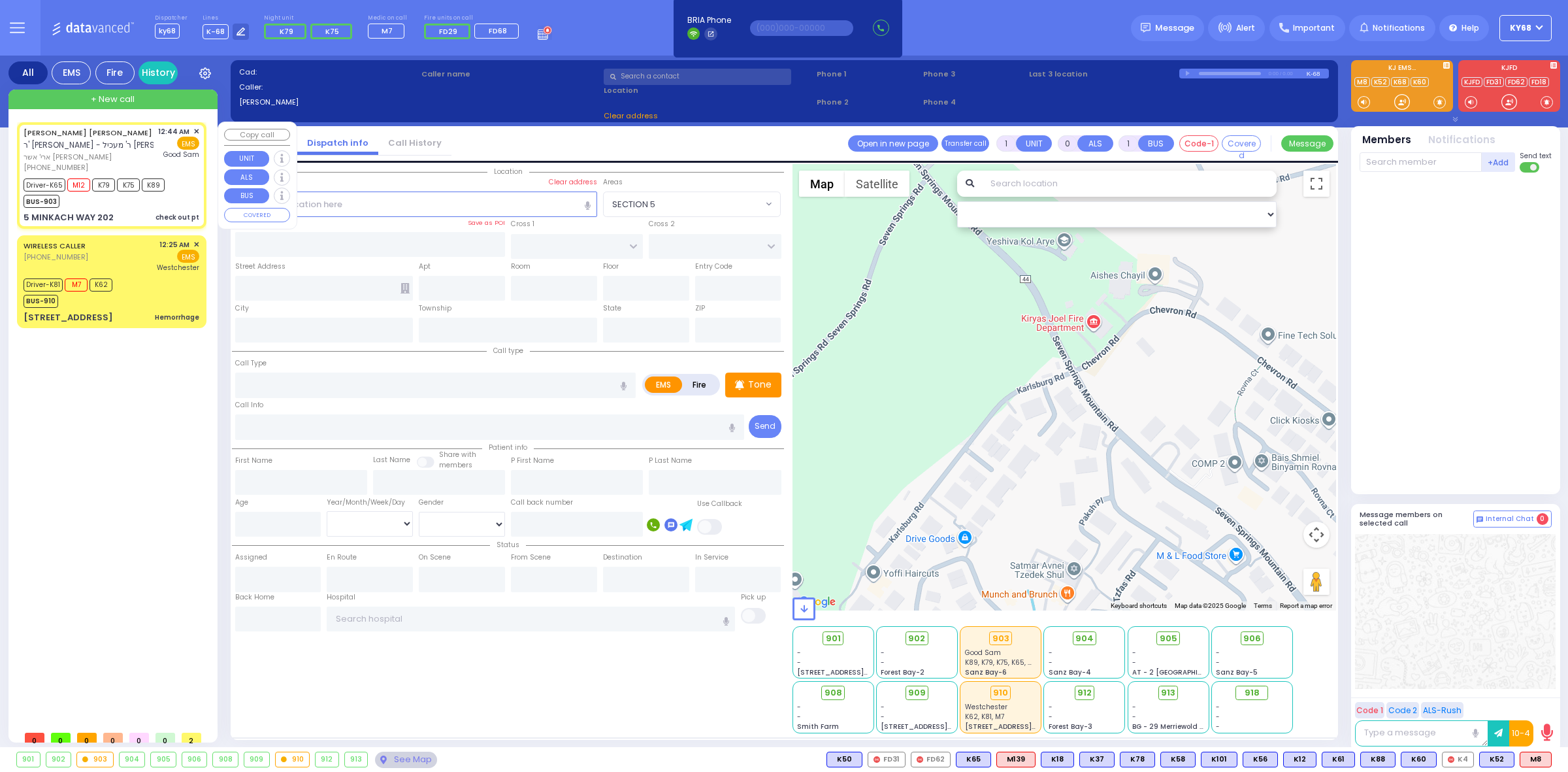
type input "24"
select select "Year"
select select "[DEMOGRAPHIC_DATA]"
type input "00:44"
type input "00:46"
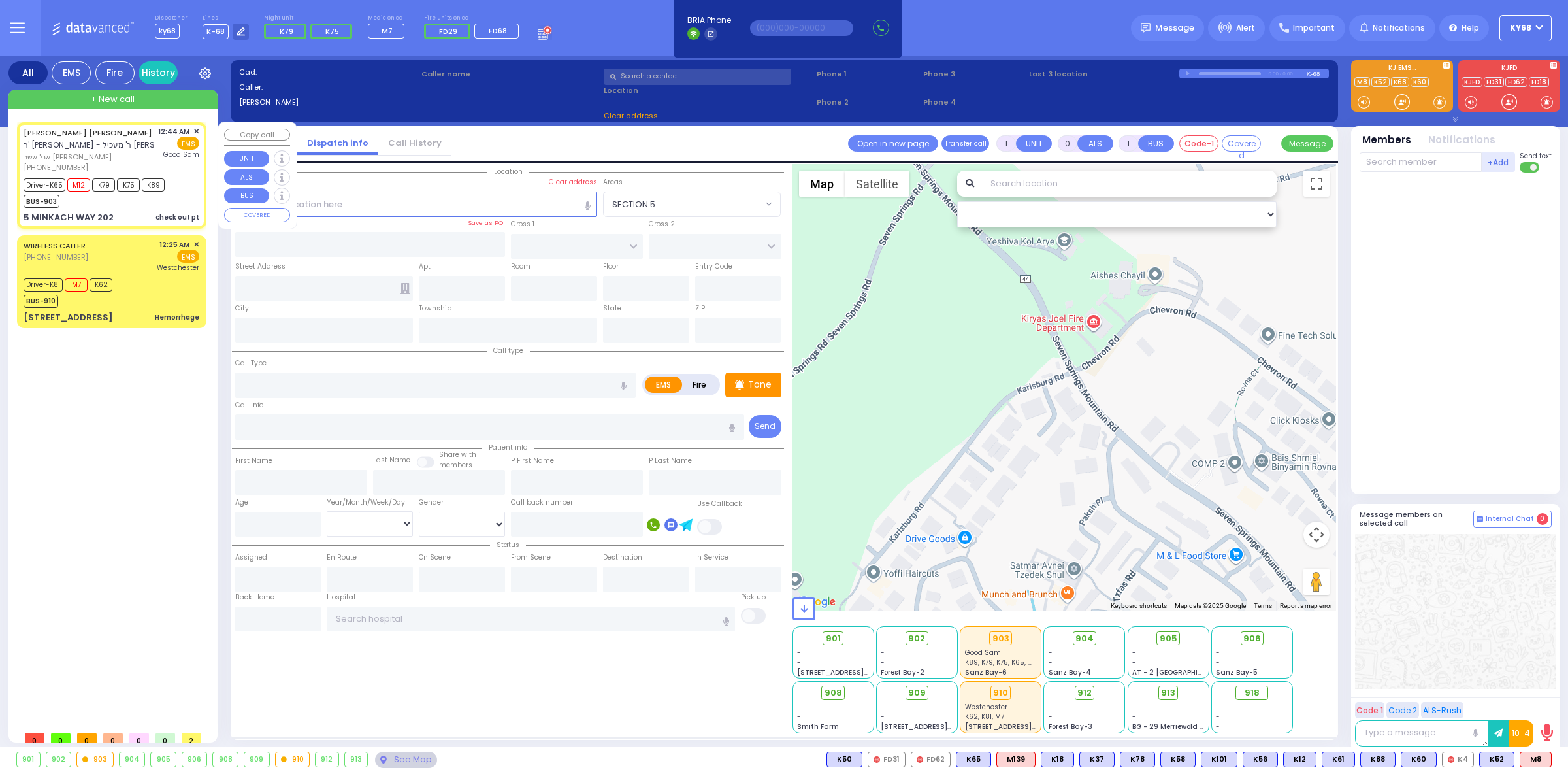
type input "00:50"
type input "01:15"
type input "01:40"
type input "01:50"
type input "[GEOGRAPHIC_DATA]"
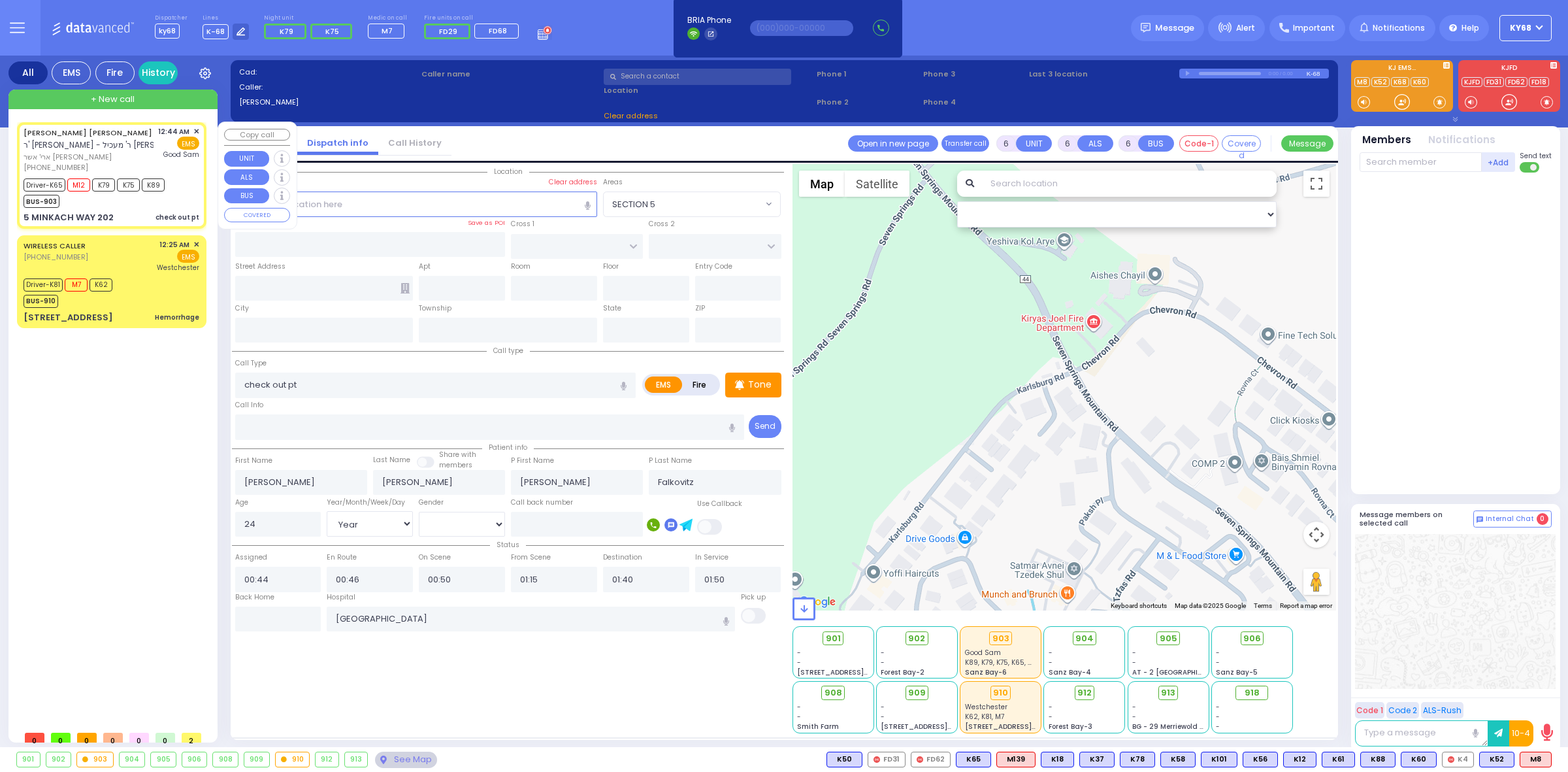
type input "AMSTERDAM WAY"
type input "[GEOGRAPHIC_DATA]"
type input "5 MINKACH WAY"
type input "202"
type input "[PERSON_NAME]"
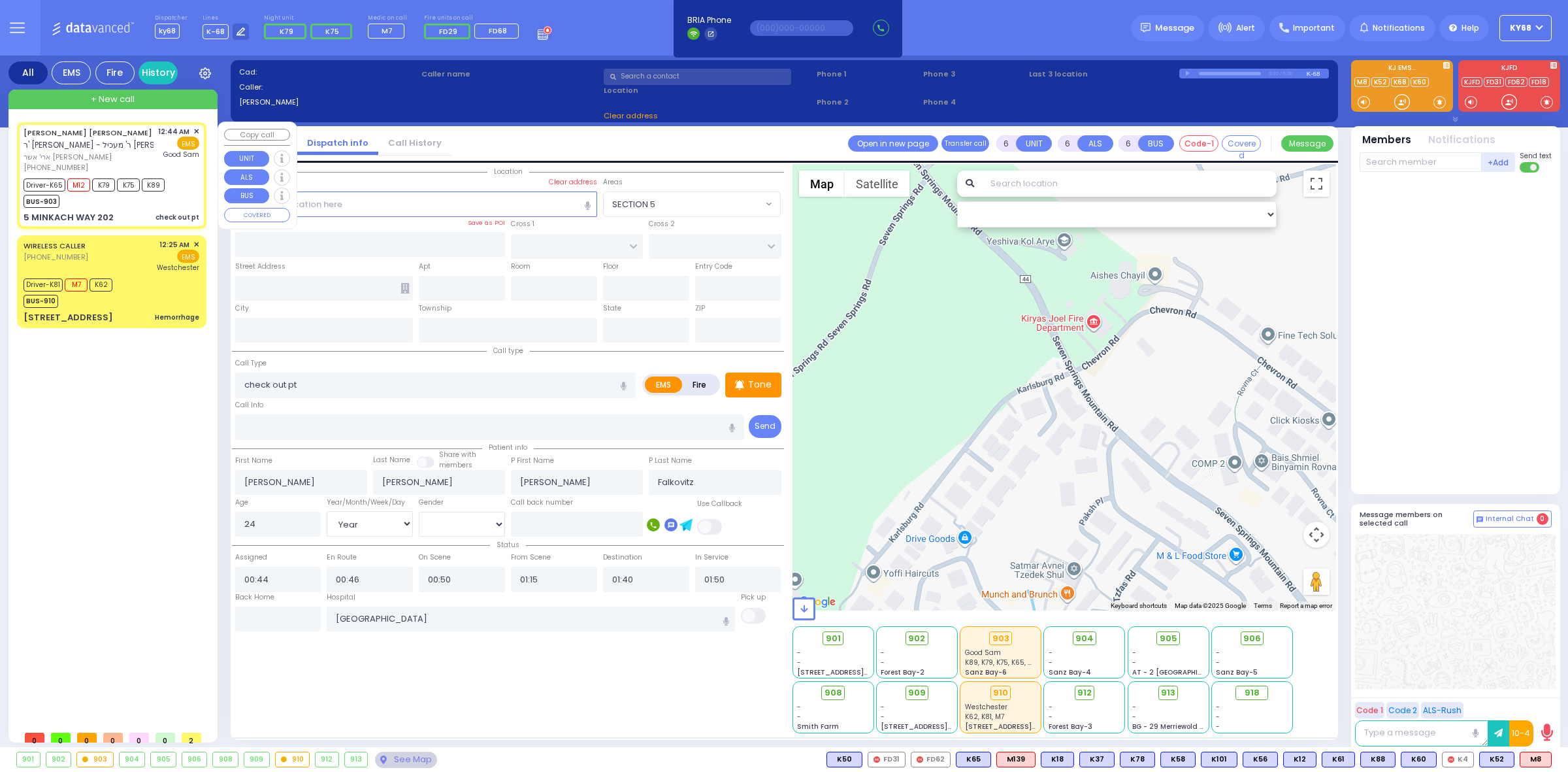
type input "[US_STATE]"
type input "10950"
select select "Hatzalah Garages"
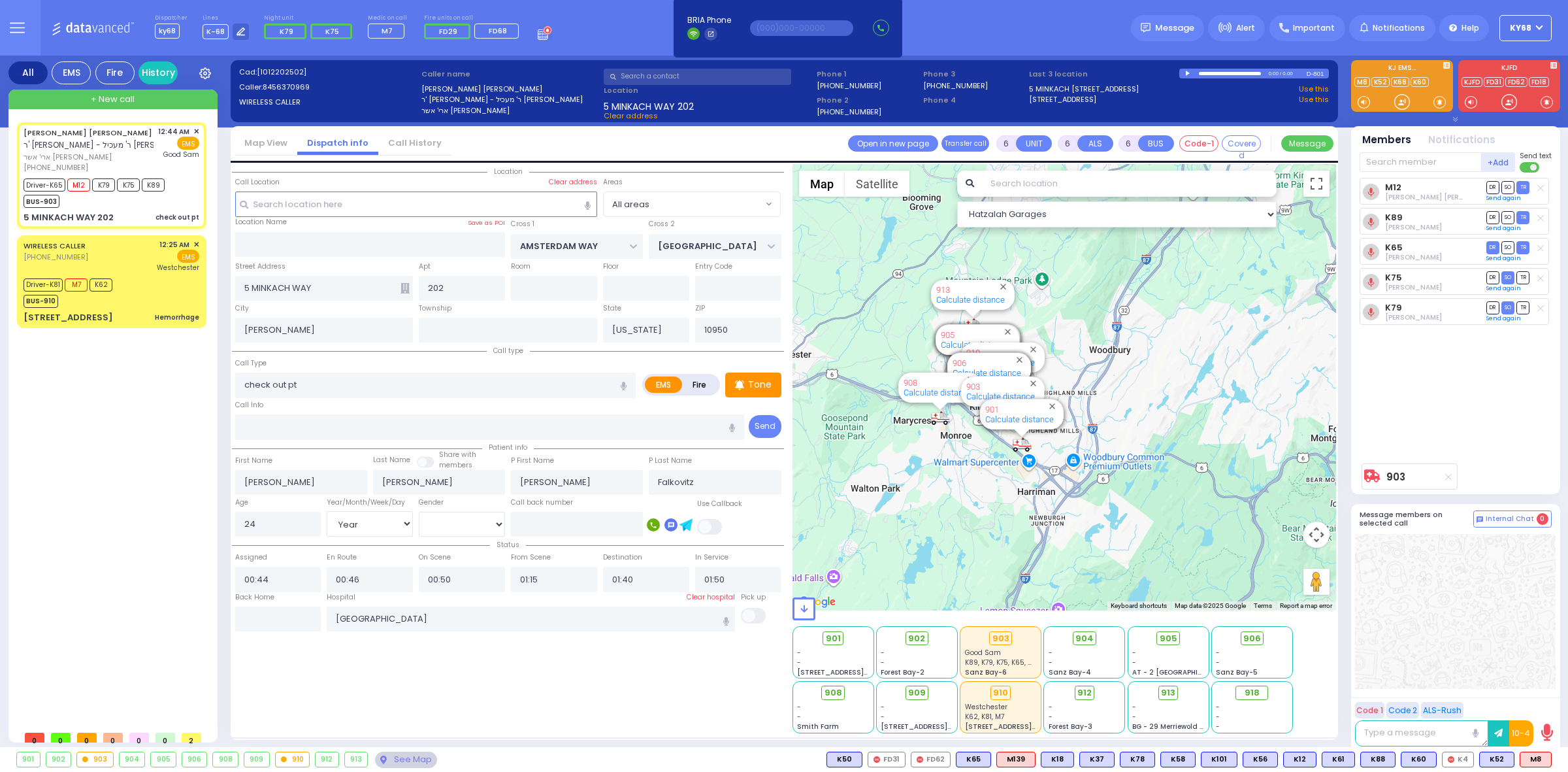
drag, startPoint x: 1091, startPoint y: 364, endPoint x: 1099, endPoint y: 519, distance: 155.2
click at [1099, 519] on div "903 Calculate distance 594 Calculate distance 595 Calculate distance 596 Calcul…" at bounding box center [1065, 386] width 545 height 446
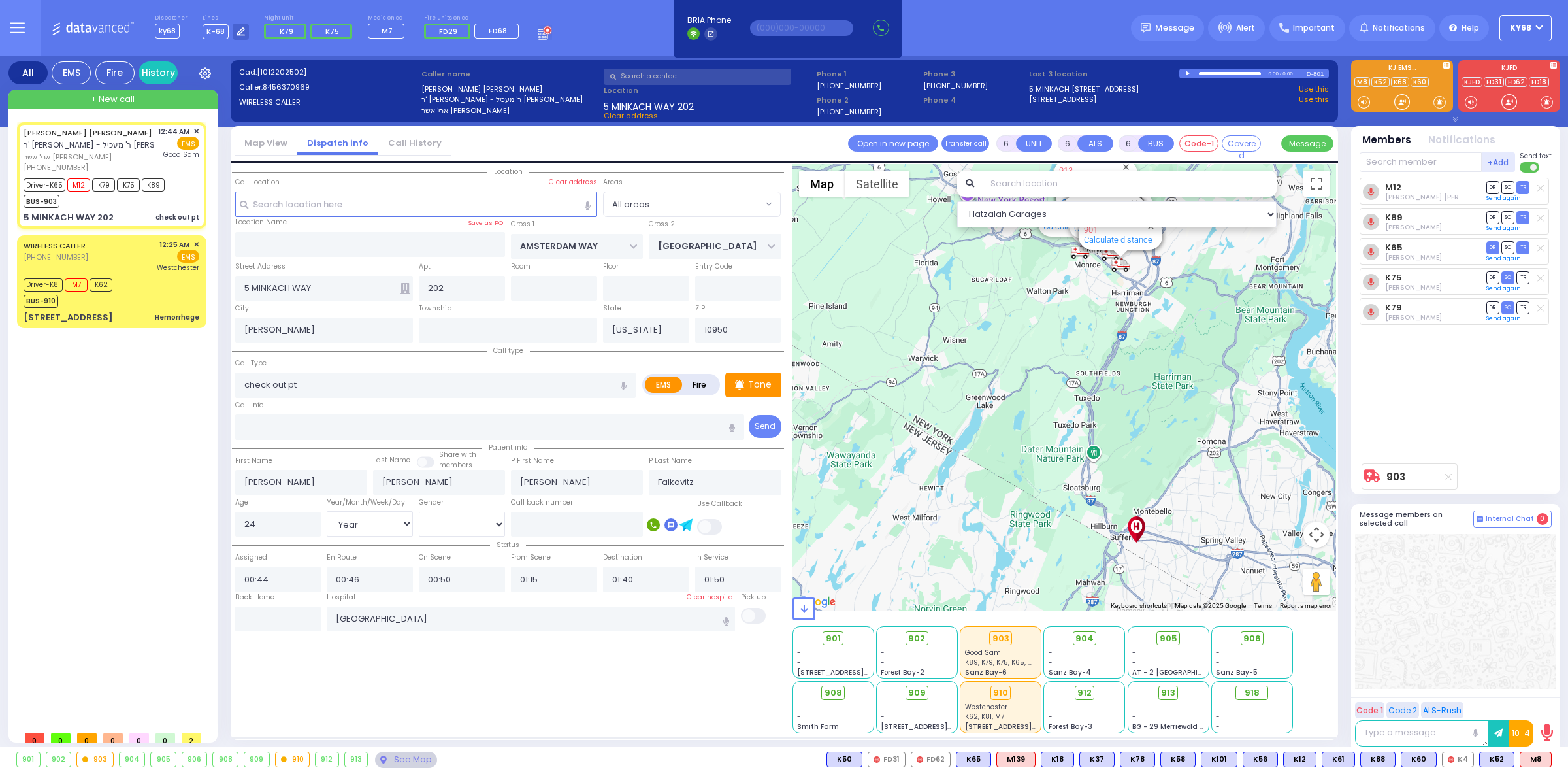
drag, startPoint x: 1050, startPoint y: 420, endPoint x: 1077, endPoint y: 520, distance: 103.6
click at [1076, 513] on div "903 Calculate distance 594 Calculate distance 595 Calculate distance 596 Calcul…" at bounding box center [1065, 386] width 545 height 446
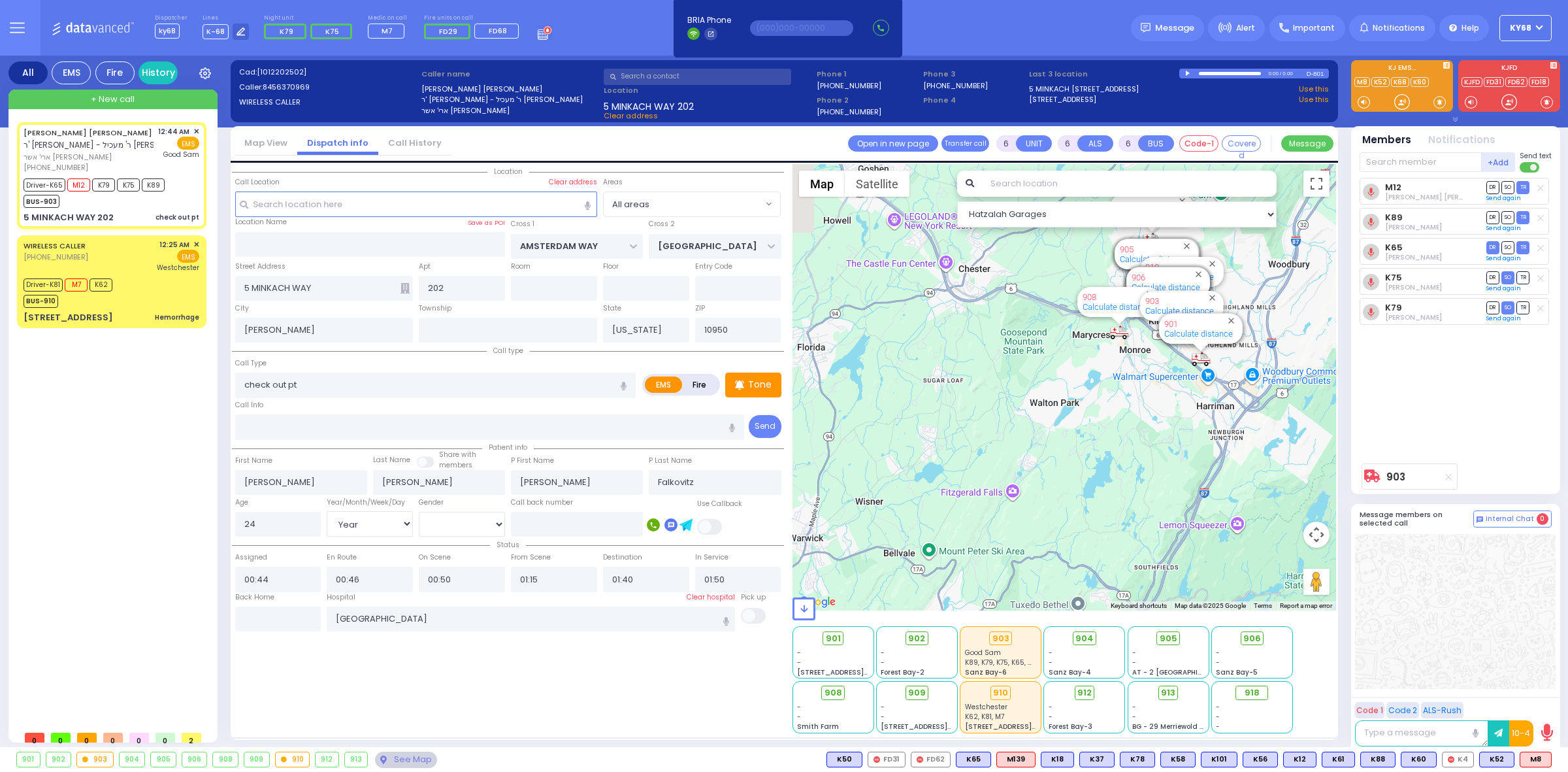
drag, startPoint x: 1091, startPoint y: 358, endPoint x: 1088, endPoint y: 494, distance: 136.0
click at [1088, 494] on div "903 Calculate distance 594 Calculate distance 595 Calculate distance 596 Calcul…" at bounding box center [1065, 386] width 545 height 446
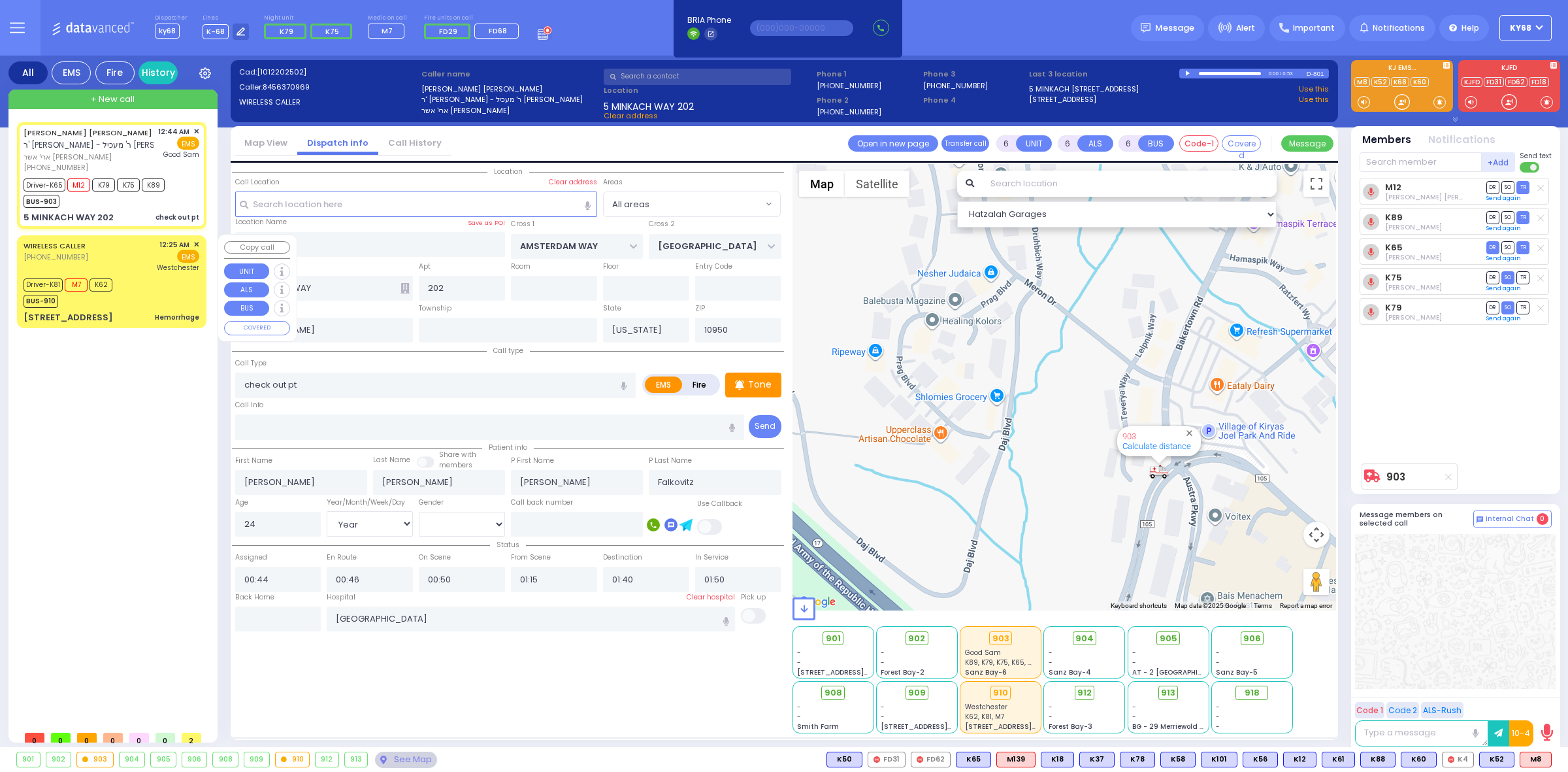
click at [123, 285] on div "Driver-K81 M7 K62 BUS-910" at bounding box center [112, 291] width 176 height 33
select select
type input "Hemorrhage"
radio input "true"
type input "[PERSON_NAME]"
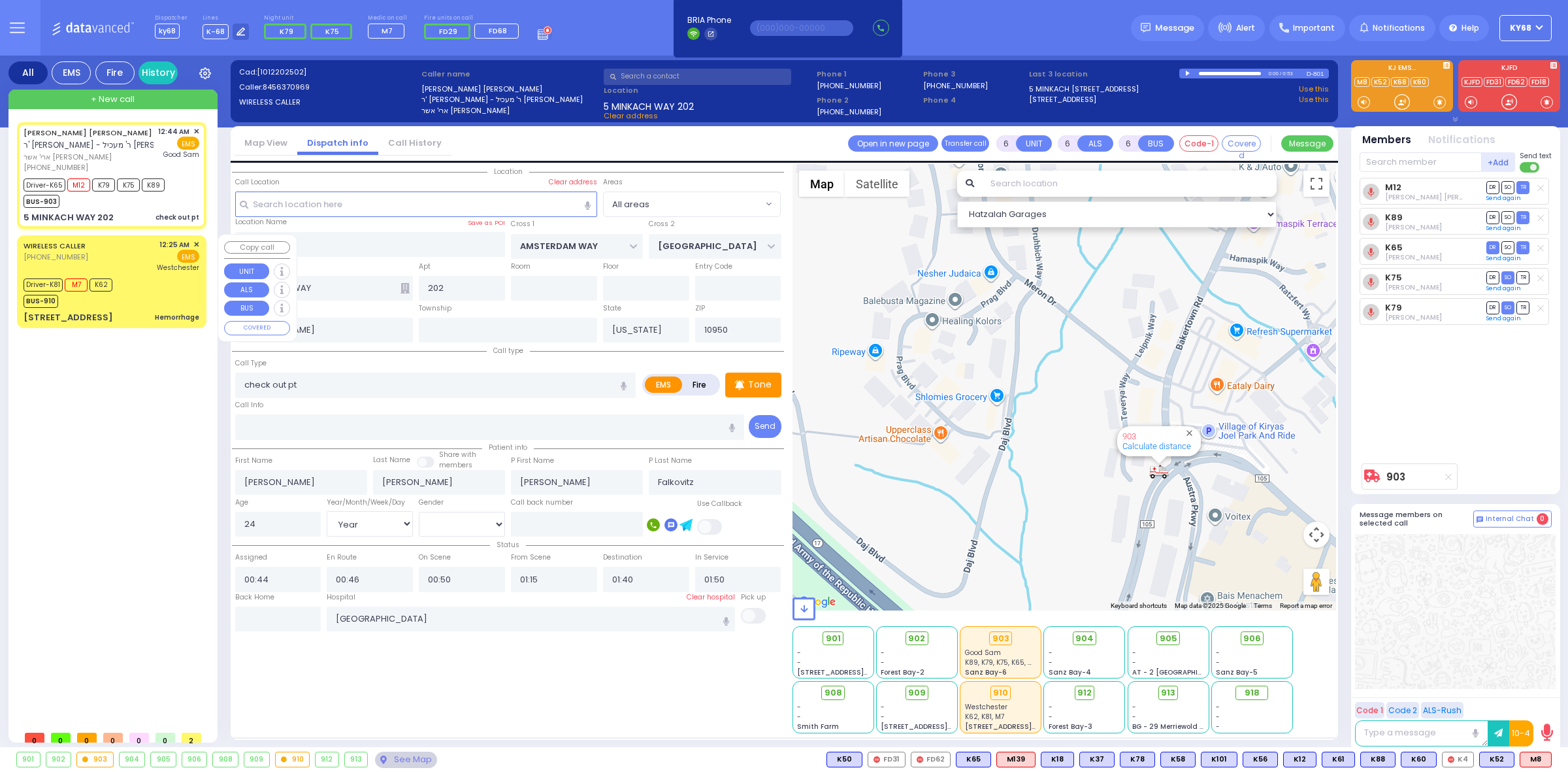
type input "[PERSON_NAME]"
select select "Year"
select select "[DEMOGRAPHIC_DATA]"
type input "00:25"
type input "00:27"
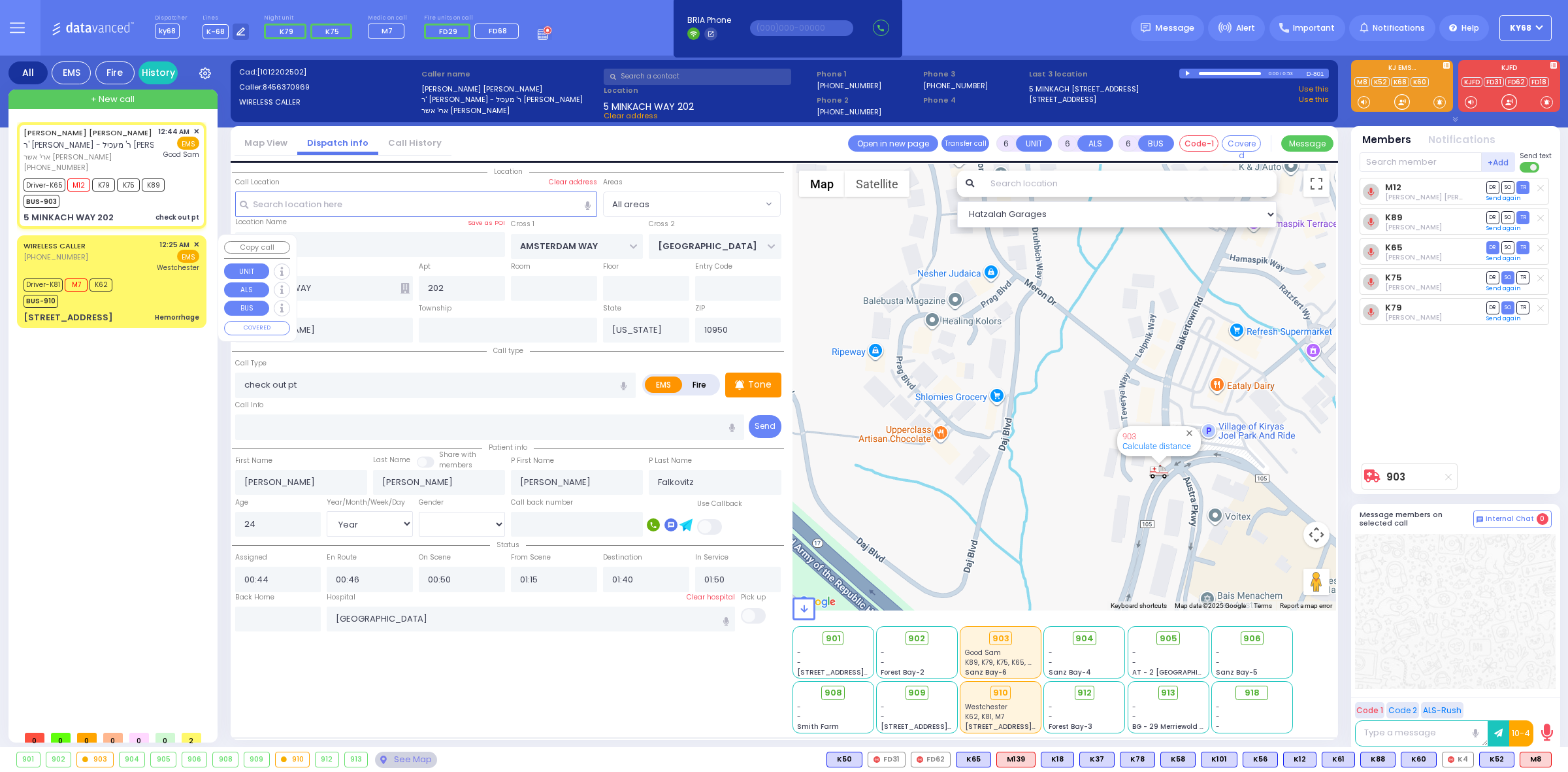
type input "00:28"
type input "00:39"
type input "01:16"
type input "01:27"
type input "[GEOGRAPHIC_DATA]-[PERSON_NAME][GEOGRAPHIC_DATA]"
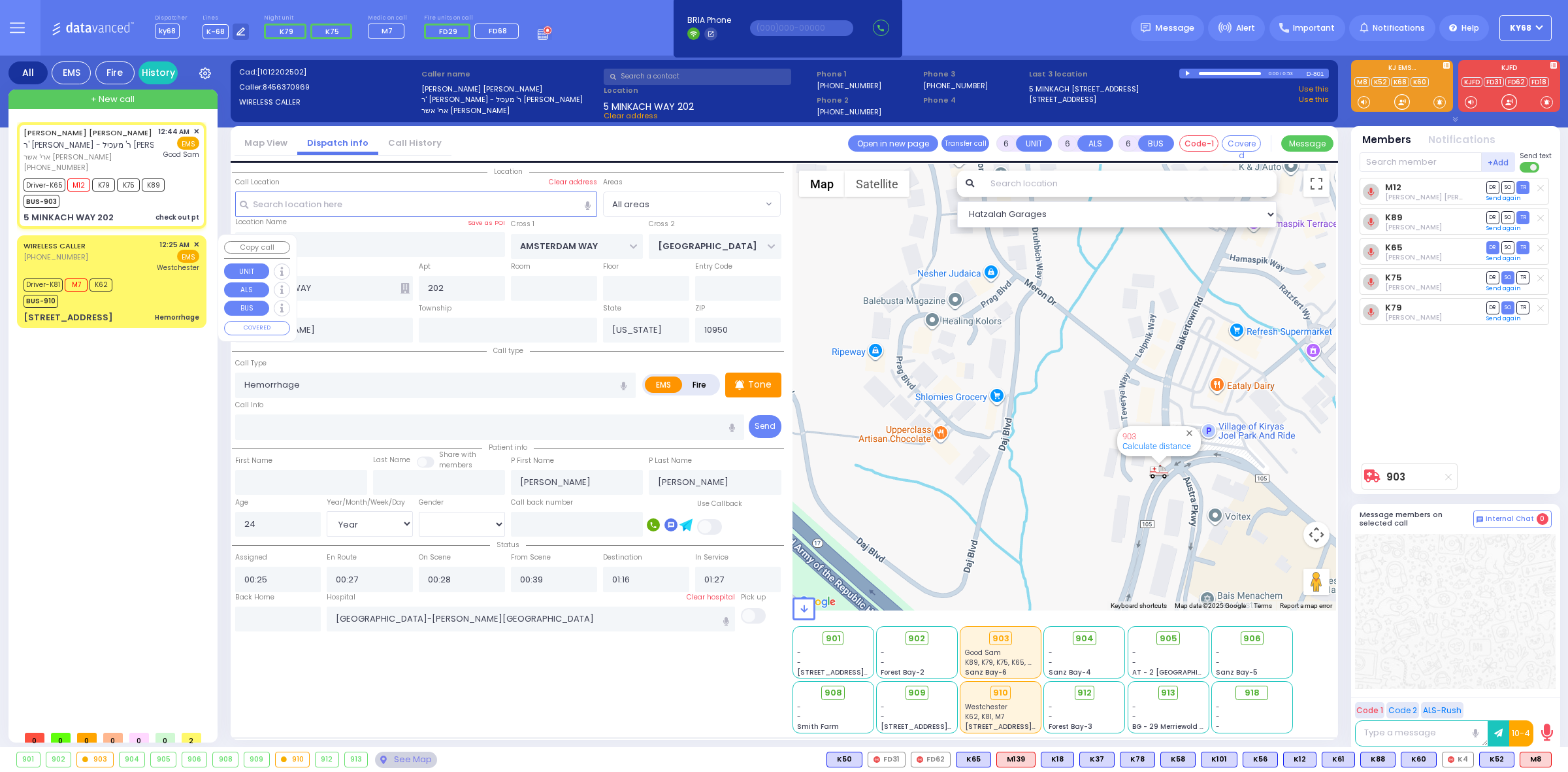
select select "Hatzalah Garages"
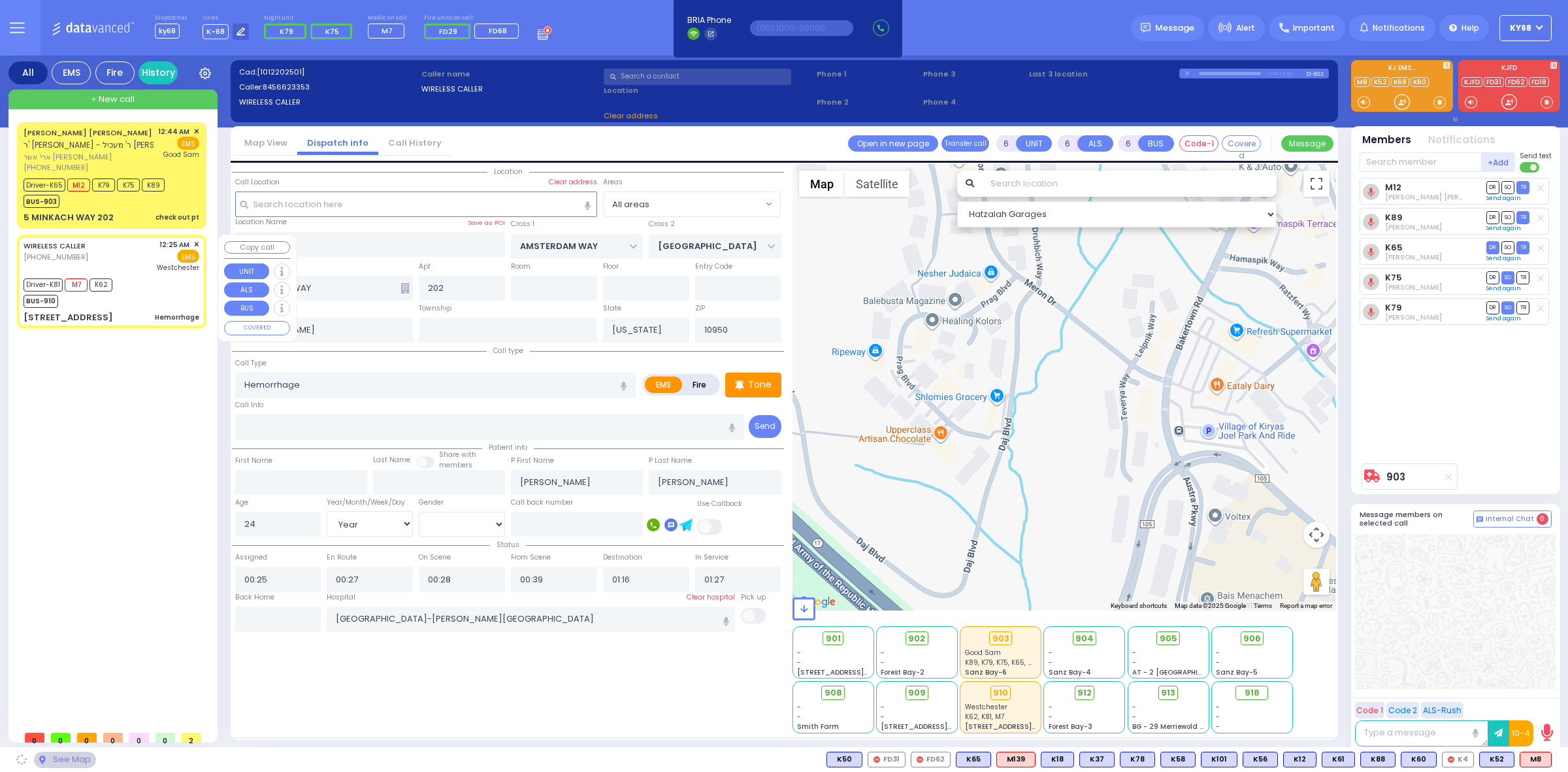
type input "S.M. ROSMER RD"
type input "PILNUA RD"
type input "1 Maglenitz St"
type input "102"
type input "Monroe"
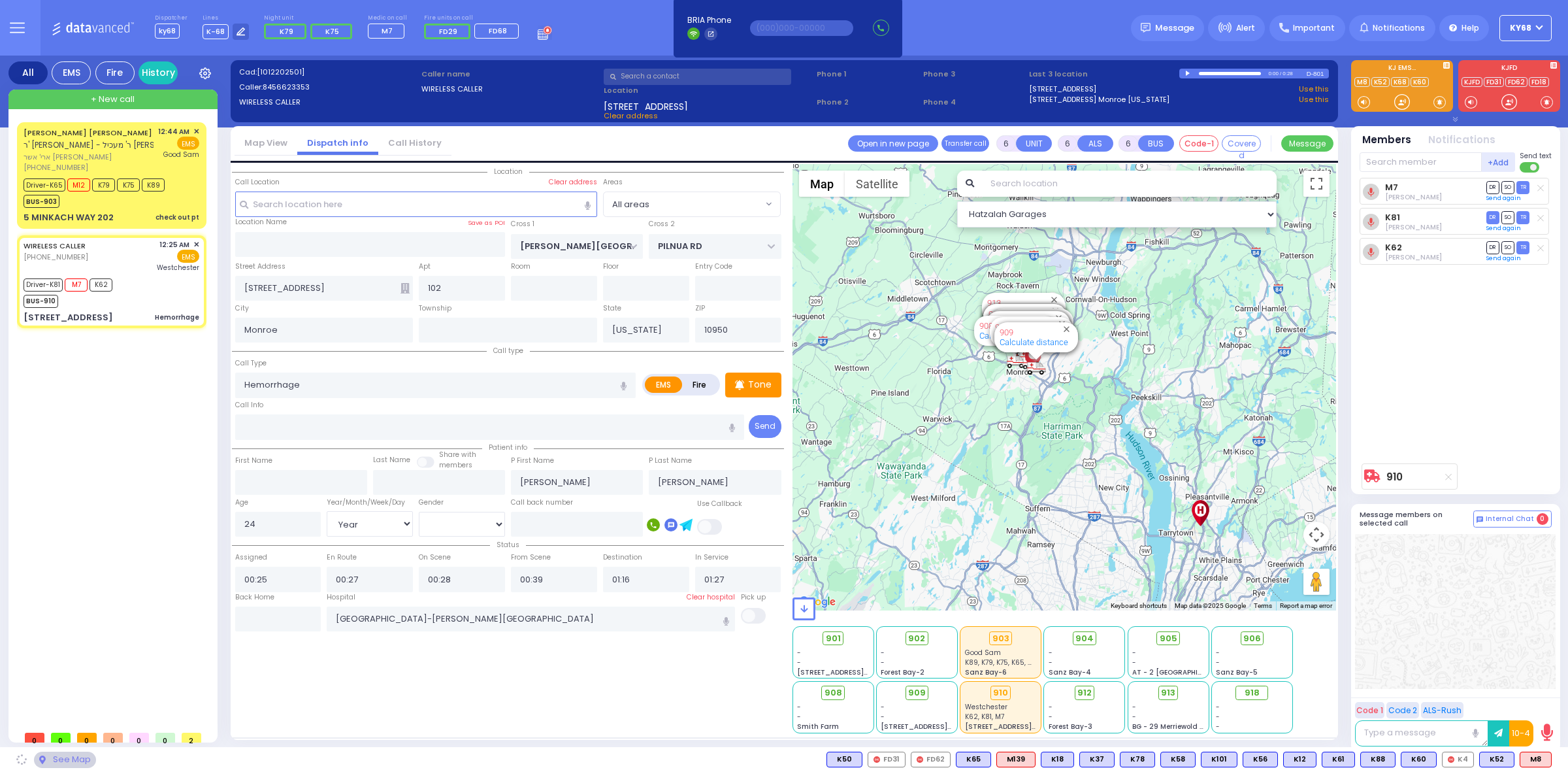
drag, startPoint x: 1093, startPoint y: 370, endPoint x: 1136, endPoint y: 439, distance: 81.3
click at [1136, 437] on div "910 Calculate distance 594 Calculate distance 595 Calculate distance 596 Calcul…" at bounding box center [1065, 386] width 545 height 446
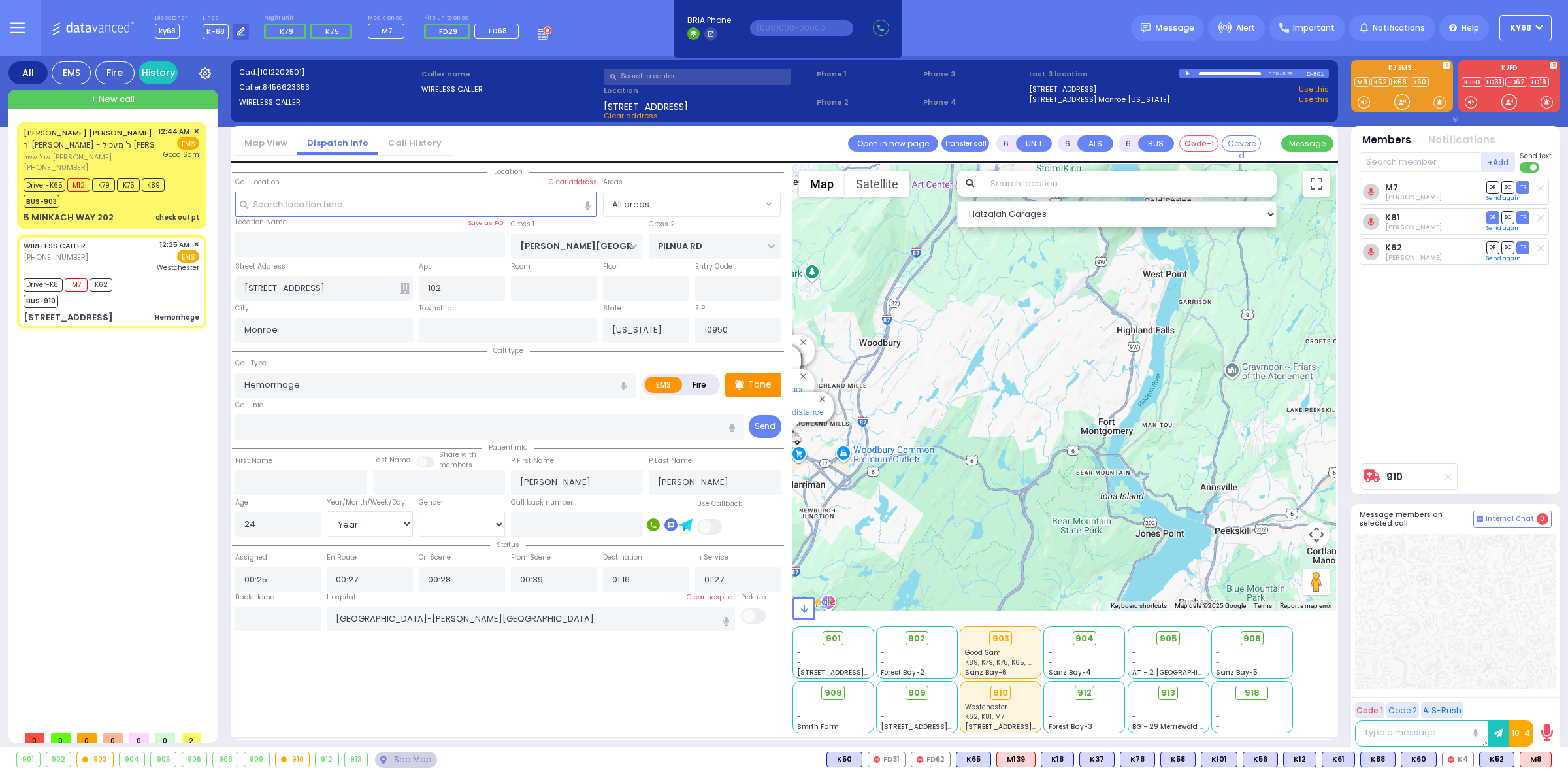
drag, startPoint x: 1083, startPoint y: 341, endPoint x: 1211, endPoint y: 431, distance: 156.5
click at [1208, 430] on div "910 Calculate distance 594 Calculate distance 595 Calculate distance 596 Calcul…" at bounding box center [1065, 386] width 545 height 446
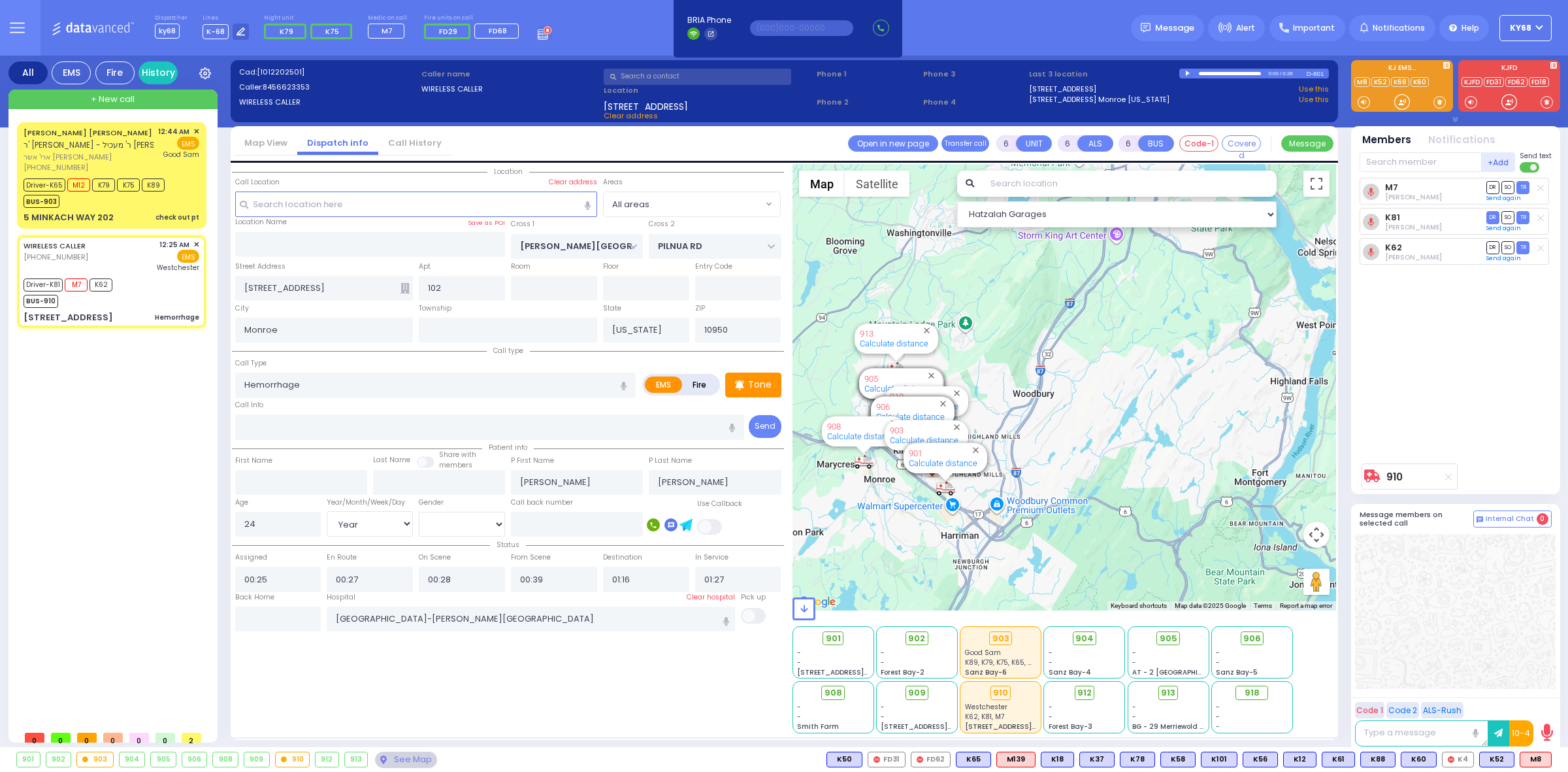
drag, startPoint x: 1141, startPoint y: 435, endPoint x: 1180, endPoint y: 443, distance: 39.8
click at [1180, 443] on div "910 Calculate distance 594 Calculate distance 595 Calculate distance 596 Calcul…" at bounding box center [1065, 386] width 545 height 446
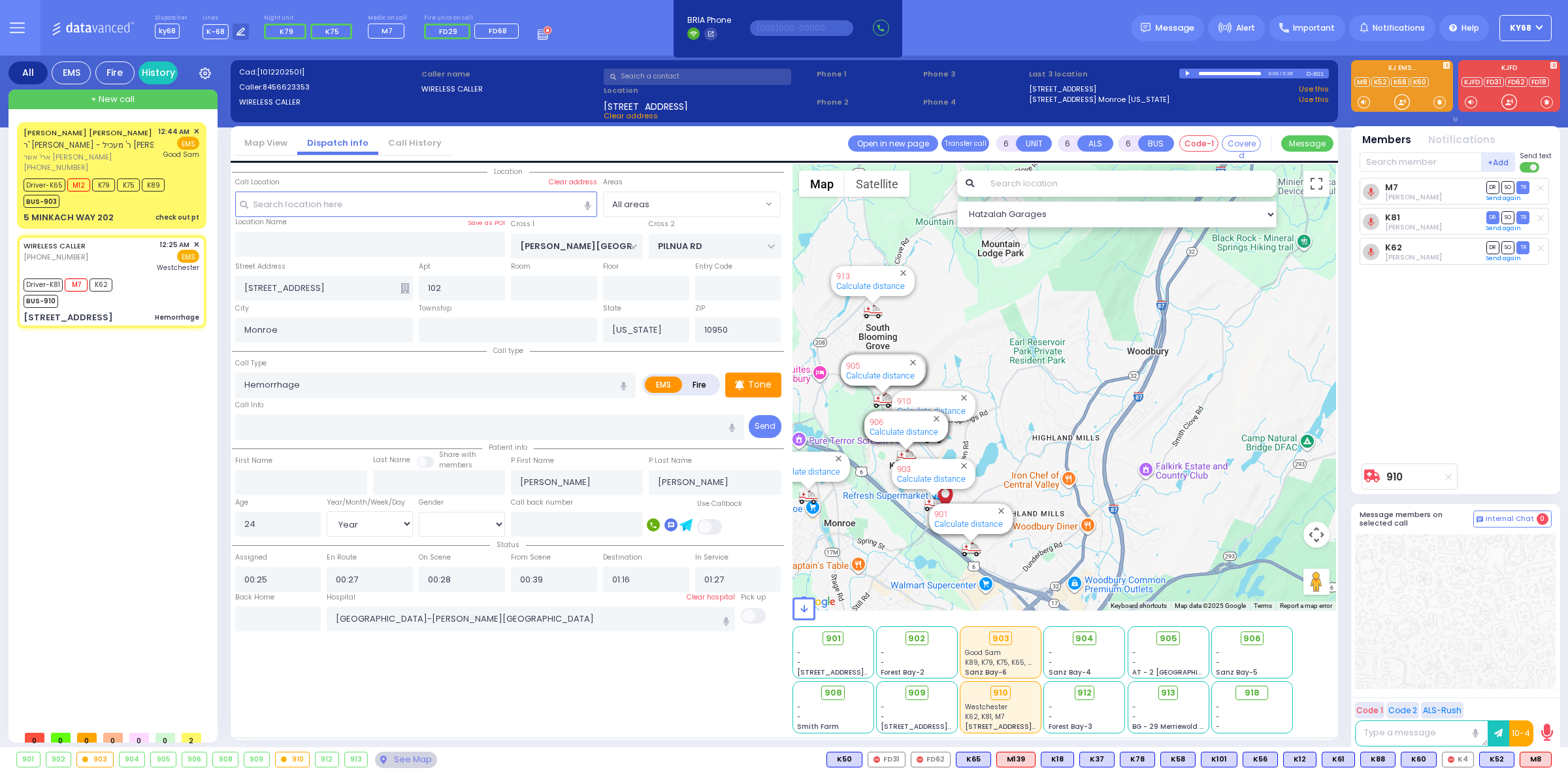
drag, startPoint x: 1006, startPoint y: 433, endPoint x: 1135, endPoint y: 451, distance: 130.2
click at [1134, 451] on div "910 Calculate distance 594 Calculate distance 595 Calculate distance 596 Calcul…" at bounding box center [1065, 386] width 545 height 446
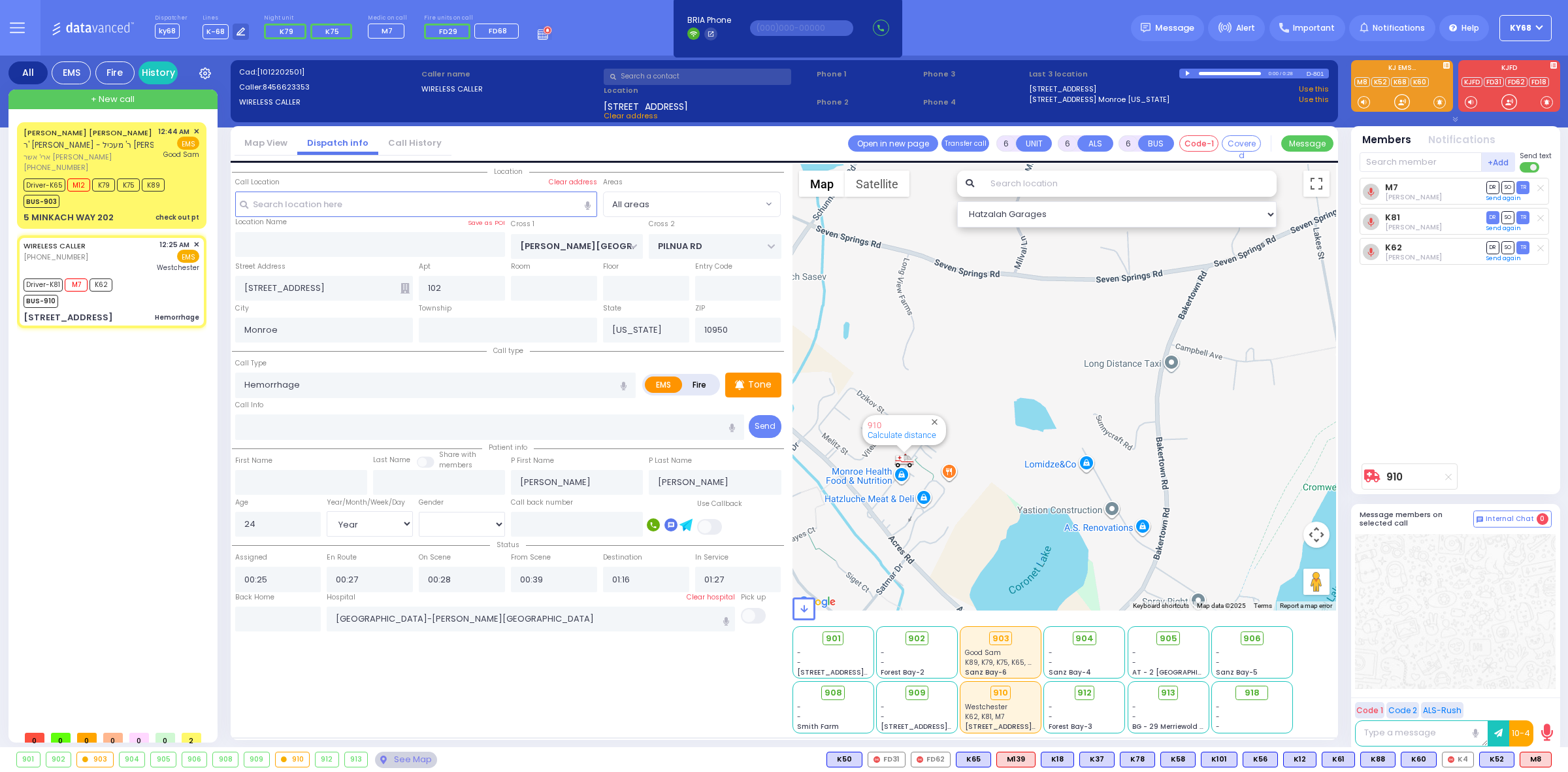
drag, startPoint x: 1037, startPoint y: 473, endPoint x: 1143, endPoint y: 505, distance: 110.7
click at [1143, 505] on div "910 Calculate distance 594 Calculate distance 595 Calculate distance 596 Calcul…" at bounding box center [1065, 386] width 545 height 446
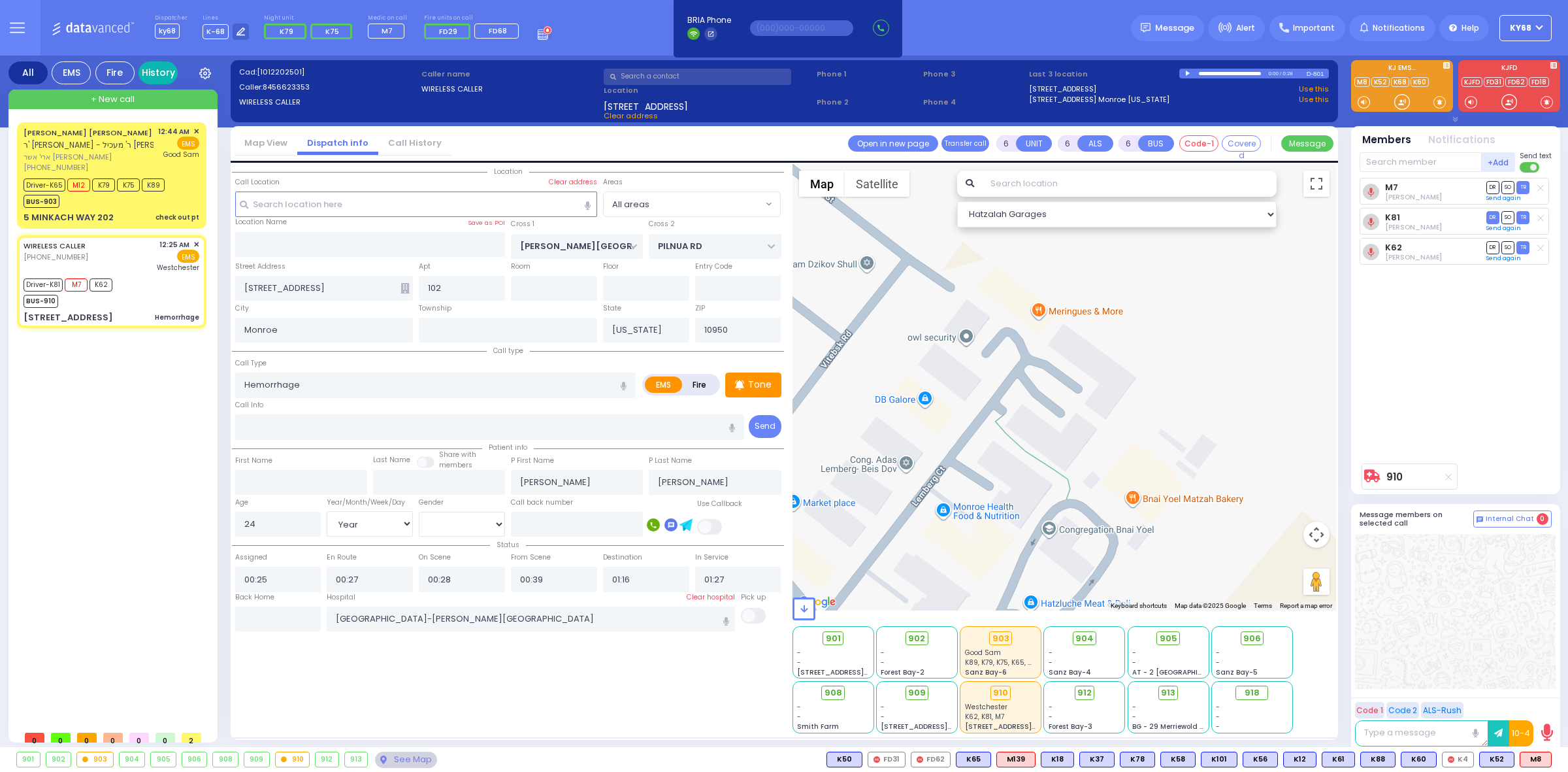
drag, startPoint x: 155, startPoint y: 67, endPoint x: 159, endPoint y: 80, distance: 13.6
click at [374, 31] on icon at bounding box center [375, 30] width 5 height 5
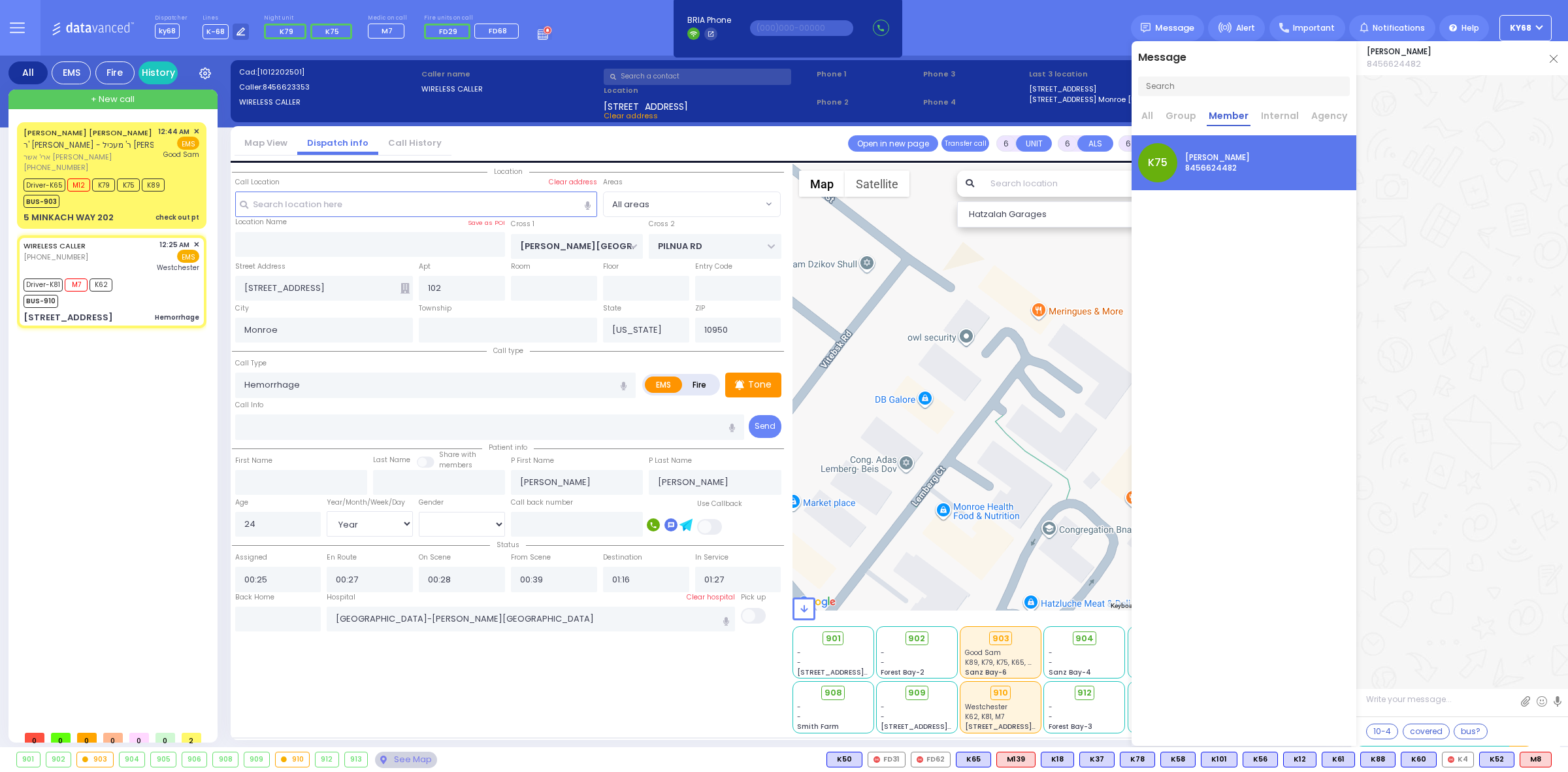
scroll to position [40845, 0]
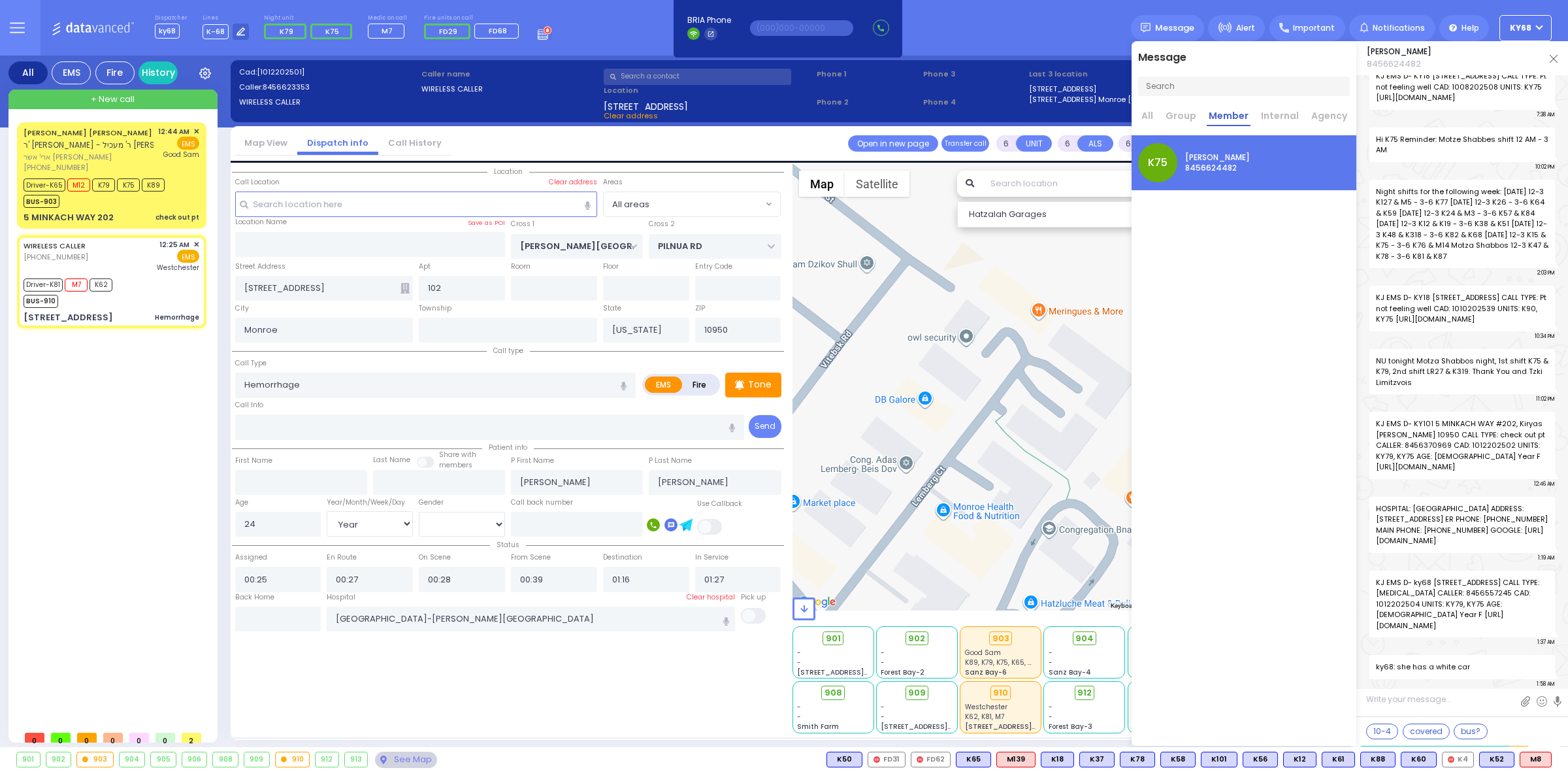
click at [1553, 58] on img at bounding box center [1554, 59] width 8 height 8
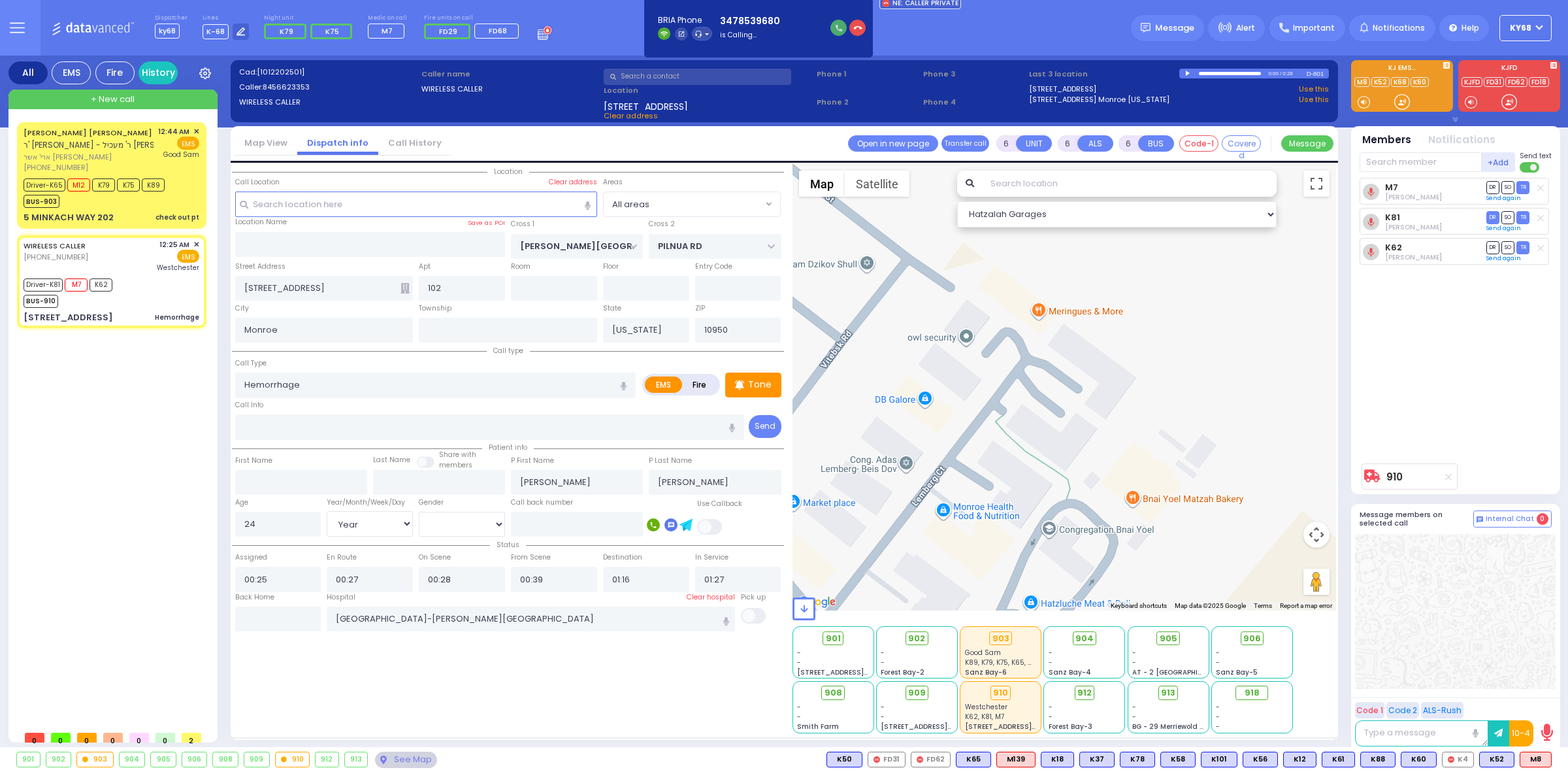
click at [831, 28] on button "button" at bounding box center [839, 28] width 16 height 16
click at [167, 579] on div "ARYE USHER J. DASKAL ר' משה מנחם - ר' מעכיל וואלף פאלקאוויטש ארי' אשר יוסף דאסק…" at bounding box center [114, 423] width 195 height 601
click at [587, 50] on div "Dispatcher ky68 shift has started. Are you ? Lines K-68" at bounding box center [784, 28] width 1568 height 56
click at [1046, 17] on div "Dispatcher ky68 shift has started. Are you ? Lines K-68" at bounding box center [784, 28] width 1568 height 56
click at [593, 44] on div "Dispatcher ky68 shift has started. Are you ? Lines K-68" at bounding box center [784, 28] width 1568 height 56
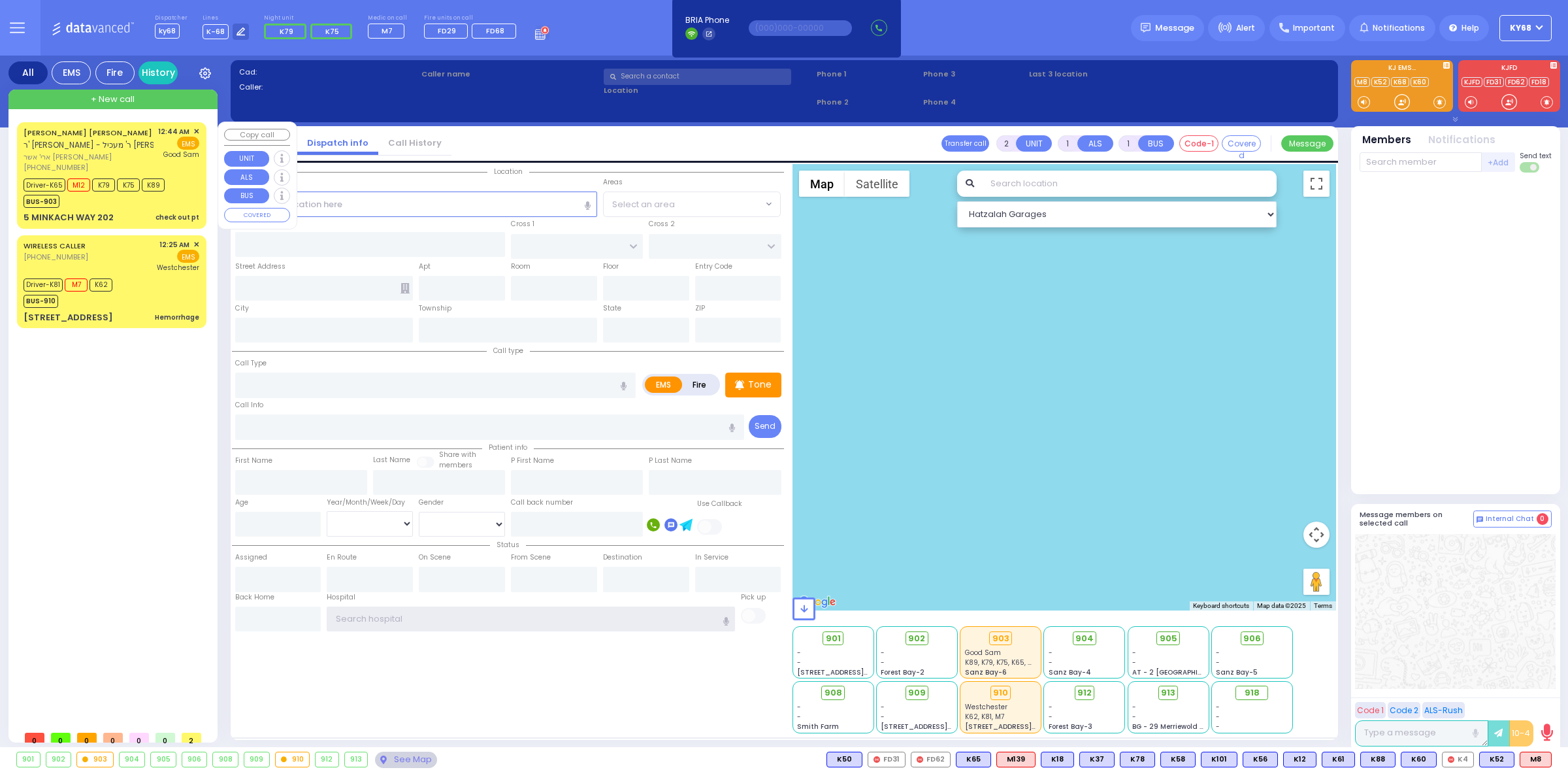
type input "ky68"
click at [90, 90] on div "+ New call" at bounding box center [114, 100] width 209 height 20
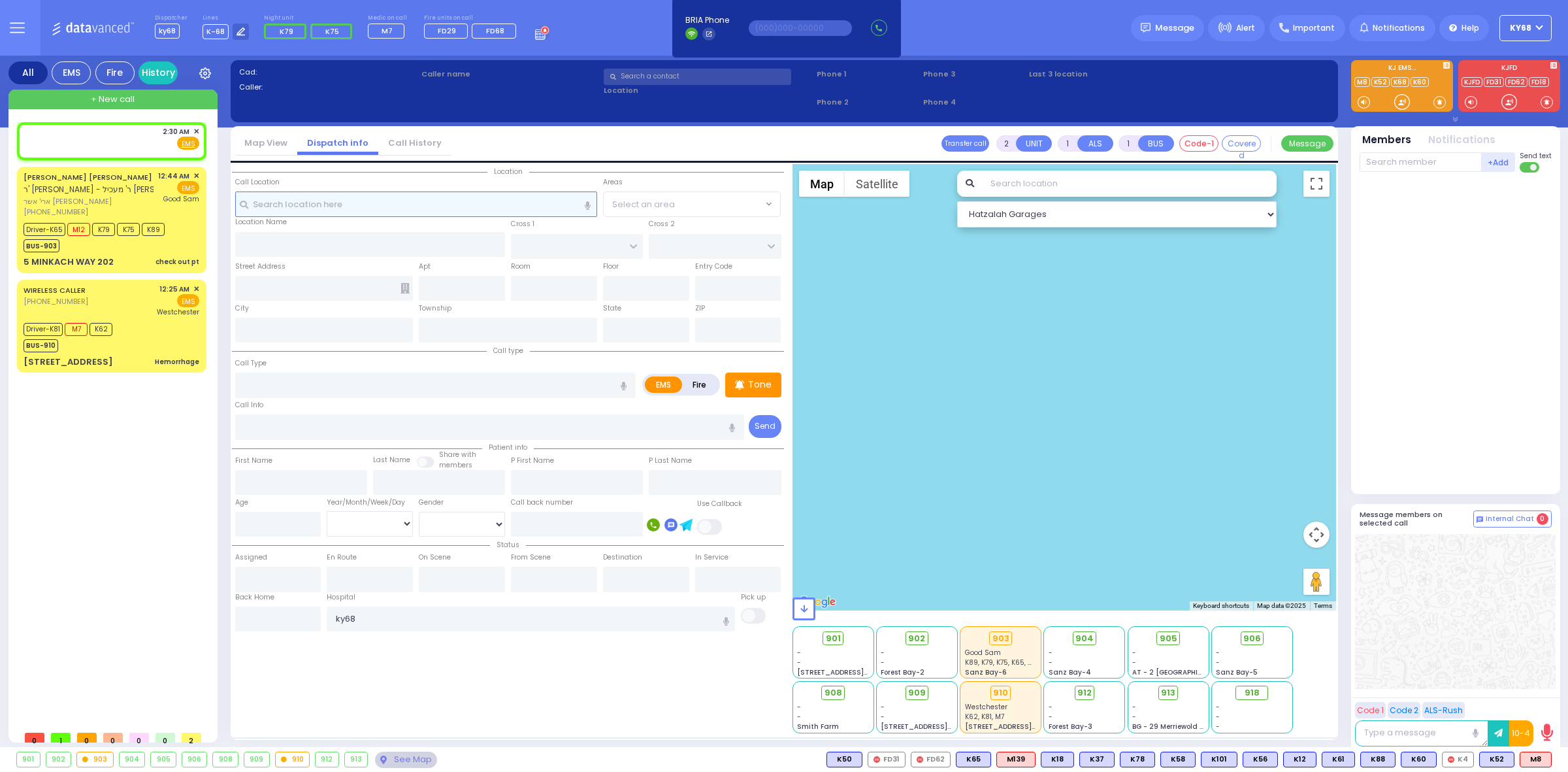
select select
radio input "true"
select select
type input "02:30"
select select "Hatzalah Garages"
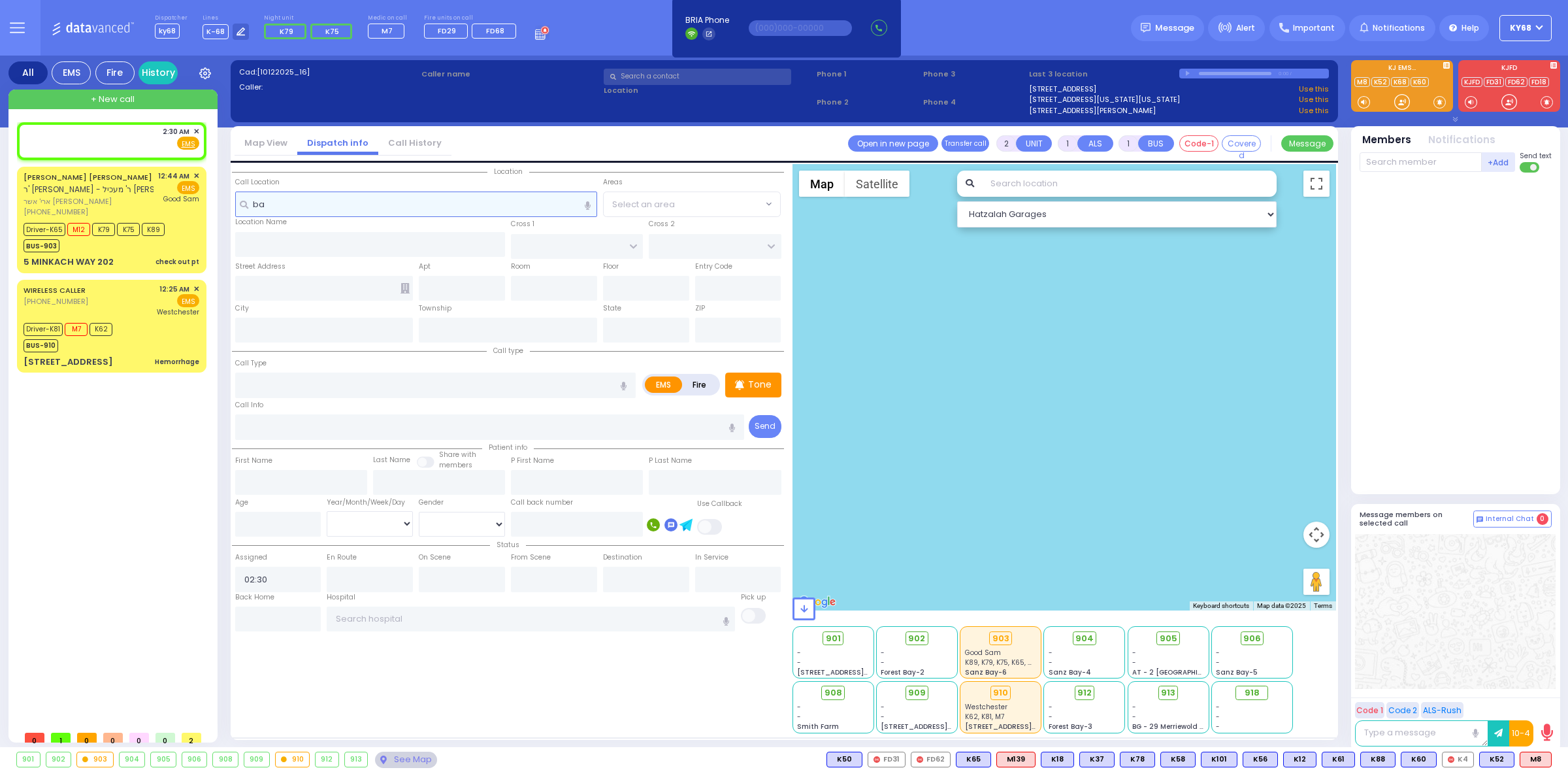
type input "bay"
select select
radio input "true"
select select
select select "Hatzalah Garages"
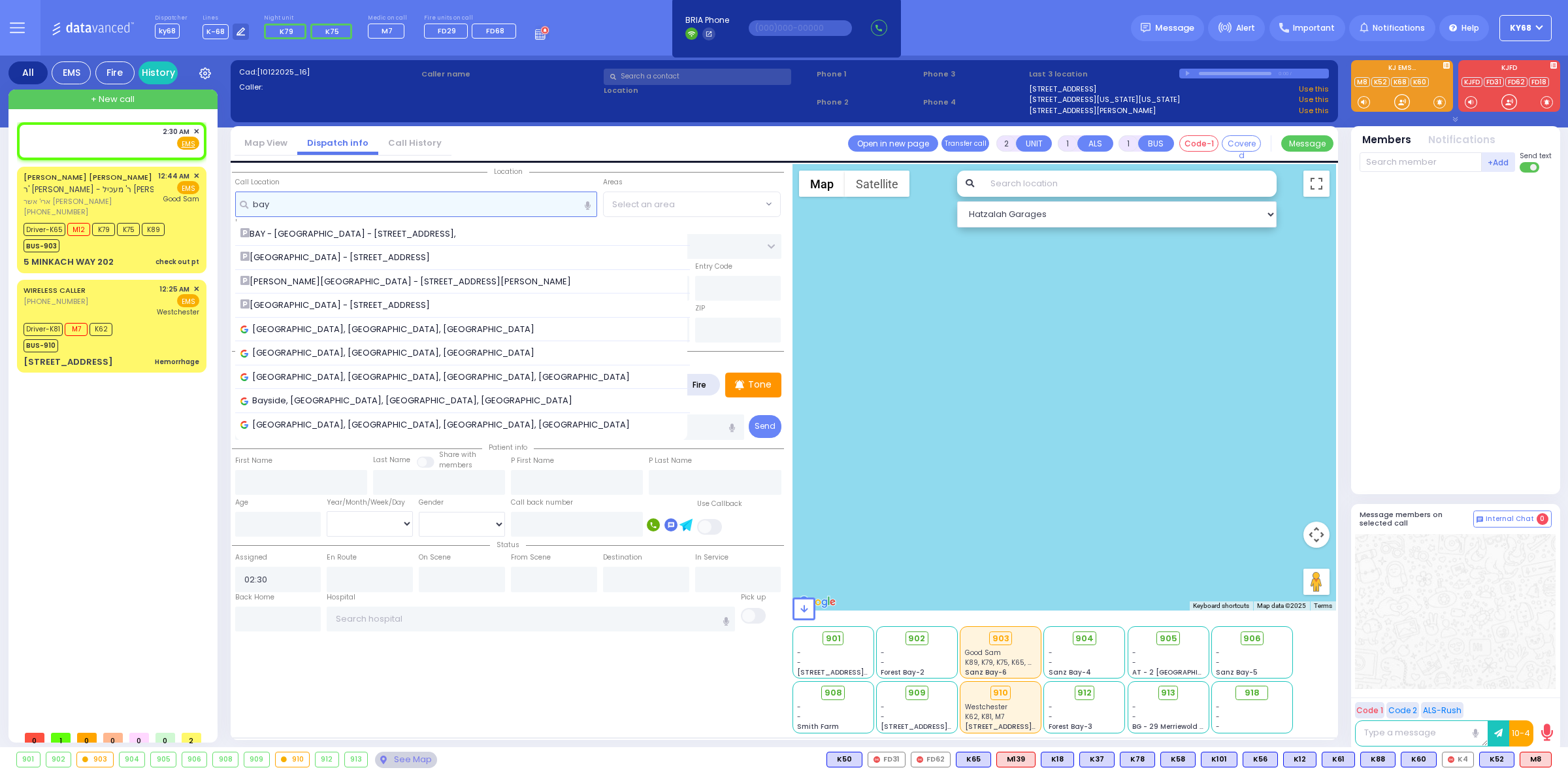
type input "bay"
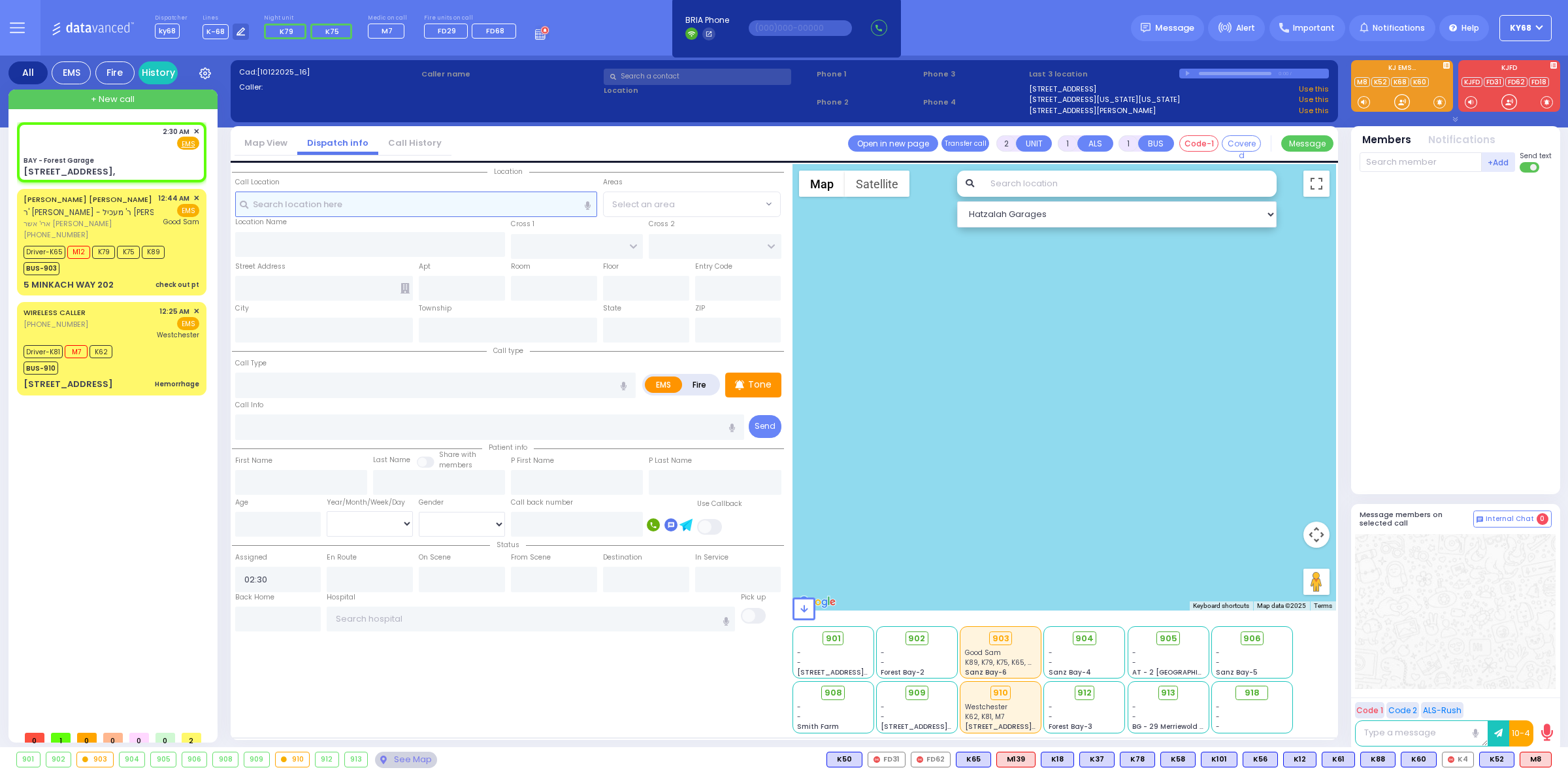
select select
radio input "true"
select select
select select "Hatzalah Garages"
type input "BAY - Forest Garage"
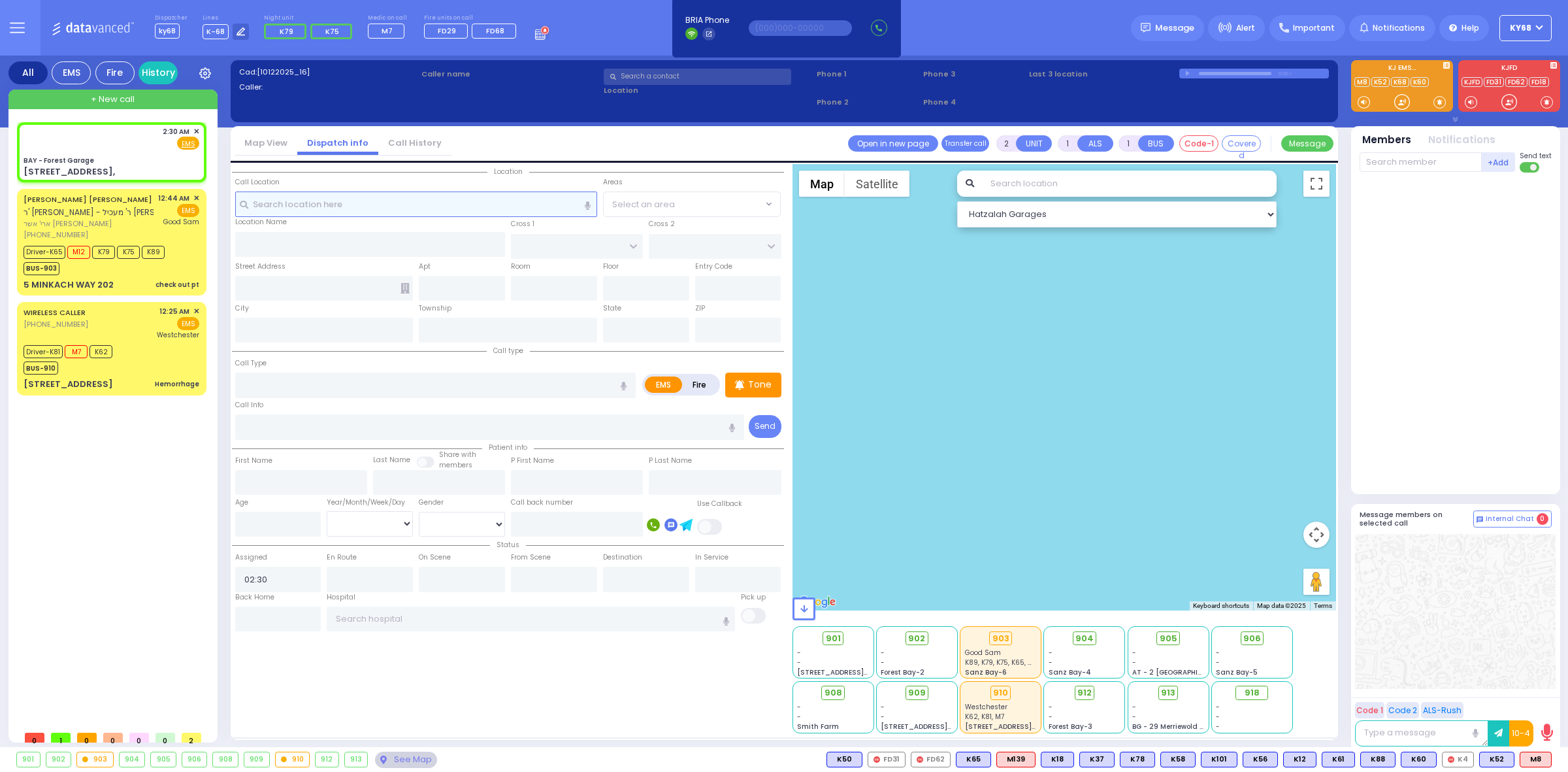
type input "SANZ COURT"
type input "HAYES COURT"
type input "63 Forest Rd,"
type input "Monroe"
type input "[US_STATE]"
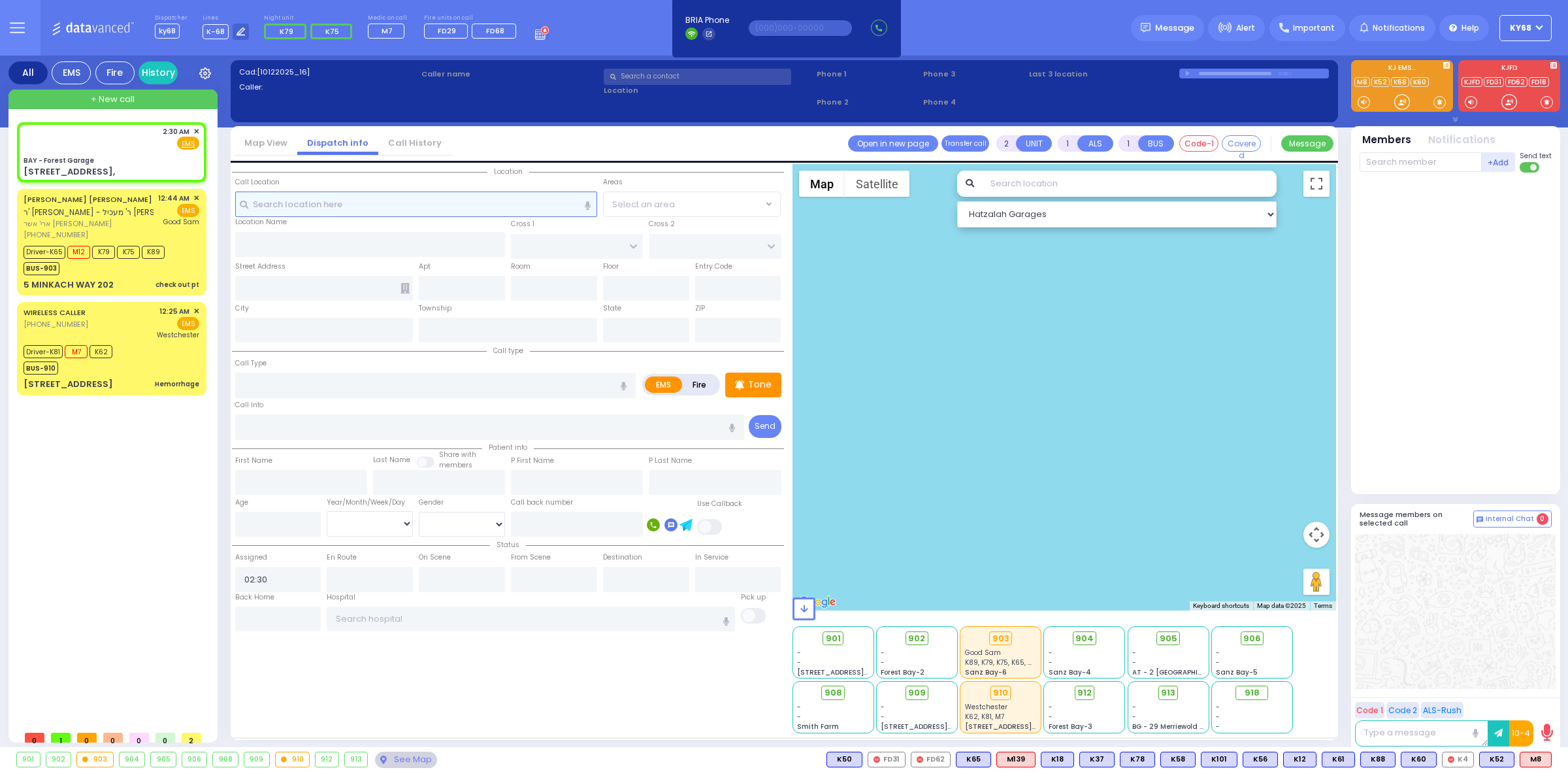
type input "10950"
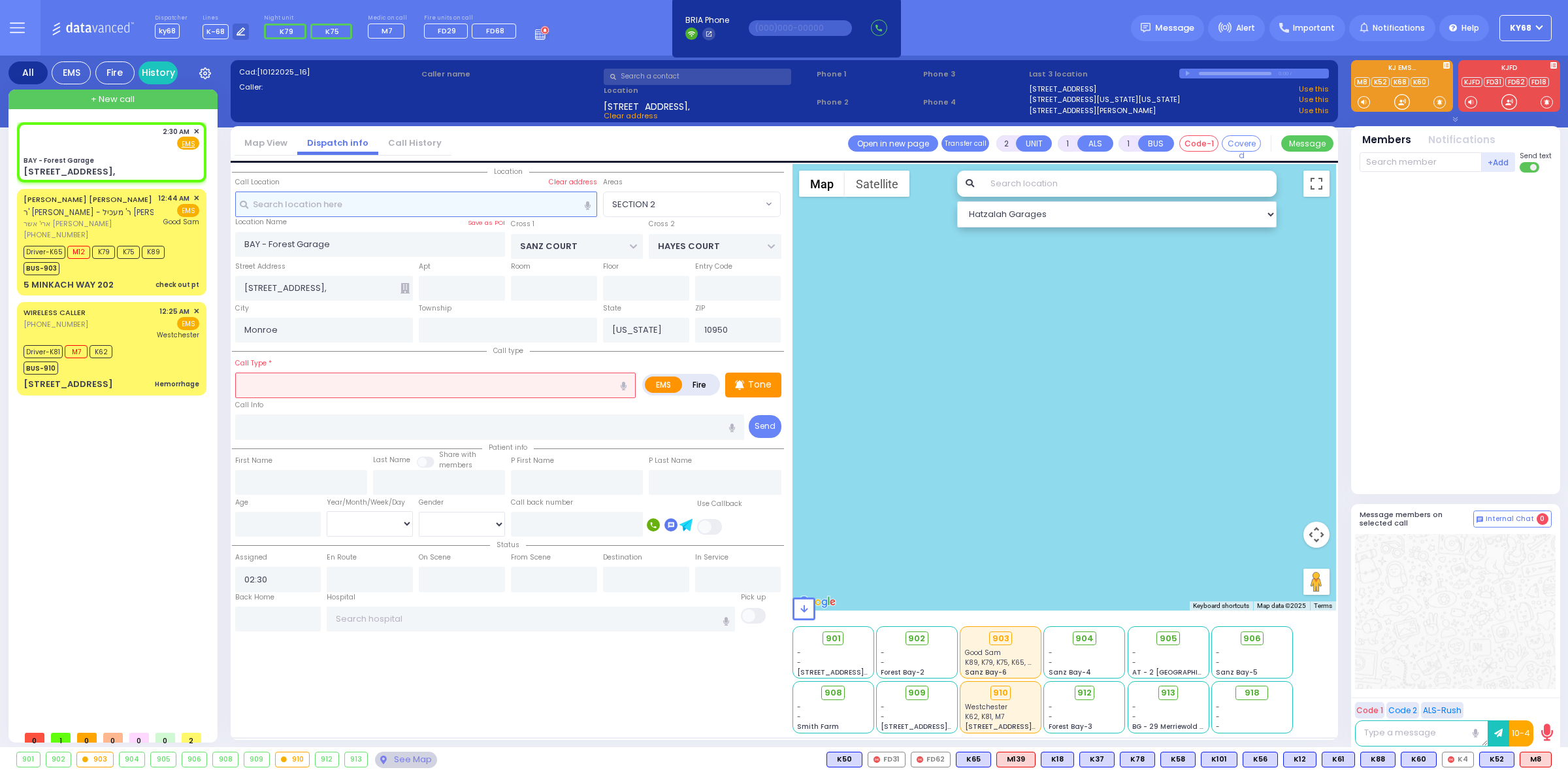
select select "SECTION 2"
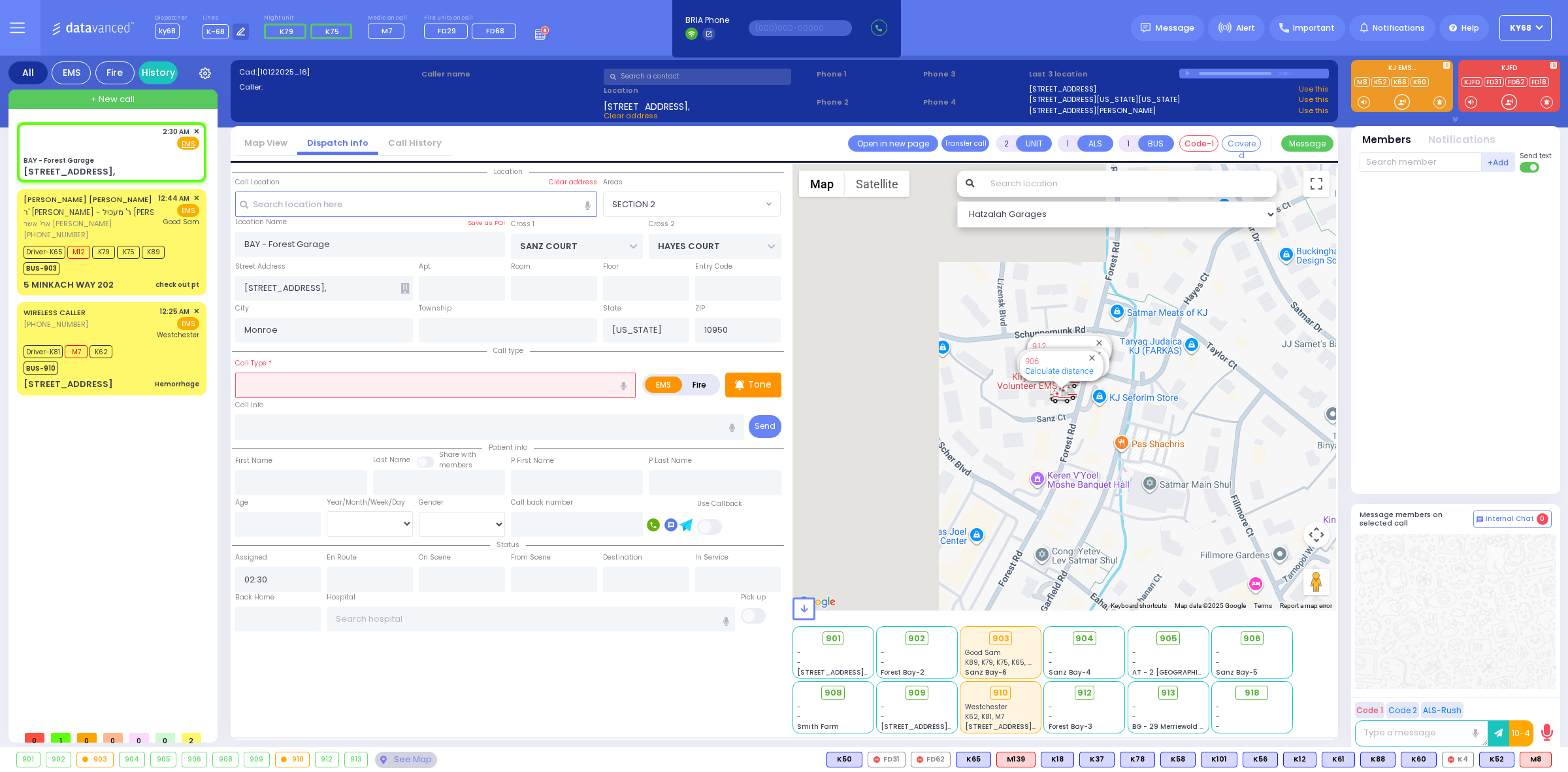
click at [473, 386] on input "text" at bounding box center [436, 384] width 401 height 25
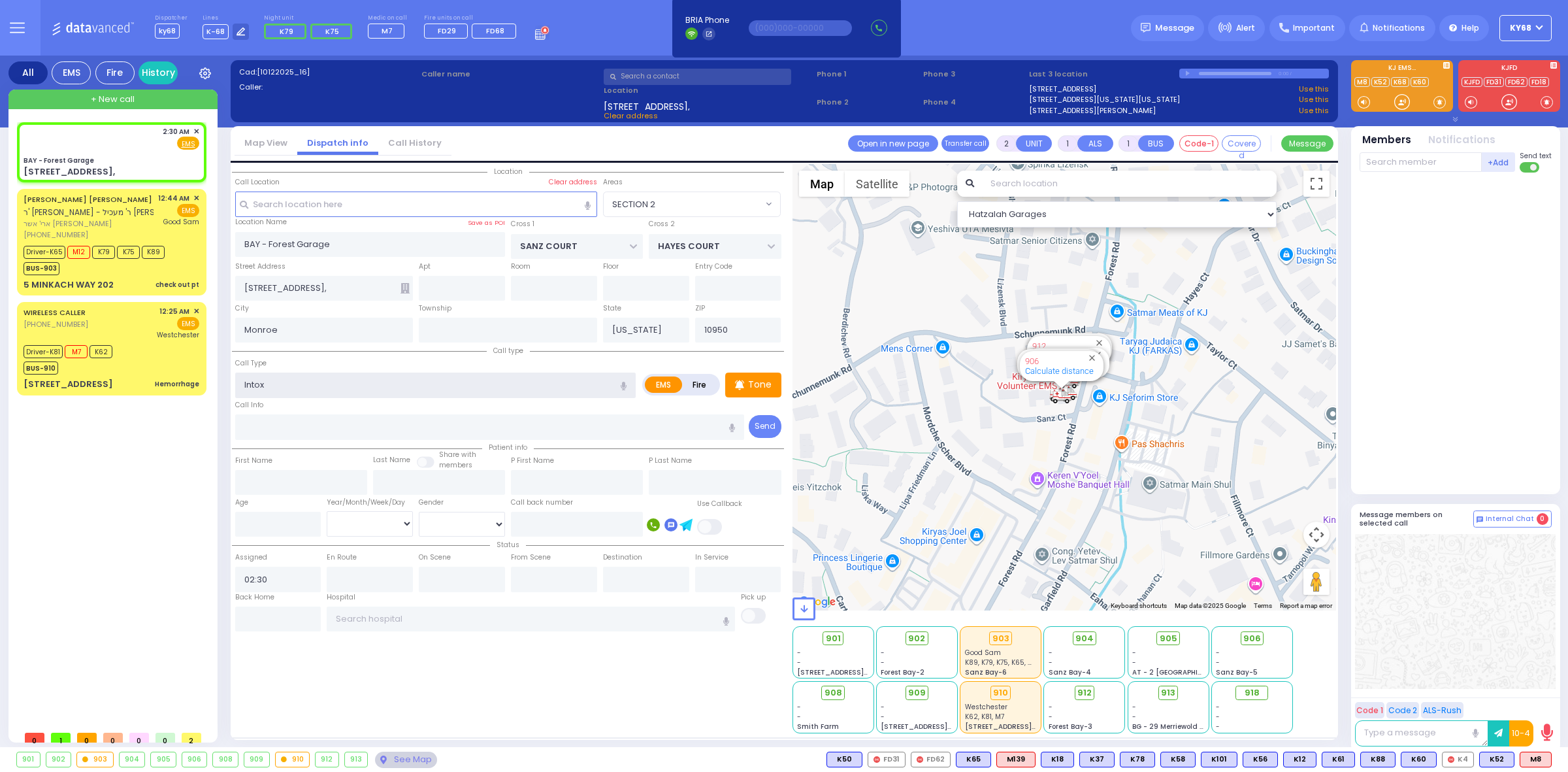
type input "Intox"
click at [292, 520] on input "number" at bounding box center [278, 524] width 86 height 25
select select
radio input "true"
select select
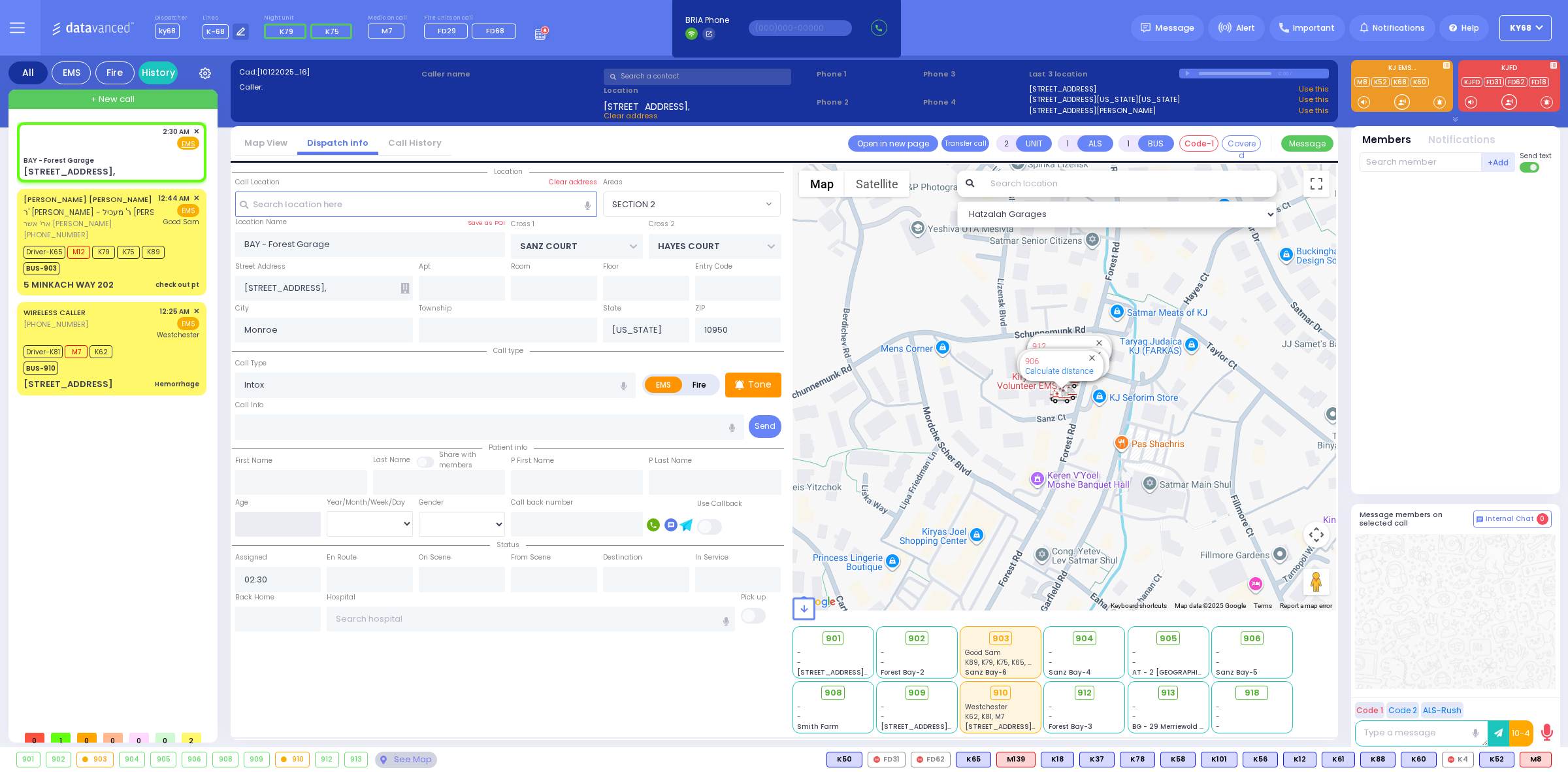
select select "Hatzalah Garages"
type input "17"
click at [370, 524] on select "Year Month Week Day" at bounding box center [370, 523] width 86 height 25
select select "SECTION 2"
select select "Year"
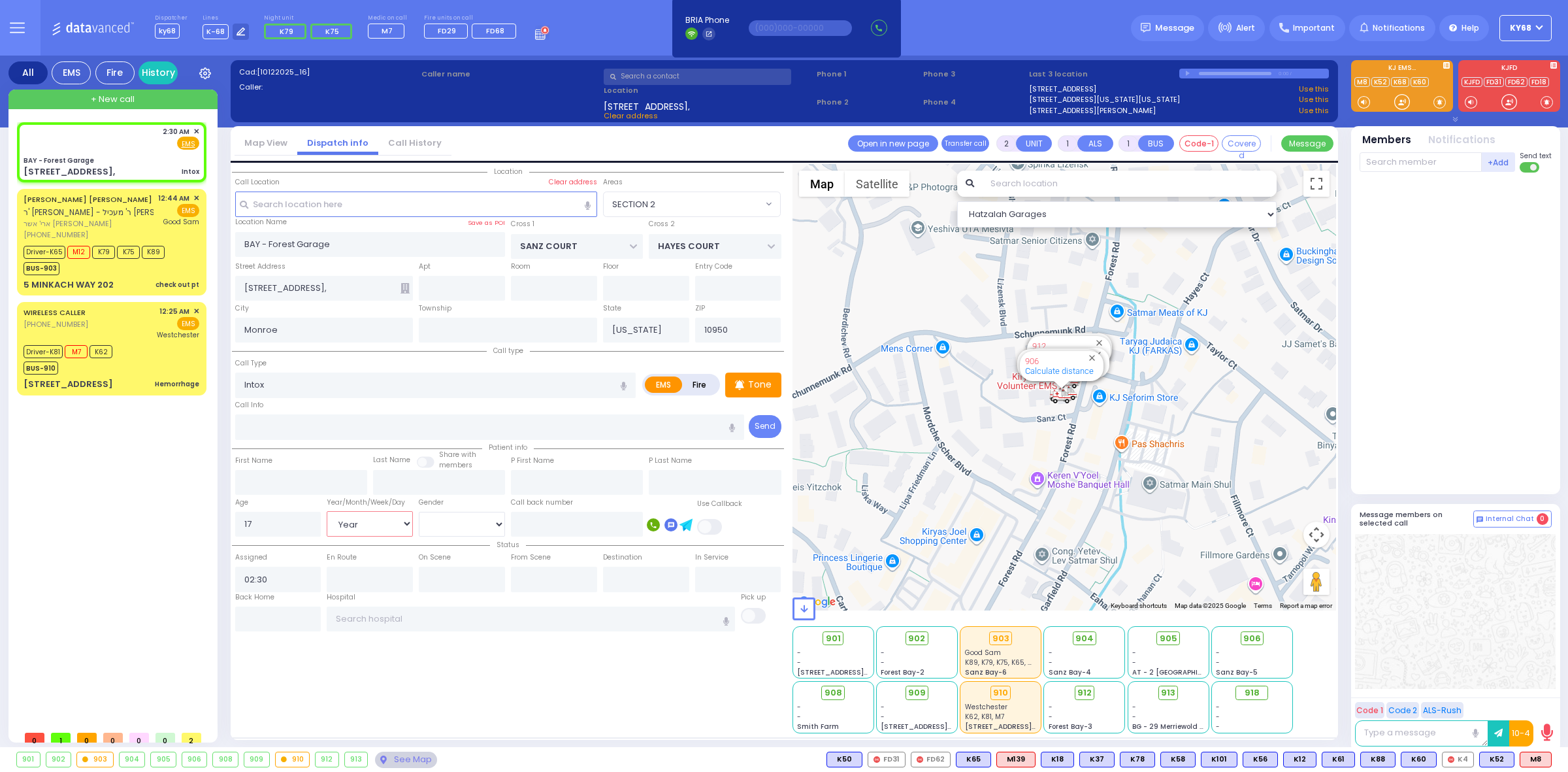
click at [327, 511] on select "Year Month Week Day" at bounding box center [370, 523] width 86 height 25
click at [450, 527] on select "Male Female" at bounding box center [462, 524] width 86 height 25
select select "[DEMOGRAPHIC_DATA]"
click at [419, 512] on select "Male Female" at bounding box center [462, 524] width 86 height 25
select select
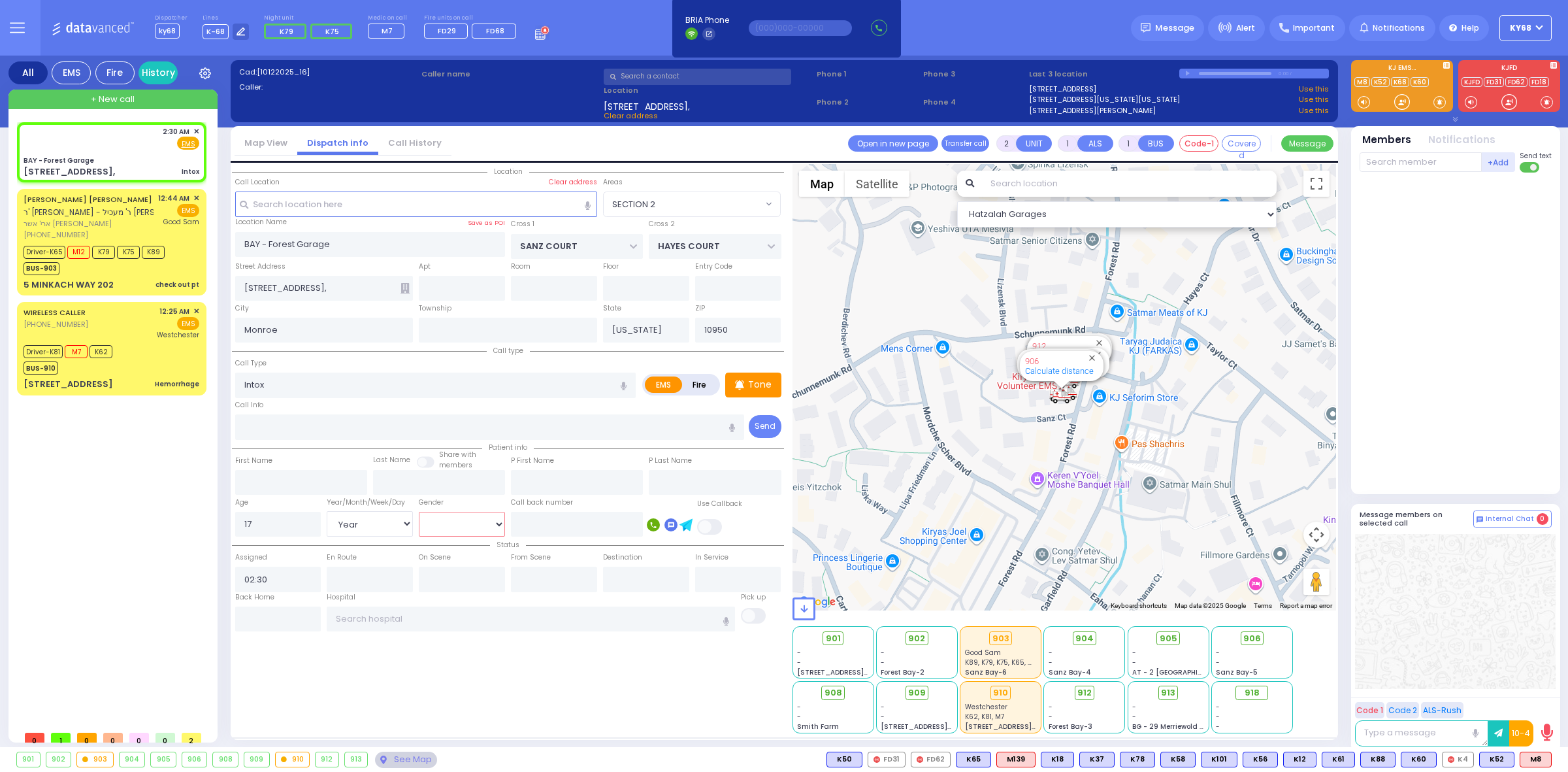
radio input "true"
select select "Year"
select select
select select "Hatzalah Garages"
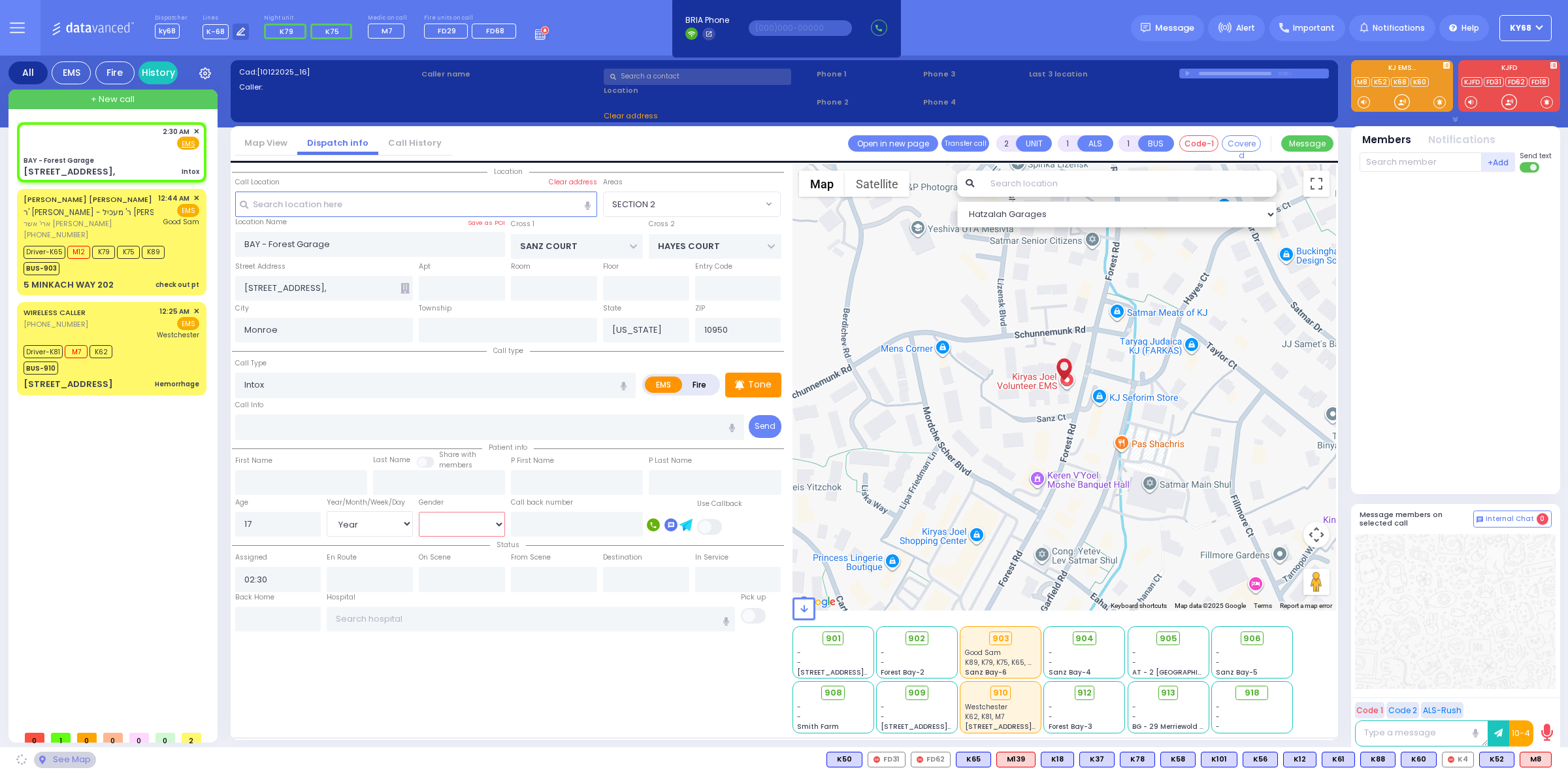
select select "SECTION 2"
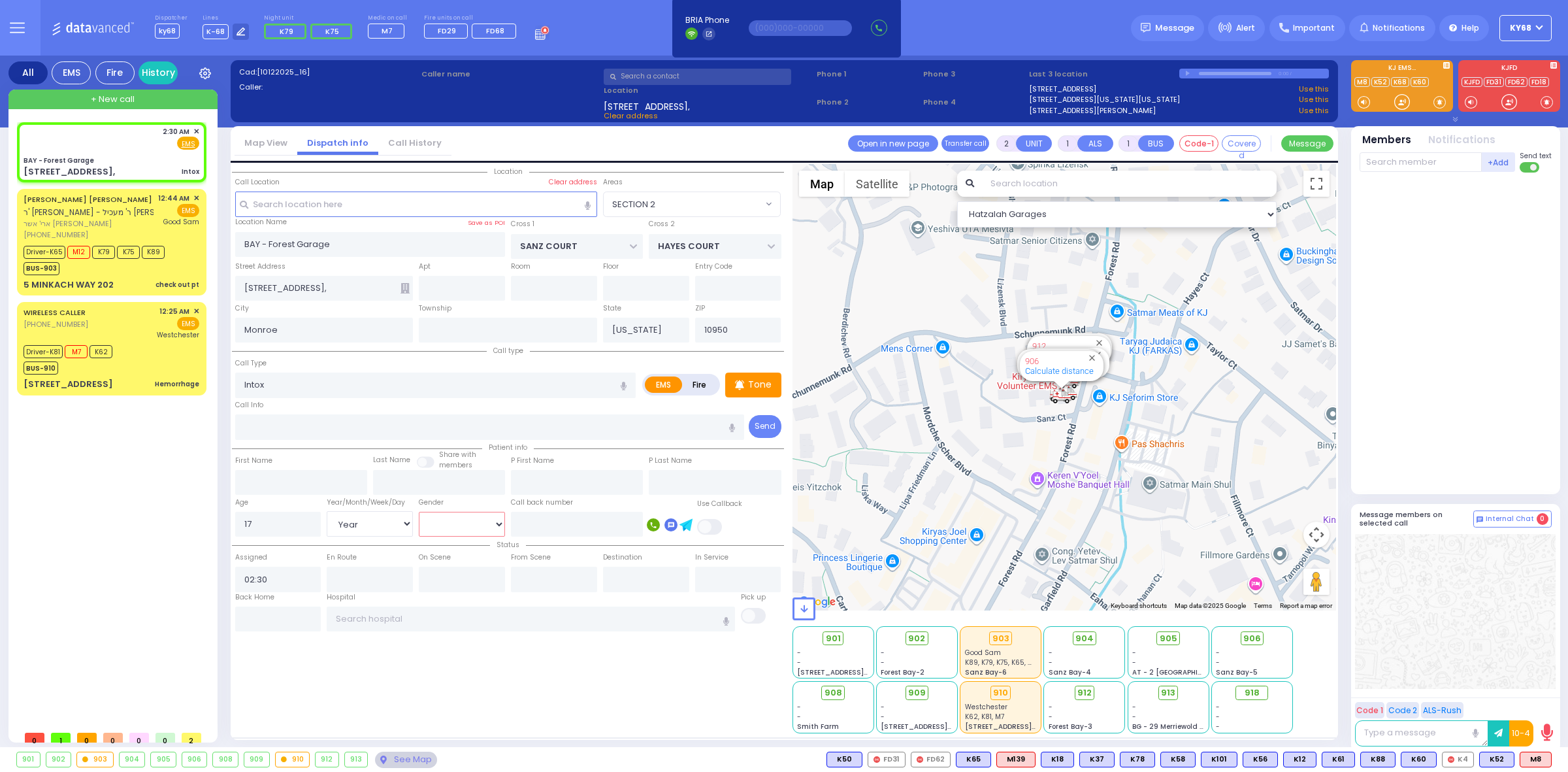
select select
radio input "true"
select select "Year"
select select "Hatzalah Garages"
click at [462, 522] on select "Male Female" at bounding box center [462, 524] width 86 height 25
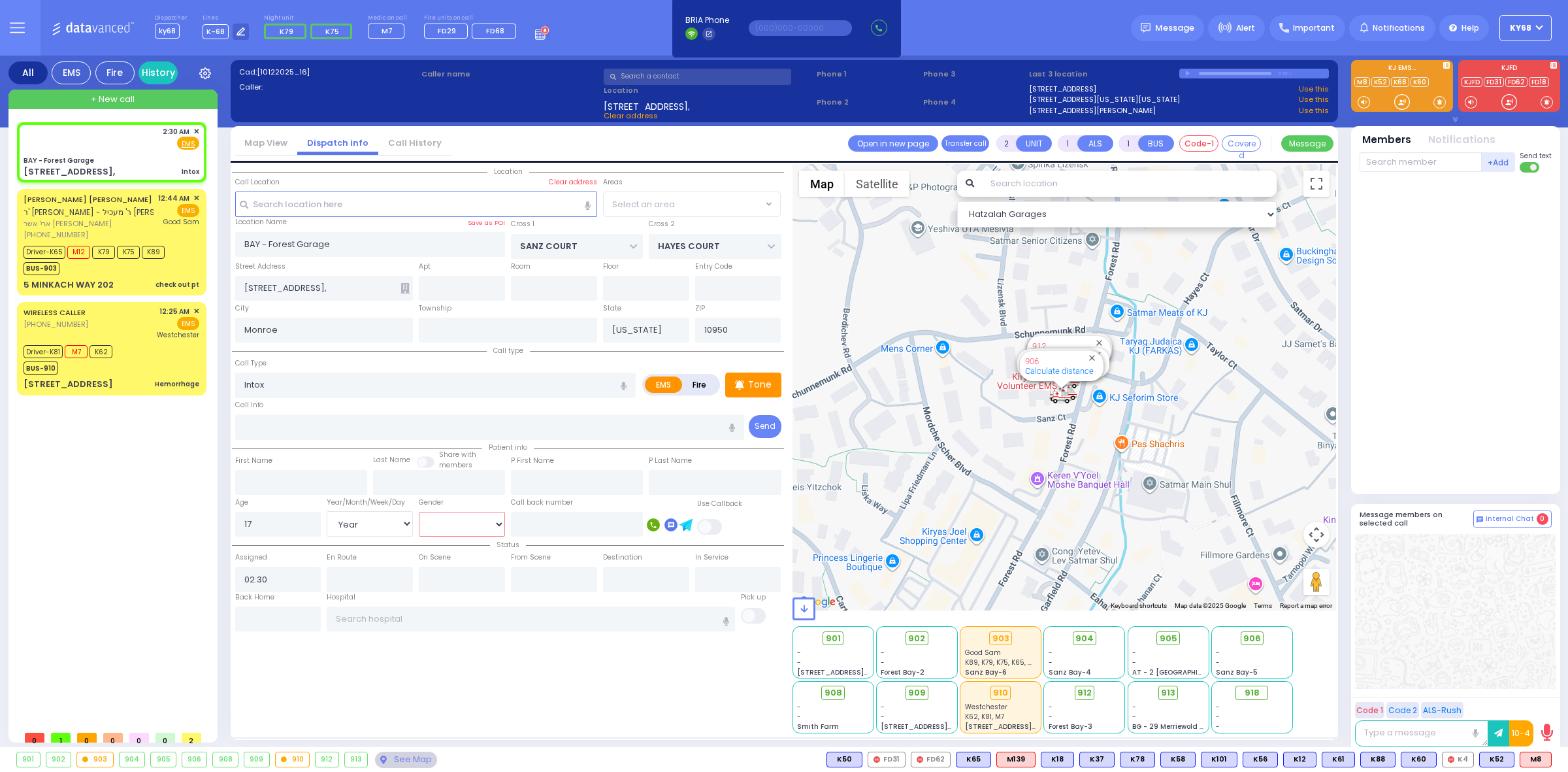
select select "[DEMOGRAPHIC_DATA]"
click at [419, 512] on select "Male Female" at bounding box center [462, 524] width 86 height 25
select select "SECTION 2"
select select
radio input "true"
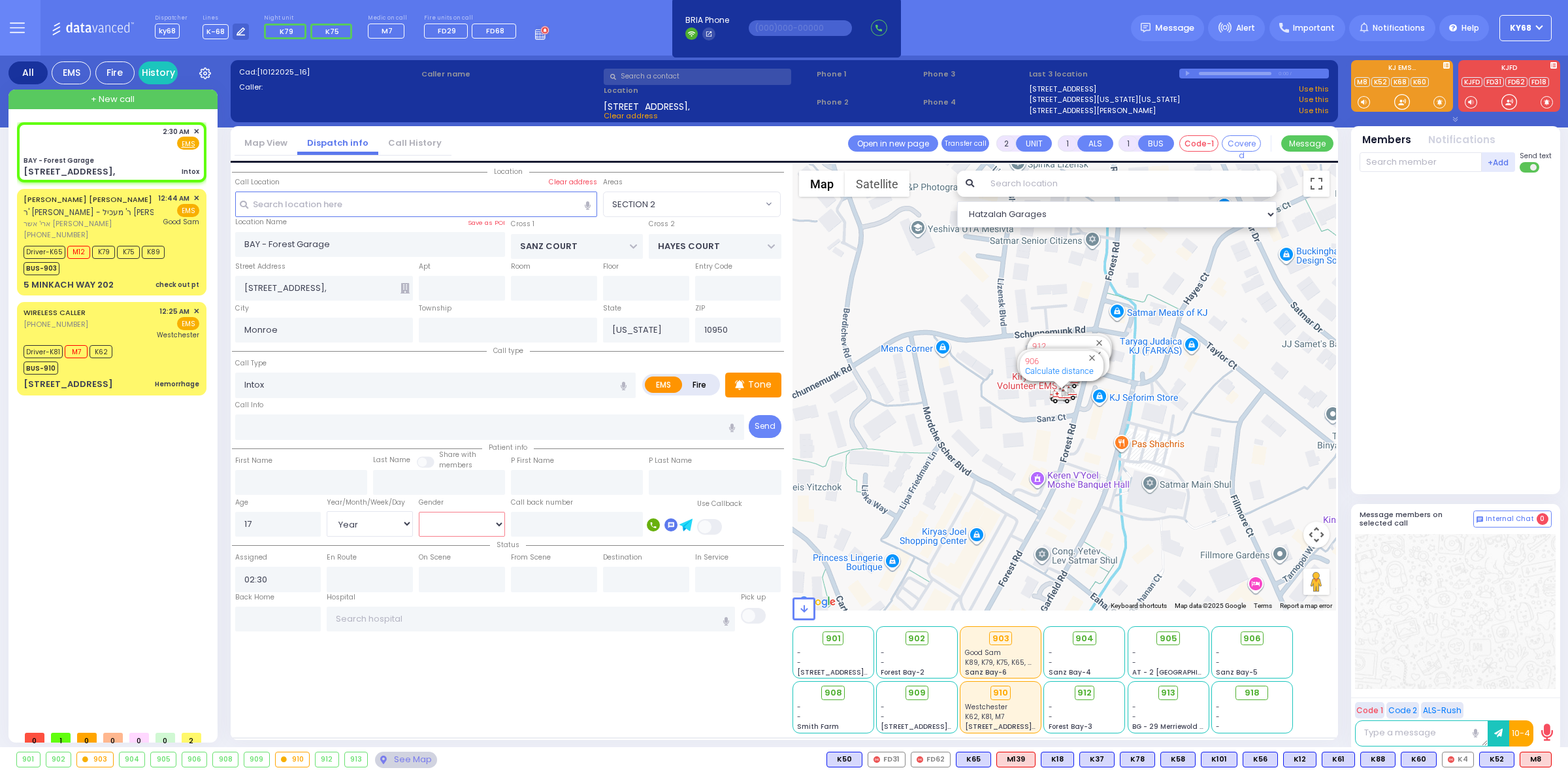
select select "Year"
select select "[DEMOGRAPHIC_DATA]"
select select "Hatzalah Garages"
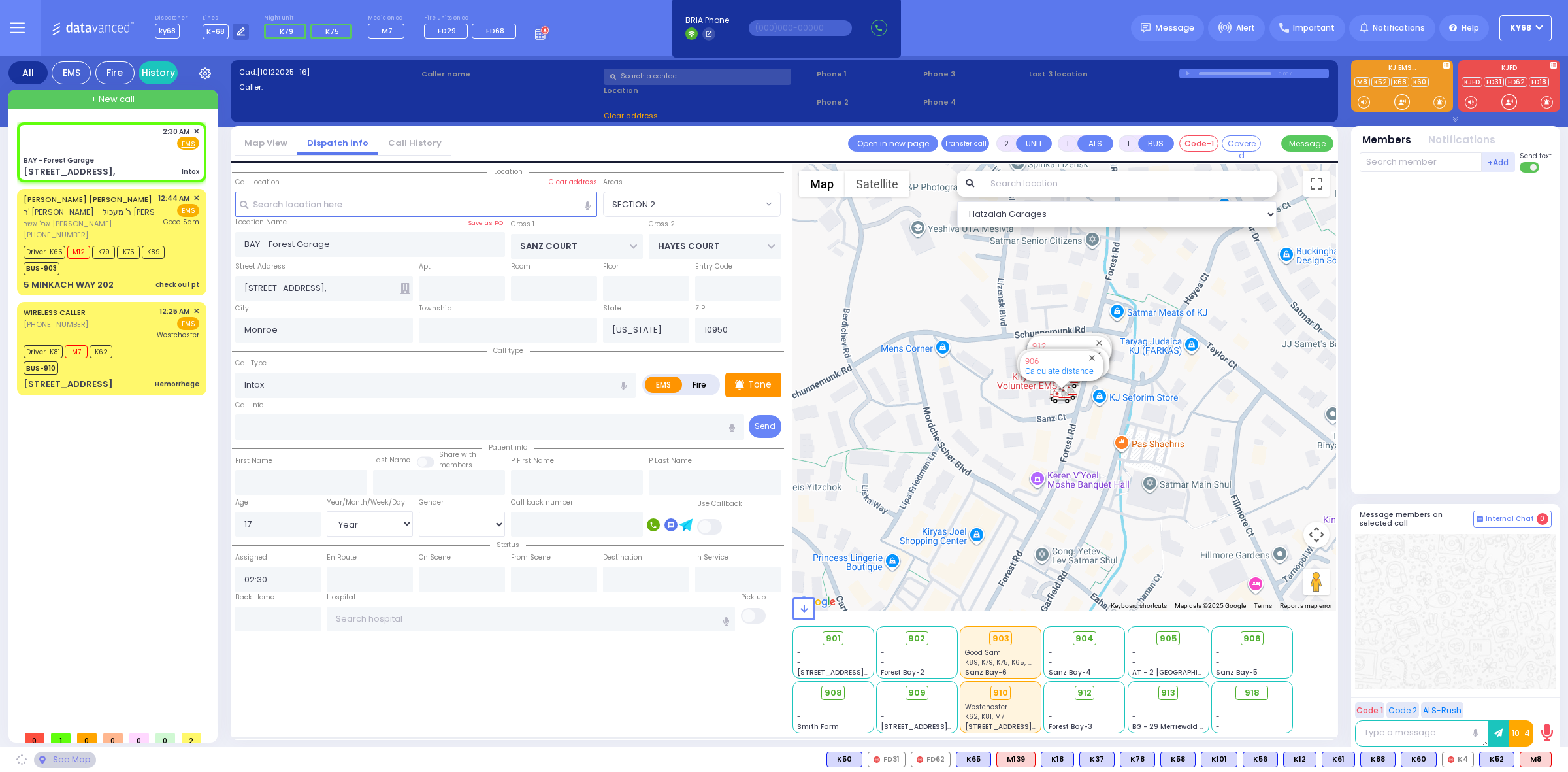
click at [1373, 320] on div at bounding box center [1456, 330] width 195 height 305
click at [1397, 162] on input "text" at bounding box center [1420, 163] width 123 height 20
select select "SECTION 2"
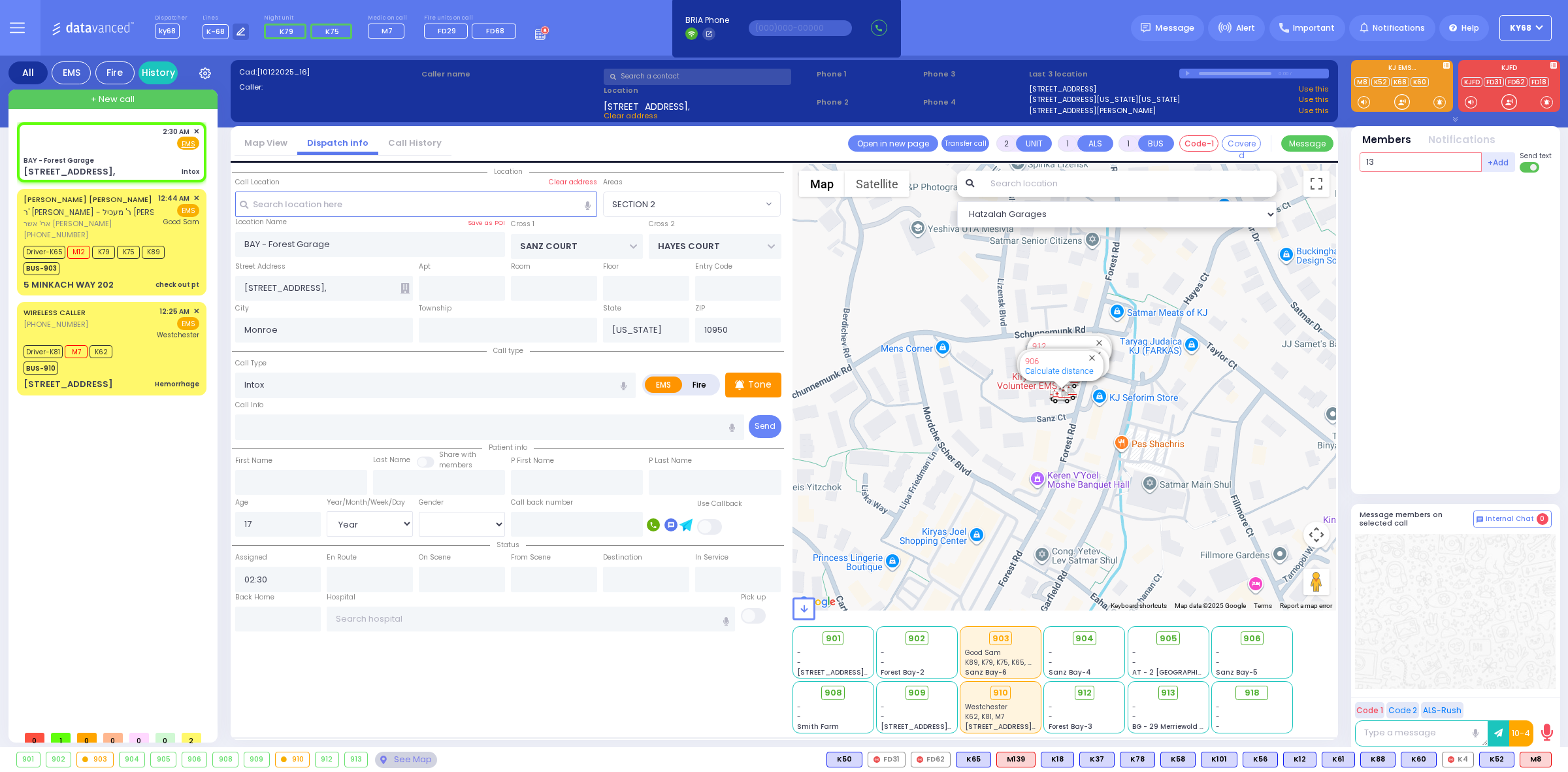
type input "139"
select select
radio input "true"
select select "Year"
select select "[DEMOGRAPHIC_DATA]"
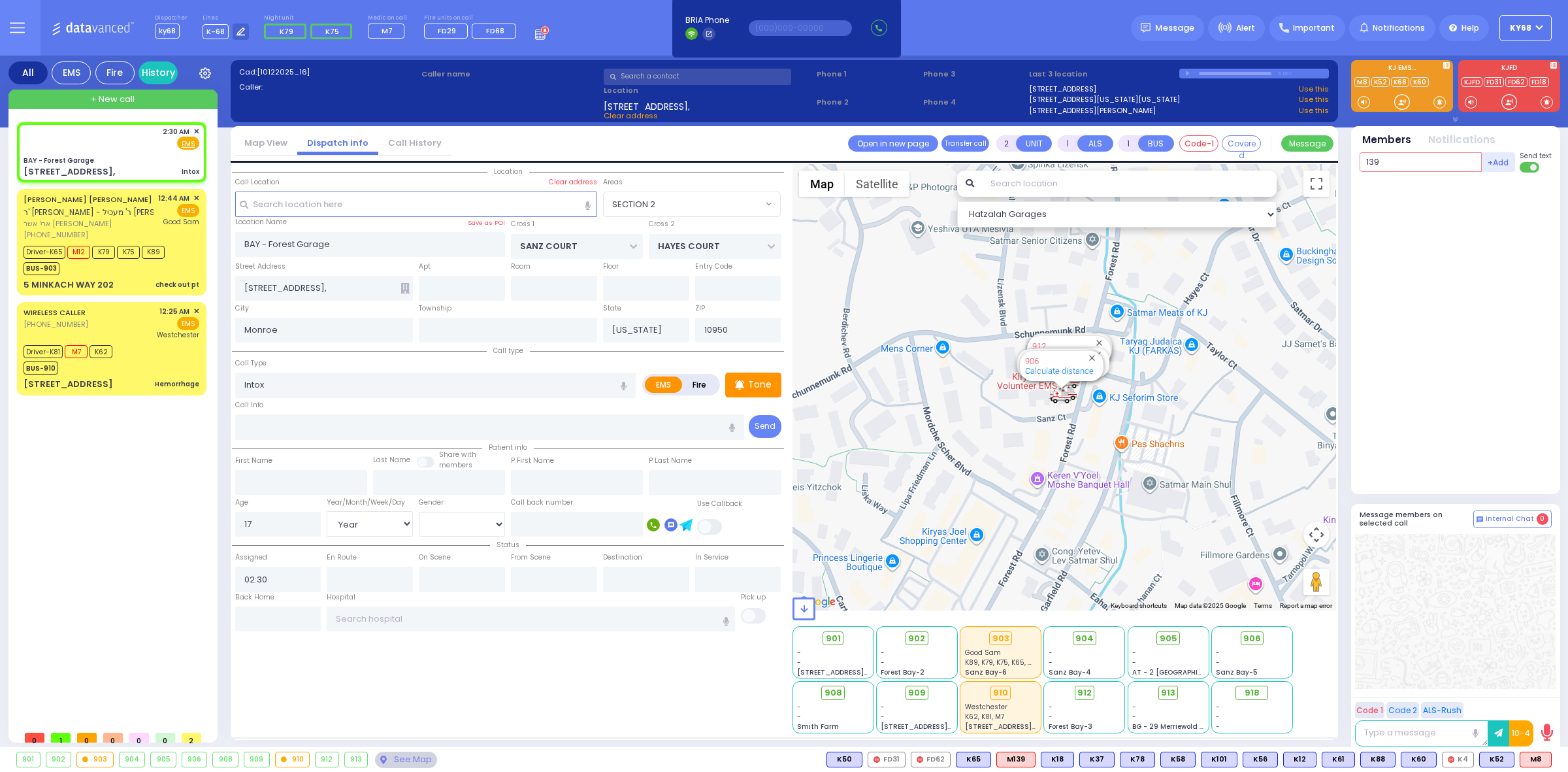
select select "Hatzalah Garages"
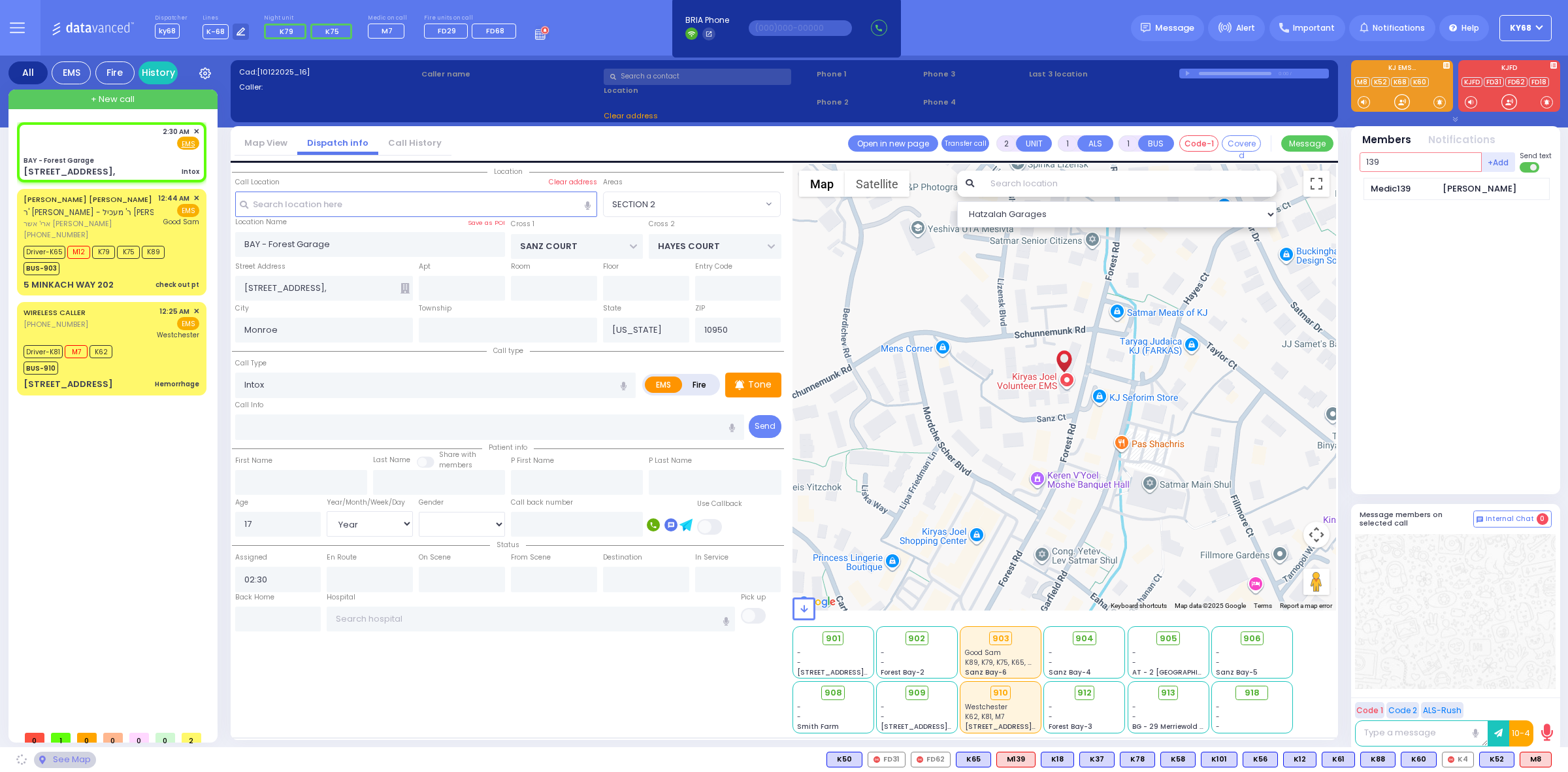
select select "SECTION 2"
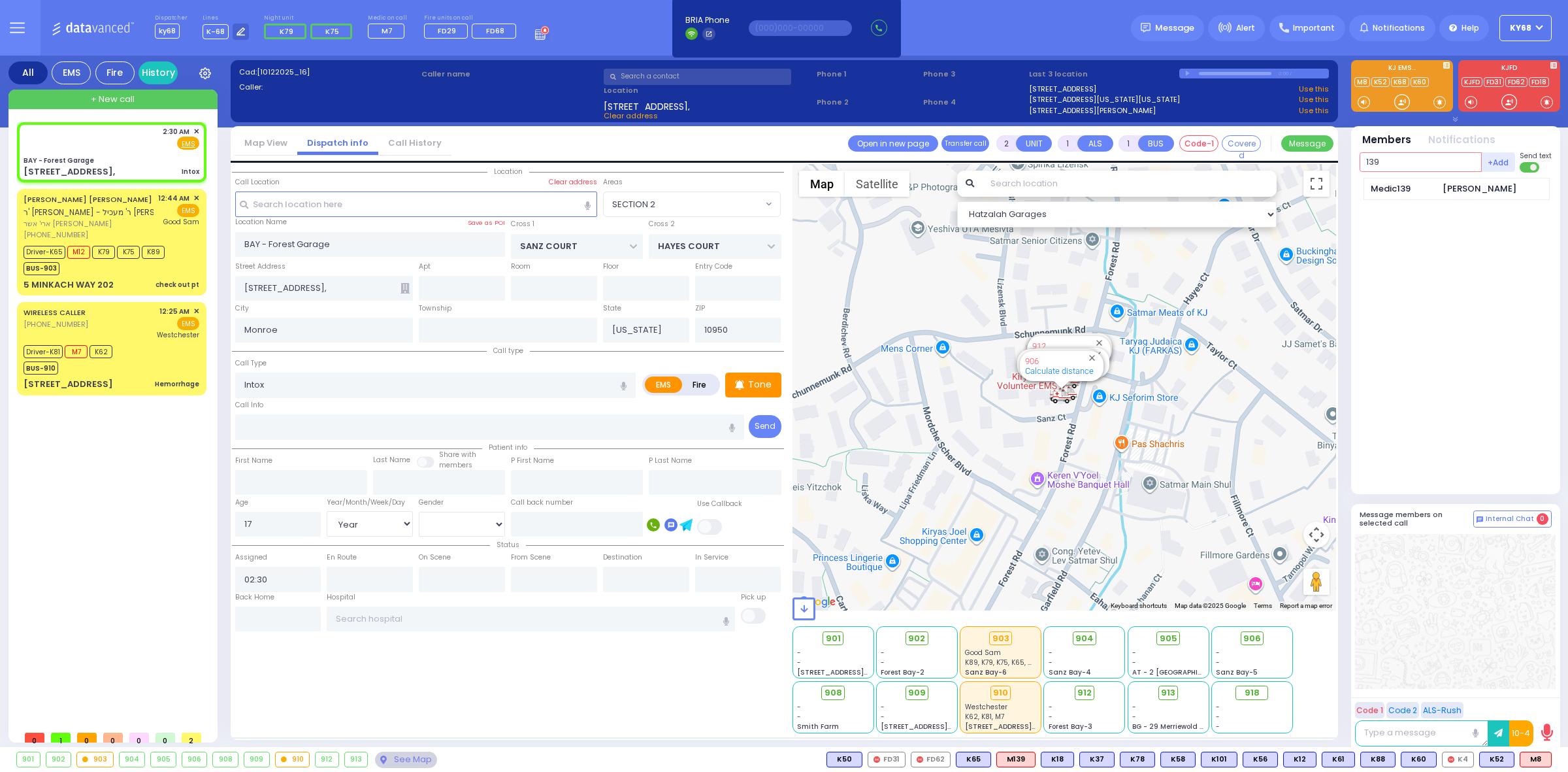
type input "139"
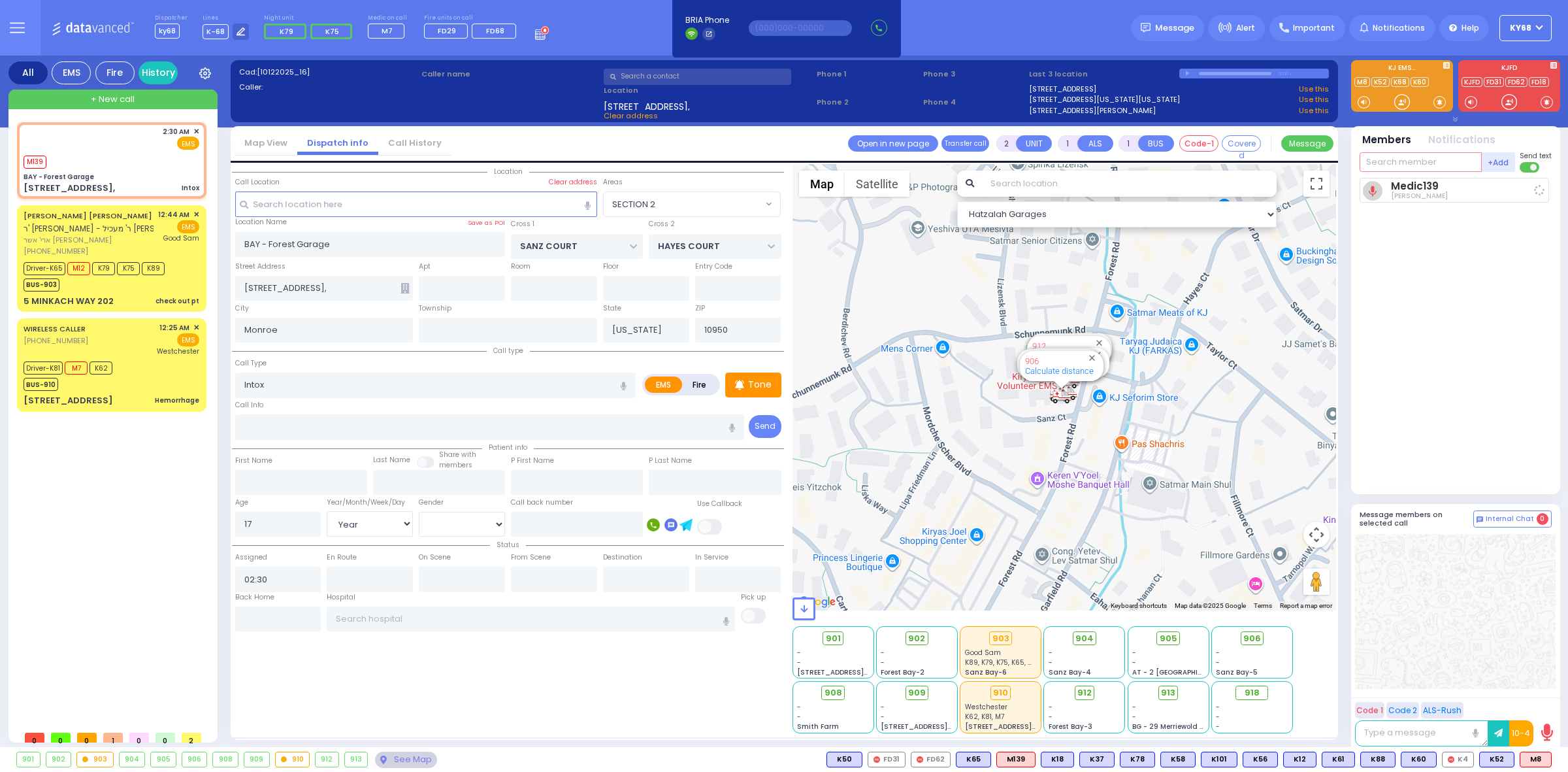
select select
radio input "true"
select select "Year"
select select "[DEMOGRAPHIC_DATA]"
type input "02:31"
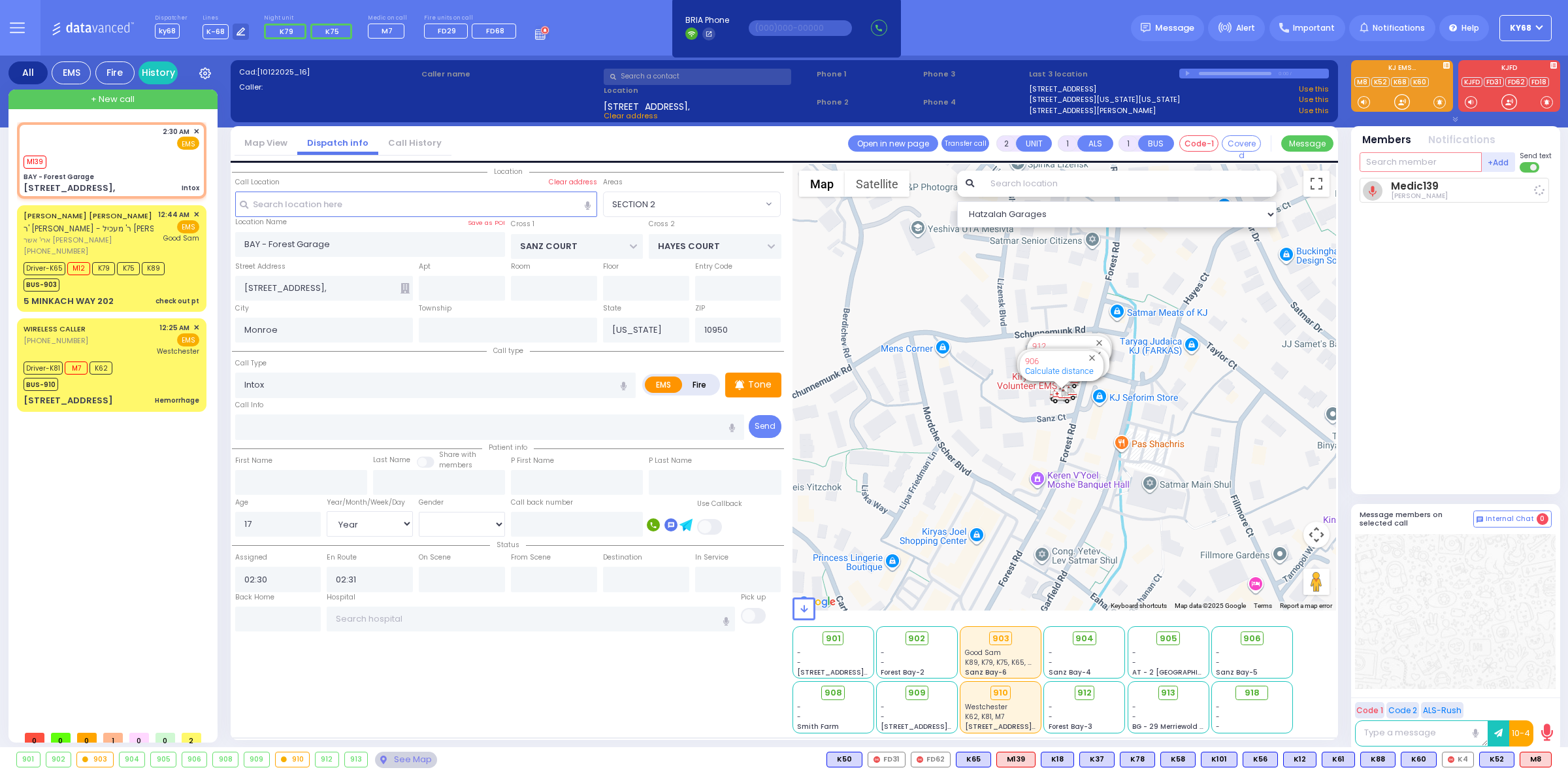
select select "Hatzalah Garages"
click at [197, 131] on span "✕" at bounding box center [196, 131] width 6 height 11
select select "SECTION 2"
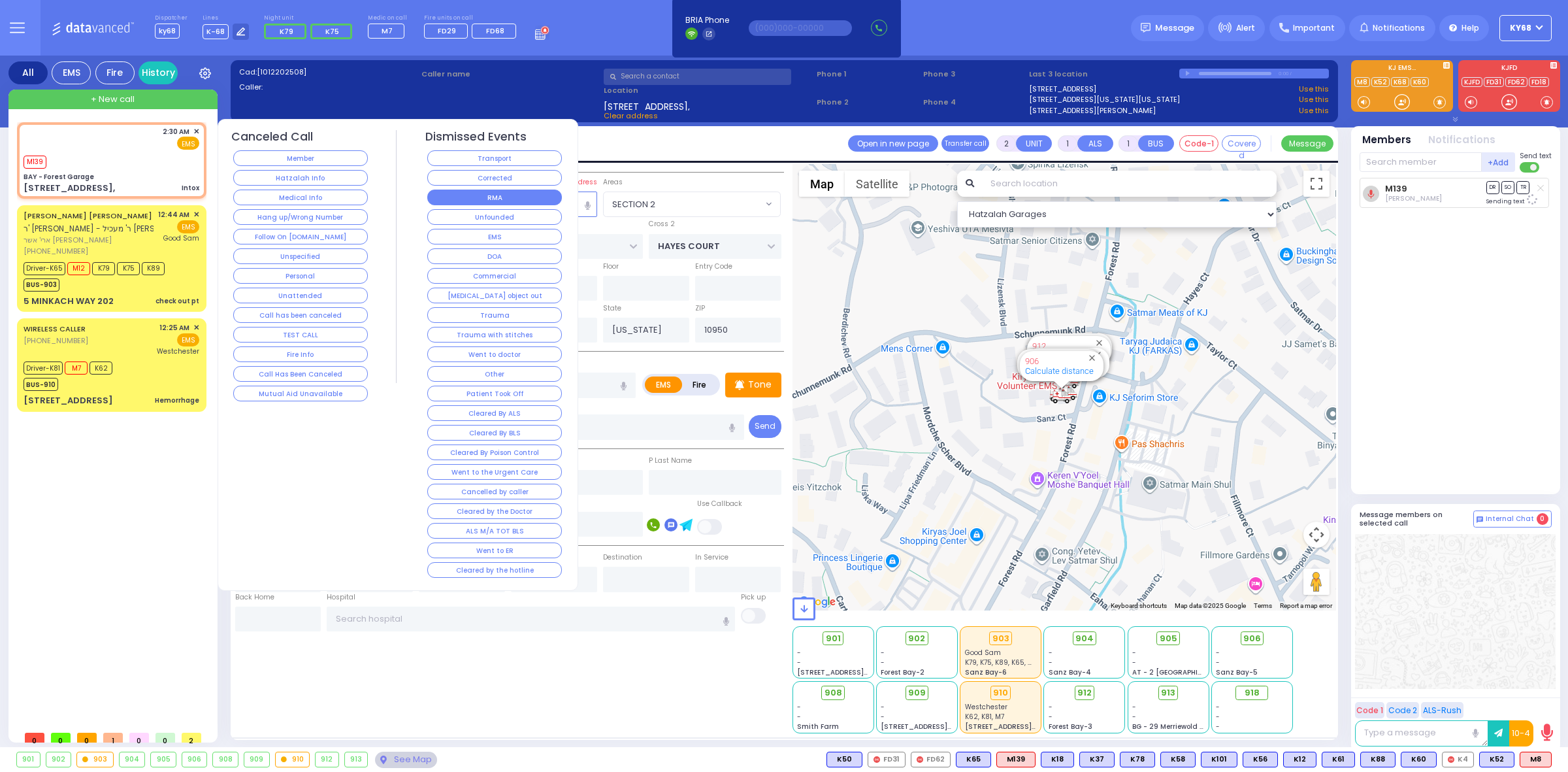
click at [439, 193] on button "RMA" at bounding box center [494, 197] width 135 height 16
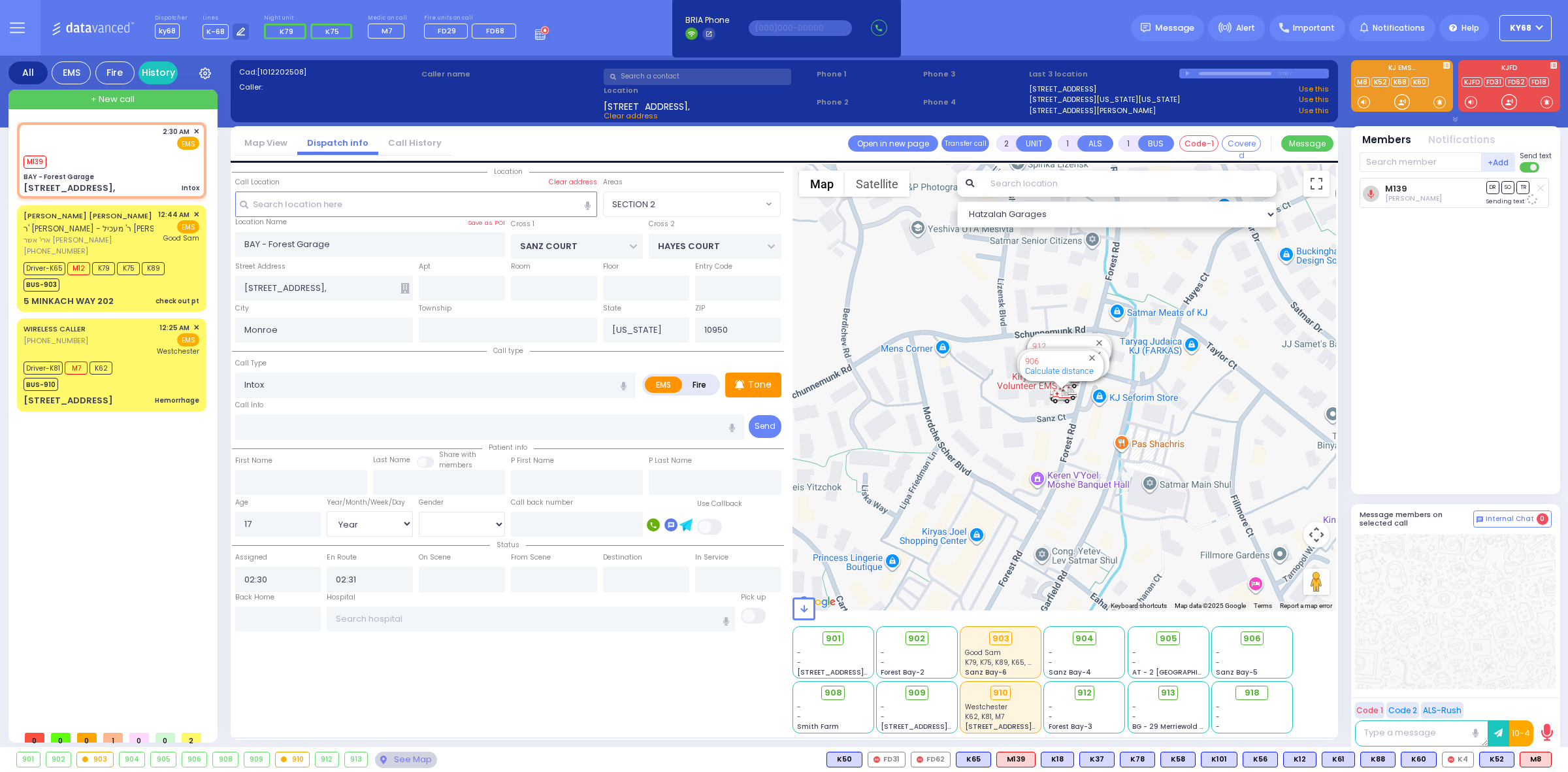
select select
radio input "true"
select select
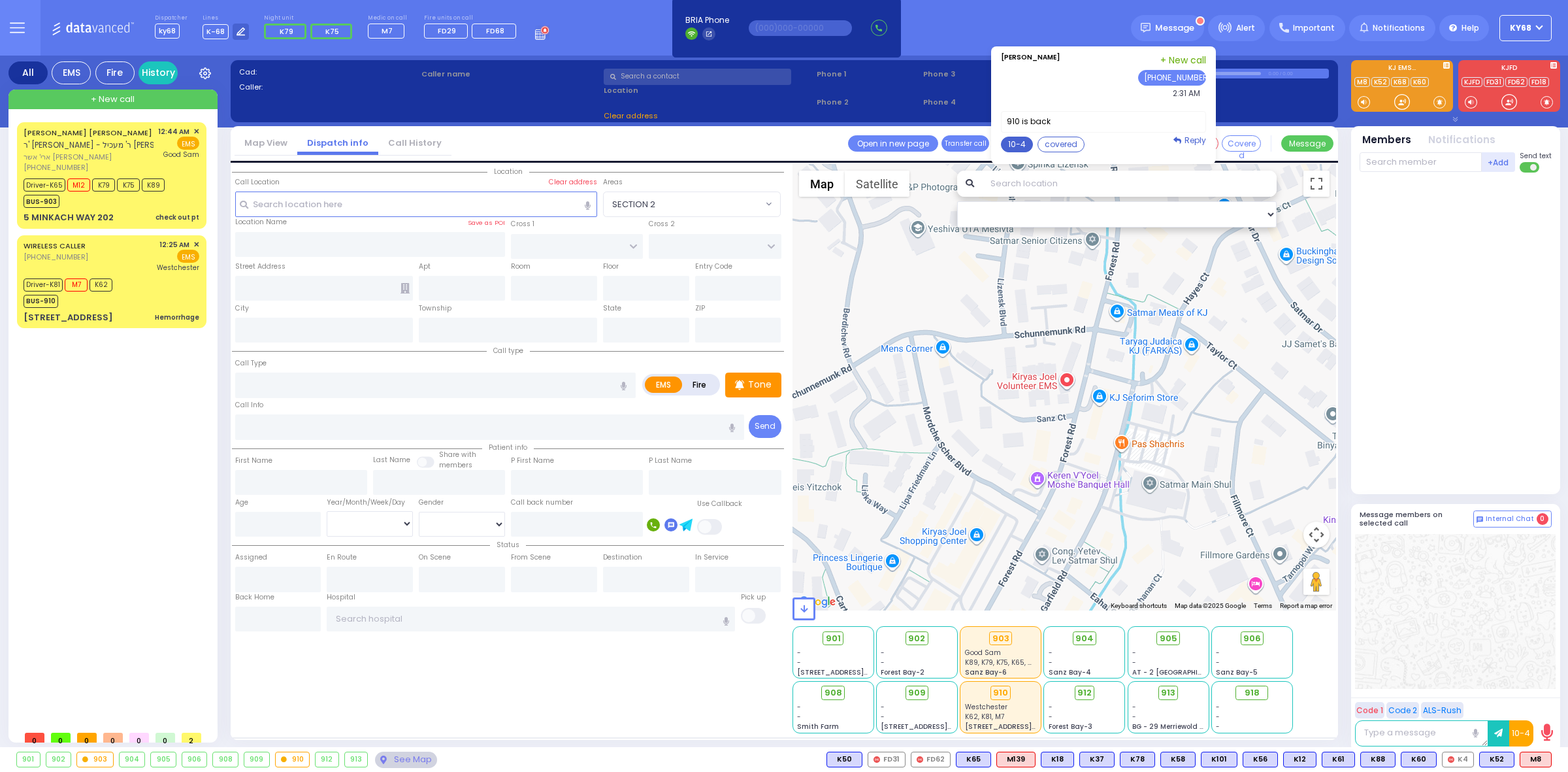
click at [1027, 144] on button "10-4" at bounding box center [1017, 145] width 32 height 16
type textarea "10-4 thank you"
click at [1197, 245] on button "Send" at bounding box center [1185, 251] width 37 height 16
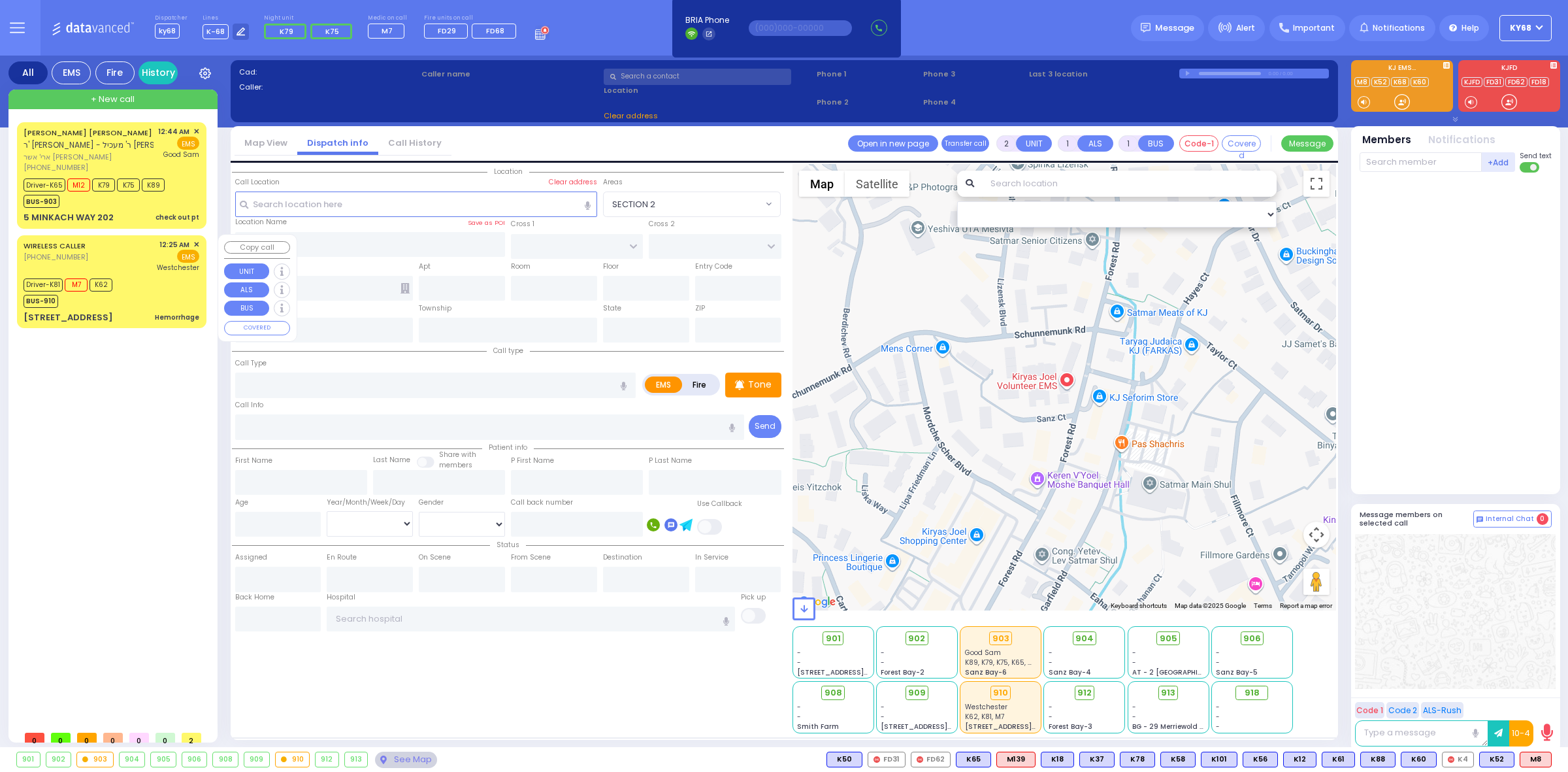
click at [196, 242] on span "✕" at bounding box center [196, 244] width 6 height 11
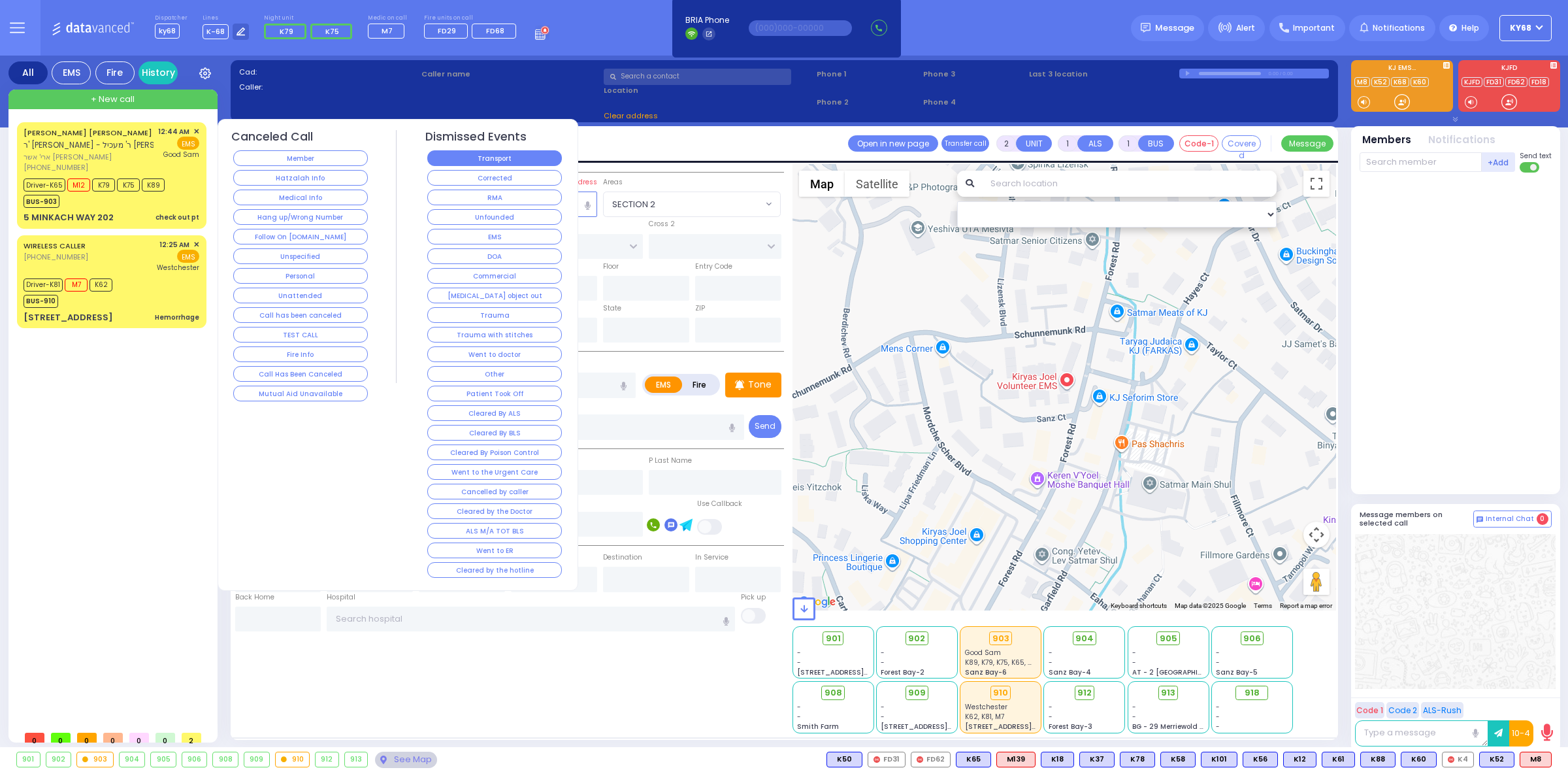
click at [521, 161] on button "Transport" at bounding box center [494, 159] width 135 height 16
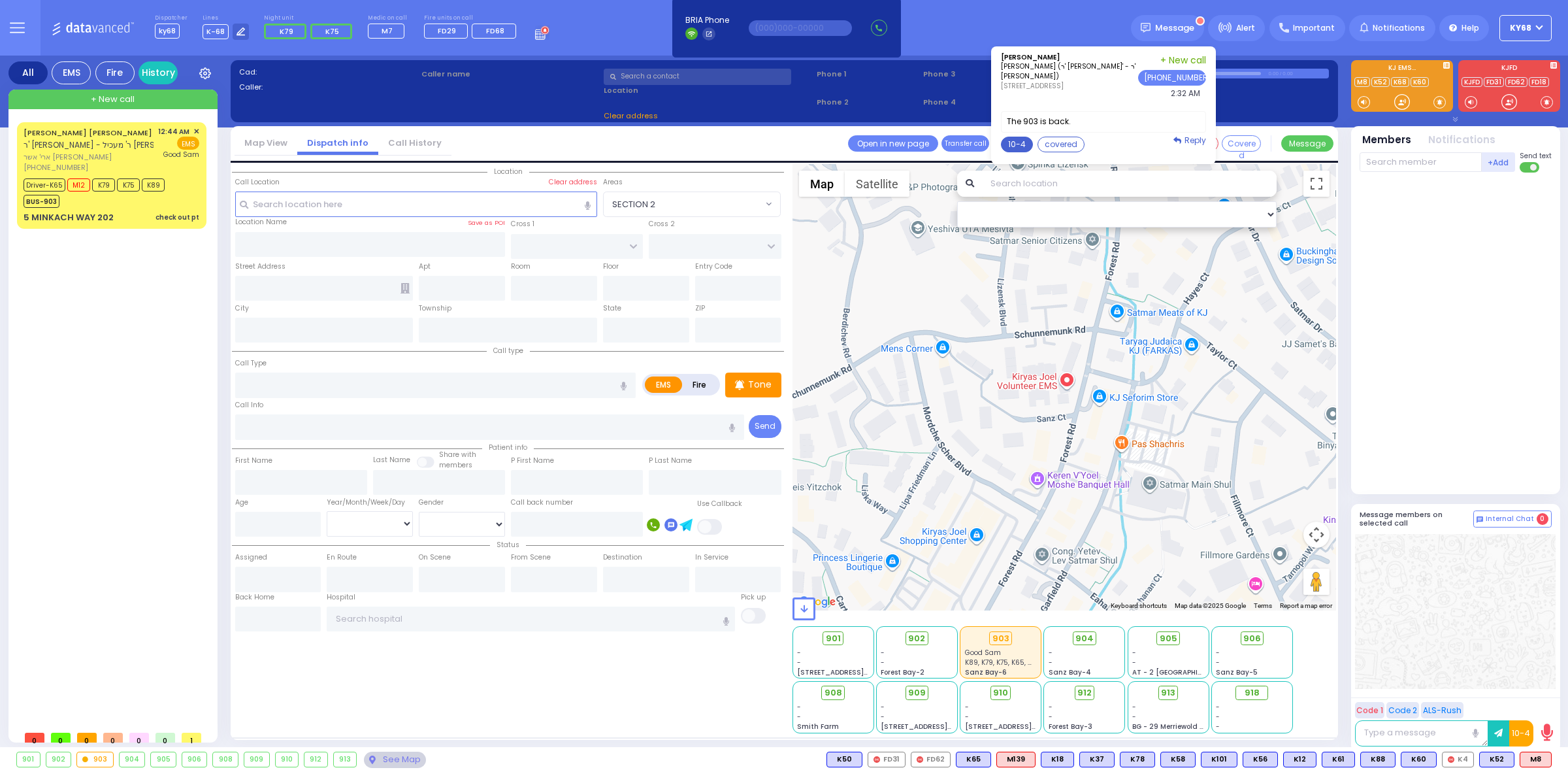
click at [1026, 145] on button "10-4" at bounding box center [1017, 145] width 32 height 16
type textarea "10-4 thank you"
click at [1200, 254] on button "Send" at bounding box center [1185, 251] width 37 height 16
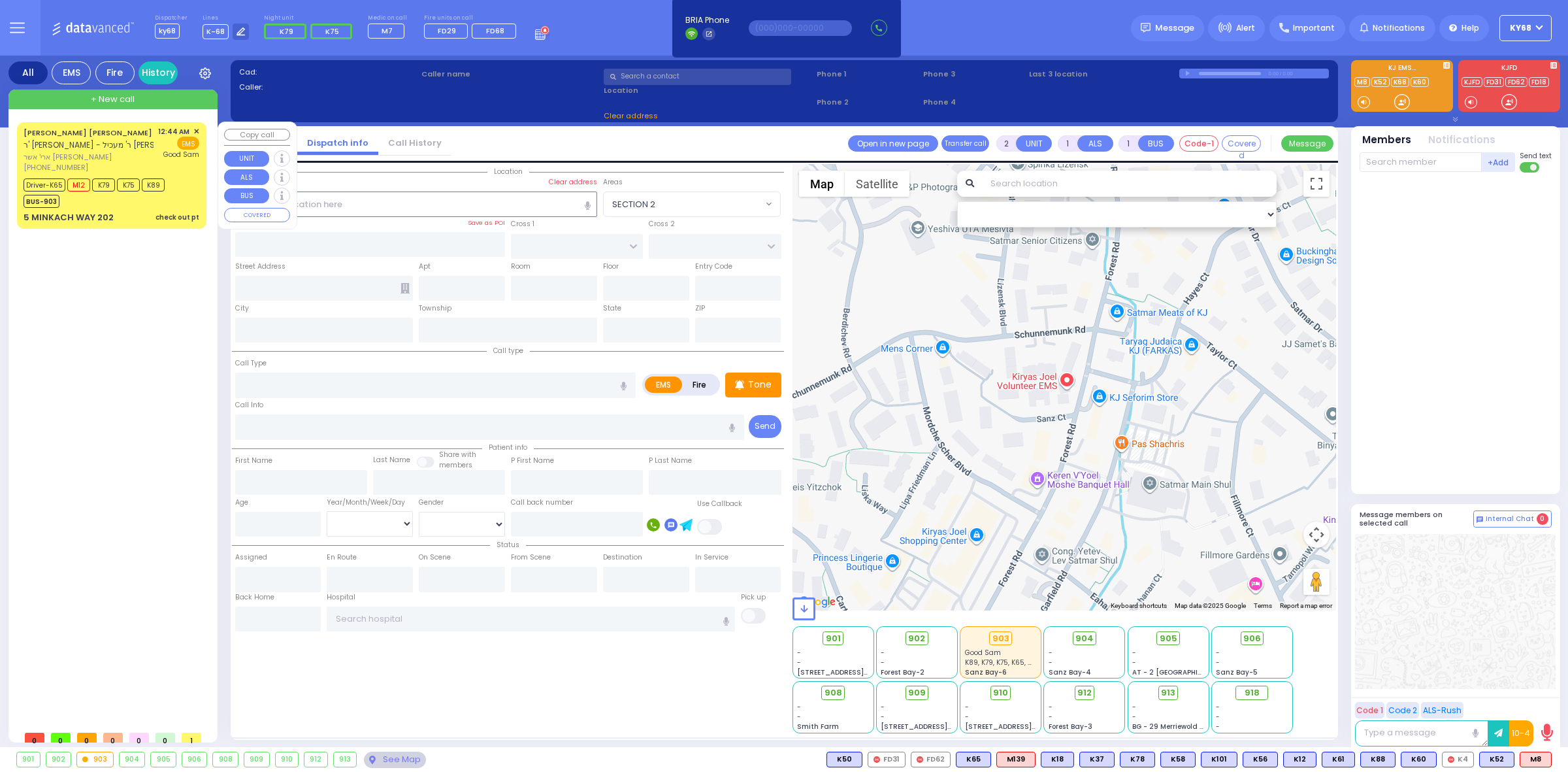
click at [196, 129] on span "✕" at bounding box center [196, 131] width 6 height 11
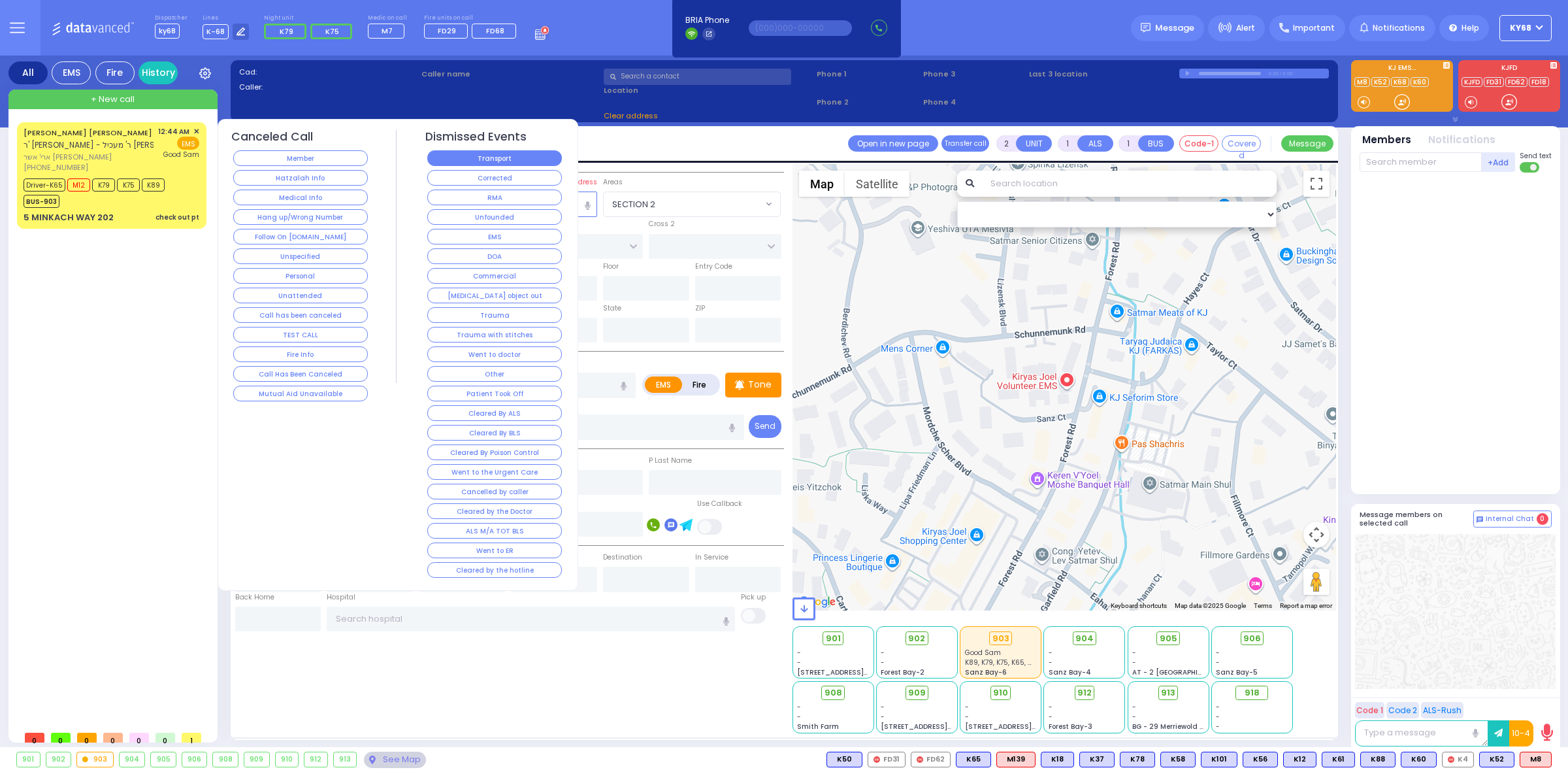
click at [469, 155] on button "Transport" at bounding box center [494, 159] width 135 height 16
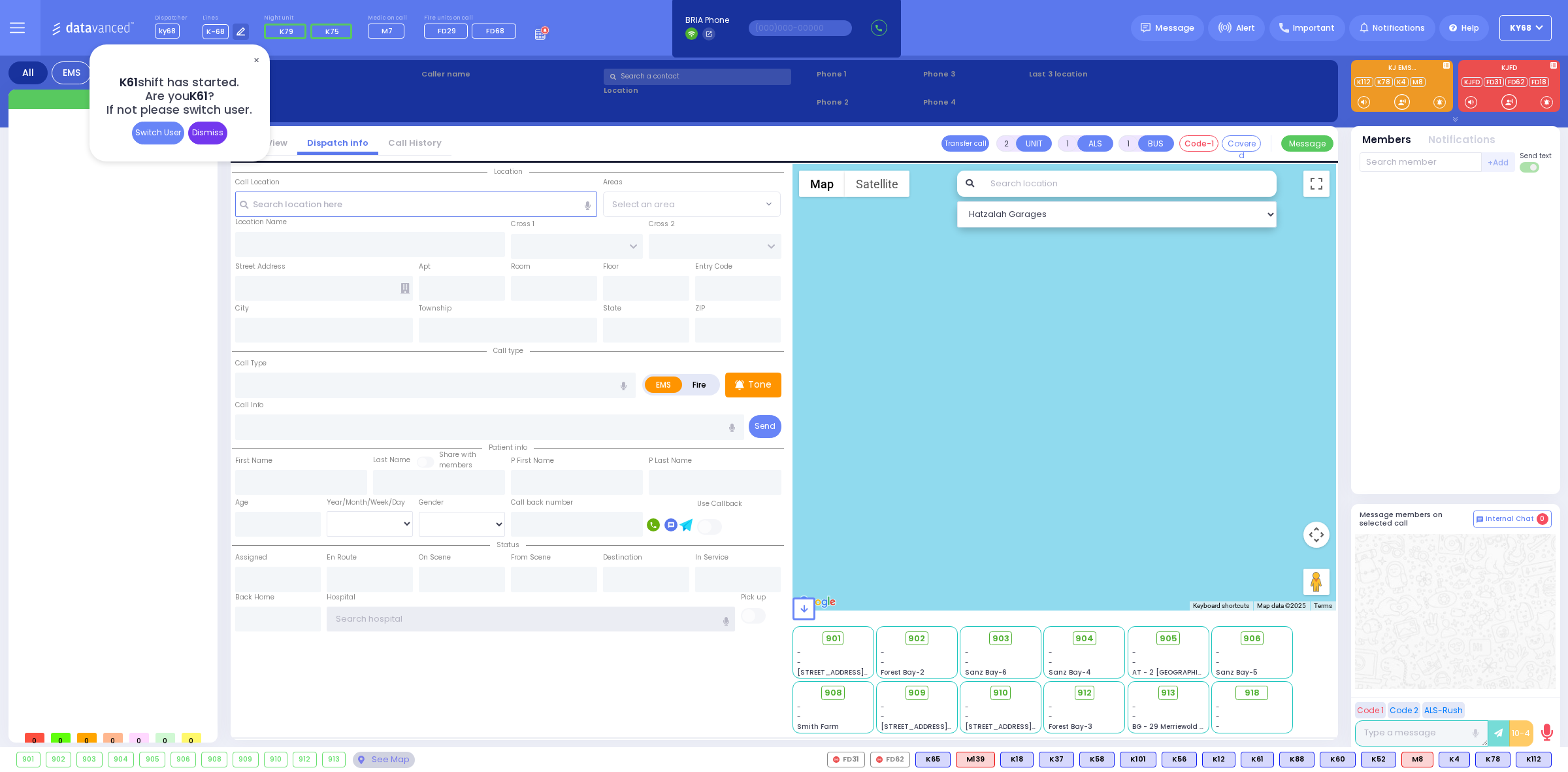
type input "ky68"
click at [197, 138] on div "Dismiss" at bounding box center [207, 133] width 39 height 23
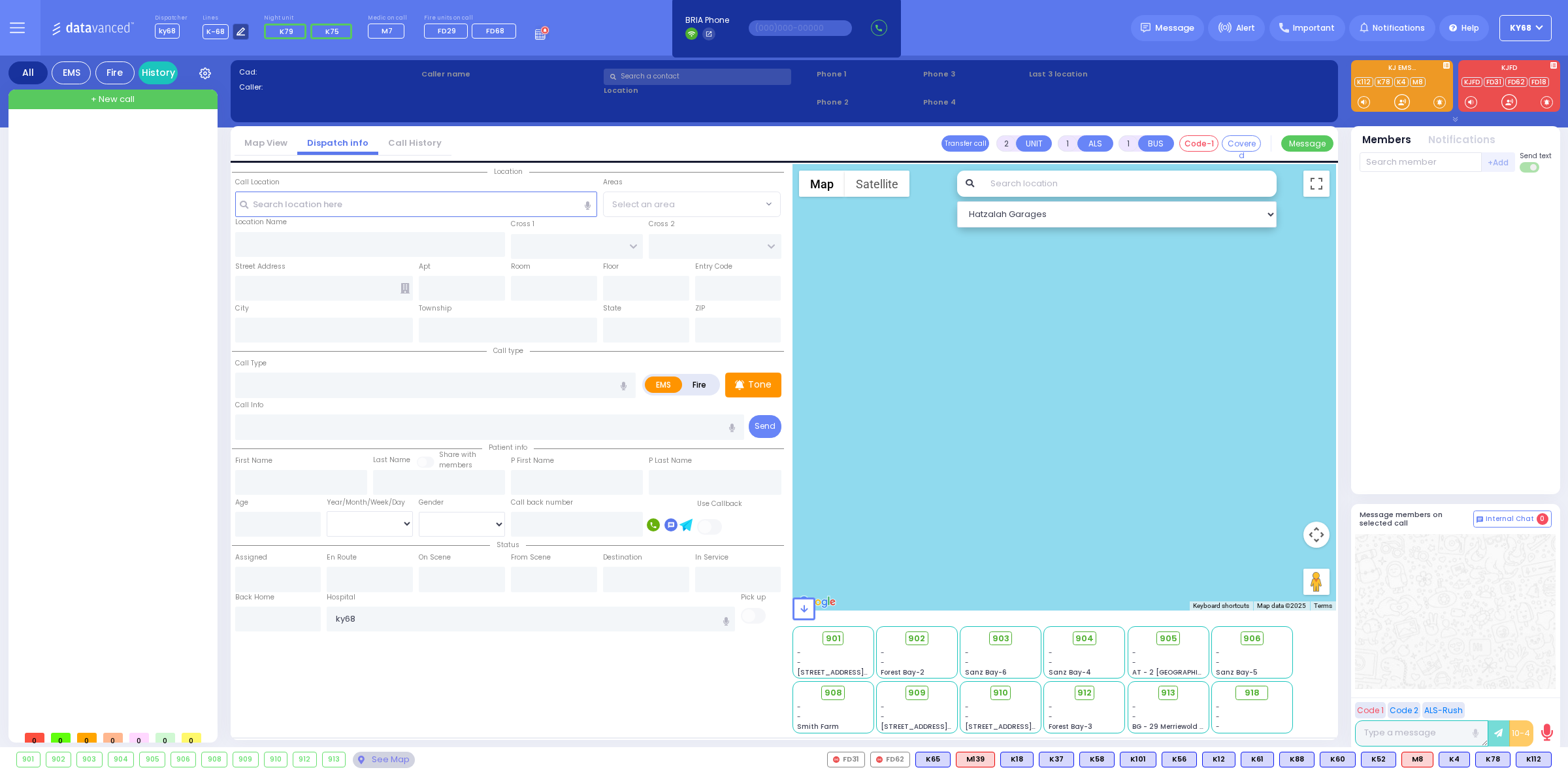
click at [239, 35] on icon at bounding box center [240, 32] width 9 height 9
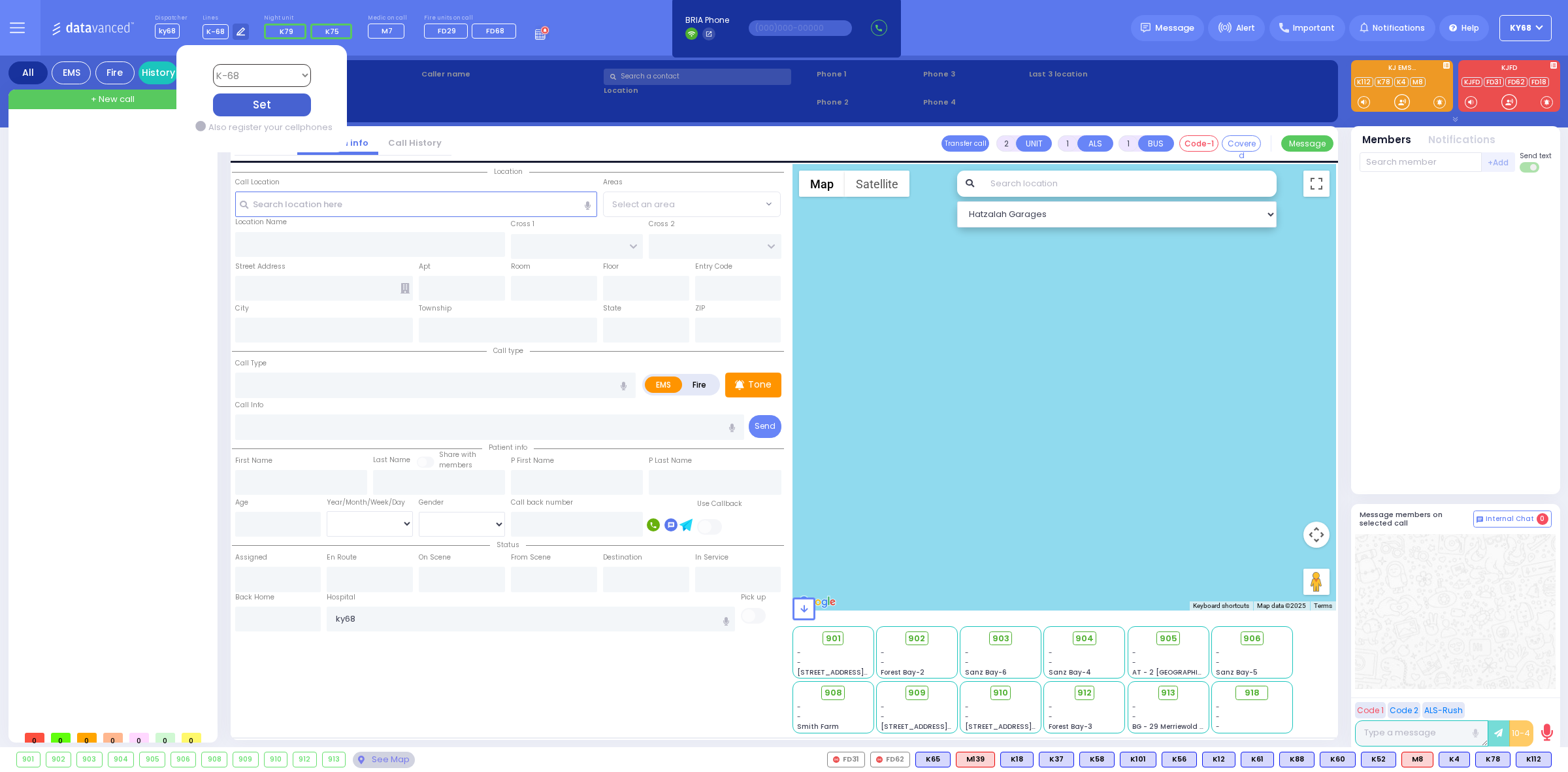
click at [279, 73] on select "Bay K-14 K-16 K-18 K-40 K-6 K-61 K-63 K-67 K-72 Medic 7 K-68 K-48 D-801 D-802 D…" at bounding box center [261, 75] width 98 height 23
select select "7"
click at [212, 64] on select "Bay K-14 K-16 K-18 K-40 K-6 K-61 K-63 K-67 K-72 Medic 7 K-68 K-48 D-801 D-802 D…" at bounding box center [261, 75] width 98 height 23
click at [270, 108] on div "Set" at bounding box center [261, 105] width 98 height 23
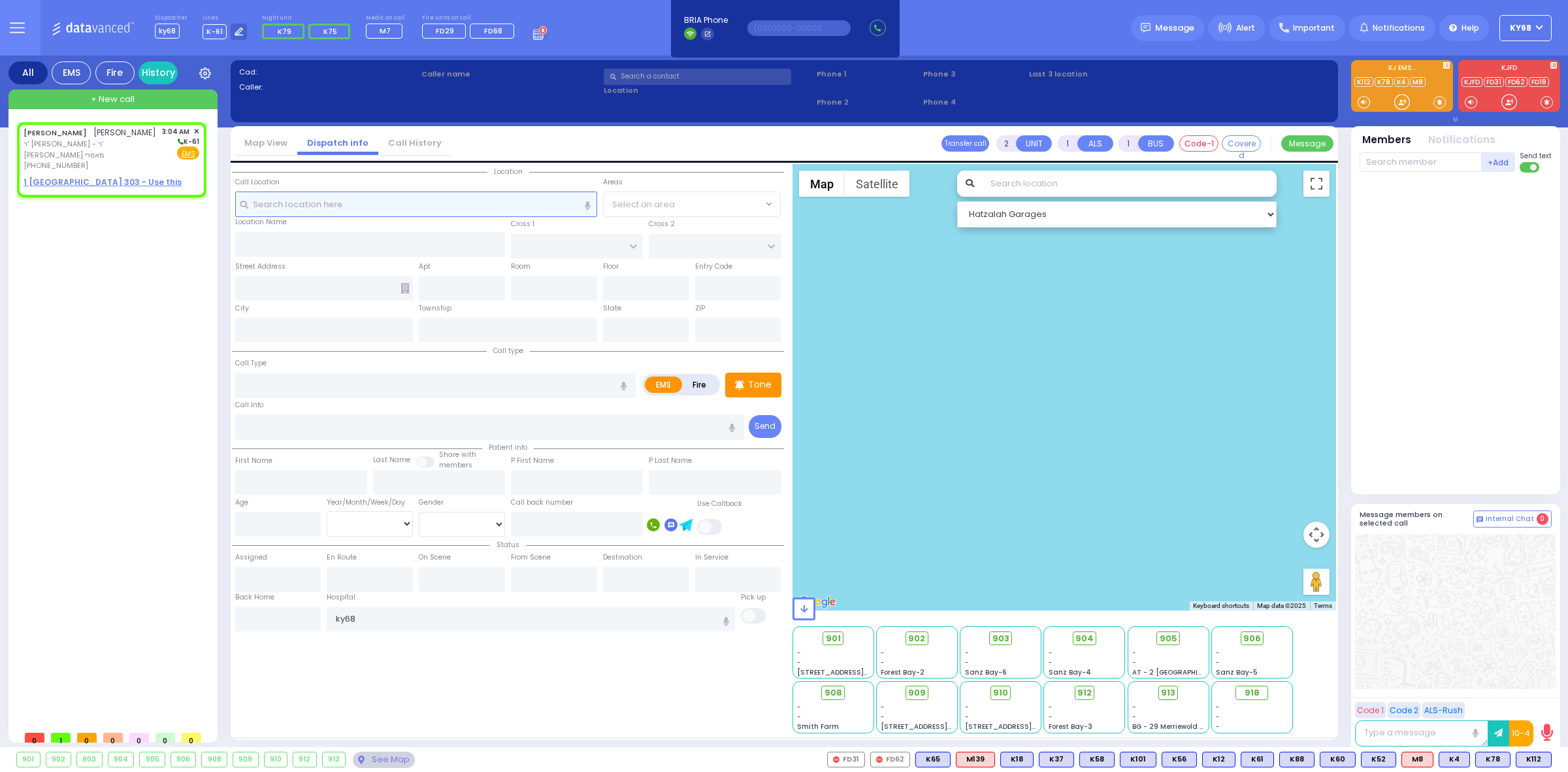
select select
radio input "true"
type input "[PERSON_NAME]"
select select
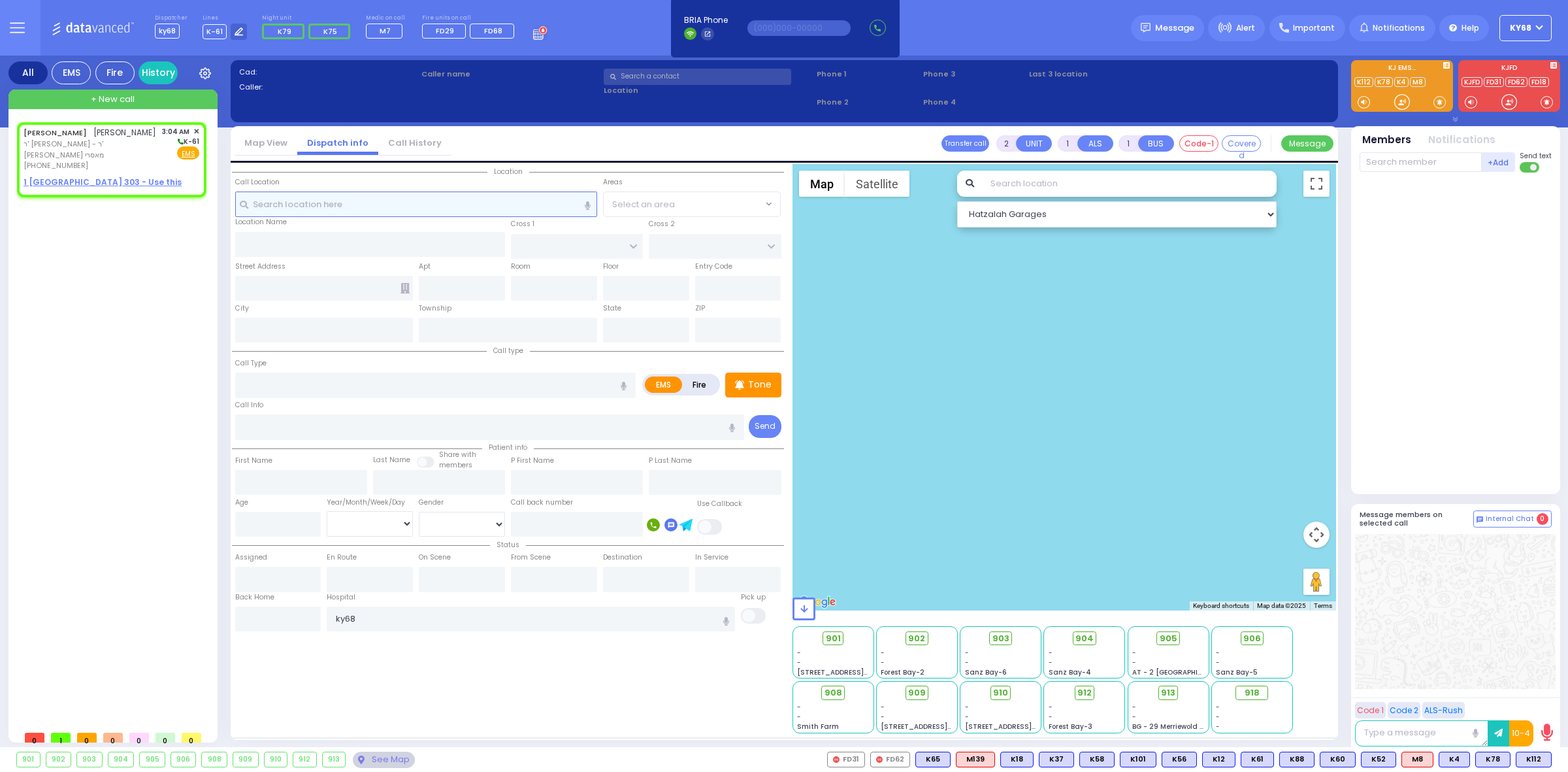
type input "03:04"
select select "Hatzalah Garages"
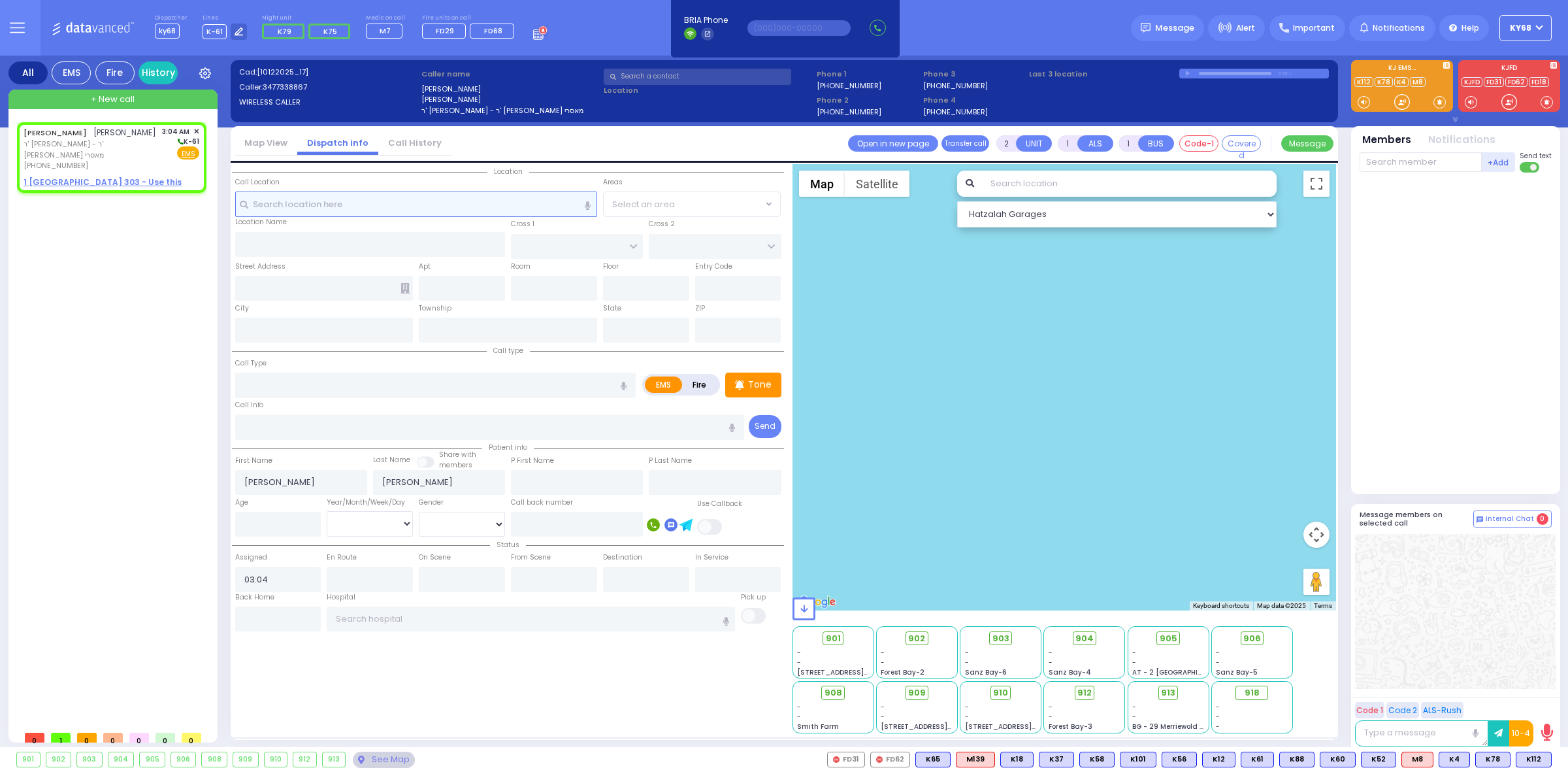
select select
radio input "true"
select select
select select "Hatzalah Garages"
select select
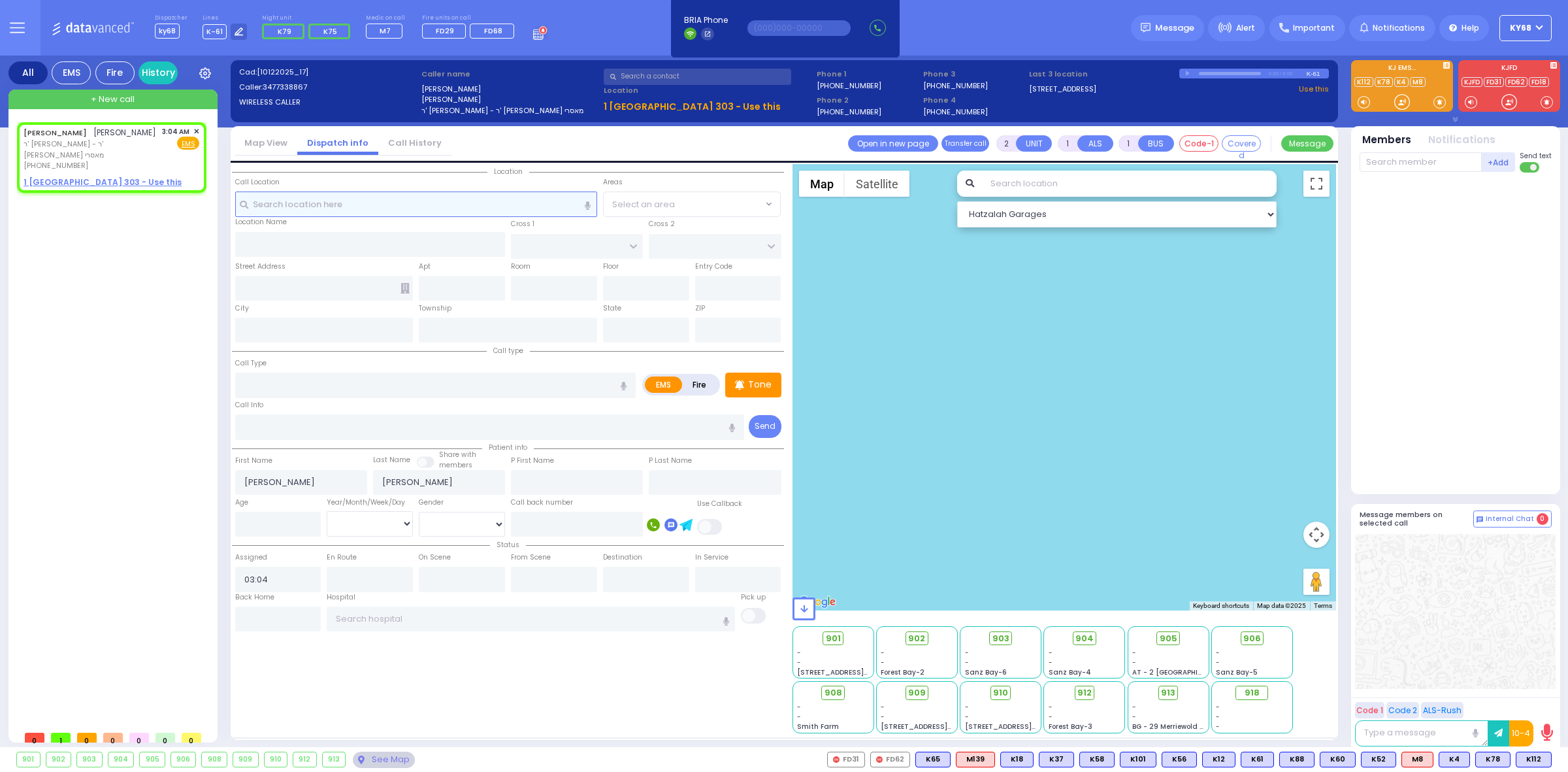
radio input "true"
select select
select select "Hatzalah Garages"
click at [1185, 73] on div at bounding box center [1188, 74] width 7 height 6
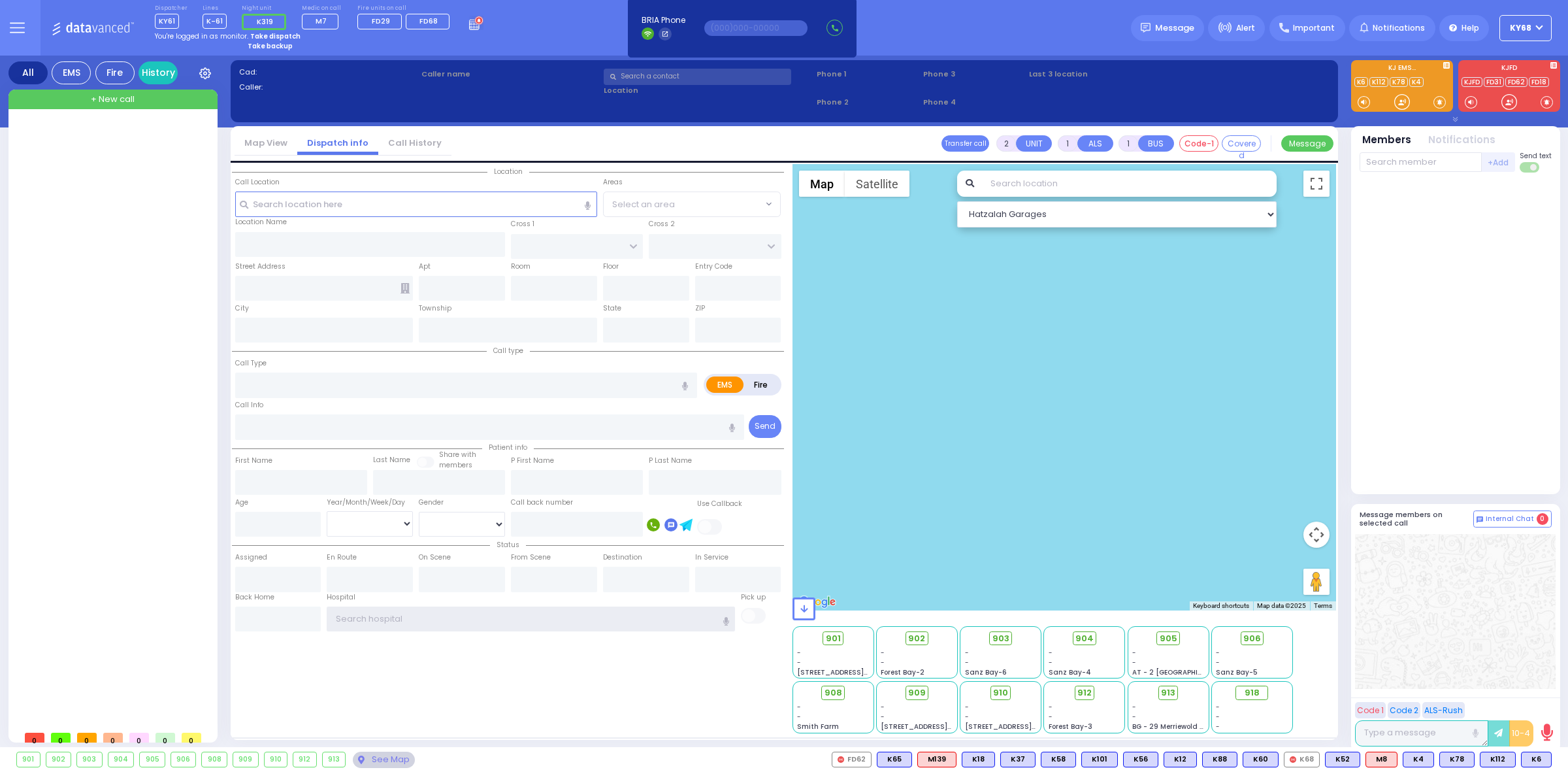
type input "ky68"
click at [1412, 402] on div at bounding box center [1455, 333] width 193 height 311
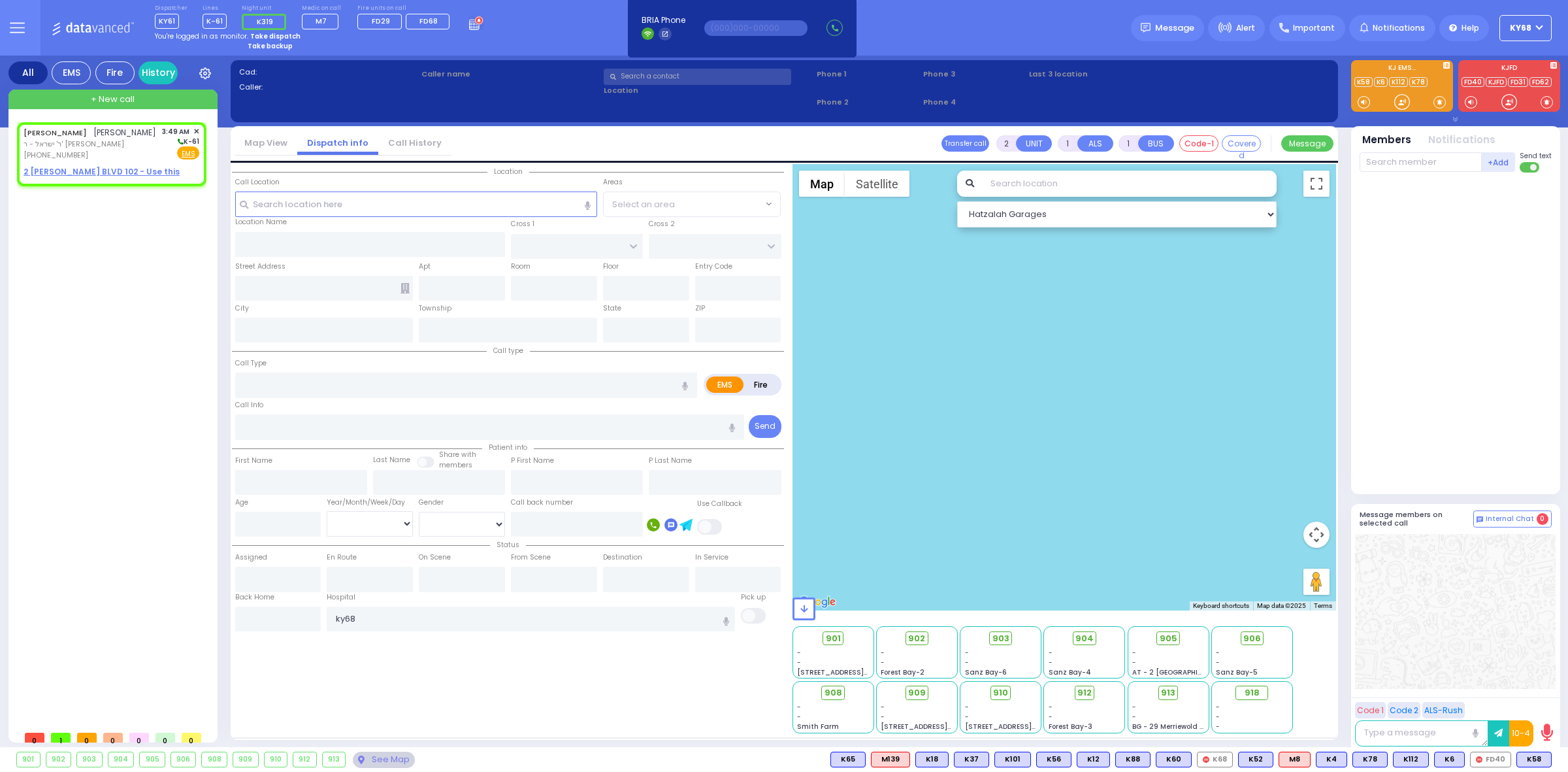
select select
radio input "true"
type input "[PERSON_NAME]"
select select
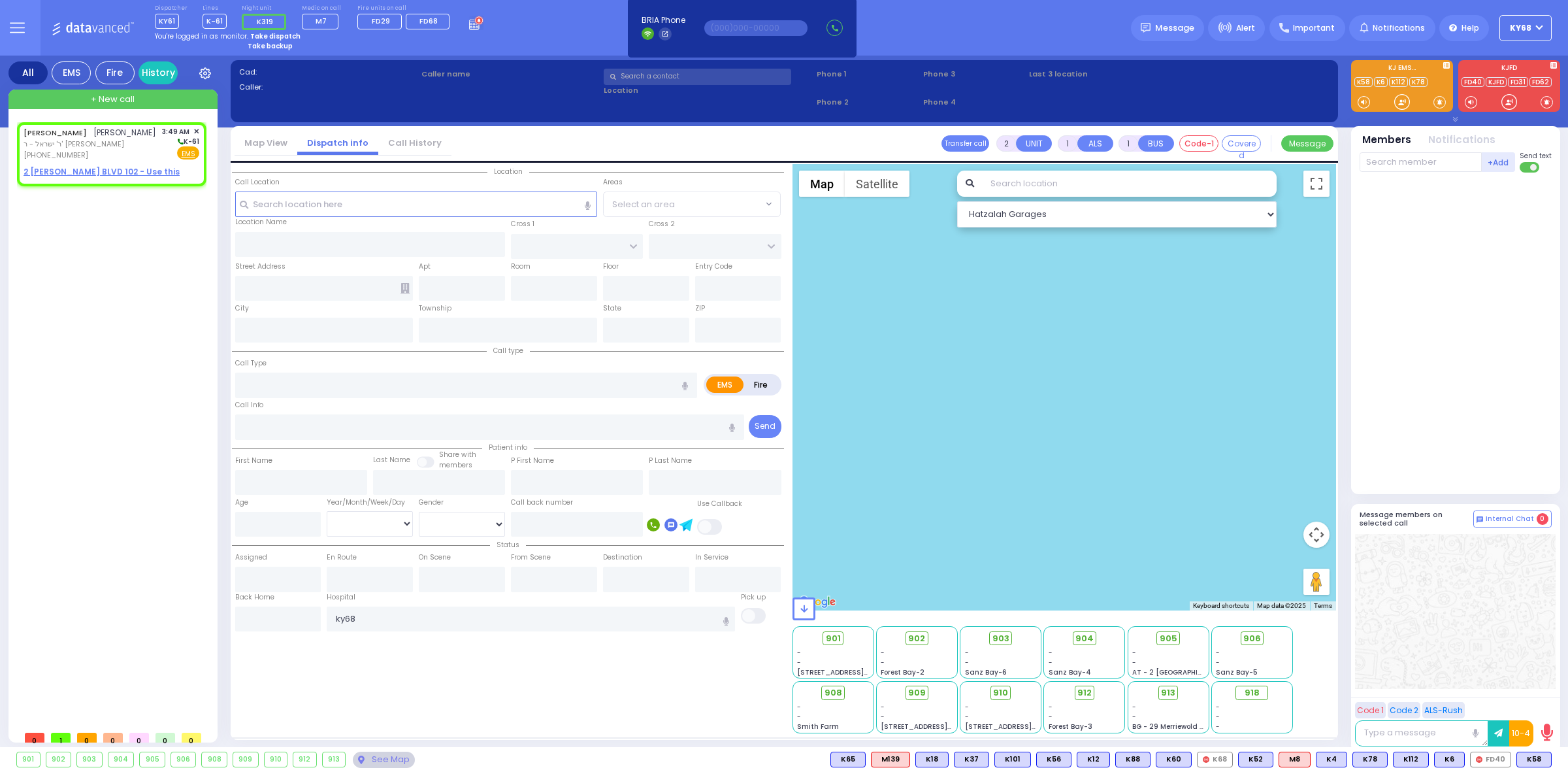
type input "03:49"
select select "Hatzalah Garages"
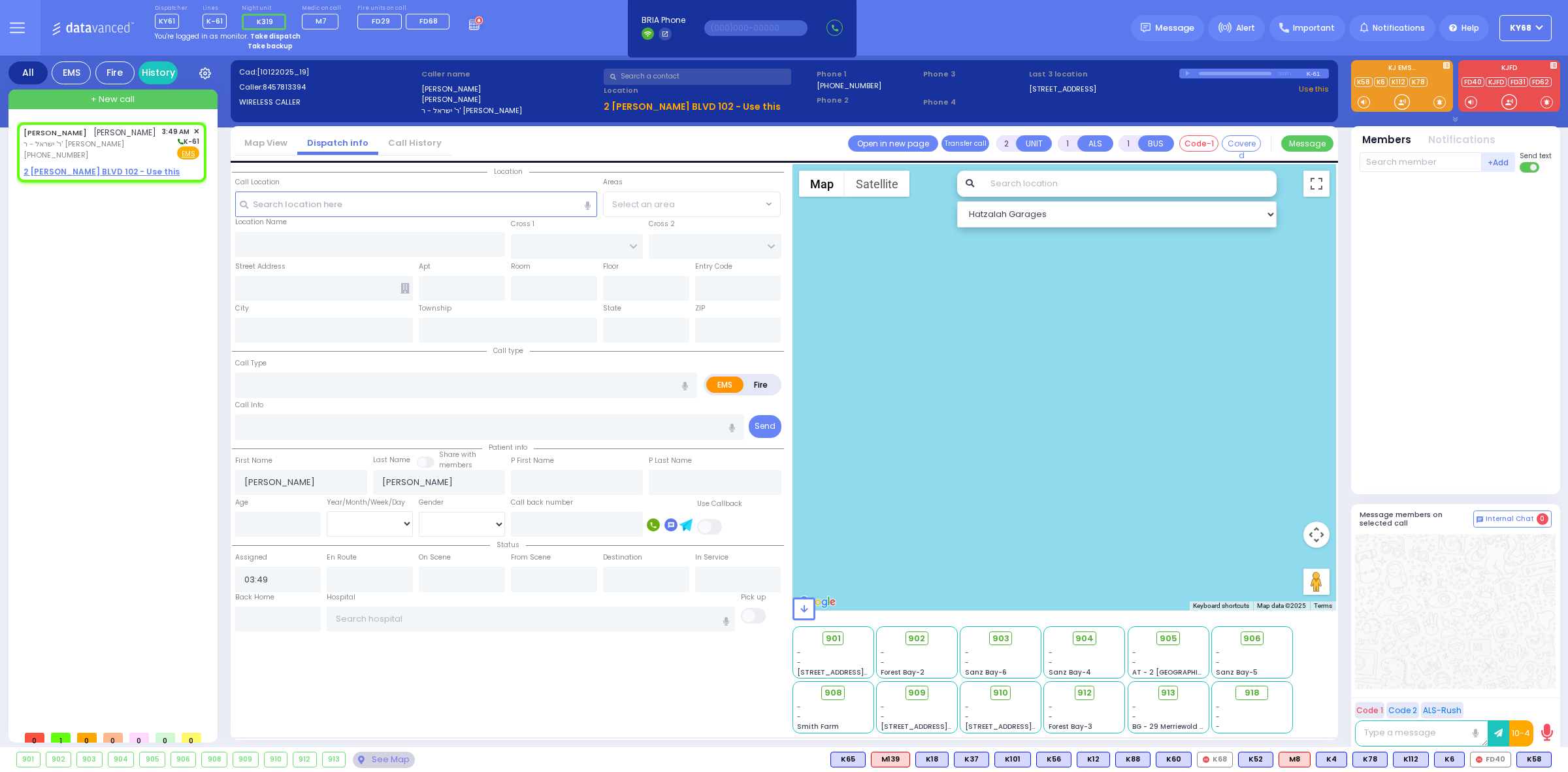
select select
radio input "true"
select select
select select "Hatzalah Garages"
select select
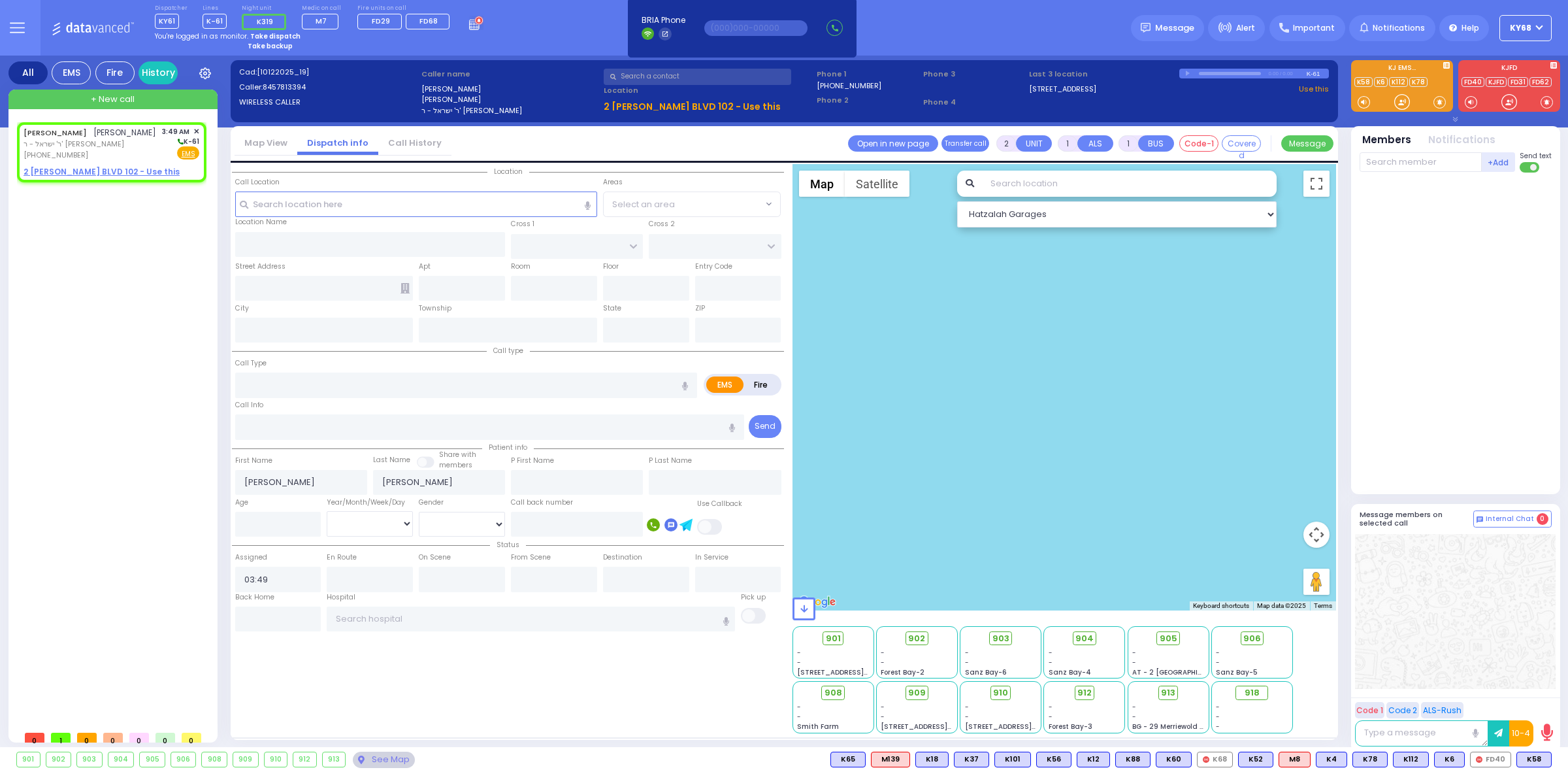
radio input "true"
select select
select select "Hatzalah Garages"
select select
radio input "true"
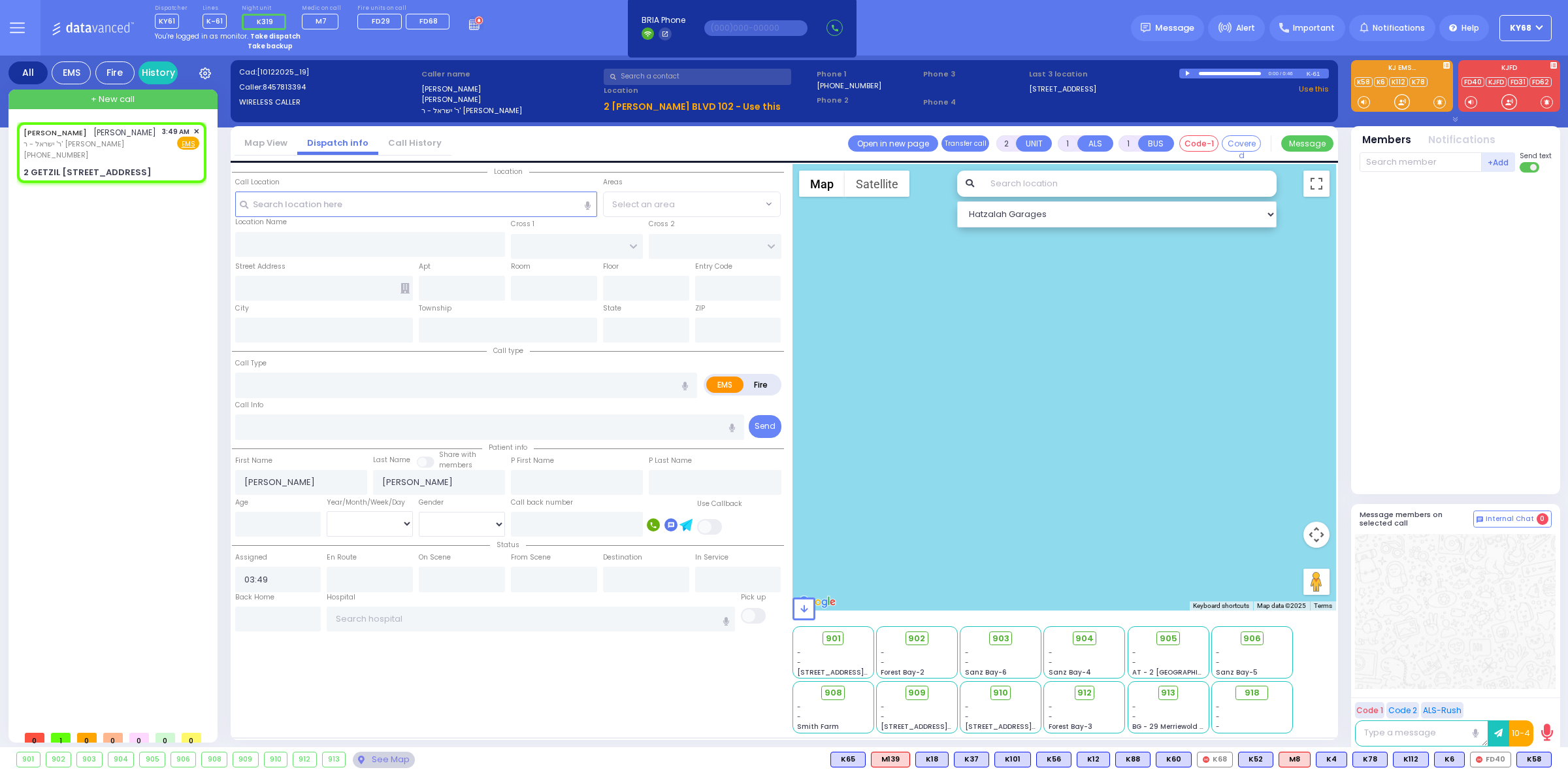
select select
select select "Hatzalah Garages"
type input "[PERSON_NAME] BLVD"
type input "ACRES RD"
type input "2 [PERSON_NAME] BLVD"
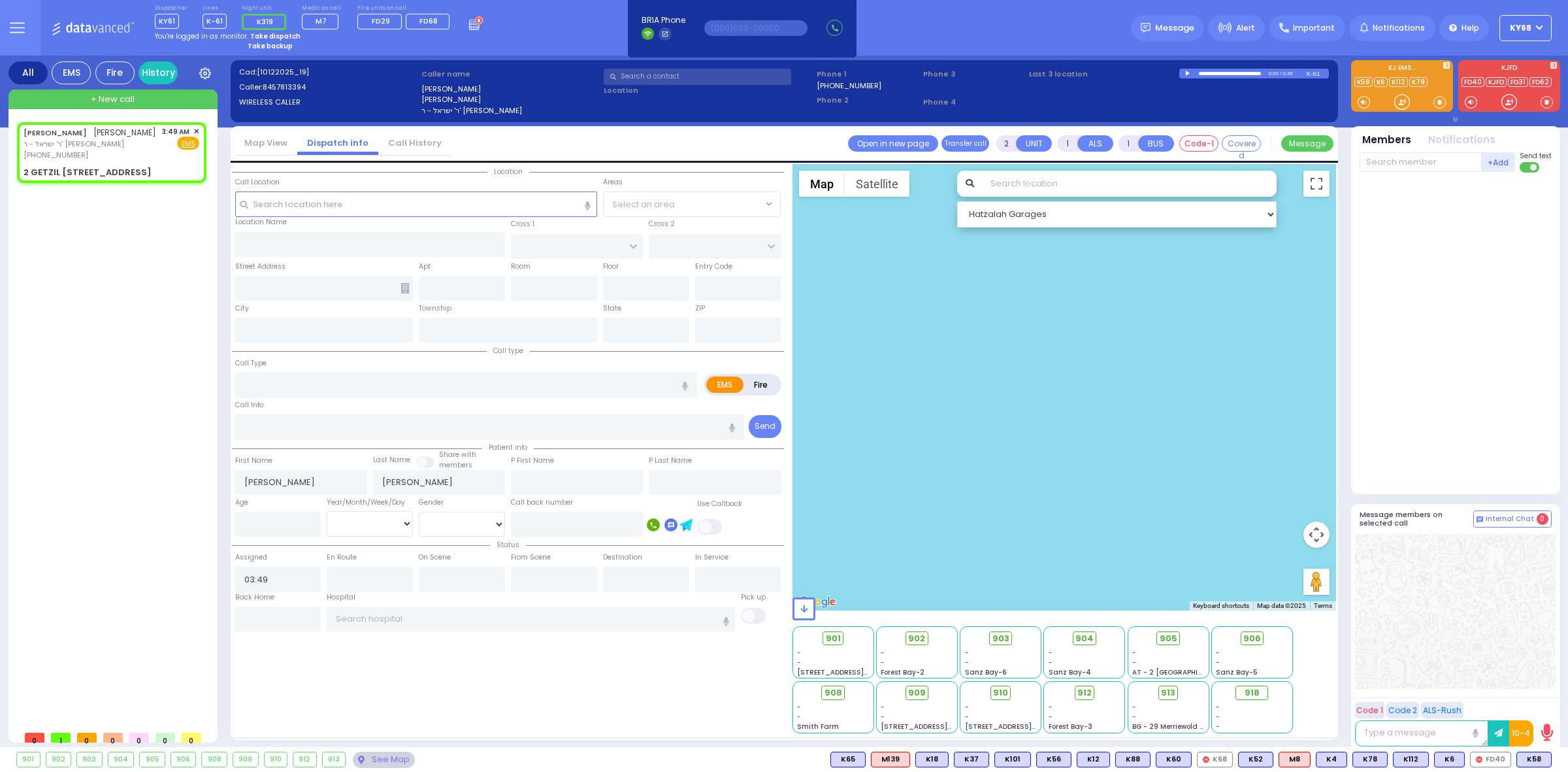
type input "102"
type input "[PERSON_NAME]"
type input "[US_STATE]"
type input "10950"
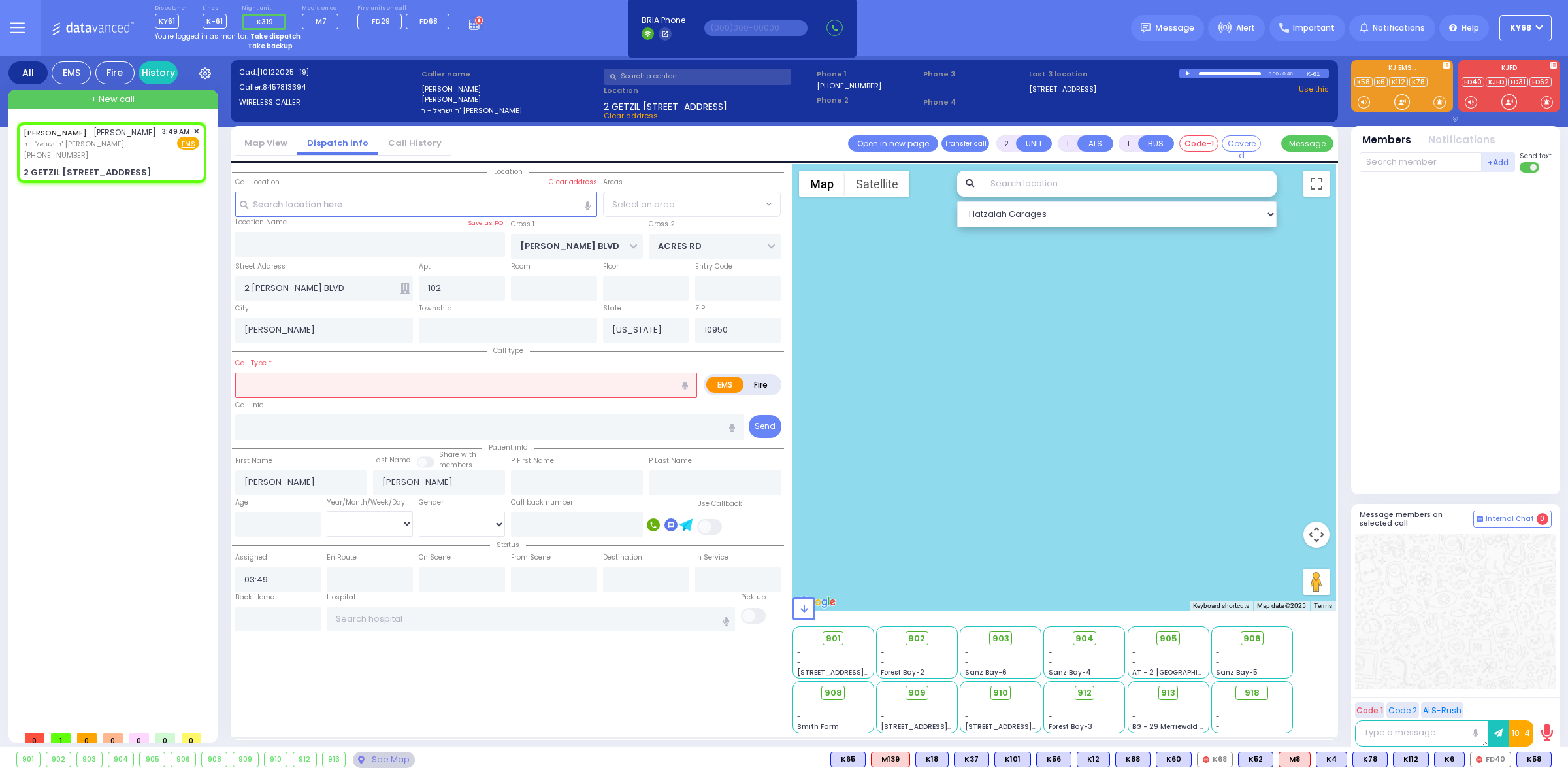
select select "SECTION 4"
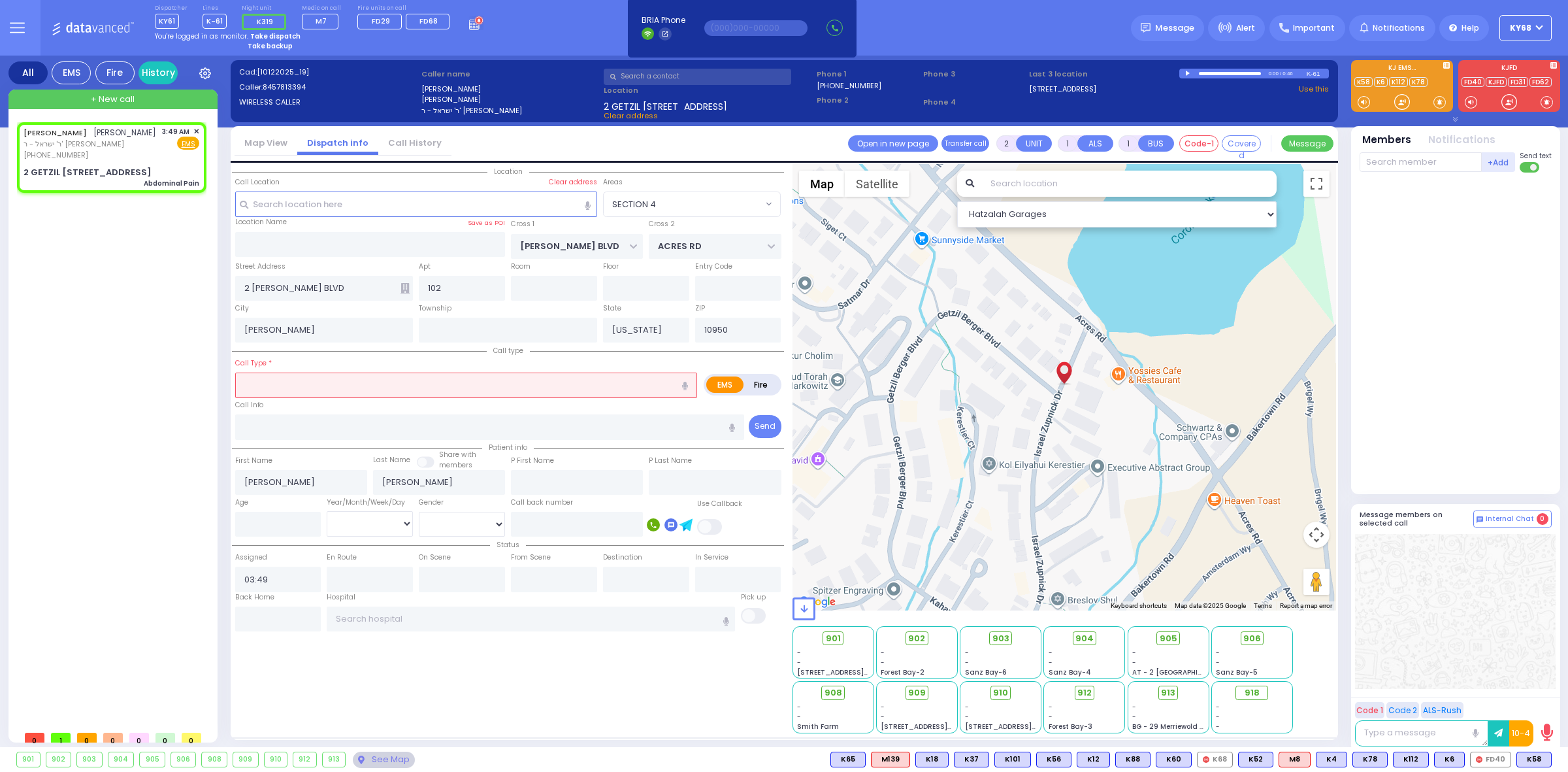
type input "1"
type input "0"
select select
type input "Abdominal Pain"
radio input "true"
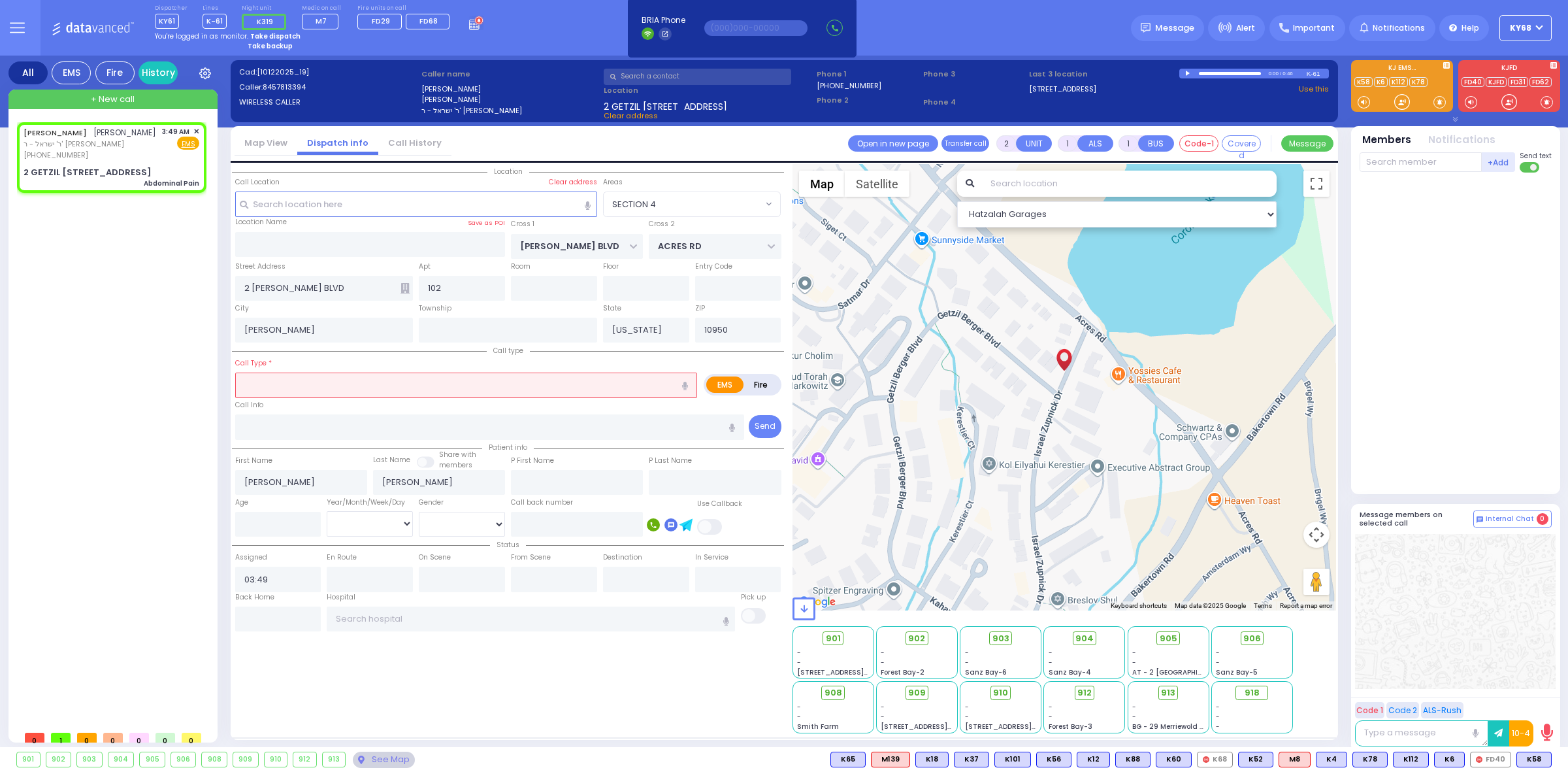
select select
select select "Hatzalah Garages"
select select "SECTION 4"
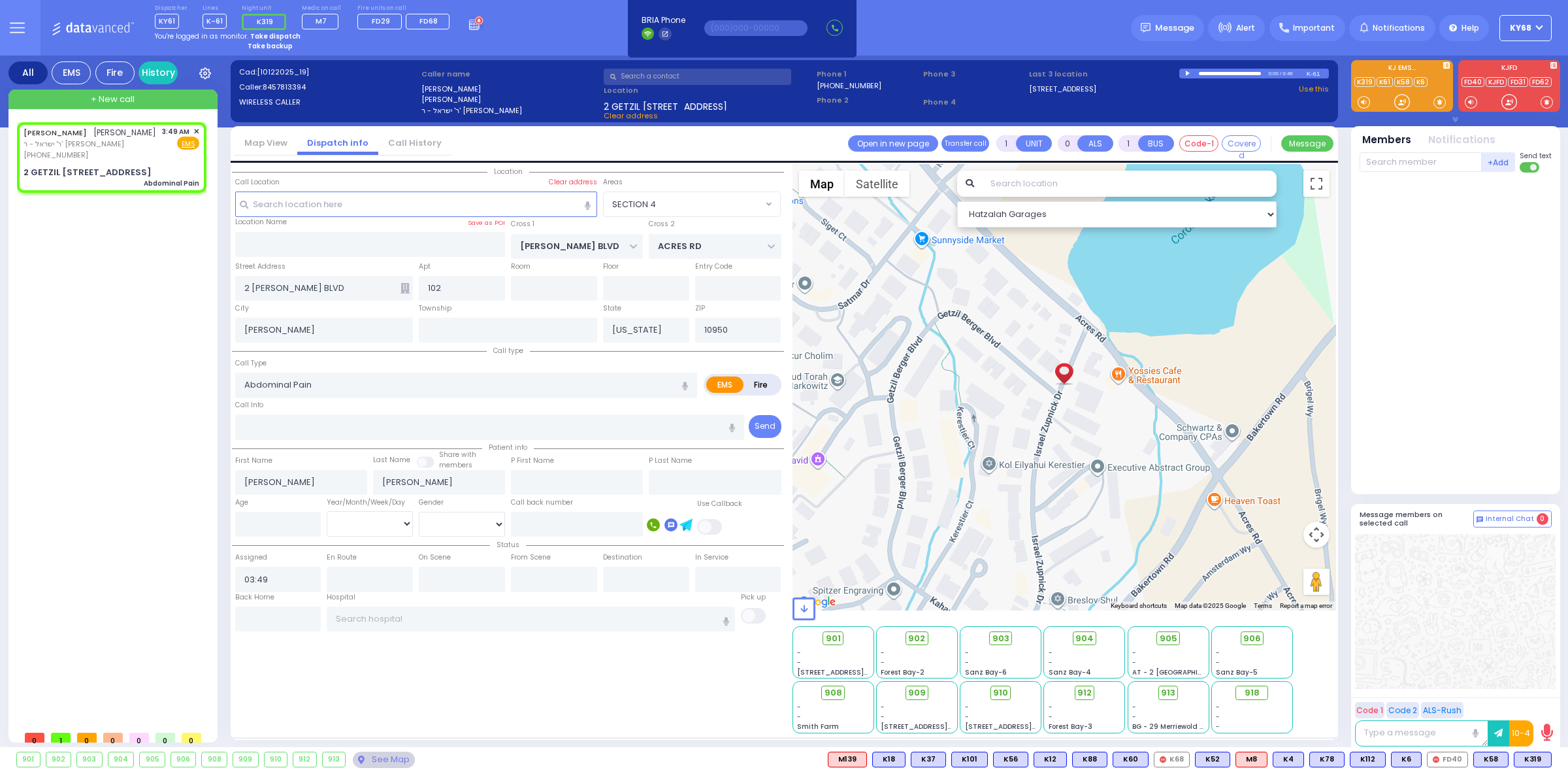
select select
radio input "true"
select select
select select "Hatzalah Garages"
select select
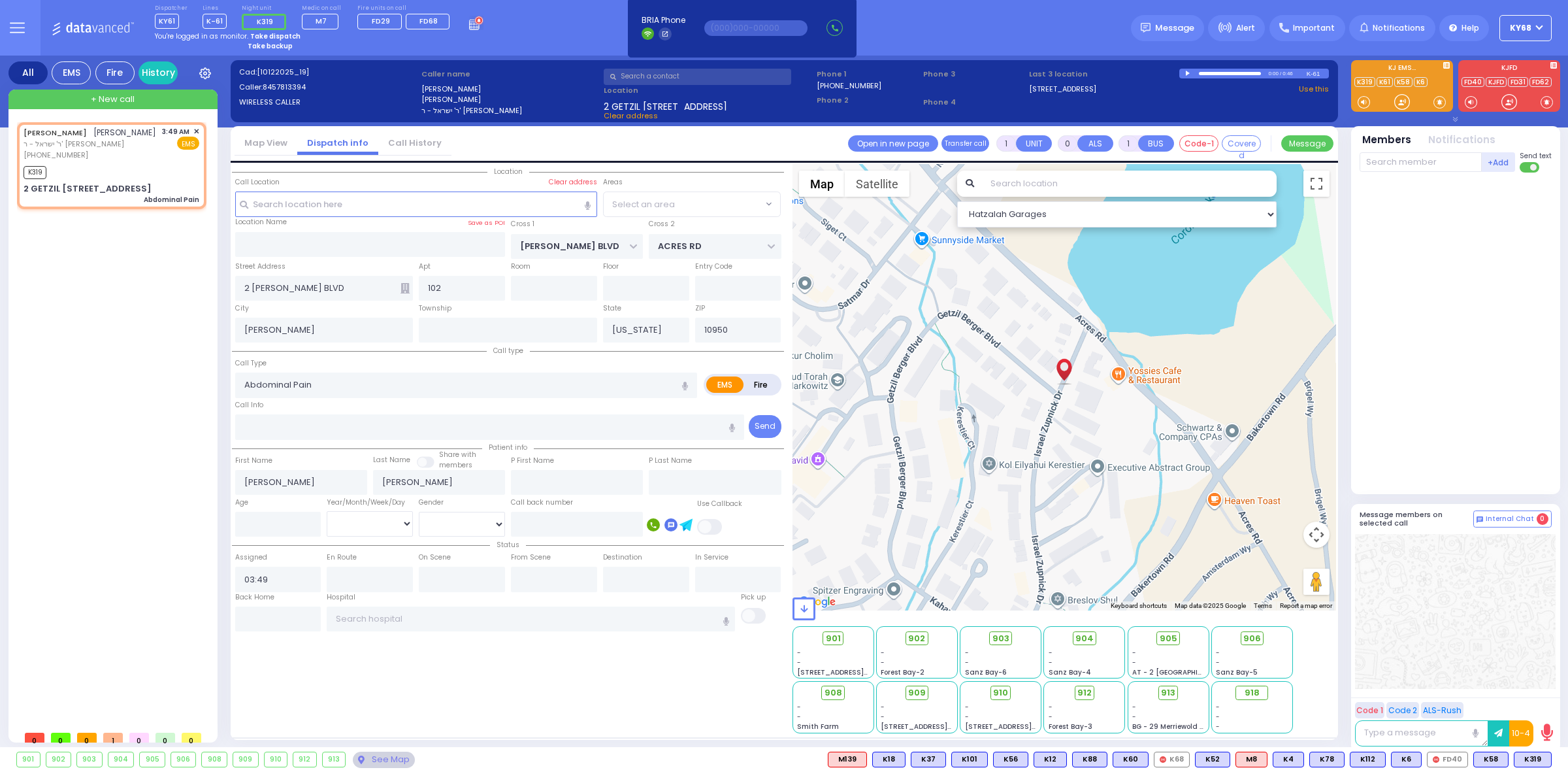
radio input "true"
select select
type input "03:50"
select select "Hatzalah Garages"
select select "SECTION 4"
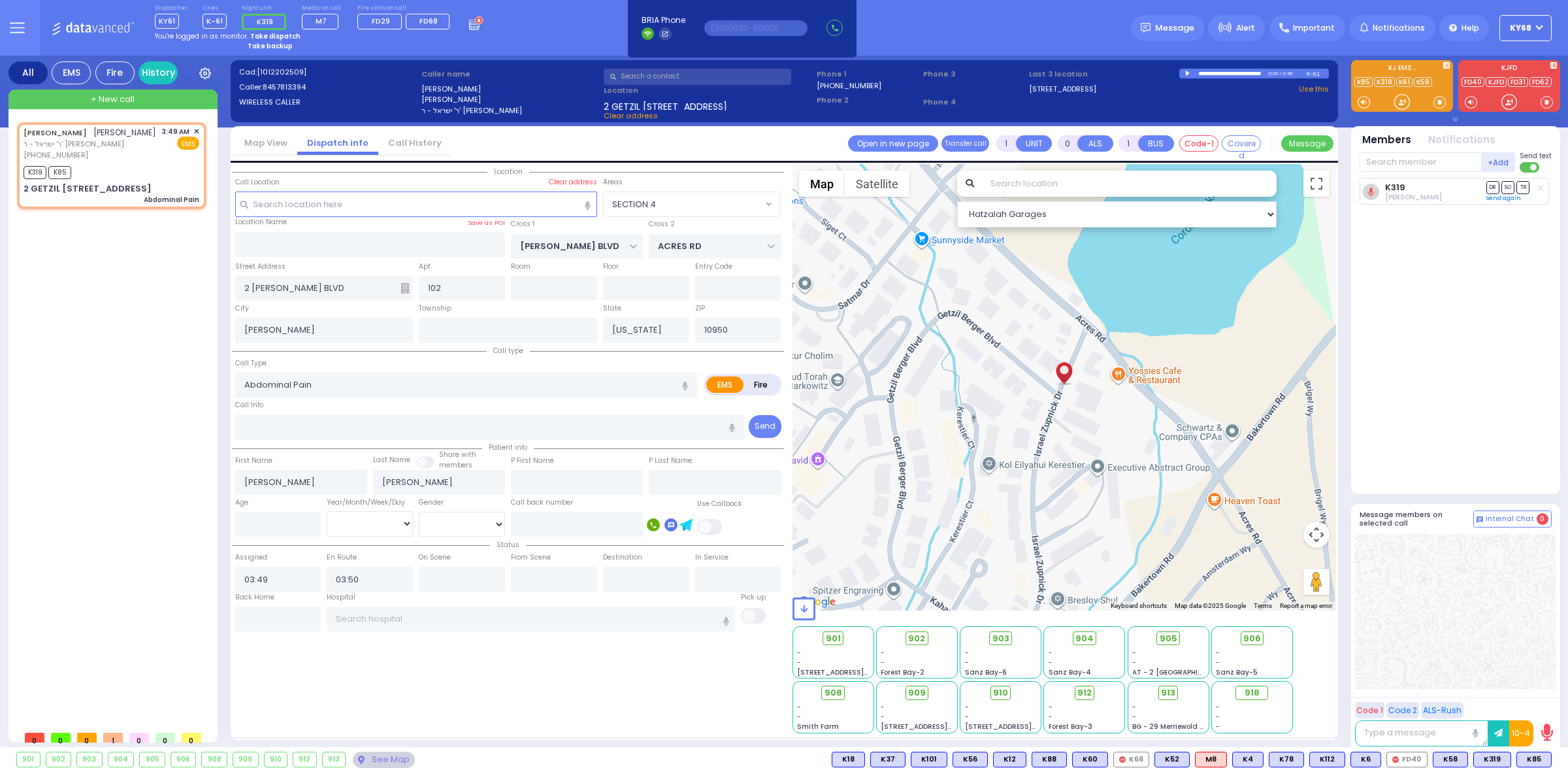
select select
radio input "true"
select select
select select "Hatzalah Garages"
select select "SECTION 4"
